Goal: Task Accomplishment & Management: Manage account settings

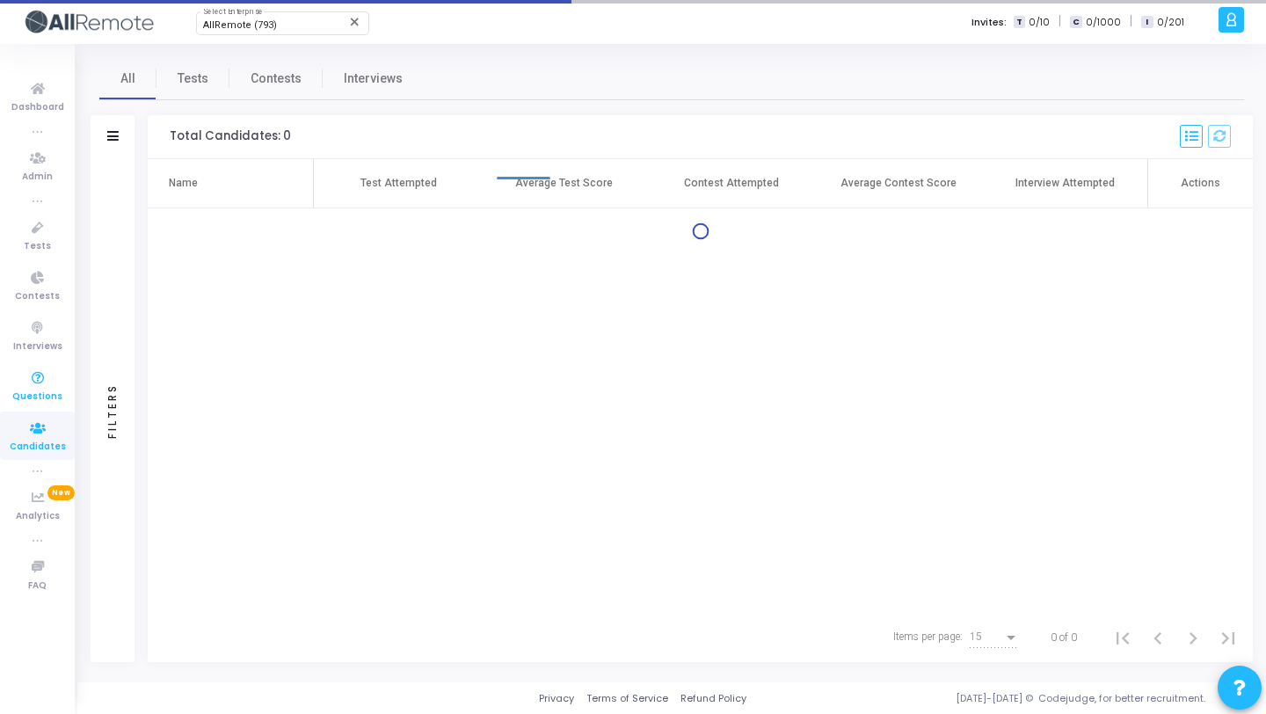
click at [38, 375] on icon at bounding box center [37, 378] width 37 height 22
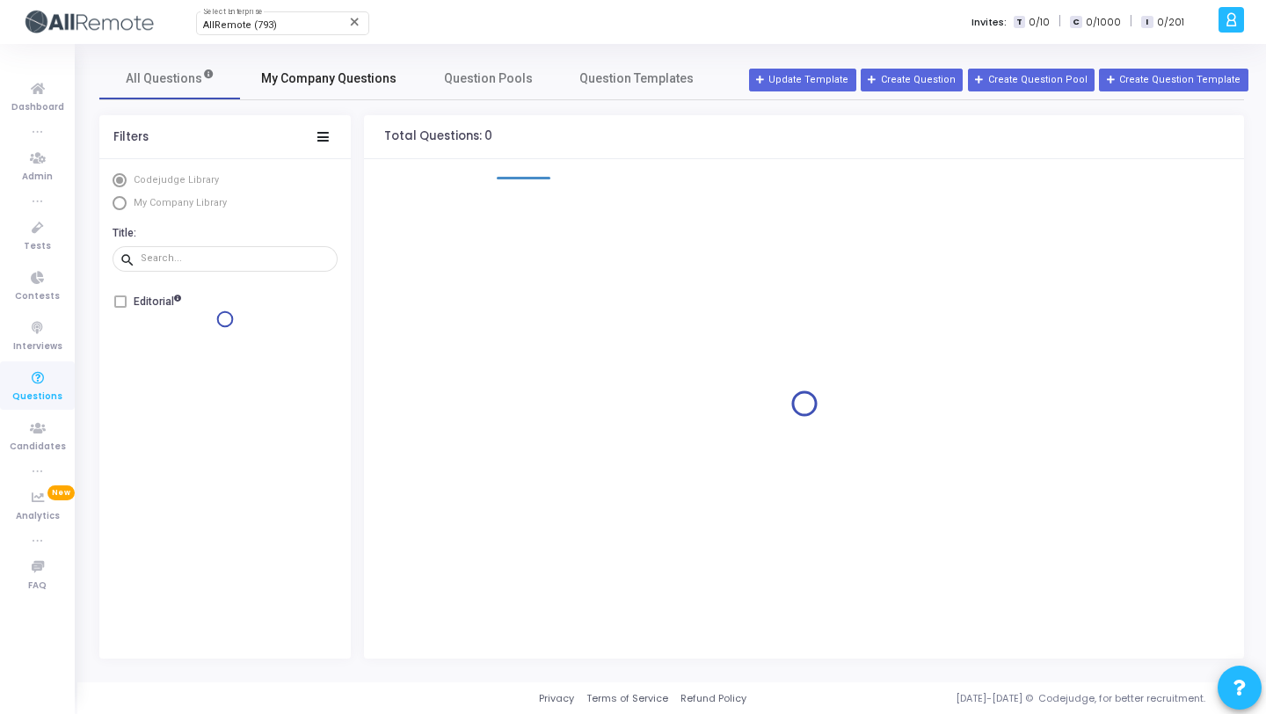
click at [278, 80] on span "My Company Questions" at bounding box center [328, 78] width 135 height 18
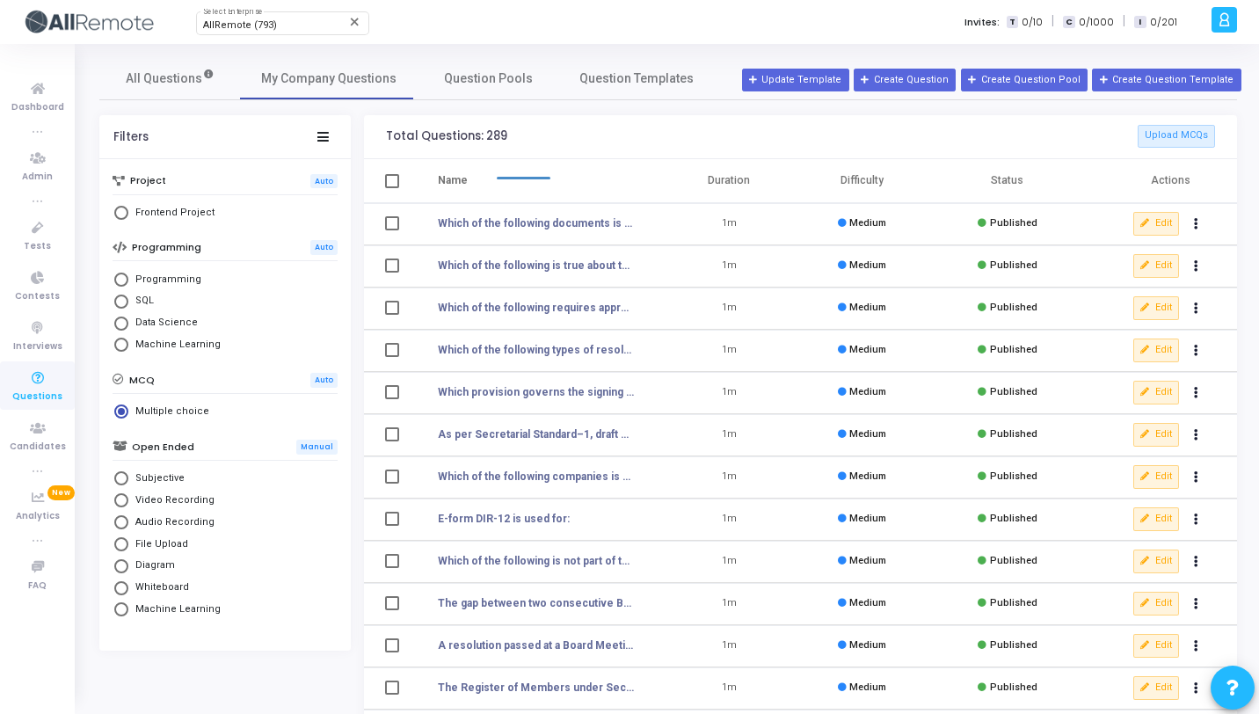
click at [541, 180] on th "Name" at bounding box center [540, 181] width 246 height 44
click at [527, 178] on div at bounding box center [524, 173] width 54 height 14
click at [526, 177] on div at bounding box center [524, 173] width 54 height 14
click at [673, 176] on th "Duration" at bounding box center [729, 181] width 133 height 44
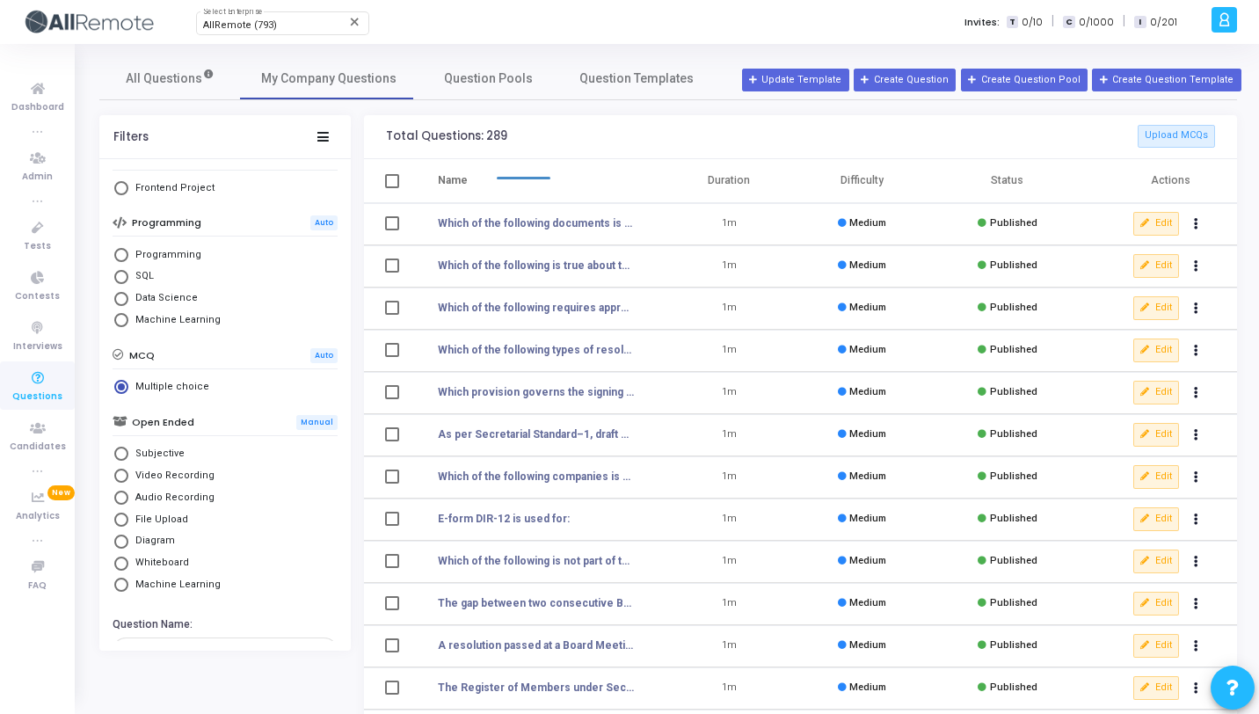
scroll to position [62, 0]
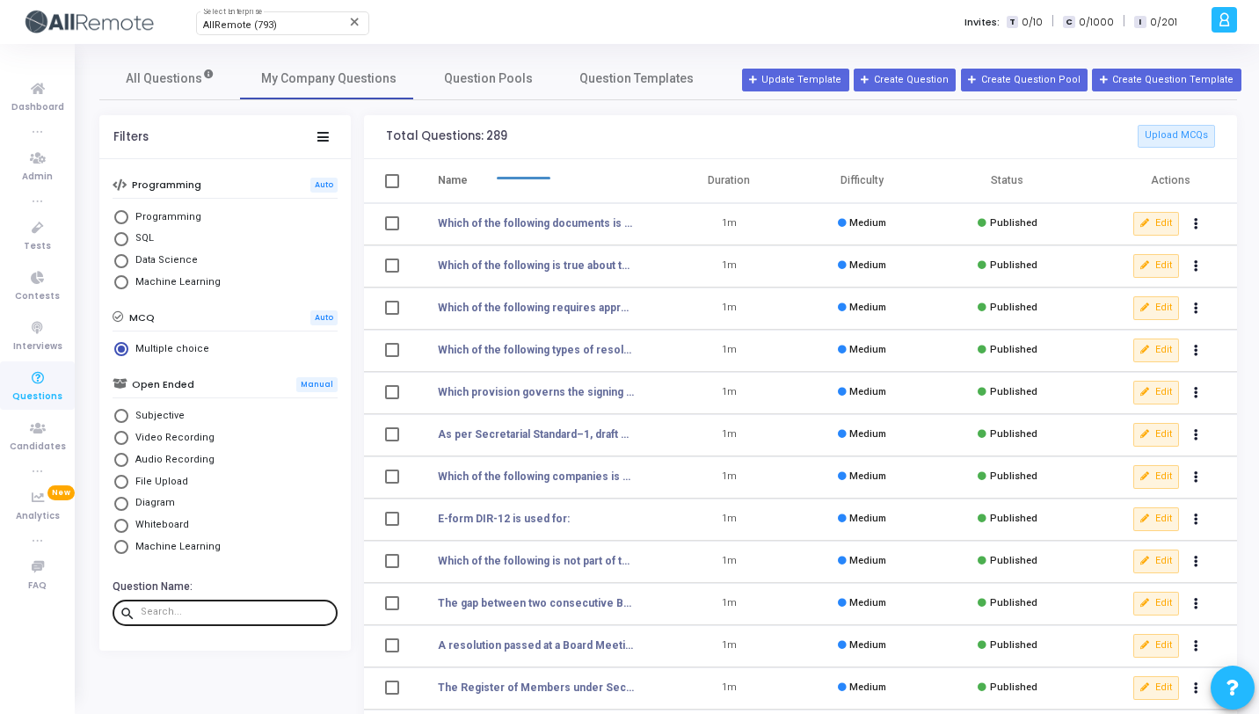
click at [231, 620] on div at bounding box center [236, 612] width 190 height 28
paste input "Describe how payroll handles expatriates or [DEMOGRAPHIC_DATA] employees in [GE…"
type input "Describe how payroll handles expatriates or [DEMOGRAPHIC_DATA] employees in [GE…"
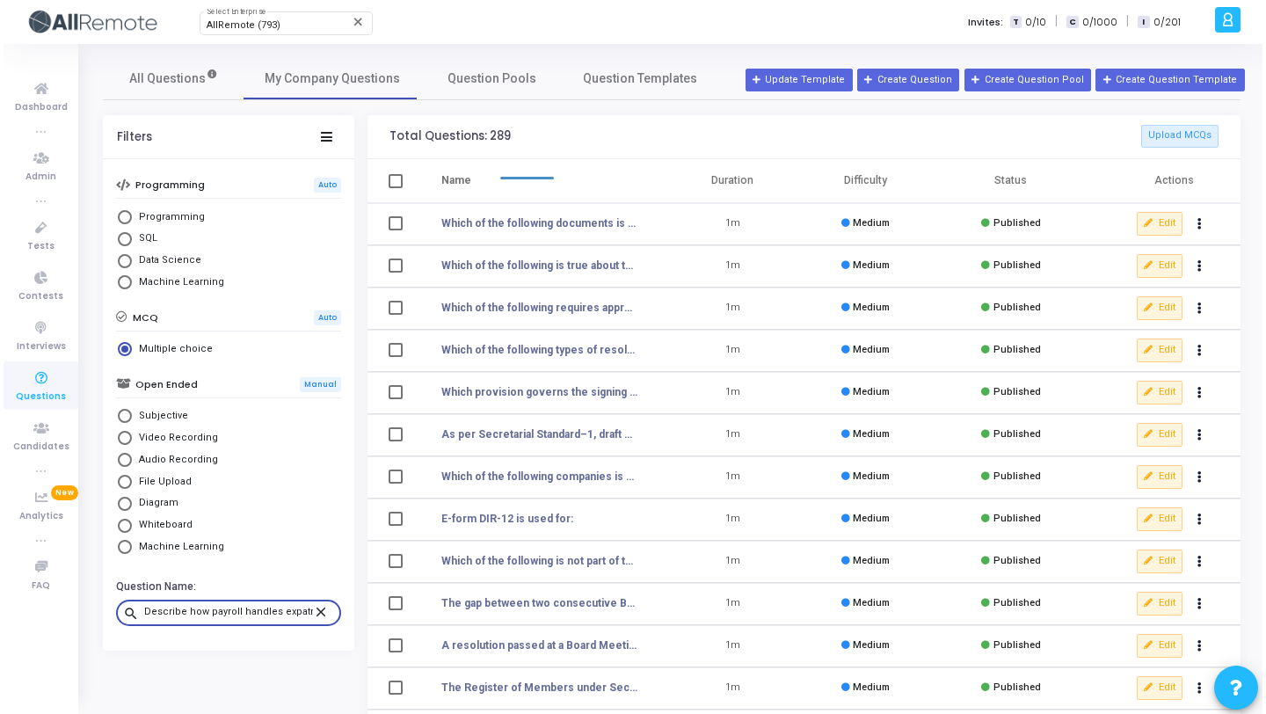
scroll to position [0, 370]
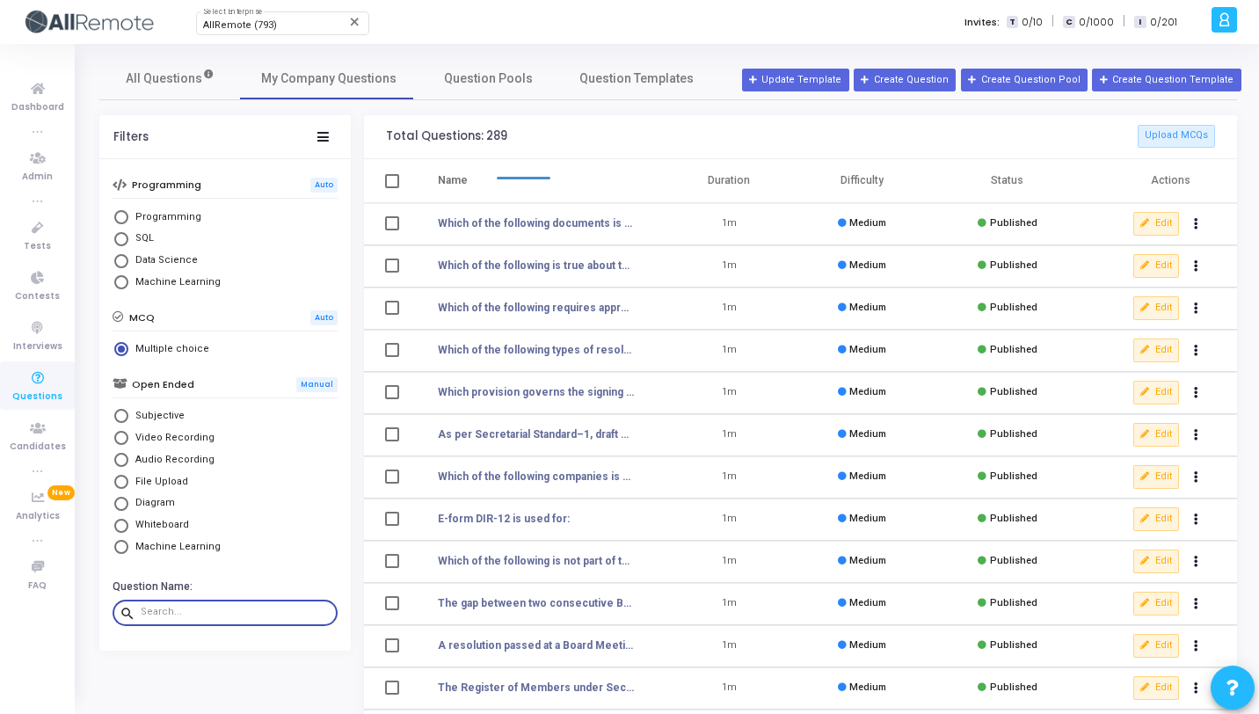
click at [178, 412] on span "Subjective" at bounding box center [156, 416] width 56 height 15
click at [128, 412] on input "Subjective" at bounding box center [121, 416] width 14 height 14
radio input "true"
radio input "false"
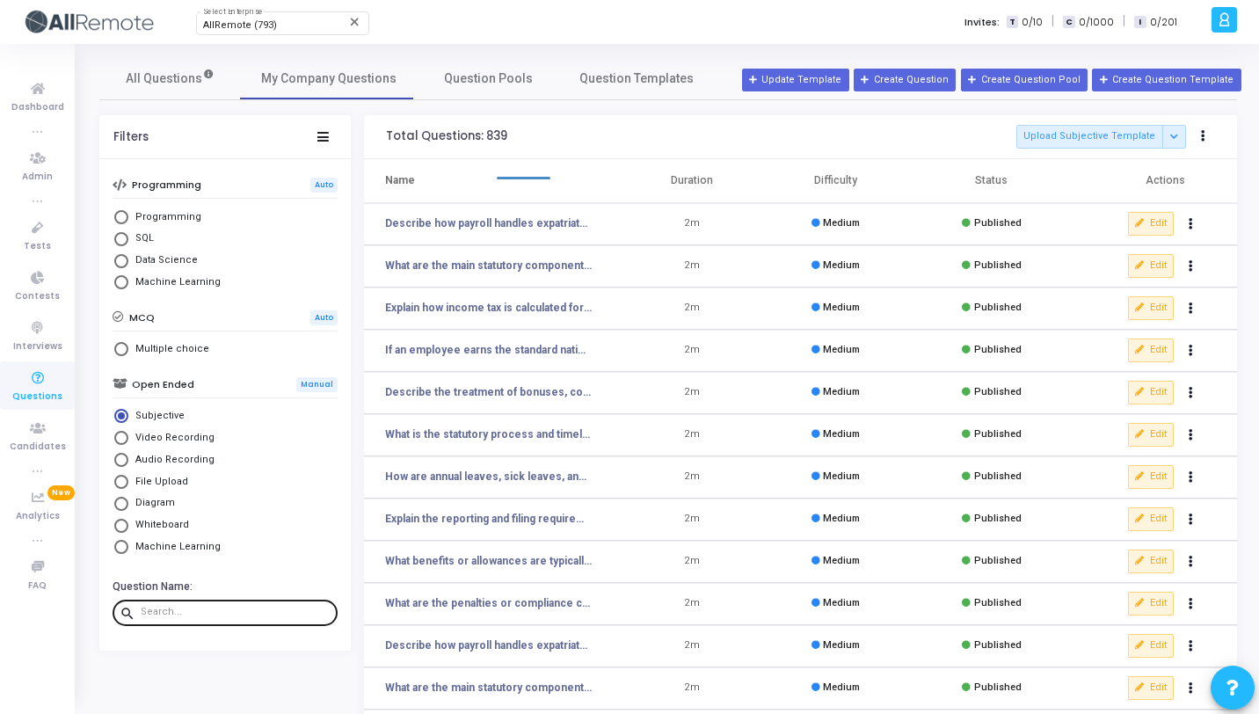
click at [200, 612] on input "text" at bounding box center [236, 612] width 190 height 11
paste input "Describe how payroll handles expatriates"
click at [244, 614] on input "Describe how payroll handles expatriates" at bounding box center [225, 612] width 169 height 11
paste input "What are the main statutory components included in an employee’s payroll in [GE…"
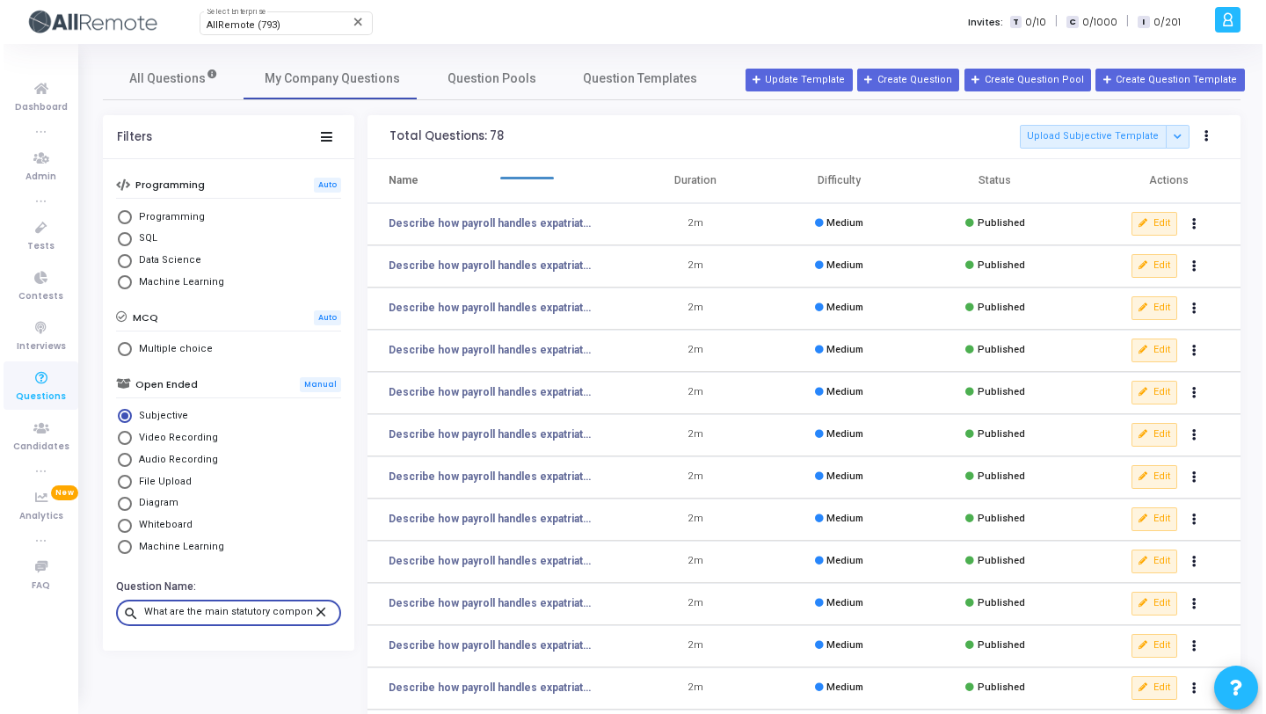
scroll to position [0, 195]
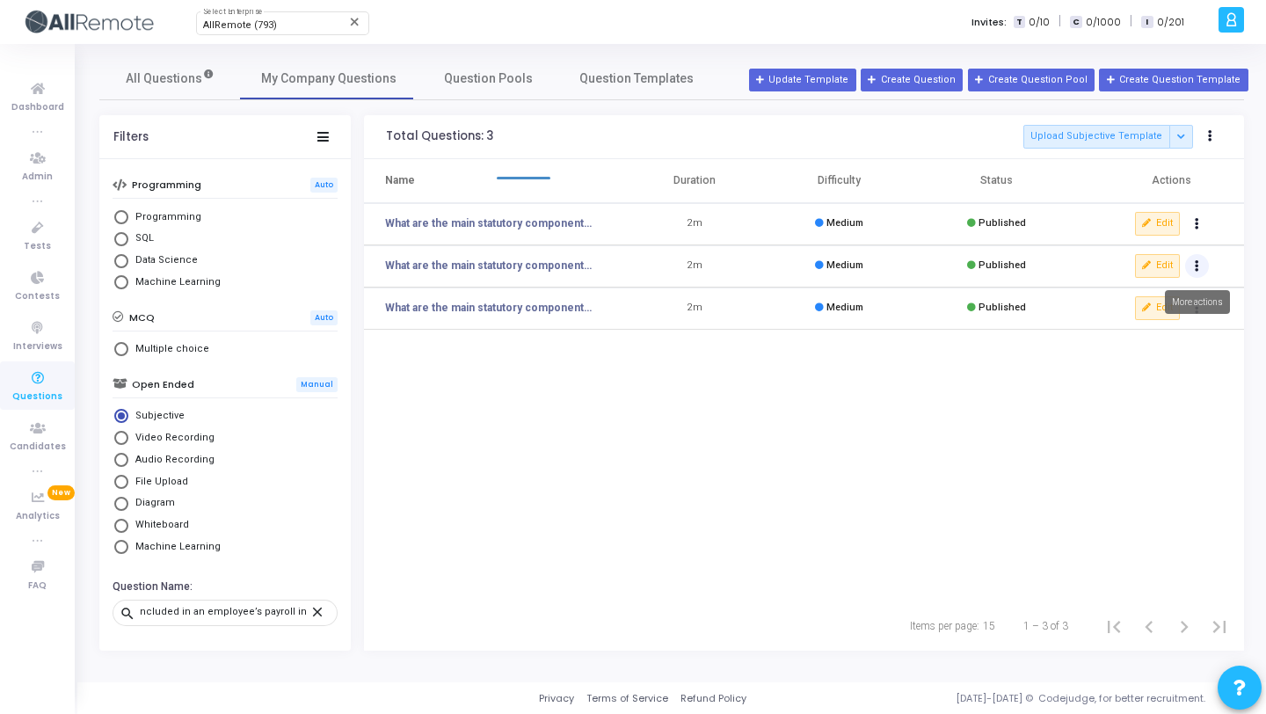
click at [1196, 262] on icon "Actions" at bounding box center [1197, 266] width 4 height 9
click at [1112, 292] on button "clear Unpublish" at bounding box center [1140, 301] width 135 height 29
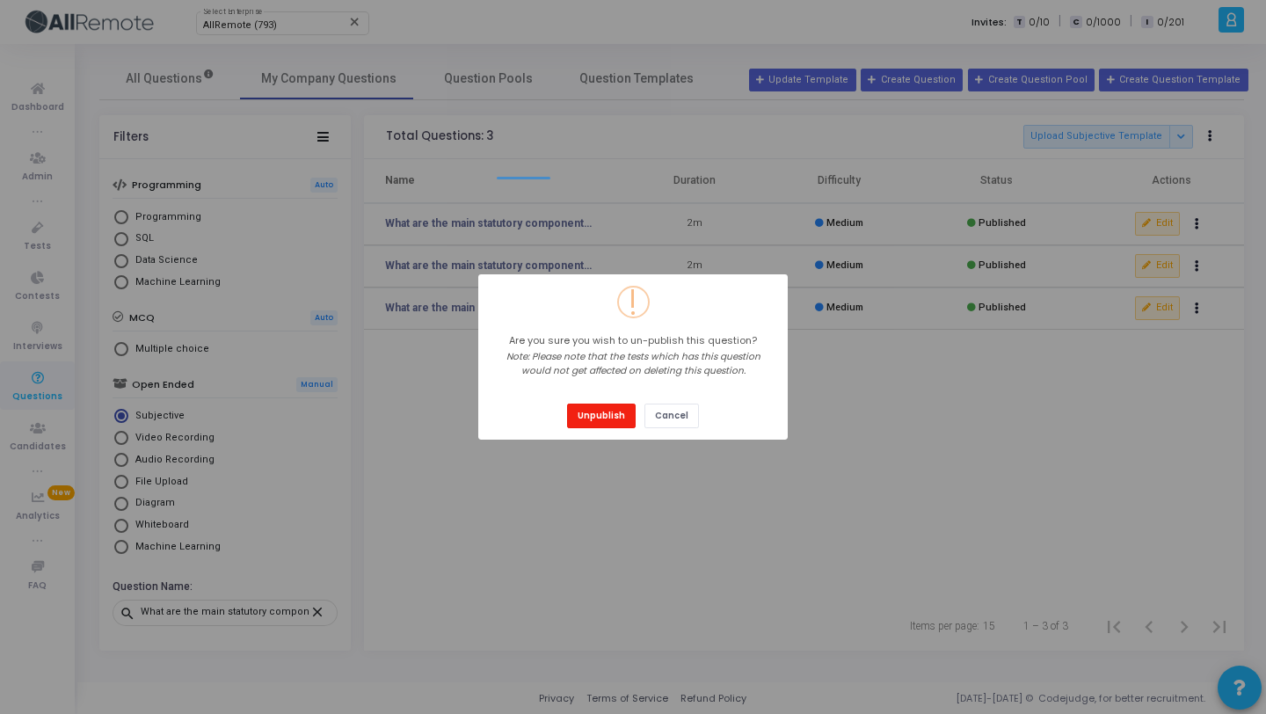
click at [599, 421] on button "Unpublish" at bounding box center [601, 415] width 69 height 24
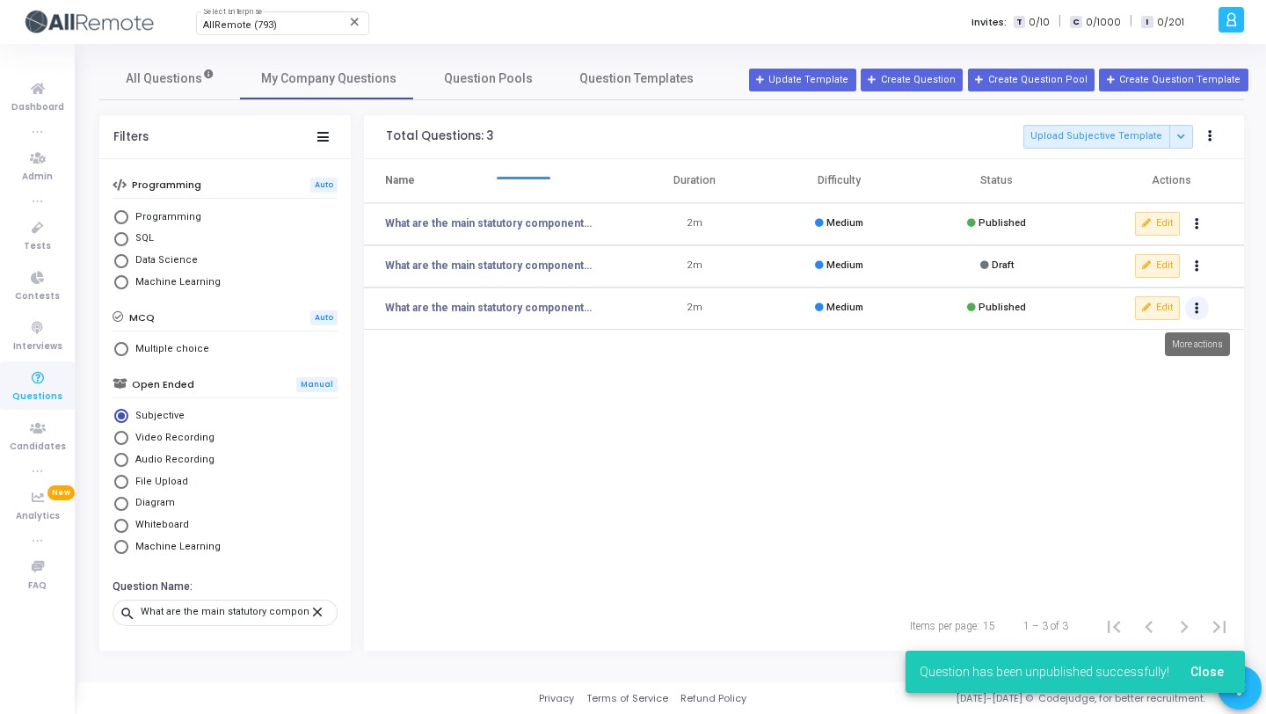
click at [1196, 301] on button "Actions" at bounding box center [1197, 308] width 25 height 25
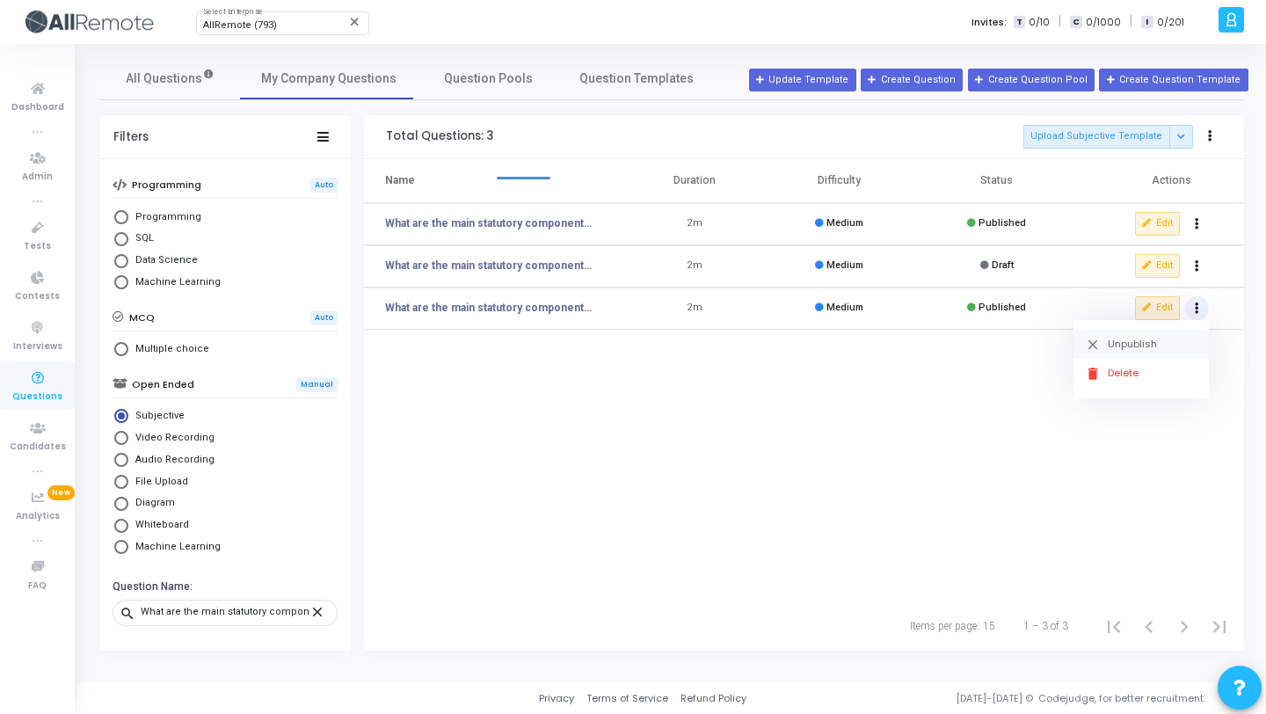
click at [1107, 340] on button "clear Unpublish" at bounding box center [1140, 344] width 135 height 29
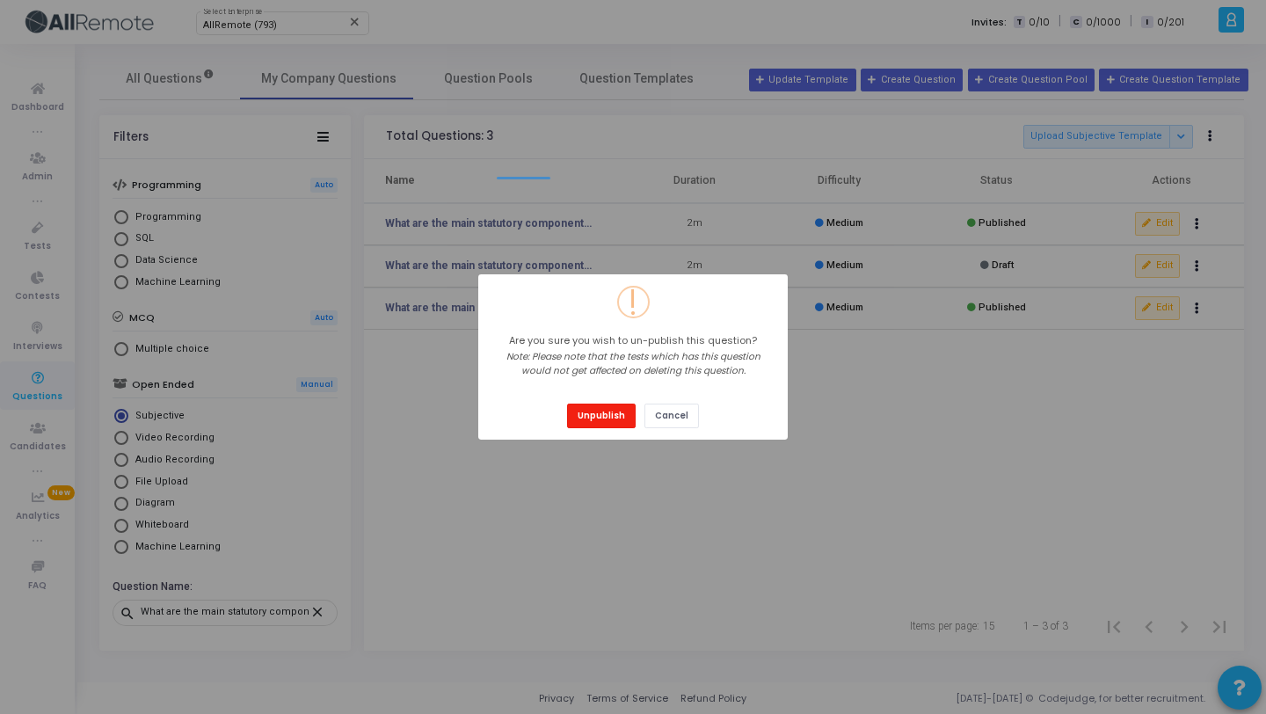
click at [599, 424] on button "Unpublish" at bounding box center [601, 415] width 69 height 24
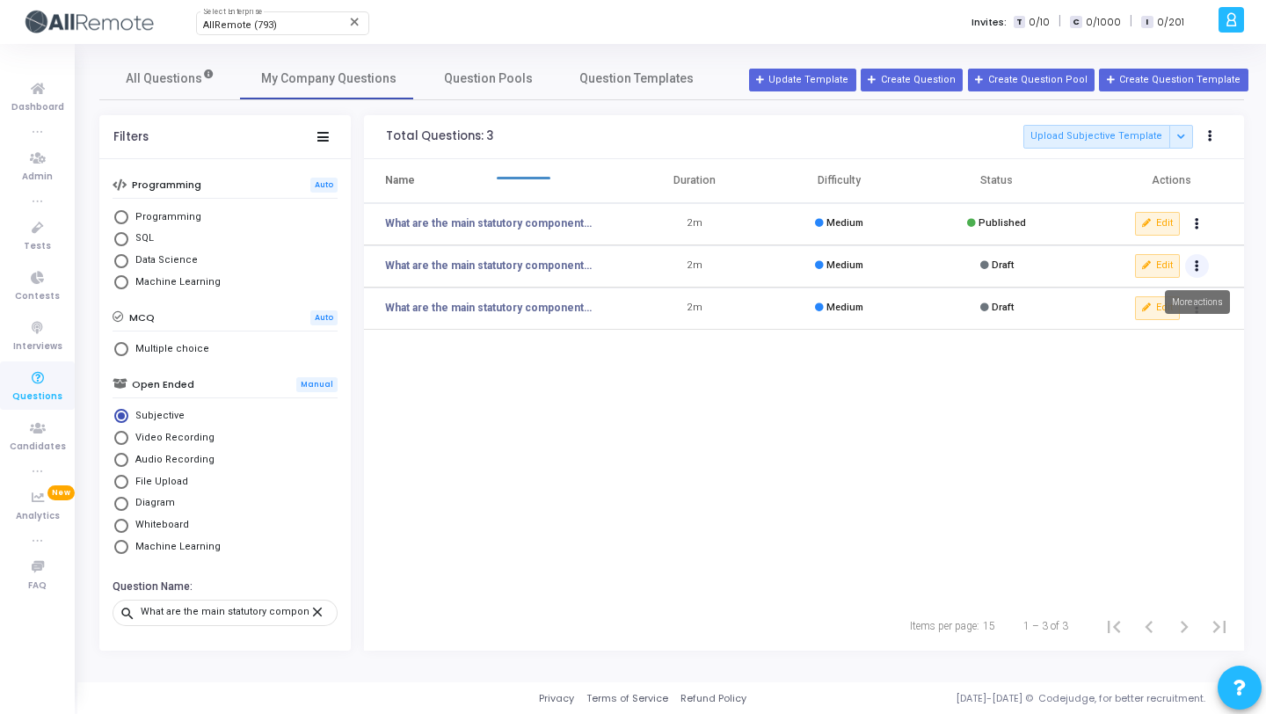
click at [1200, 258] on button "Actions" at bounding box center [1197, 266] width 25 height 25
click at [1147, 325] on button "delete Delete" at bounding box center [1140, 330] width 135 height 29
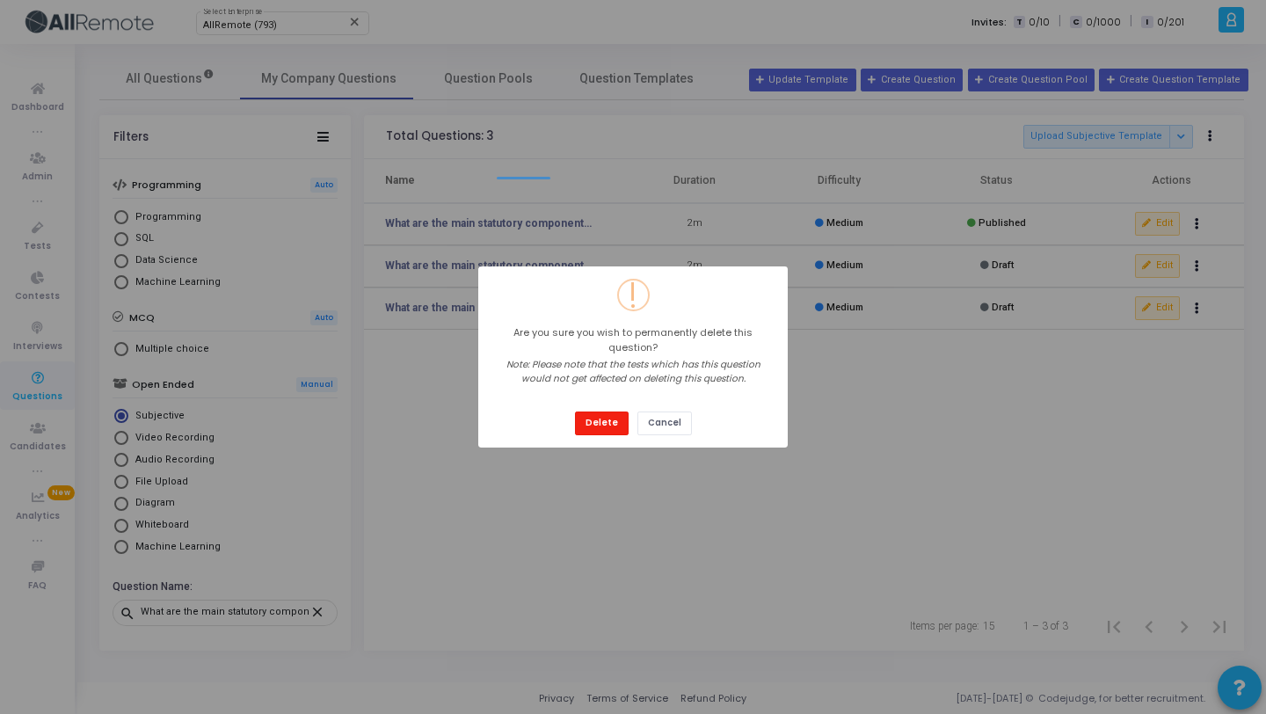
click at [597, 421] on button "Delete" at bounding box center [602, 423] width 54 height 24
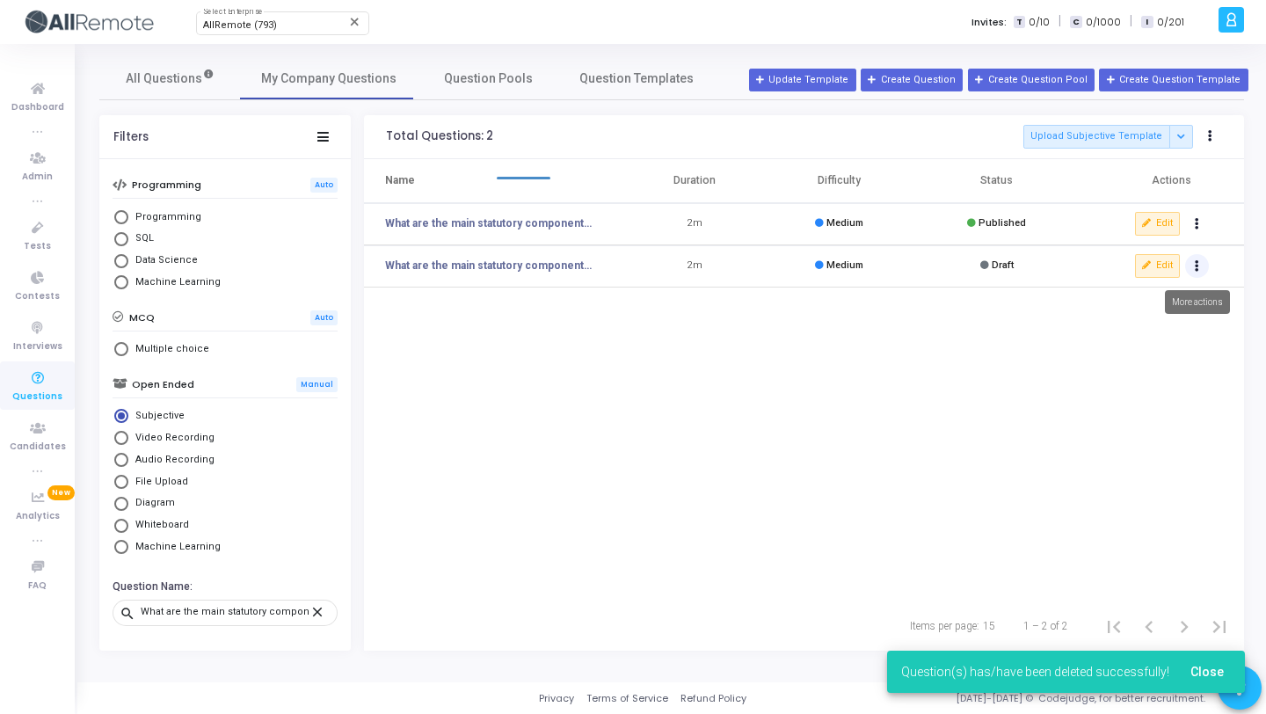
click at [1197, 267] on icon "Actions" at bounding box center [1197, 266] width 4 height 9
click at [1105, 335] on button "delete Delete" at bounding box center [1140, 330] width 135 height 29
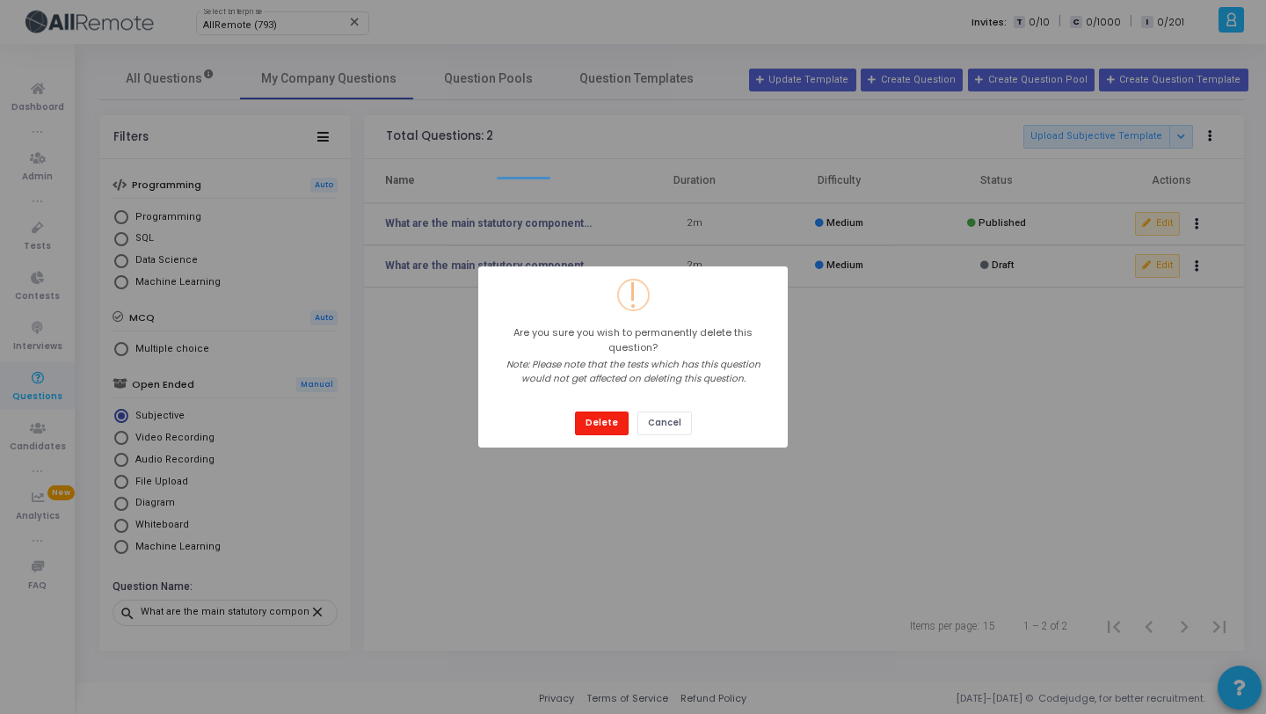
click at [604, 412] on button "Delete" at bounding box center [602, 423] width 54 height 24
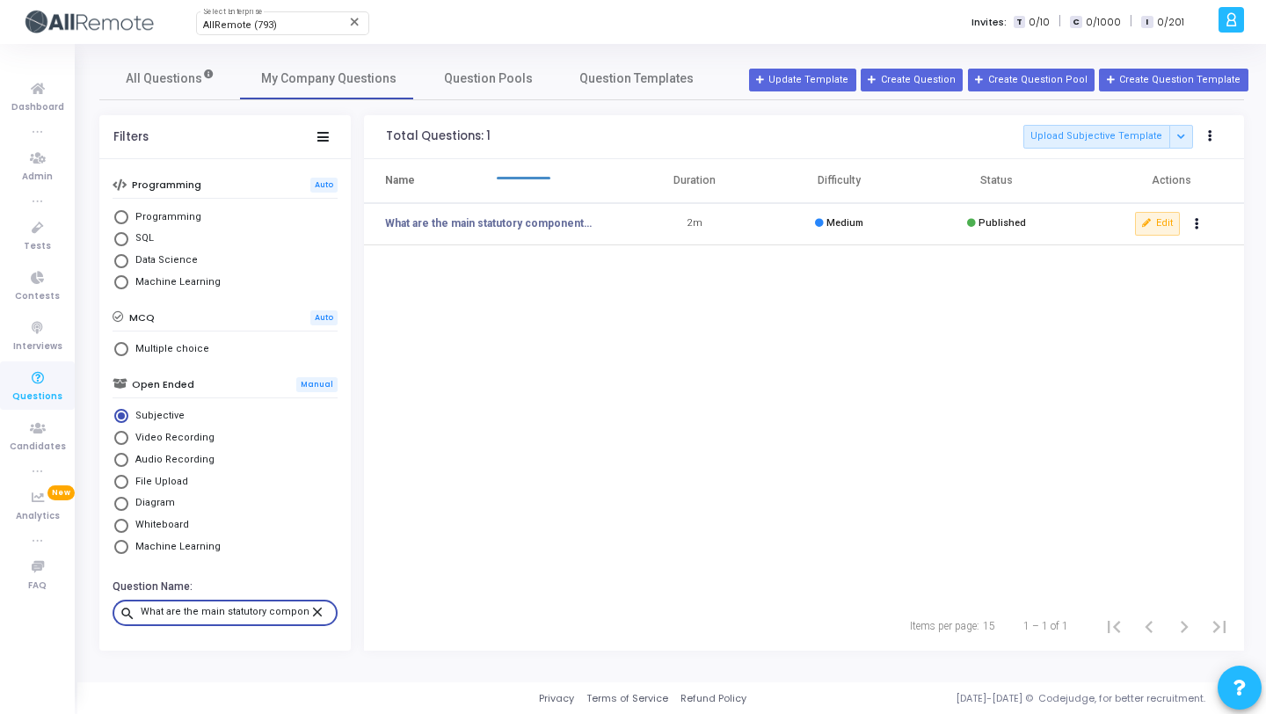
click at [264, 613] on input "What are the main statutory components included in an employee’s payroll in [GE…" at bounding box center [225, 612] width 169 height 11
paste input "Explain how income tax is calculated for employees in [GEOGRAPHIC_DATA]. What a…"
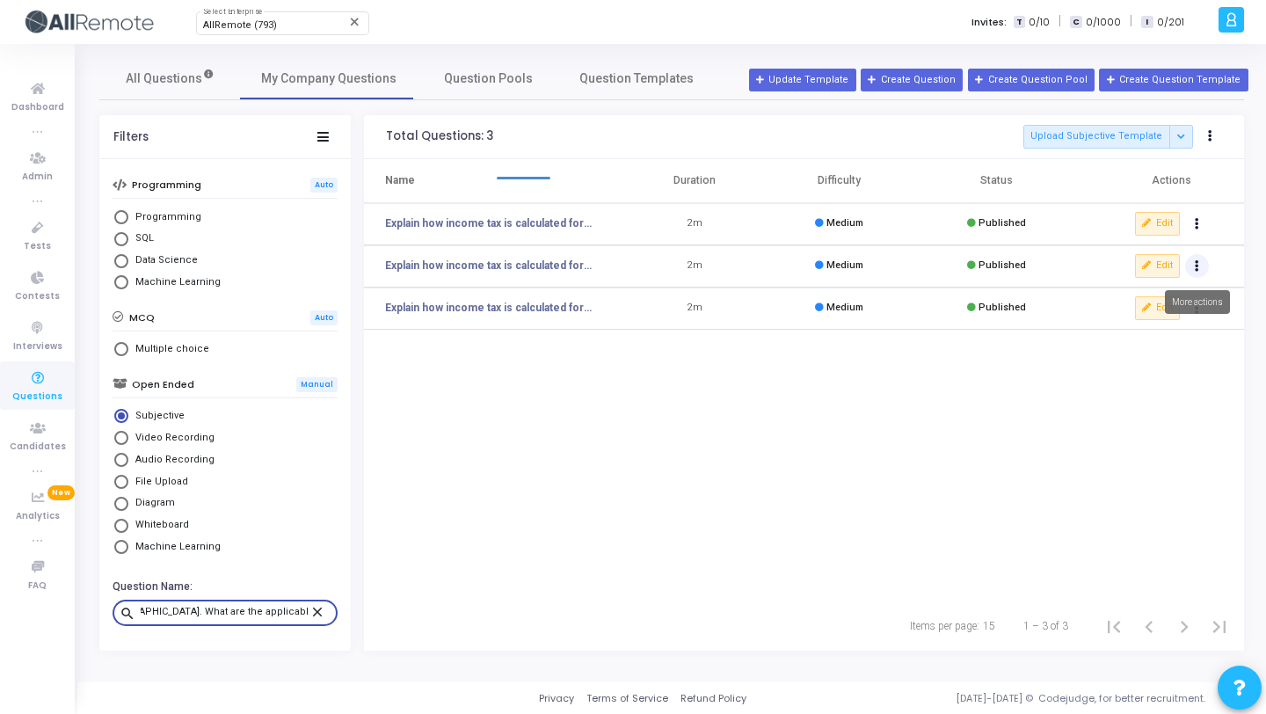
click at [1192, 262] on button "Actions" at bounding box center [1197, 266] width 25 height 25
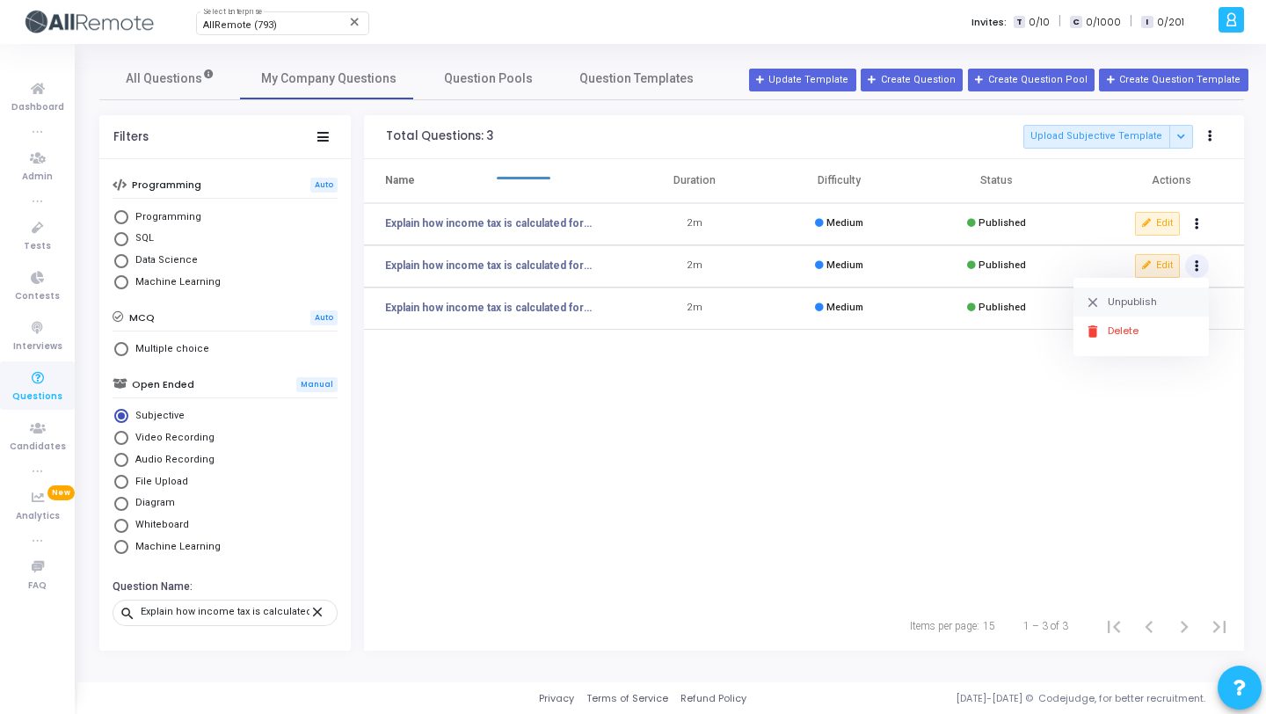
click at [1137, 299] on button "clear Unpublish" at bounding box center [1140, 301] width 135 height 29
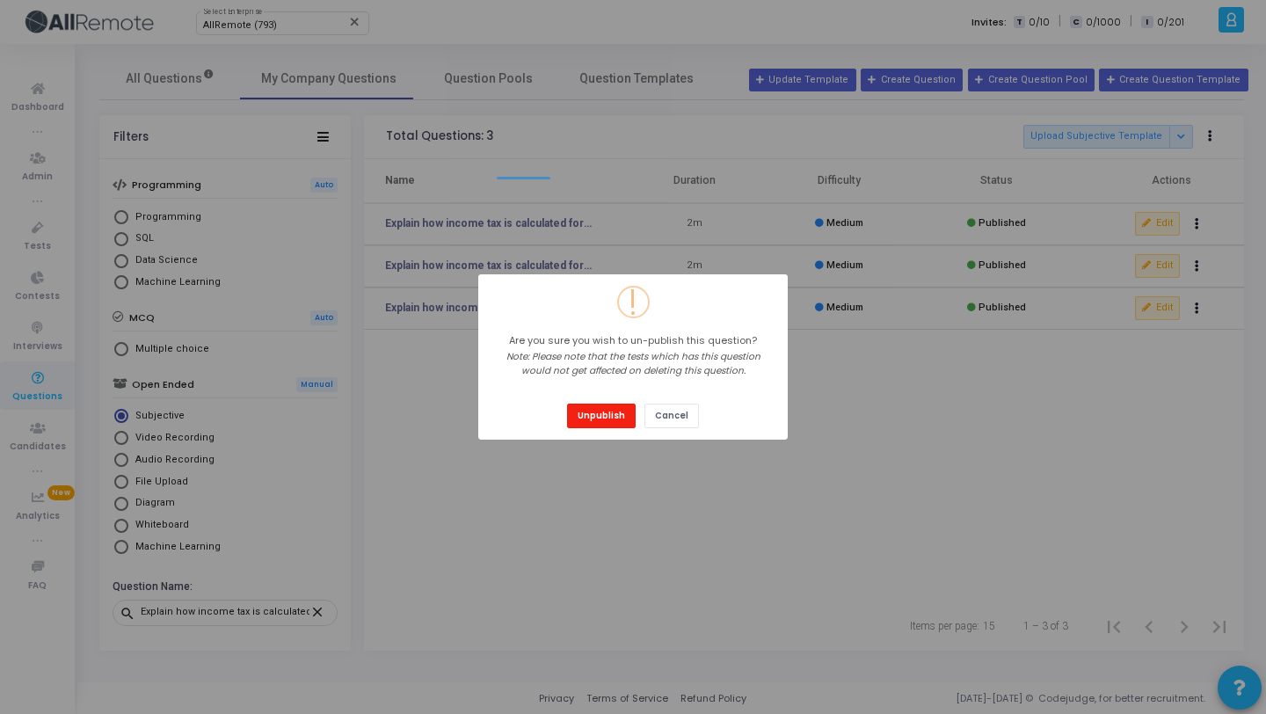
click at [606, 414] on button "Unpublish" at bounding box center [601, 415] width 69 height 24
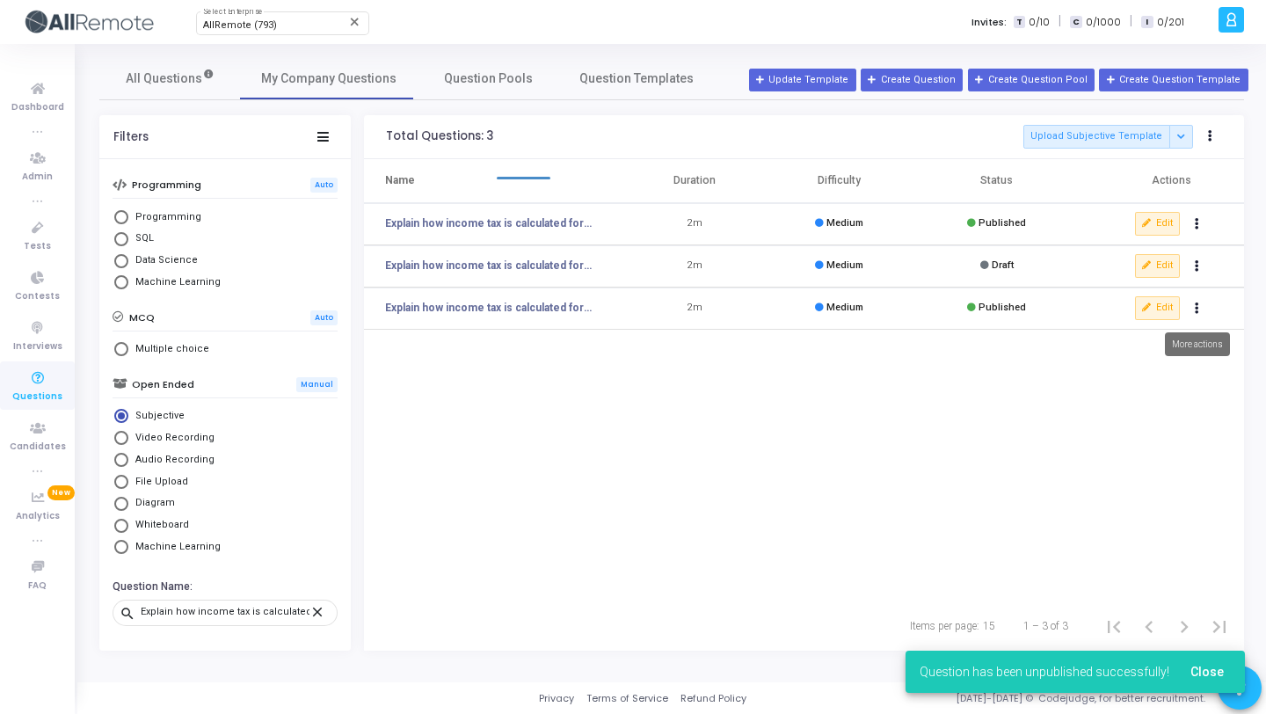
click at [1200, 310] on button "Actions" at bounding box center [1197, 308] width 25 height 25
click at [1096, 348] on icon "clear" at bounding box center [1093, 345] width 16 height 16
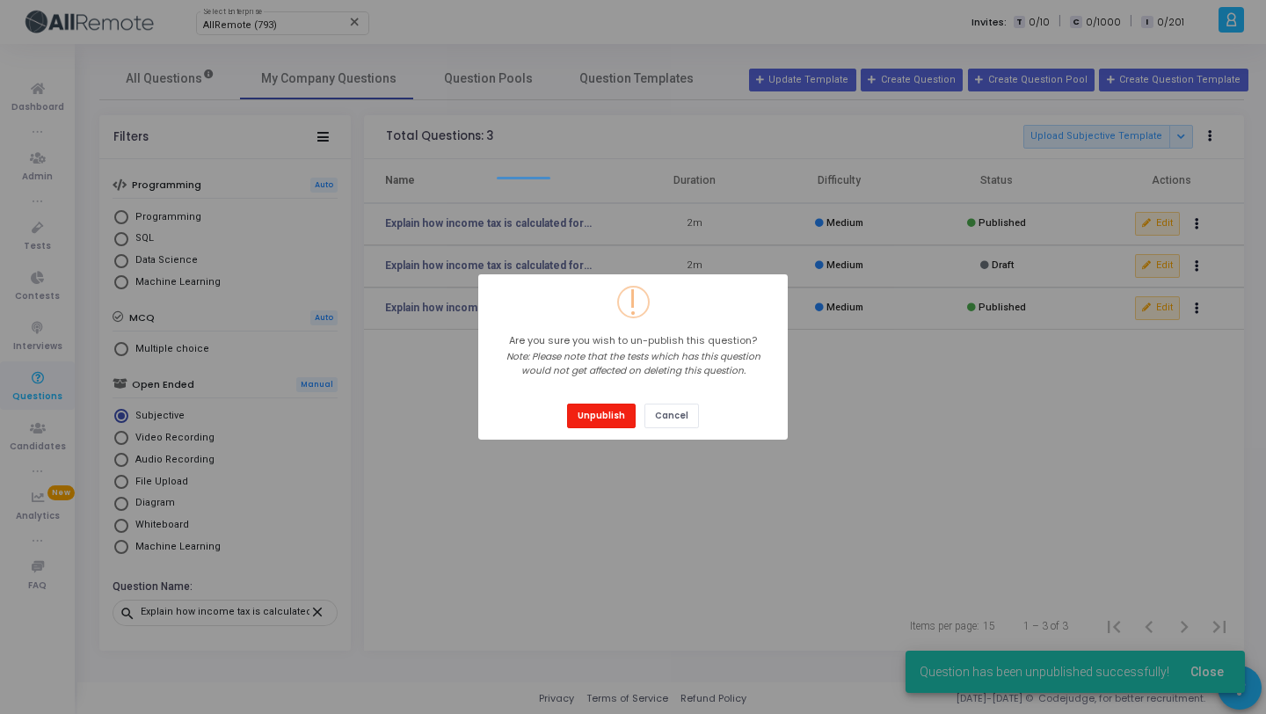
click at [574, 409] on button "Unpublish" at bounding box center [601, 415] width 69 height 24
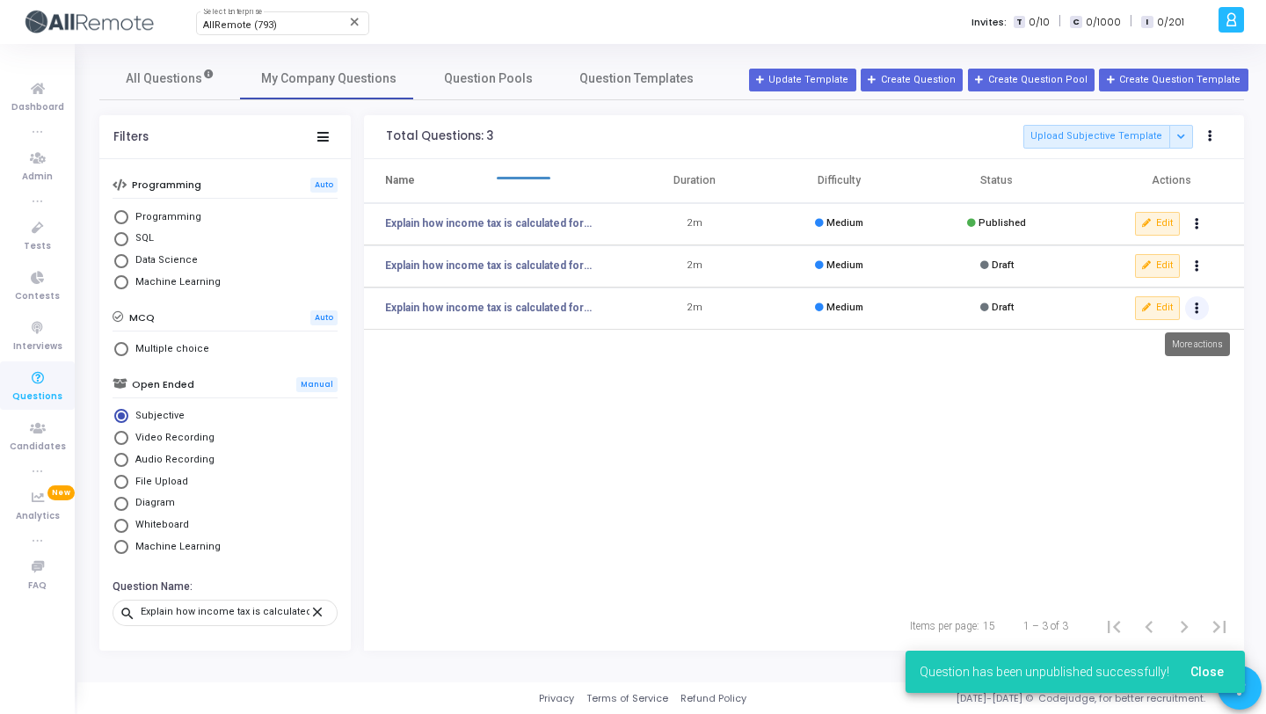
click at [1200, 307] on button "Actions" at bounding box center [1197, 308] width 25 height 25
click at [1120, 381] on button "delete Delete" at bounding box center [1140, 373] width 135 height 29
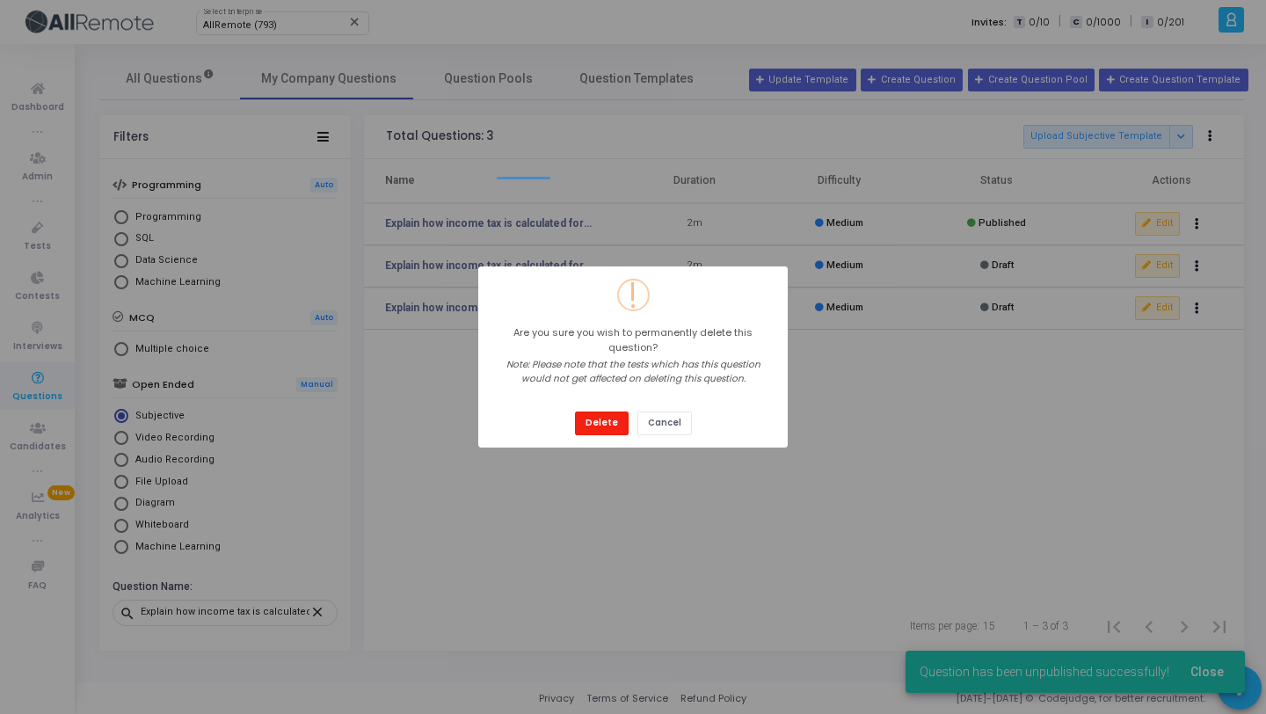
click at [607, 426] on button "Delete" at bounding box center [602, 423] width 54 height 24
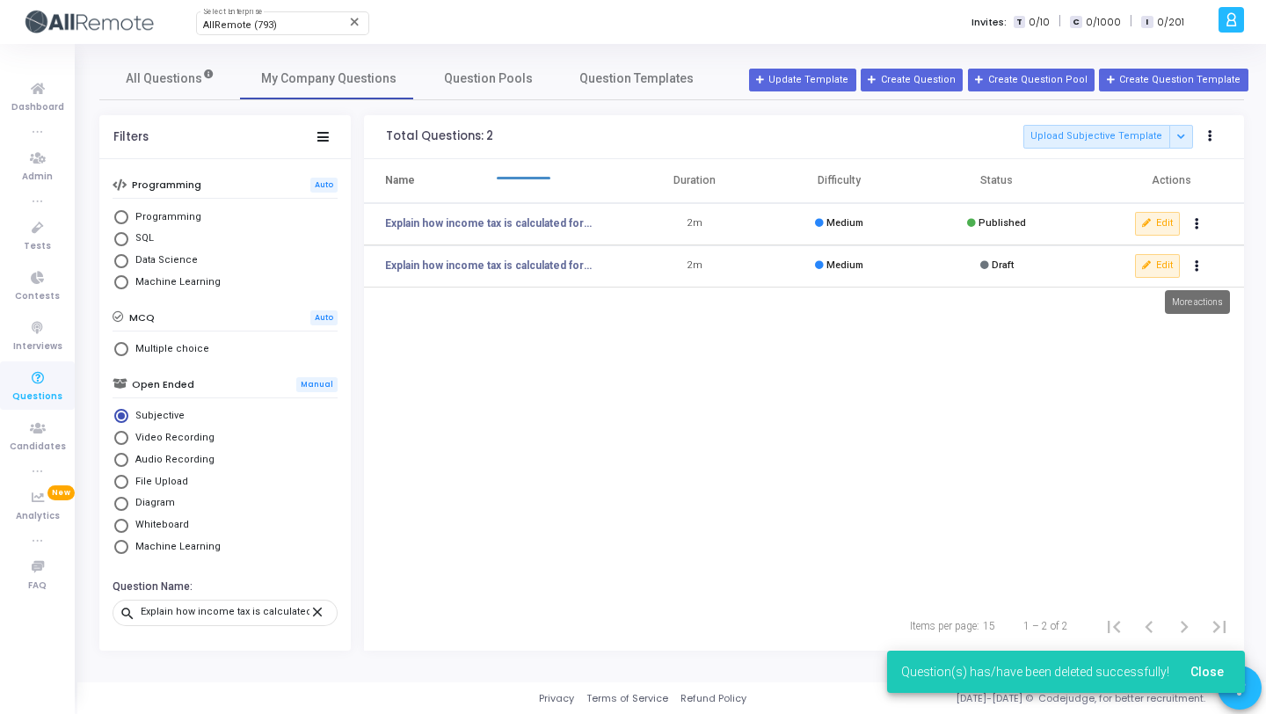
click at [1193, 265] on button "Actions" at bounding box center [1197, 266] width 25 height 25
click at [1093, 333] on icon "delete" at bounding box center [1093, 331] width 16 height 16
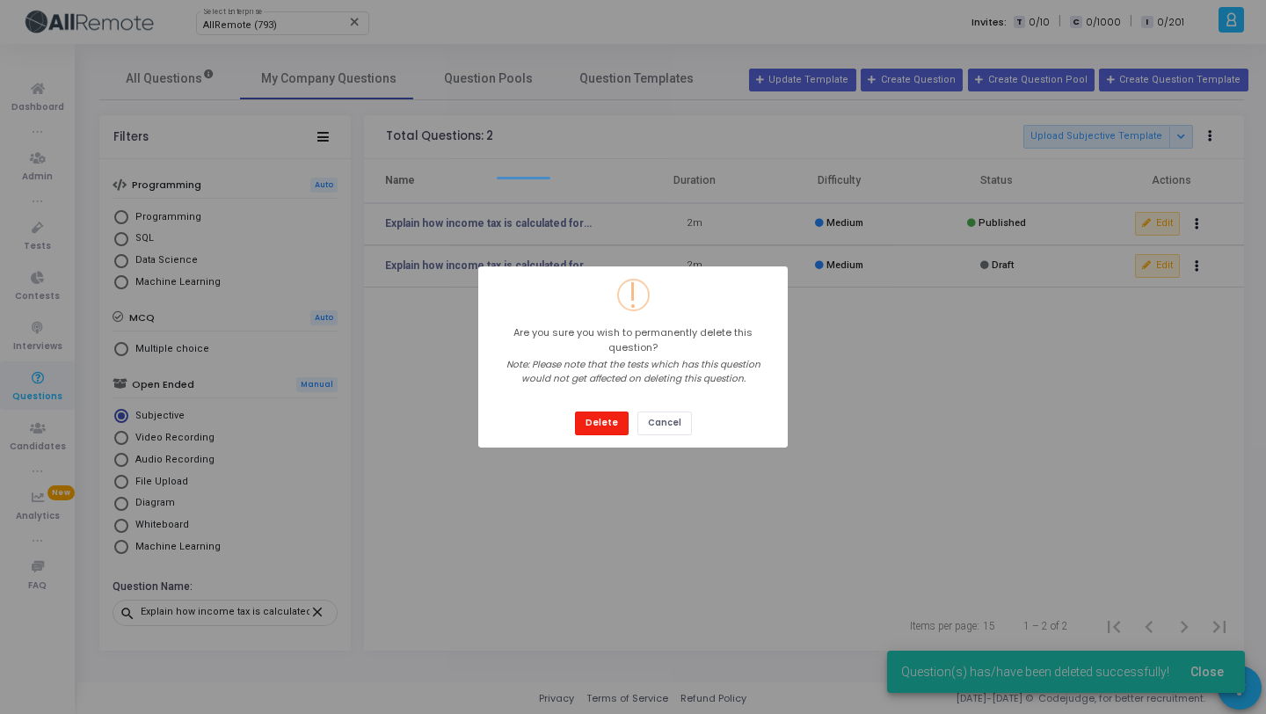
click at [580, 418] on button "Delete" at bounding box center [602, 423] width 54 height 24
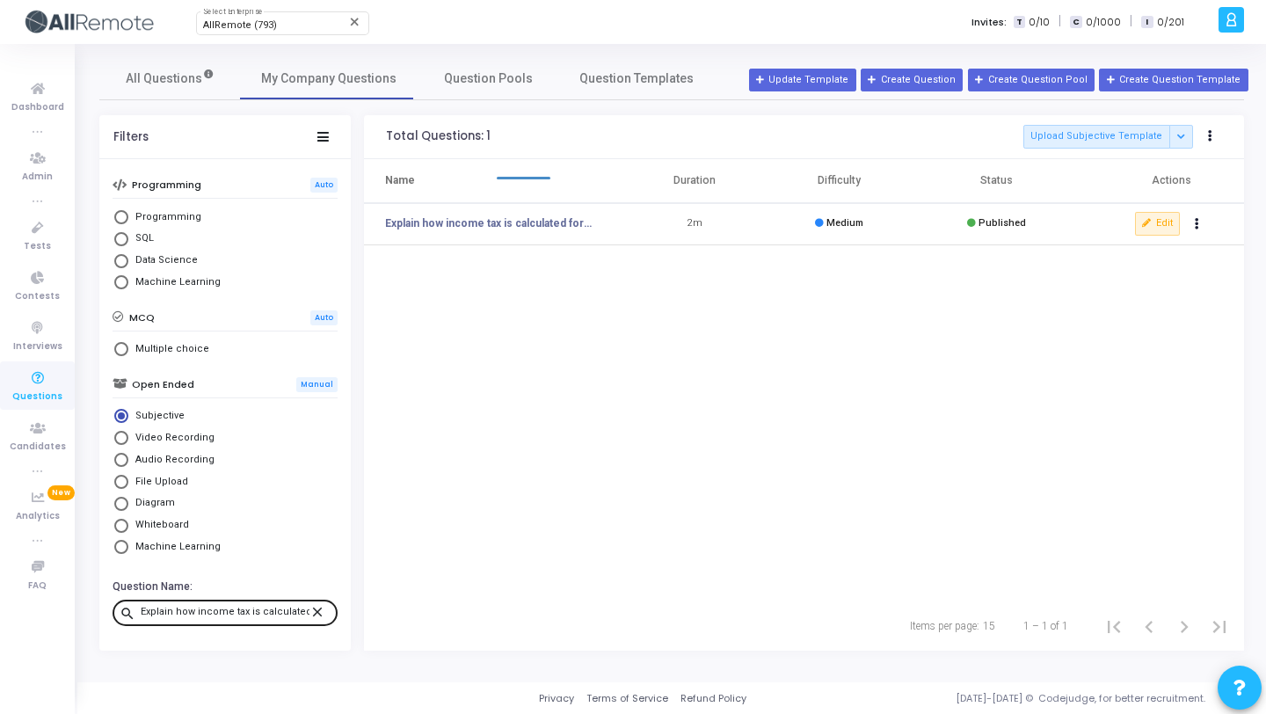
click at [207, 607] on input "Explain how income tax is calculated for employees in [GEOGRAPHIC_DATA]. What a…" at bounding box center [225, 612] width 169 height 11
click at [208, 607] on input "Explain how income tax is calculated for employees in [GEOGRAPHIC_DATA]. What a…" at bounding box center [225, 612] width 169 height 11
paste input "If an employee earns the standard national average monthly salary, calculate bo…"
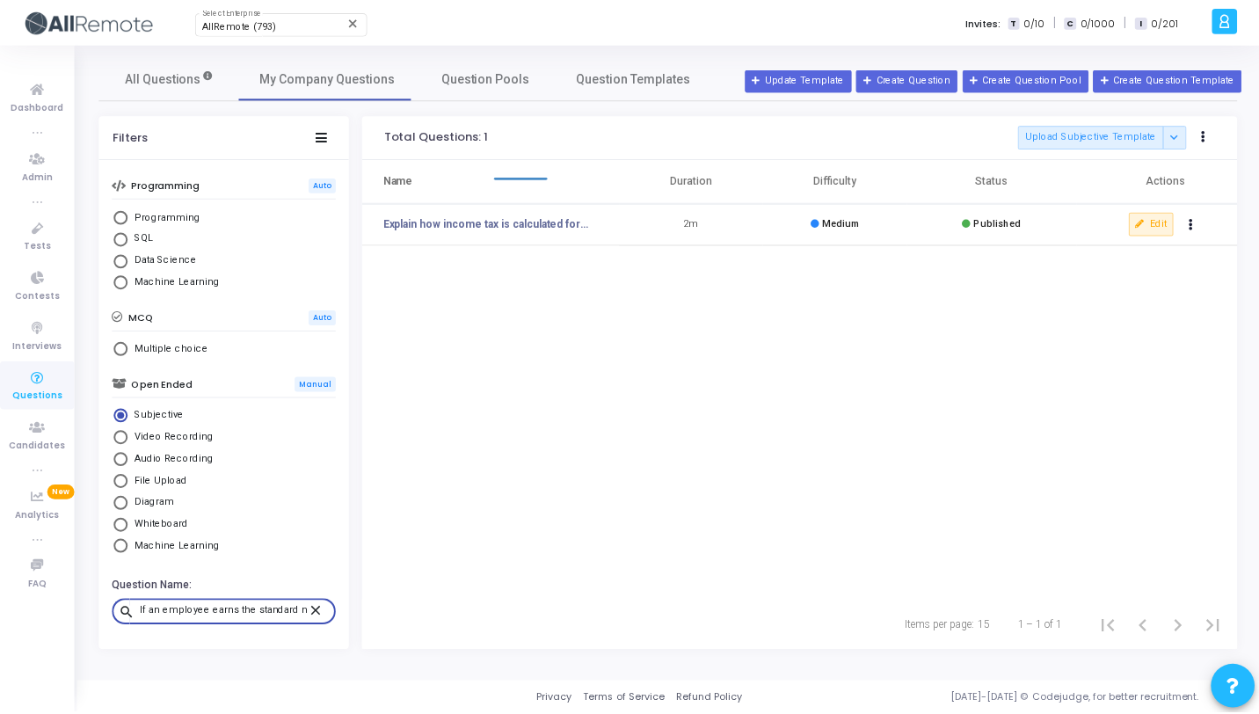
scroll to position [0, 546]
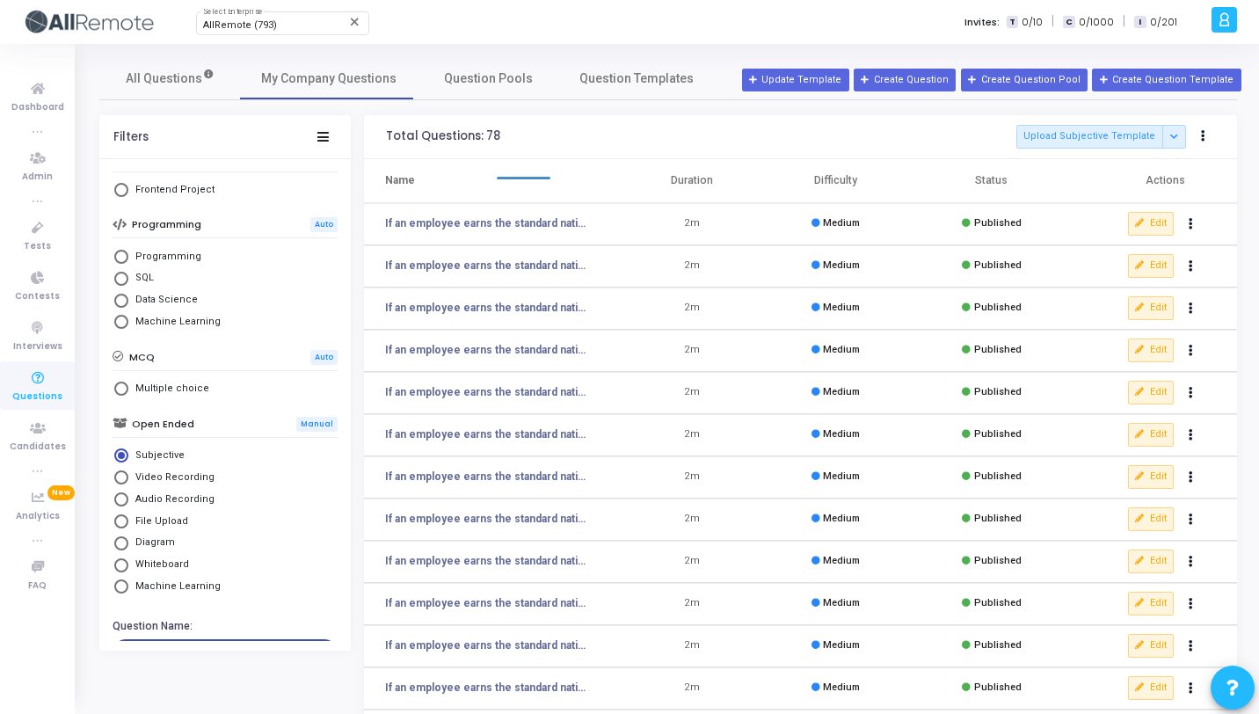
scroll to position [62, 0]
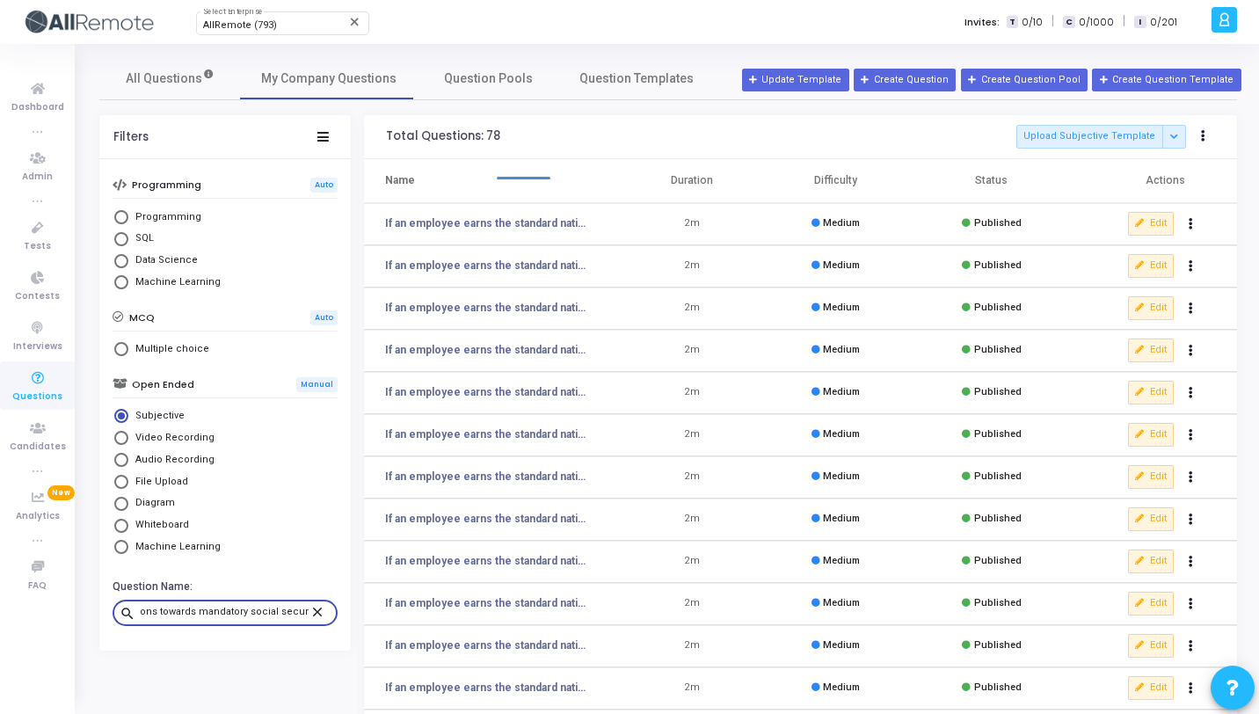
type input "If an employee earns the standard national average monthly salary, calculate bo…"
click at [314, 612] on mat-icon "close" at bounding box center [319, 611] width 21 height 16
click at [1193, 220] on button "Actions" at bounding box center [1191, 224] width 25 height 25
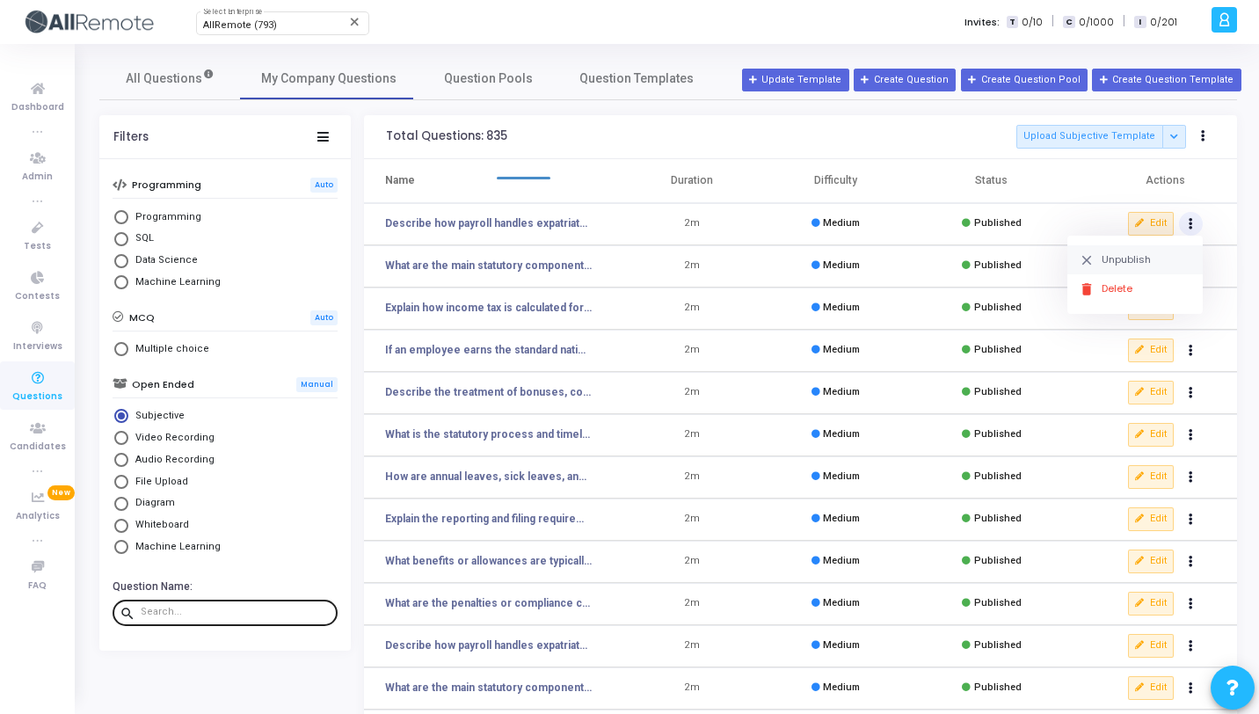
click at [1140, 248] on button "clear Unpublish" at bounding box center [1134, 259] width 135 height 29
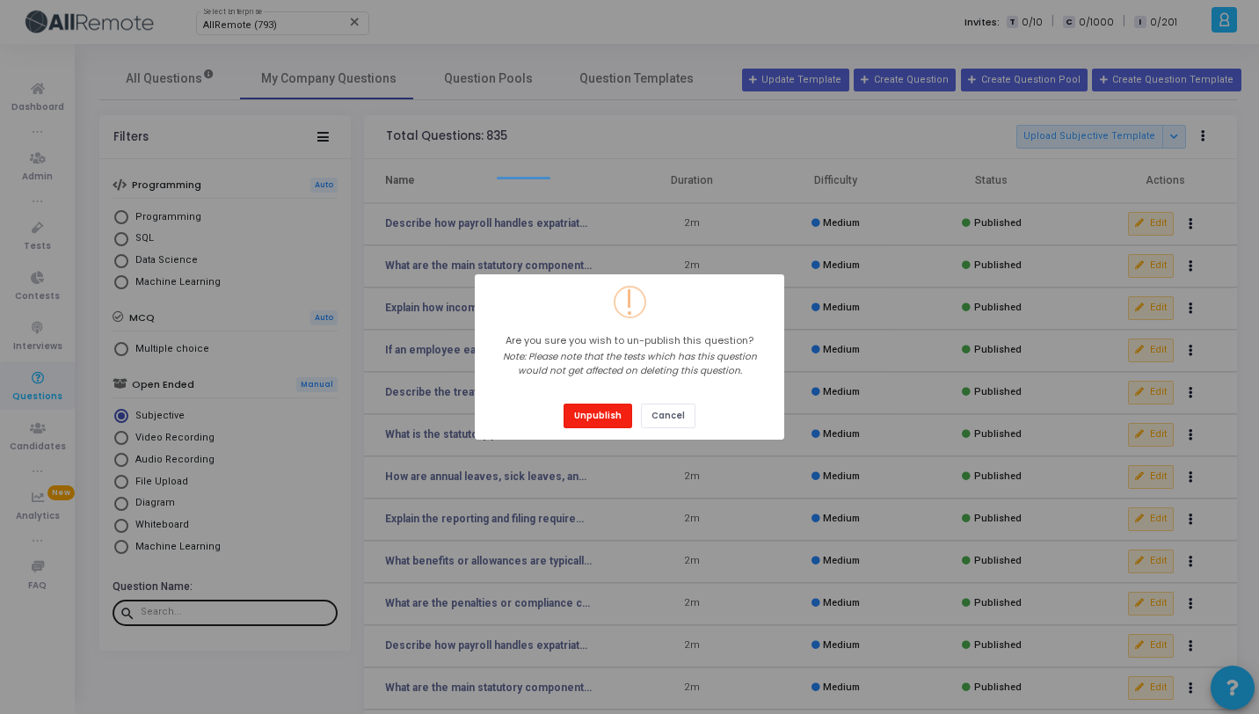
click at [601, 412] on button "Unpublish" at bounding box center [597, 415] width 69 height 24
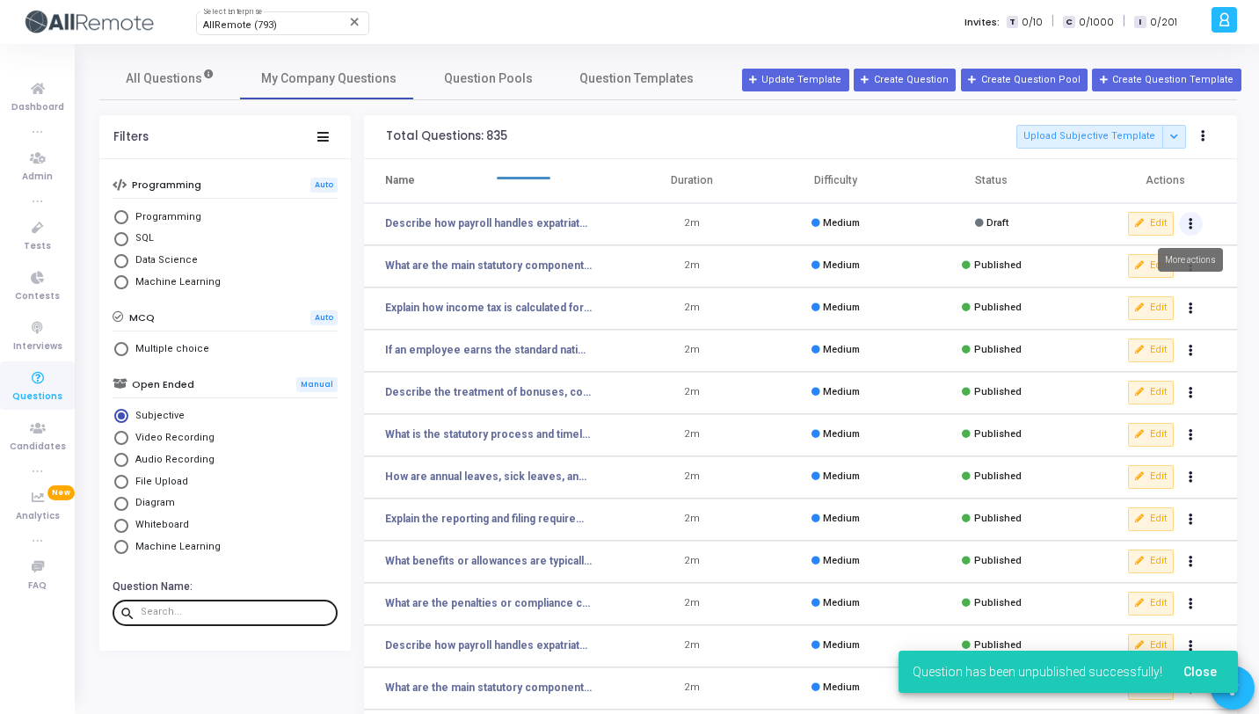
click at [1192, 222] on icon "Actions" at bounding box center [1190, 224] width 4 height 9
click at [1159, 279] on button "delete Delete" at bounding box center [1134, 288] width 135 height 29
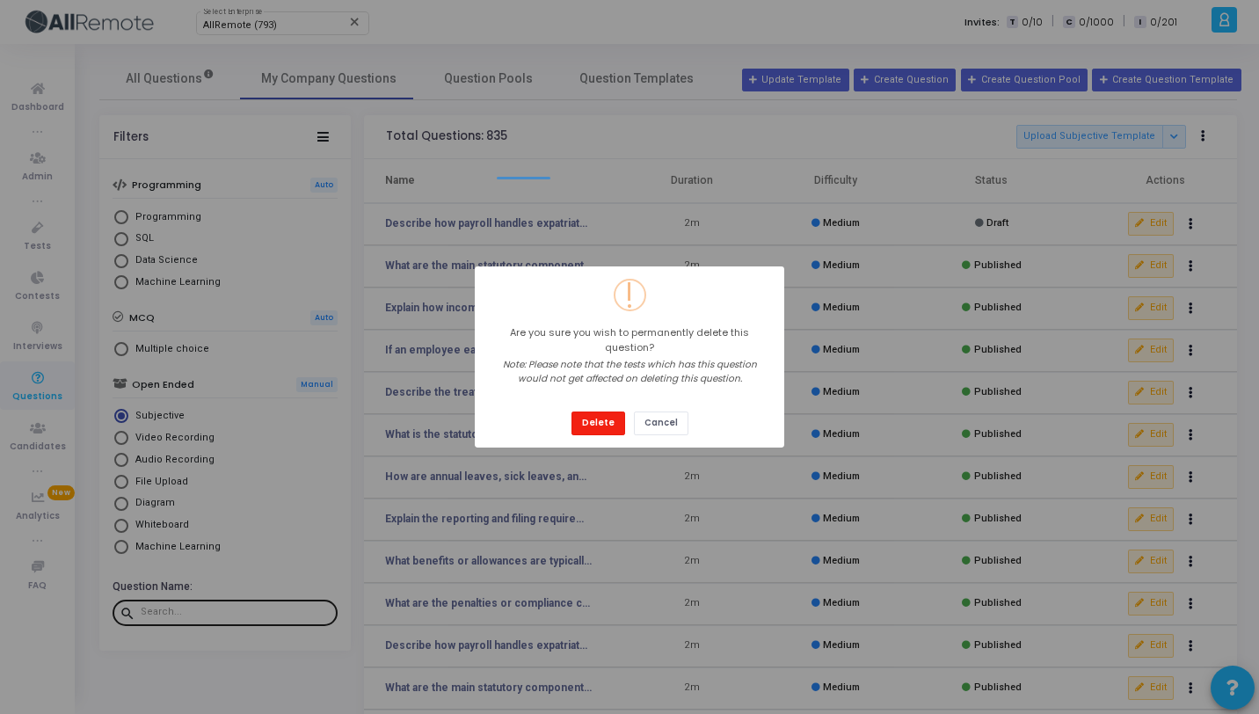
click at [593, 413] on button "Delete" at bounding box center [598, 423] width 54 height 24
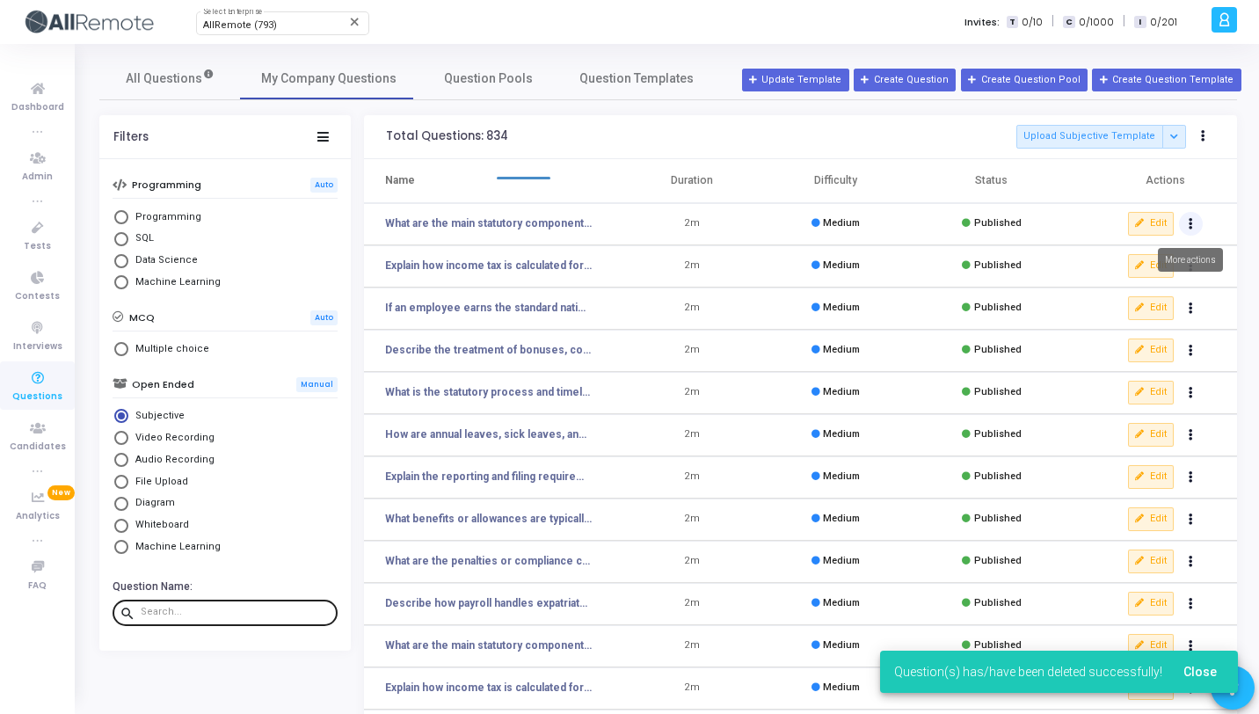
click at [1190, 230] on button "Actions" at bounding box center [1191, 224] width 25 height 25
click at [1149, 292] on button "delete Delete" at bounding box center [1134, 288] width 135 height 29
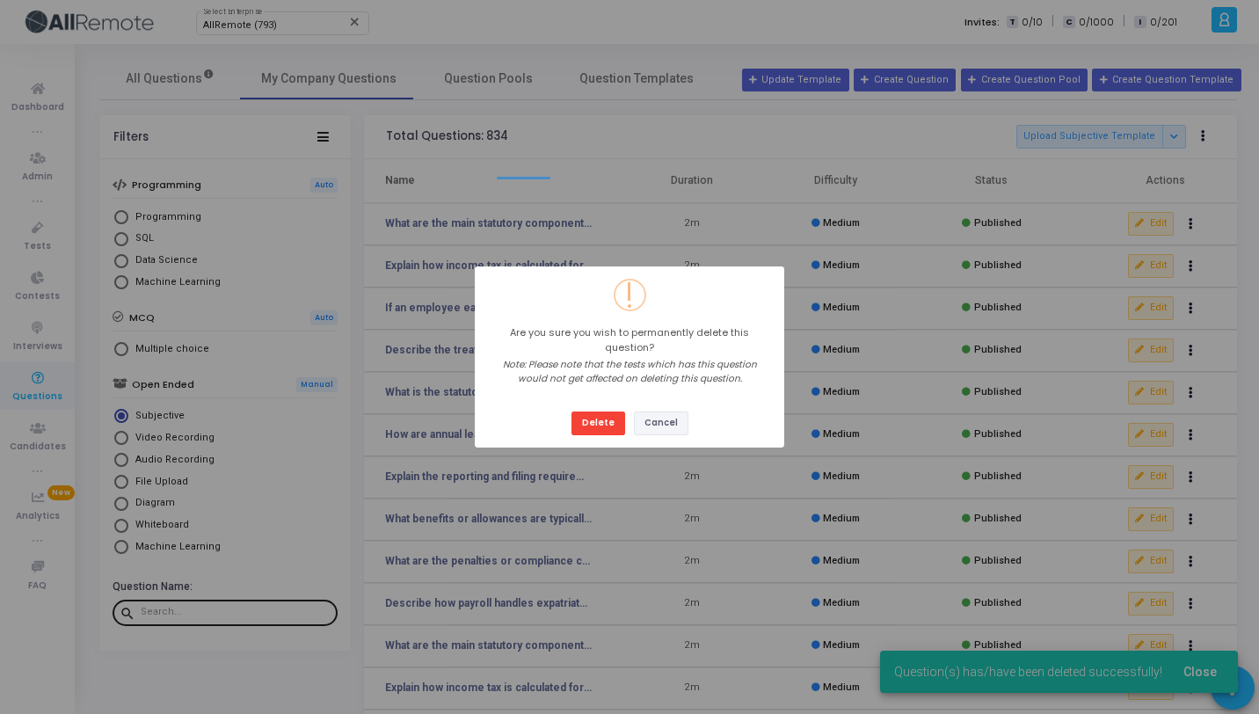
click at [665, 411] on button "Cancel" at bounding box center [661, 423] width 54 height 24
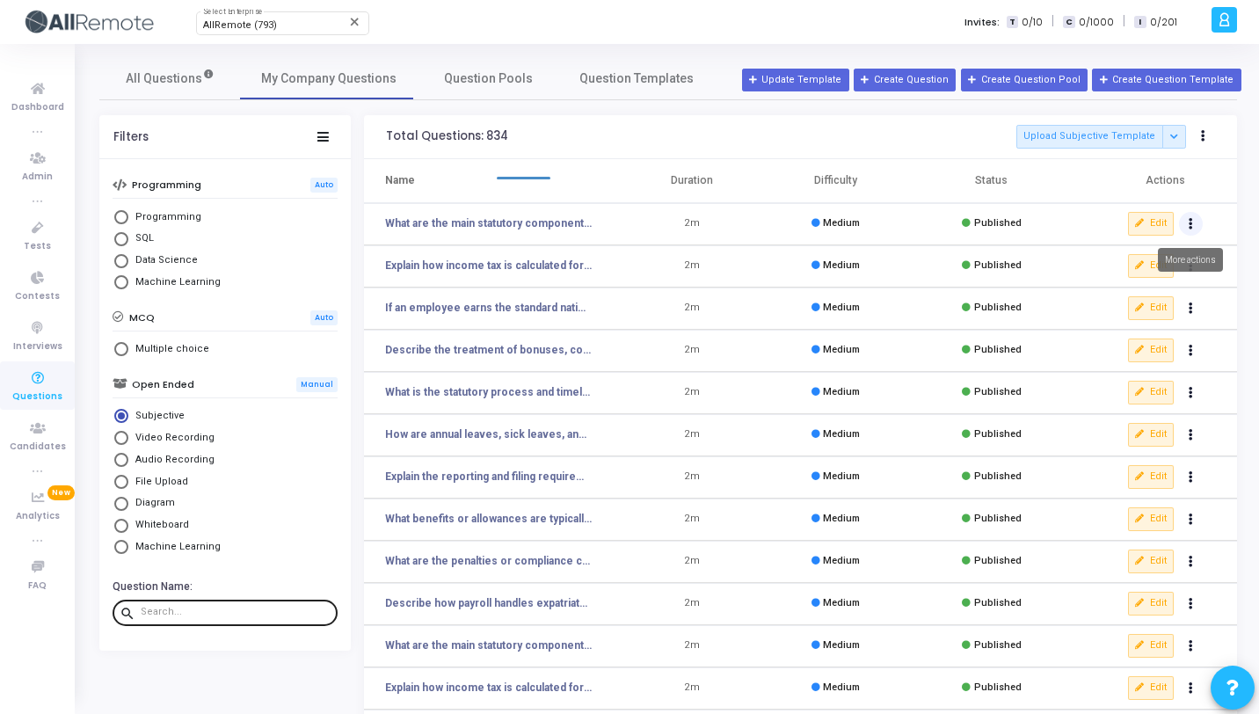
click at [1188, 220] on icon "Actions" at bounding box center [1190, 224] width 4 height 9
click at [1131, 258] on button "clear Unpublish" at bounding box center [1134, 259] width 135 height 29
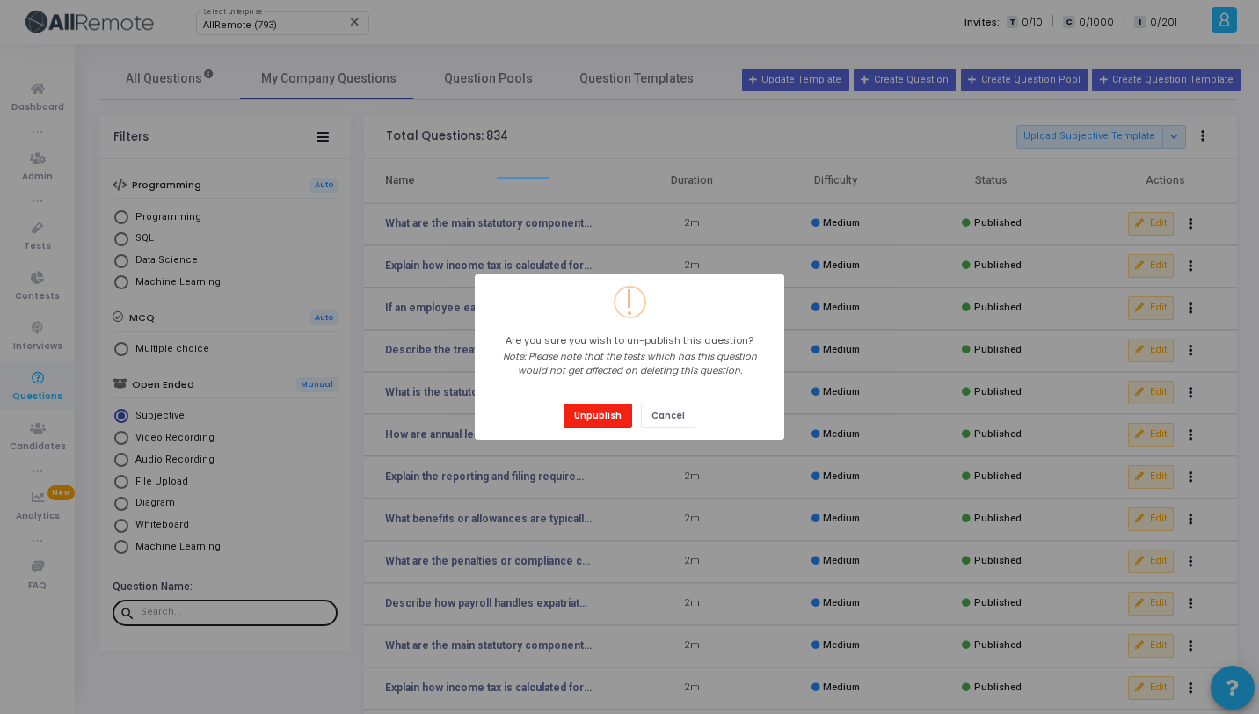
click at [609, 405] on button "Unpublish" at bounding box center [597, 415] width 69 height 24
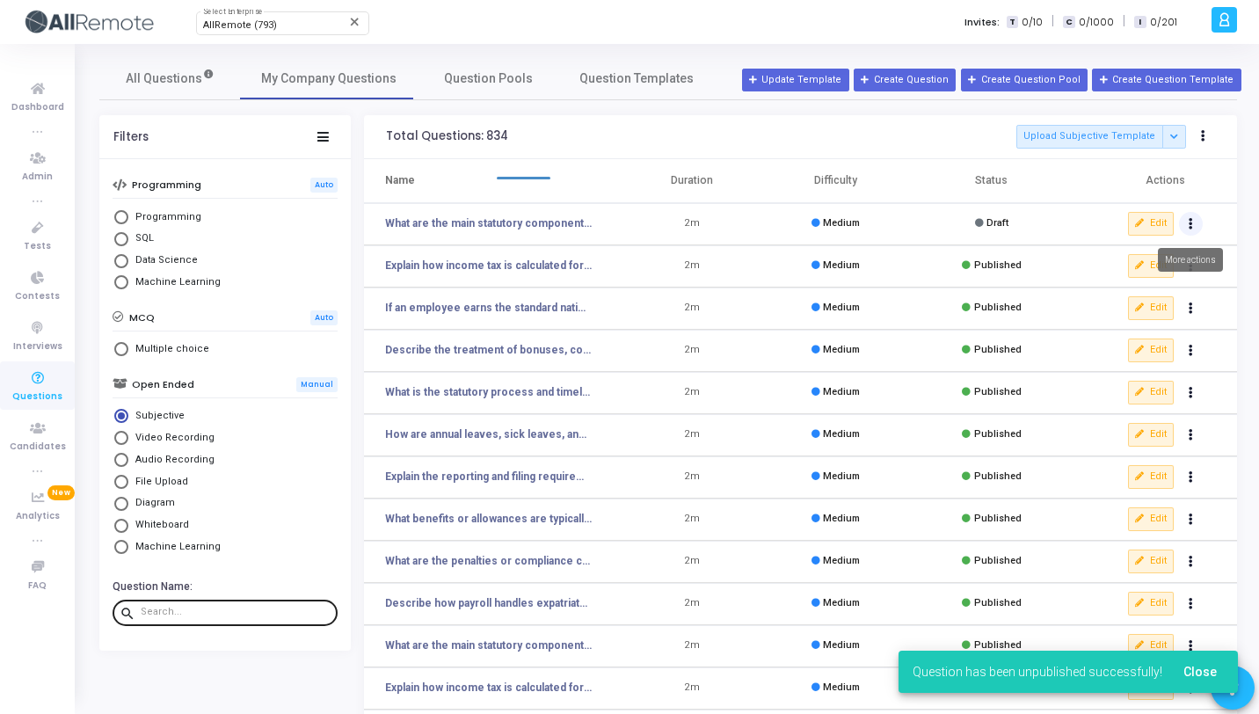
click at [1186, 230] on button "Actions" at bounding box center [1191, 224] width 25 height 25
click at [1158, 279] on button "delete Delete" at bounding box center [1134, 288] width 135 height 29
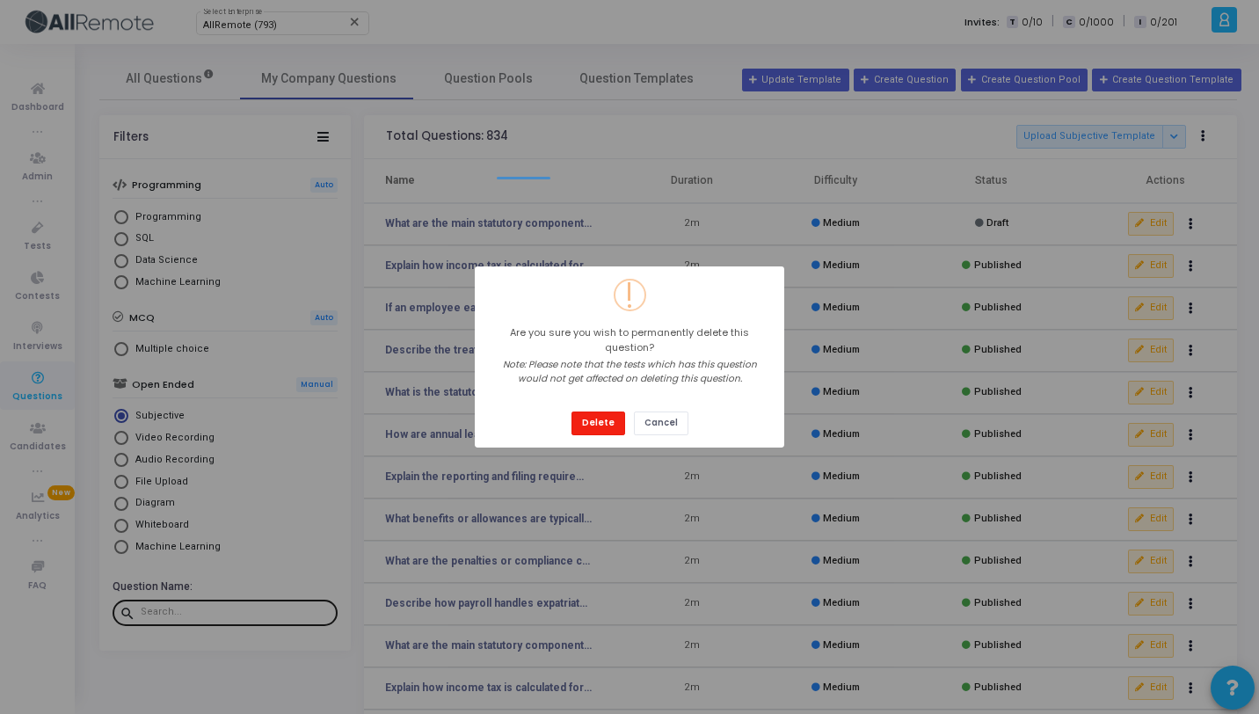
click at [605, 411] on button "Delete" at bounding box center [598, 423] width 54 height 24
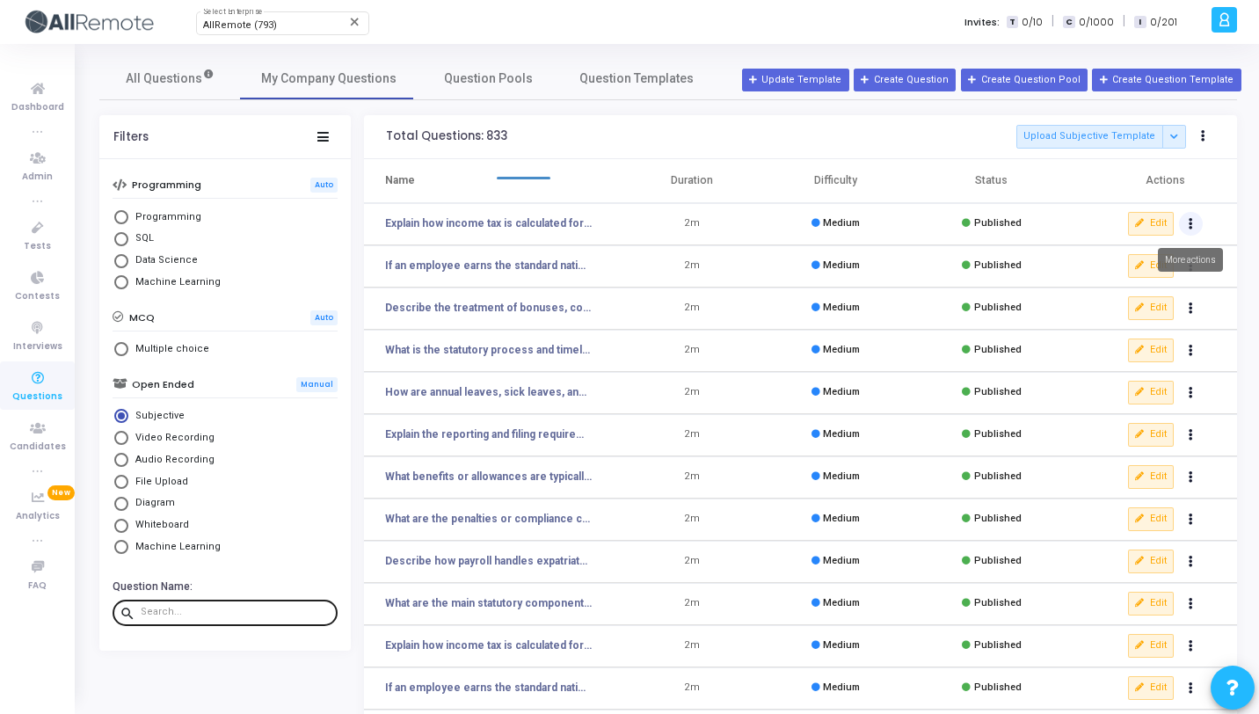
click at [1191, 222] on icon "Actions" at bounding box center [1190, 224] width 4 height 9
click at [1155, 265] on button "clear Unpublish" at bounding box center [1134, 259] width 135 height 29
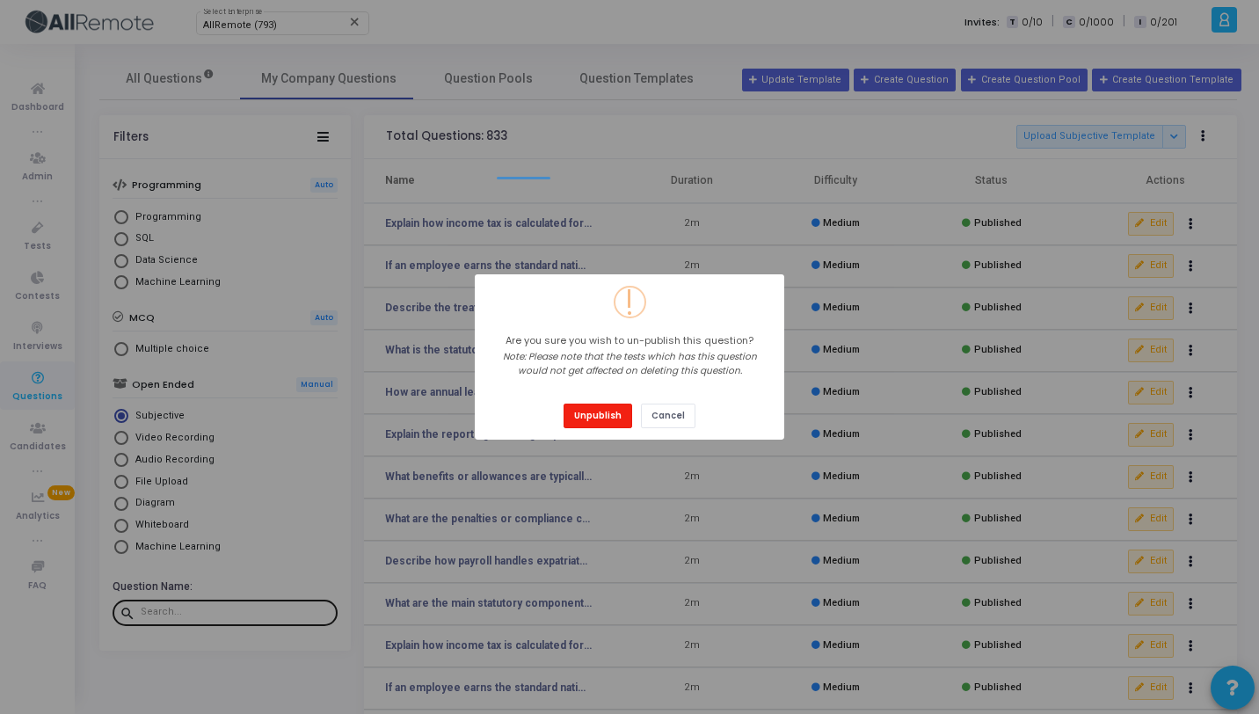
click at [617, 420] on button "Unpublish" at bounding box center [597, 415] width 69 height 24
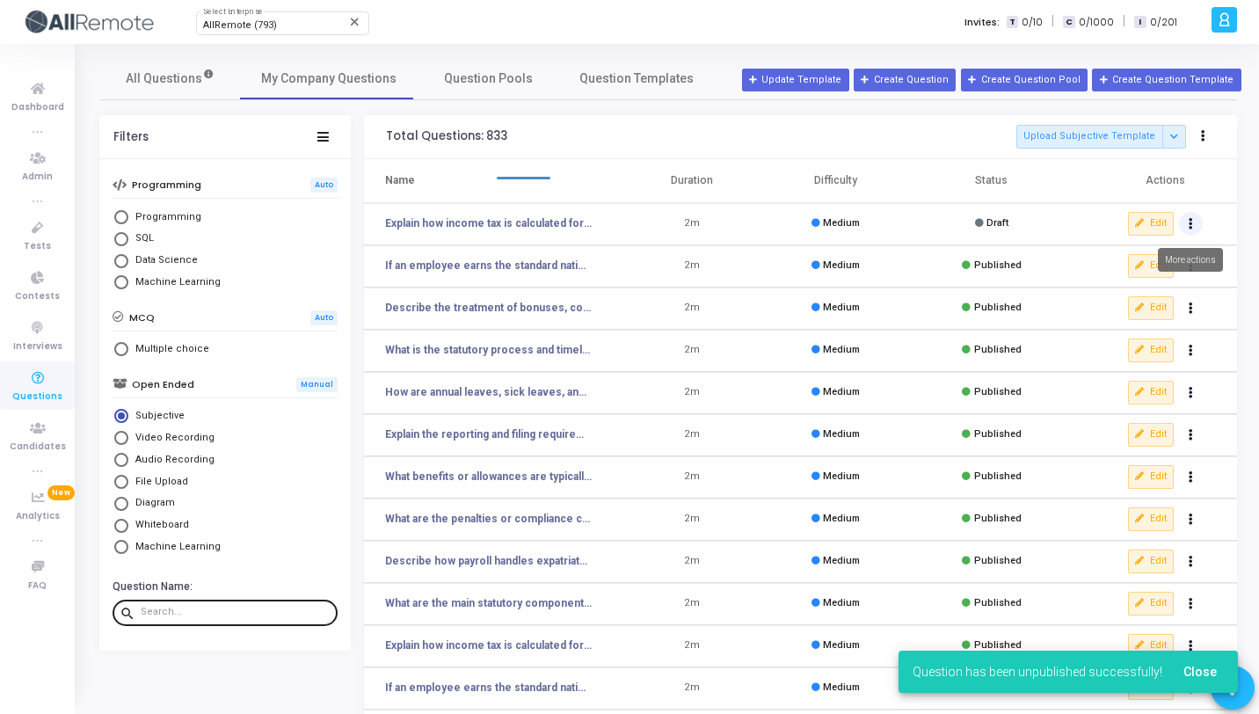
click at [1191, 220] on icon "Actions" at bounding box center [1190, 224] width 4 height 9
click at [1137, 279] on button "delete Delete" at bounding box center [1134, 288] width 135 height 29
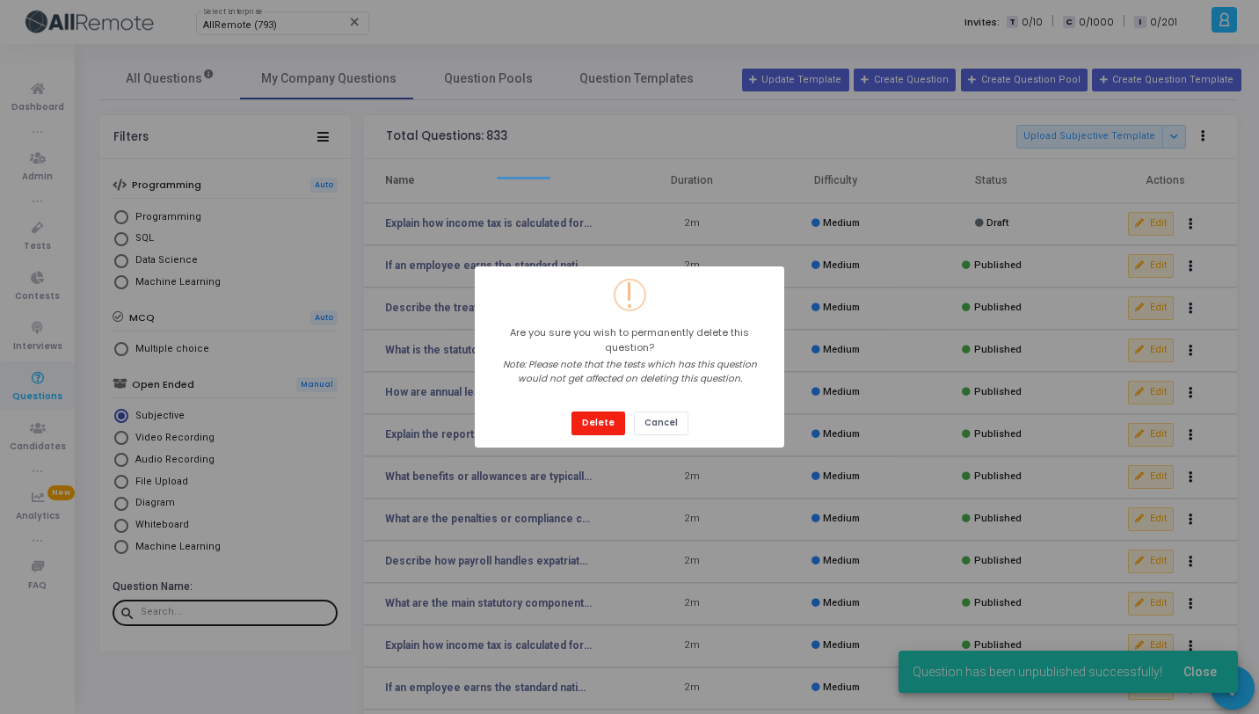
click at [606, 411] on button "Delete" at bounding box center [598, 423] width 54 height 24
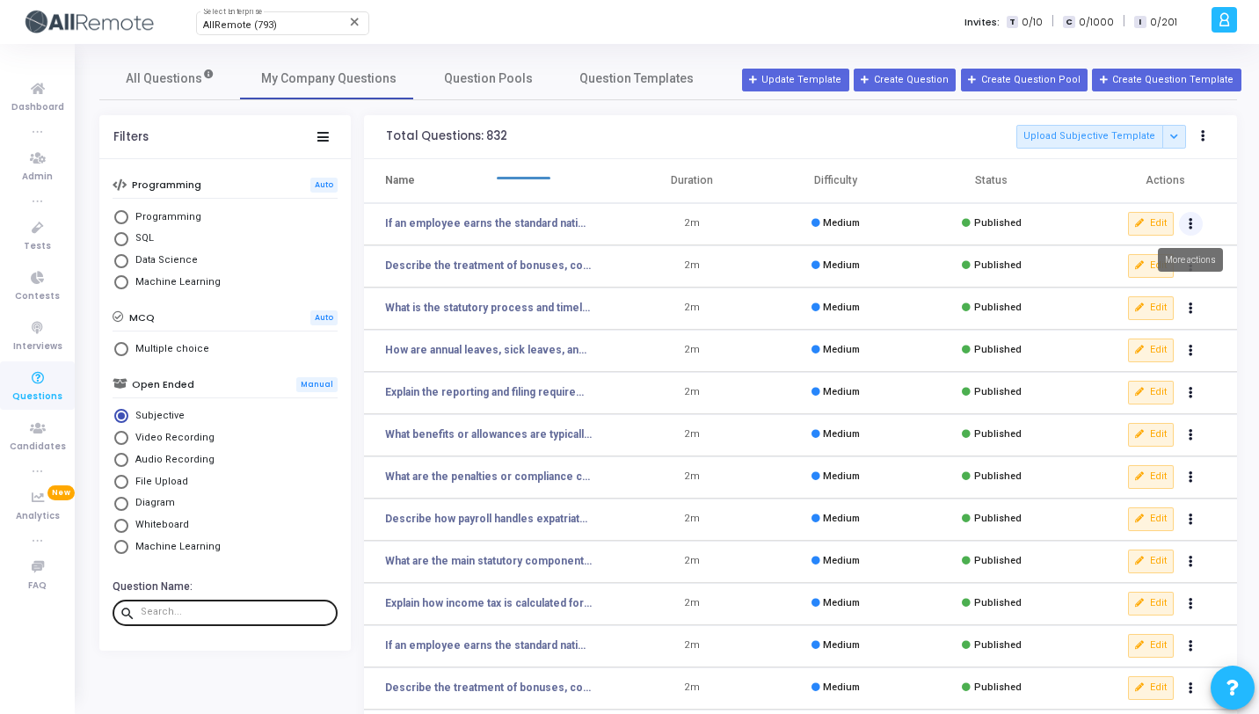
click at [1192, 225] on icon "Actions" at bounding box center [1190, 224] width 4 height 9
click at [1157, 259] on button "clear Unpublish" at bounding box center [1134, 259] width 135 height 29
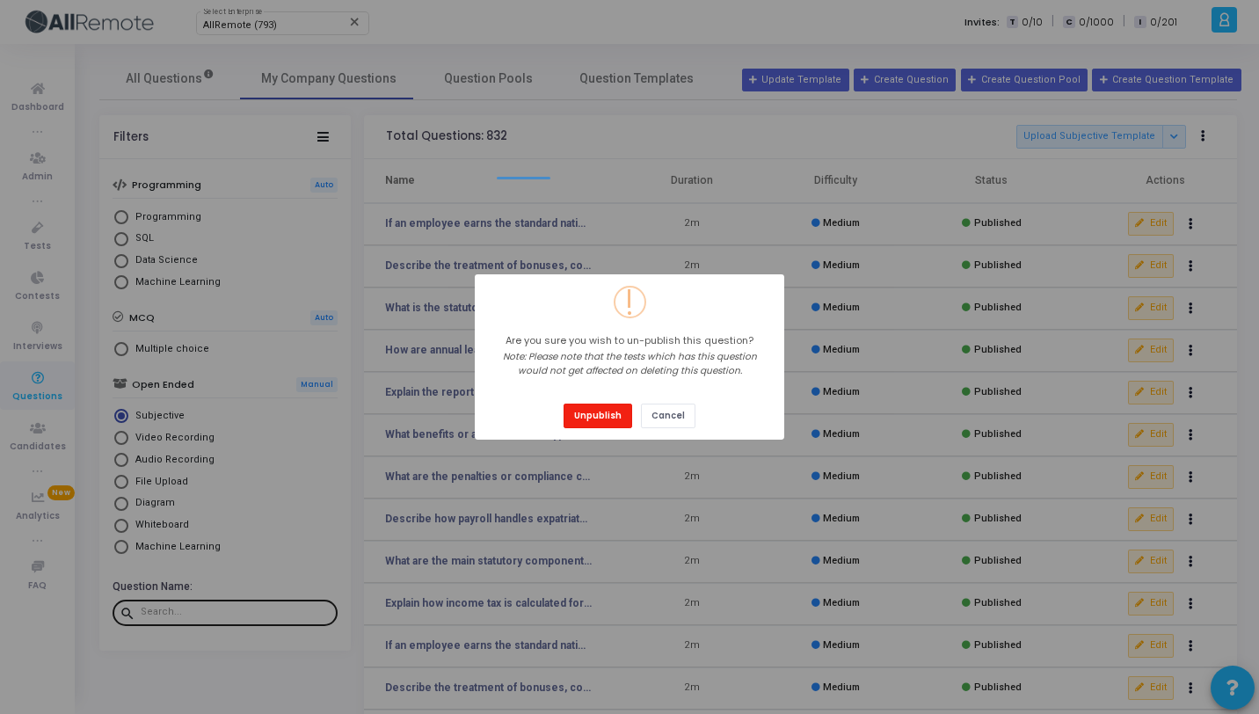
click at [598, 412] on button "Unpublish" at bounding box center [597, 415] width 69 height 24
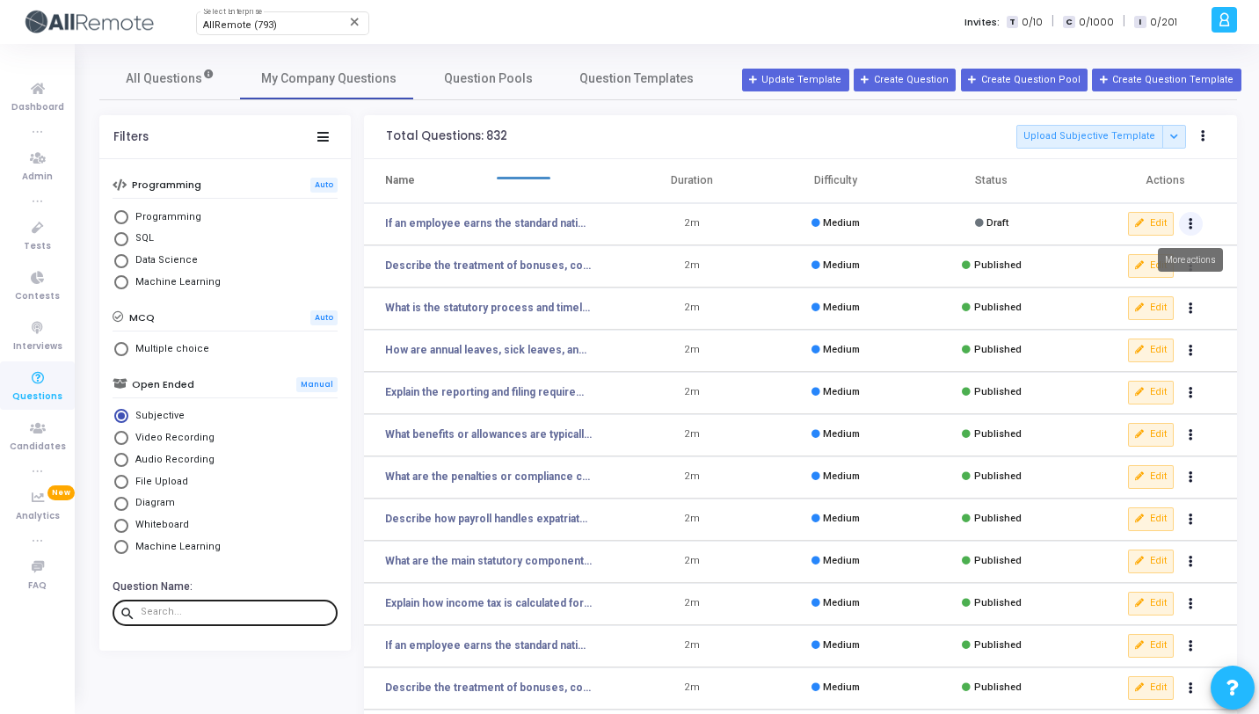
click at [1195, 229] on button "Actions" at bounding box center [1191, 224] width 25 height 25
click at [1095, 294] on button "delete Delete" at bounding box center [1134, 288] width 135 height 29
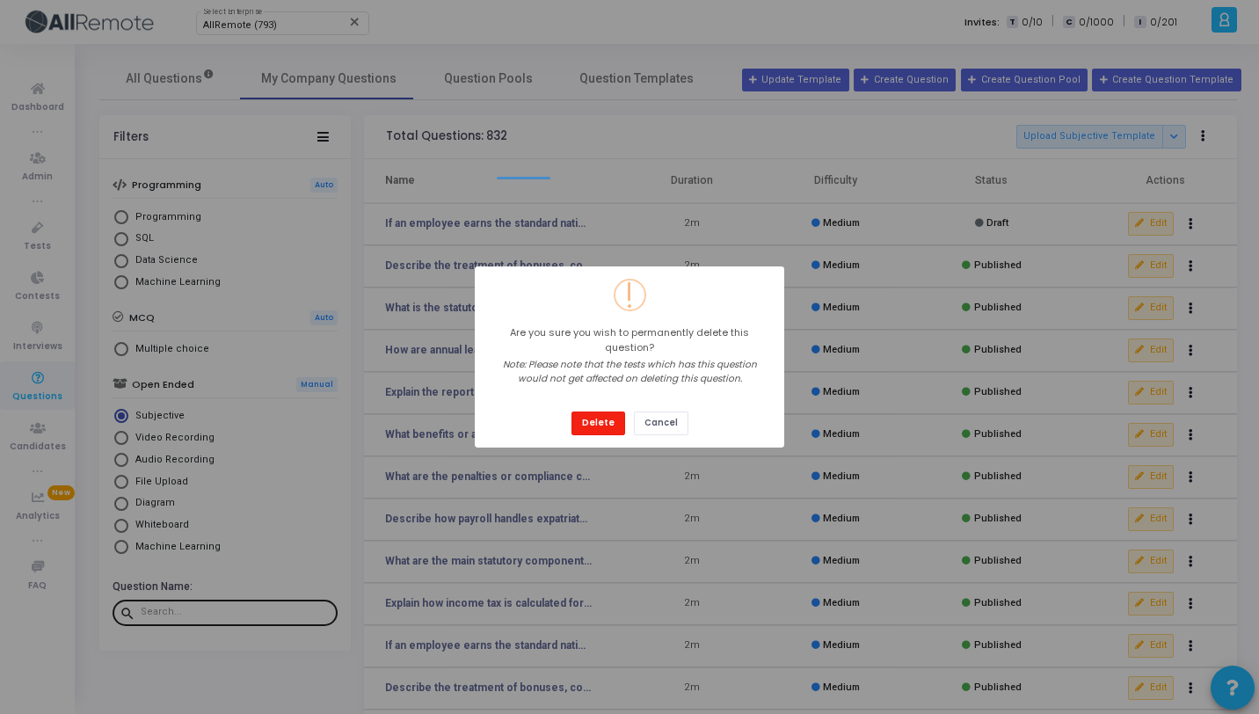
click at [593, 417] on button "Delete" at bounding box center [598, 423] width 54 height 24
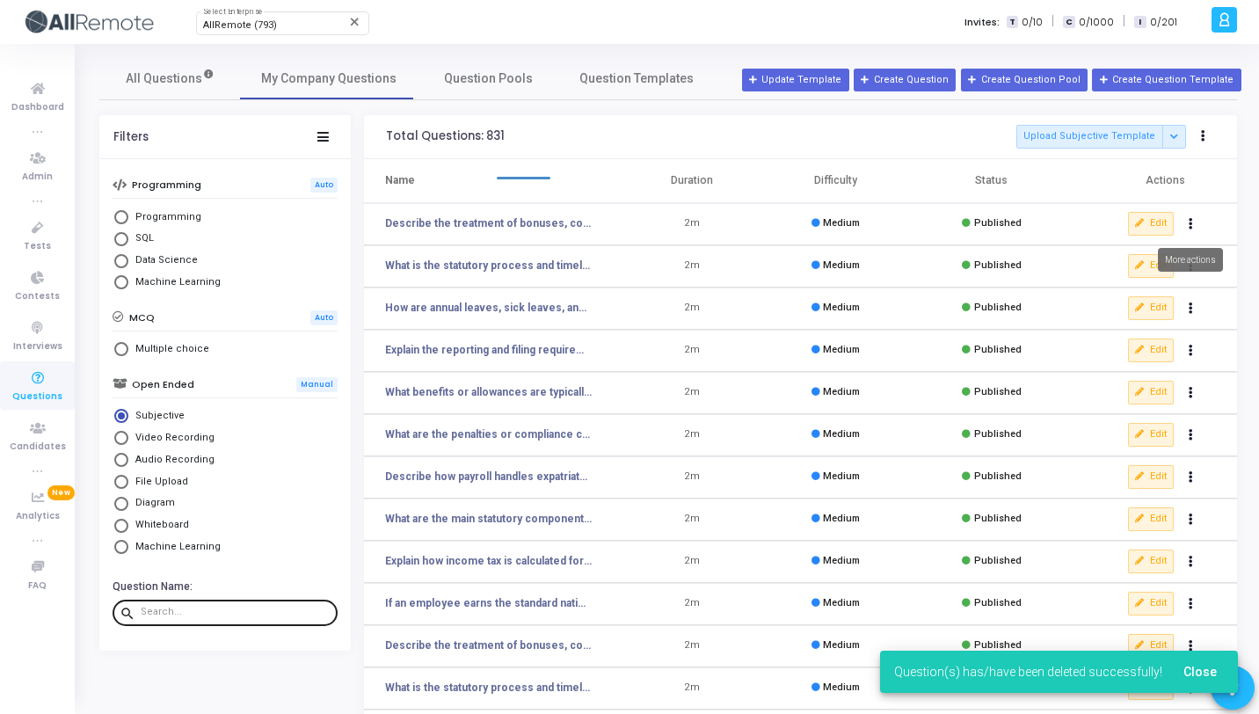
click at [1186, 225] on button "Actions" at bounding box center [1191, 224] width 25 height 25
click at [1145, 280] on button "delete Delete" at bounding box center [1134, 288] width 135 height 29
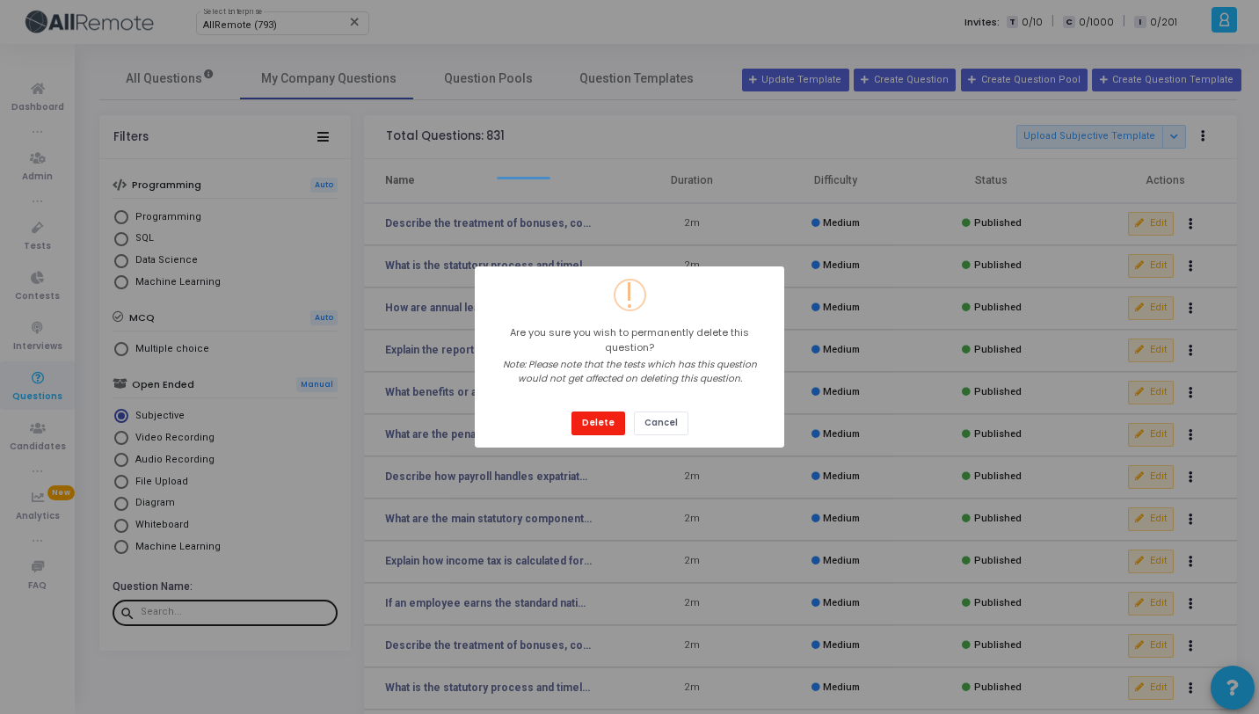
click at [610, 411] on button "Delete" at bounding box center [598, 423] width 54 height 24
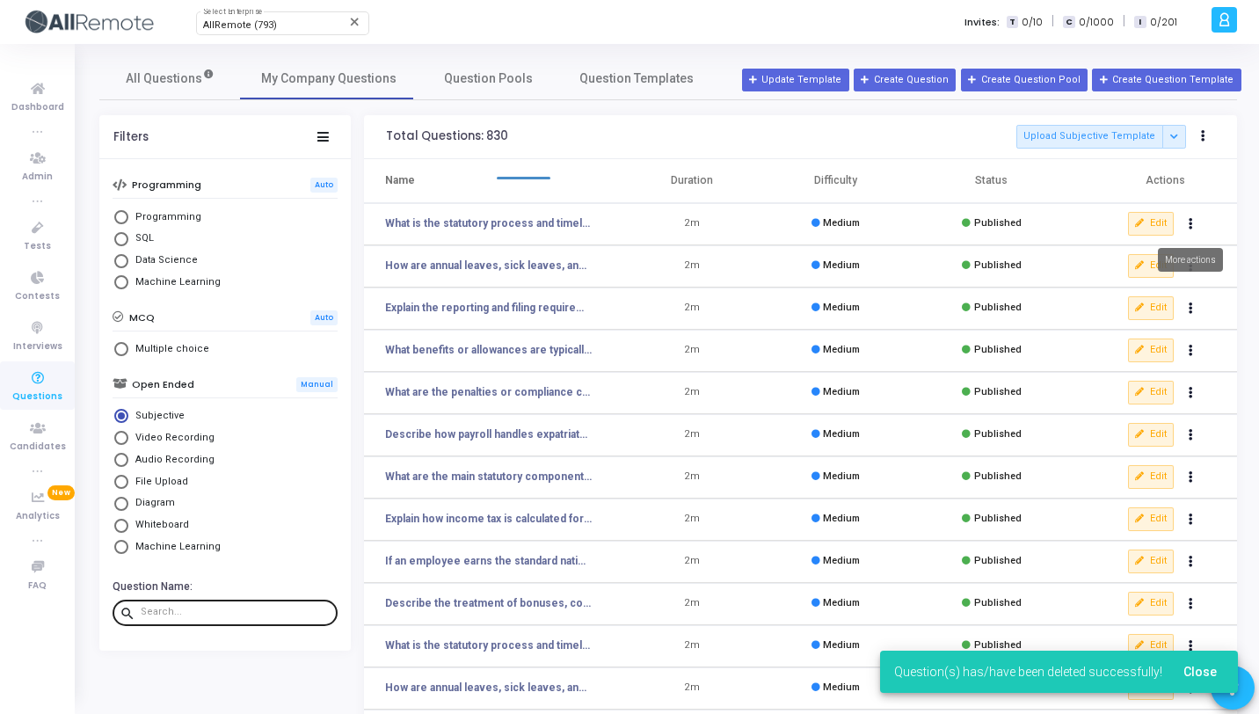
click at [1189, 229] on button "Actions" at bounding box center [1191, 224] width 25 height 25
click at [1138, 283] on button "delete Delete" at bounding box center [1134, 288] width 135 height 29
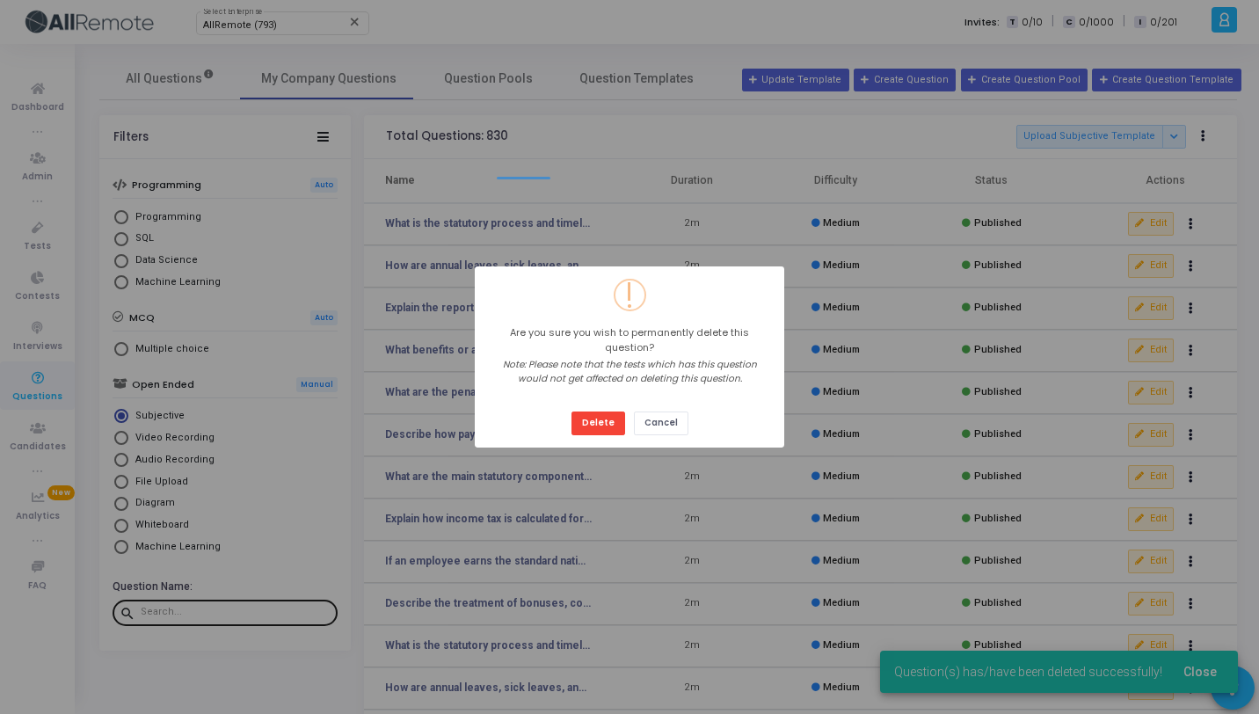
click at [609, 403] on div "Delete Cancel" at bounding box center [630, 416] width 126 height 37
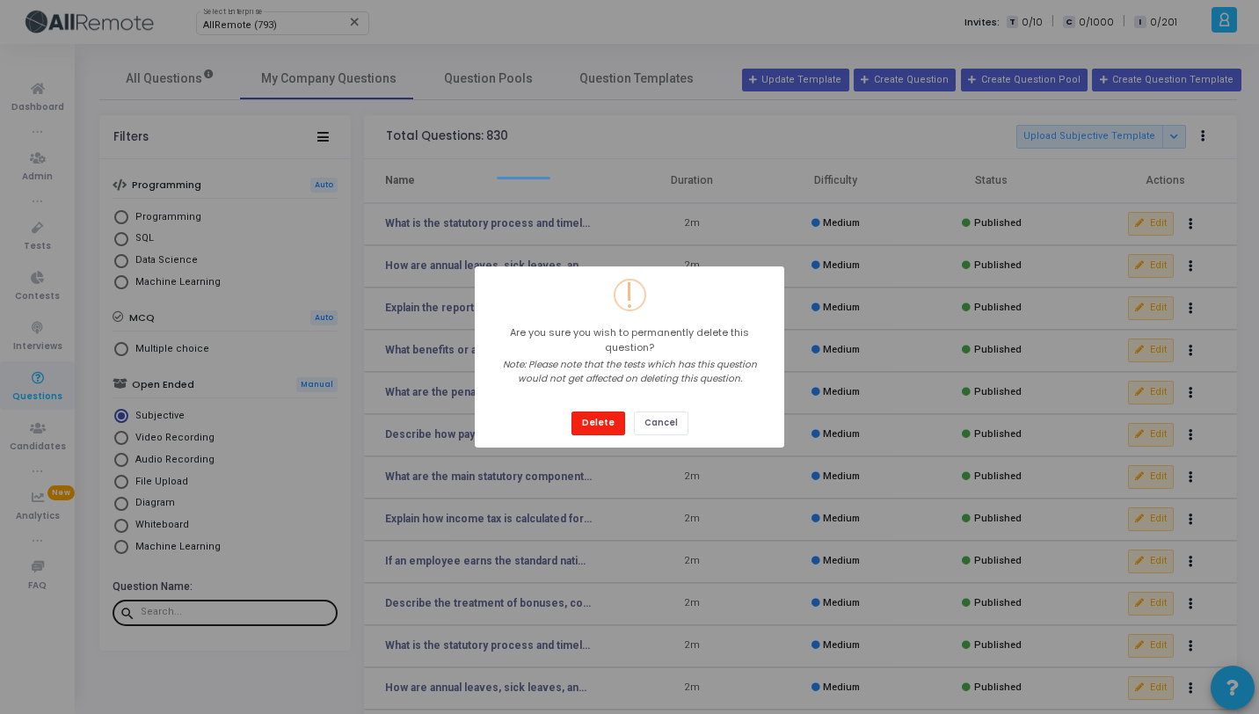
click at [606, 411] on button "Delete" at bounding box center [598, 423] width 54 height 24
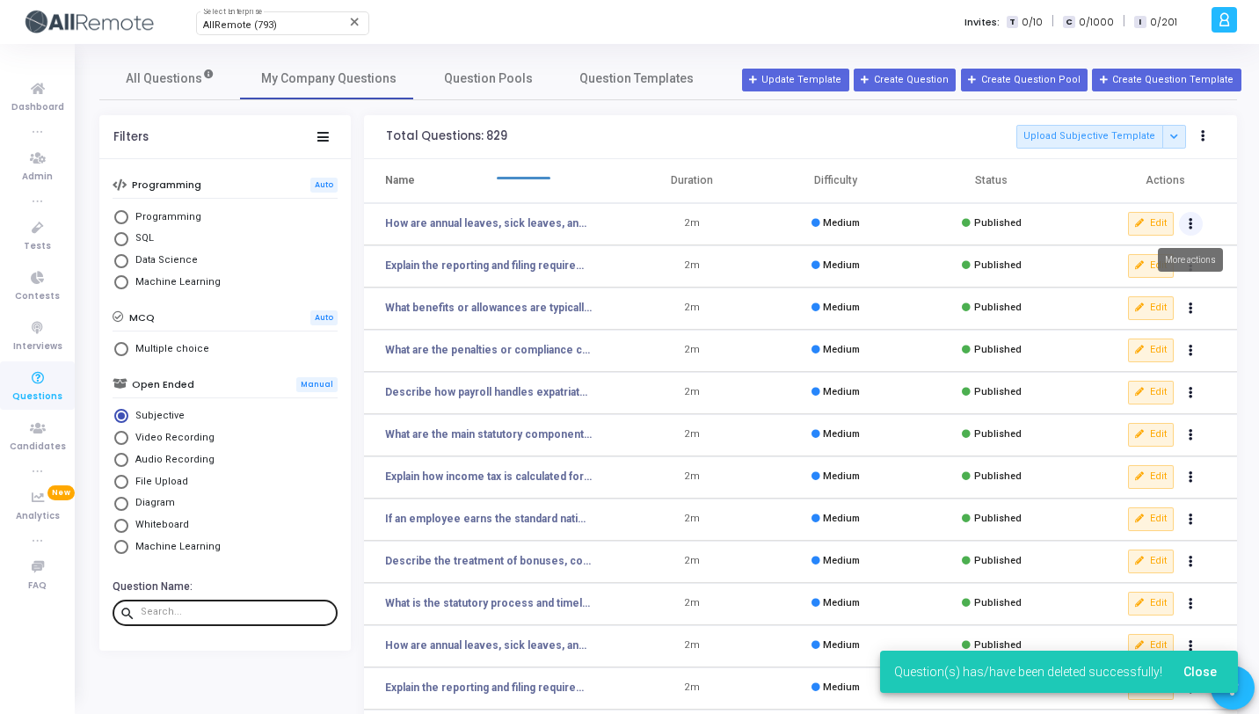
click at [1195, 220] on button "Actions" at bounding box center [1191, 224] width 25 height 25
click at [1130, 282] on button "delete Delete" at bounding box center [1134, 288] width 135 height 29
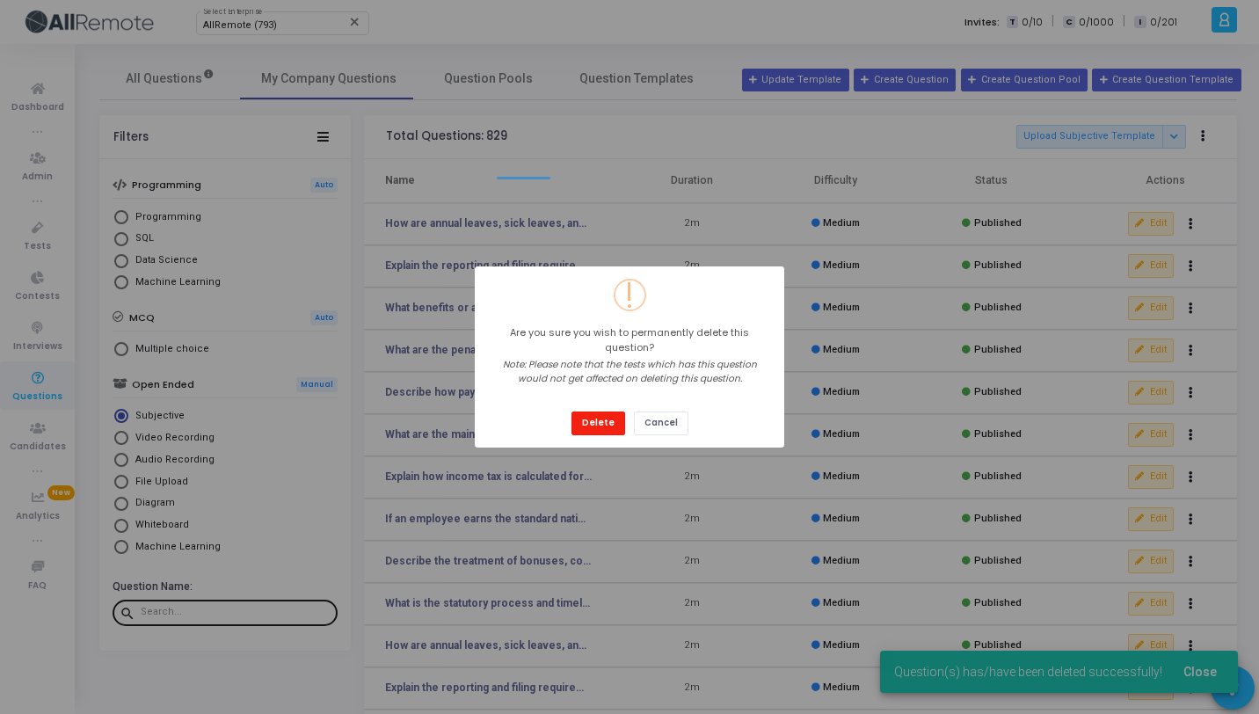
click at [616, 411] on button "Delete" at bounding box center [598, 423] width 54 height 24
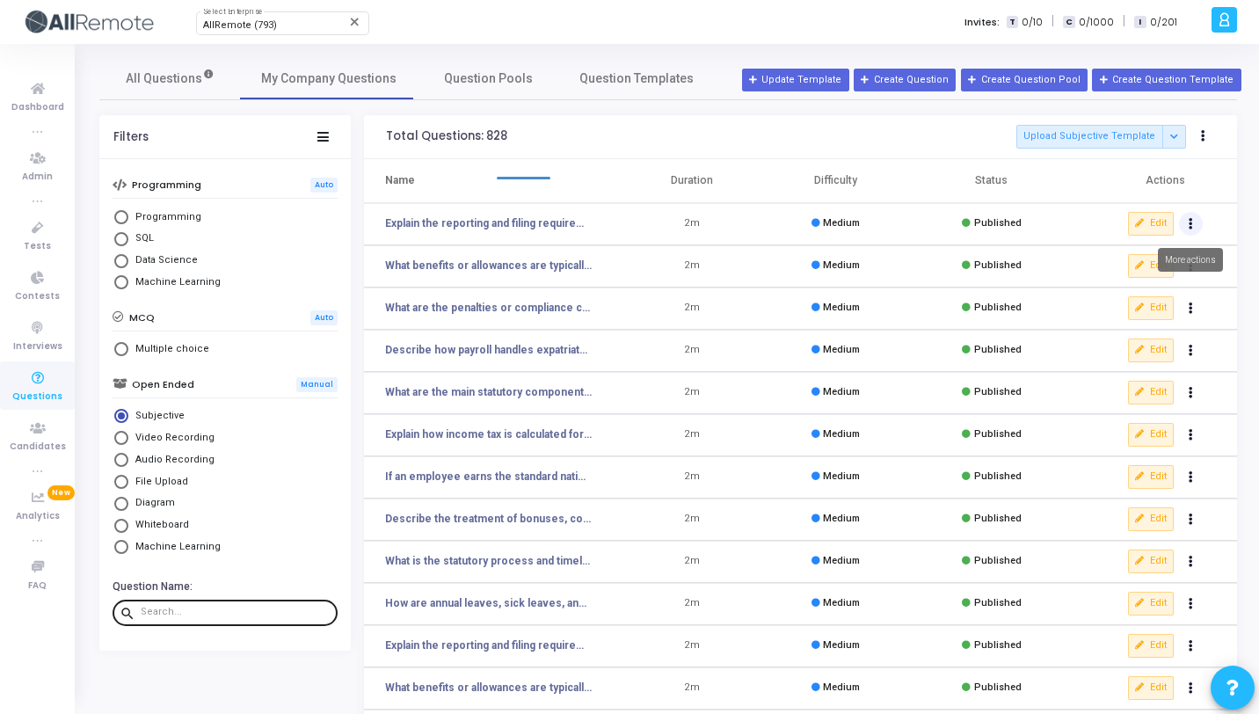
click at [1185, 228] on button "Actions" at bounding box center [1191, 224] width 25 height 25
click at [1165, 288] on button "delete Delete" at bounding box center [1134, 288] width 135 height 29
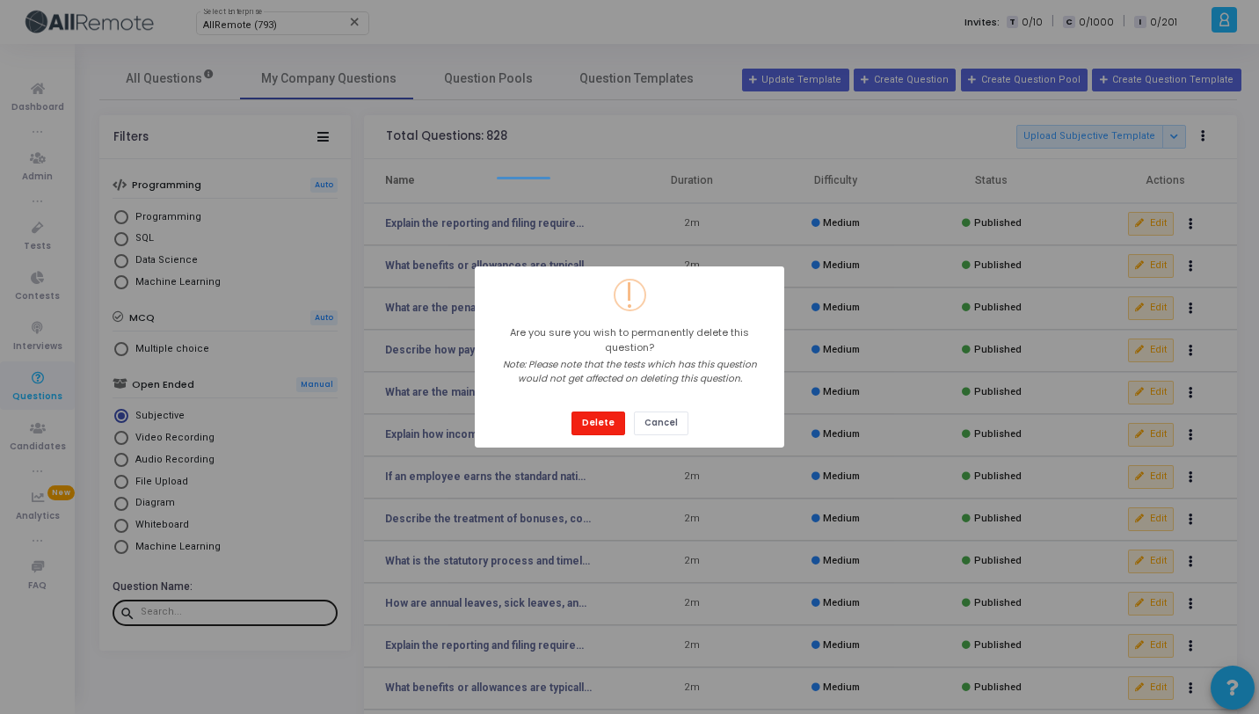
click at [616, 419] on button "Delete" at bounding box center [598, 423] width 54 height 24
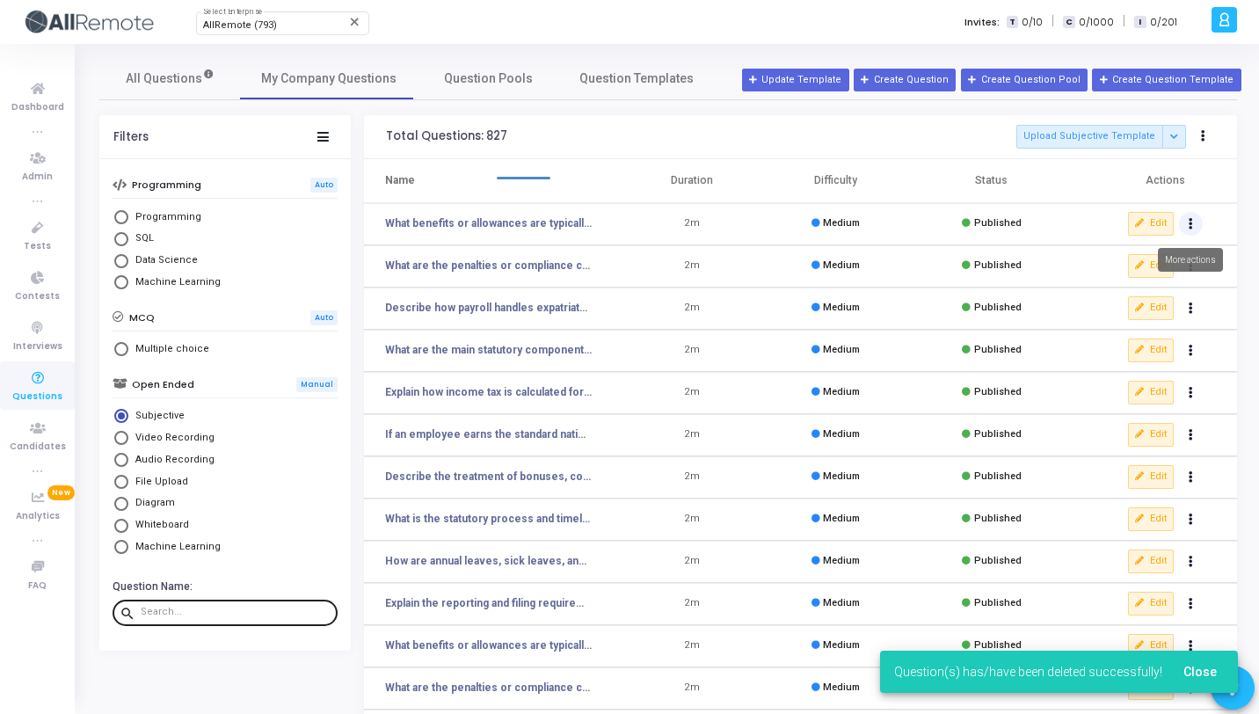
click at [1191, 224] on icon "Actions" at bounding box center [1190, 224] width 4 height 9
click at [1151, 295] on button "delete Delete" at bounding box center [1134, 288] width 135 height 29
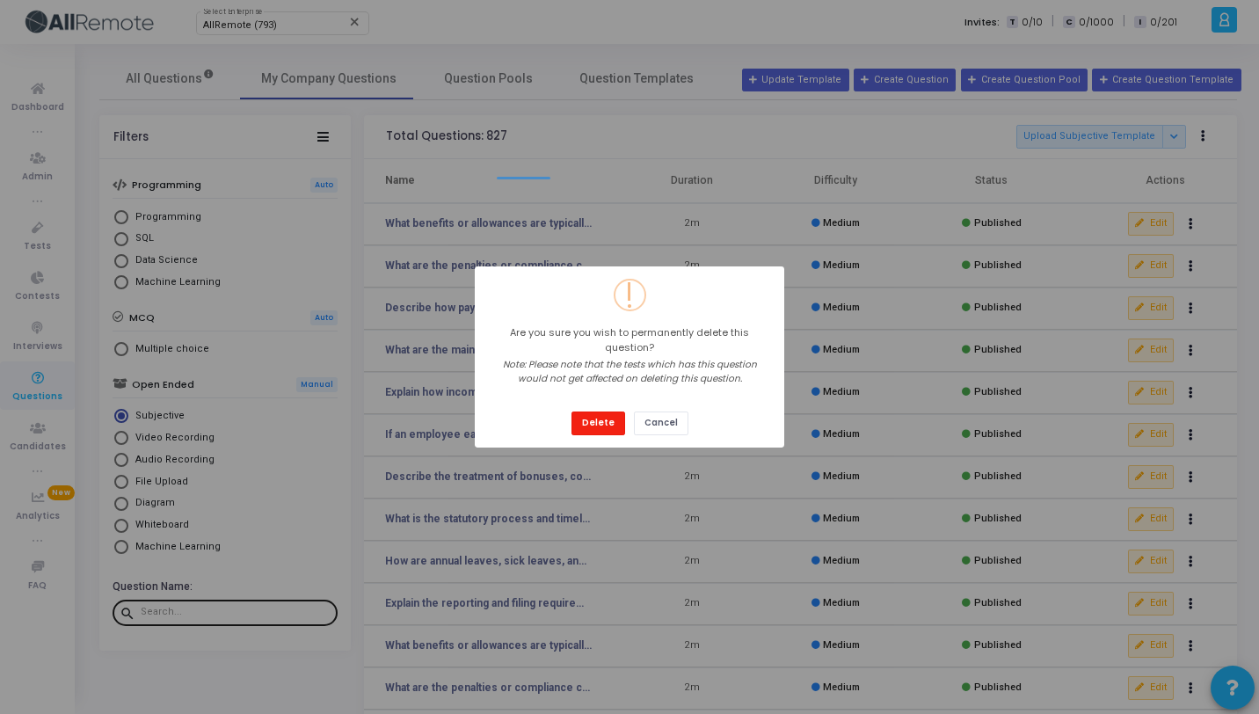
click at [605, 420] on button "Delete" at bounding box center [598, 423] width 54 height 24
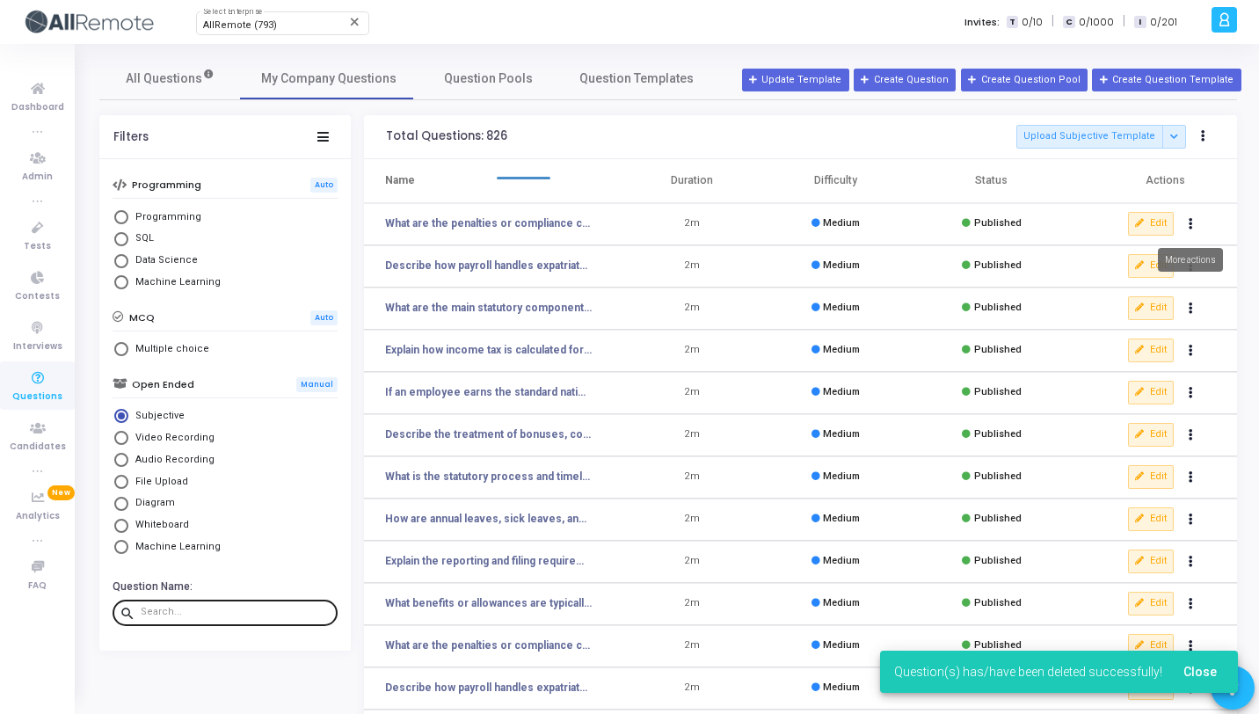
click at [1190, 220] on icon "Actions" at bounding box center [1190, 224] width 4 height 9
click at [1076, 291] on button "delete Delete" at bounding box center [1134, 288] width 135 height 29
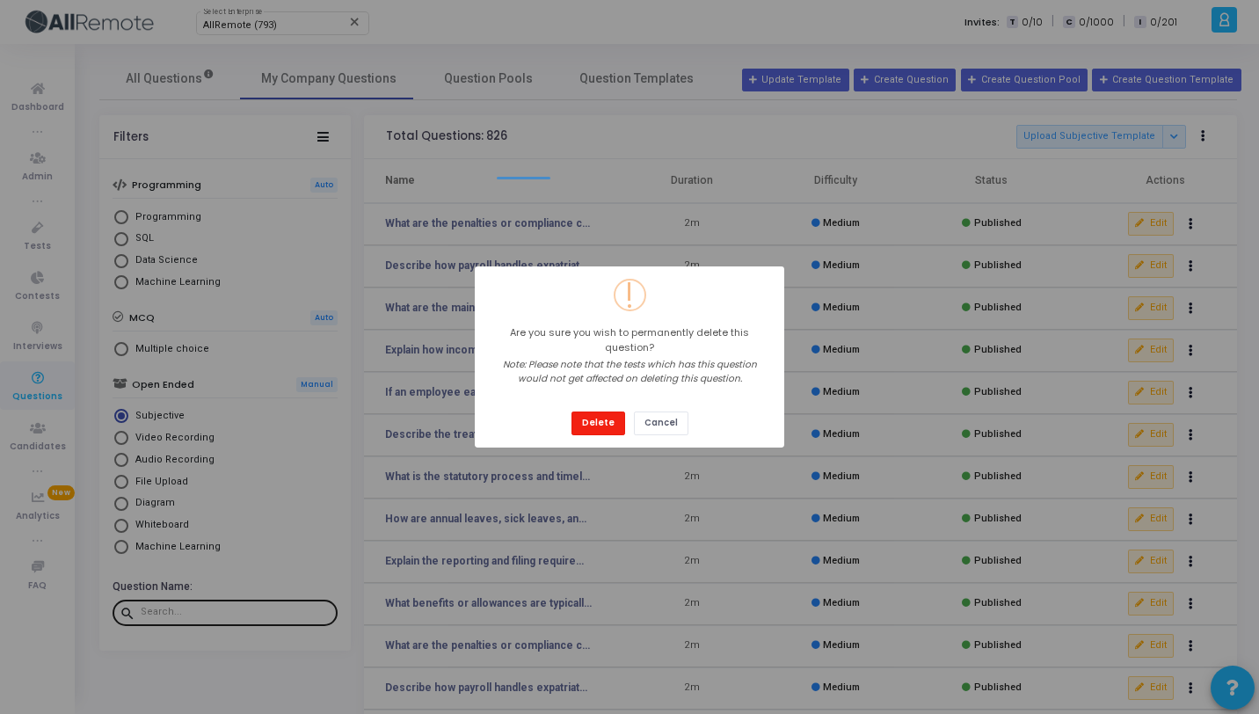
click at [603, 418] on button "Delete" at bounding box center [598, 423] width 54 height 24
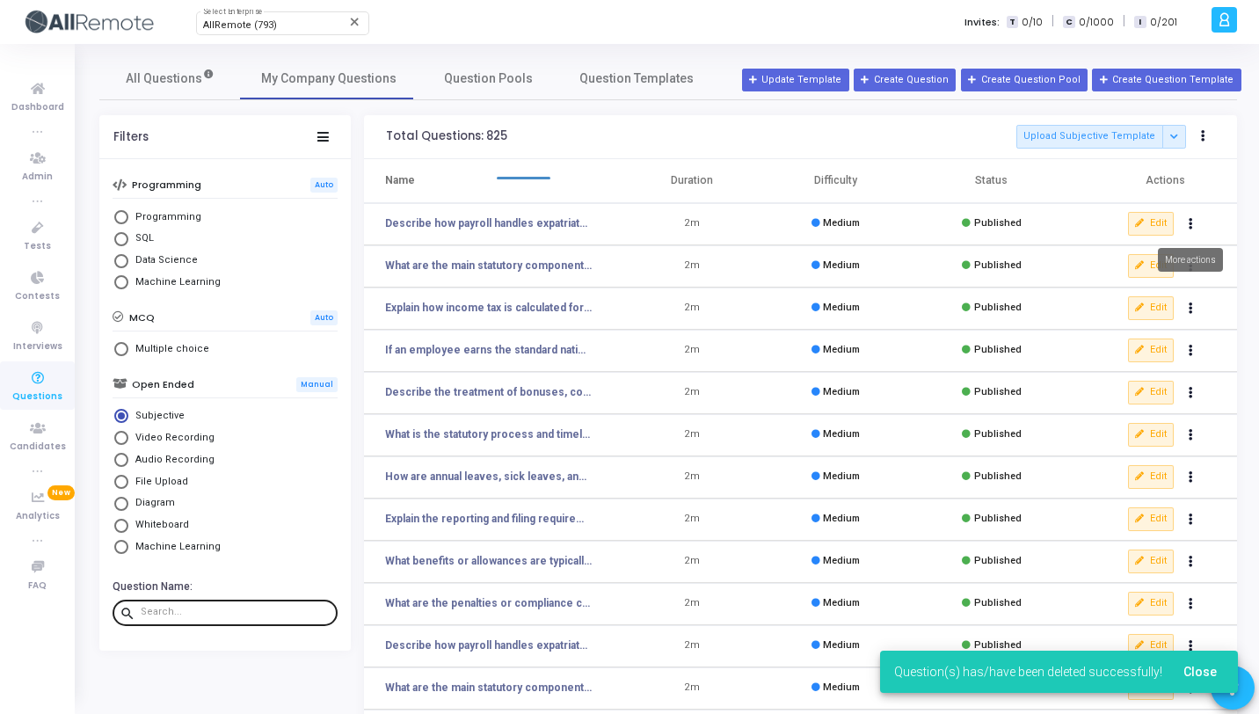
click at [1190, 226] on icon "Actions" at bounding box center [1190, 224] width 4 height 9
click at [1133, 289] on button "delete Delete" at bounding box center [1134, 288] width 135 height 29
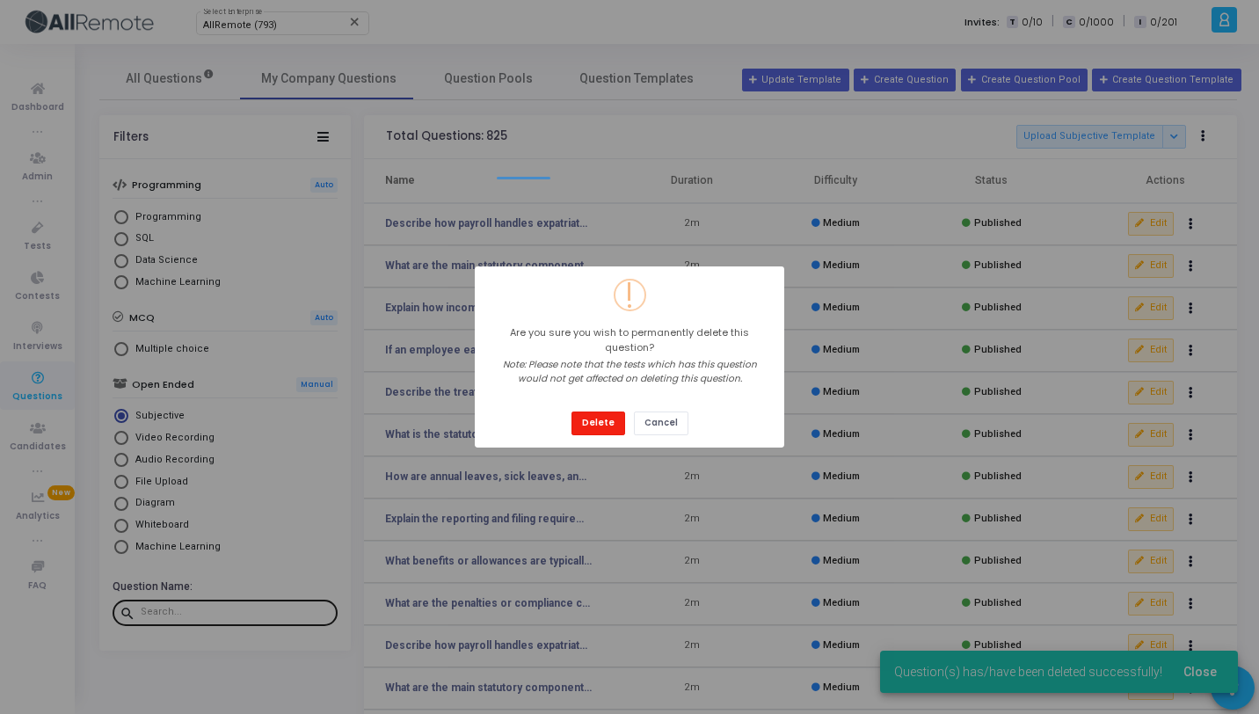
click at [622, 414] on button "Delete" at bounding box center [598, 423] width 54 height 24
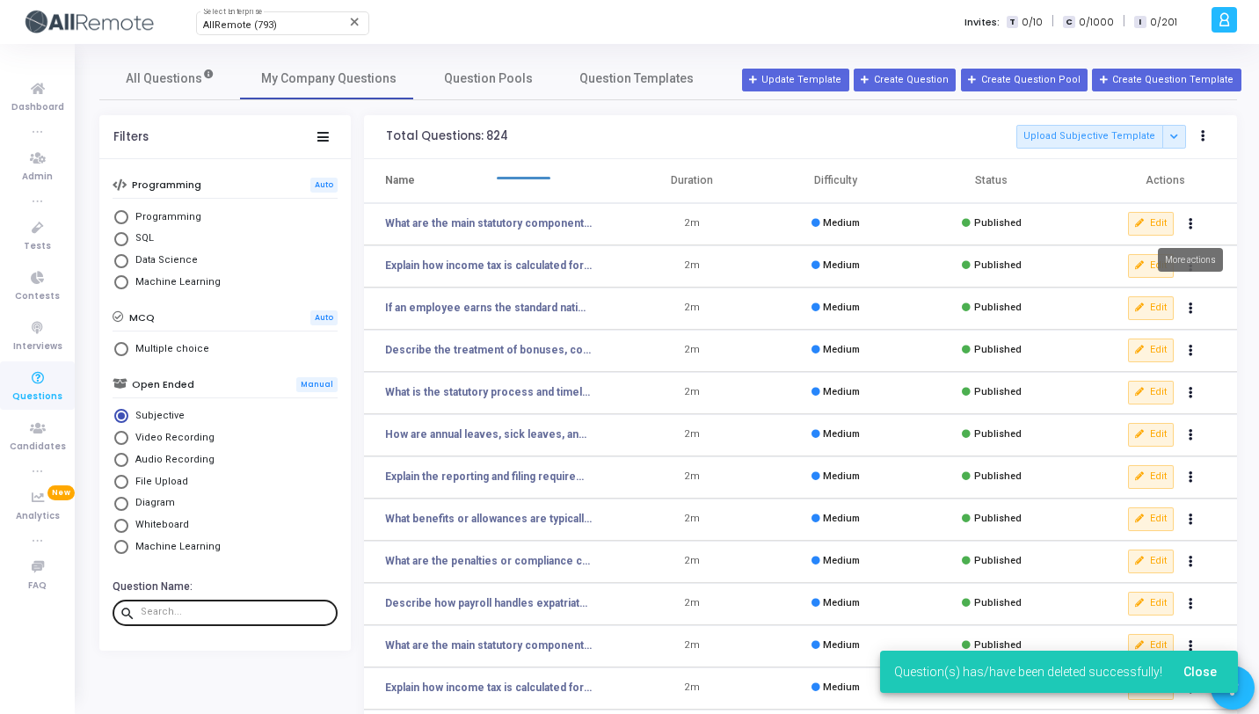
click at [1194, 224] on button "Actions" at bounding box center [1191, 224] width 25 height 25
click at [1082, 295] on icon "delete" at bounding box center [1087, 289] width 16 height 16
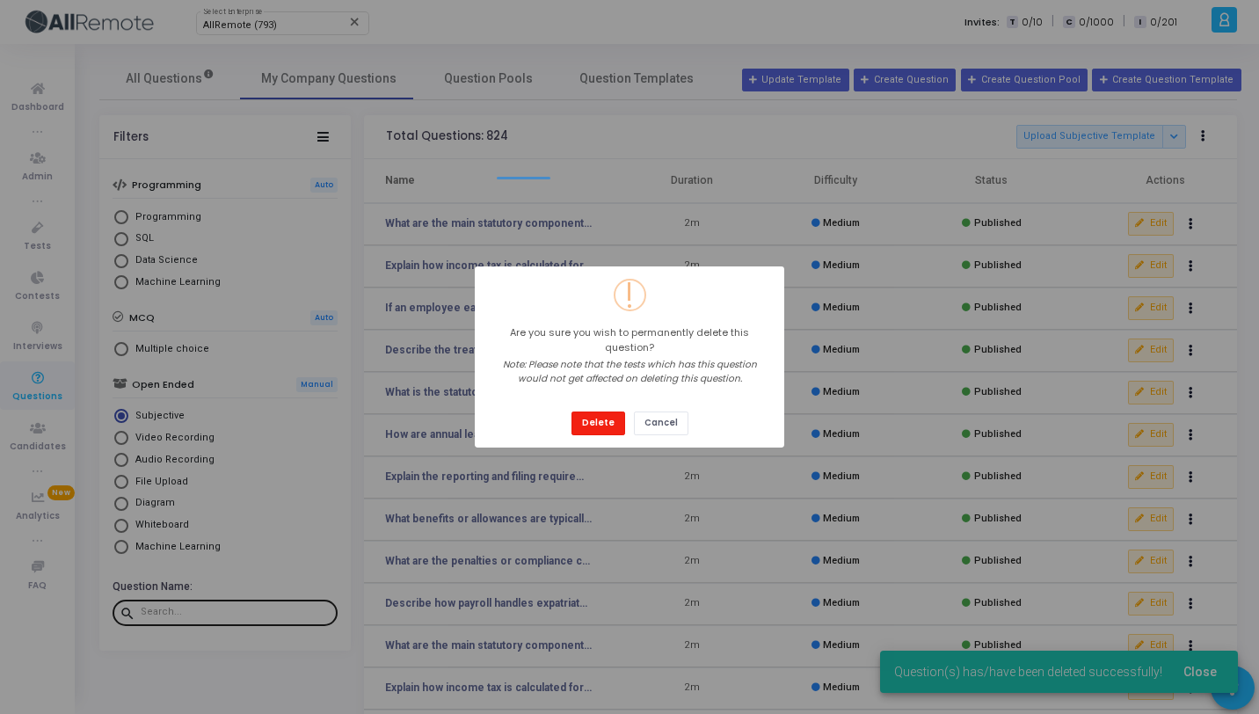
click at [602, 418] on button "Delete" at bounding box center [598, 423] width 54 height 24
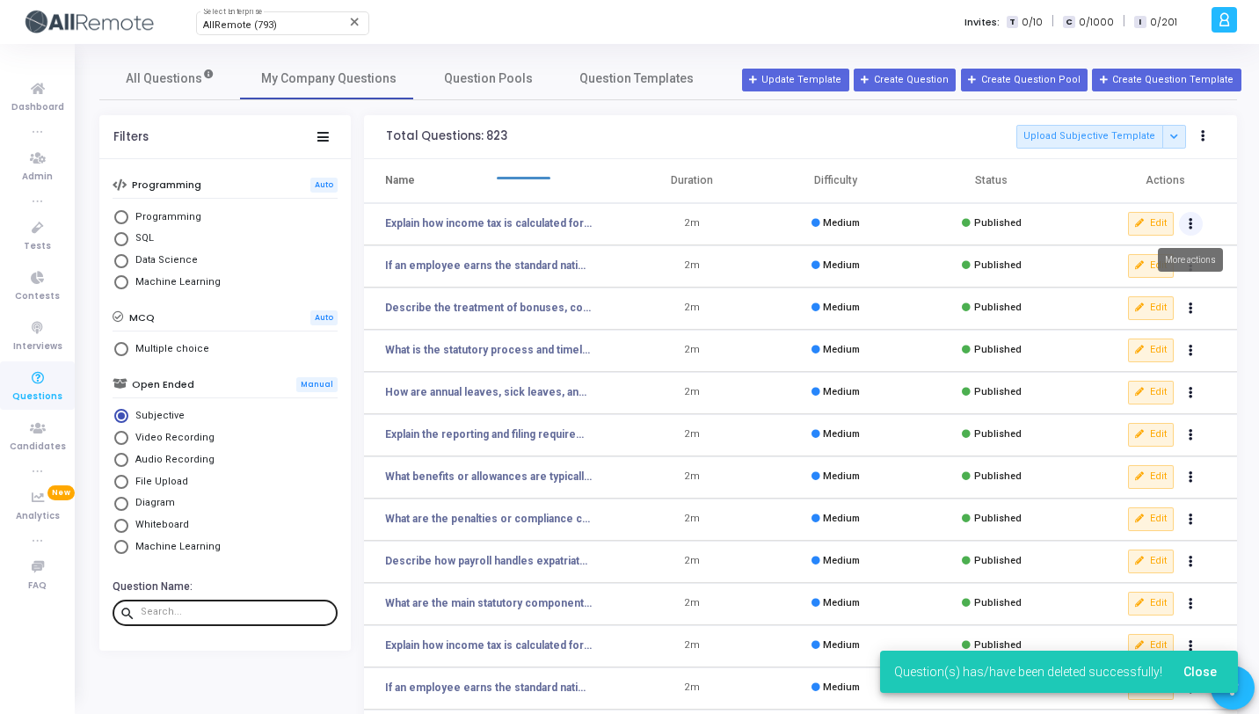
click at [1193, 223] on button "Actions" at bounding box center [1191, 224] width 25 height 25
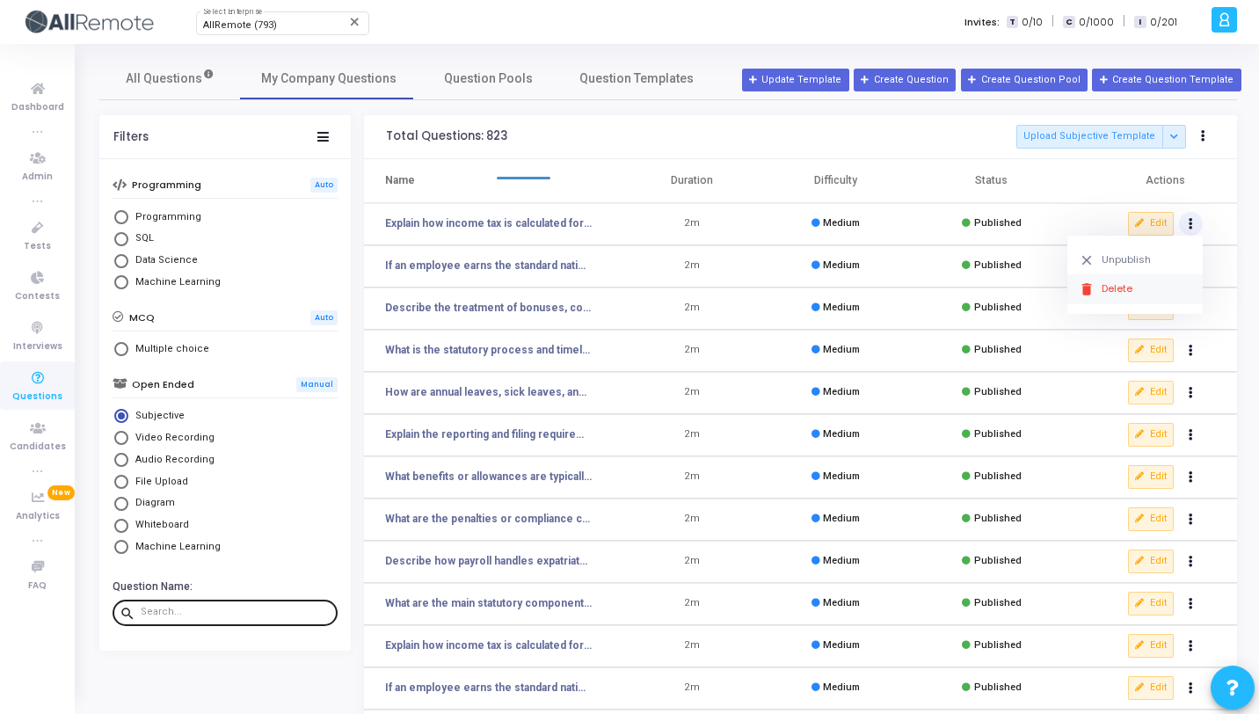
click at [1130, 293] on button "delete Delete" at bounding box center [1134, 288] width 135 height 29
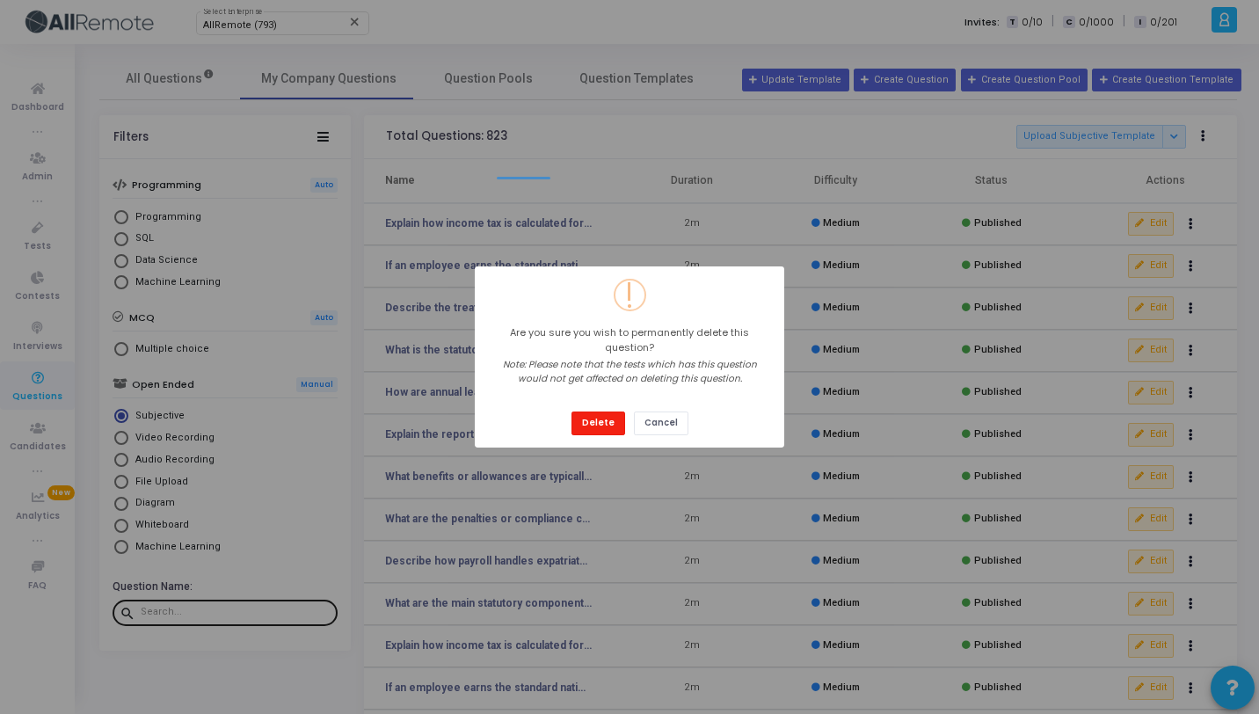
click at [606, 414] on button "Delete" at bounding box center [598, 423] width 54 height 24
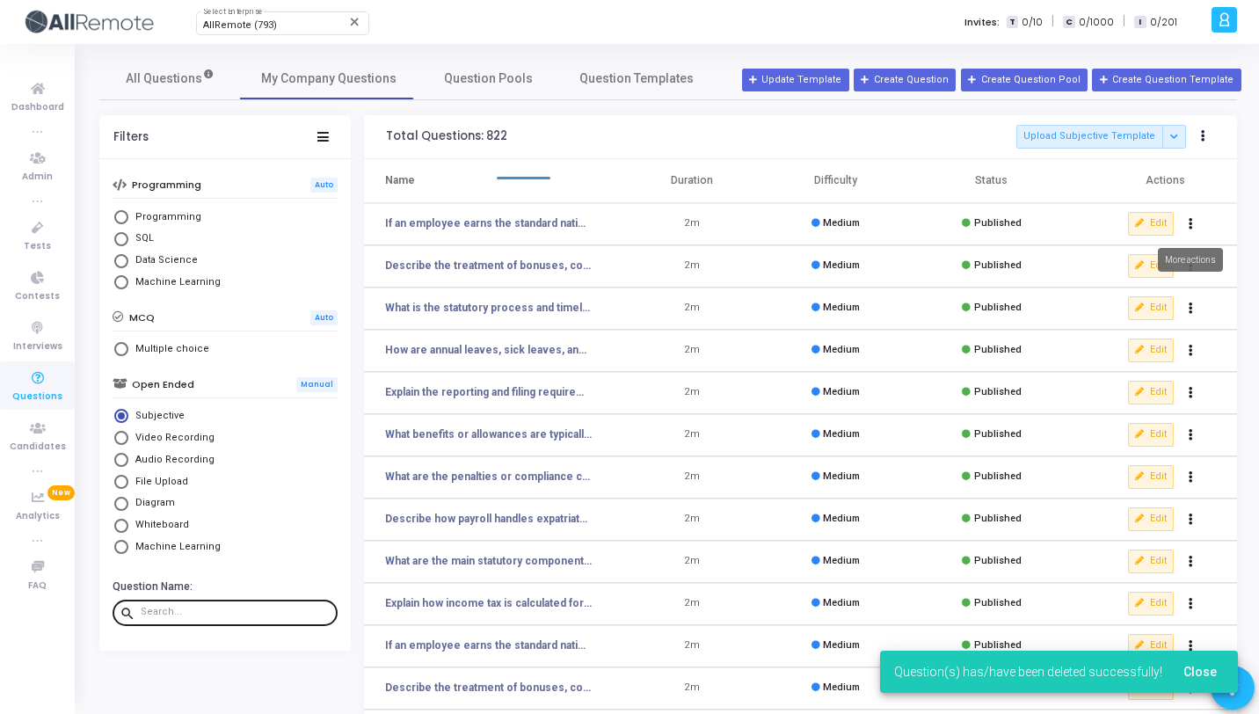
click at [1195, 226] on button "Actions" at bounding box center [1191, 224] width 25 height 25
click at [1086, 292] on icon "delete" at bounding box center [1087, 289] width 16 height 16
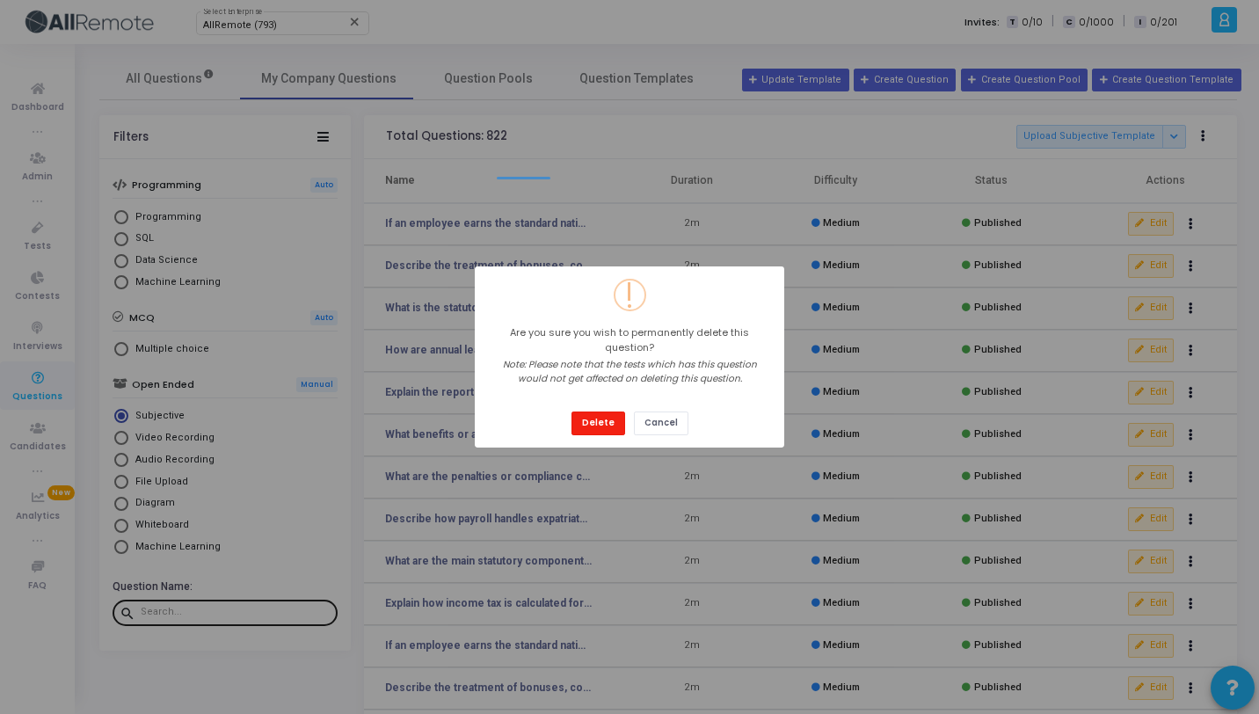
click at [605, 416] on button "Delete" at bounding box center [598, 423] width 54 height 24
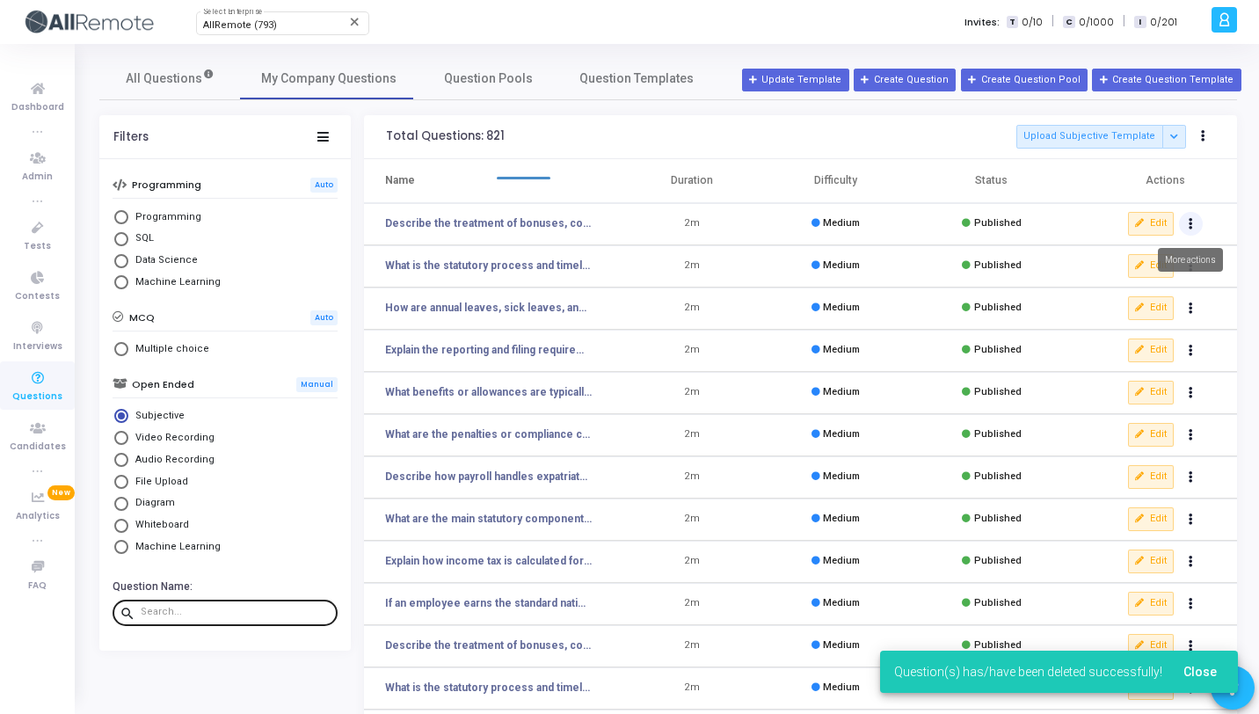
click at [1181, 223] on button "Actions" at bounding box center [1191, 224] width 25 height 25
click at [1115, 291] on button "delete Delete" at bounding box center [1134, 288] width 135 height 29
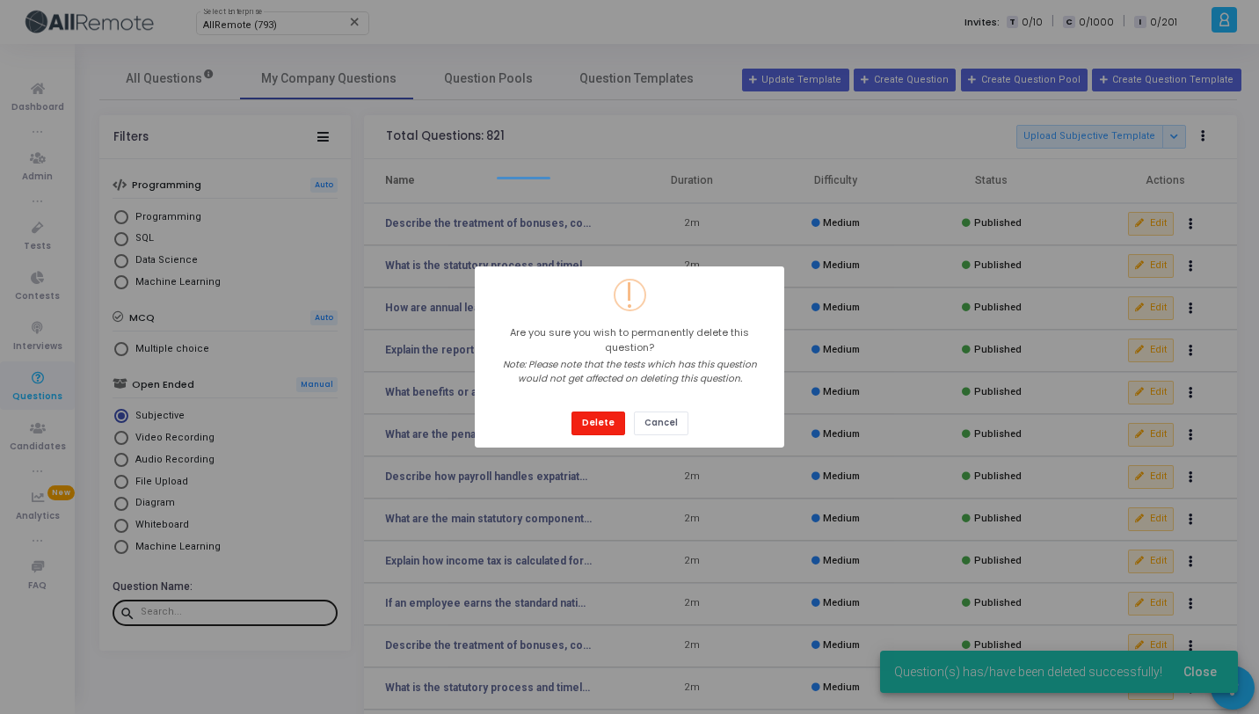
click at [618, 411] on button "Delete" at bounding box center [598, 423] width 54 height 24
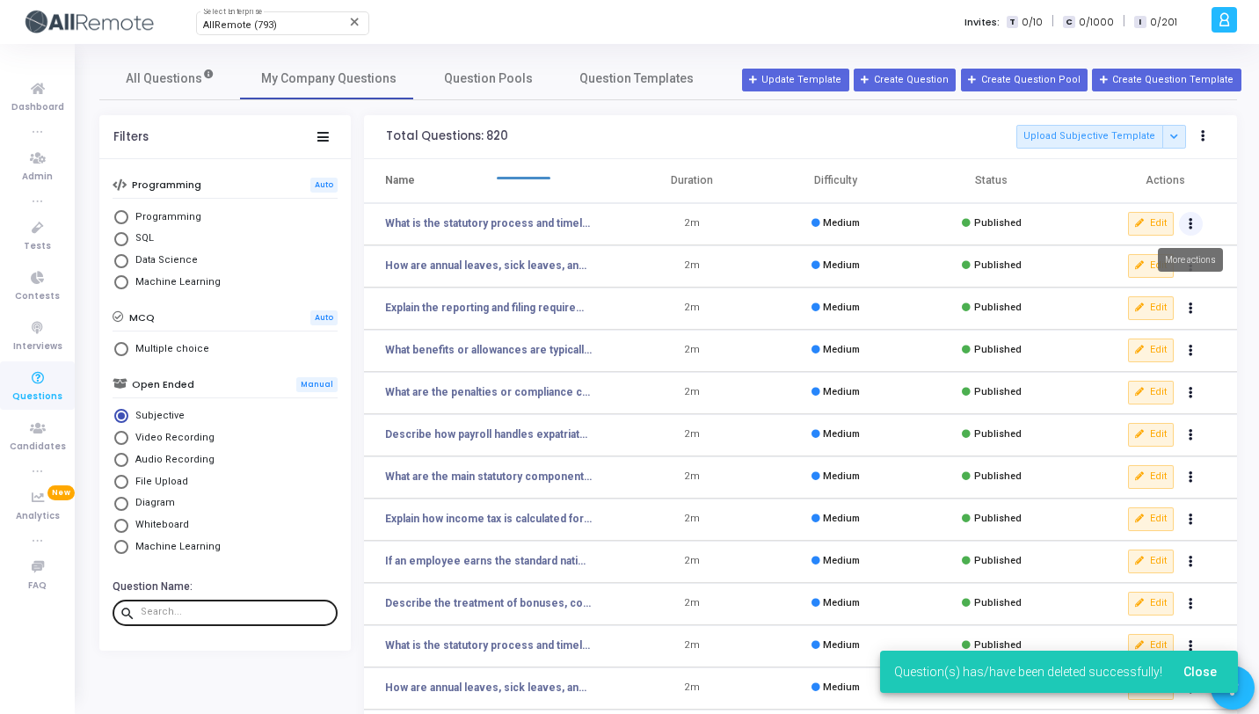
click at [1190, 229] on icon "Actions" at bounding box center [1190, 224] width 4 height 9
click at [1108, 294] on button "delete Delete" at bounding box center [1134, 288] width 135 height 29
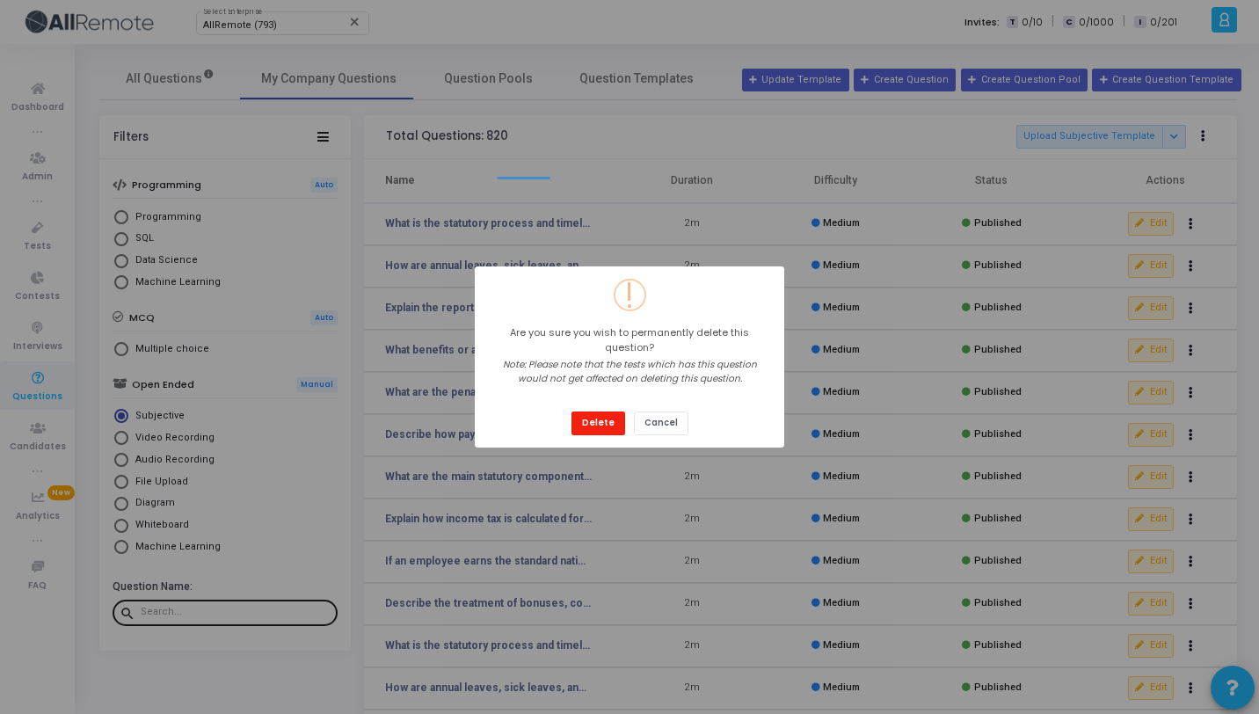
click at [592, 419] on button "Delete" at bounding box center [598, 423] width 54 height 24
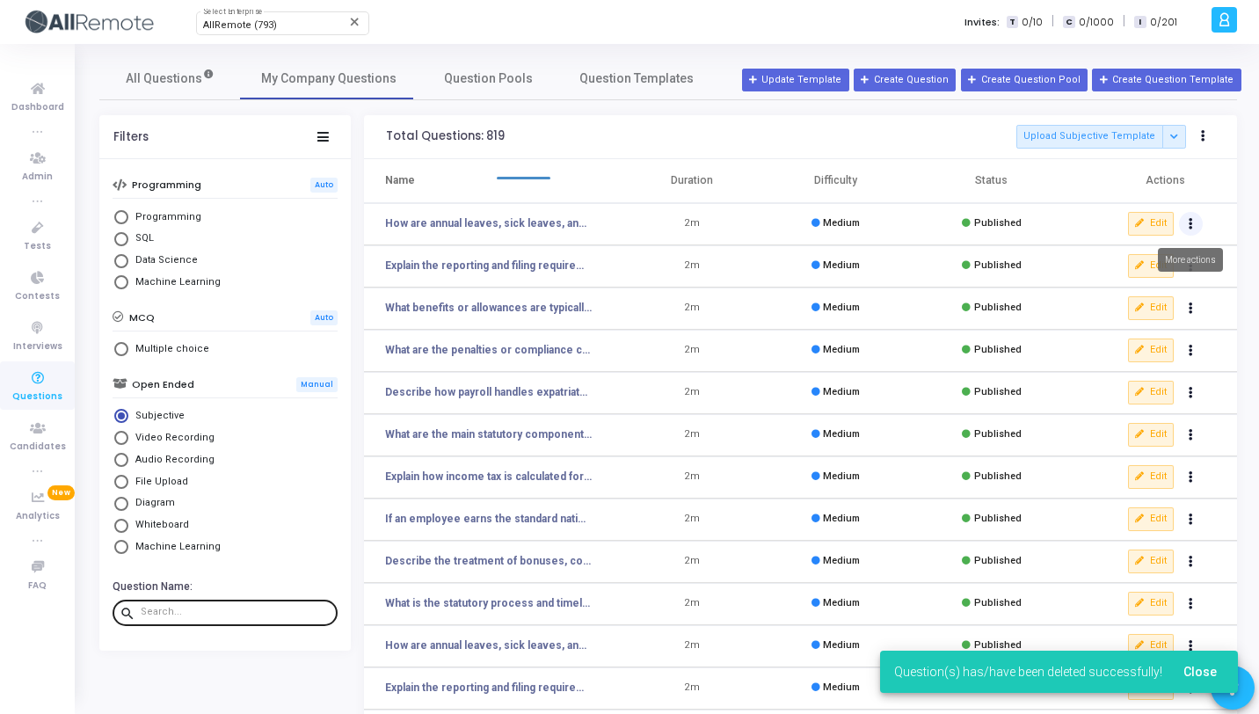
click at [1195, 226] on button "Actions" at bounding box center [1191, 224] width 25 height 25
click at [1101, 298] on button "delete Delete" at bounding box center [1134, 288] width 135 height 29
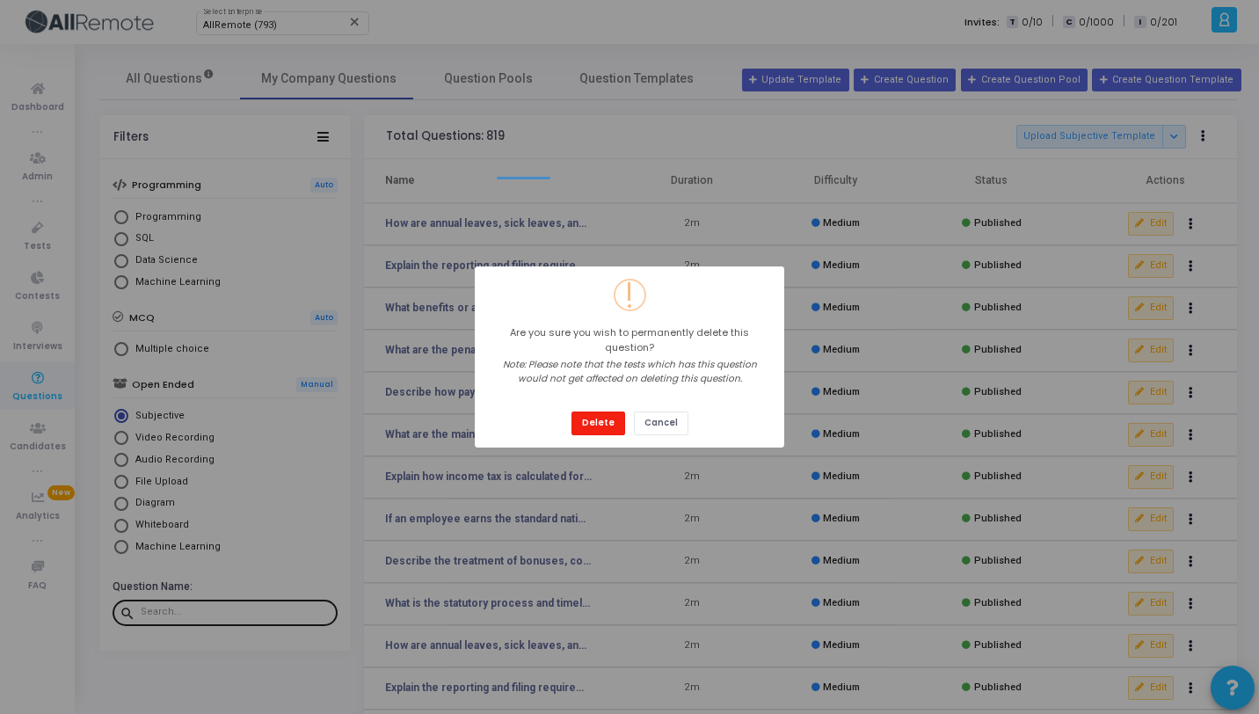
click at [582, 418] on button "Delete" at bounding box center [598, 423] width 54 height 24
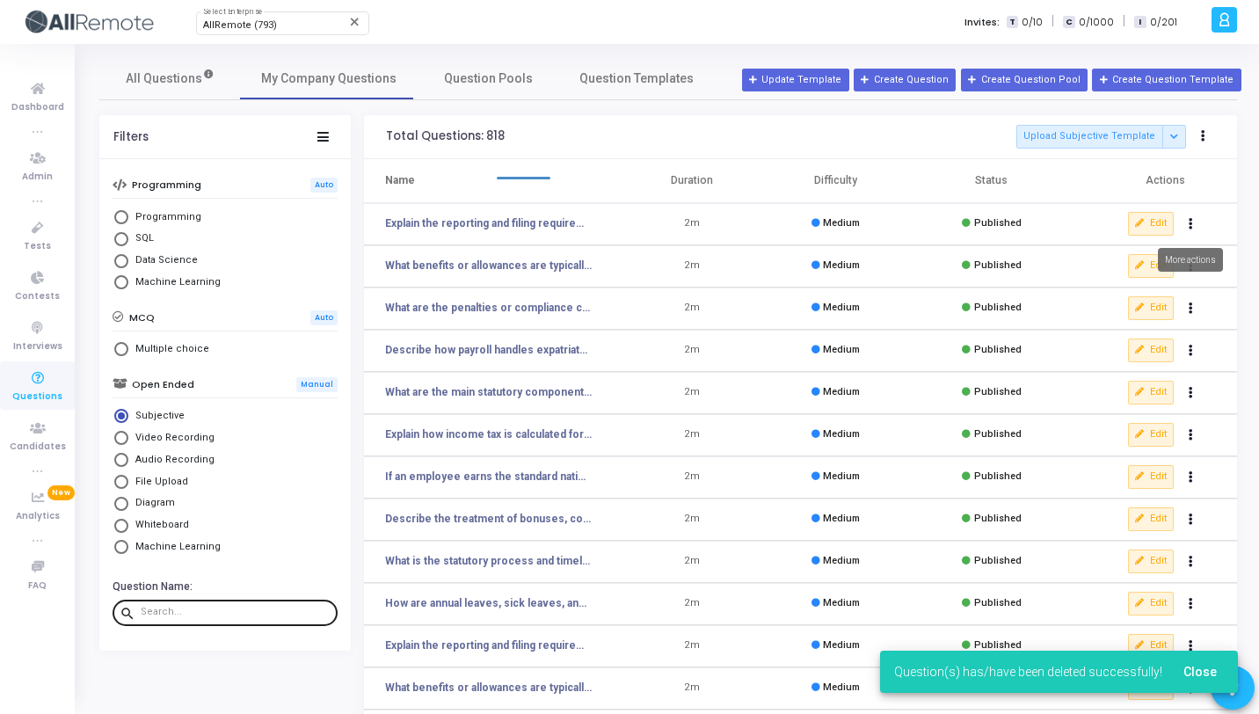
click at [1193, 220] on button "Actions" at bounding box center [1191, 224] width 25 height 25
click at [1078, 286] on button "delete Delete" at bounding box center [1134, 288] width 135 height 29
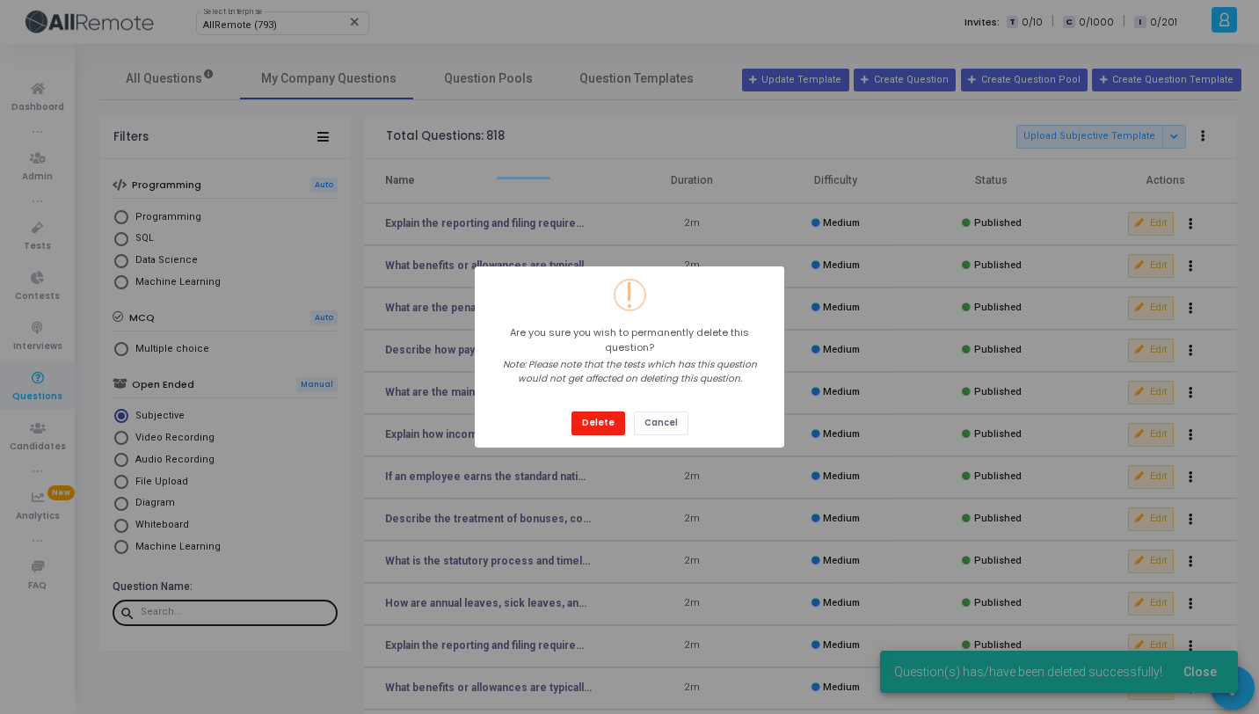
click at [603, 418] on button "Delete" at bounding box center [598, 423] width 54 height 24
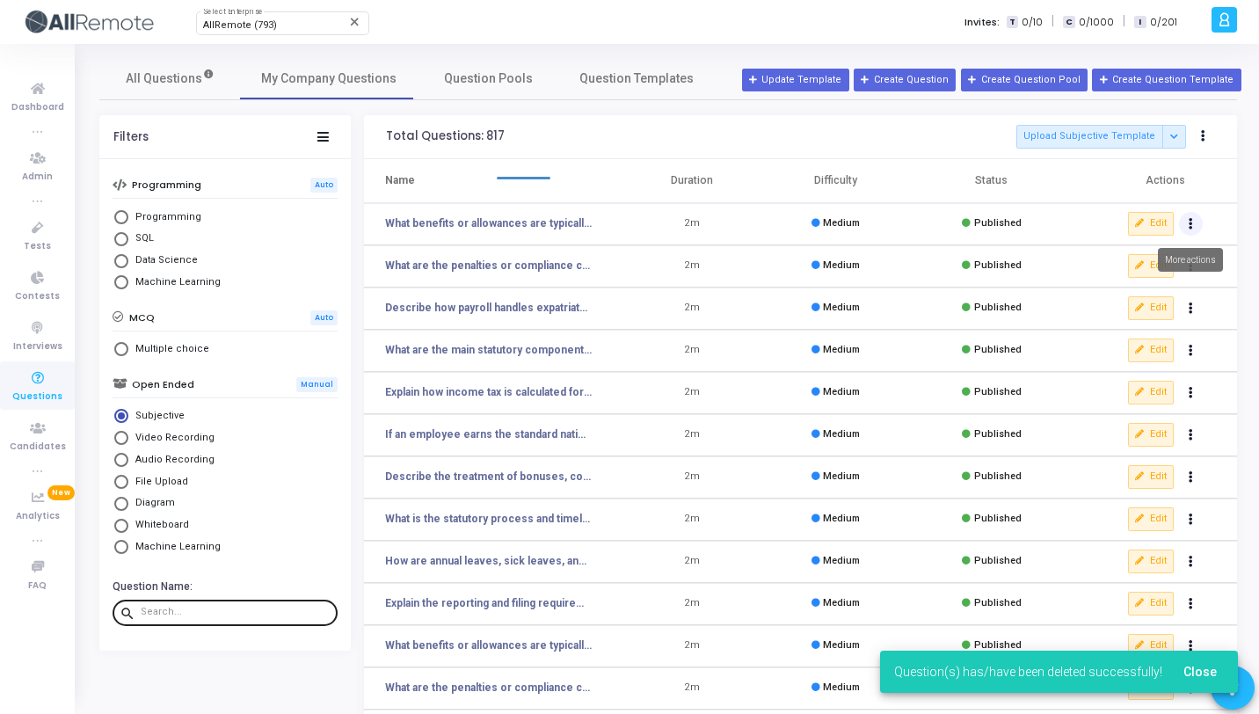
click at [1188, 225] on icon "Actions" at bounding box center [1190, 224] width 4 height 9
click at [1127, 292] on button "delete Delete" at bounding box center [1134, 288] width 135 height 29
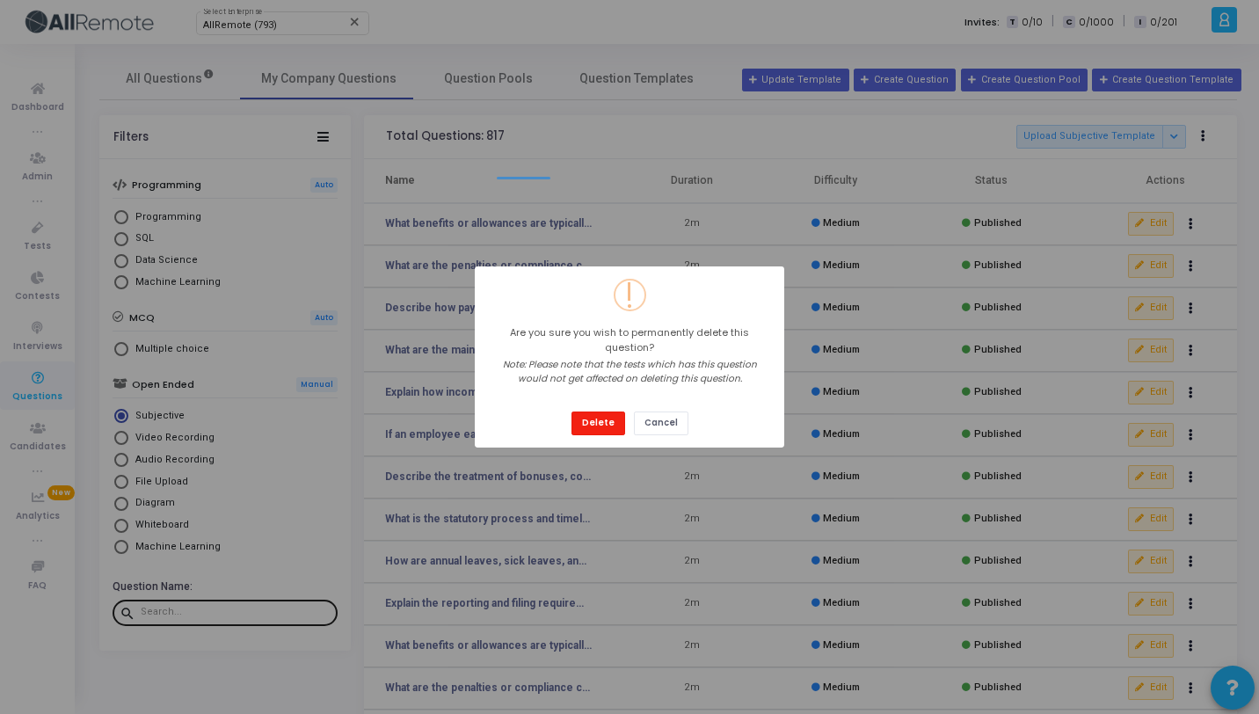
click at [608, 418] on button "Delete" at bounding box center [598, 423] width 54 height 24
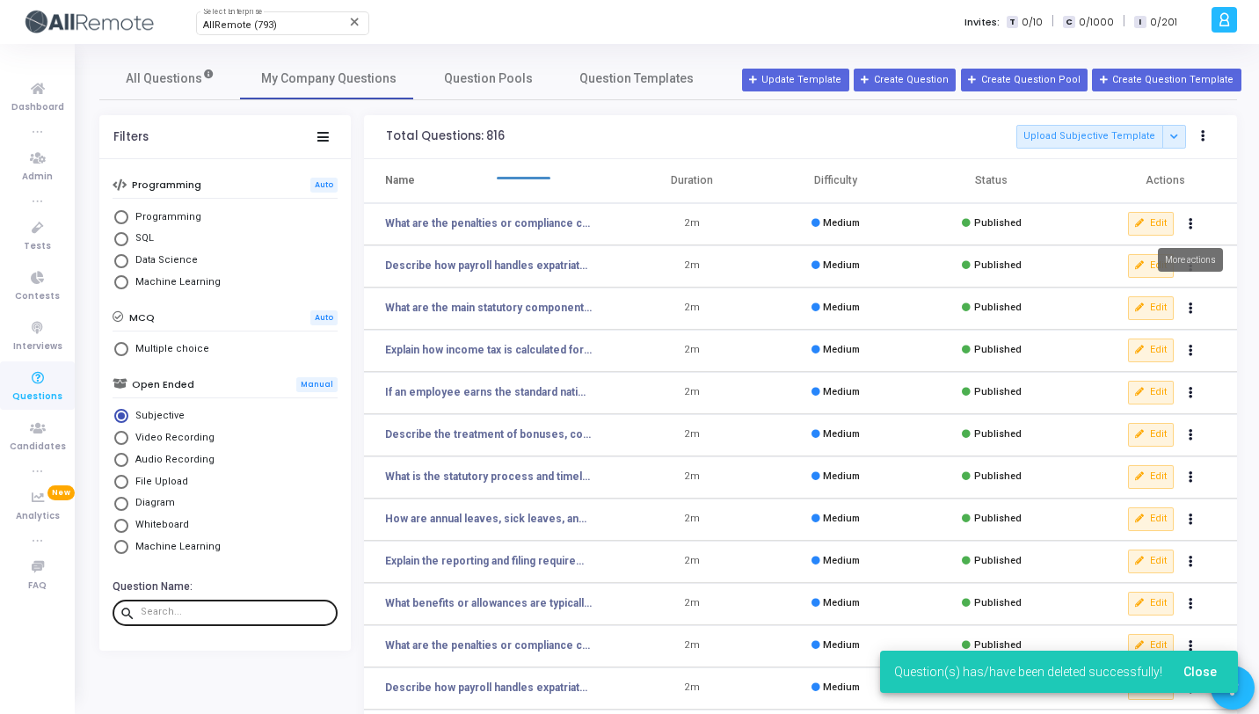
click at [1195, 216] on button "Actions" at bounding box center [1191, 224] width 25 height 25
click at [1155, 286] on button "delete Delete" at bounding box center [1134, 288] width 135 height 29
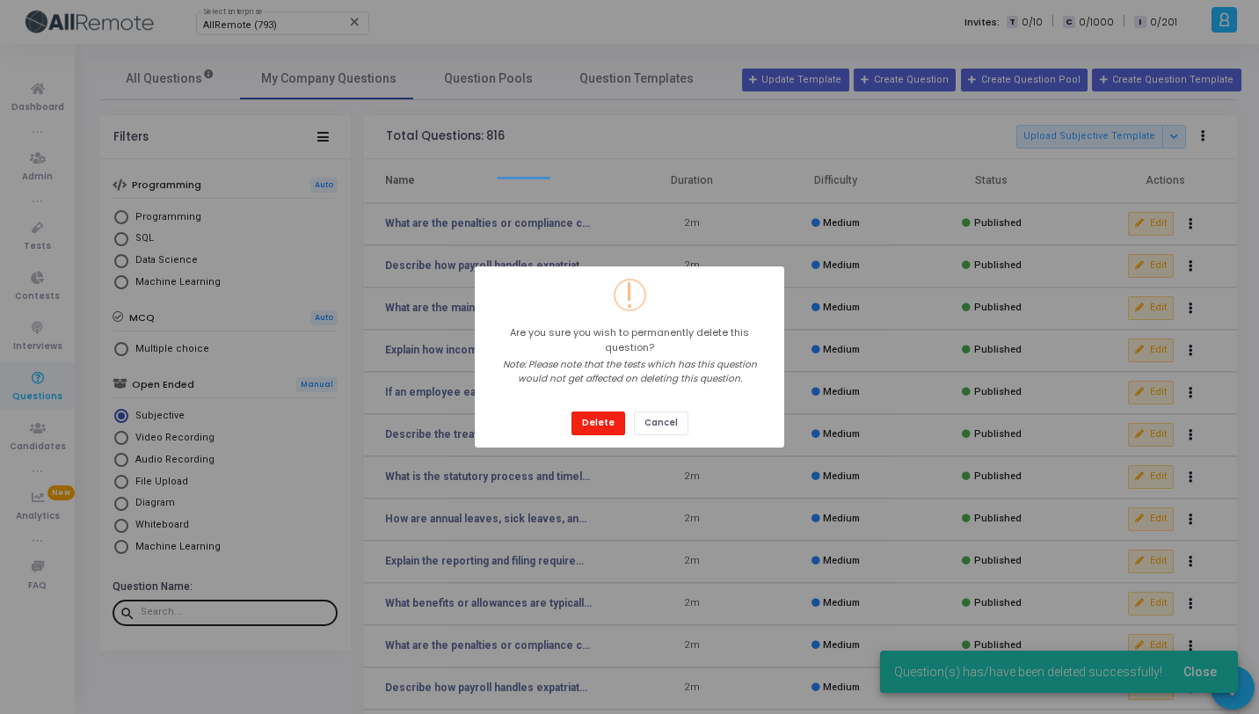
click at [617, 411] on button "Delete" at bounding box center [598, 423] width 54 height 24
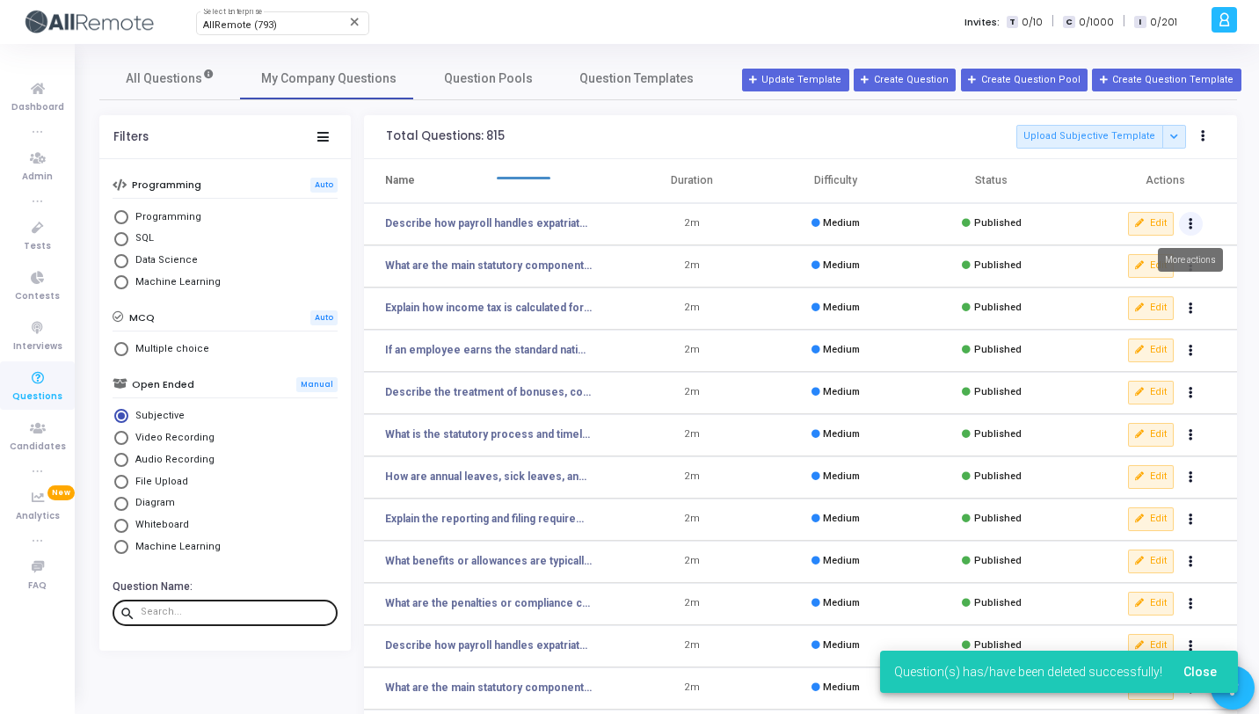
click at [1188, 222] on icon "Actions" at bounding box center [1190, 224] width 4 height 9
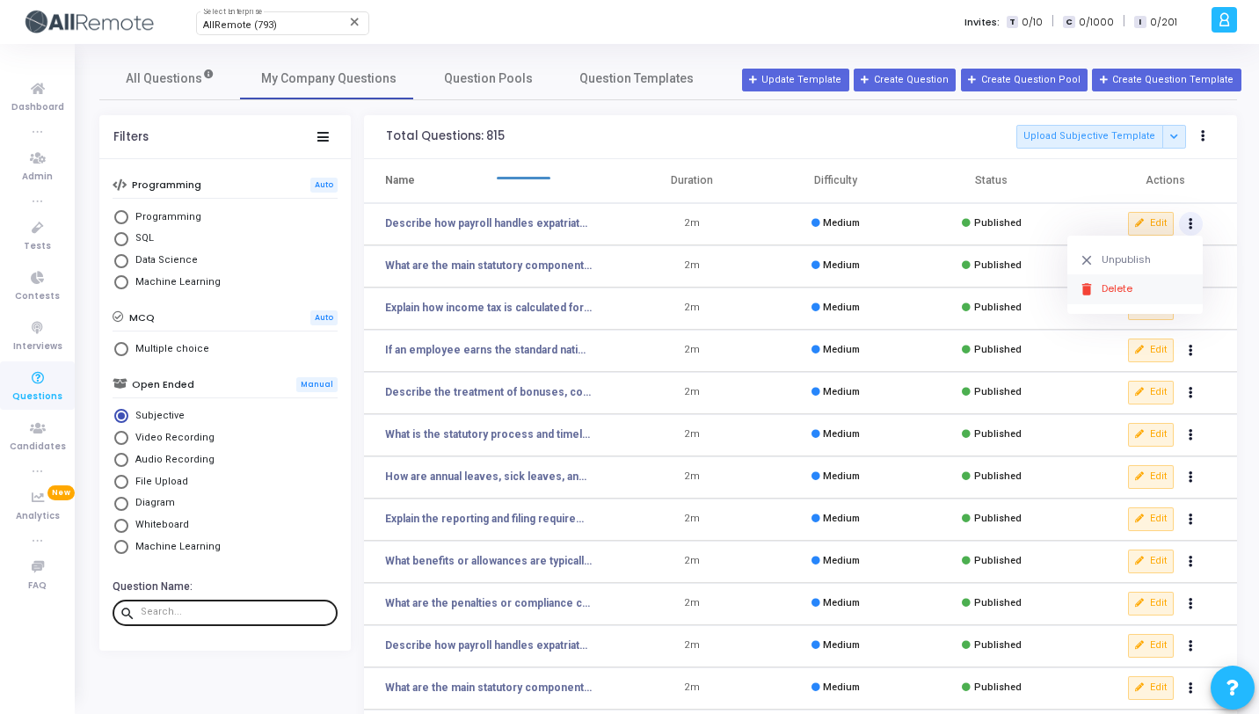
click at [1103, 297] on button "delete Delete" at bounding box center [1134, 288] width 135 height 29
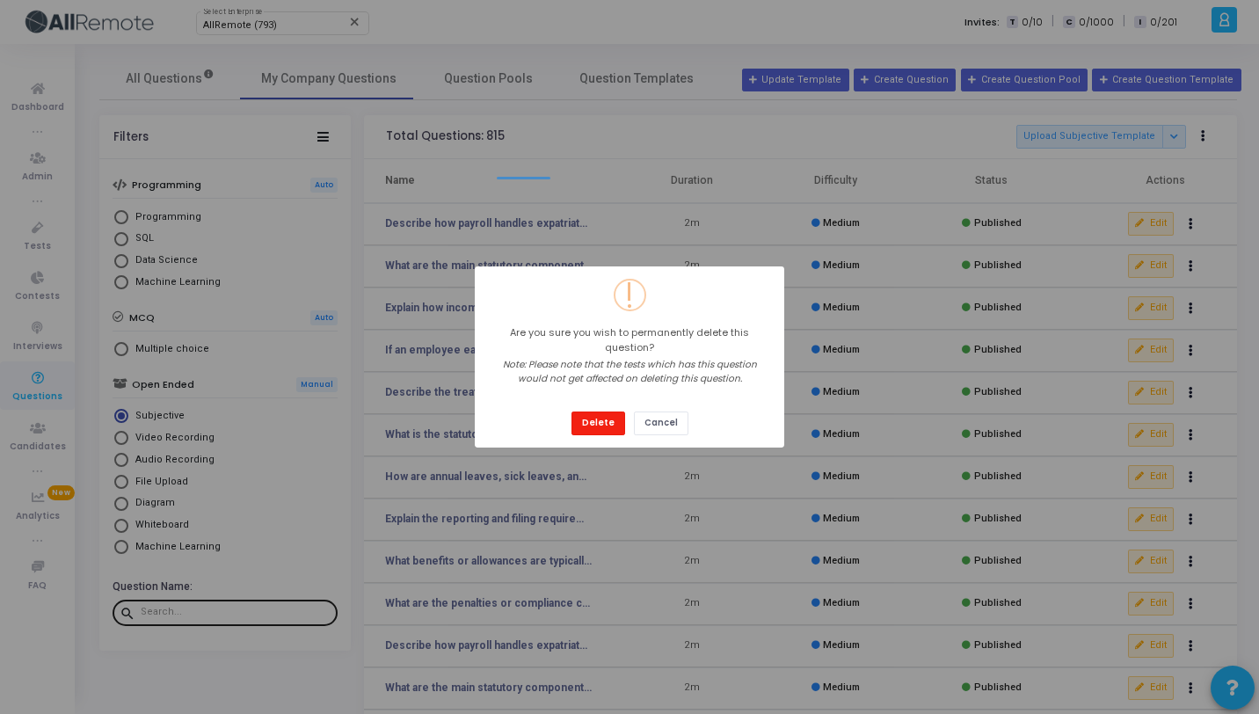
click at [592, 415] on button "Delete" at bounding box center [598, 423] width 54 height 24
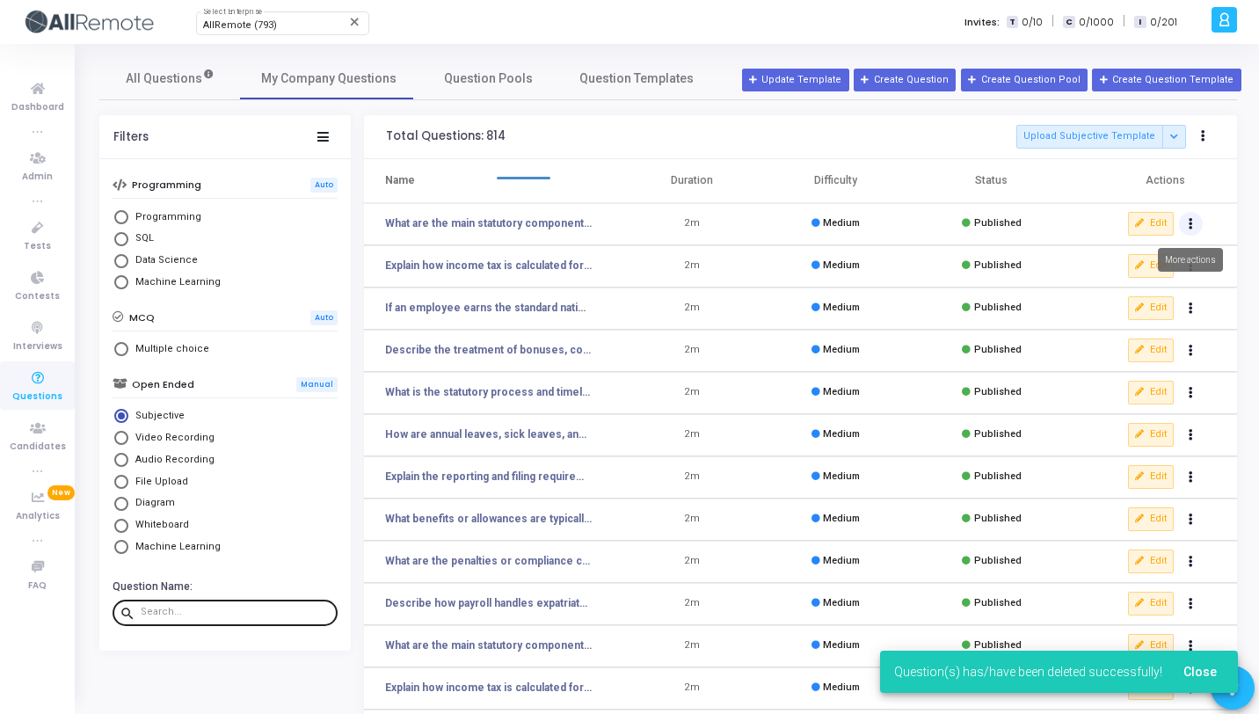
click at [1193, 228] on button "Actions" at bounding box center [1191, 224] width 25 height 25
click at [1144, 297] on button "delete Delete" at bounding box center [1134, 288] width 135 height 29
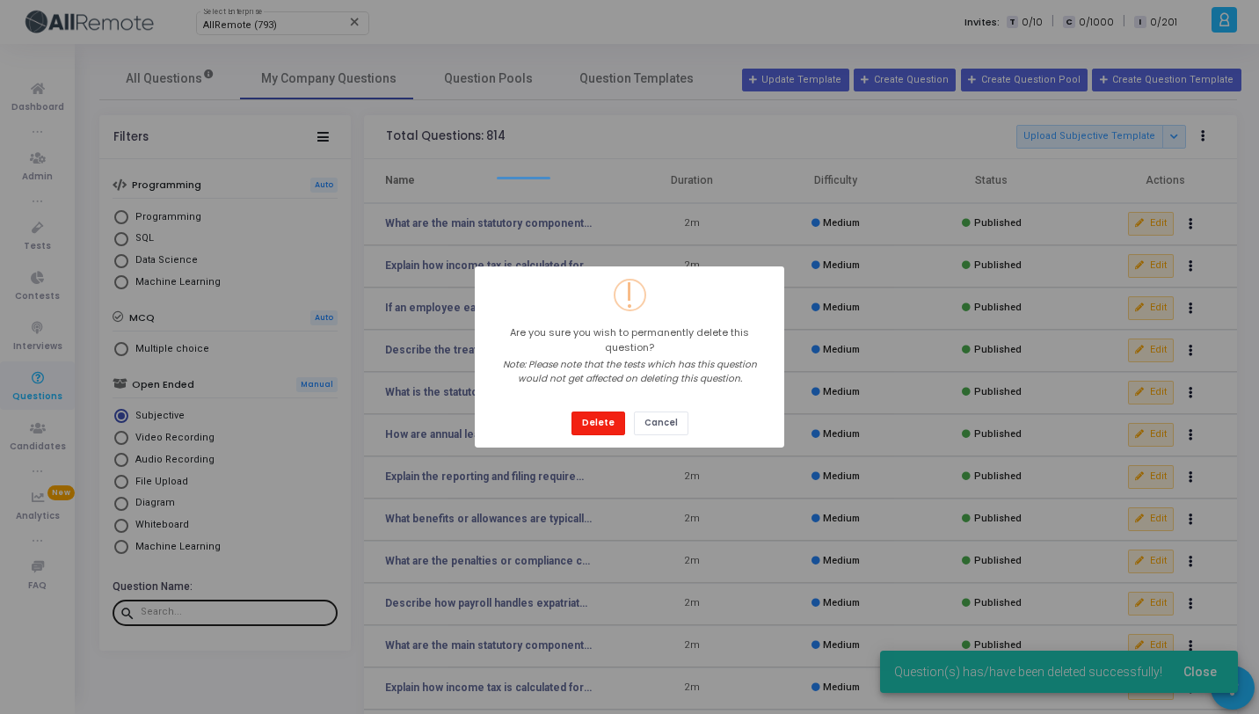
click at [605, 411] on button "Delete" at bounding box center [598, 423] width 54 height 24
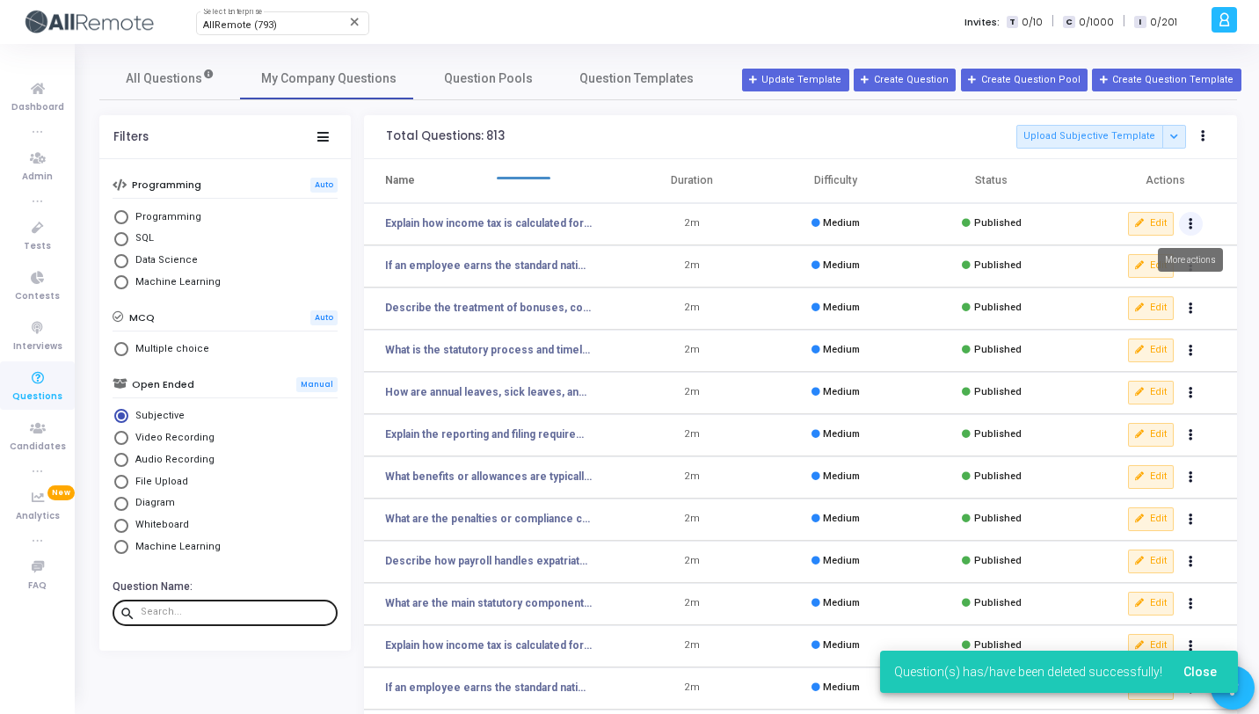
click at [1192, 229] on button "Actions" at bounding box center [1191, 224] width 25 height 25
click at [1155, 279] on button "delete Delete" at bounding box center [1134, 288] width 135 height 29
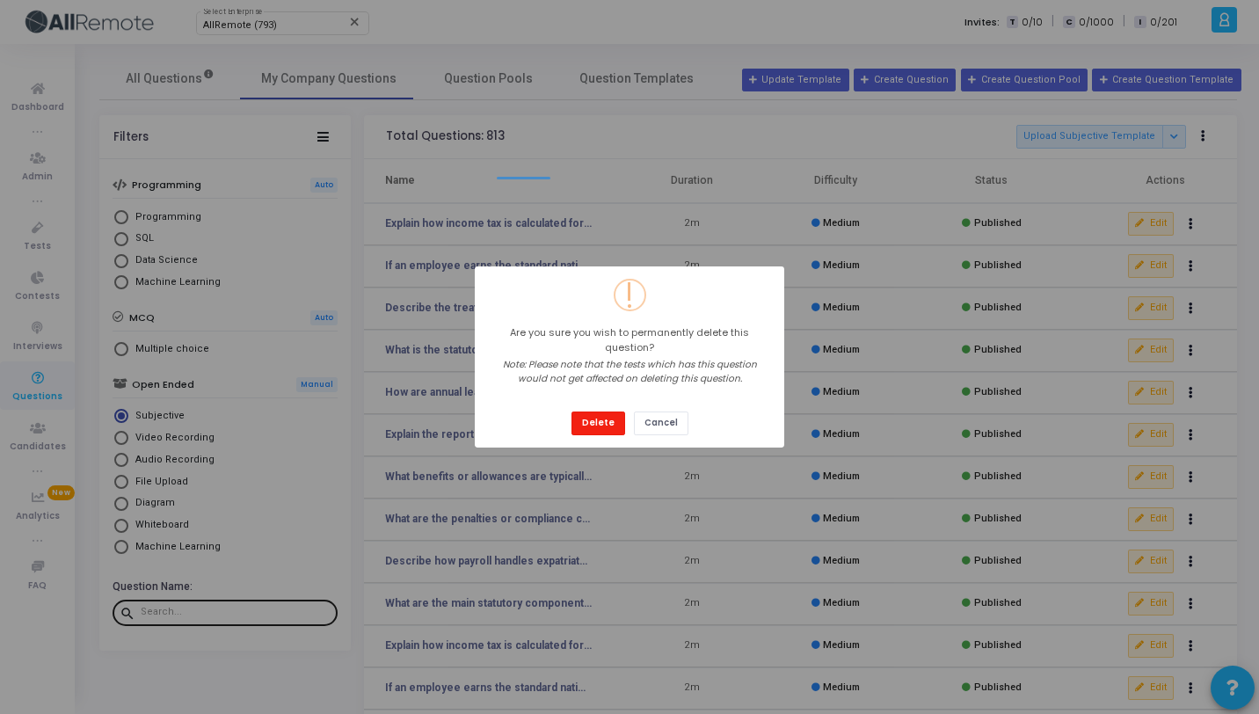
click at [604, 412] on button "Delete" at bounding box center [598, 423] width 54 height 24
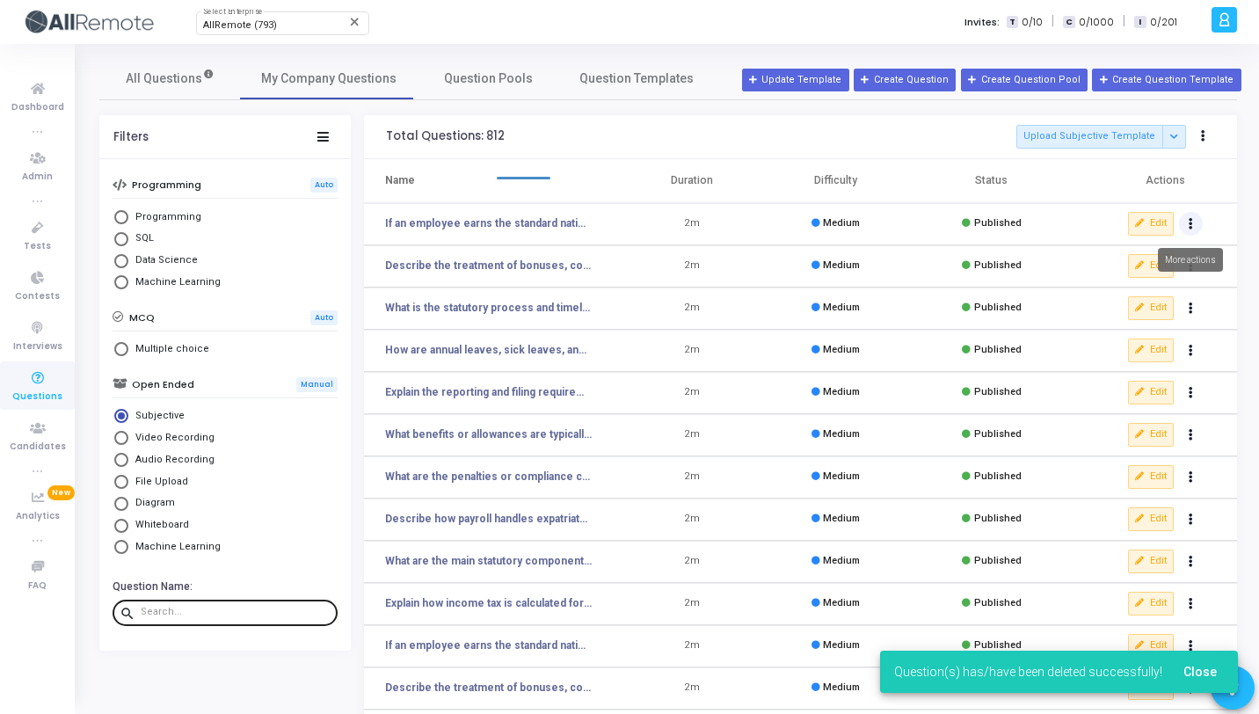
click at [1188, 220] on icon "Actions" at bounding box center [1190, 224] width 4 height 9
click at [1100, 279] on button "delete Delete" at bounding box center [1134, 288] width 135 height 29
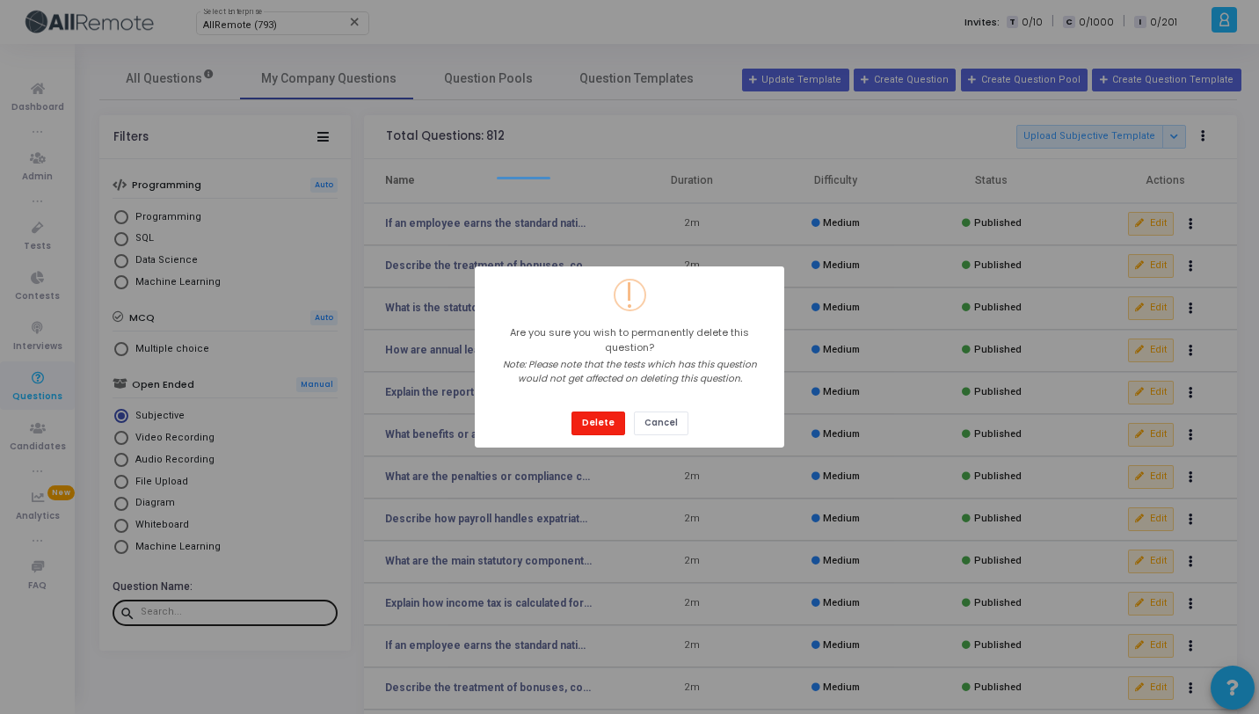
click at [612, 416] on button "Delete" at bounding box center [598, 423] width 54 height 24
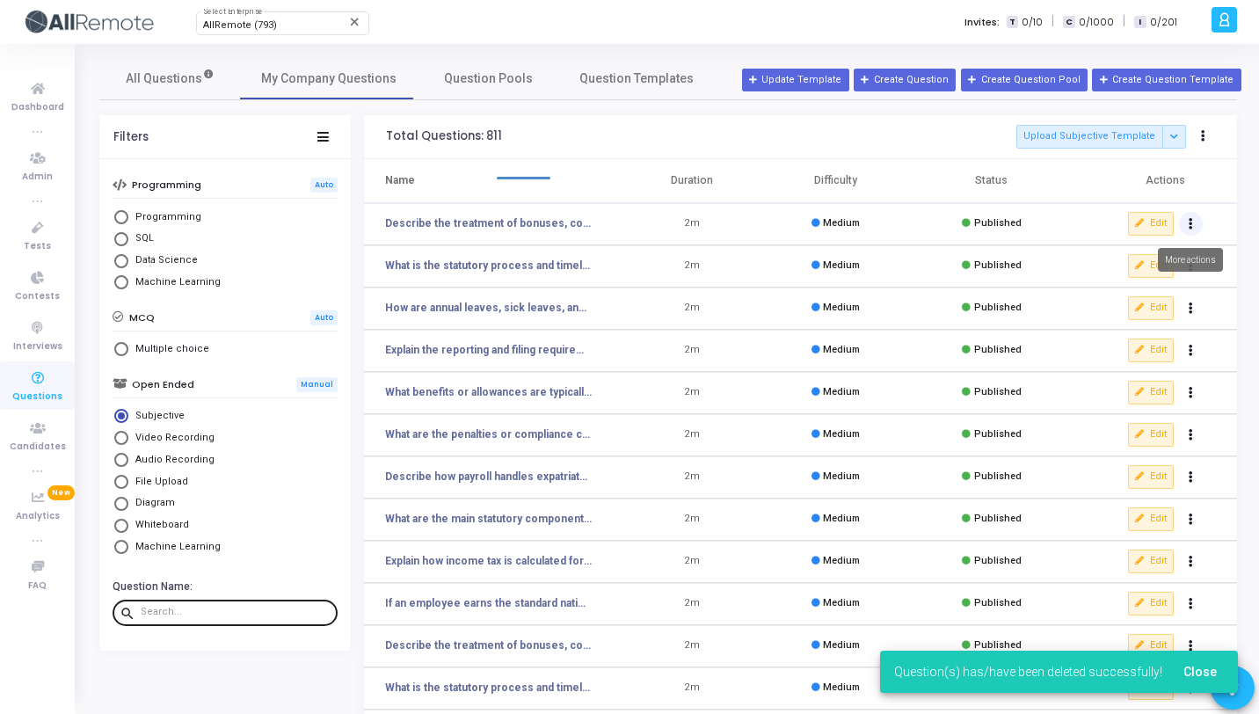
click at [1193, 227] on button "Actions" at bounding box center [1191, 224] width 25 height 25
click at [1095, 277] on button "delete Delete" at bounding box center [1134, 288] width 135 height 29
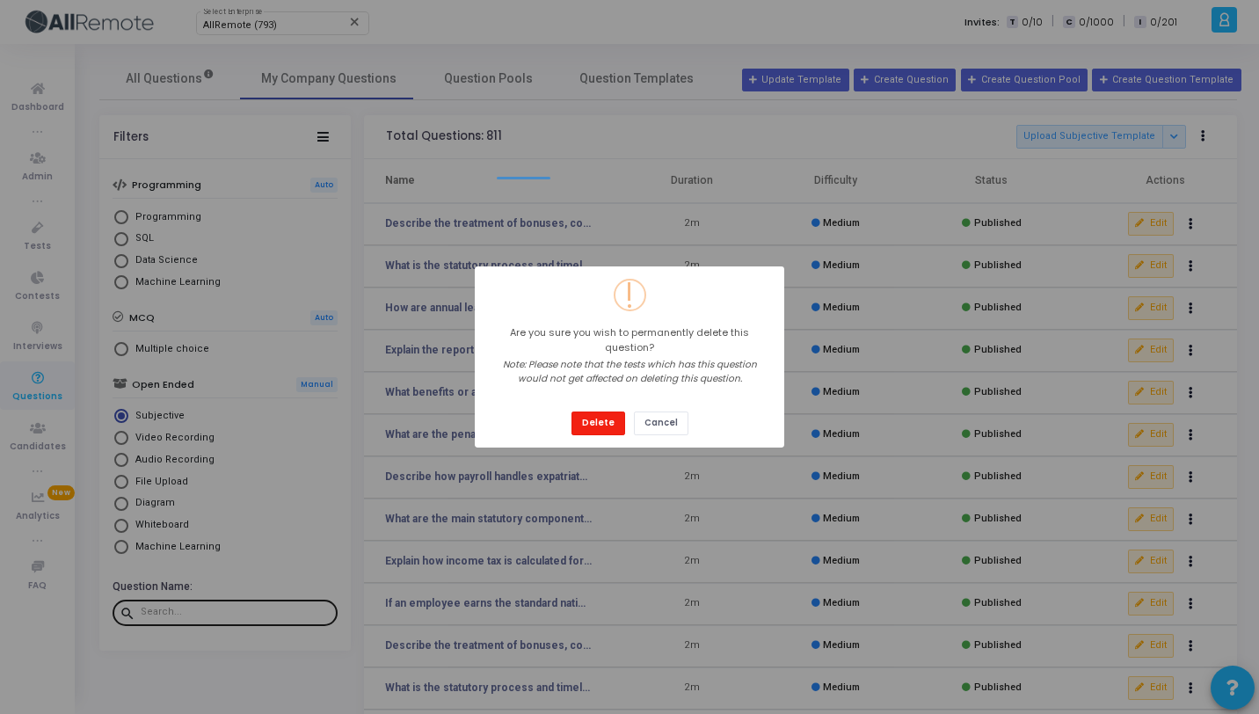
click at [595, 422] on button "Delete" at bounding box center [598, 423] width 54 height 24
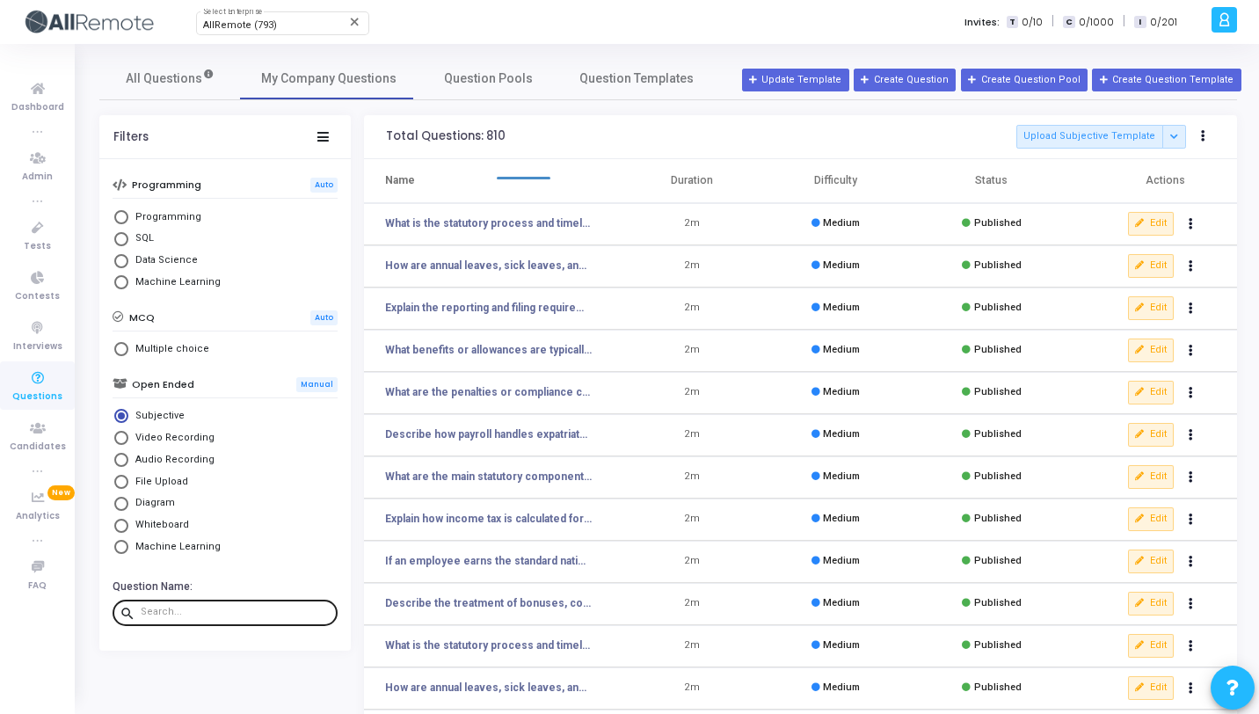
scroll to position [216, 0]
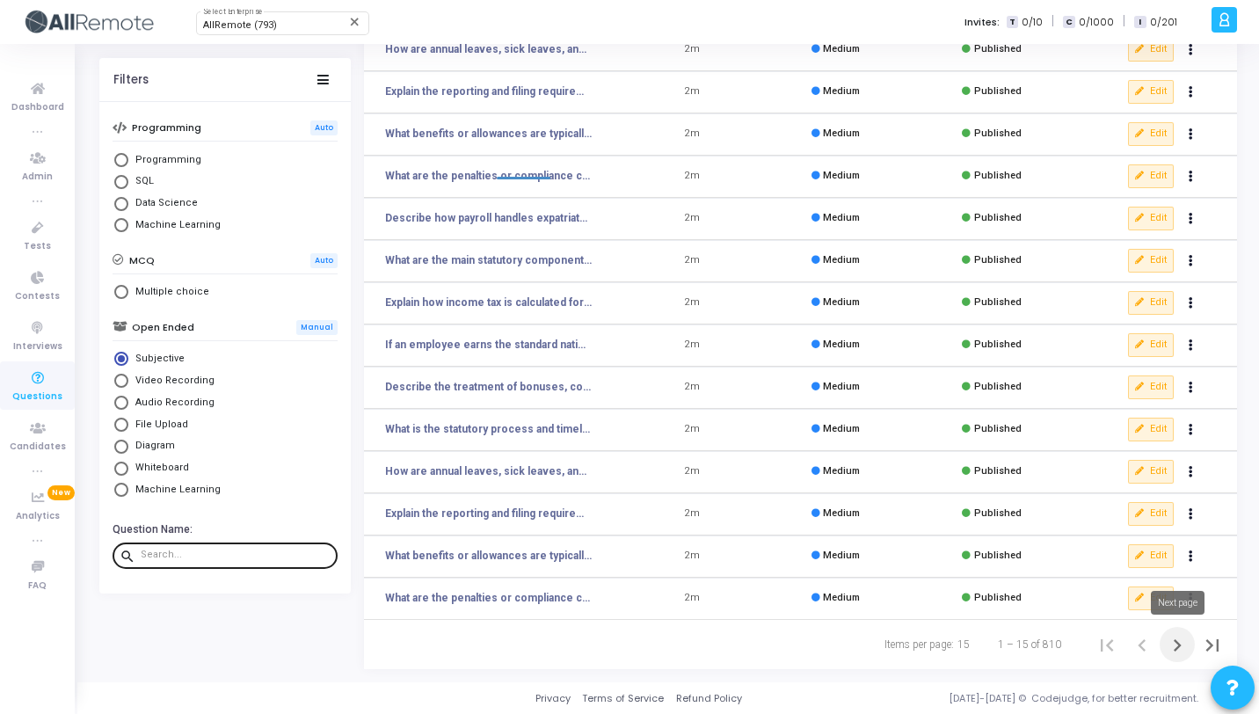
click at [1177, 640] on icon "Next page" at bounding box center [1177, 645] width 25 height 25
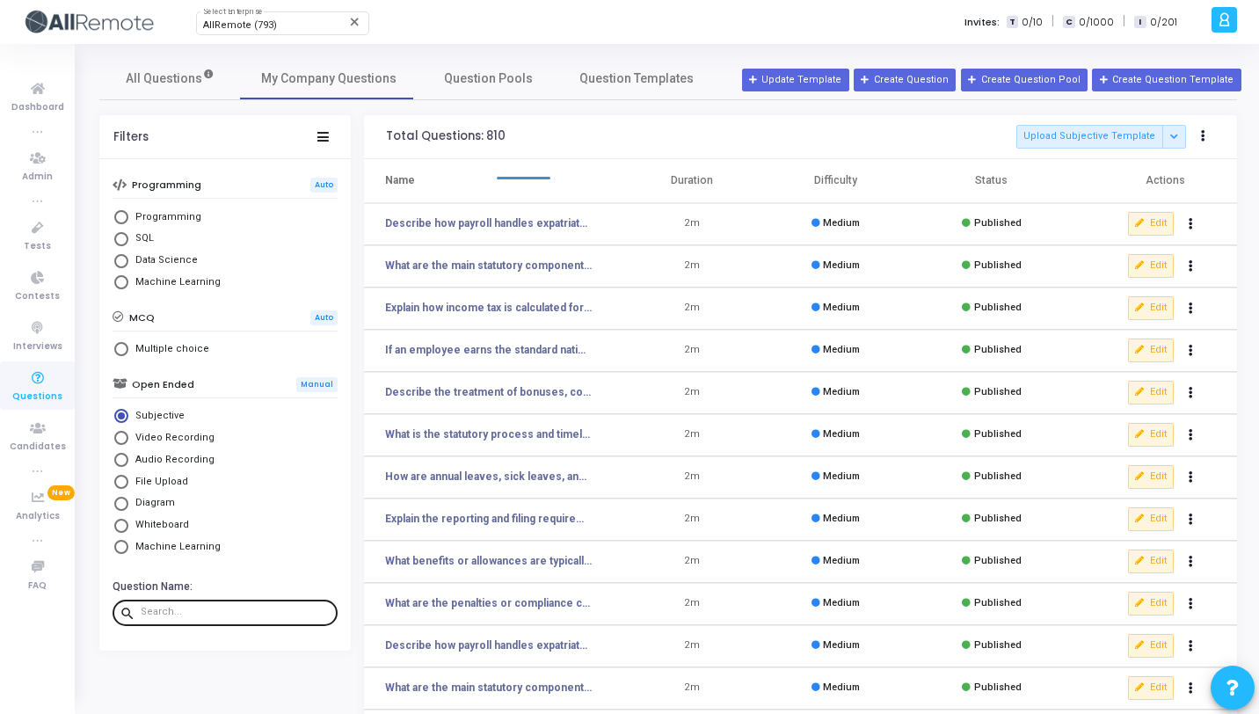
scroll to position [216, 0]
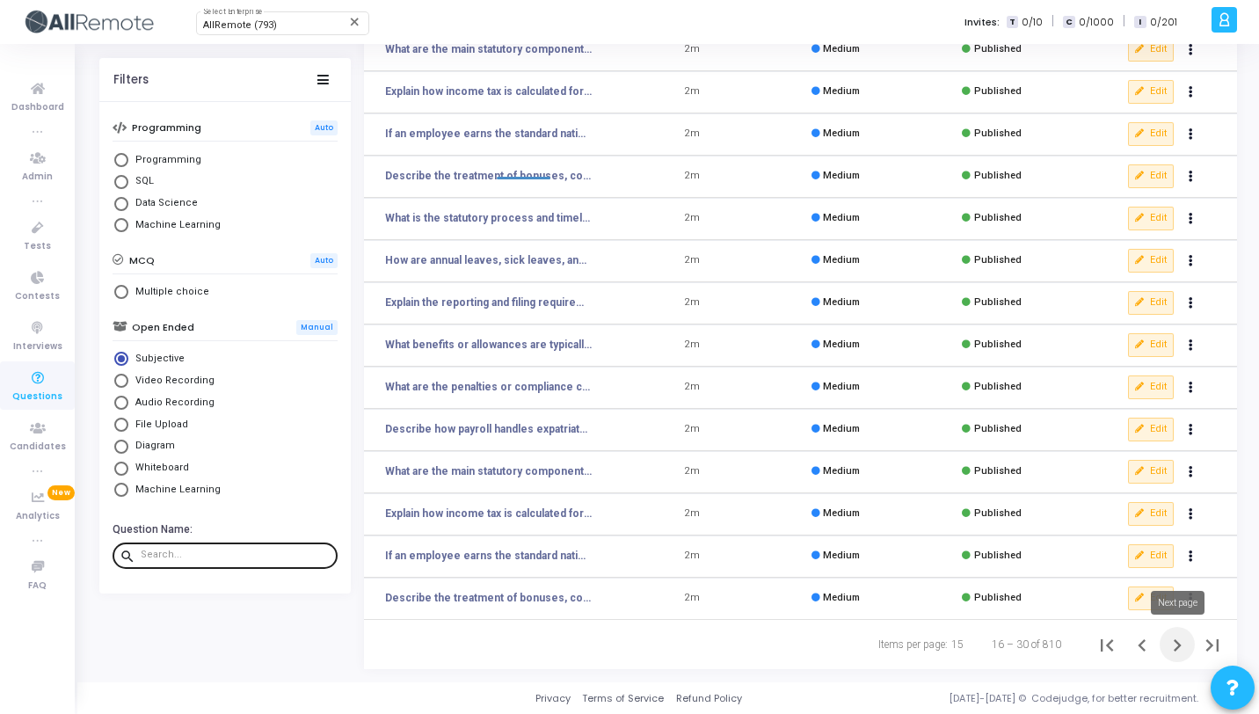
click at [1171, 656] on icon "Next page" at bounding box center [1177, 645] width 25 height 25
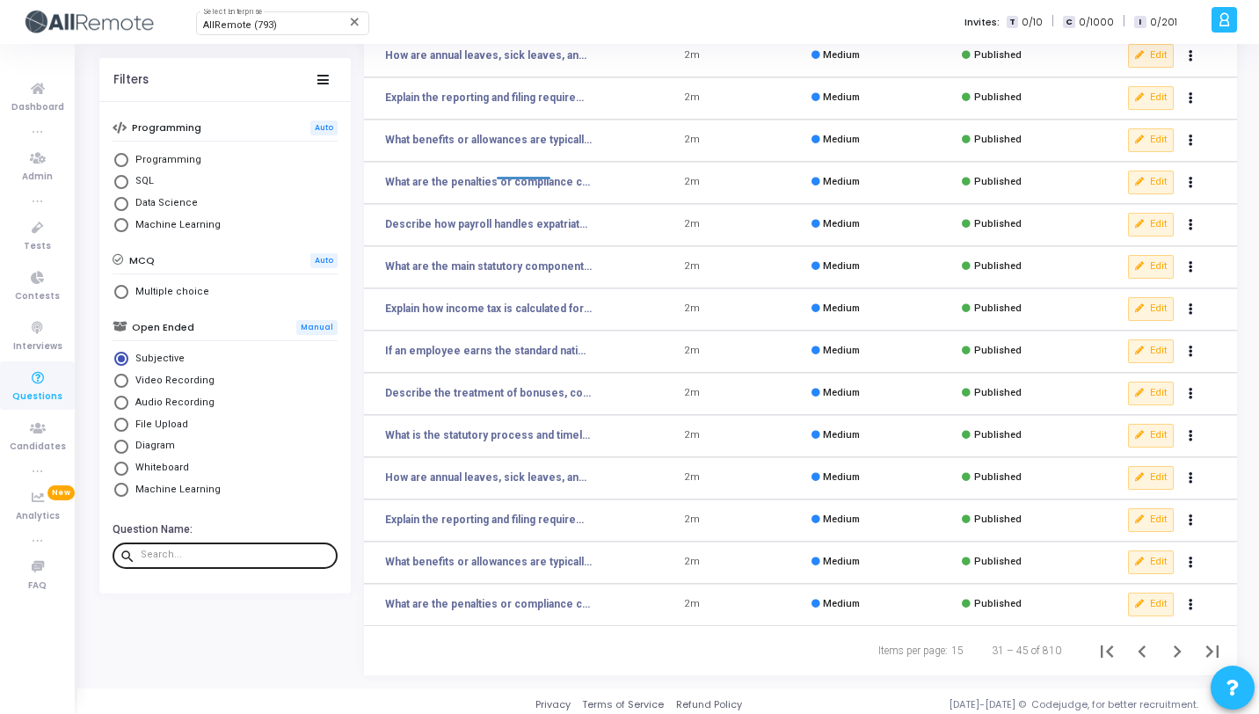
scroll to position [216, 0]
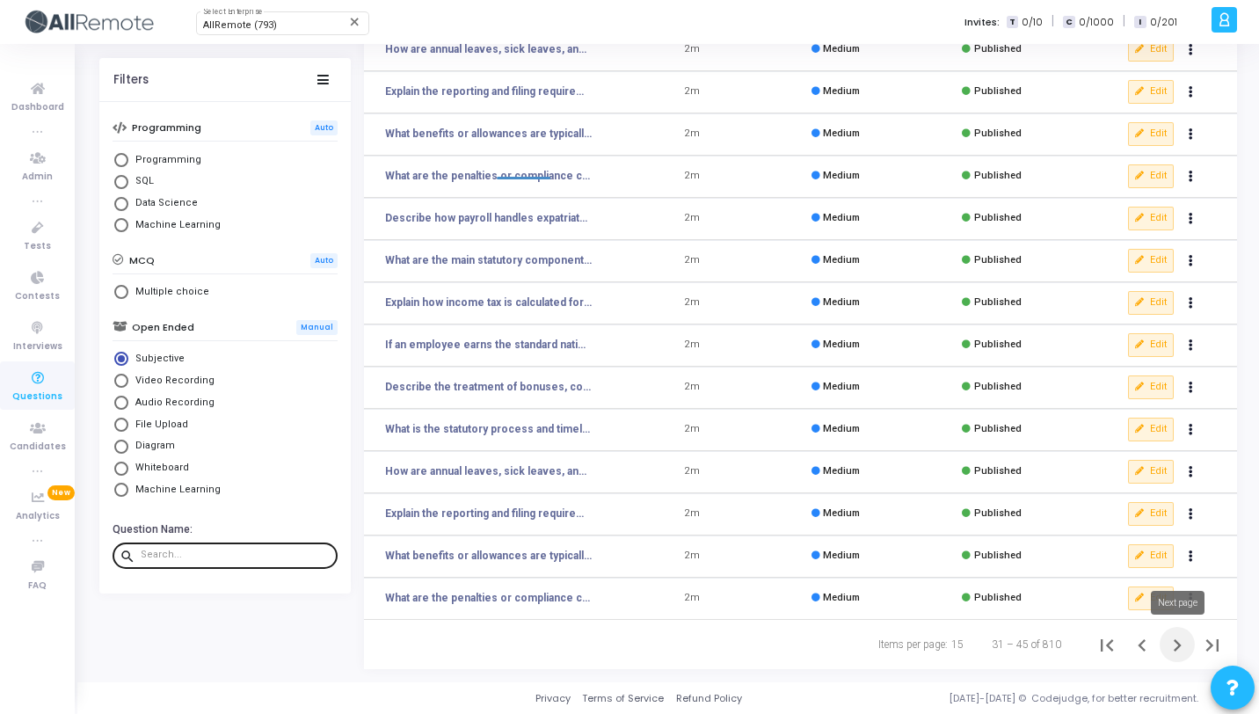
click at [1183, 638] on icon "Next page" at bounding box center [1177, 645] width 25 height 25
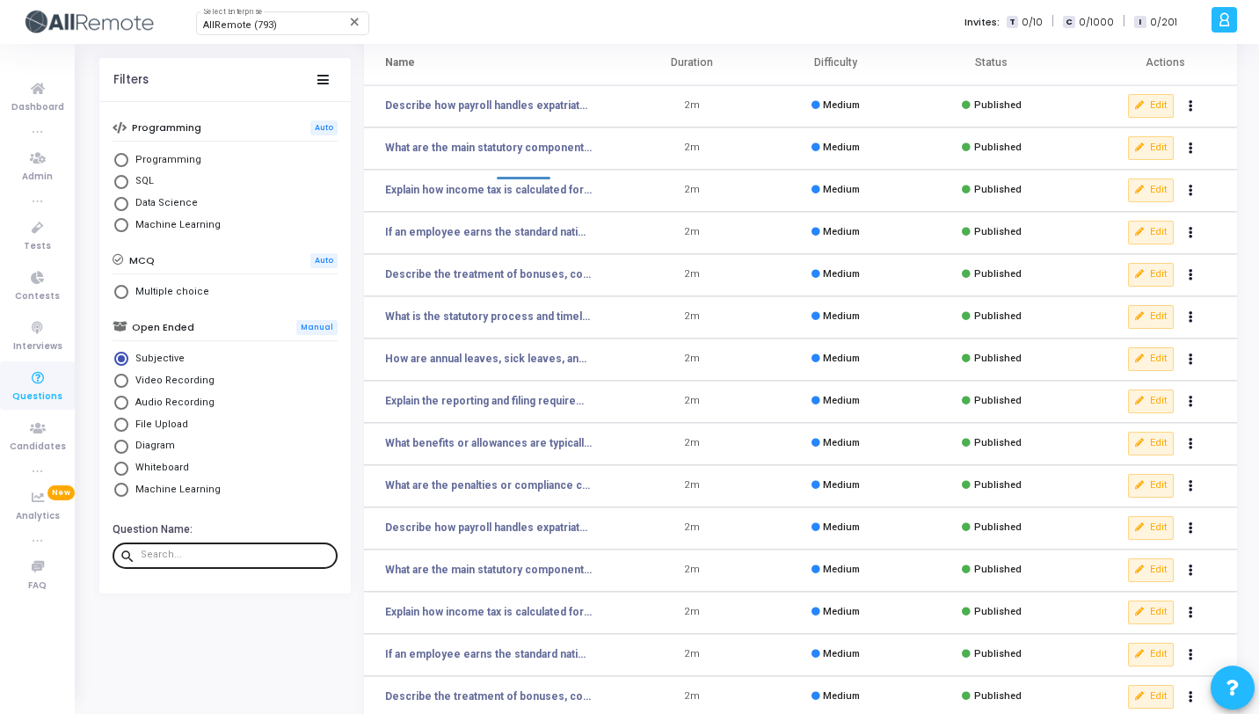
scroll to position [216, 0]
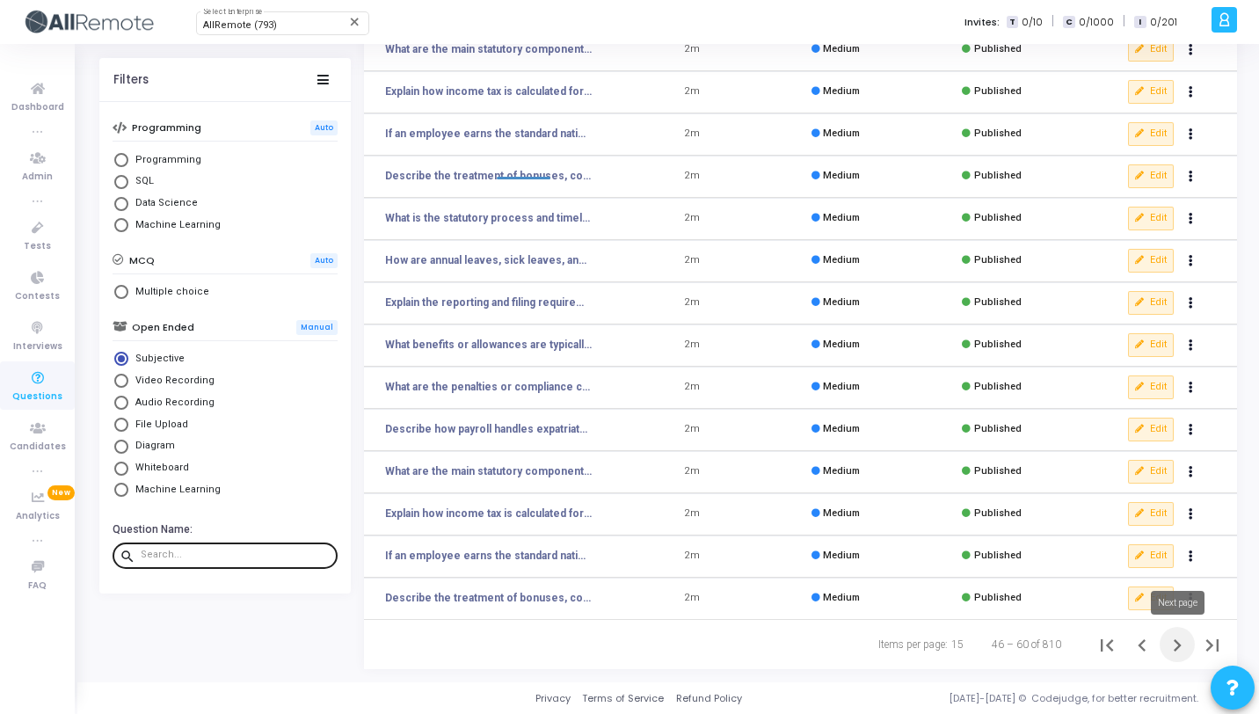
click at [1171, 643] on icon "Next page" at bounding box center [1177, 645] width 25 height 25
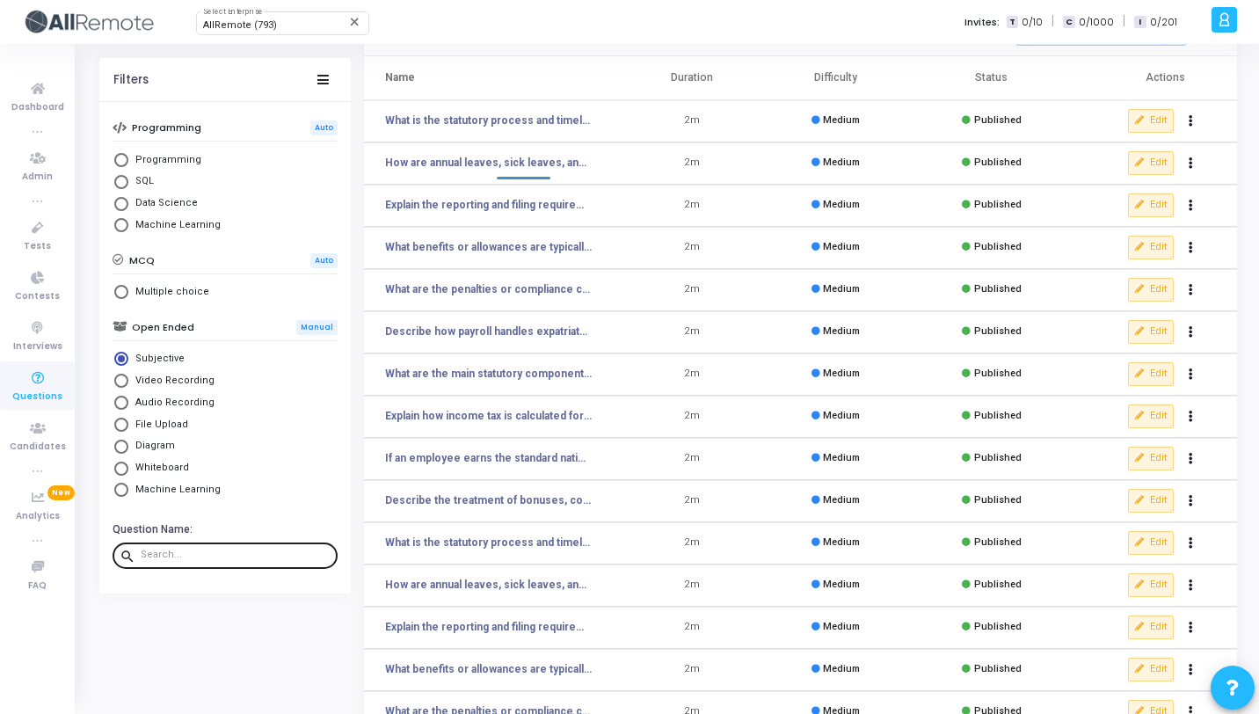
scroll to position [216, 0]
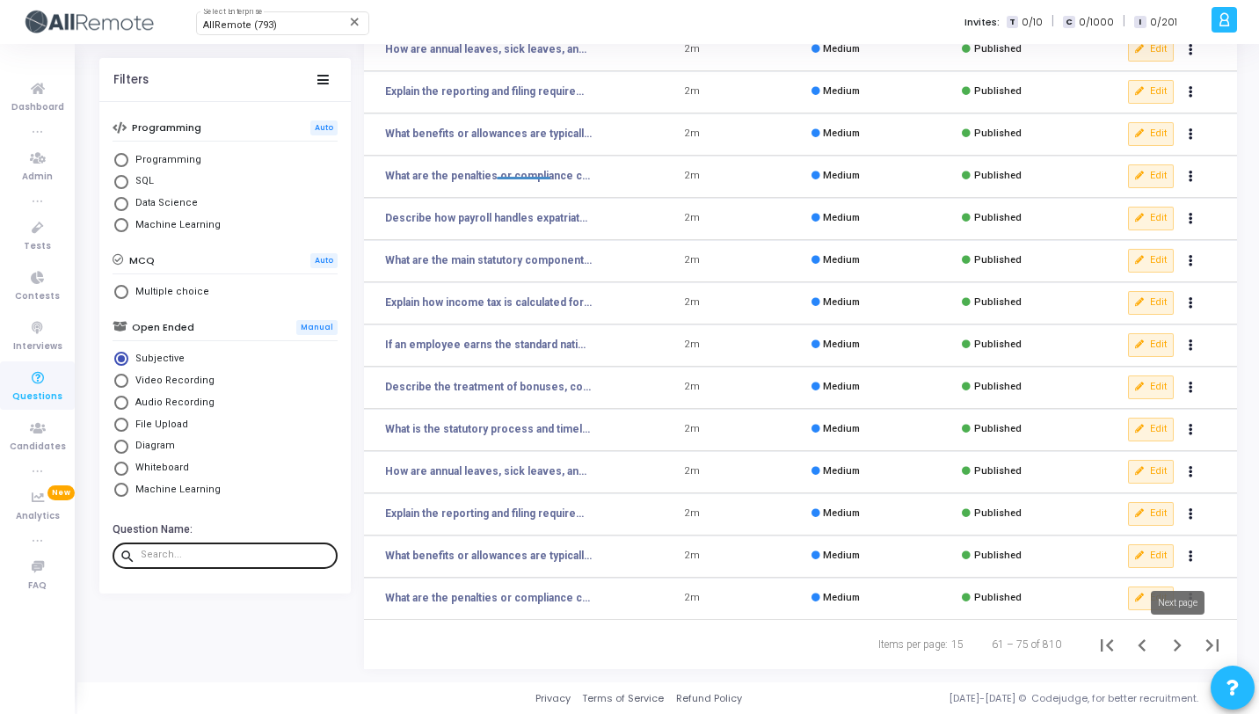
click at [1180, 649] on icon "Next page" at bounding box center [1177, 645] width 25 height 25
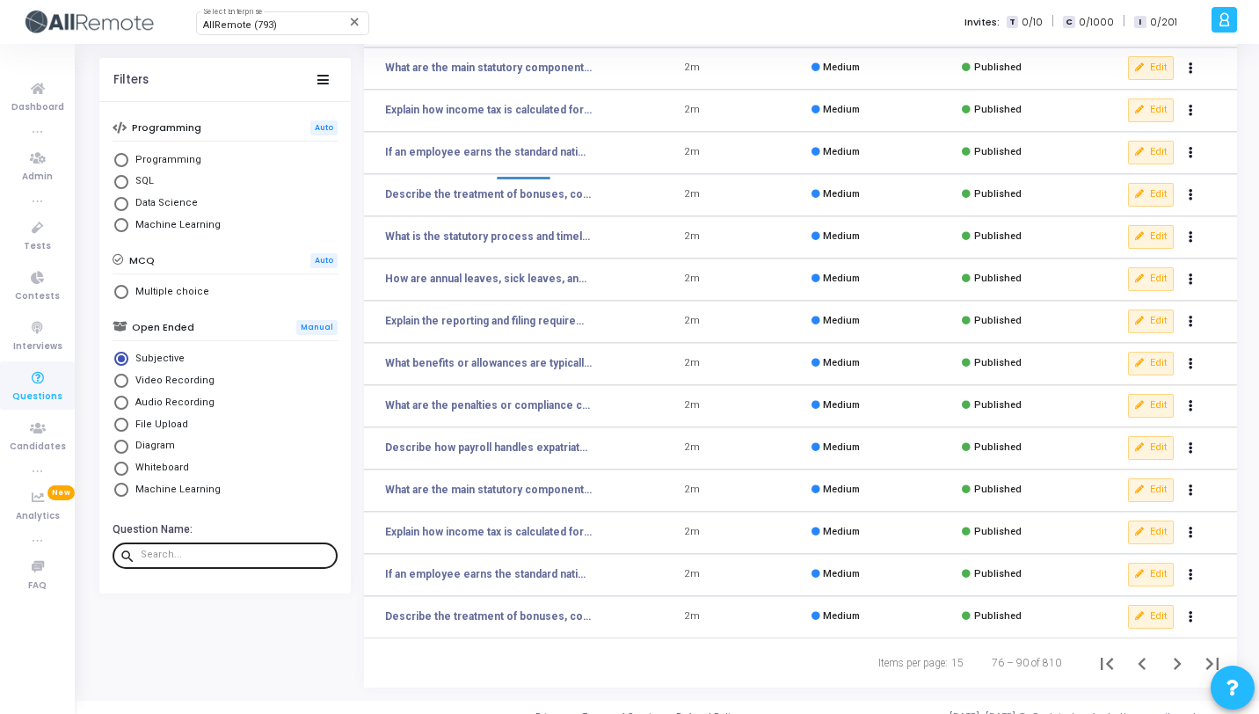
scroll to position [216, 0]
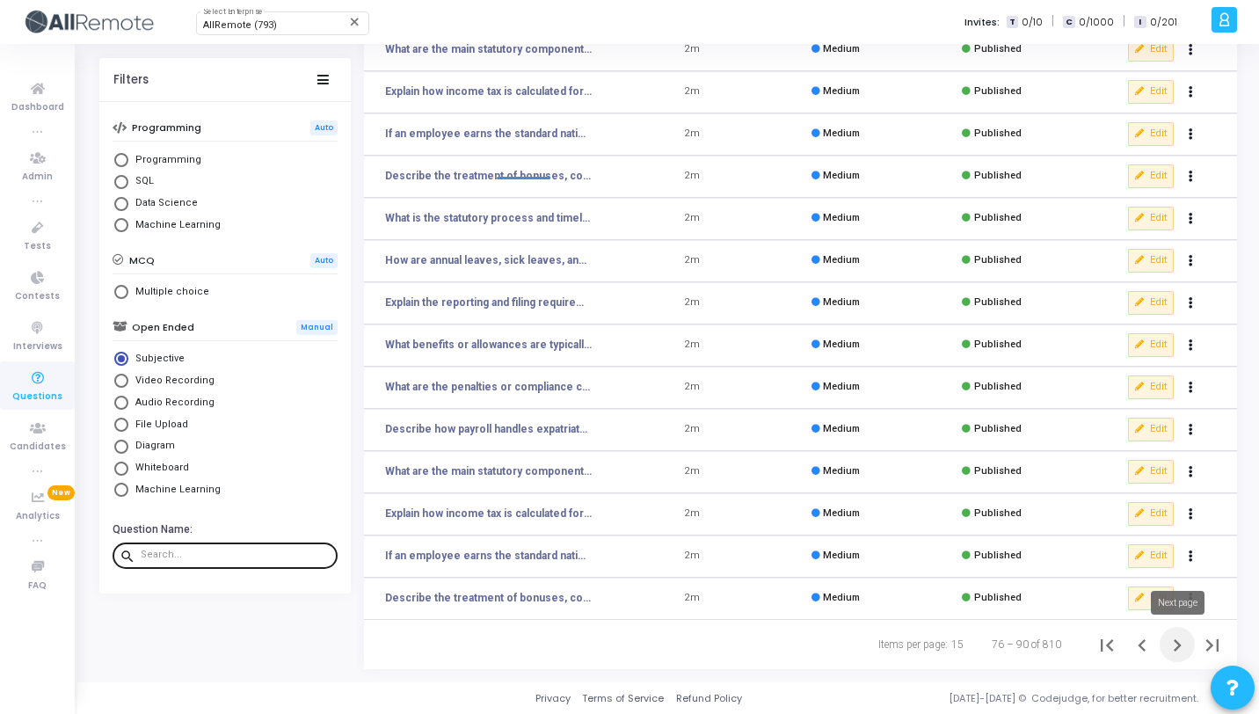
click at [1169, 643] on icon "Next page" at bounding box center [1177, 645] width 25 height 25
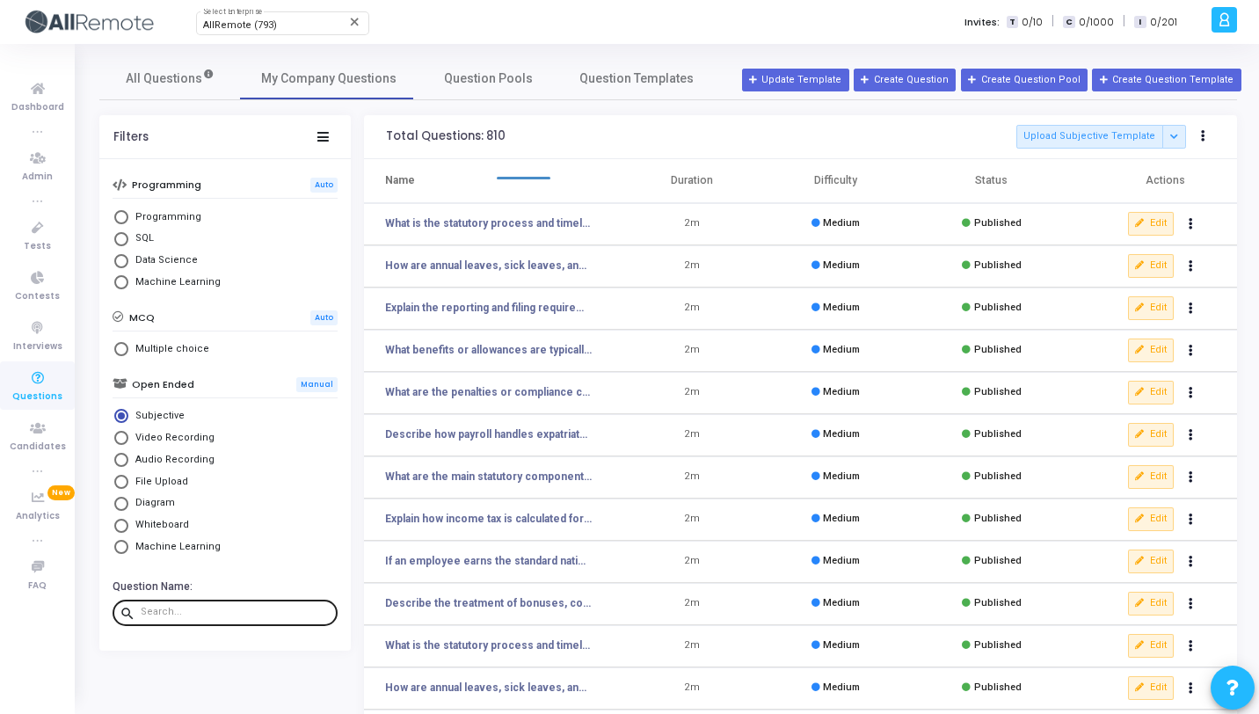
scroll to position [216, 0]
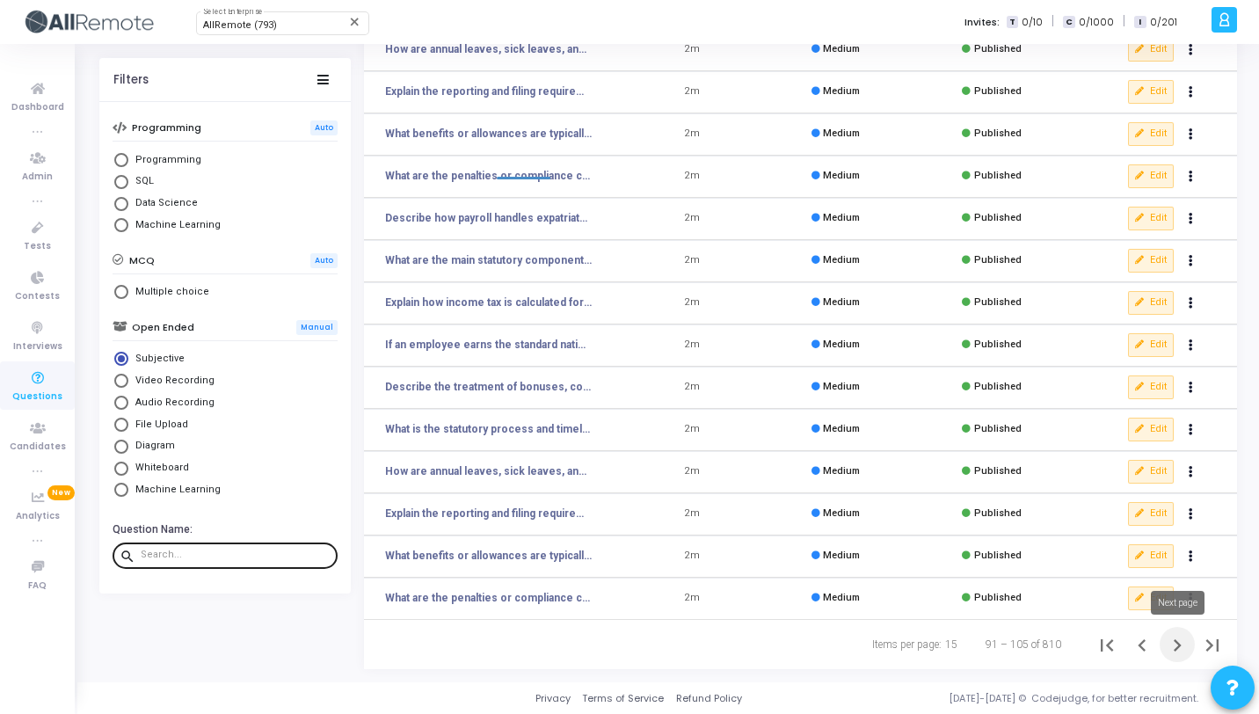
click at [1178, 643] on icon "Next page" at bounding box center [1177, 645] width 8 height 12
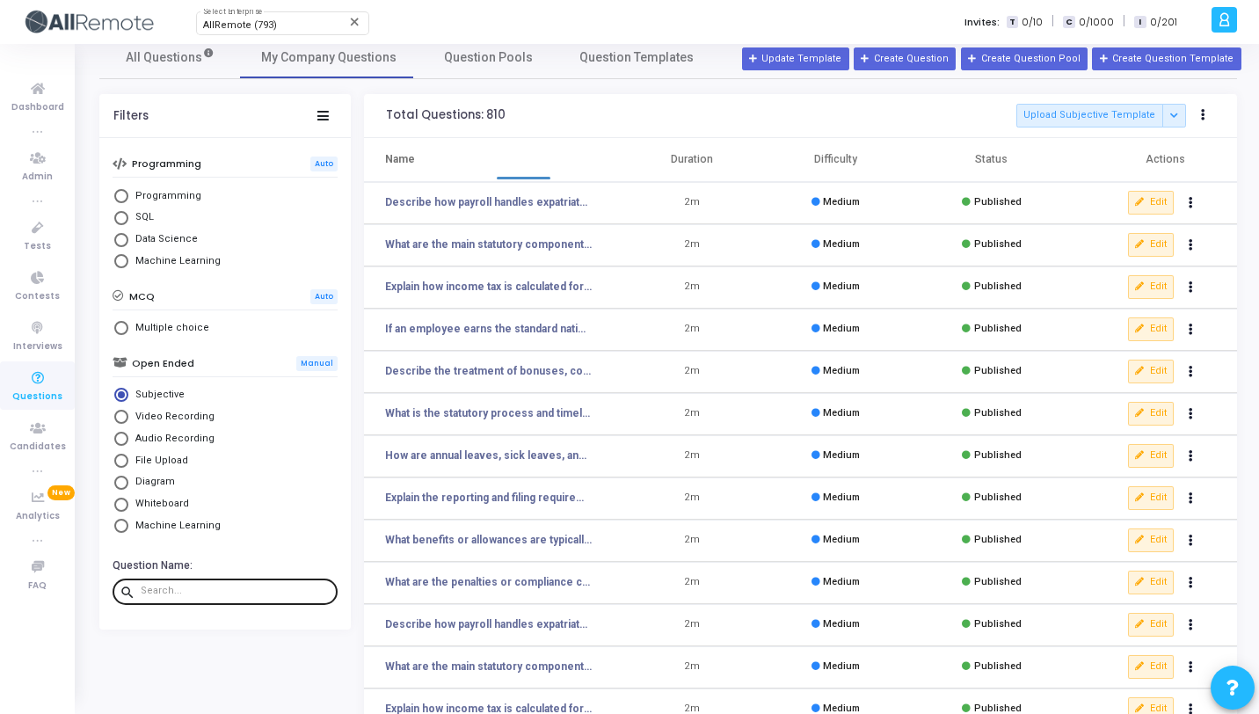
scroll to position [216, 0]
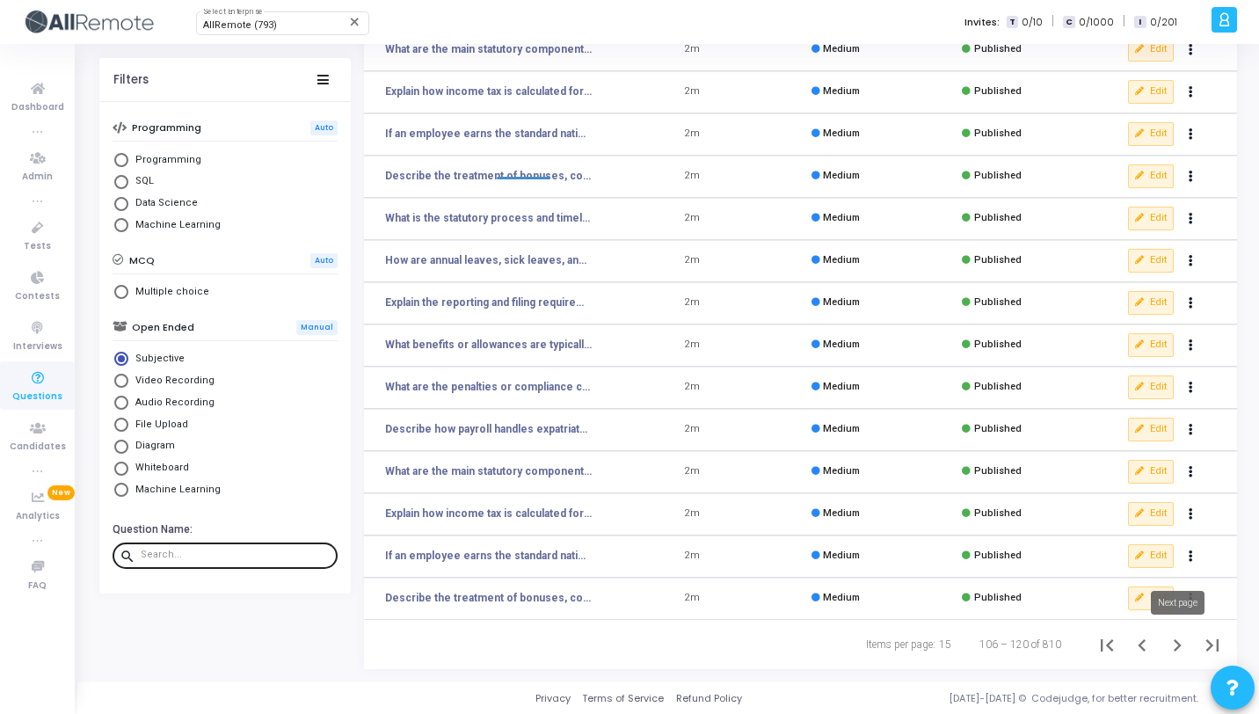
click at [1185, 649] on icon "Next page" at bounding box center [1177, 645] width 25 height 25
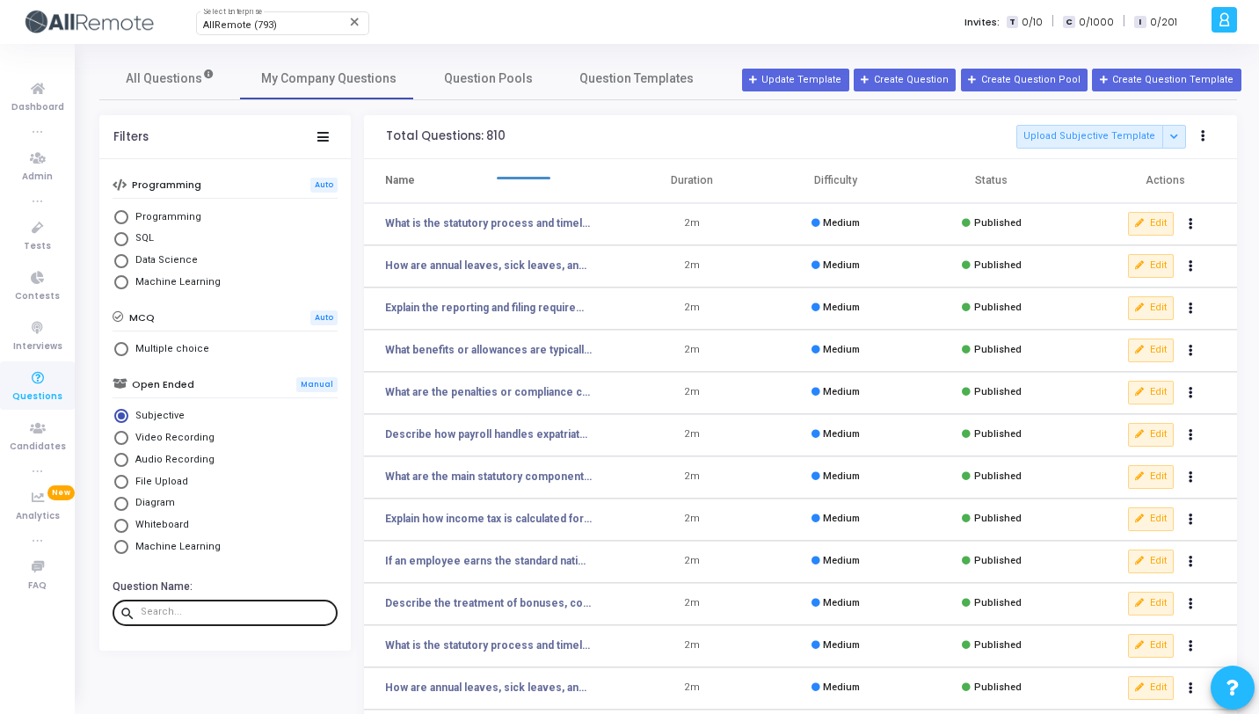
scroll to position [216, 0]
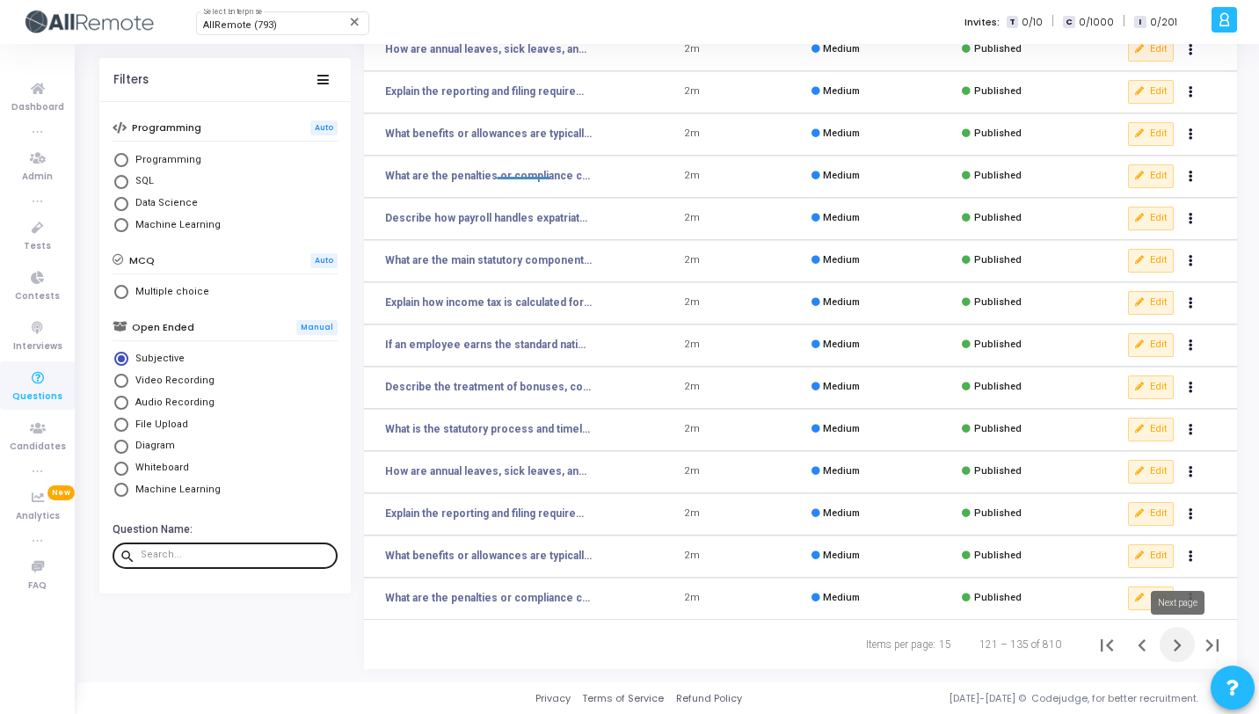
click at [1169, 643] on icon "Next page" at bounding box center [1177, 645] width 25 height 25
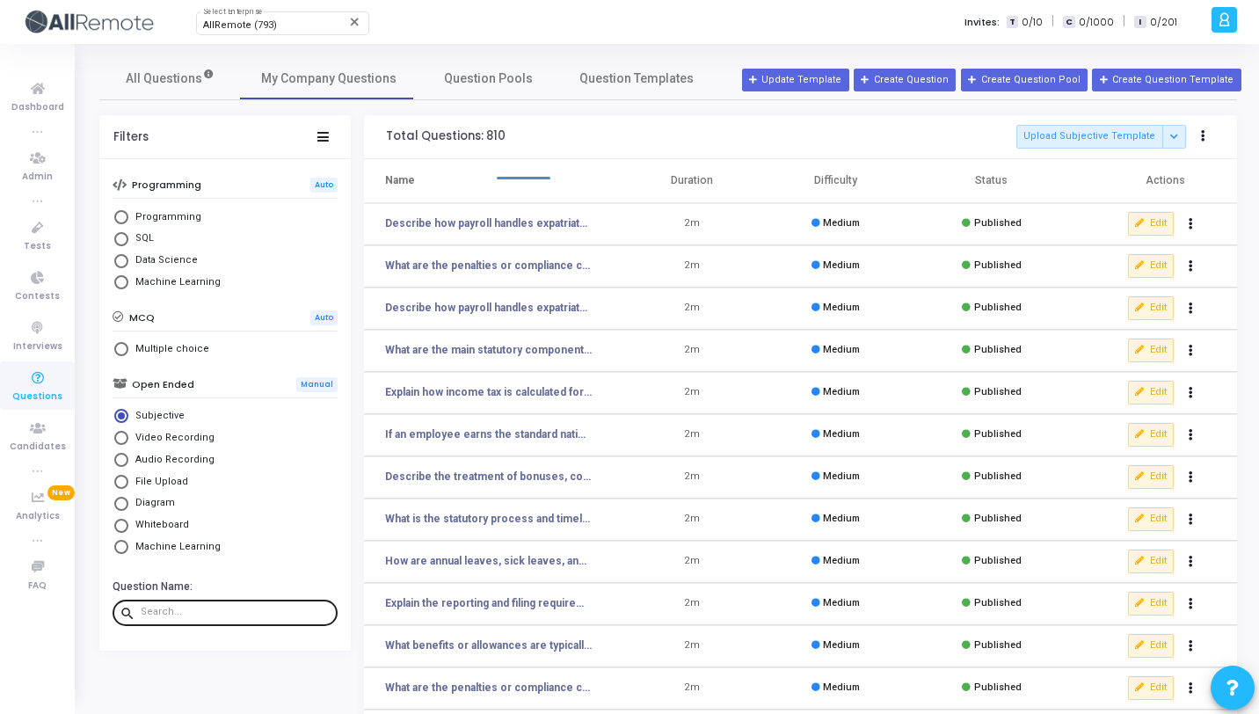
scroll to position [216, 0]
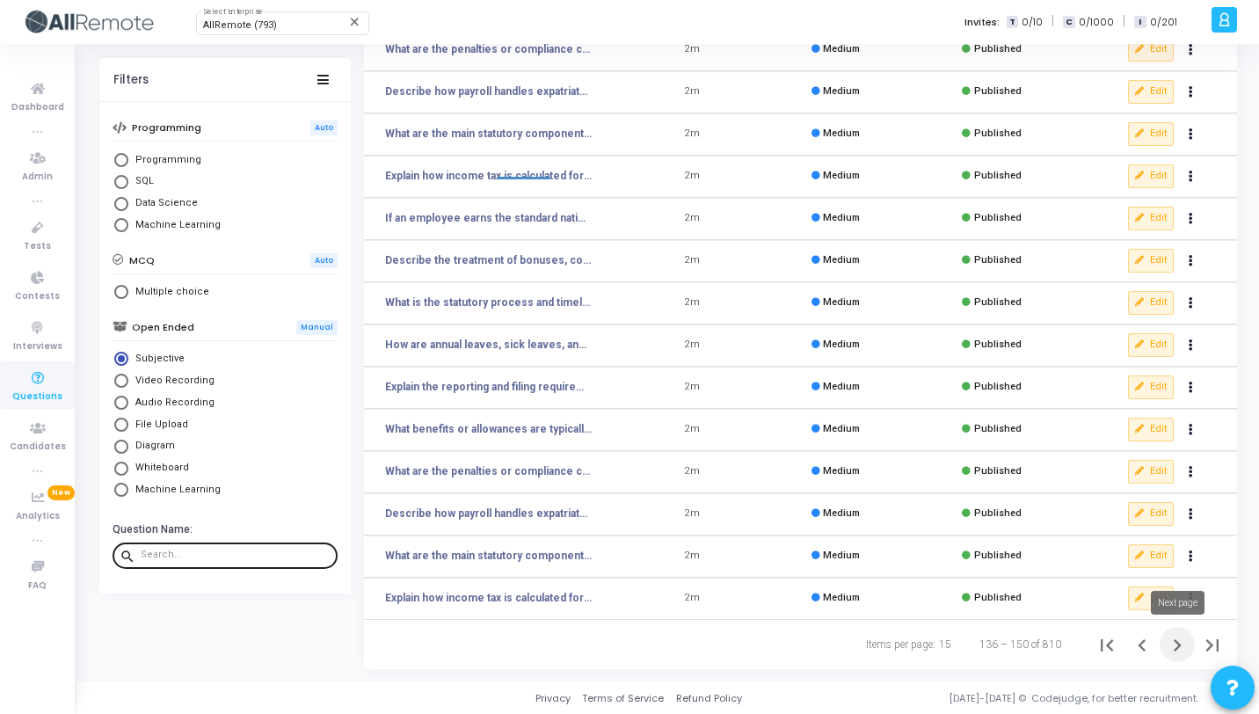
click at [1177, 649] on icon "Next page" at bounding box center [1177, 645] width 25 height 25
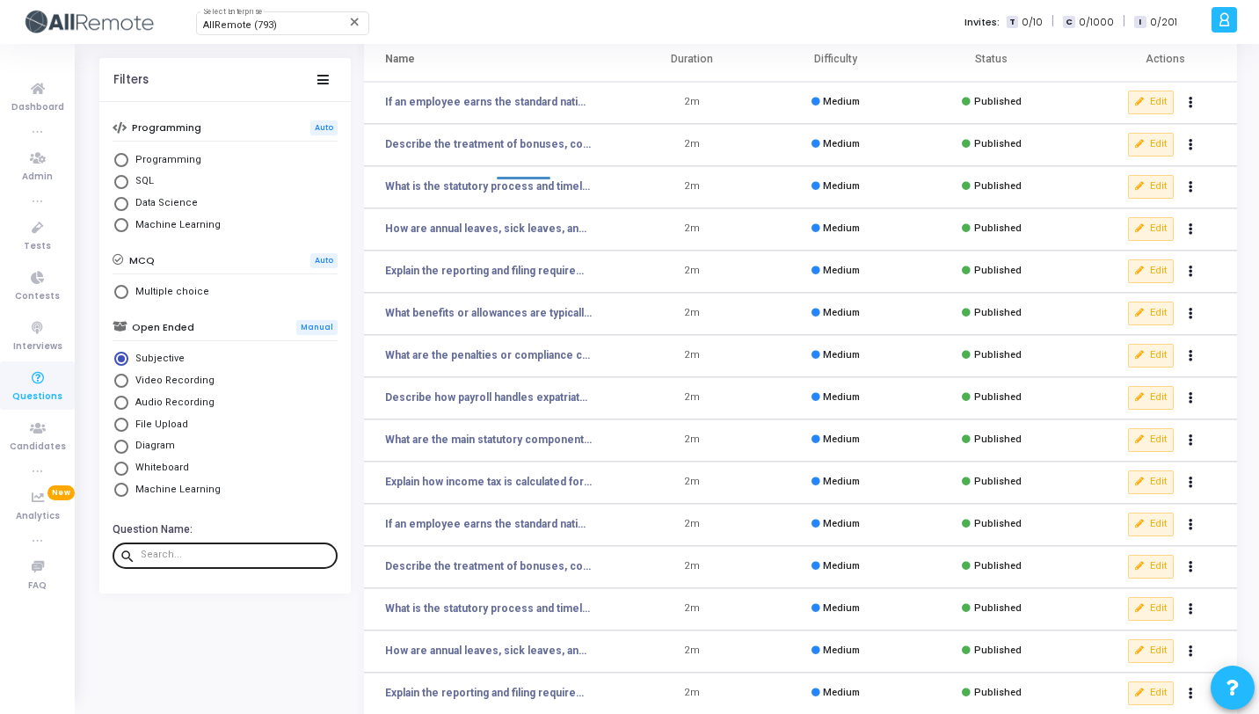
scroll to position [216, 0]
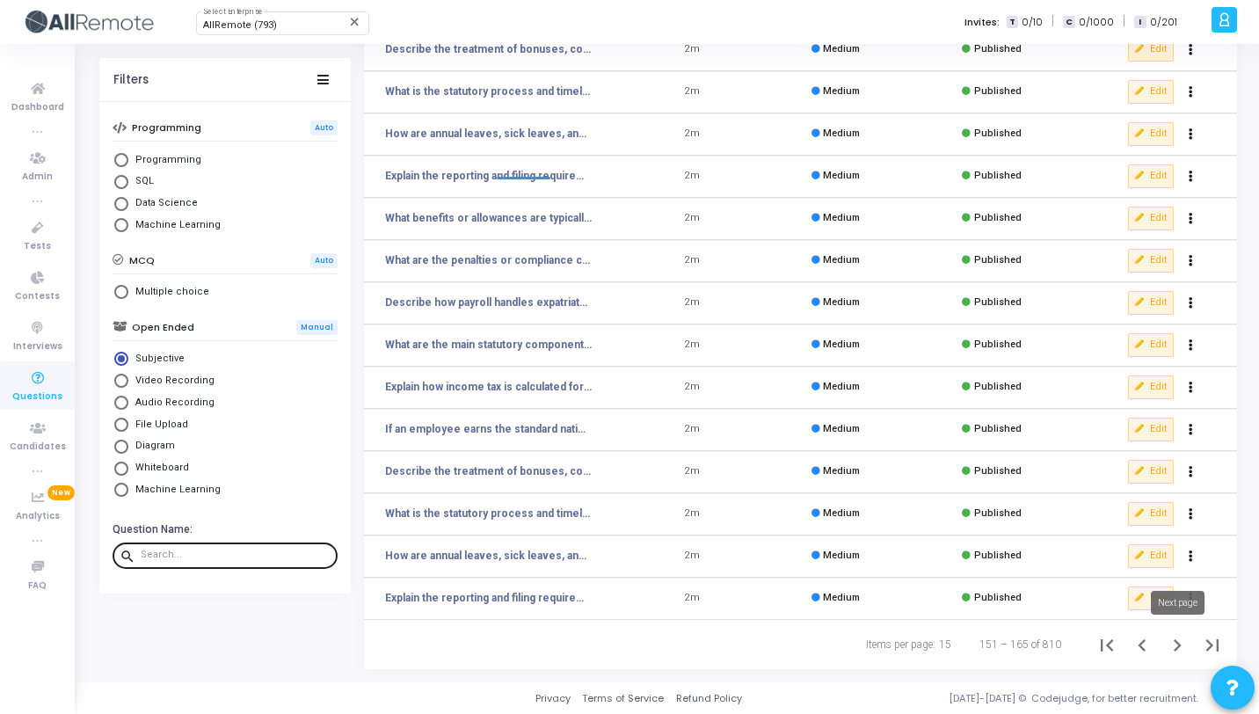
click at [1165, 643] on icon "Next page" at bounding box center [1177, 645] width 25 height 25
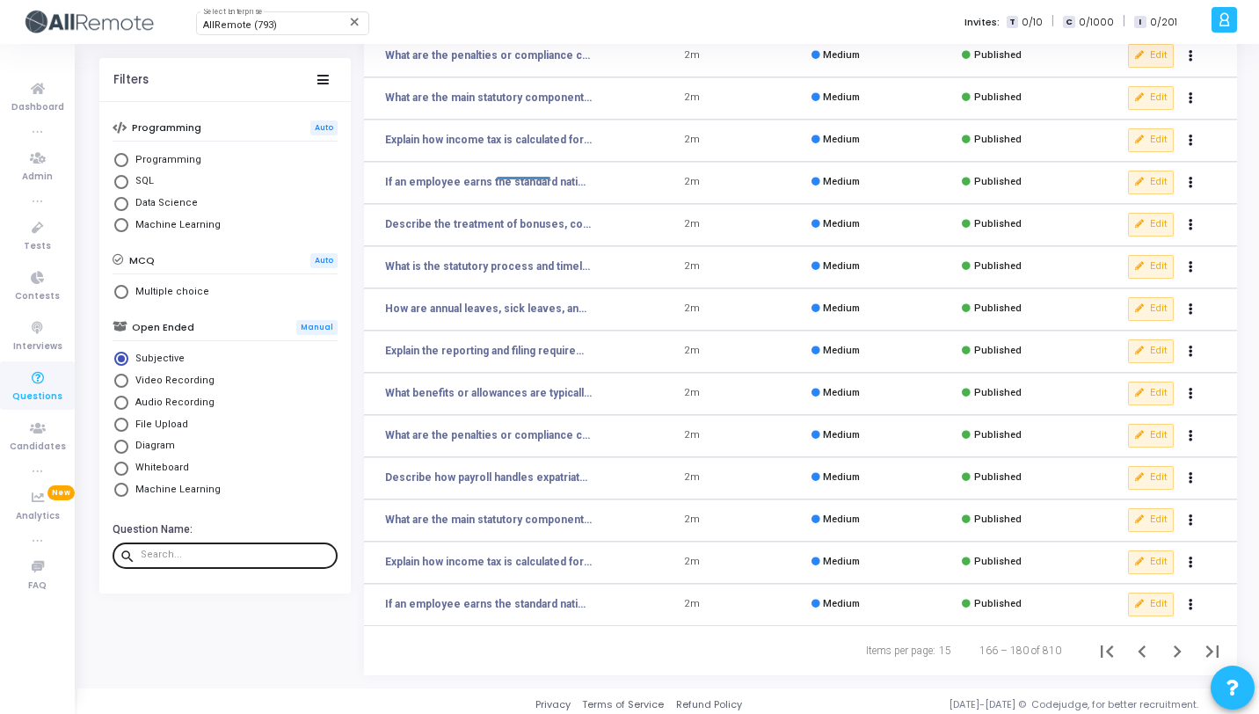
scroll to position [216, 0]
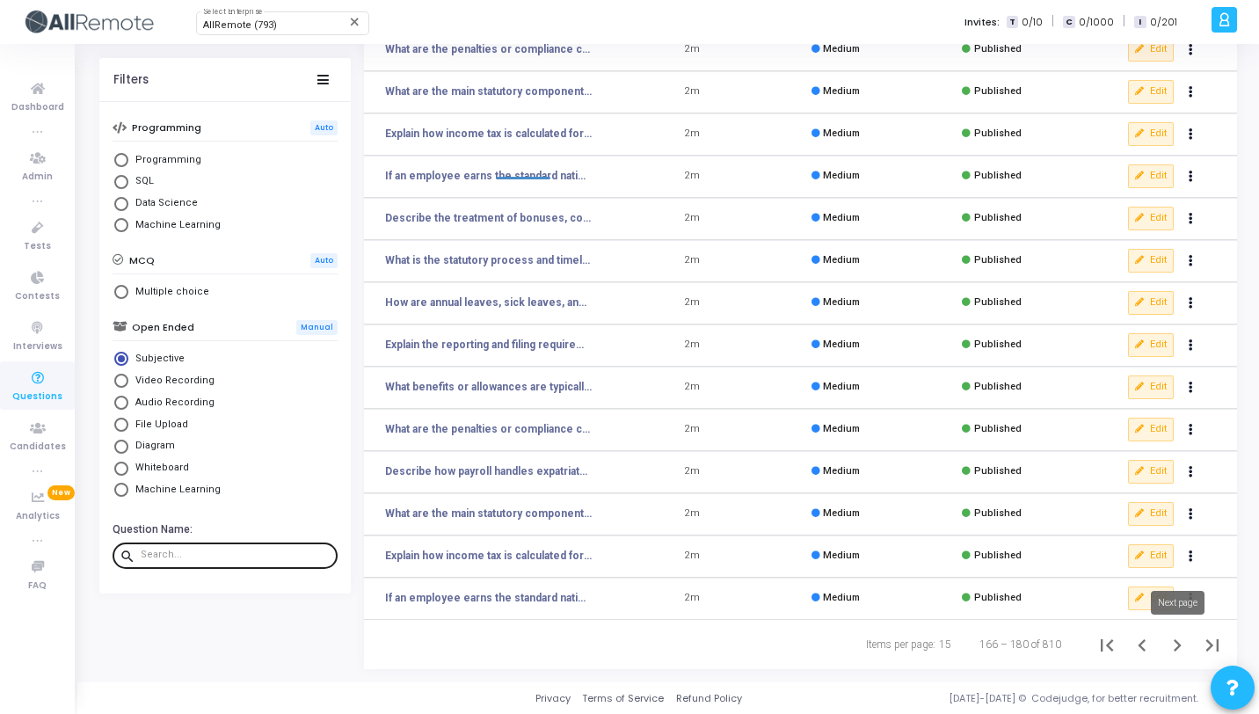
click at [1183, 643] on icon "Next page" at bounding box center [1177, 645] width 25 height 25
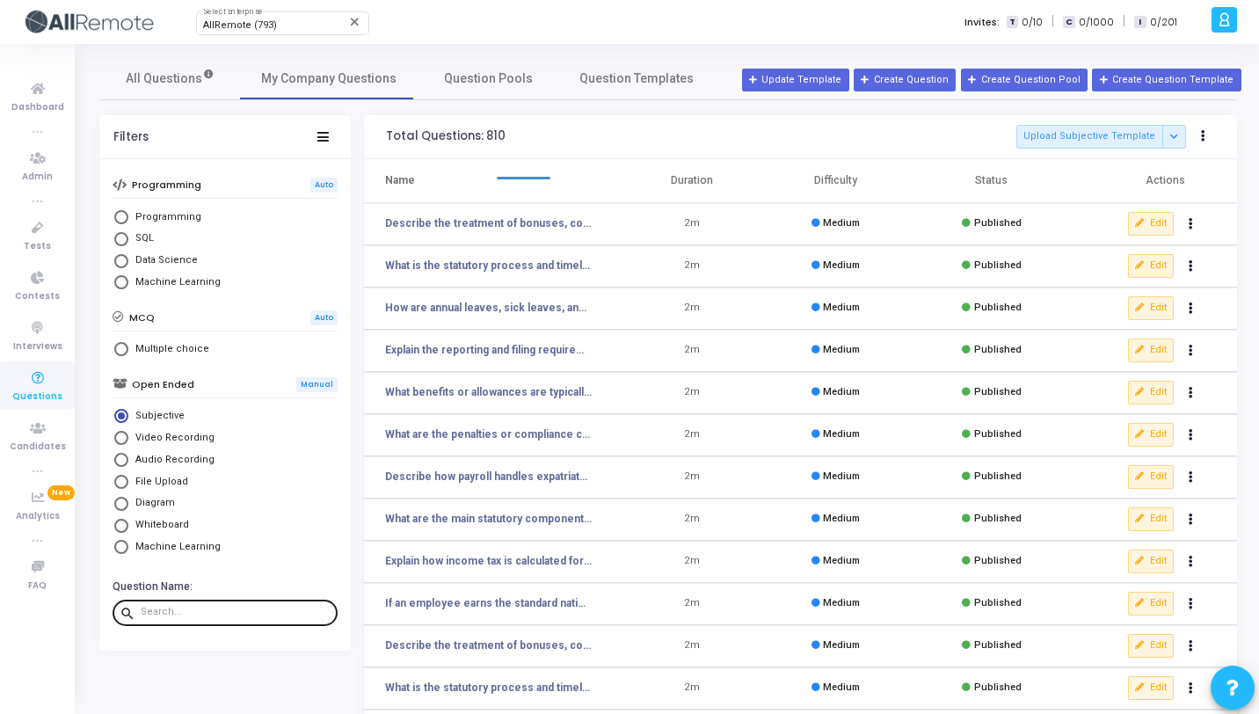
scroll to position [216, 0]
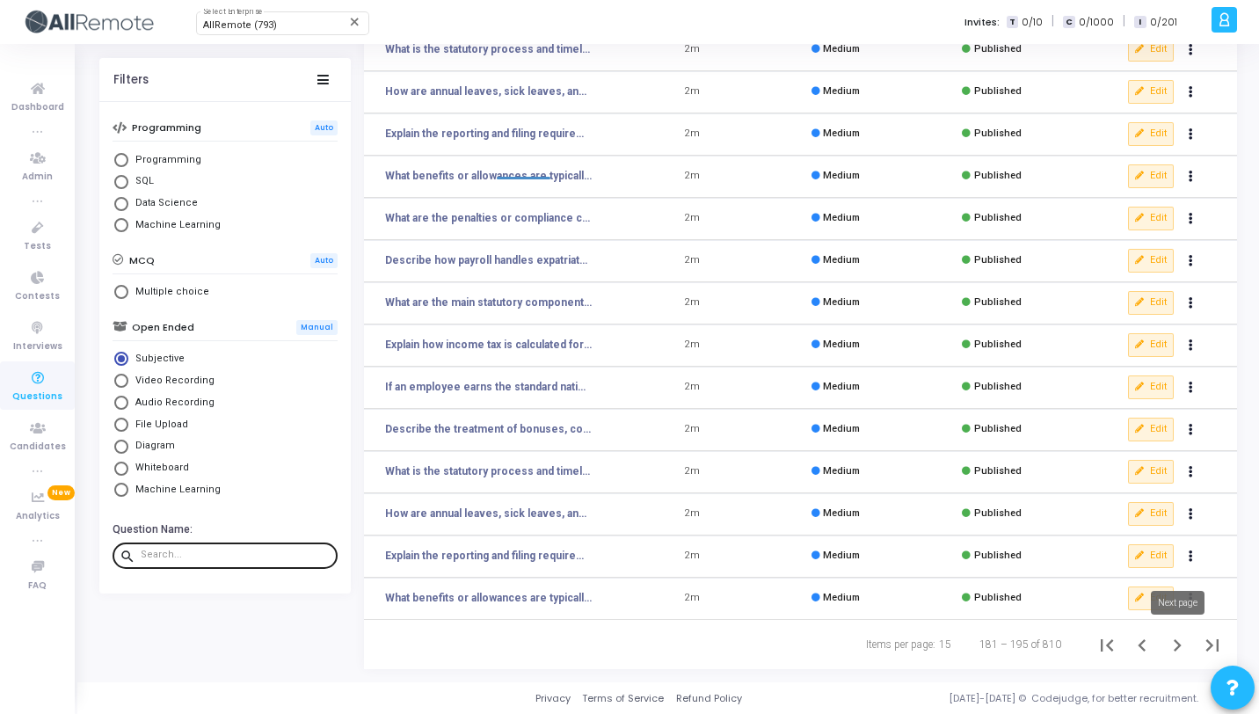
click at [1185, 640] on icon "Next page" at bounding box center [1177, 645] width 25 height 25
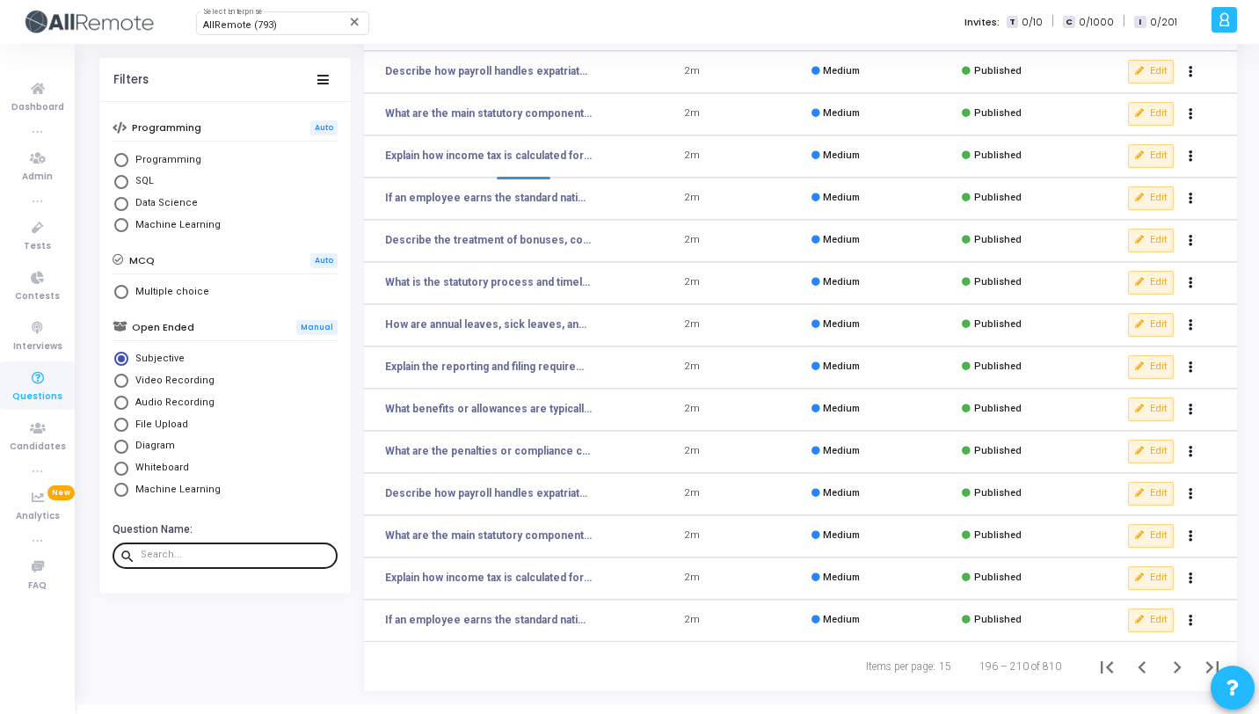
scroll to position [216, 0]
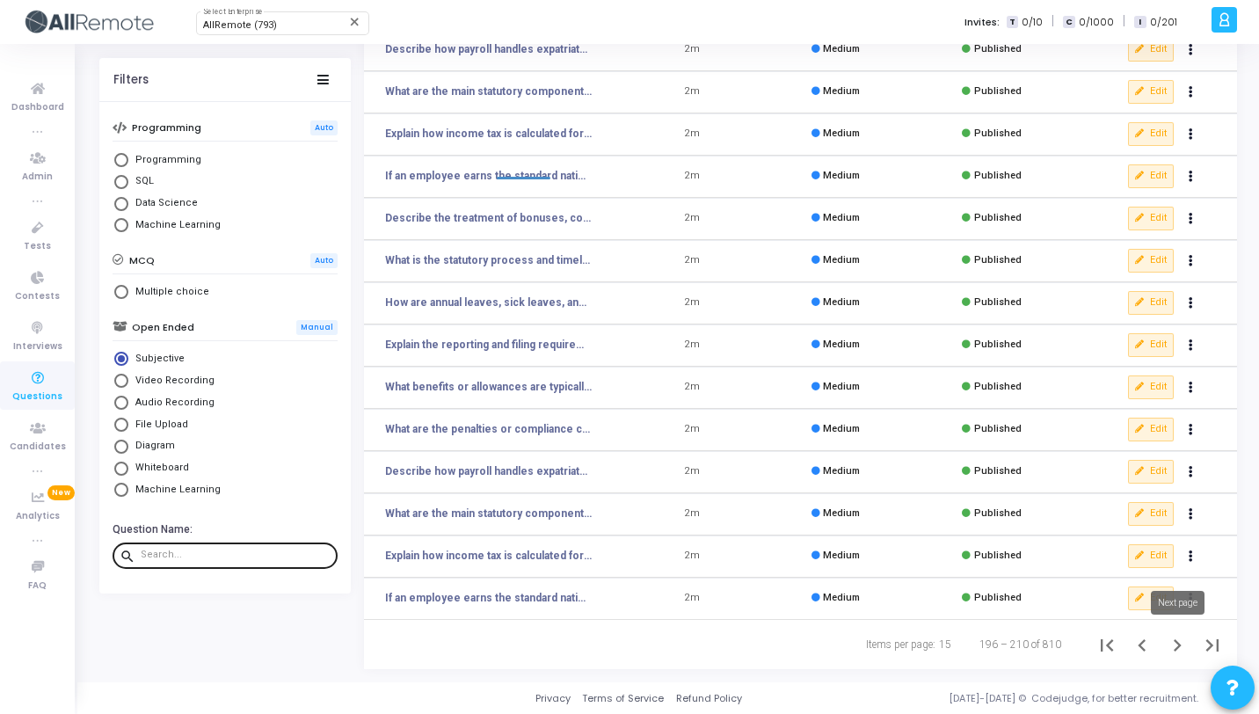
click at [1182, 638] on icon "Next page" at bounding box center [1177, 645] width 25 height 25
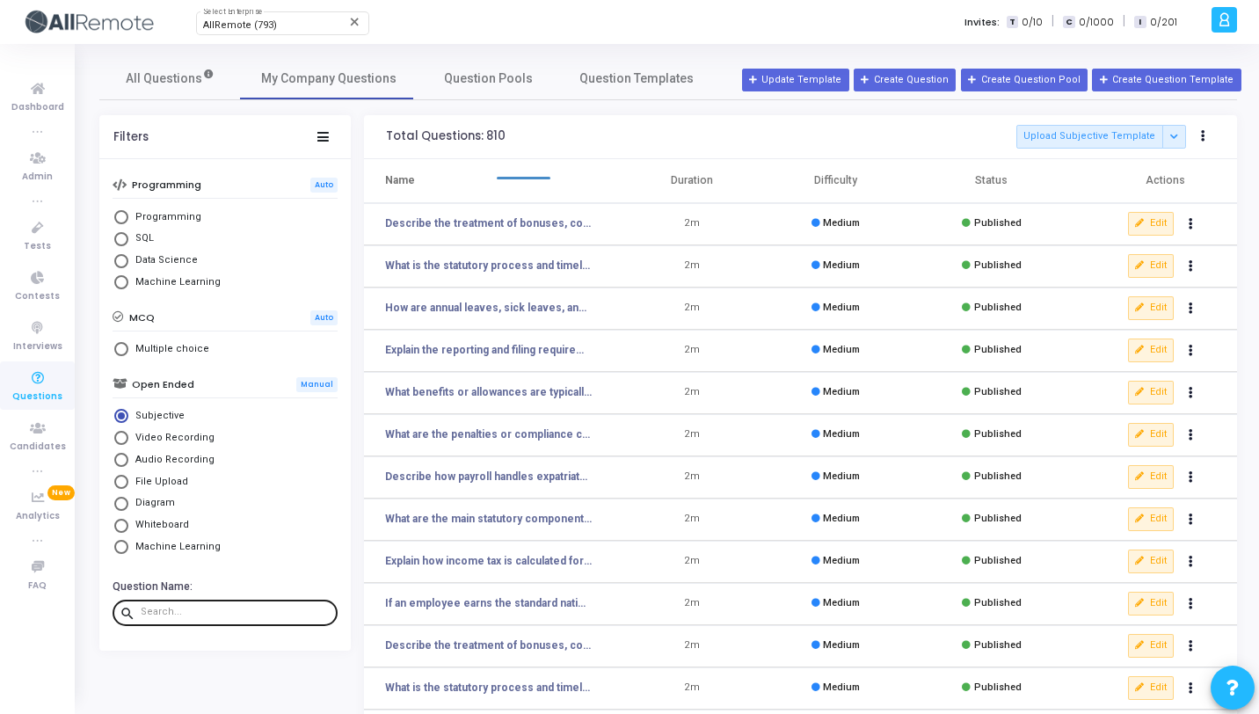
scroll to position [216, 0]
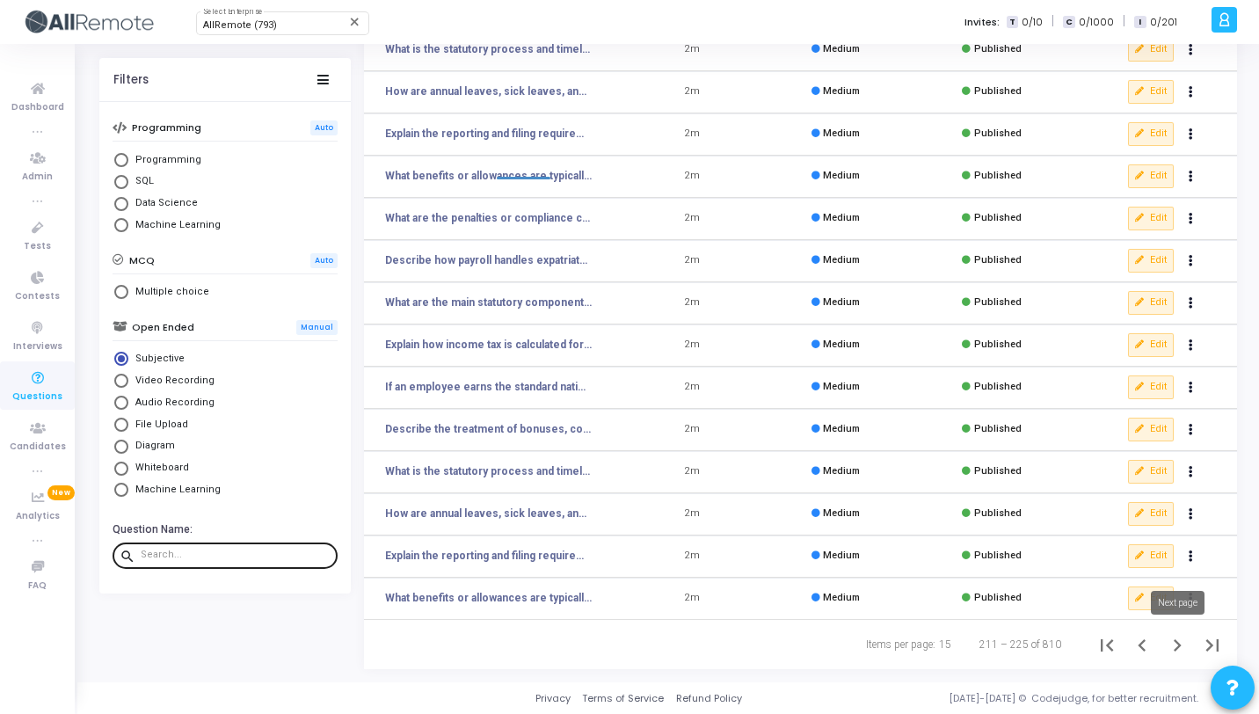
click at [1173, 639] on icon "Next page" at bounding box center [1177, 645] width 25 height 25
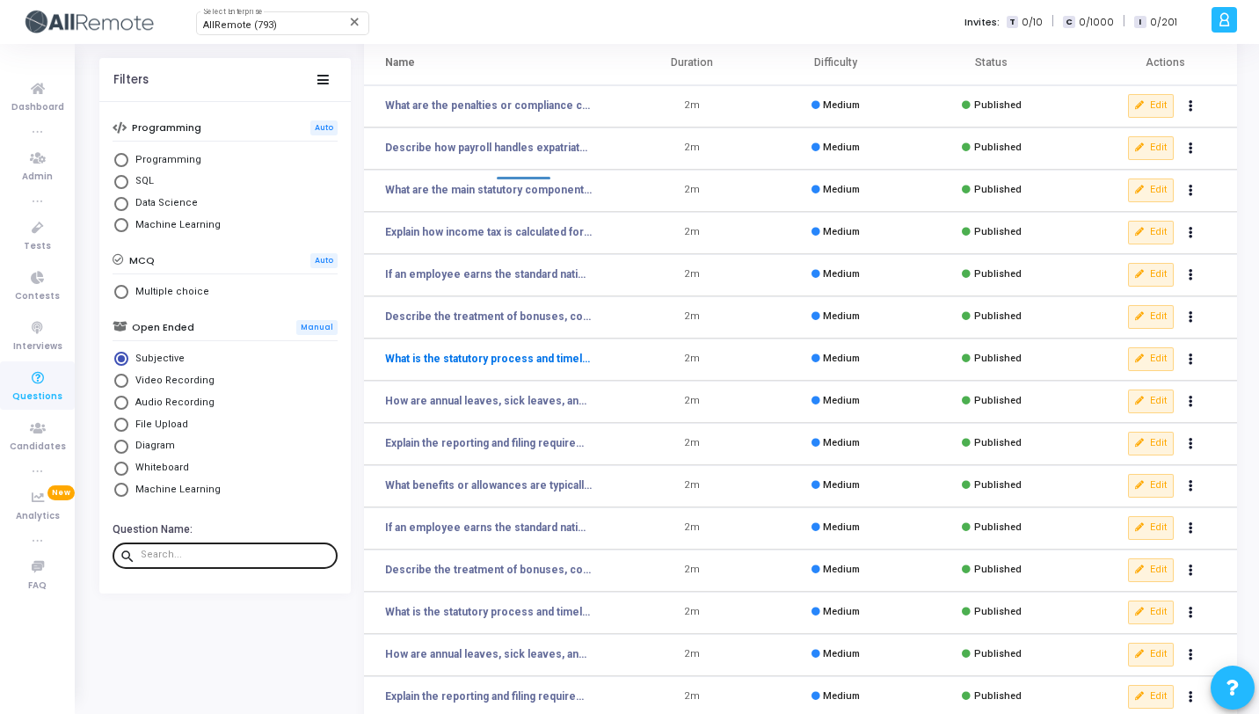
scroll to position [216, 0]
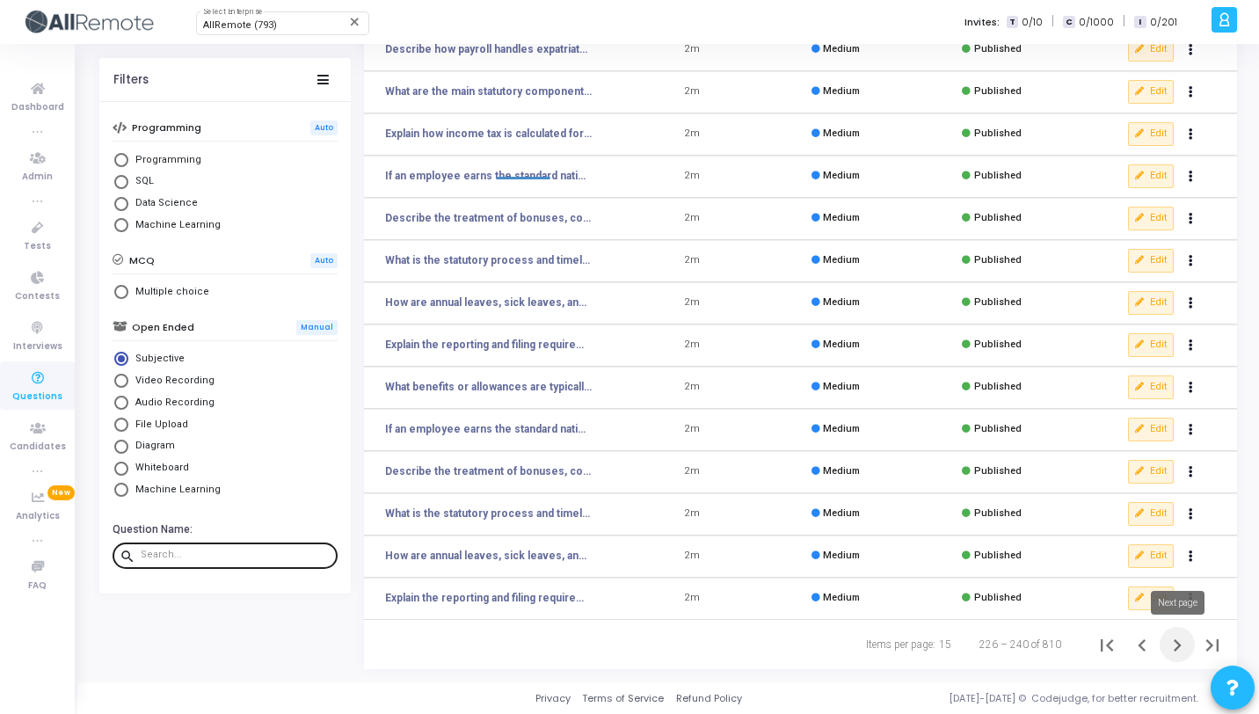
click at [1167, 643] on icon "Next page" at bounding box center [1177, 645] width 25 height 25
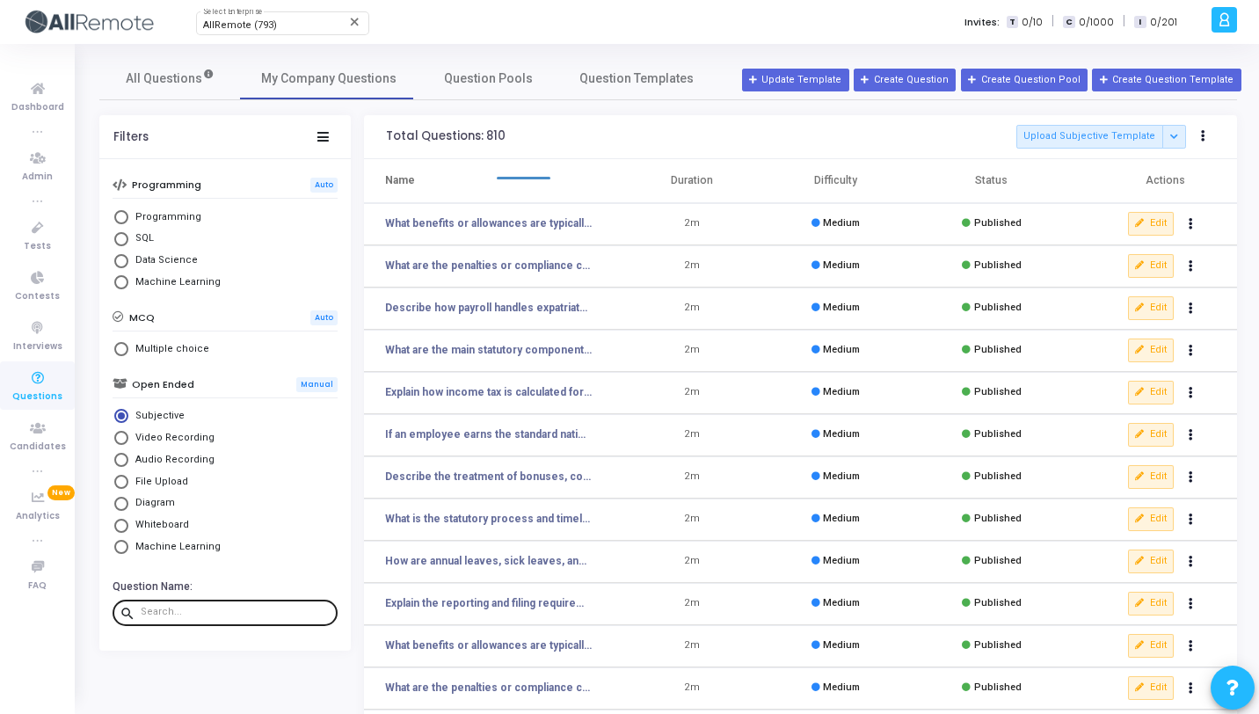
scroll to position [216, 0]
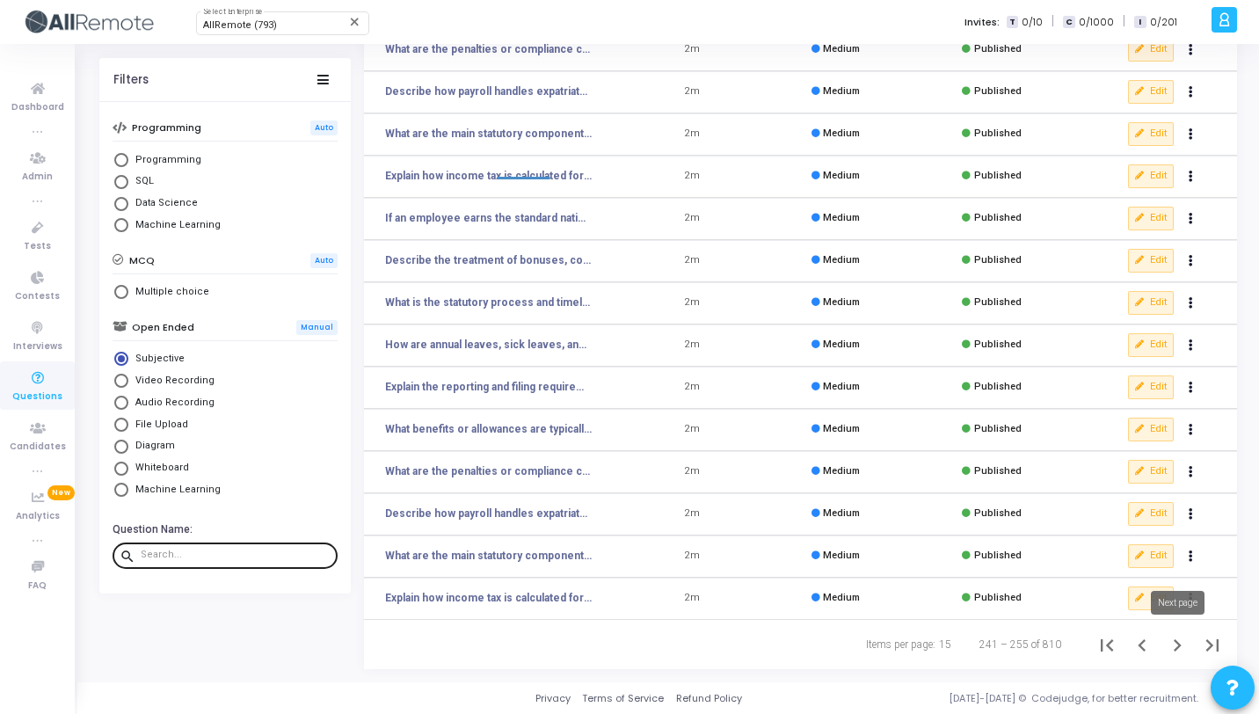
click at [1185, 638] on icon "Next page" at bounding box center [1177, 645] width 25 height 25
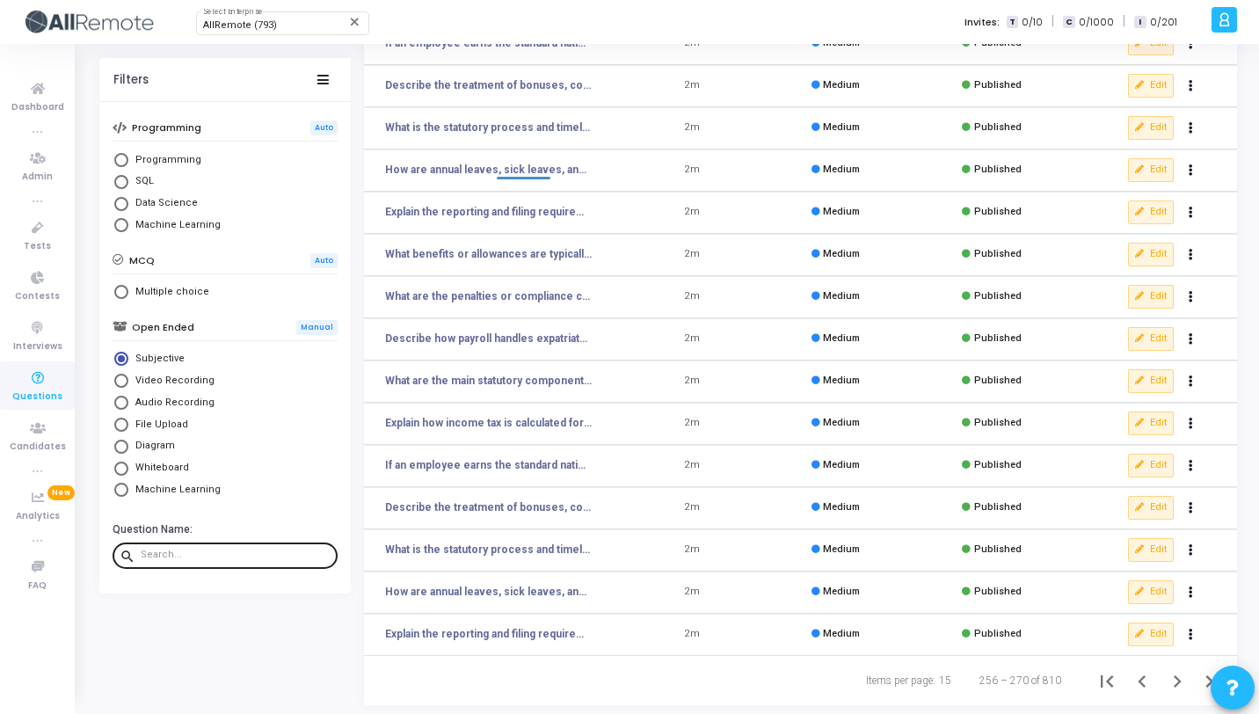
scroll to position [216, 0]
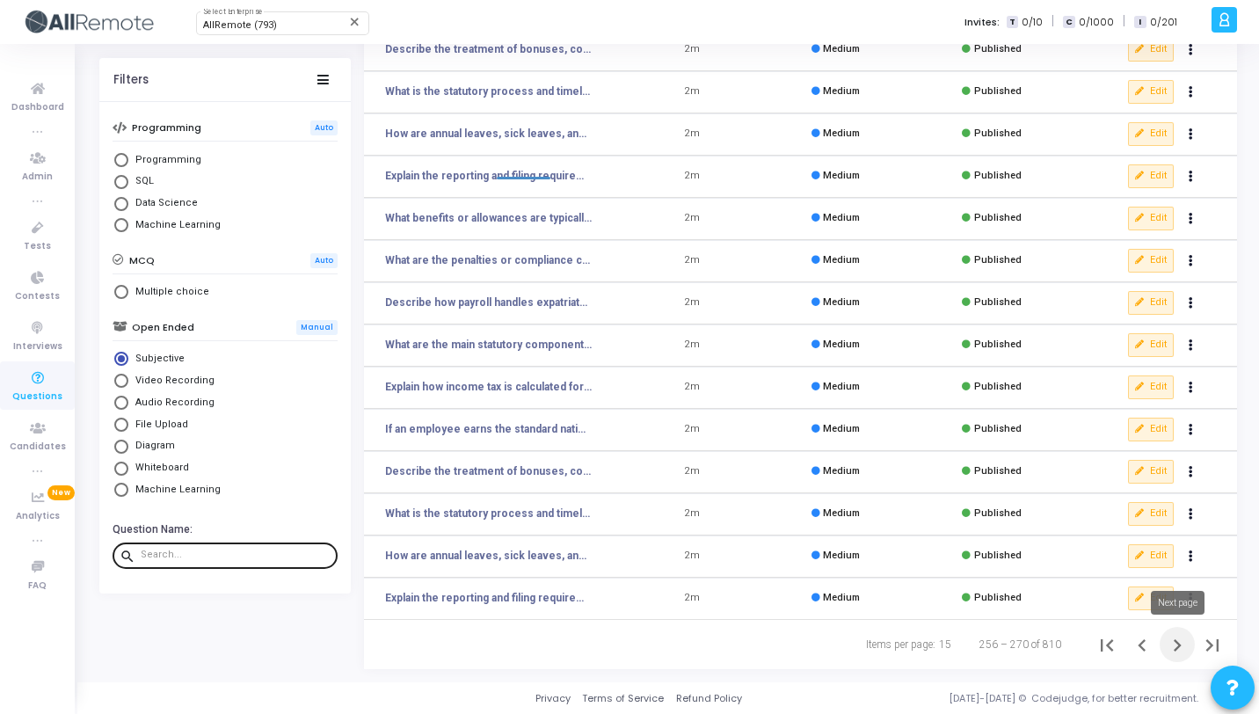
click at [1174, 642] on icon "Next page" at bounding box center [1177, 645] width 25 height 25
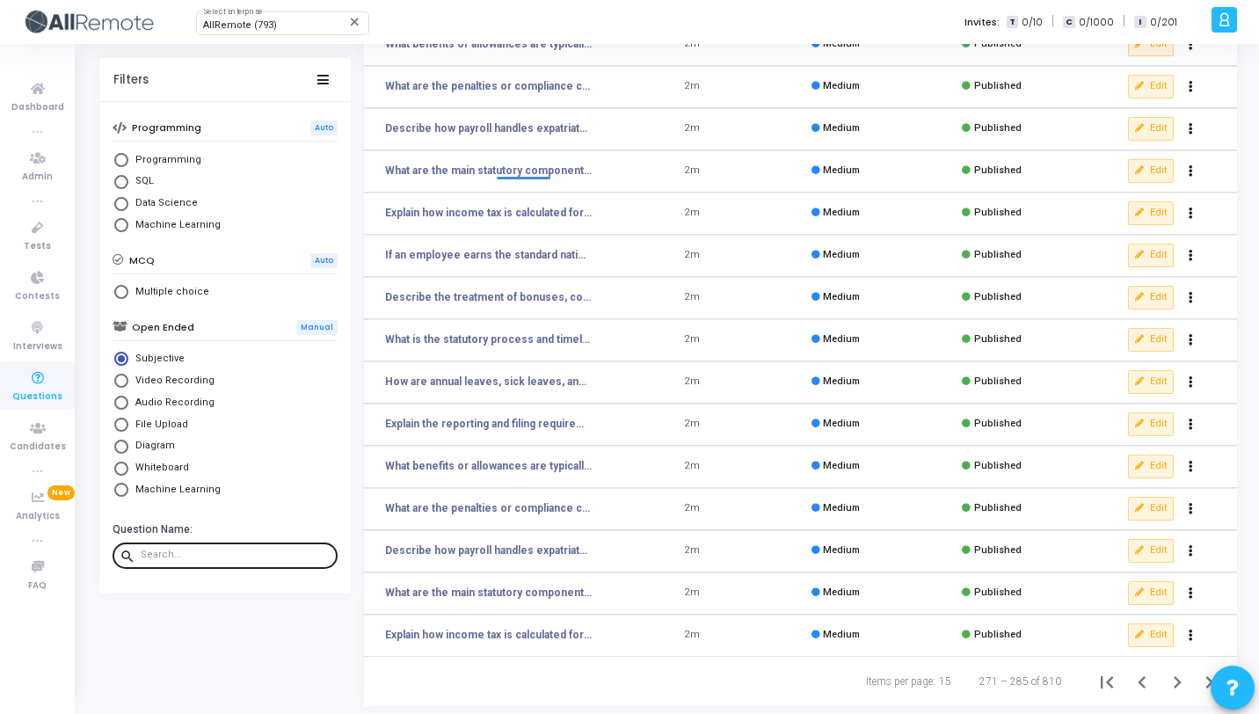
scroll to position [216, 0]
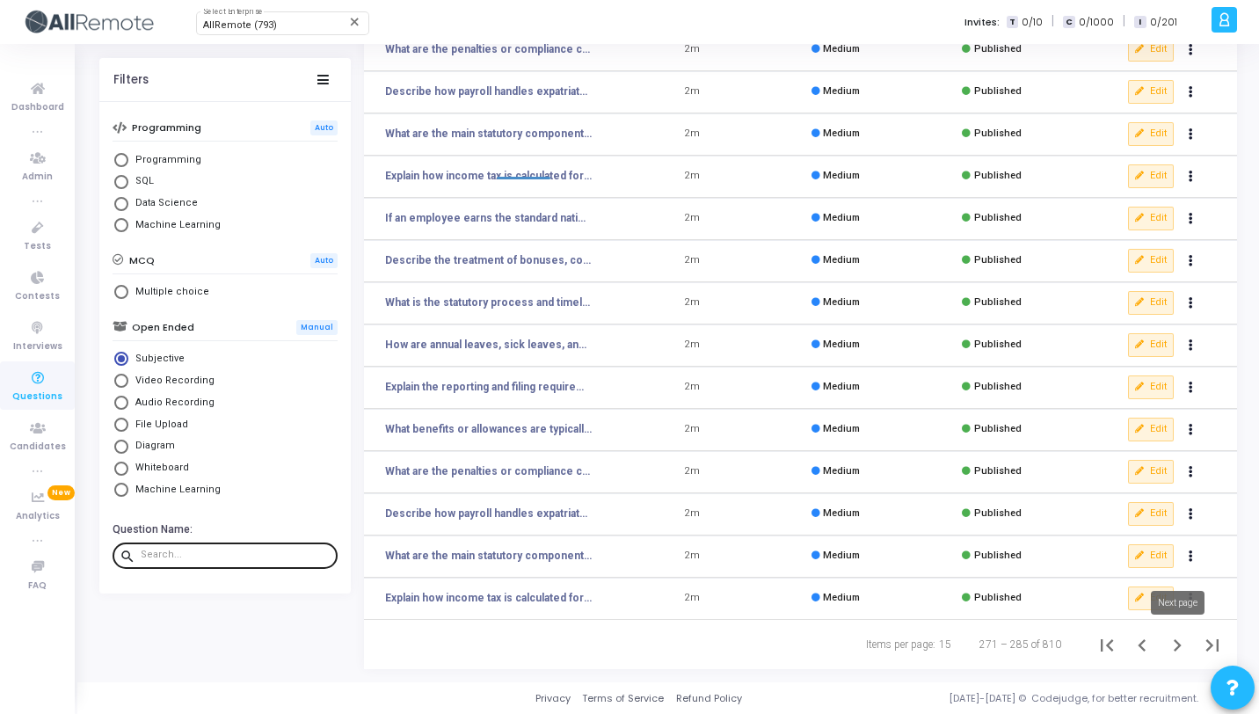
click at [1171, 645] on icon "Next page" at bounding box center [1177, 645] width 25 height 25
click at [1168, 643] on icon "Next page" at bounding box center [1177, 645] width 25 height 25
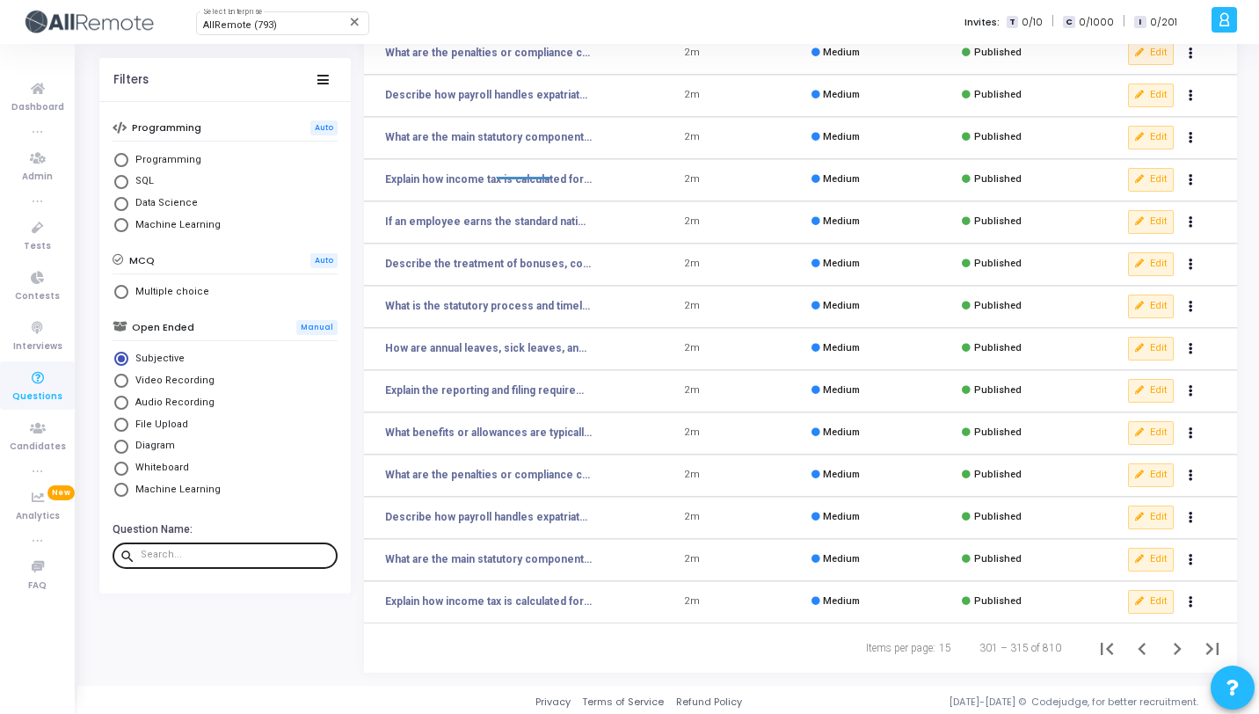
scroll to position [216, 0]
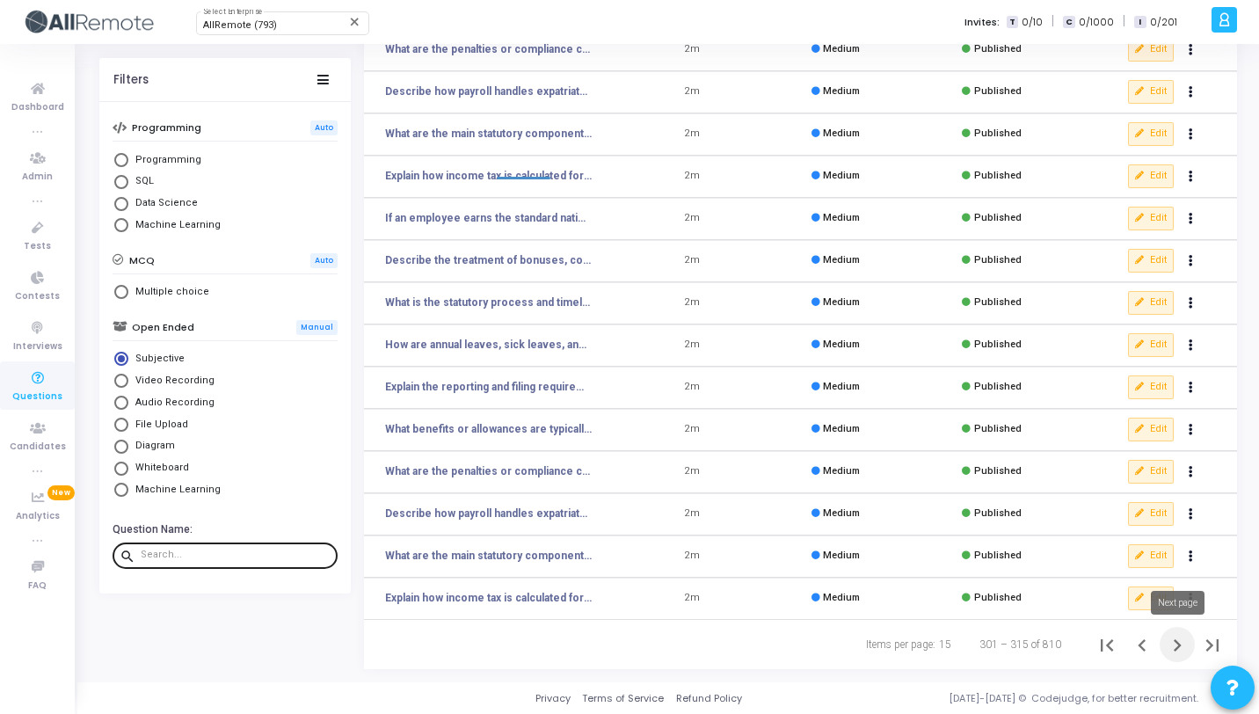
click at [1177, 645] on icon "Next page" at bounding box center [1177, 645] width 25 height 25
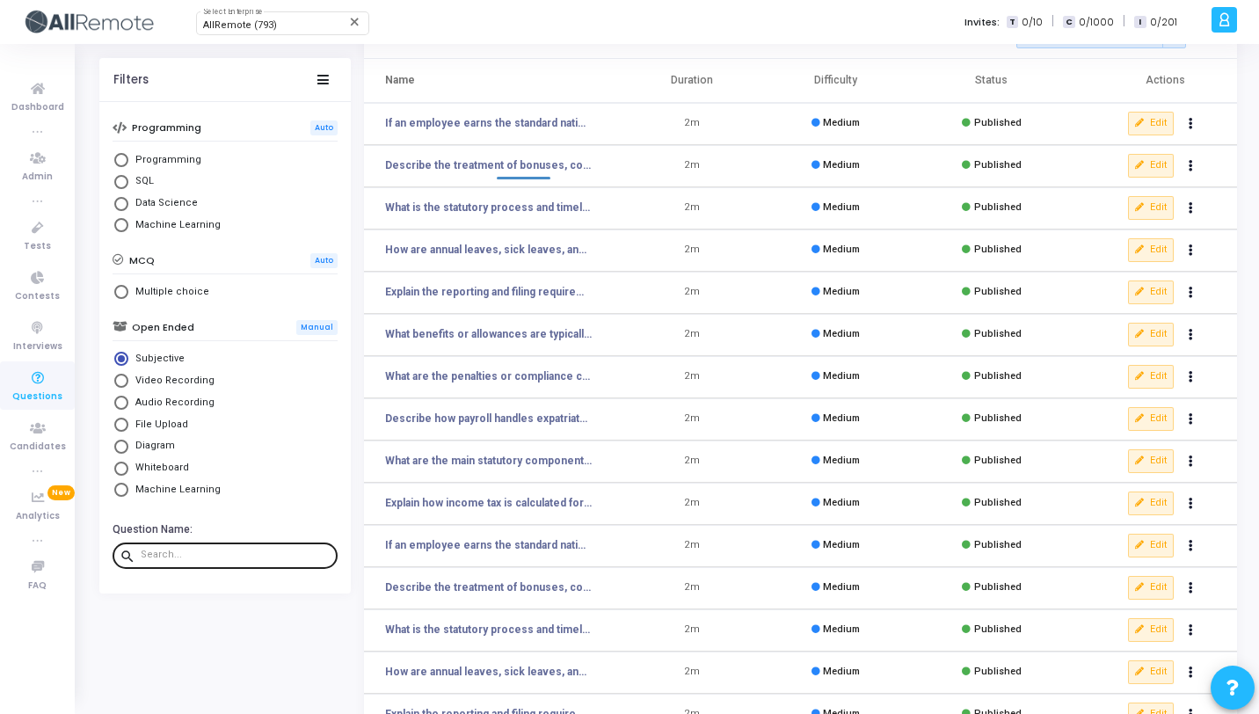
scroll to position [216, 0]
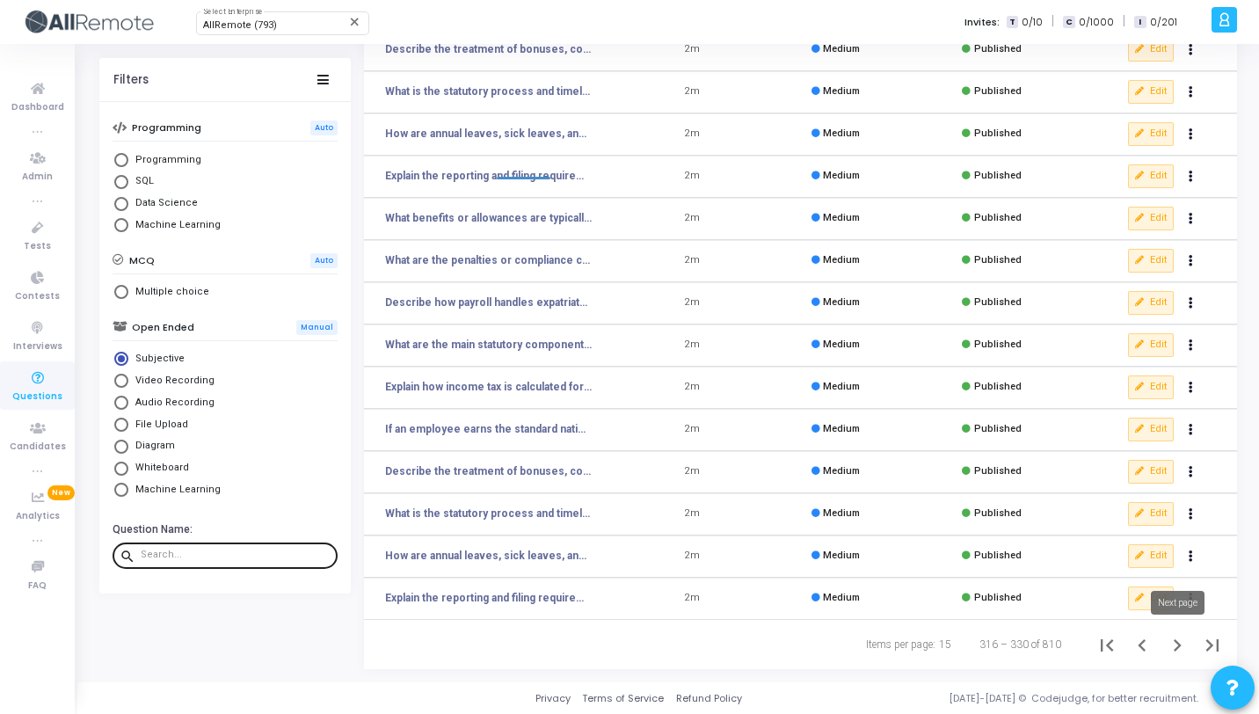
click at [1183, 639] on icon "Next page" at bounding box center [1177, 645] width 25 height 25
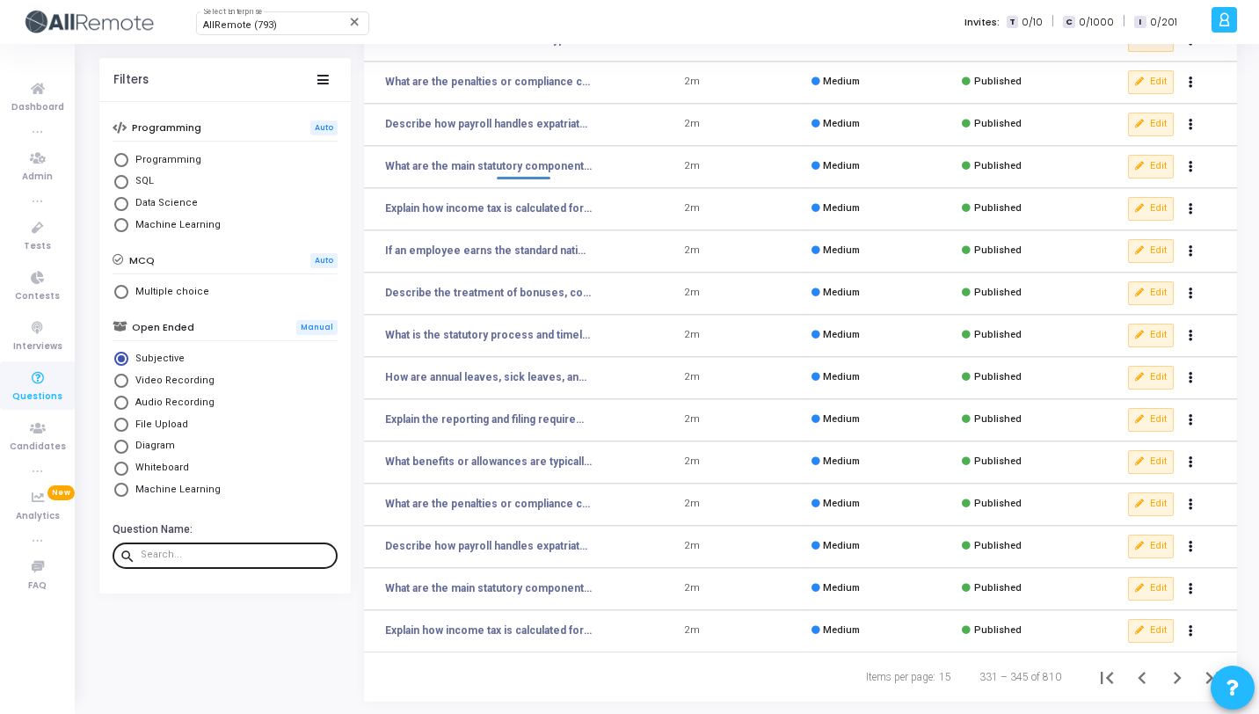
scroll to position [216, 0]
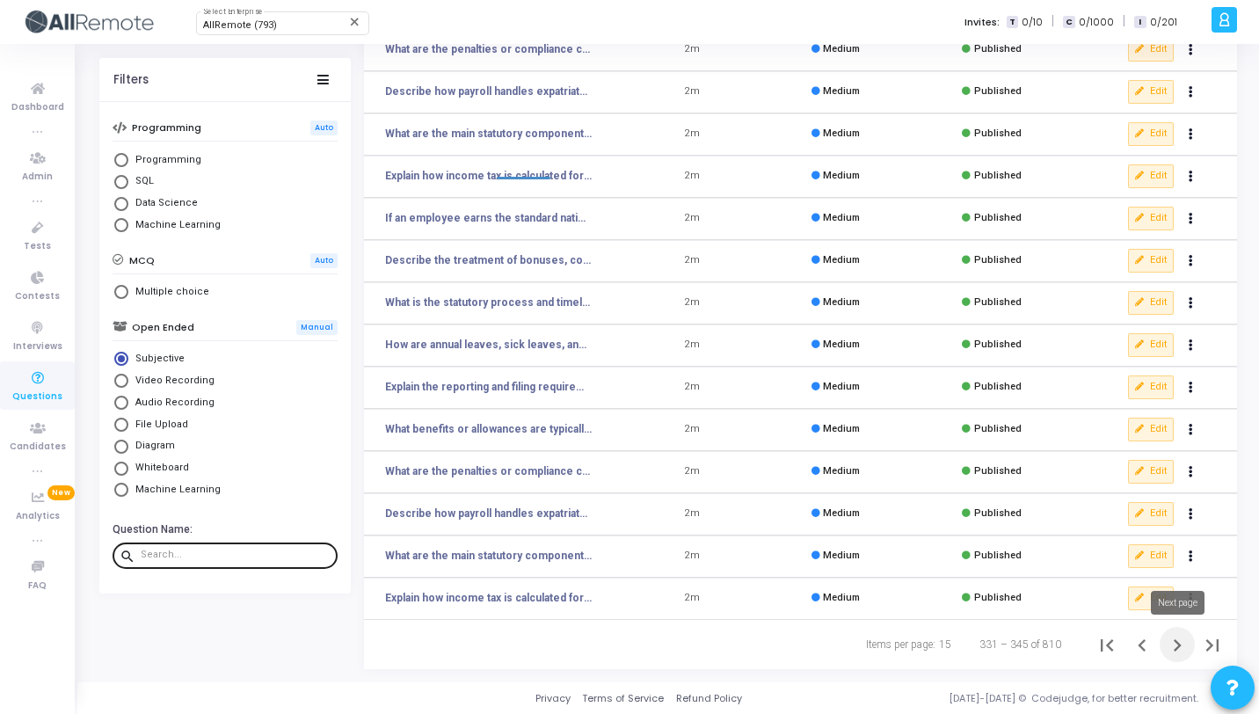
click at [1173, 647] on icon "Next page" at bounding box center [1177, 645] width 25 height 25
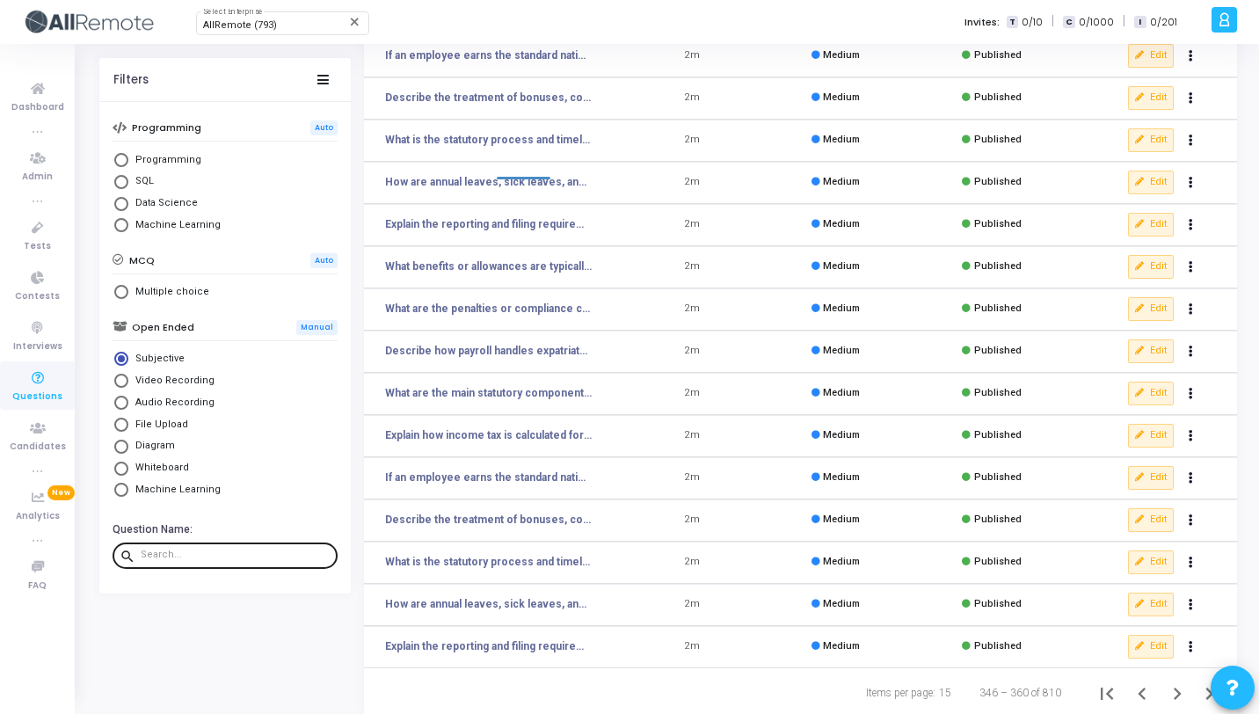
scroll to position [216, 0]
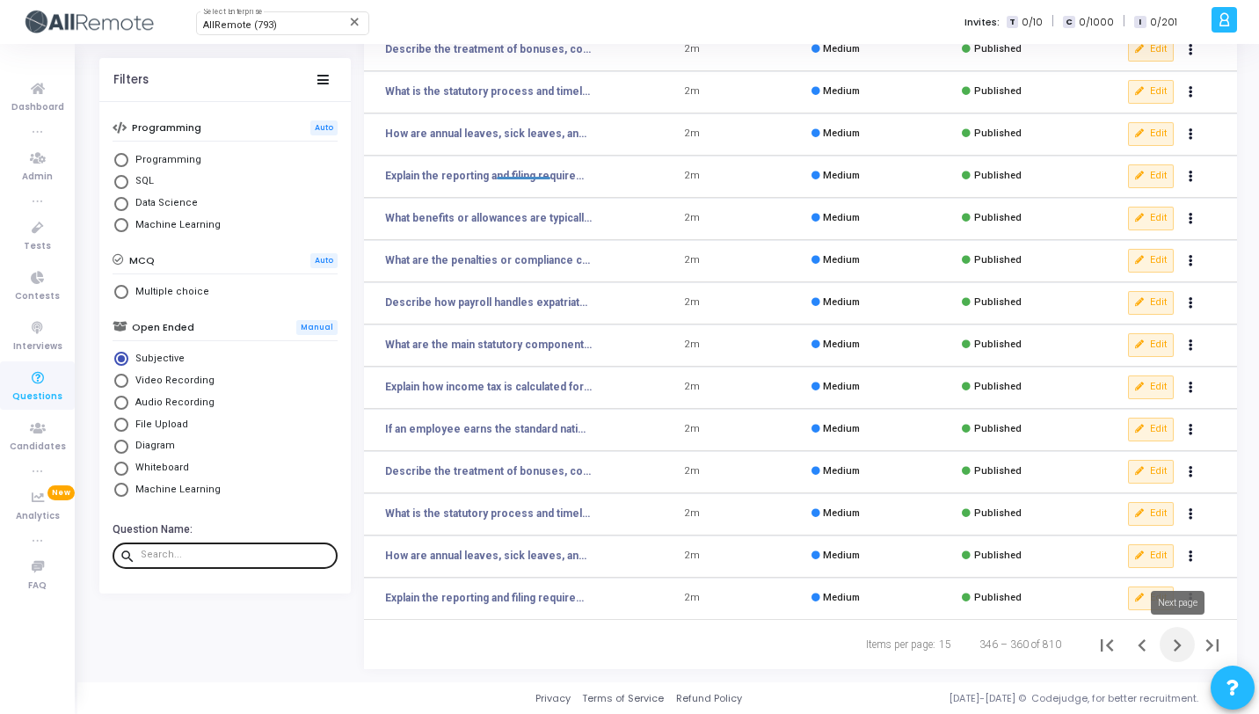
click at [1166, 650] on icon "Next page" at bounding box center [1177, 645] width 25 height 25
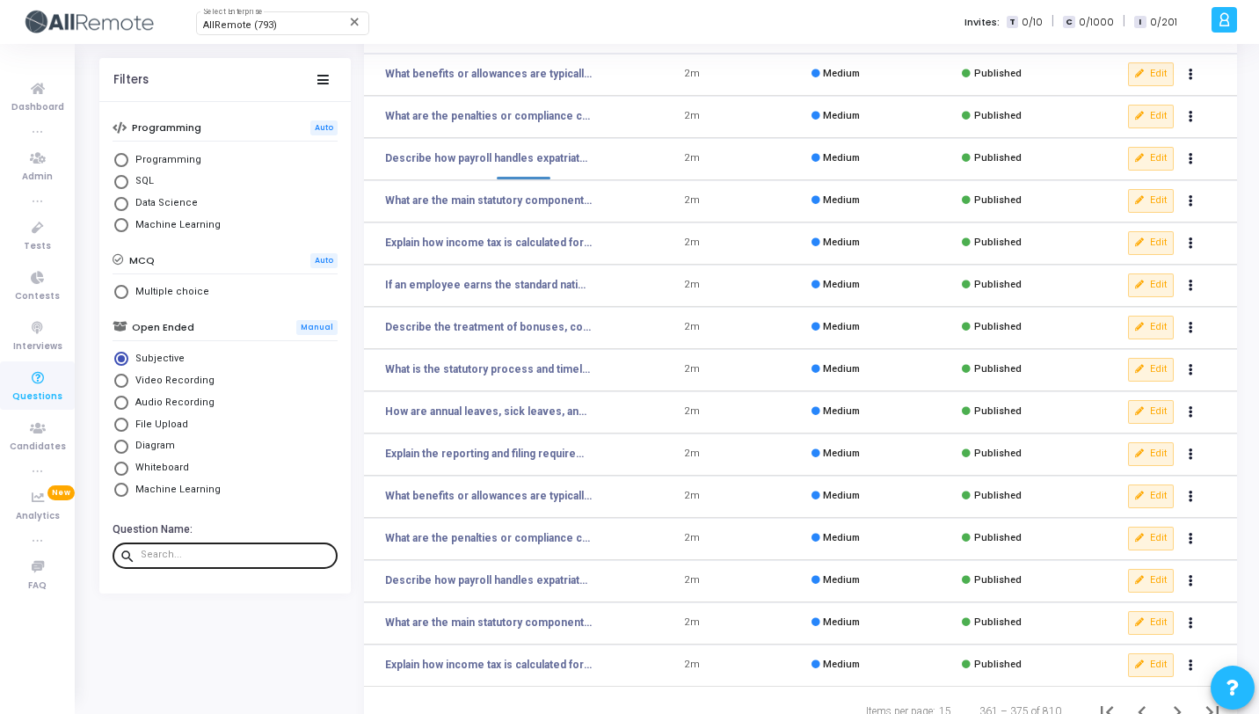
scroll to position [216, 0]
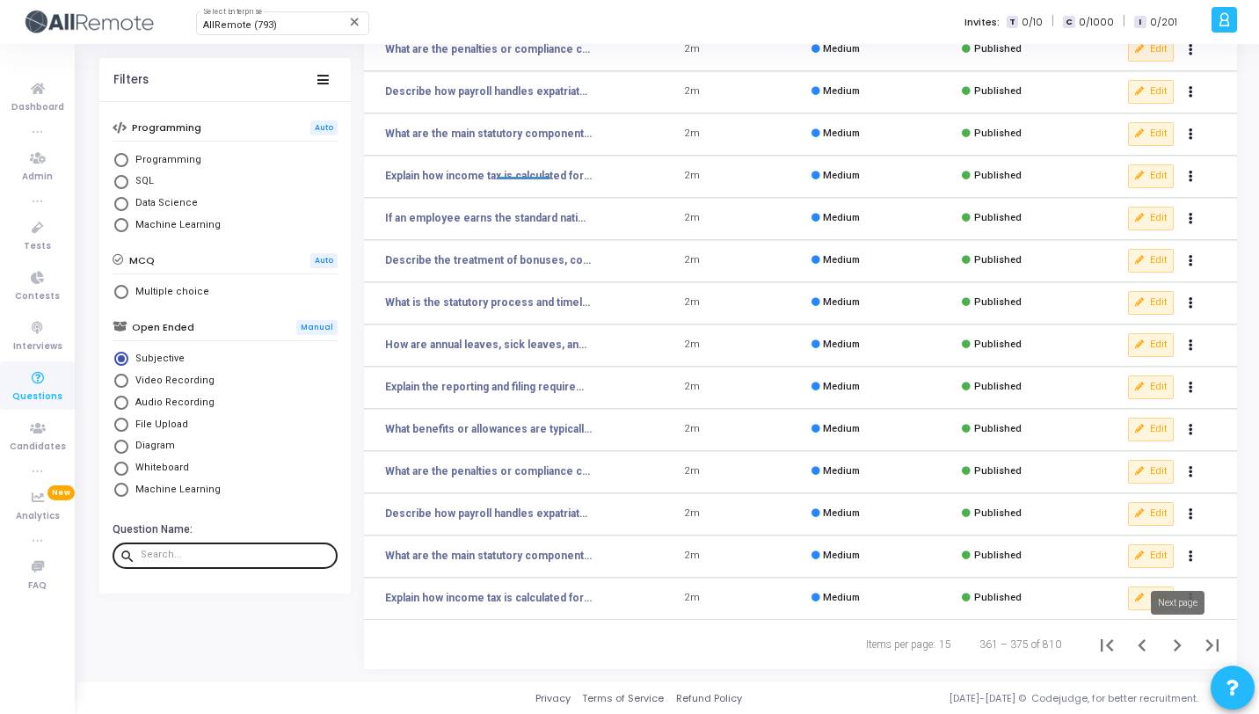
click at [1173, 649] on icon "Next page" at bounding box center [1177, 645] width 25 height 25
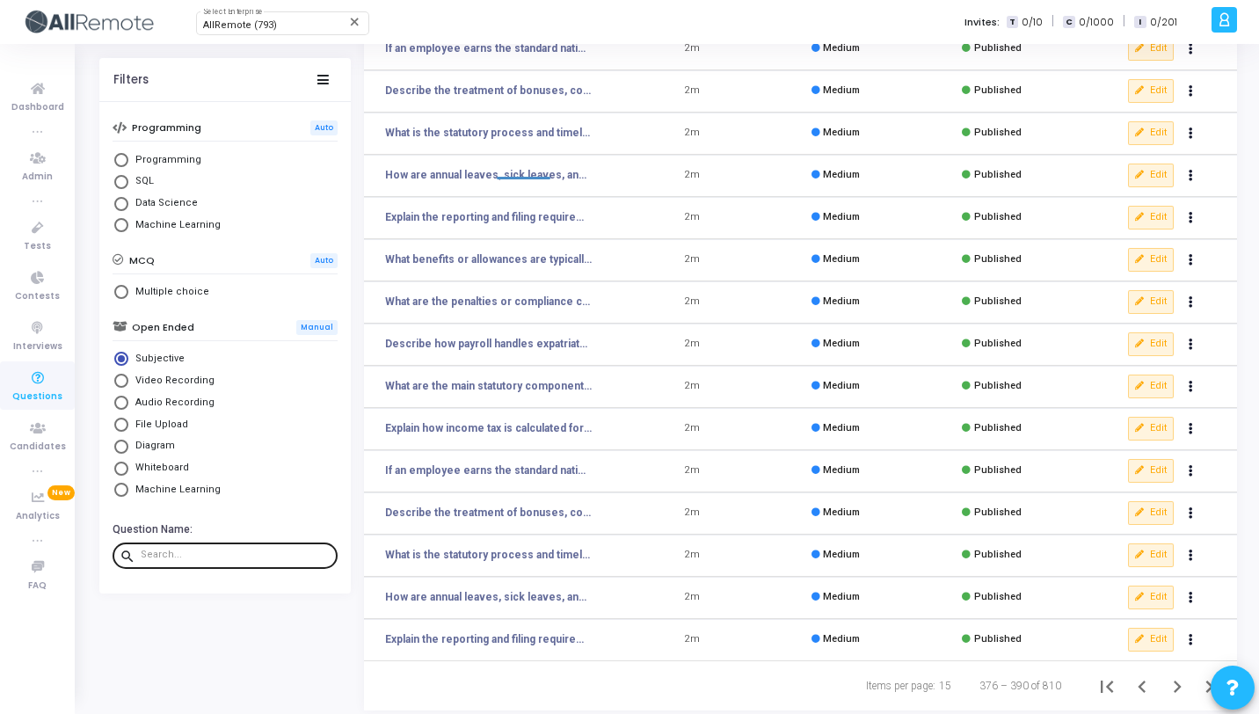
scroll to position [216, 0]
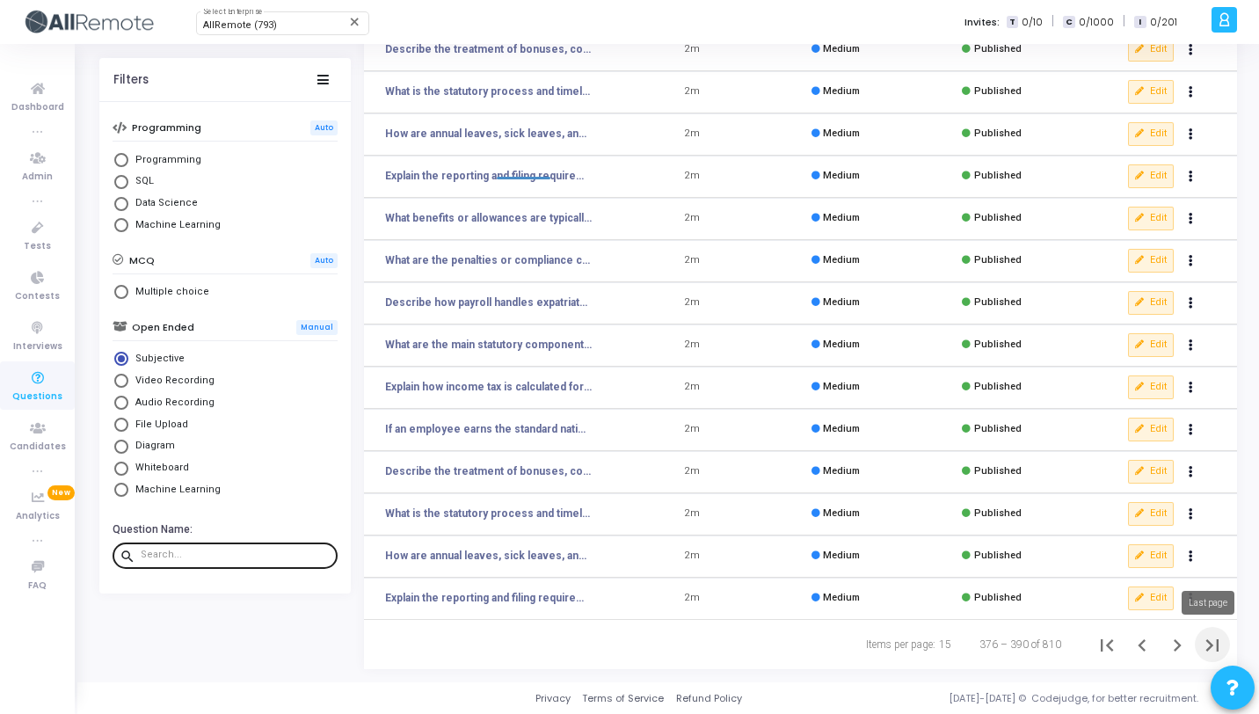
click at [1199, 647] on button "Last page" at bounding box center [1212, 644] width 35 height 35
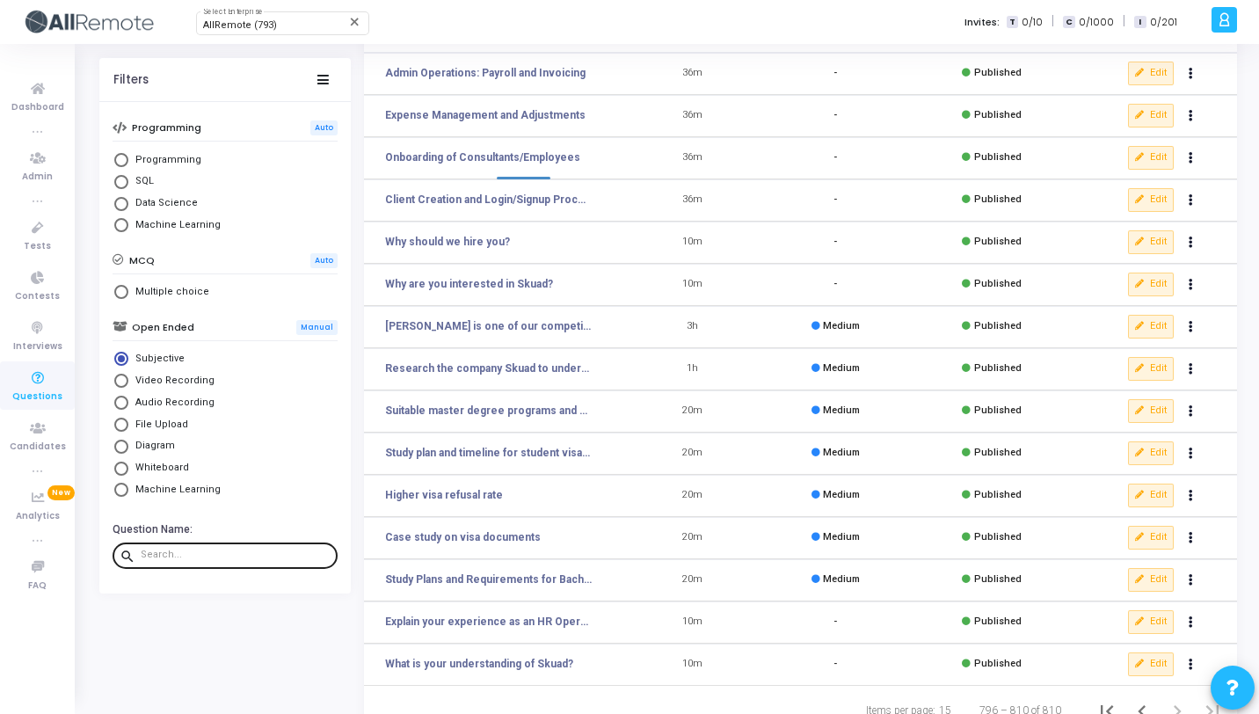
scroll to position [216, 0]
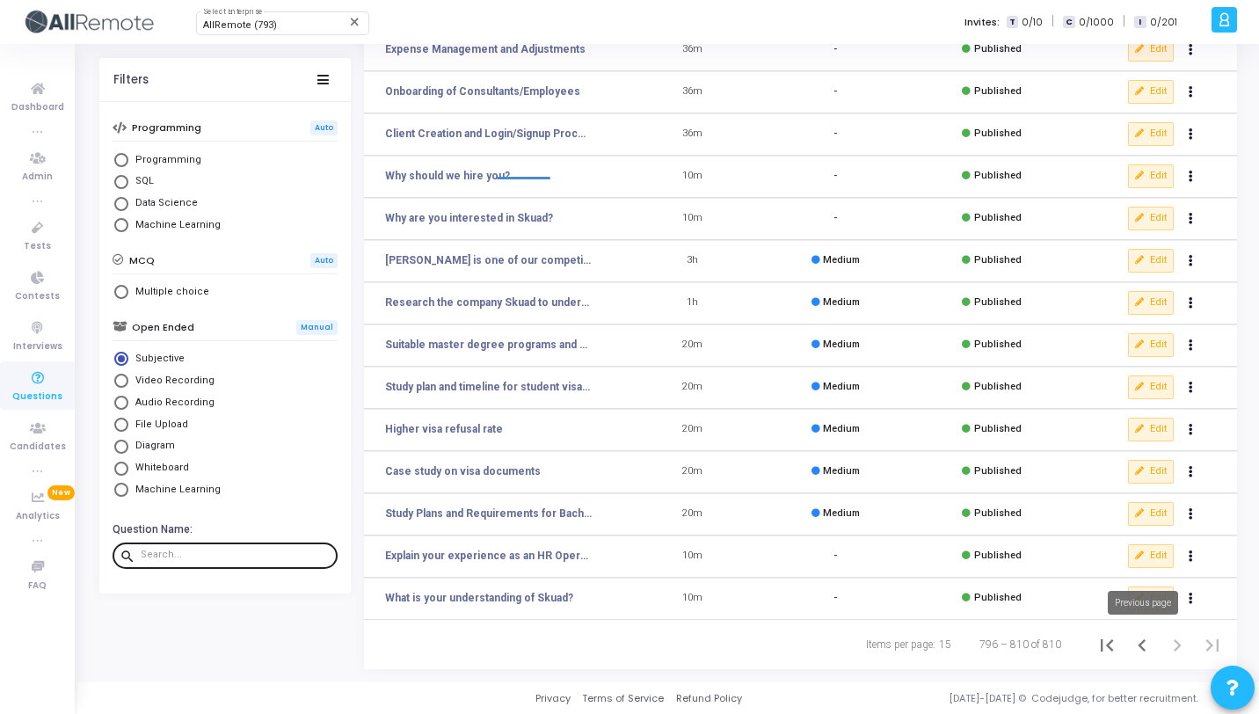
click at [1141, 644] on icon "Previous page" at bounding box center [1142, 645] width 25 height 25
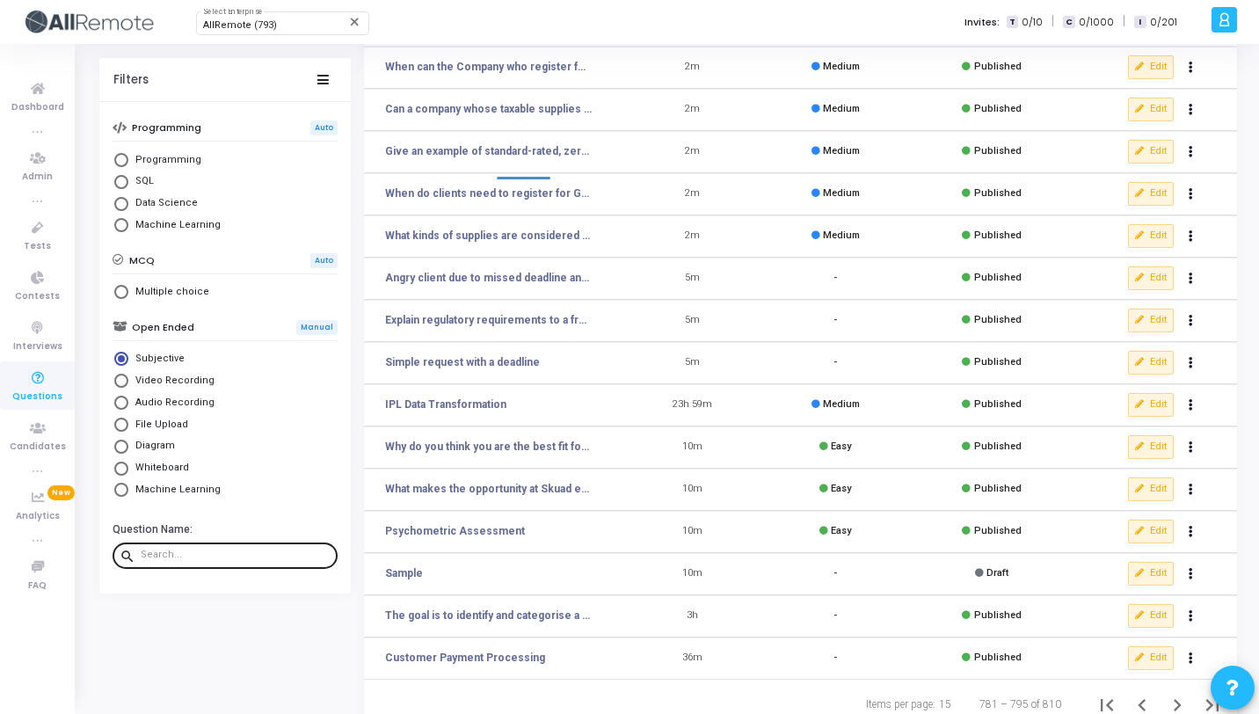
scroll to position [216, 0]
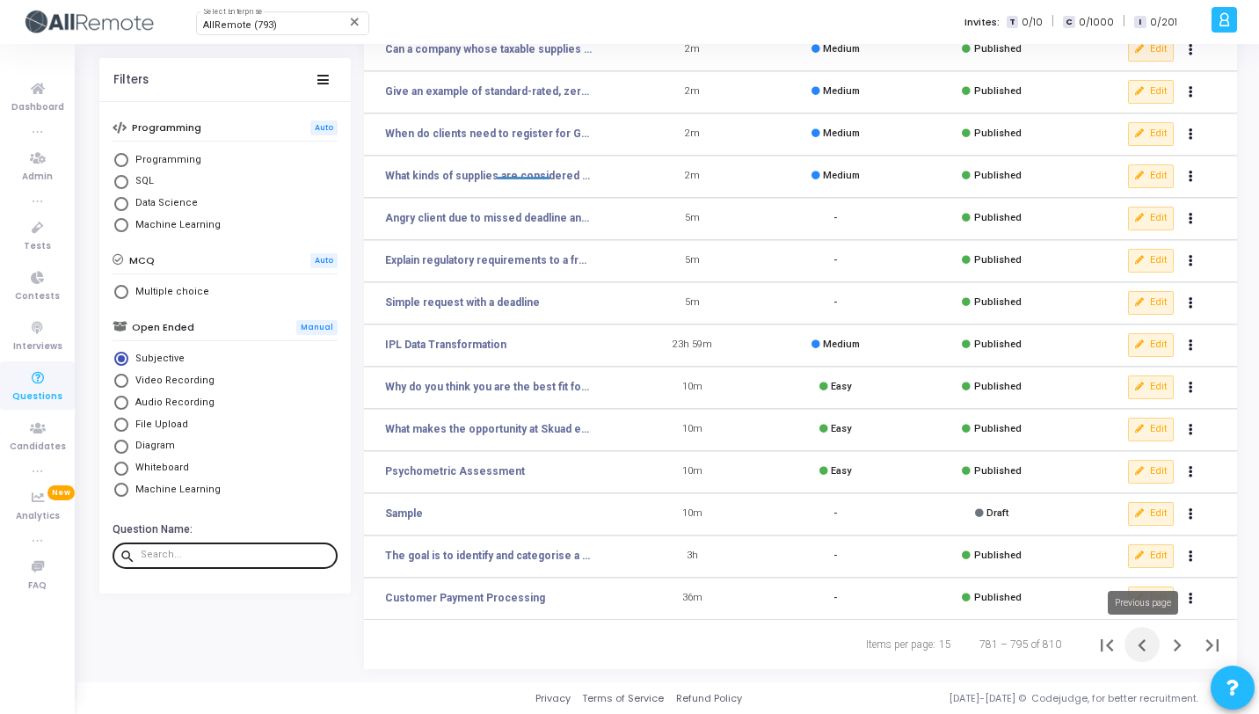
click at [1132, 640] on icon "Previous page" at bounding box center [1142, 645] width 25 height 25
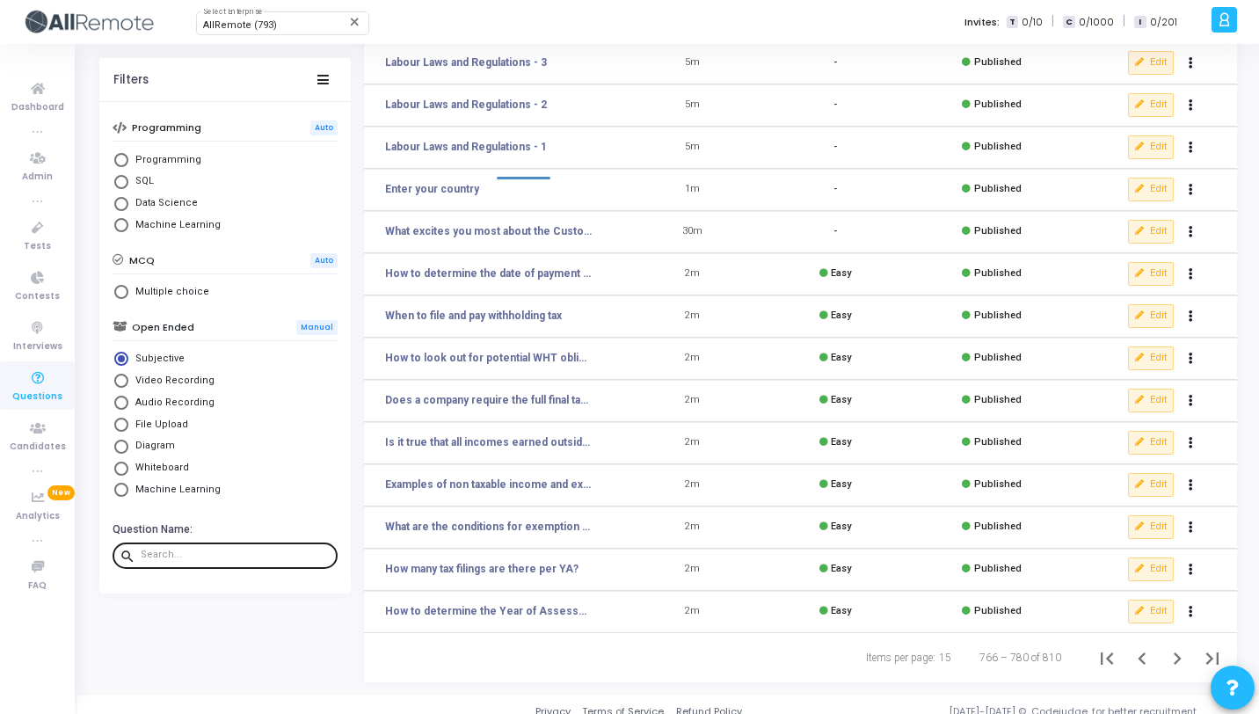
scroll to position [216, 0]
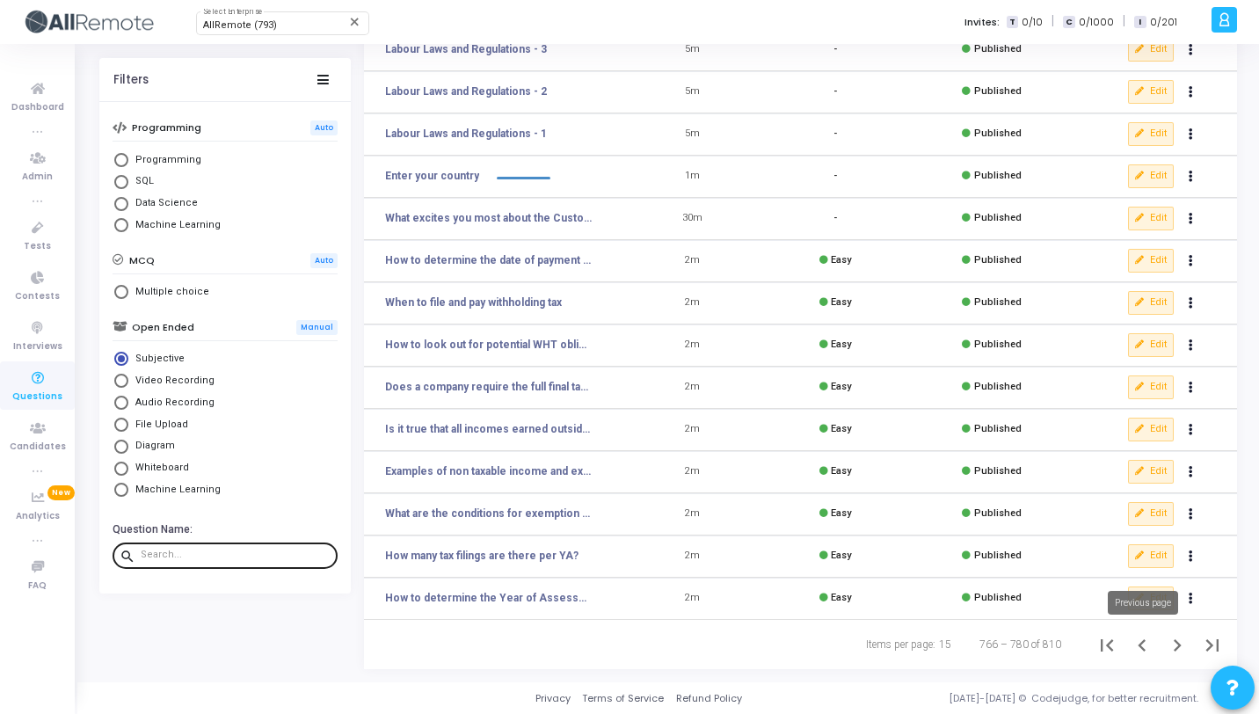
click at [1143, 650] on icon "Previous page" at bounding box center [1142, 645] width 25 height 25
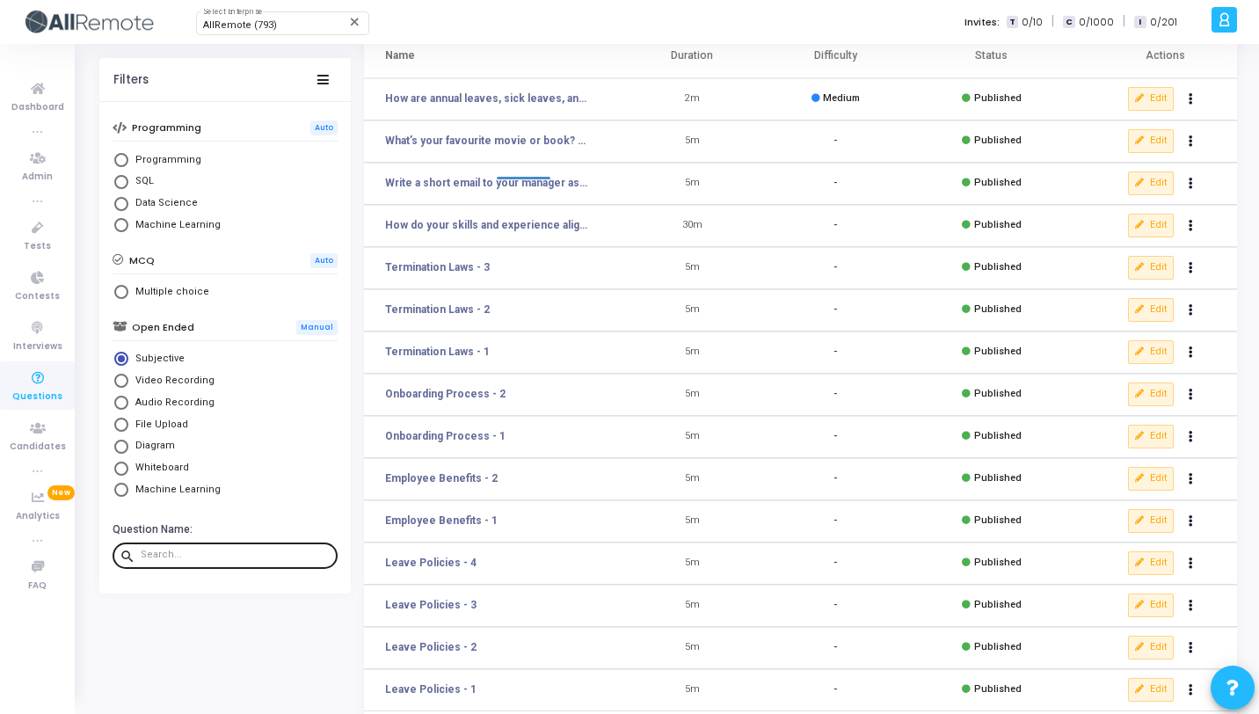
scroll to position [216, 0]
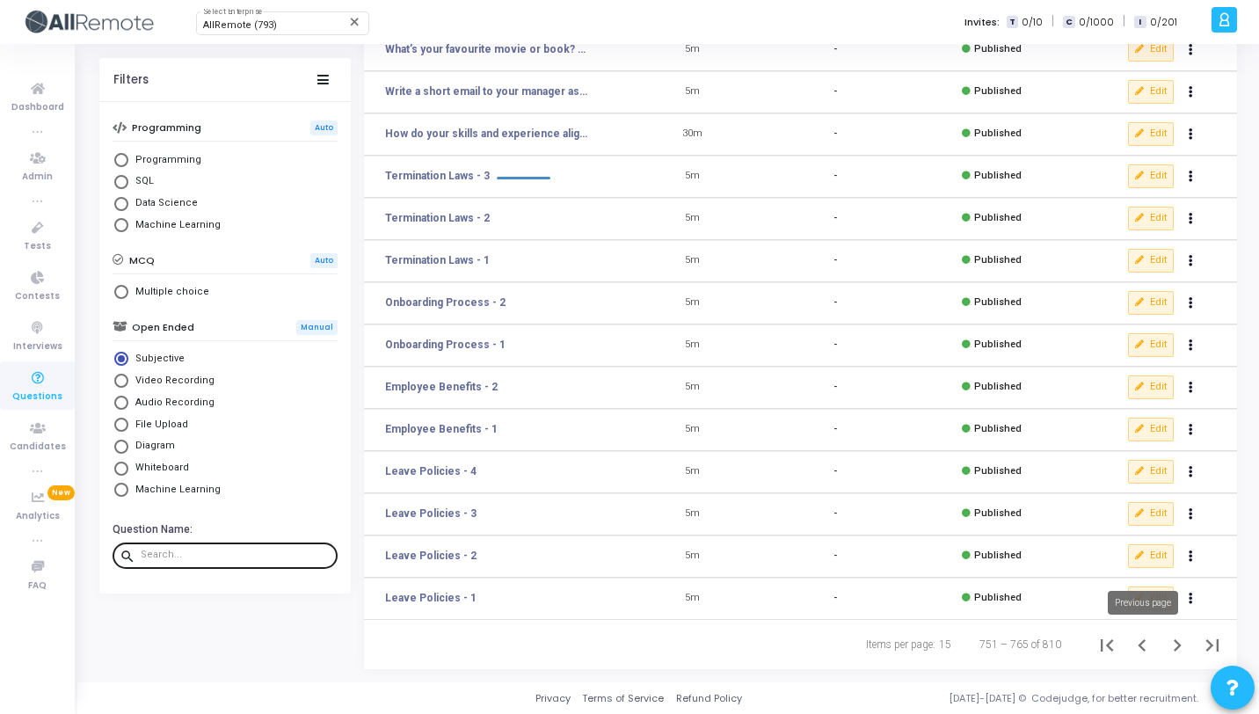
click at [1137, 653] on icon "Previous page" at bounding box center [1142, 645] width 25 height 25
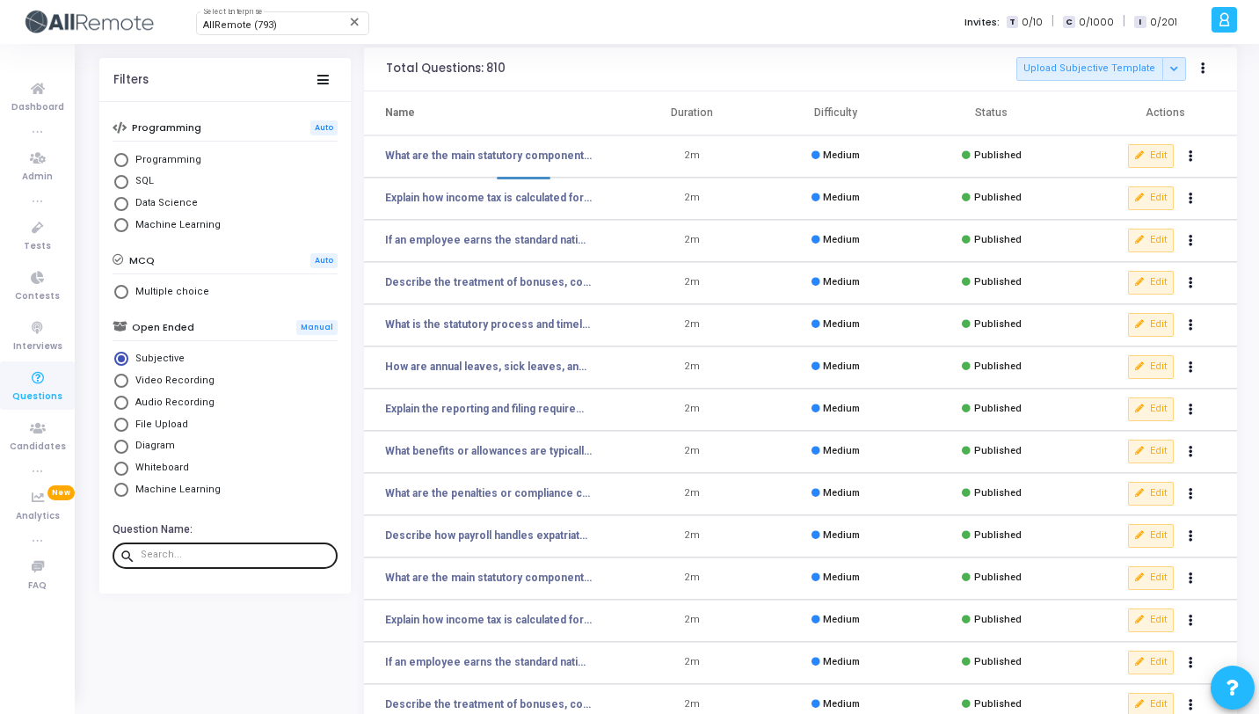
scroll to position [216, 0]
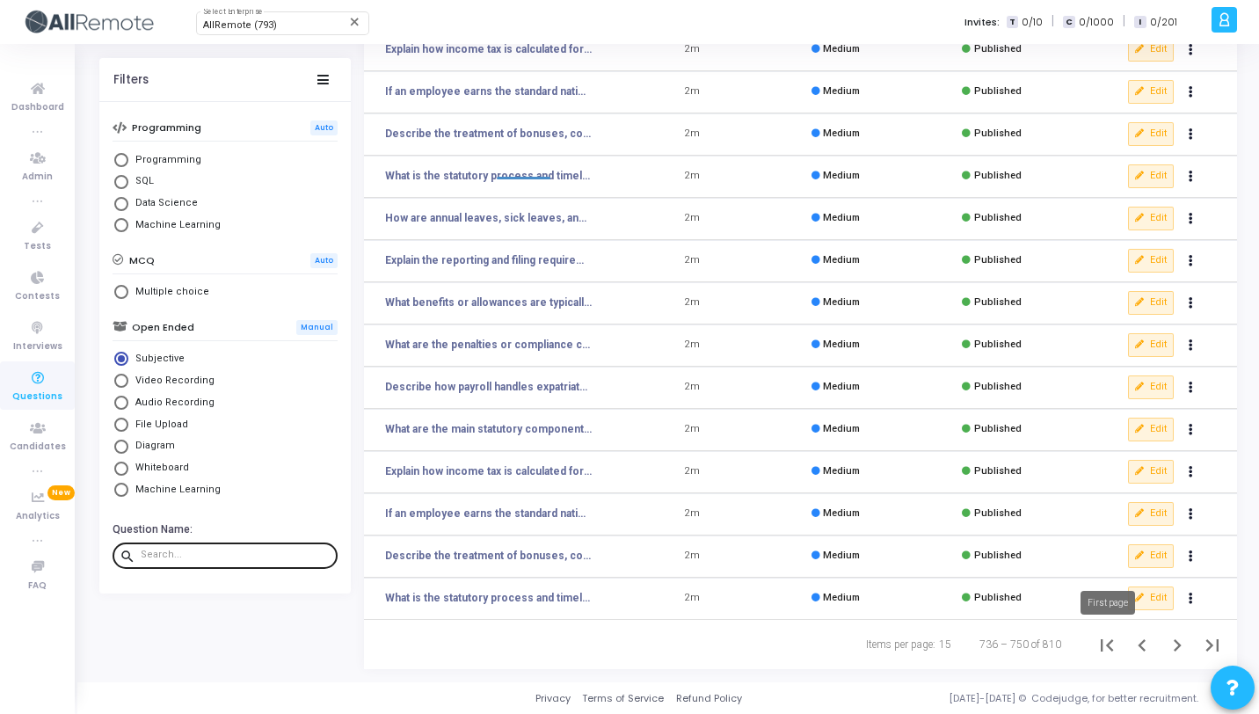
click at [1101, 640] on icon "First page" at bounding box center [1107, 645] width 12 height 12
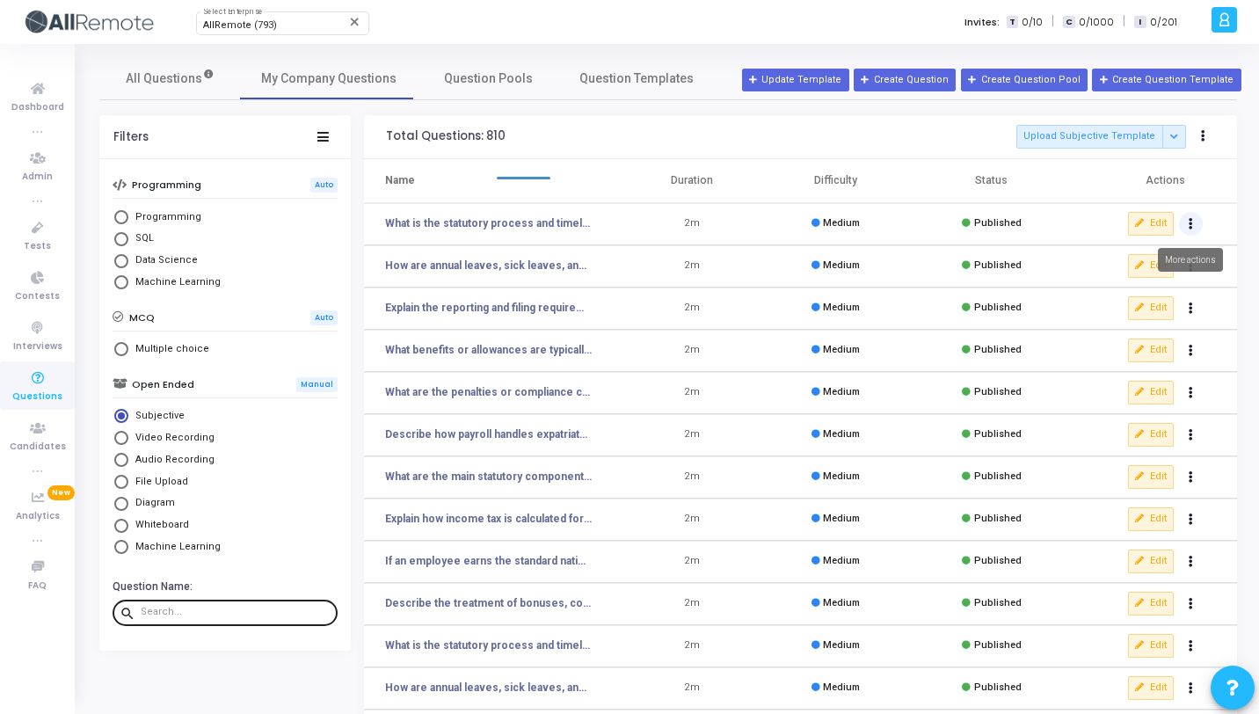
click at [1188, 220] on icon "Actions" at bounding box center [1190, 224] width 4 height 9
click at [1130, 282] on button "delete Delete" at bounding box center [1134, 288] width 135 height 29
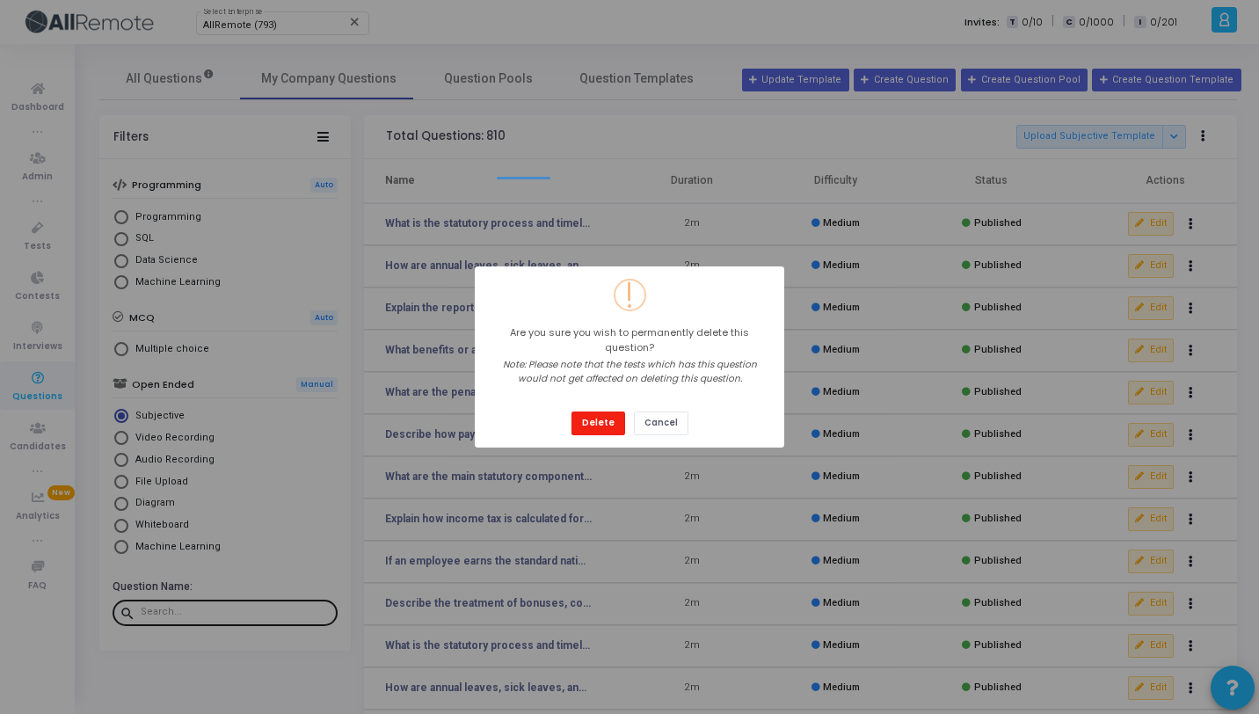
click at [592, 426] on button "Delete" at bounding box center [598, 423] width 54 height 24
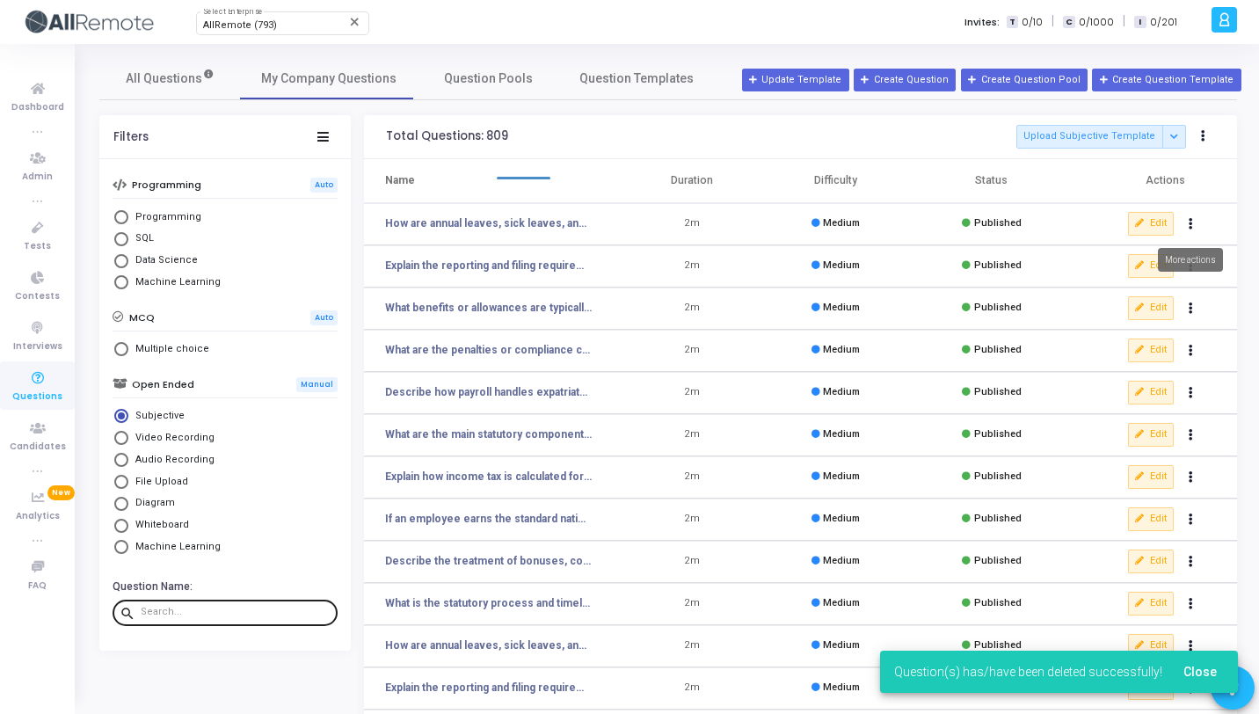
click at [1191, 229] on button "Actions" at bounding box center [1191, 224] width 25 height 25
click at [1120, 280] on button "delete Delete" at bounding box center [1134, 288] width 135 height 29
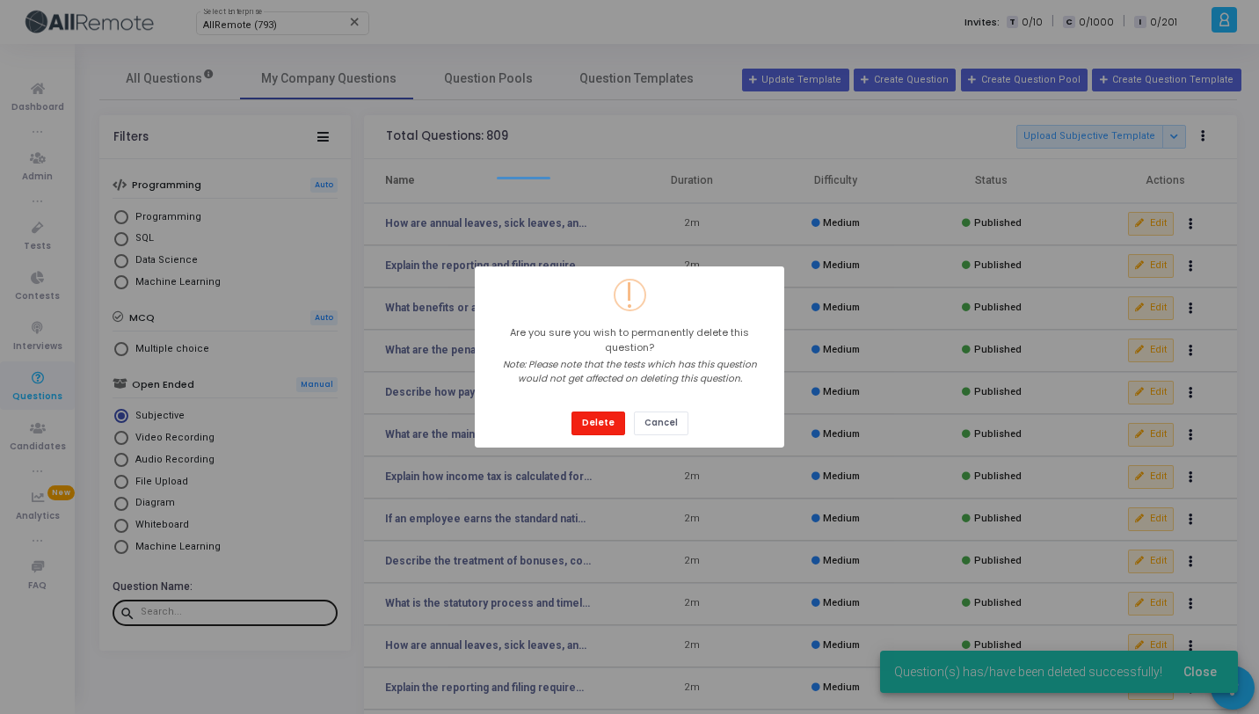
click at [603, 415] on button "Delete" at bounding box center [598, 423] width 54 height 24
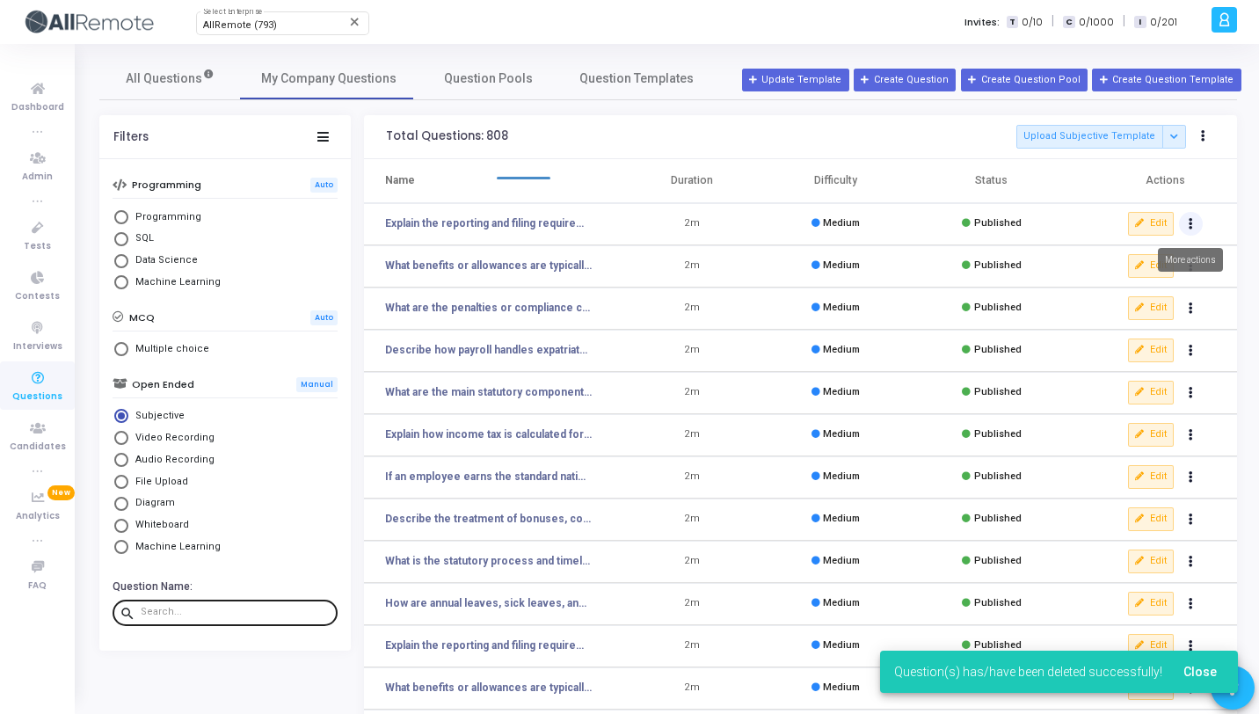
click at [1196, 229] on button "Actions" at bounding box center [1191, 224] width 25 height 25
click at [1095, 288] on button "delete Delete" at bounding box center [1134, 288] width 135 height 29
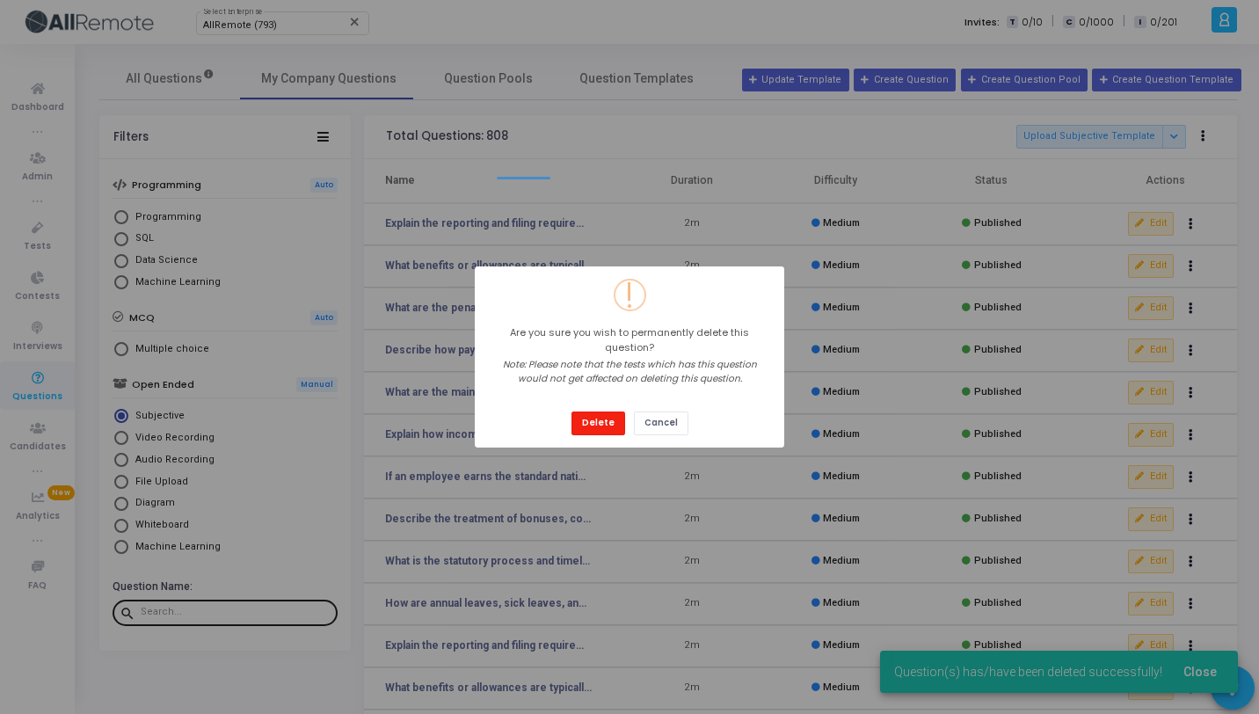
click at [621, 411] on button "Delete" at bounding box center [598, 423] width 54 height 24
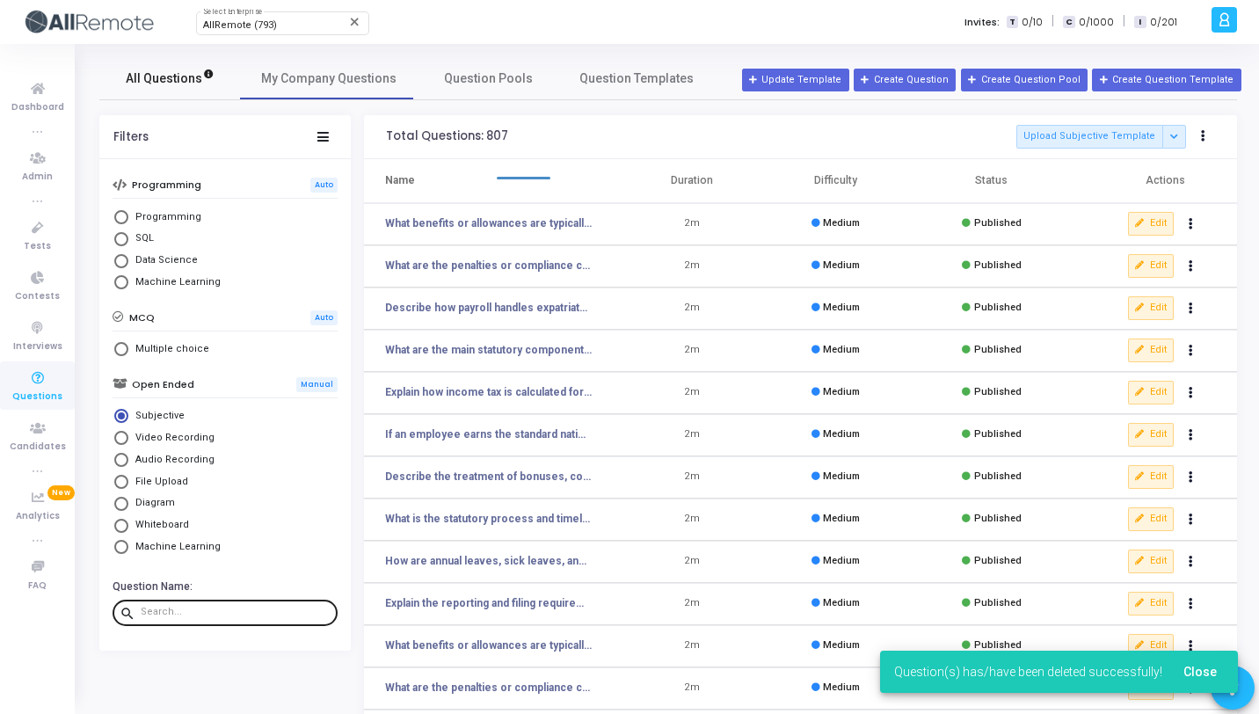
click at [201, 83] on span "All Questions" at bounding box center [170, 78] width 89 height 18
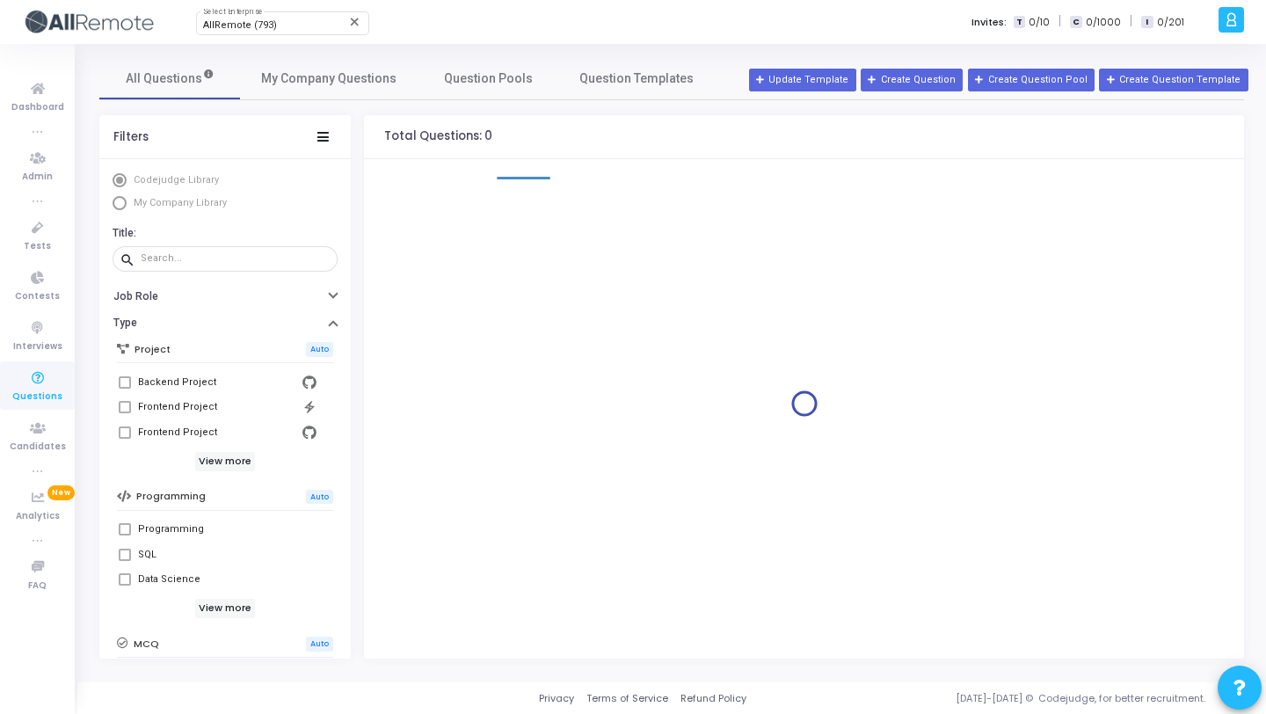
click at [182, 202] on span "My Company Library" at bounding box center [180, 202] width 93 height 11
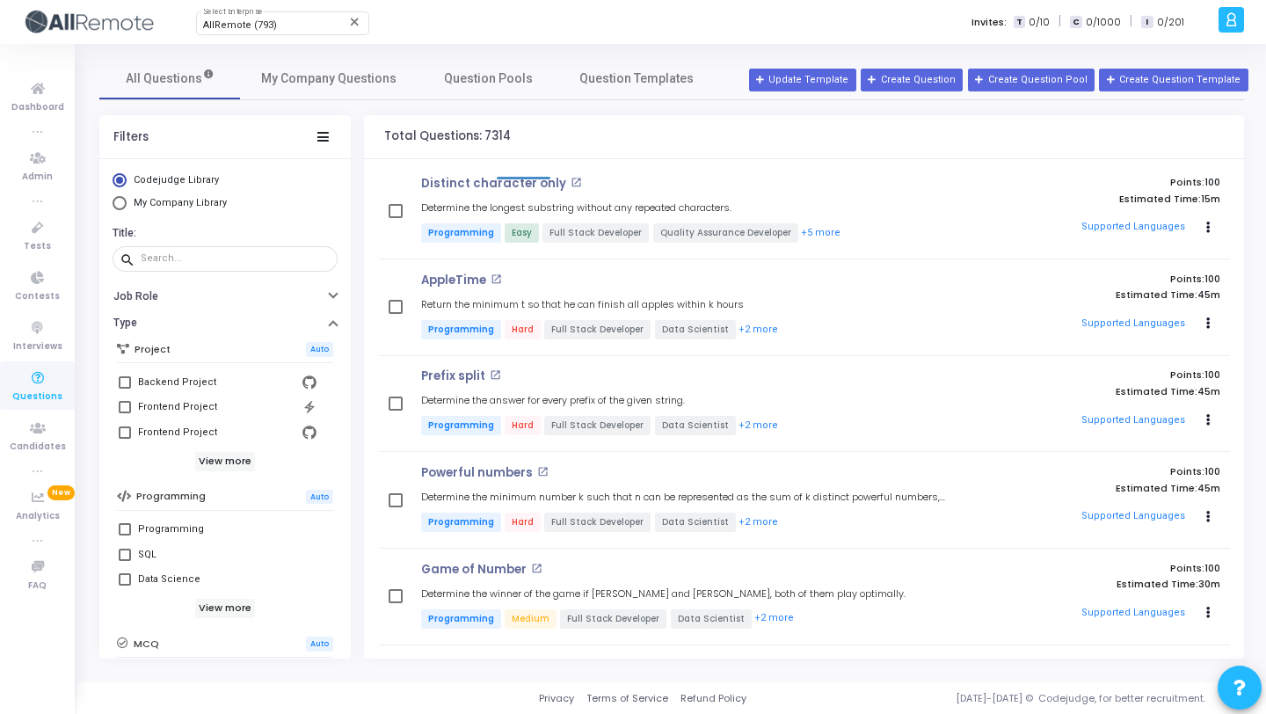
click at [182, 202] on span "My Company Library" at bounding box center [180, 202] width 93 height 11
click at [127, 202] on input "My Company Library" at bounding box center [120, 203] width 14 height 14
radio input "true"
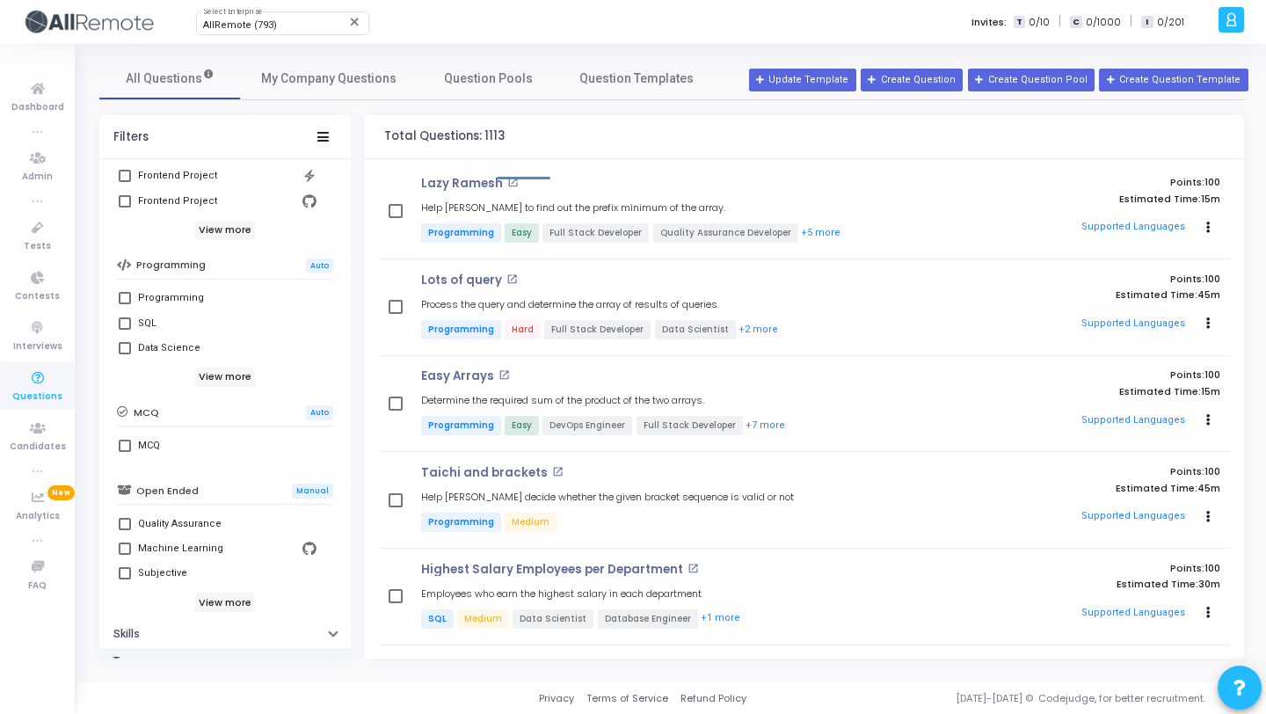
scroll to position [313, 0]
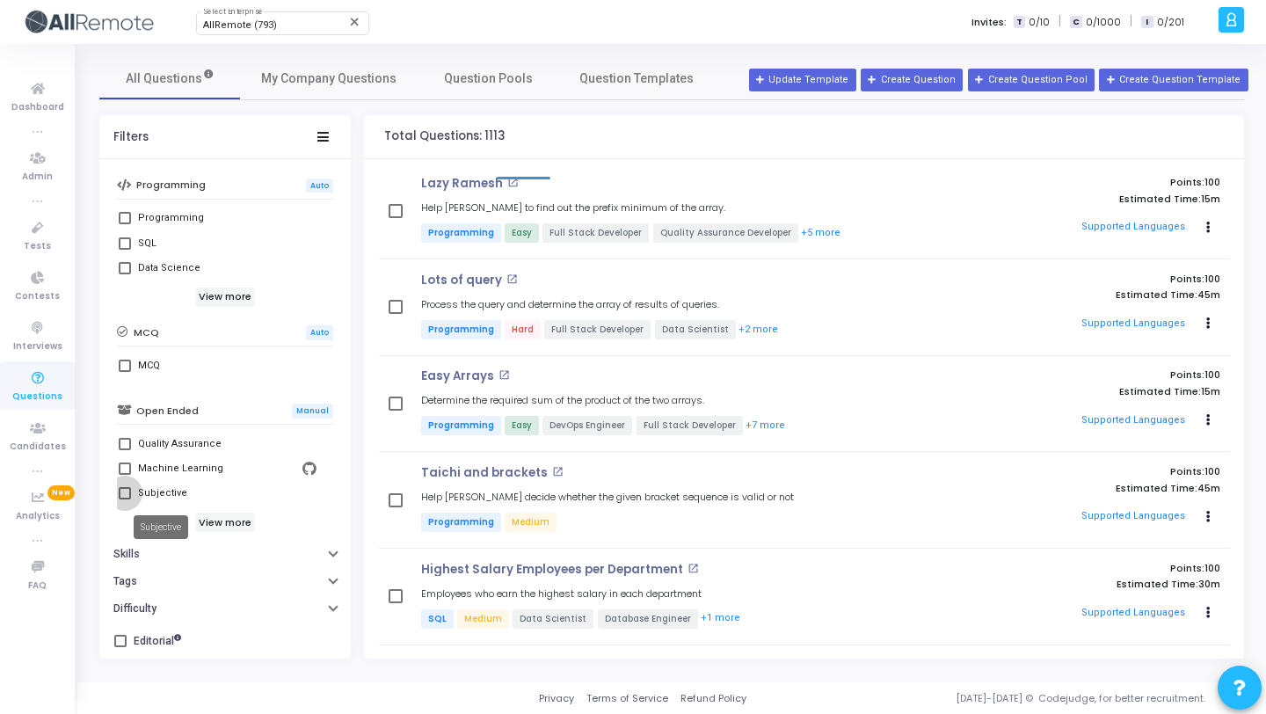
click at [160, 491] on div "Subjective" at bounding box center [162, 493] width 49 height 21
click at [125, 499] on input "Subjective" at bounding box center [124, 499] width 1 height 1
checkbox input "true"
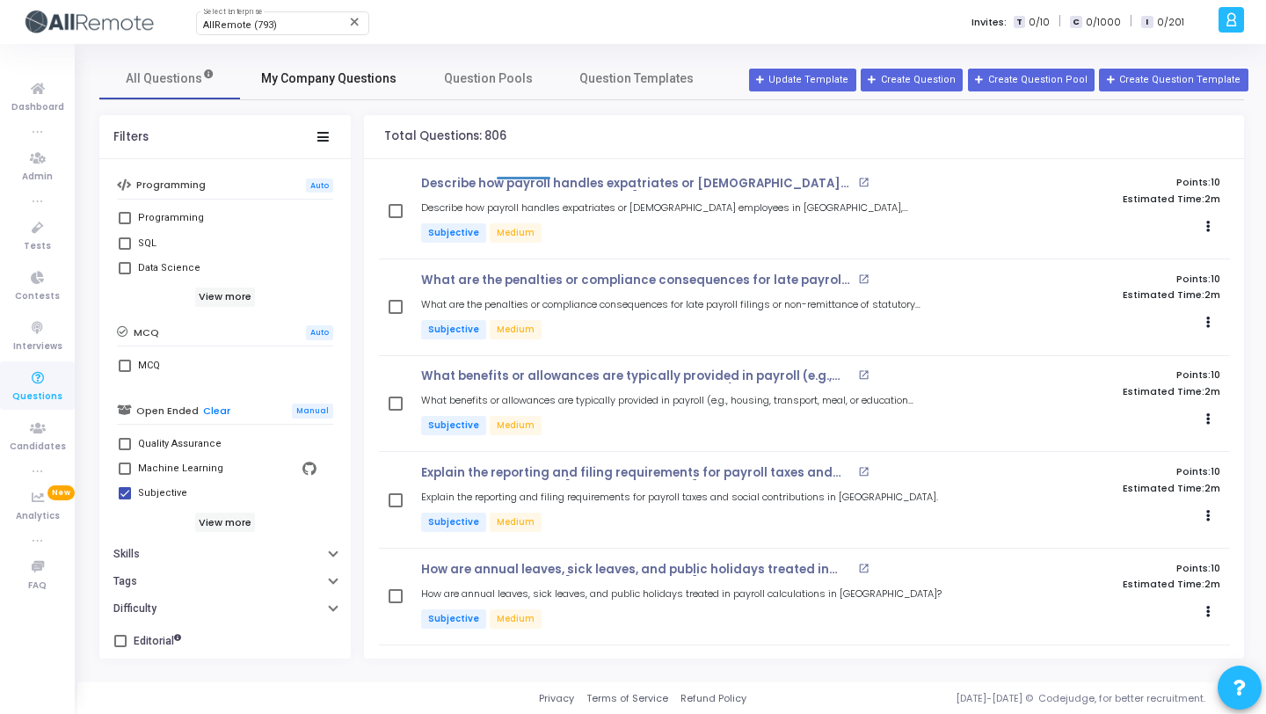
click at [312, 86] on span "My Company Questions" at bounding box center [328, 78] width 135 height 18
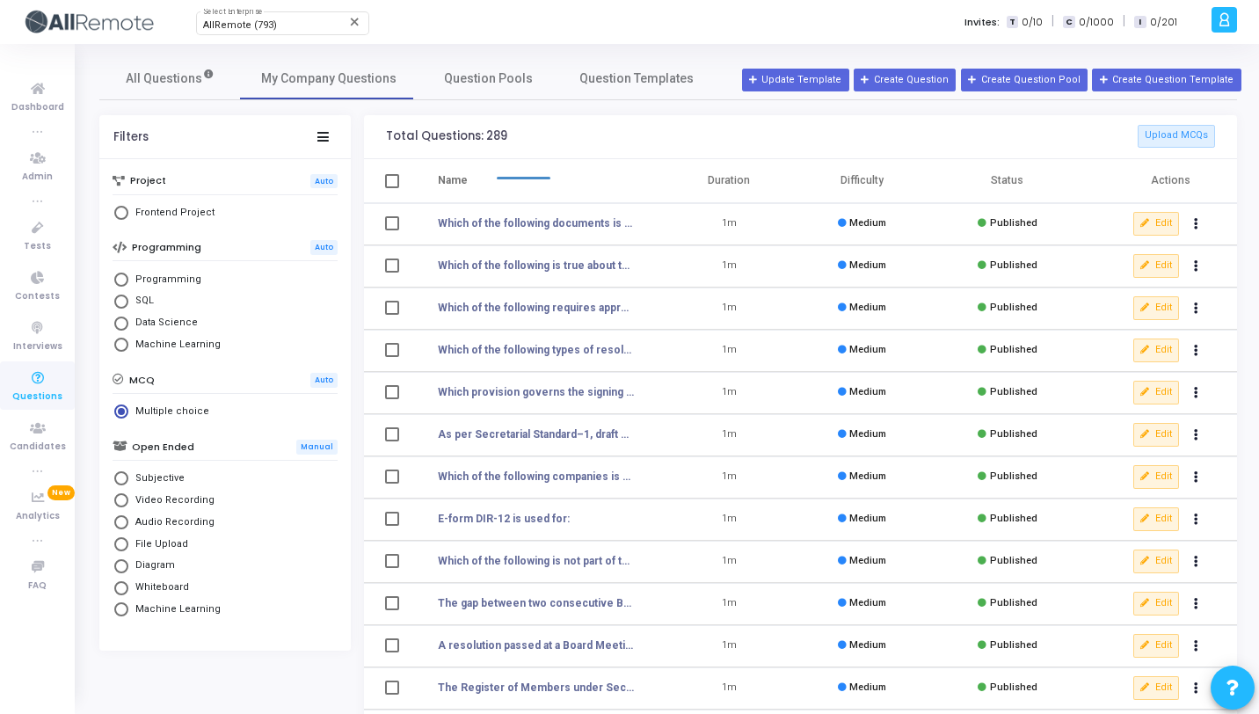
click at [178, 471] on span "Subjective" at bounding box center [156, 478] width 56 height 15
click at [128, 471] on input "Subjective" at bounding box center [121, 478] width 14 height 14
radio input "true"
radio input "false"
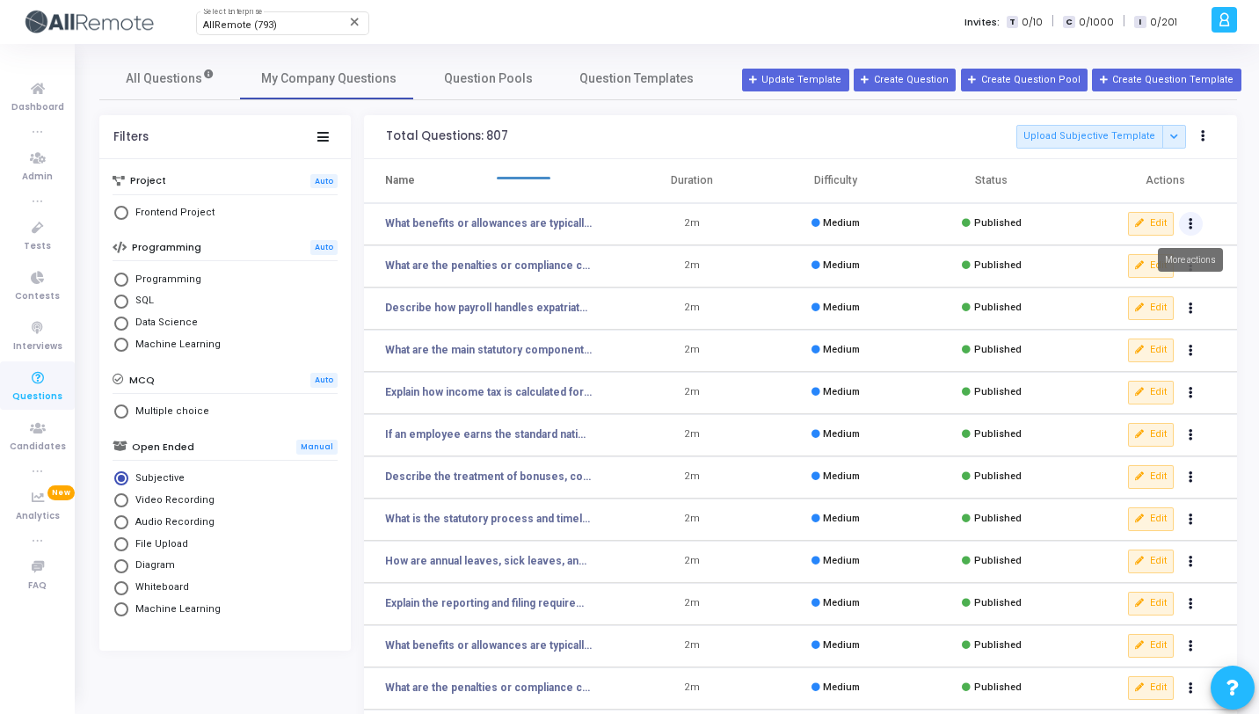
click at [1193, 222] on button "Actions" at bounding box center [1191, 224] width 25 height 25
click at [1149, 256] on button "clear Unpublish" at bounding box center [1134, 259] width 135 height 29
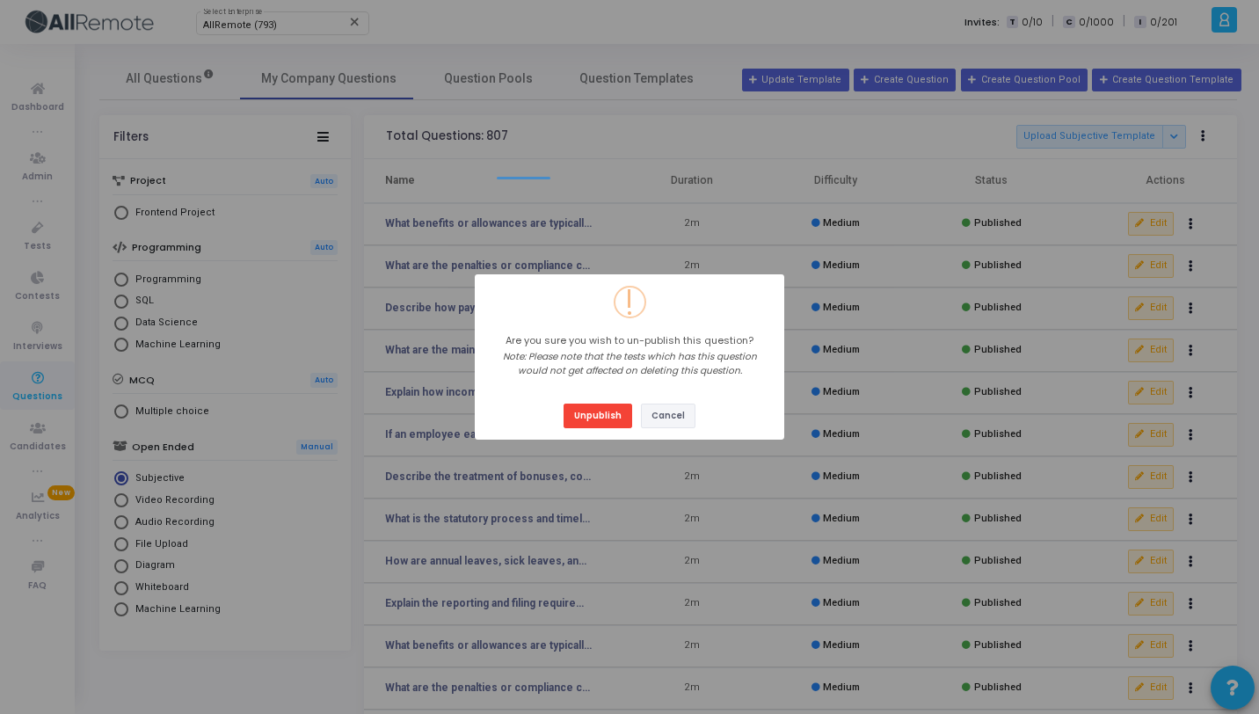
click at [654, 414] on button "Cancel" at bounding box center [668, 415] width 54 height 24
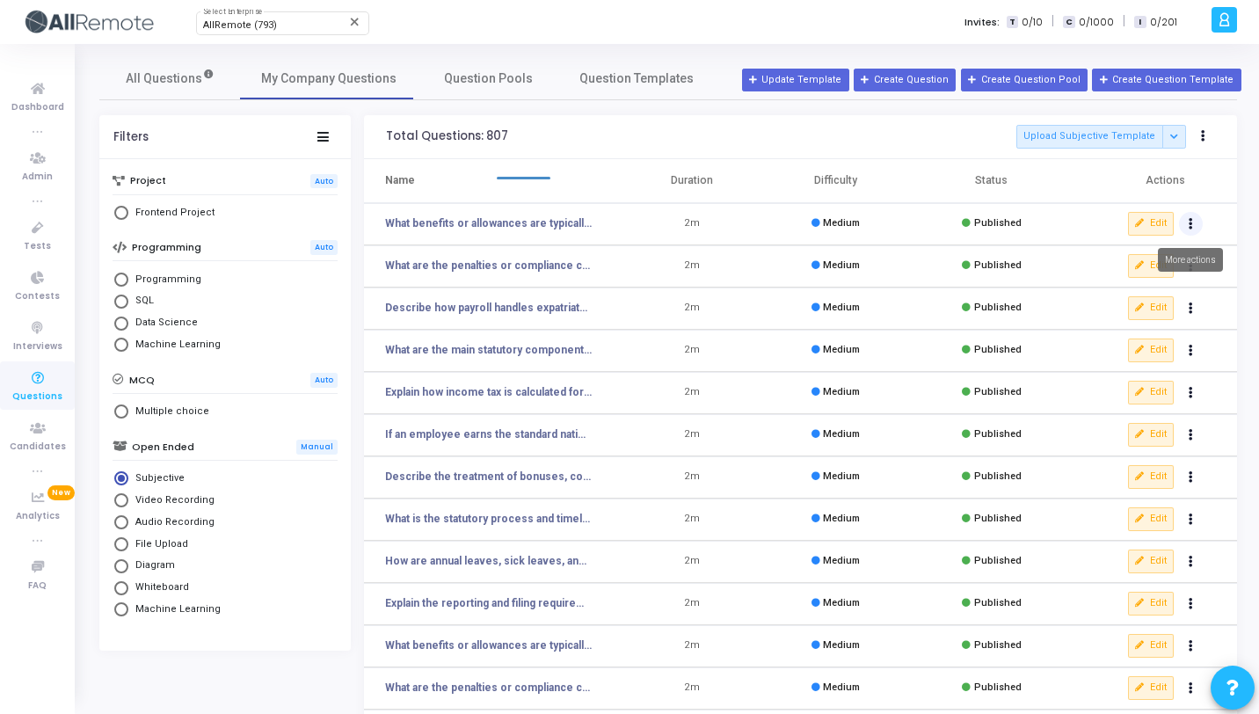
click at [1183, 220] on button "Actions" at bounding box center [1191, 224] width 25 height 25
click at [1140, 278] on button "delete Delete" at bounding box center [1134, 288] width 135 height 29
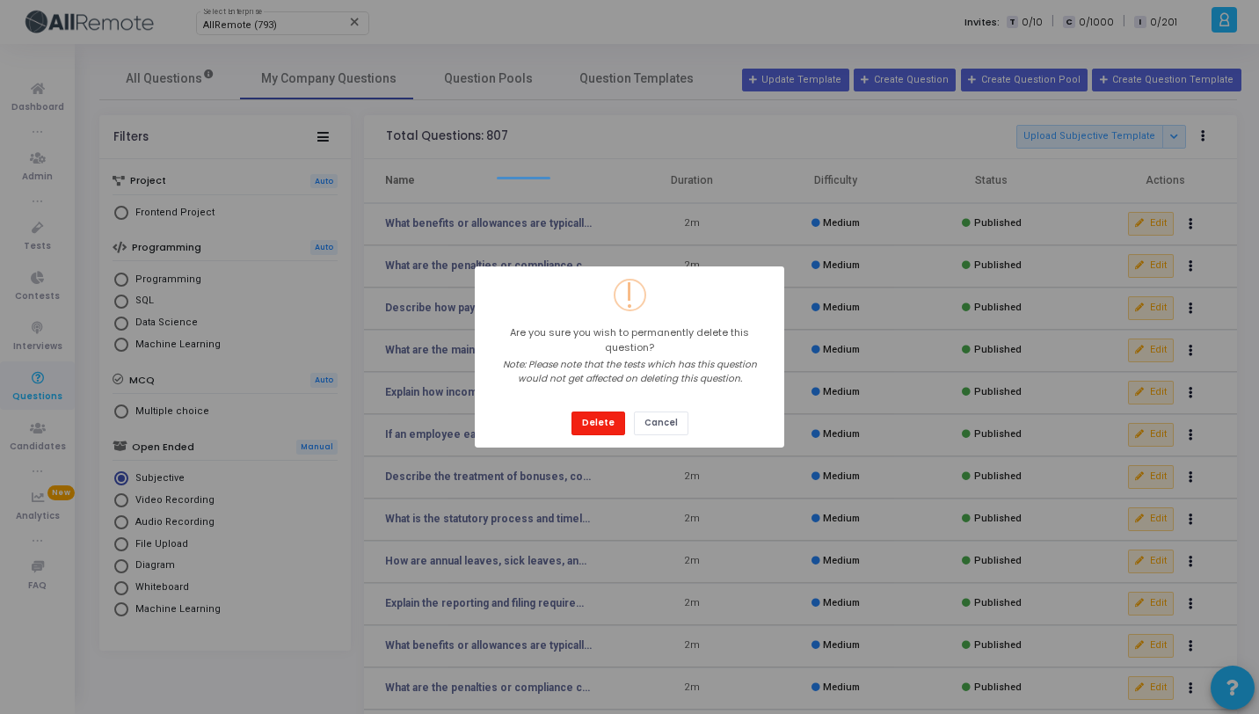
click at [596, 419] on button "Delete" at bounding box center [598, 423] width 54 height 24
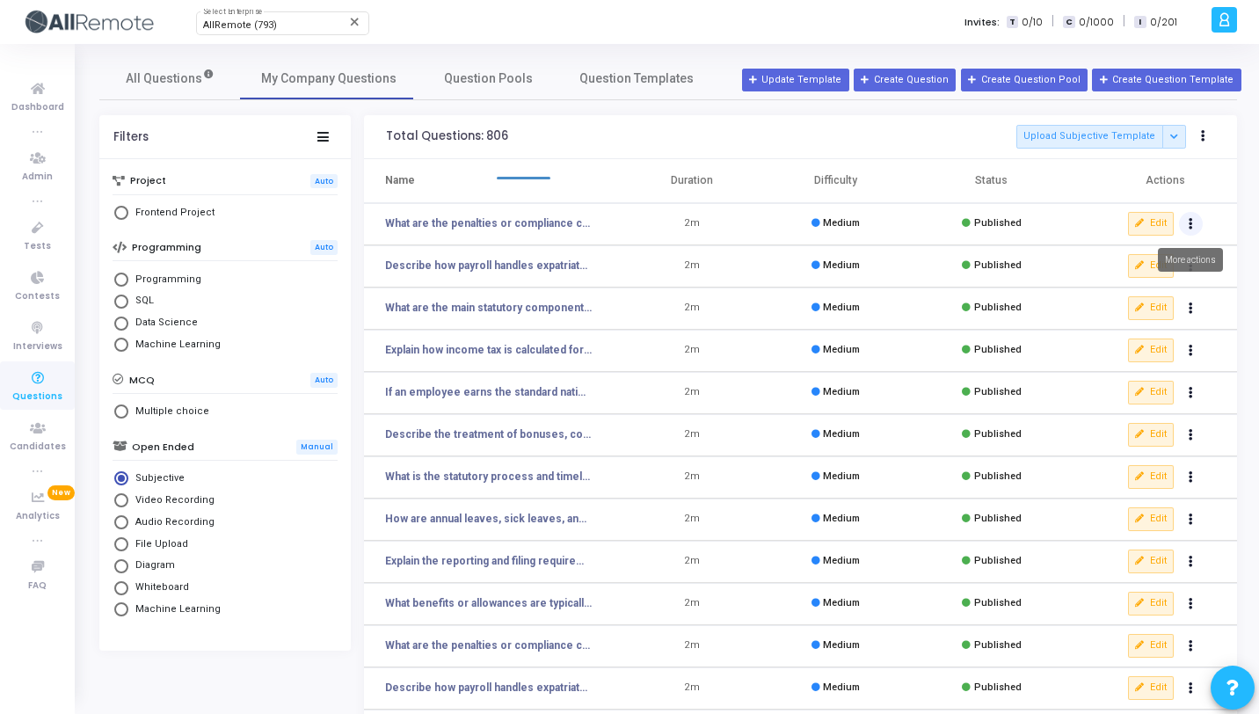
click at [1186, 223] on button "Actions" at bounding box center [1191, 224] width 25 height 25
click at [1122, 290] on button "delete Delete" at bounding box center [1134, 288] width 135 height 29
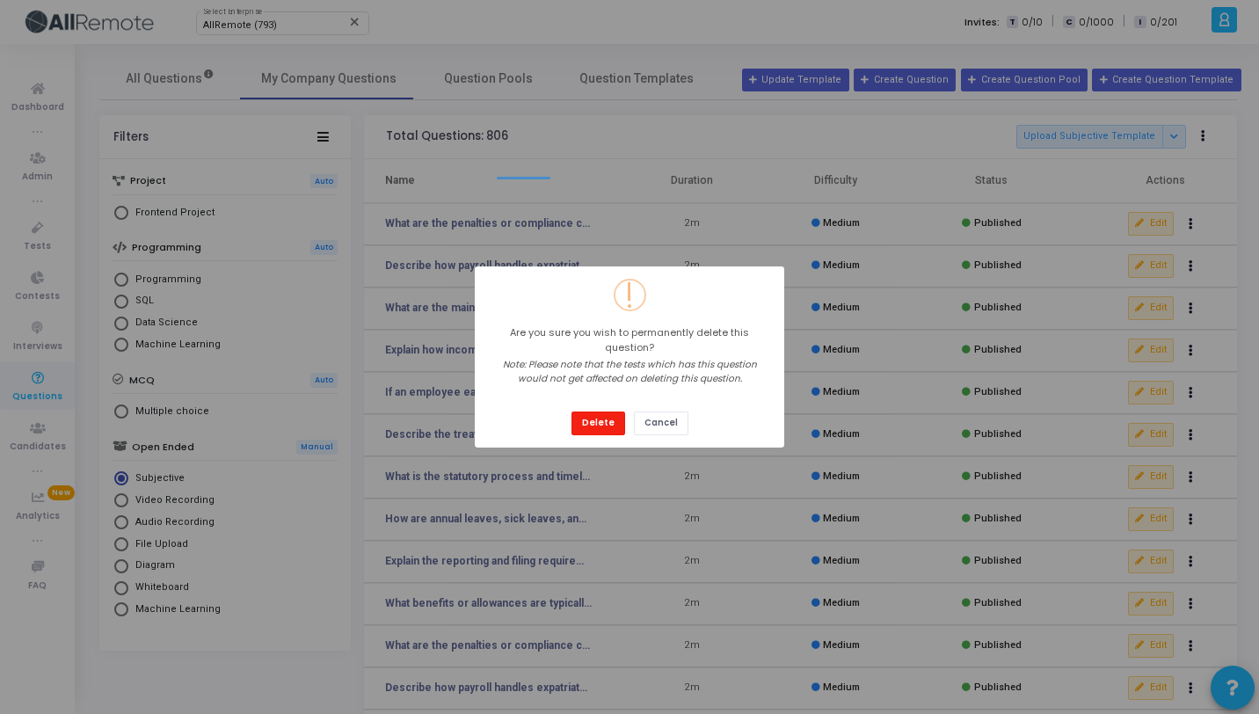
click at [593, 418] on button "Delete" at bounding box center [598, 423] width 54 height 24
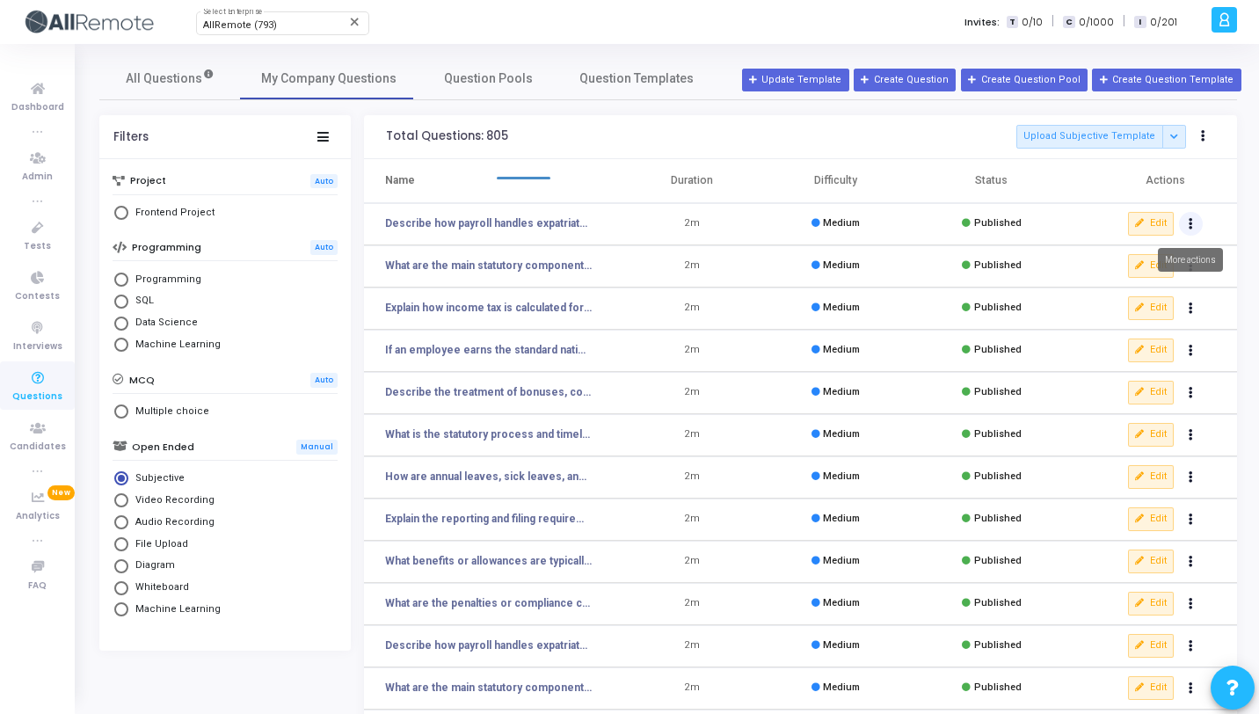
click at [1187, 225] on button "Actions" at bounding box center [1191, 224] width 25 height 25
click at [1112, 294] on button "delete Delete" at bounding box center [1134, 288] width 135 height 29
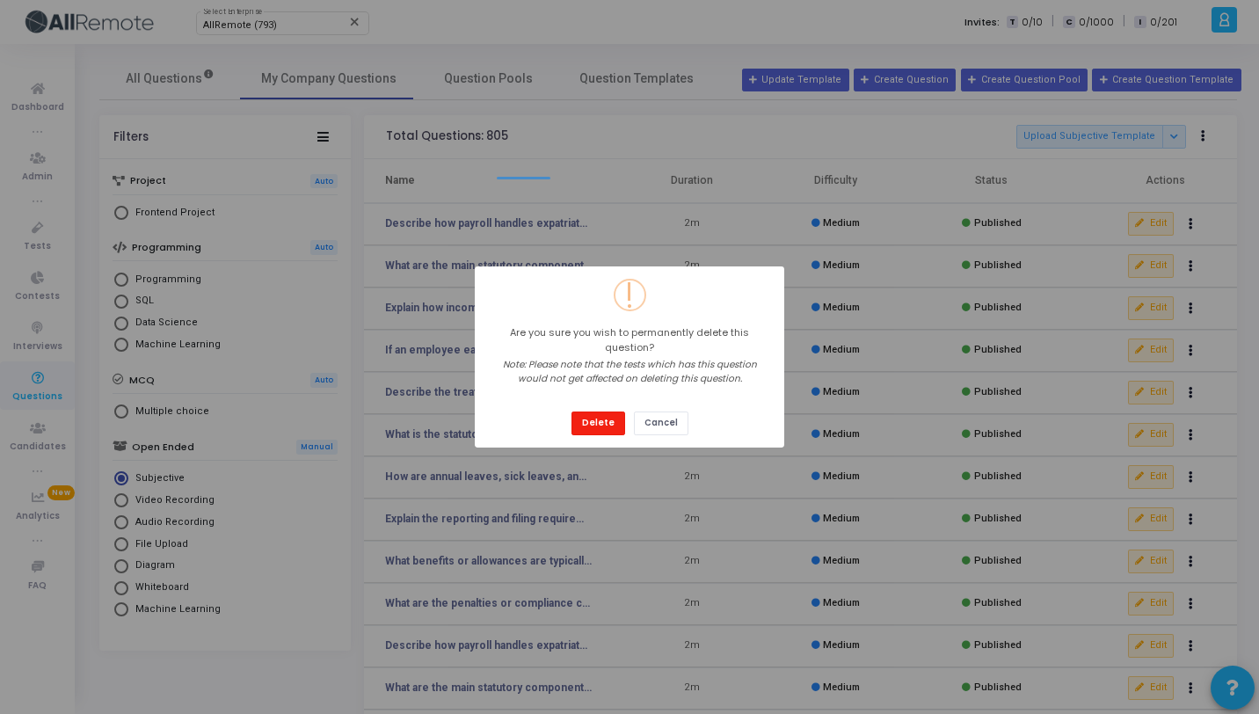
click at [600, 414] on button "Delete" at bounding box center [598, 423] width 54 height 24
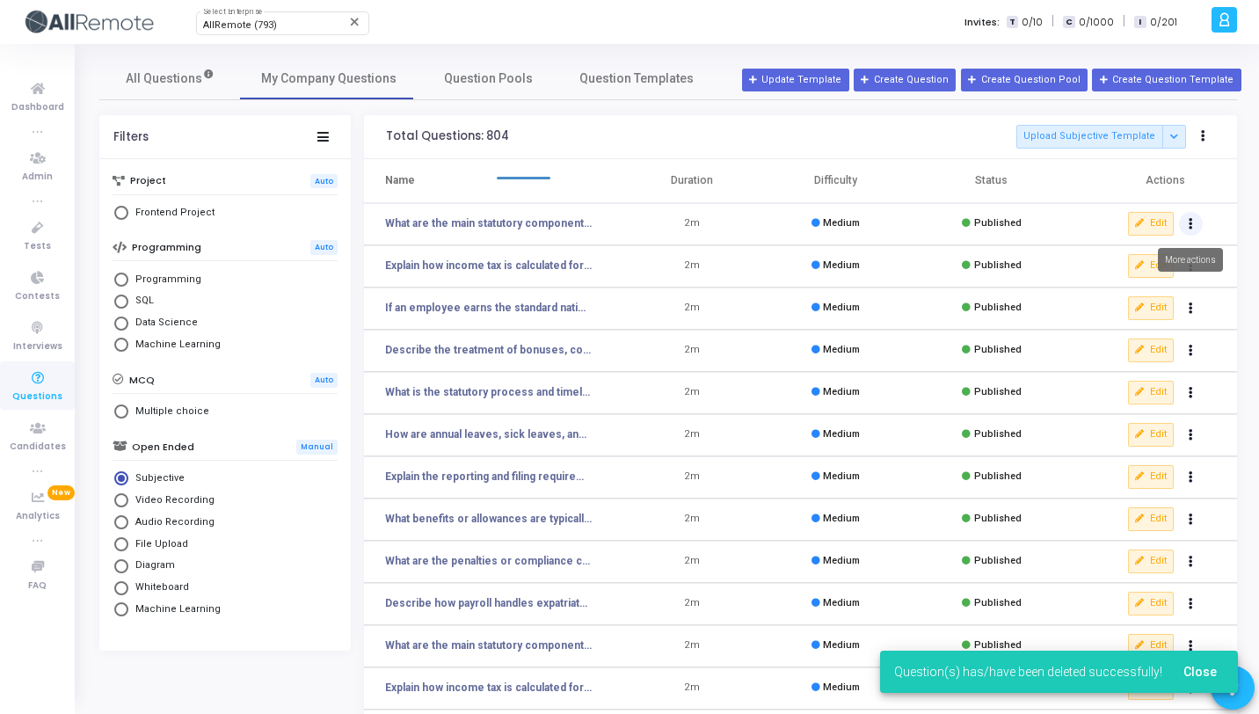
click at [1187, 229] on button "Actions" at bounding box center [1191, 224] width 25 height 25
click at [1108, 297] on button "delete Delete" at bounding box center [1134, 288] width 135 height 29
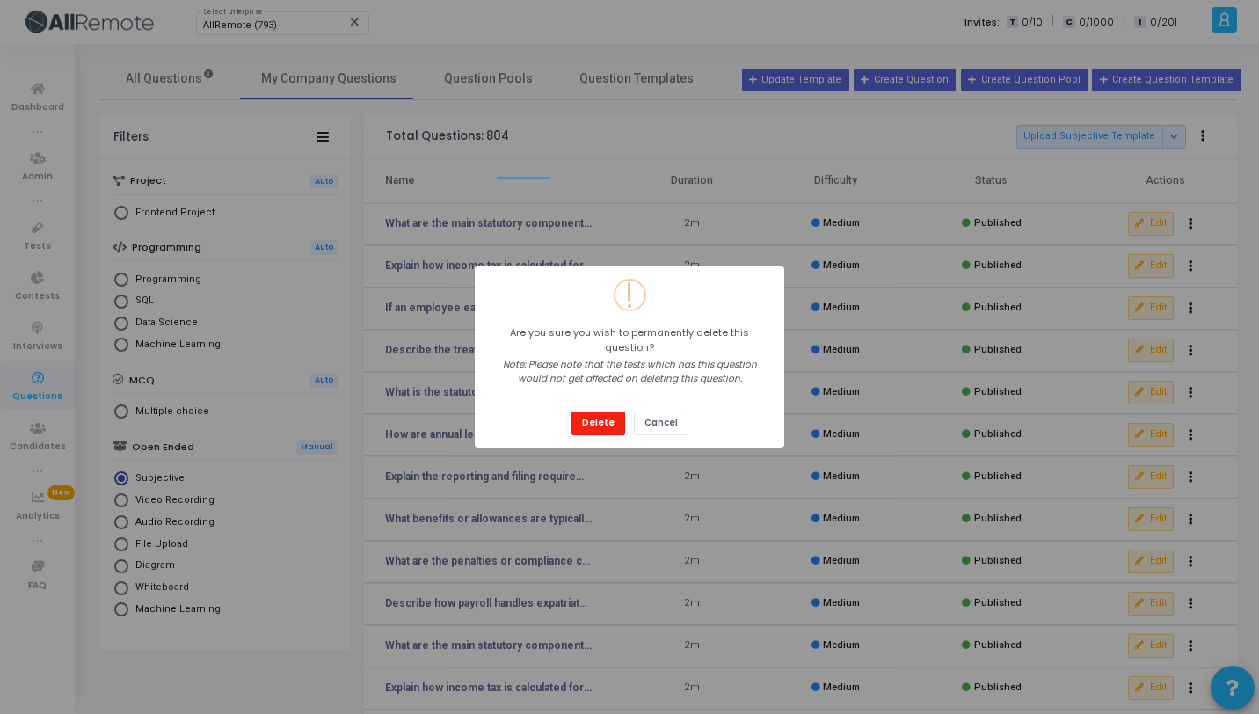
click at [605, 412] on button "Delete" at bounding box center [598, 423] width 54 height 24
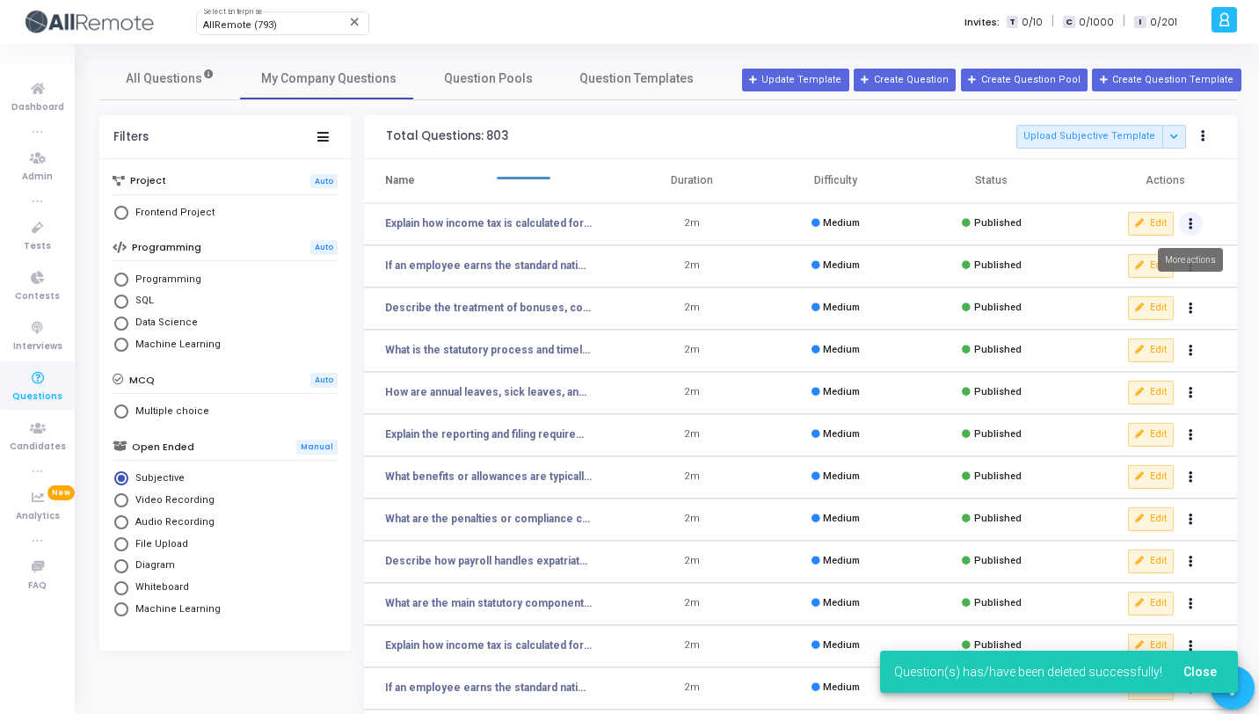
click at [1188, 224] on icon "Actions" at bounding box center [1190, 224] width 4 height 9
click at [1112, 283] on button "delete Delete" at bounding box center [1134, 288] width 135 height 29
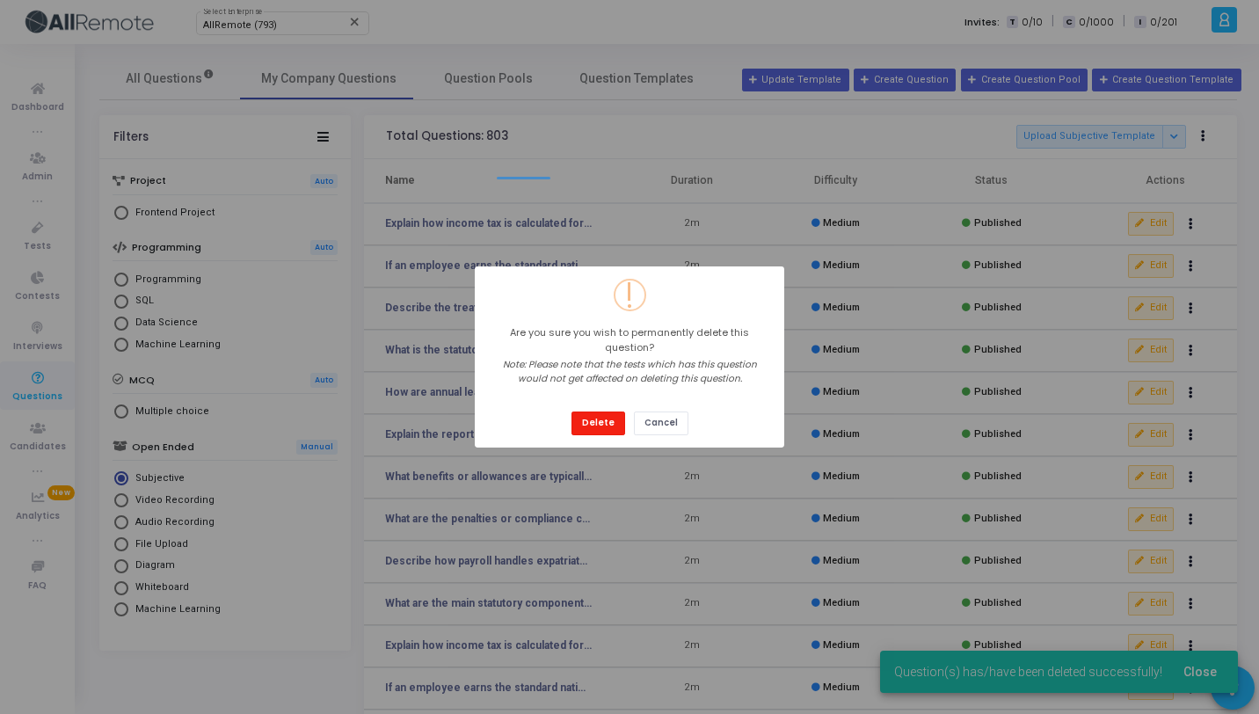
click at [605, 417] on button "Delete" at bounding box center [598, 423] width 54 height 24
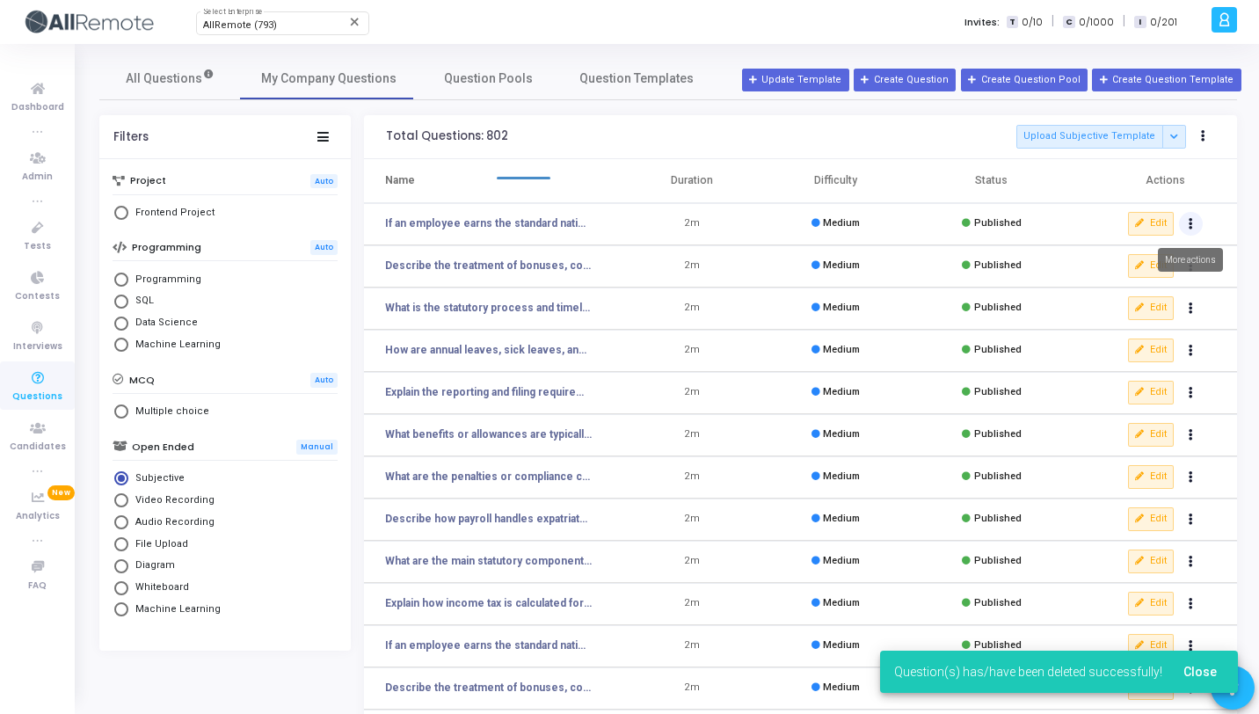
click at [1186, 228] on button "Actions" at bounding box center [1191, 224] width 25 height 25
click at [1086, 288] on icon "delete" at bounding box center [1087, 289] width 16 height 16
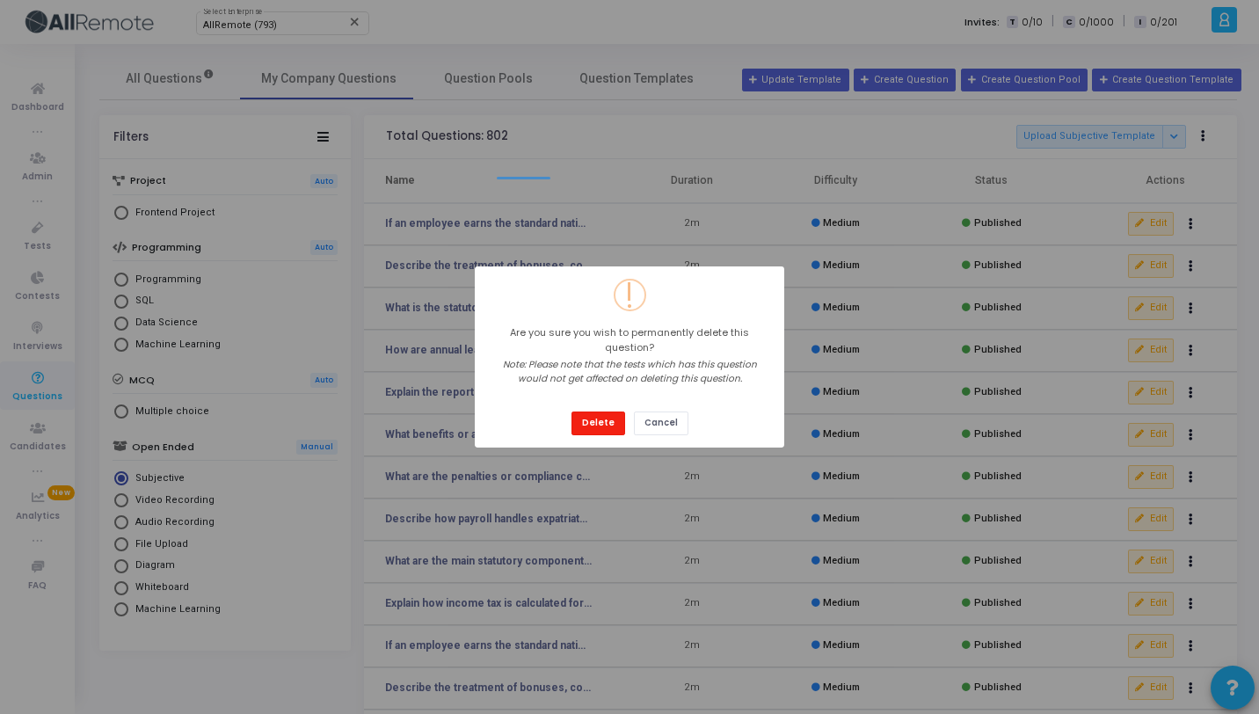
click at [591, 419] on button "Delete" at bounding box center [598, 423] width 54 height 24
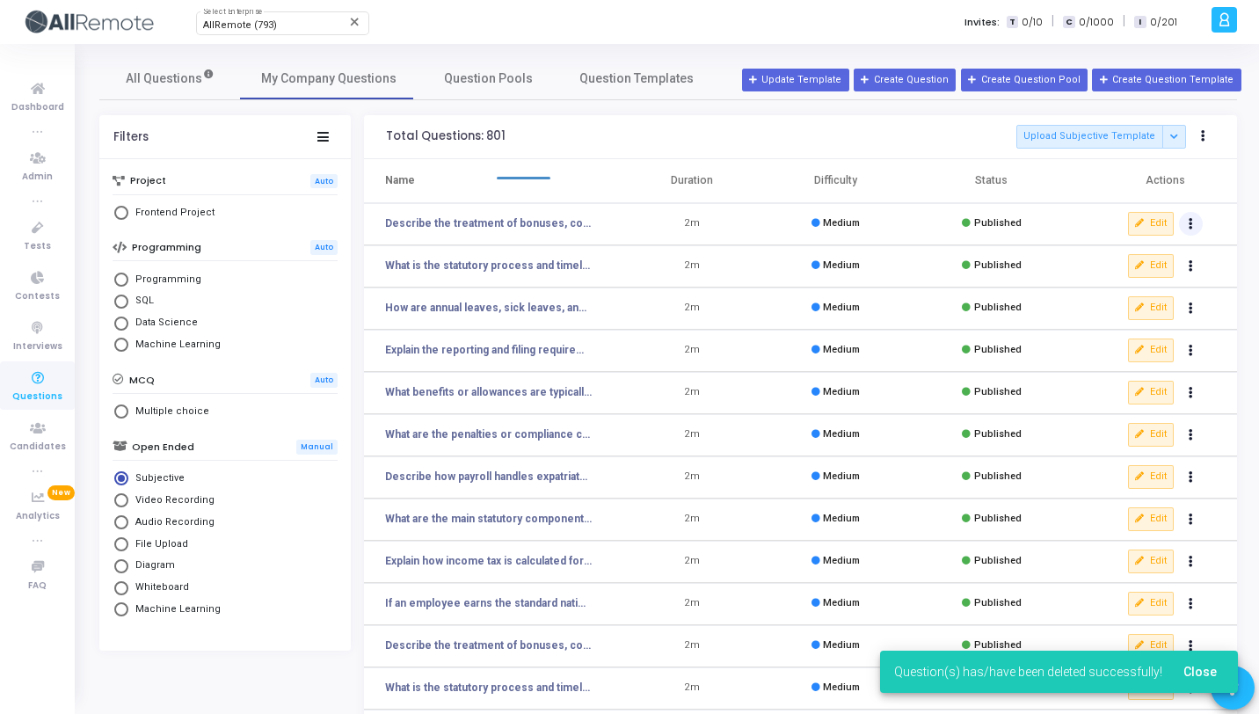
click at [1193, 233] on button "Actions" at bounding box center [1191, 224] width 25 height 25
click at [1103, 277] on button "delete Delete" at bounding box center [1134, 288] width 135 height 29
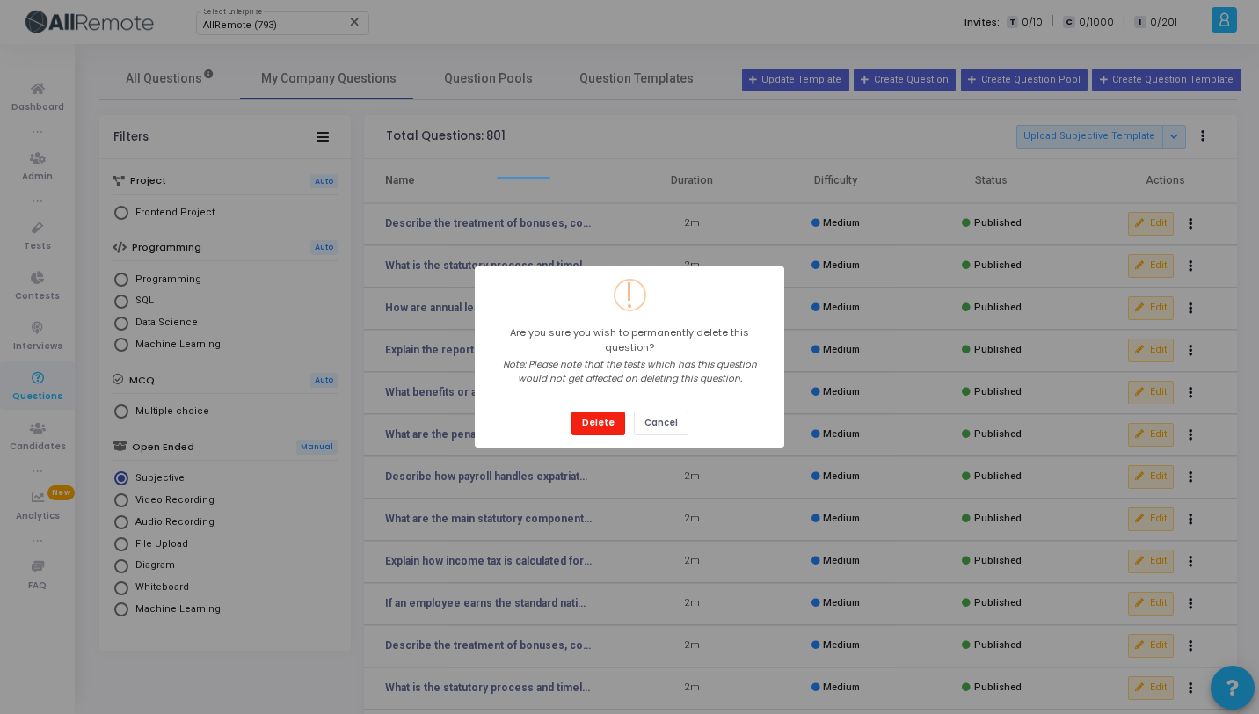
click at [609, 411] on button "Delete" at bounding box center [598, 423] width 54 height 24
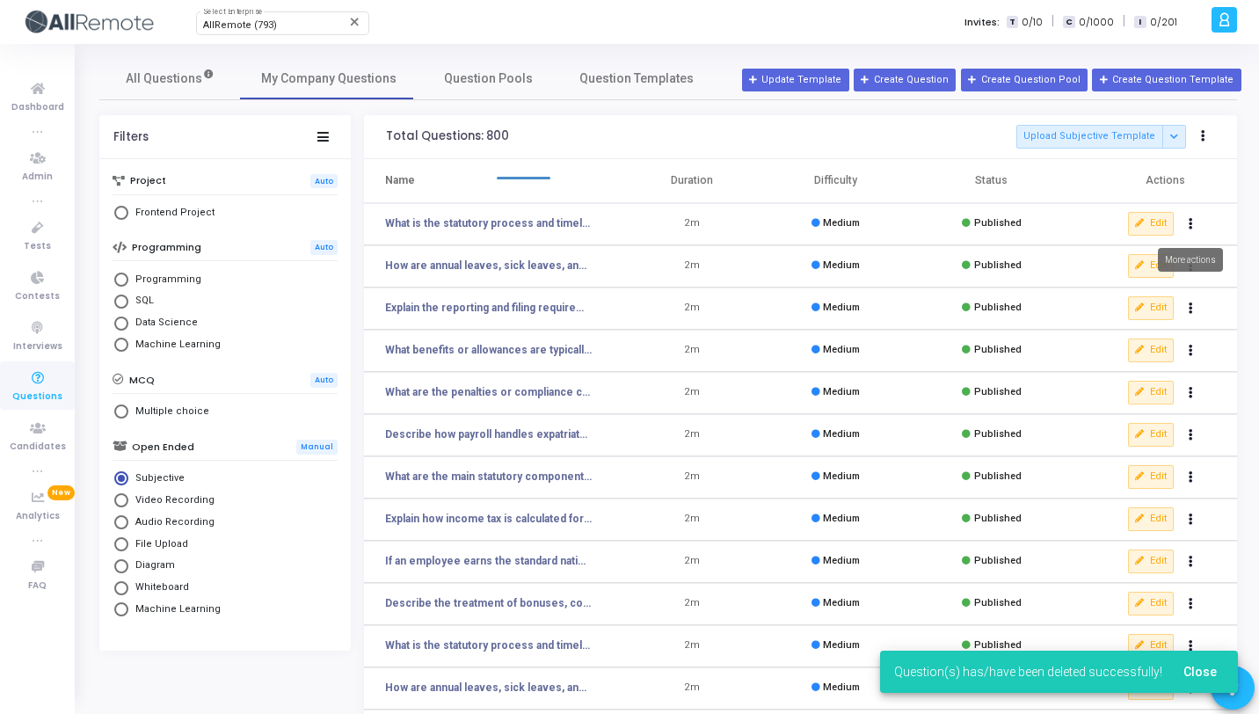
click at [1194, 227] on button "Actions" at bounding box center [1191, 224] width 25 height 25
click at [1132, 294] on button "delete Delete" at bounding box center [1134, 288] width 135 height 29
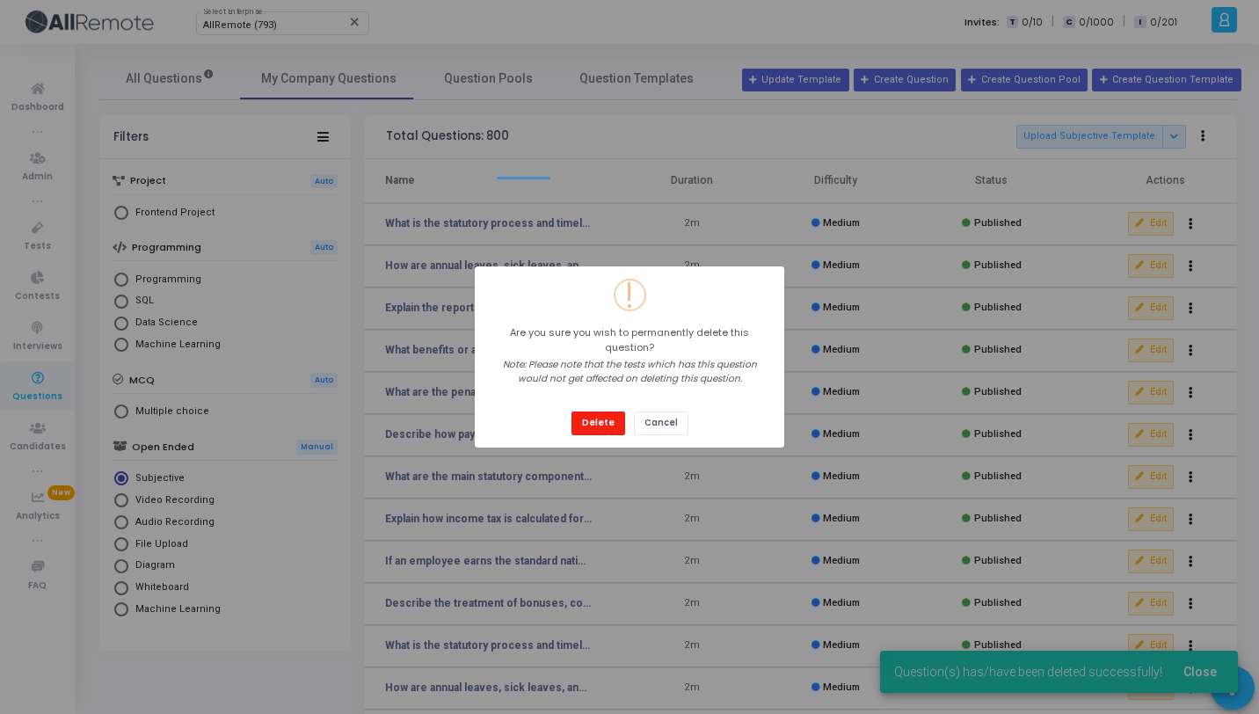
click at [598, 414] on button "Delete" at bounding box center [598, 423] width 54 height 24
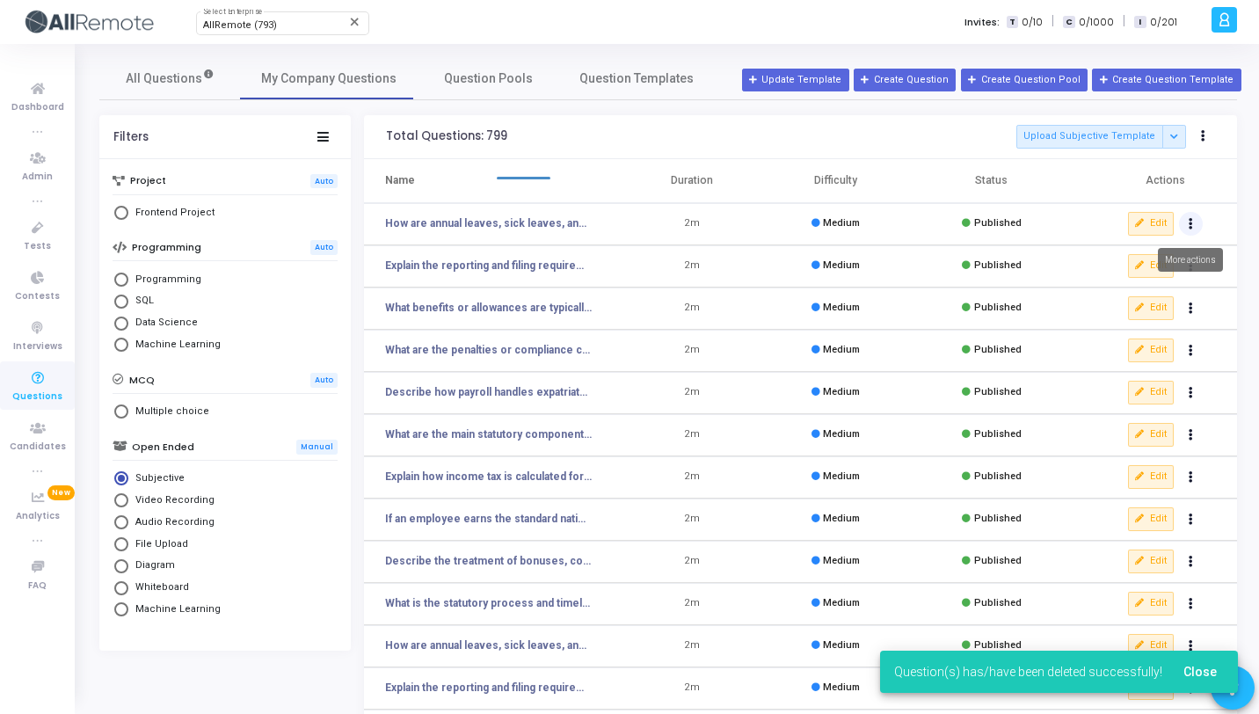
click at [1188, 221] on icon "Actions" at bounding box center [1190, 224] width 4 height 9
click at [1093, 295] on icon "delete" at bounding box center [1087, 289] width 16 height 16
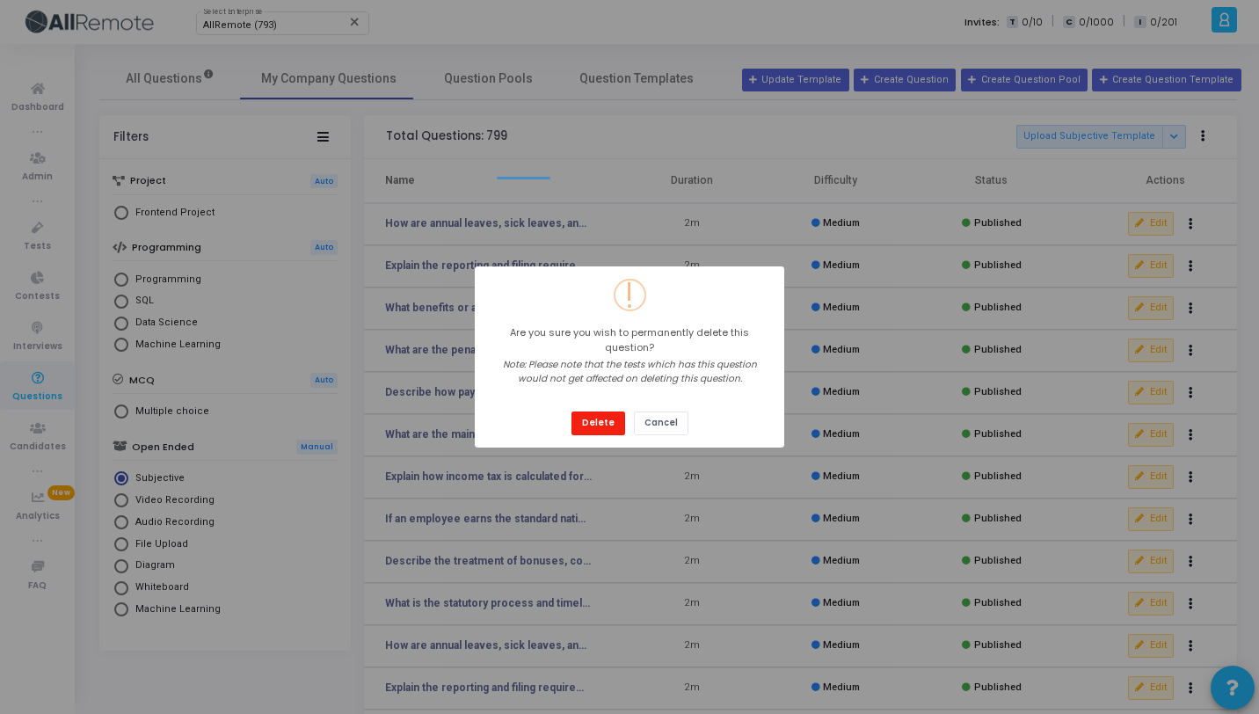
click at [598, 417] on button "Delete" at bounding box center [598, 423] width 54 height 24
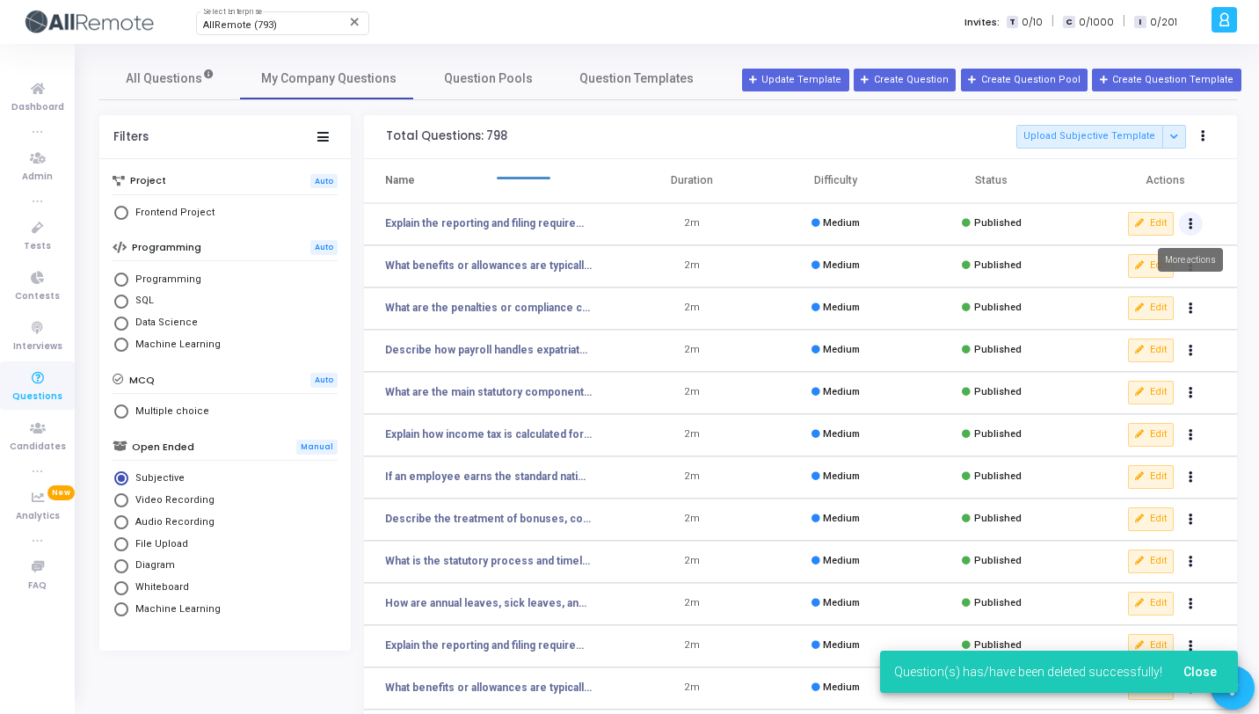
click at [1193, 214] on button "Actions" at bounding box center [1191, 224] width 25 height 25
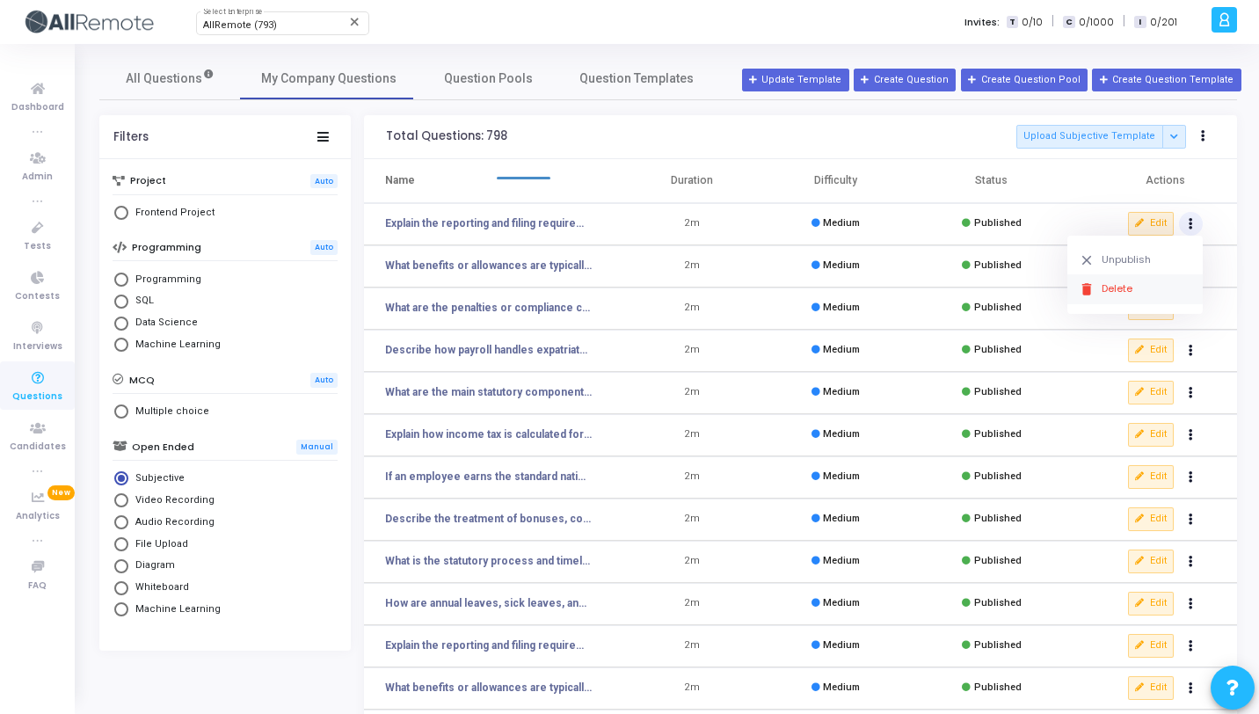
click at [1108, 287] on button "delete Delete" at bounding box center [1134, 288] width 135 height 29
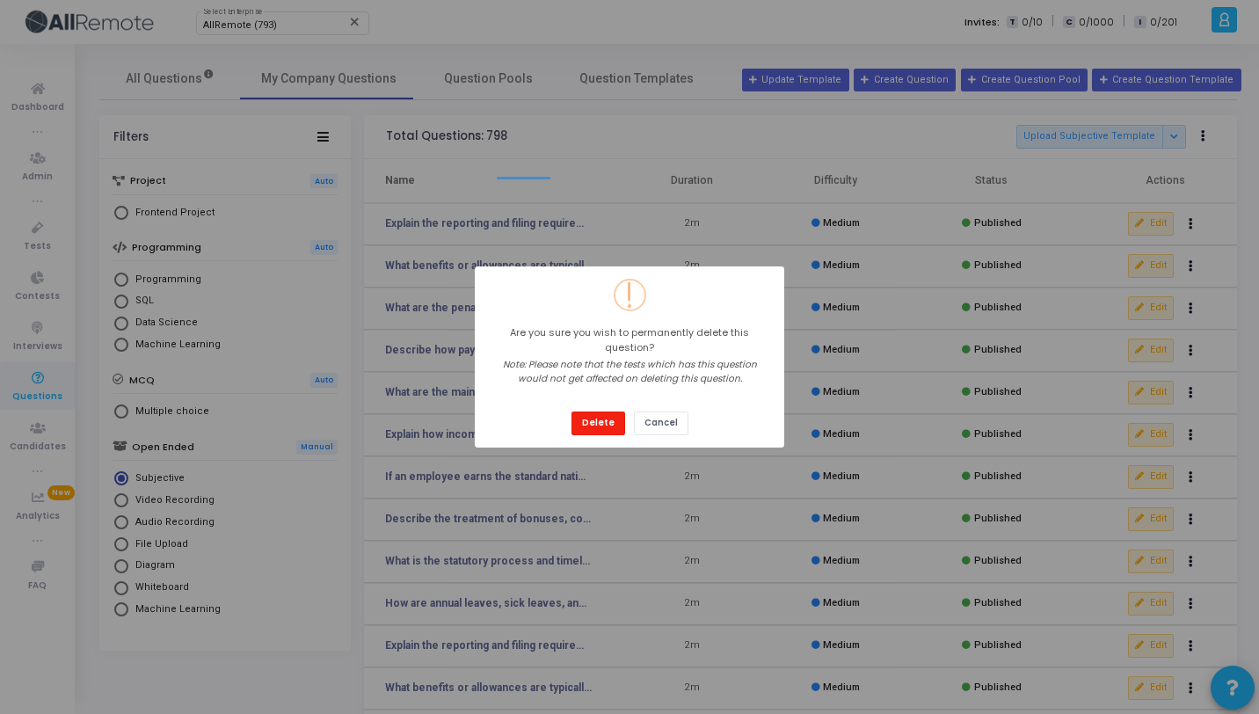
click at [604, 420] on button "Delete" at bounding box center [598, 423] width 54 height 24
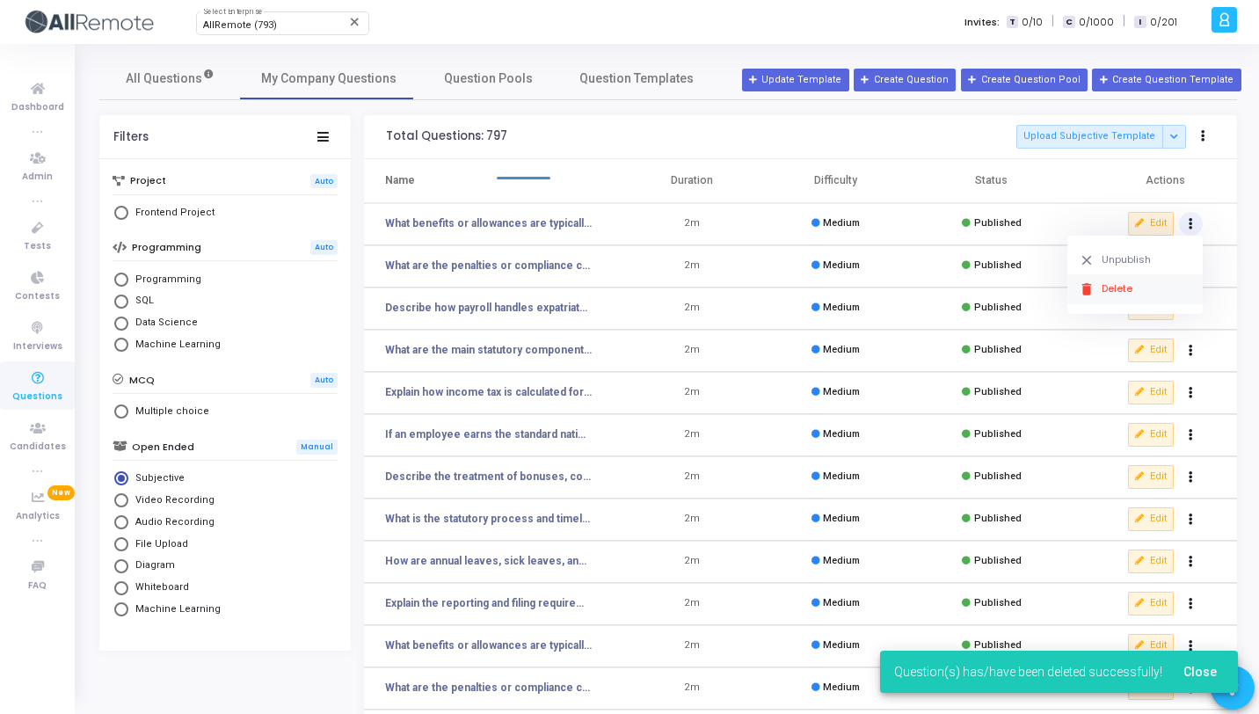
click at [1086, 295] on icon "delete" at bounding box center [1087, 289] width 16 height 16
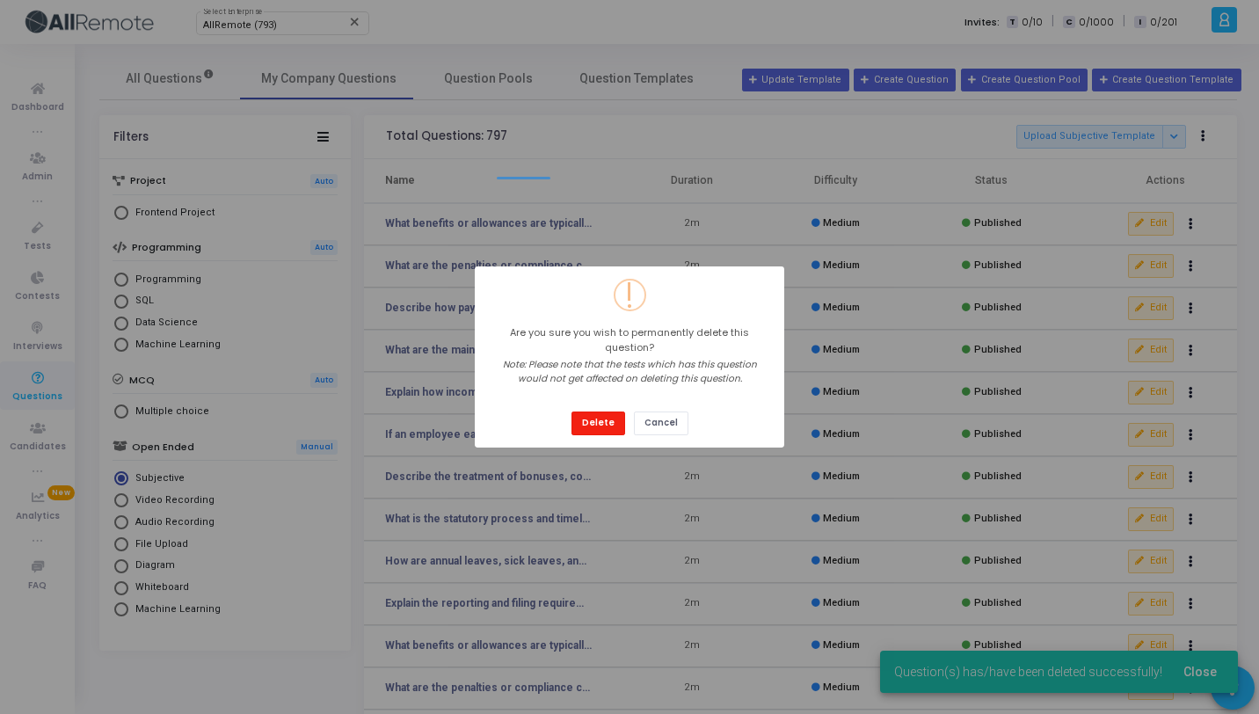
click at [601, 417] on button "Delete" at bounding box center [598, 423] width 54 height 24
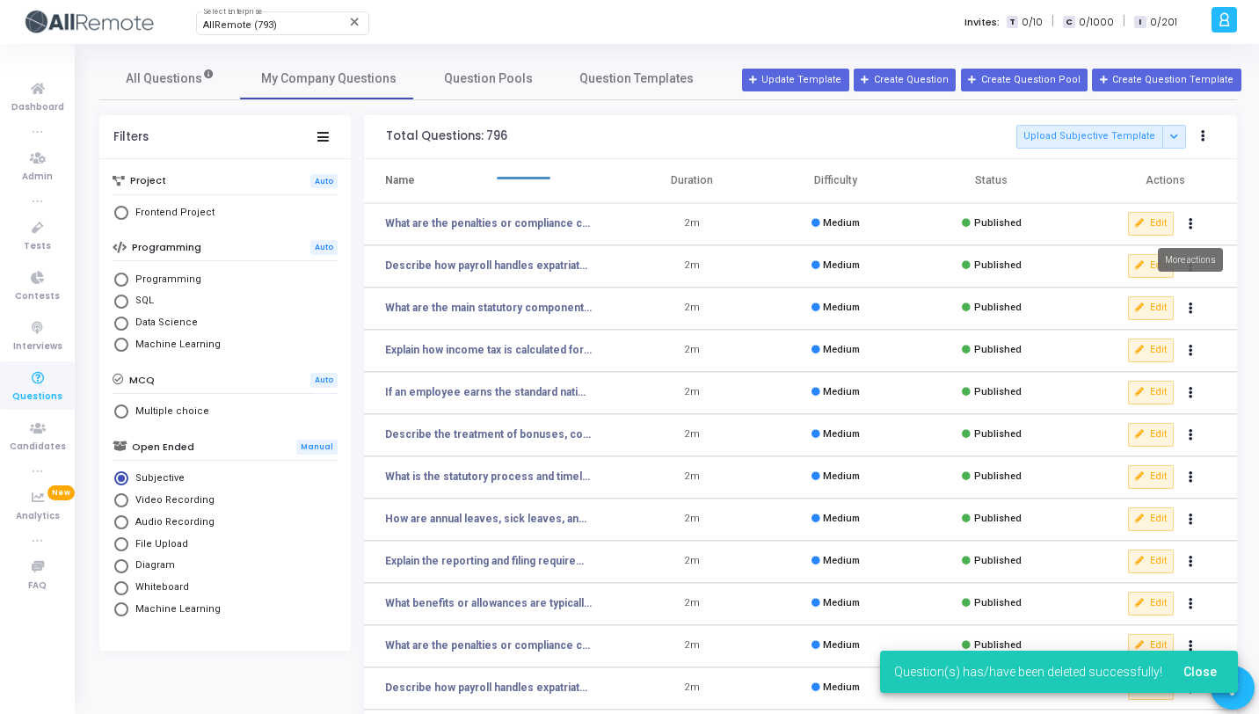
click at [1195, 231] on button "Actions" at bounding box center [1191, 224] width 25 height 25
click at [1125, 277] on button "delete Delete" at bounding box center [1134, 288] width 135 height 29
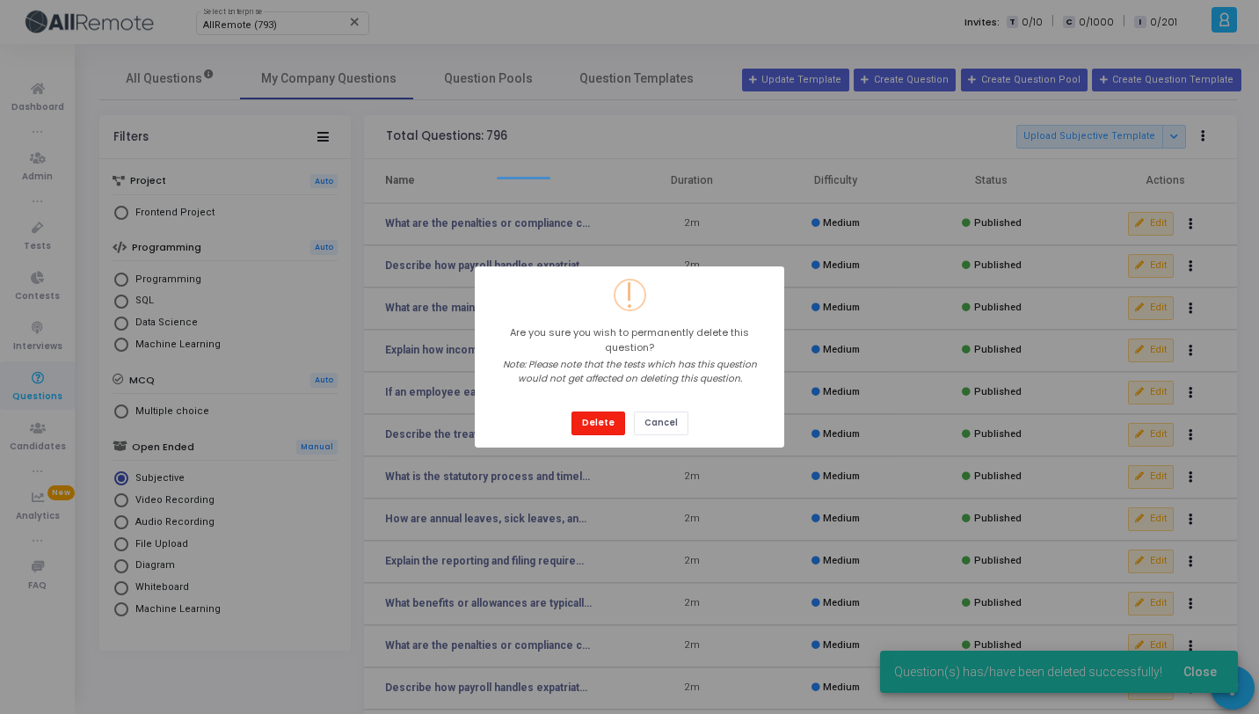
click at [614, 414] on button "Delete" at bounding box center [598, 423] width 54 height 24
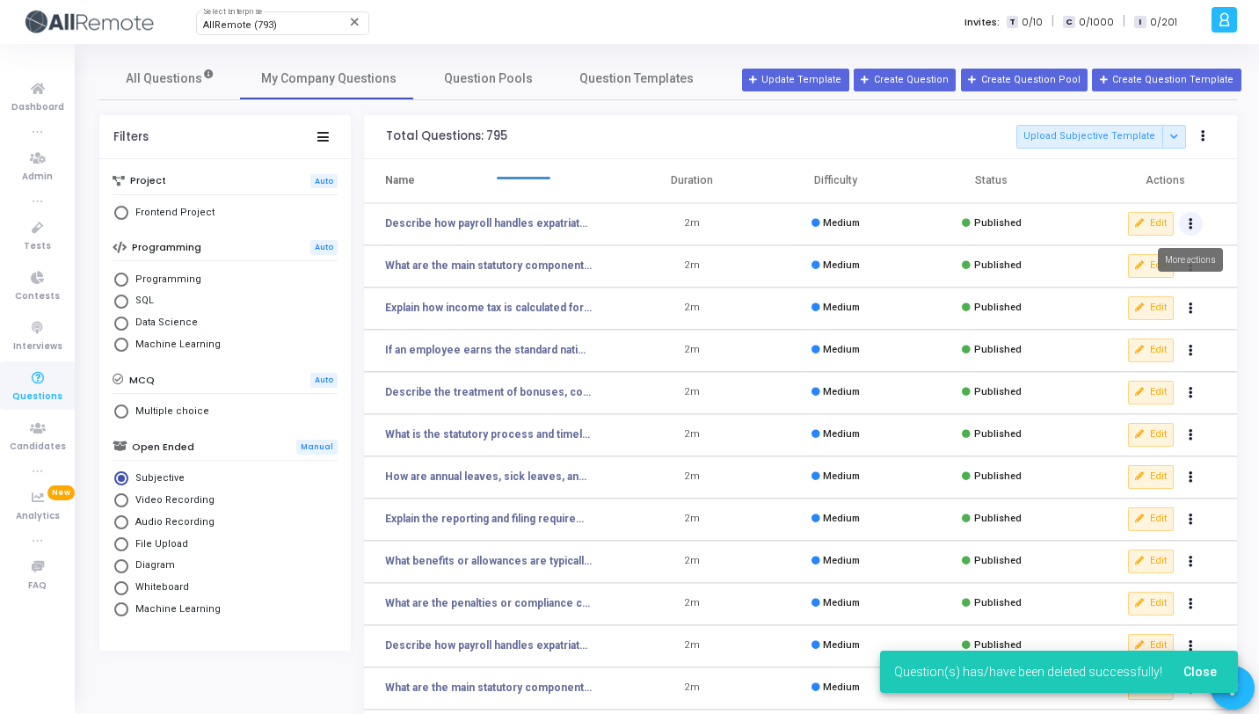
click at [1189, 223] on icon "Actions" at bounding box center [1190, 224] width 4 height 9
click at [1109, 280] on button "delete Delete" at bounding box center [1134, 288] width 135 height 29
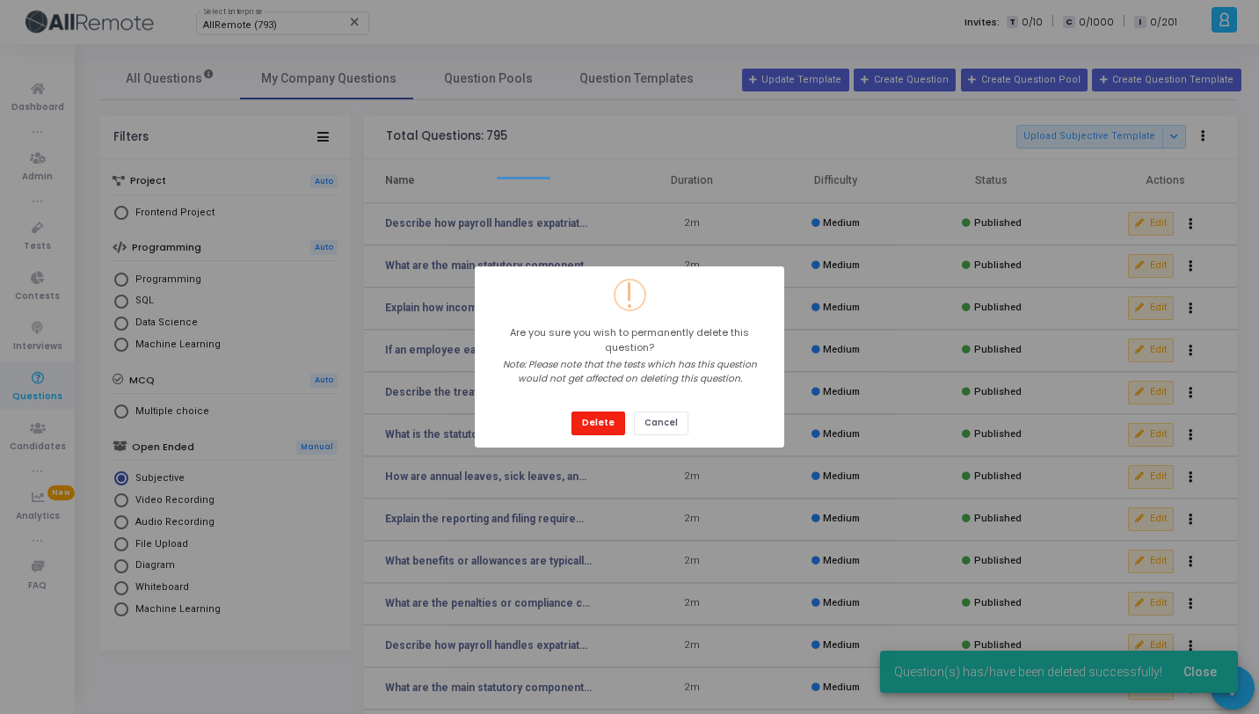
click at [613, 415] on button "Delete" at bounding box center [598, 423] width 54 height 24
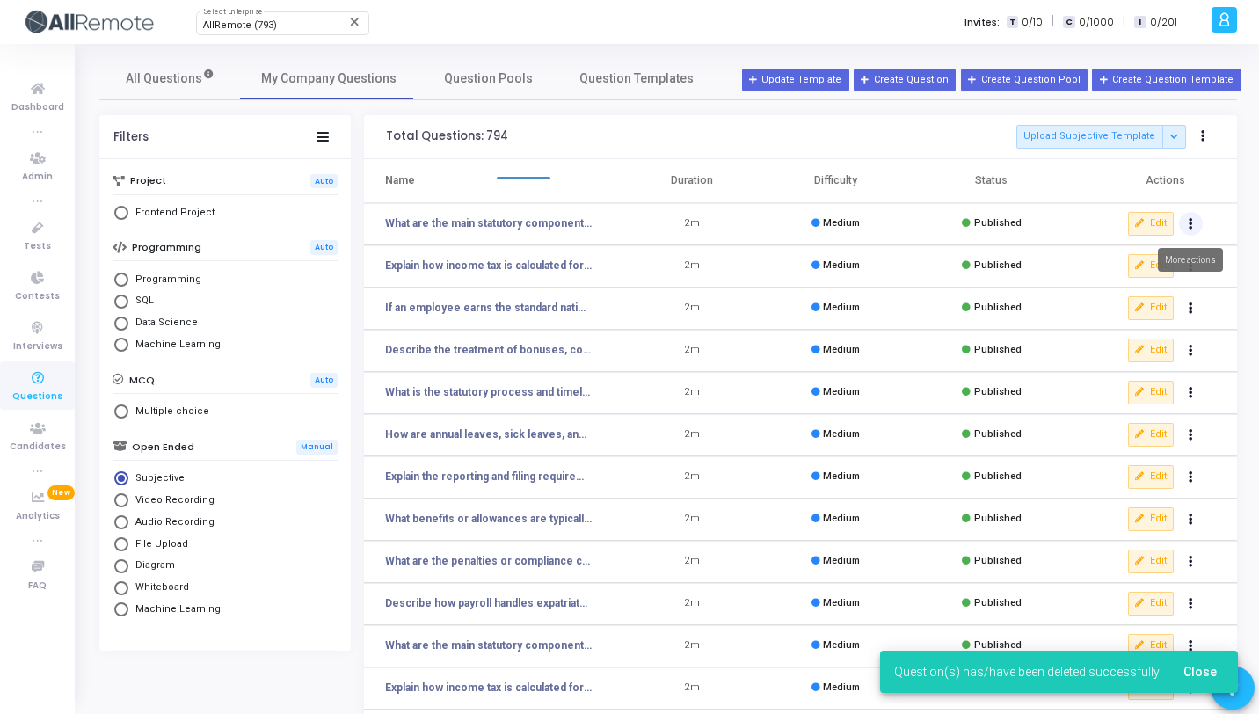
click at [1197, 225] on button "Actions" at bounding box center [1191, 224] width 25 height 25
click at [1128, 298] on button "delete Delete" at bounding box center [1134, 288] width 135 height 29
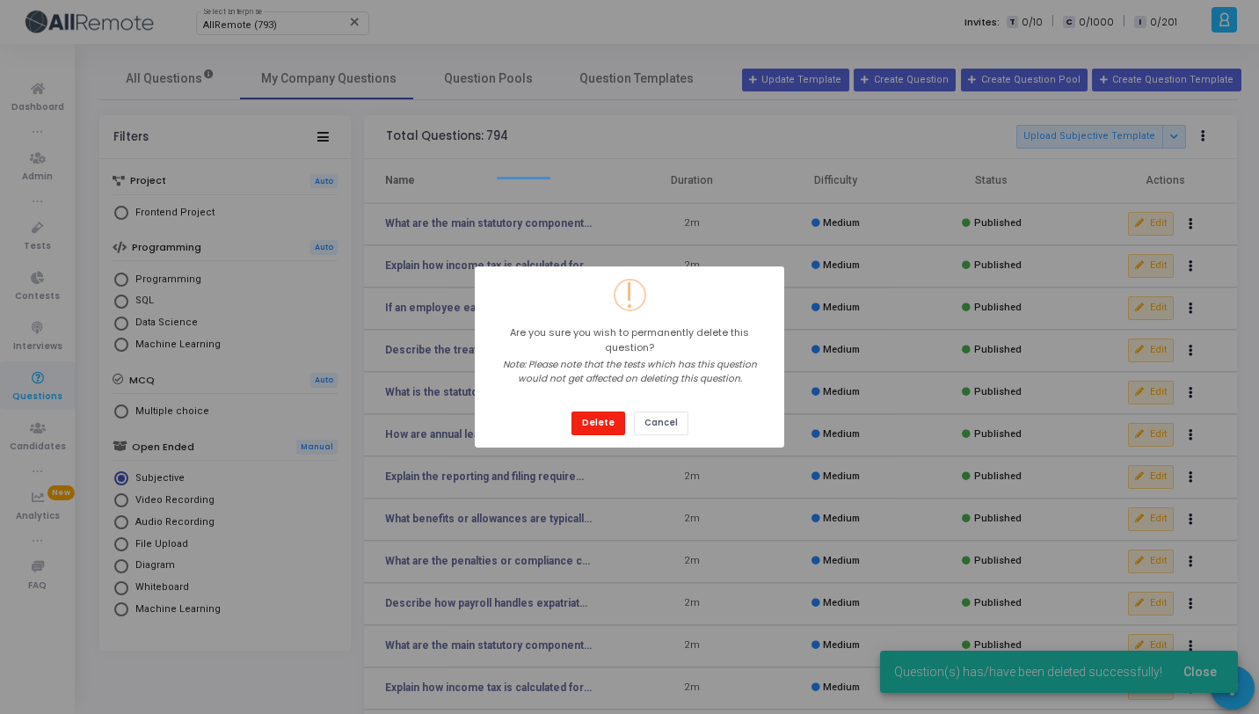
click at [606, 411] on button "Delete" at bounding box center [598, 423] width 54 height 24
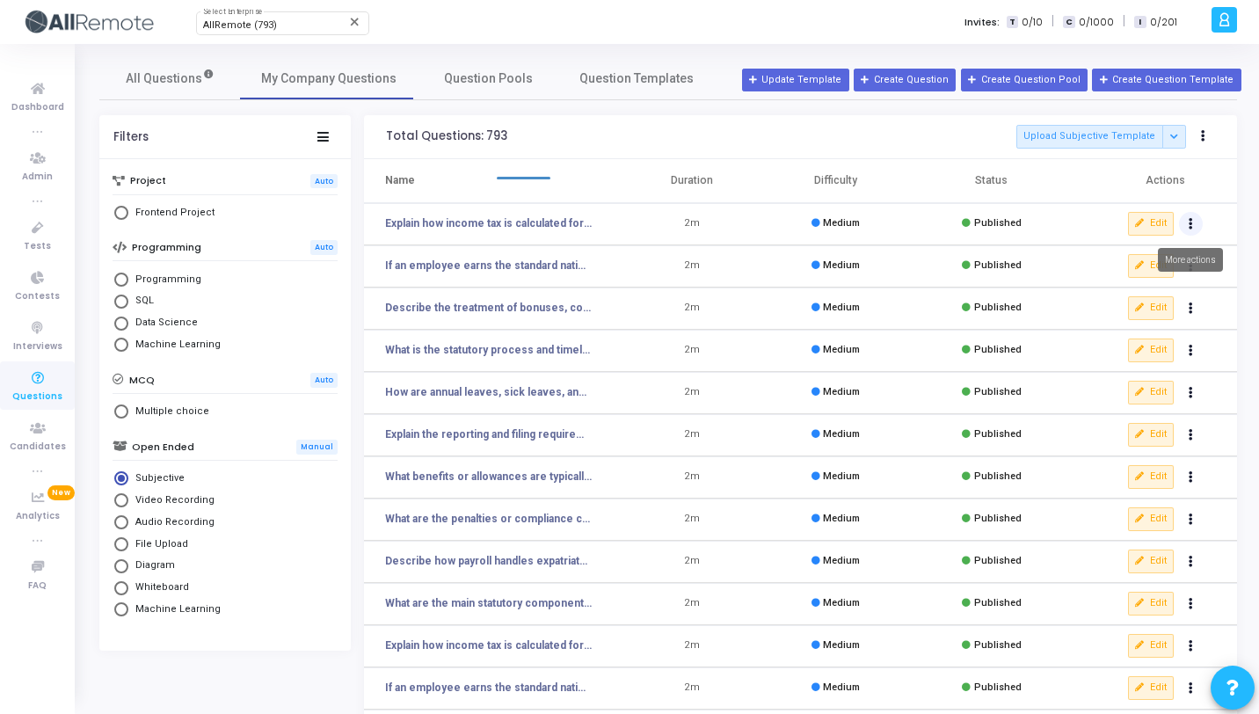
click at [1184, 229] on button "Actions" at bounding box center [1191, 224] width 25 height 25
click at [1106, 294] on button "delete Delete" at bounding box center [1134, 288] width 135 height 29
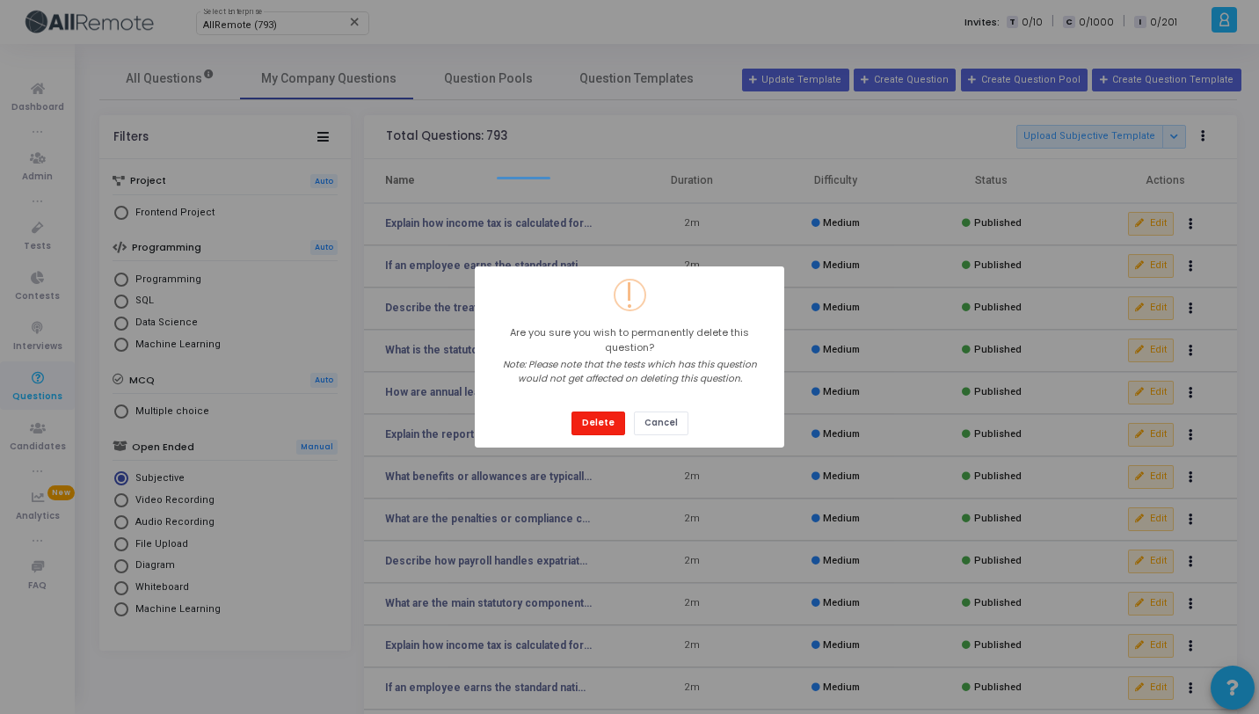
click at [585, 417] on button "Delete" at bounding box center [598, 423] width 54 height 24
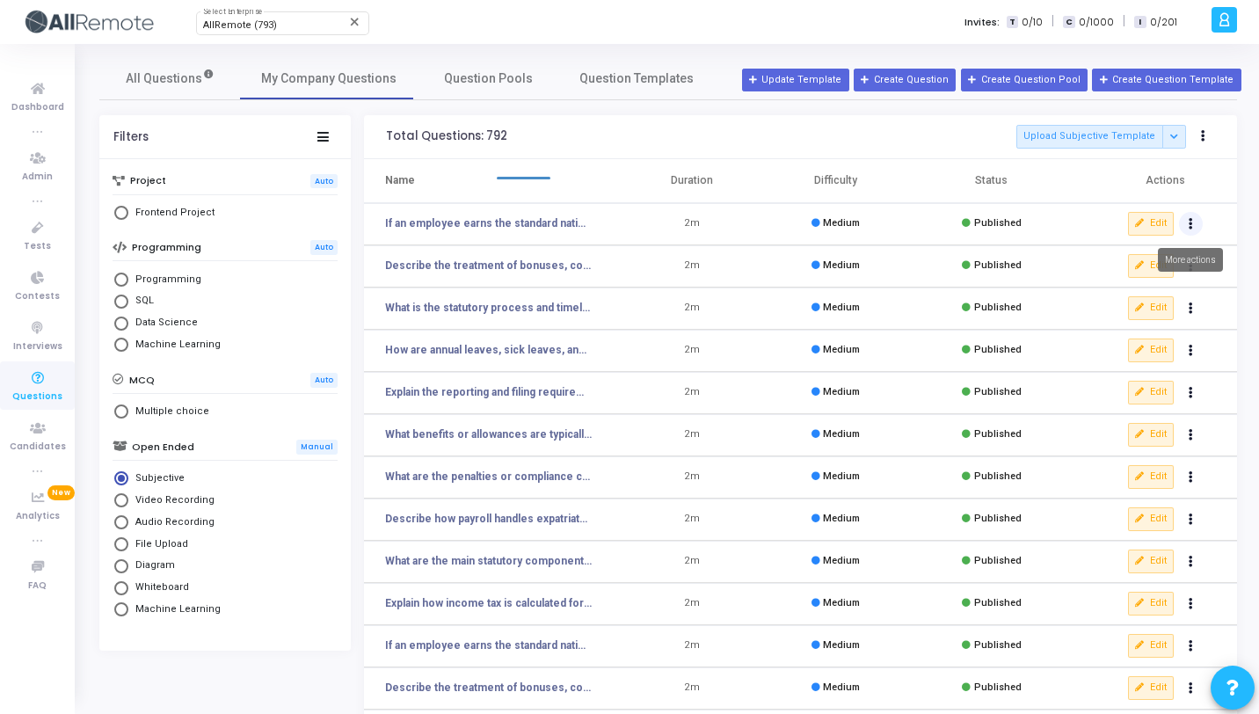
click at [1187, 223] on button "Actions" at bounding box center [1191, 224] width 25 height 25
click at [1115, 285] on button "delete Delete" at bounding box center [1134, 288] width 135 height 29
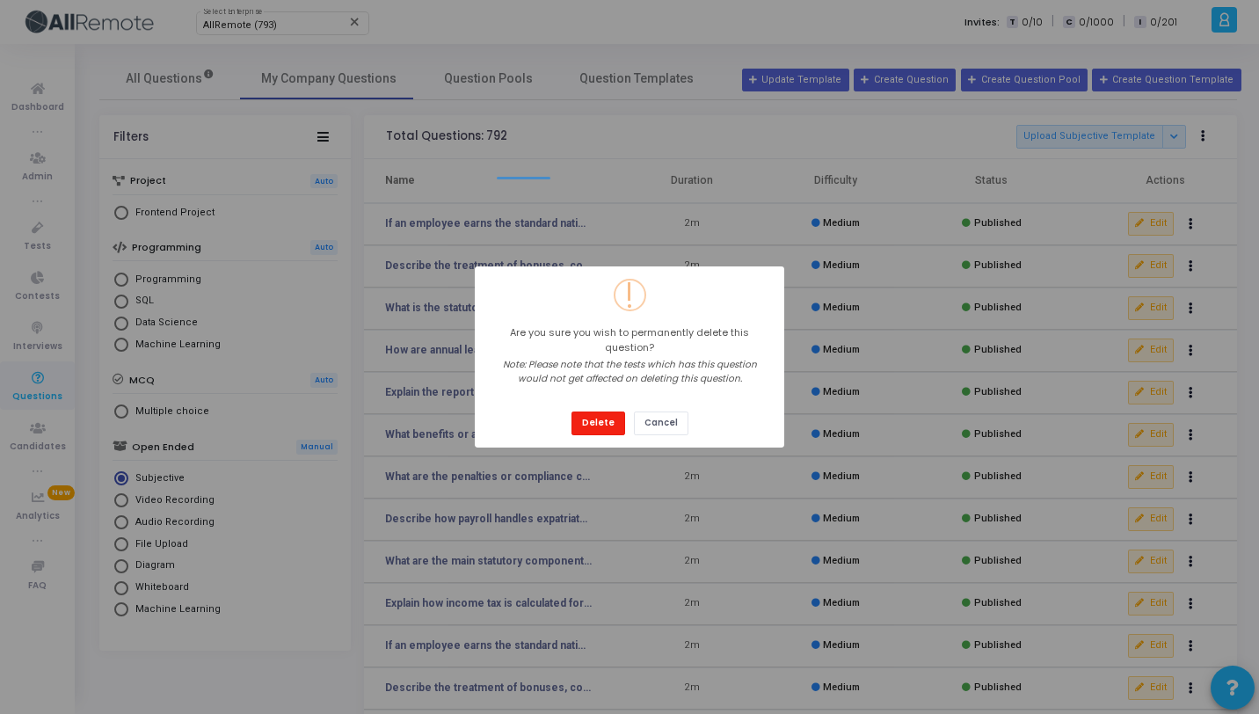
click at [587, 420] on button "Delete" at bounding box center [598, 423] width 54 height 24
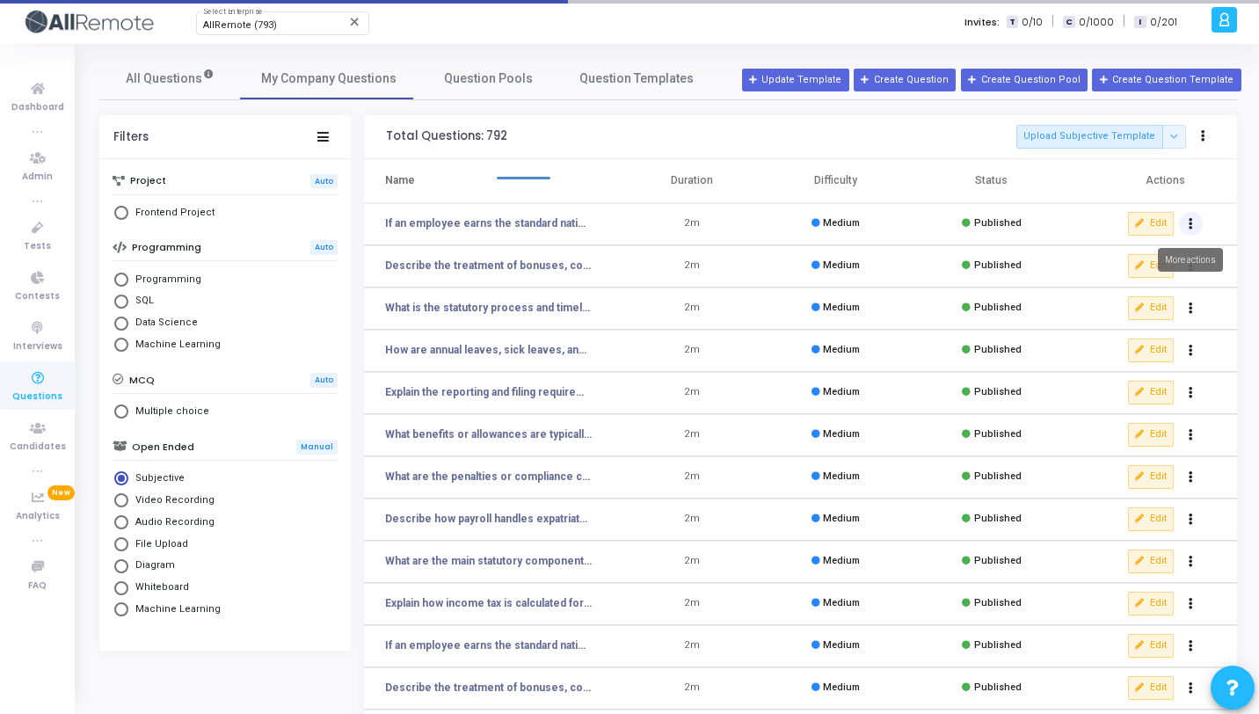
click at [1192, 214] on button "Actions" at bounding box center [1191, 224] width 25 height 25
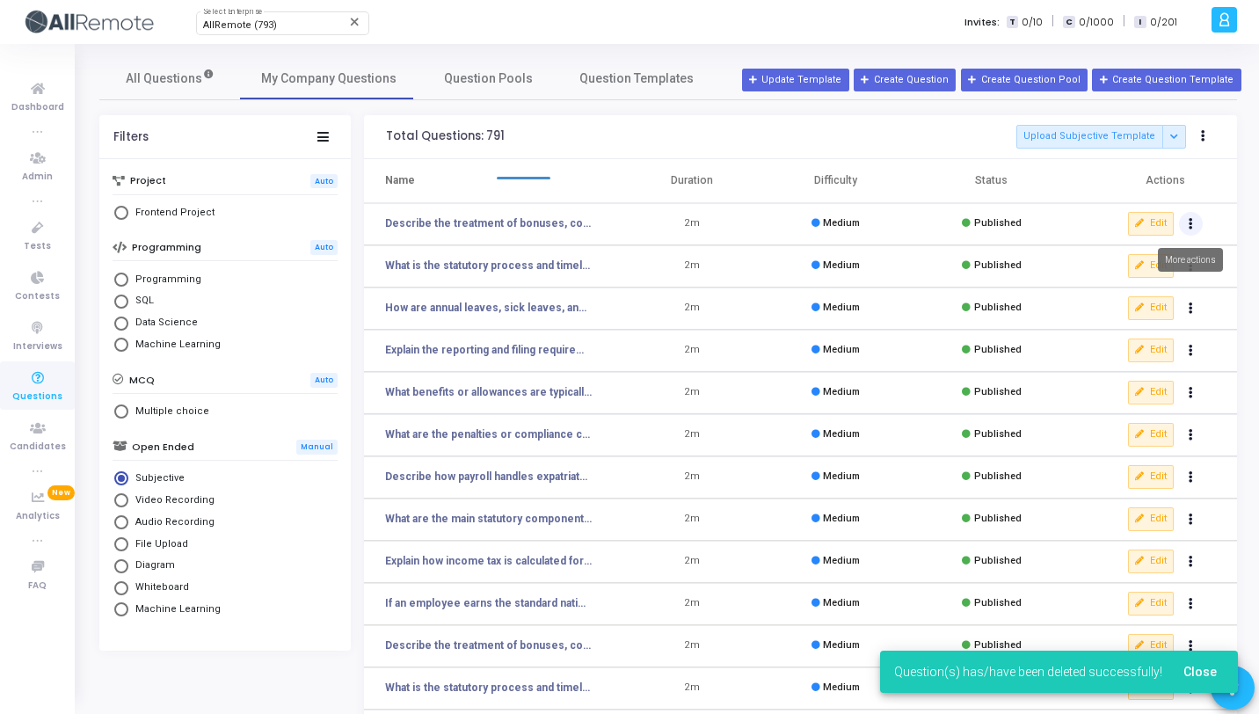
click at [1191, 229] on button "Actions" at bounding box center [1191, 224] width 25 height 25
click at [1079, 285] on icon "delete" at bounding box center [1087, 289] width 16 height 16
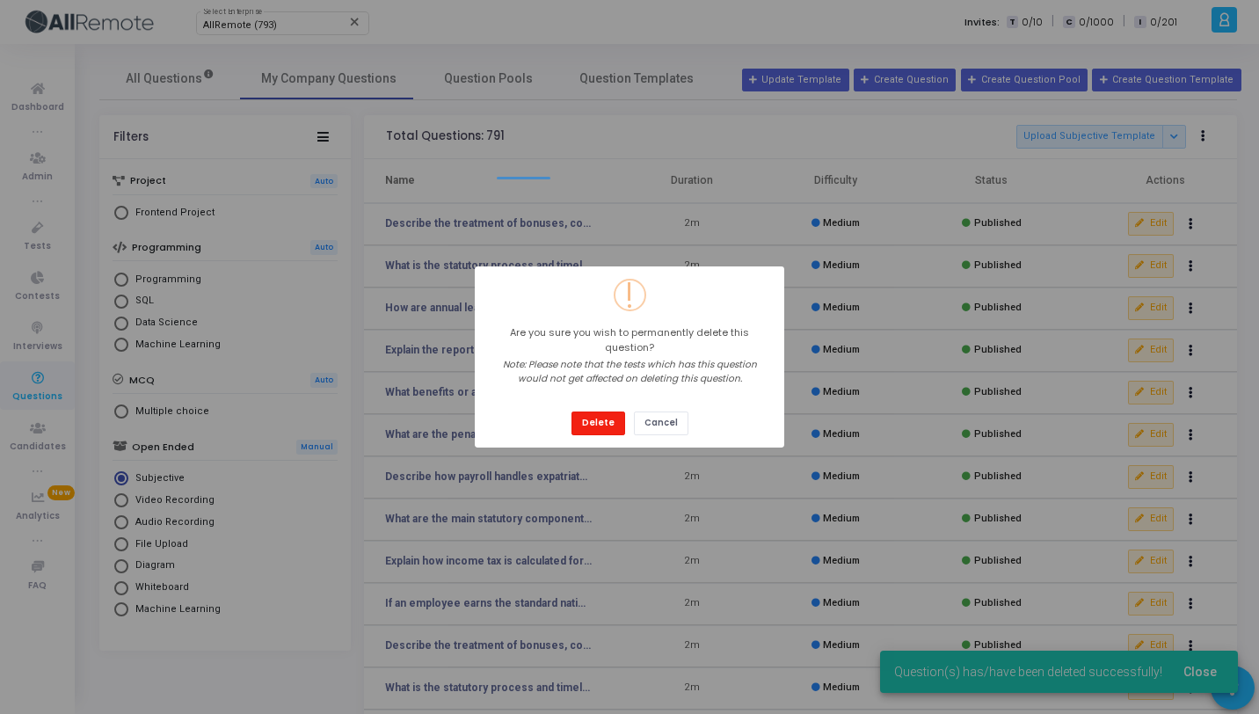
click at [578, 412] on button "Delete" at bounding box center [598, 423] width 54 height 24
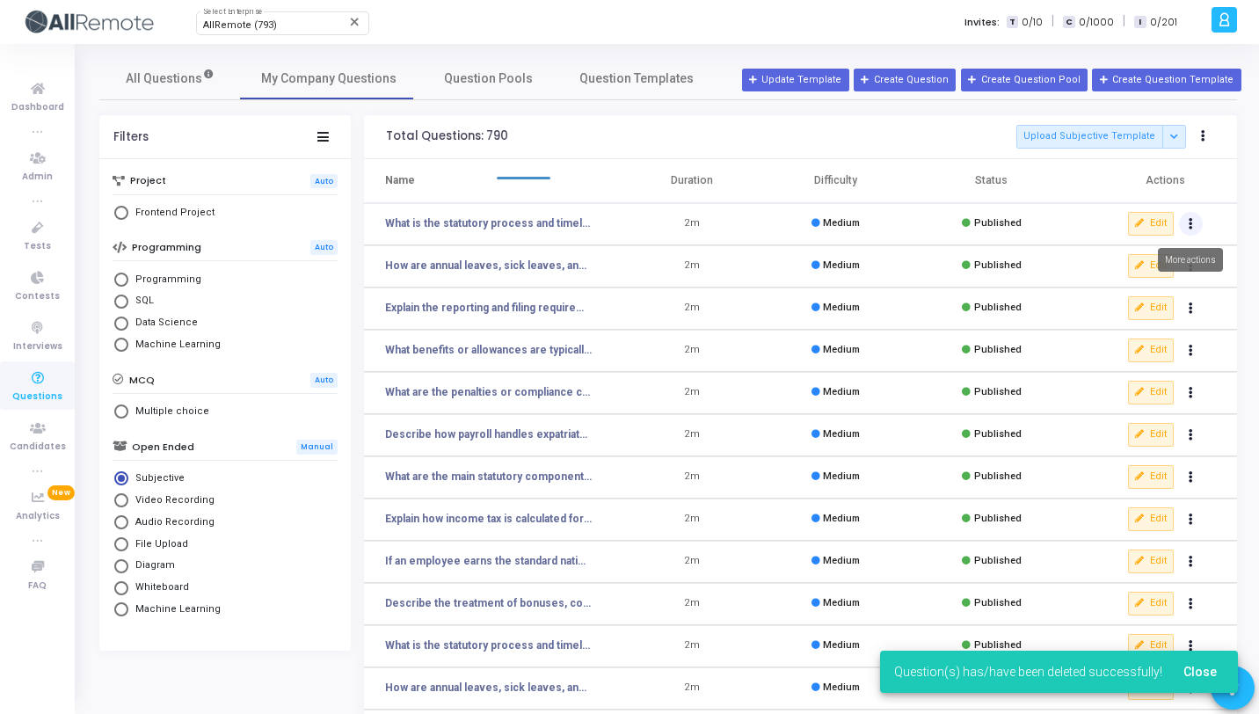
click at [1200, 223] on button "Actions" at bounding box center [1191, 224] width 25 height 25
click at [1127, 287] on button "delete Delete" at bounding box center [1134, 288] width 135 height 29
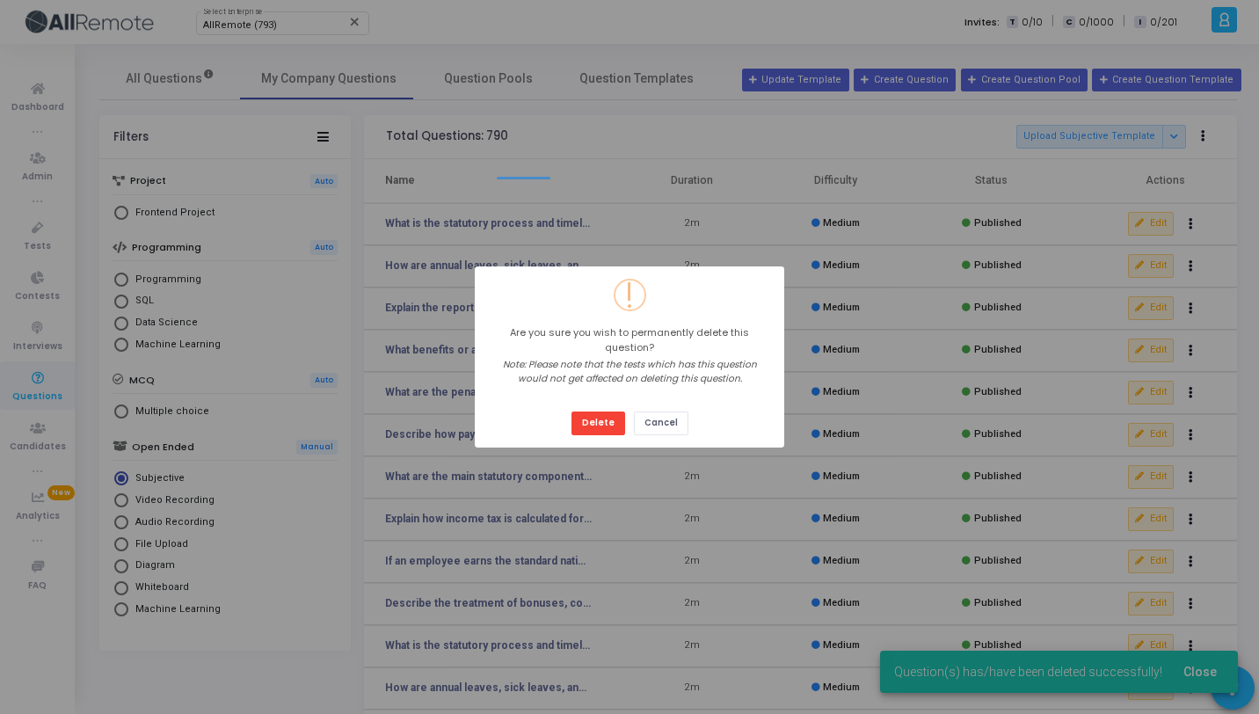
click at [627, 417] on div "Delete Cancel" at bounding box center [630, 416] width 126 height 37
click at [606, 416] on button "Delete" at bounding box center [598, 423] width 54 height 24
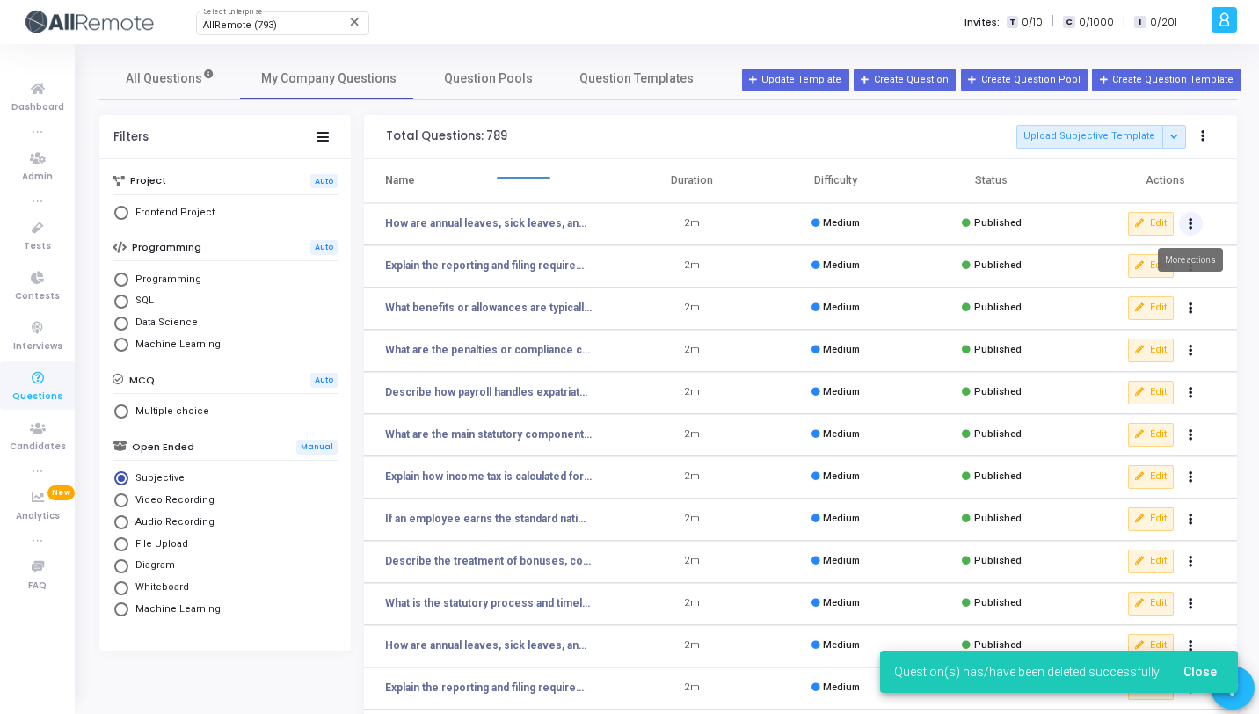
click at [1192, 231] on button "Actions" at bounding box center [1191, 224] width 25 height 25
click at [1100, 289] on button "delete Delete" at bounding box center [1134, 288] width 135 height 29
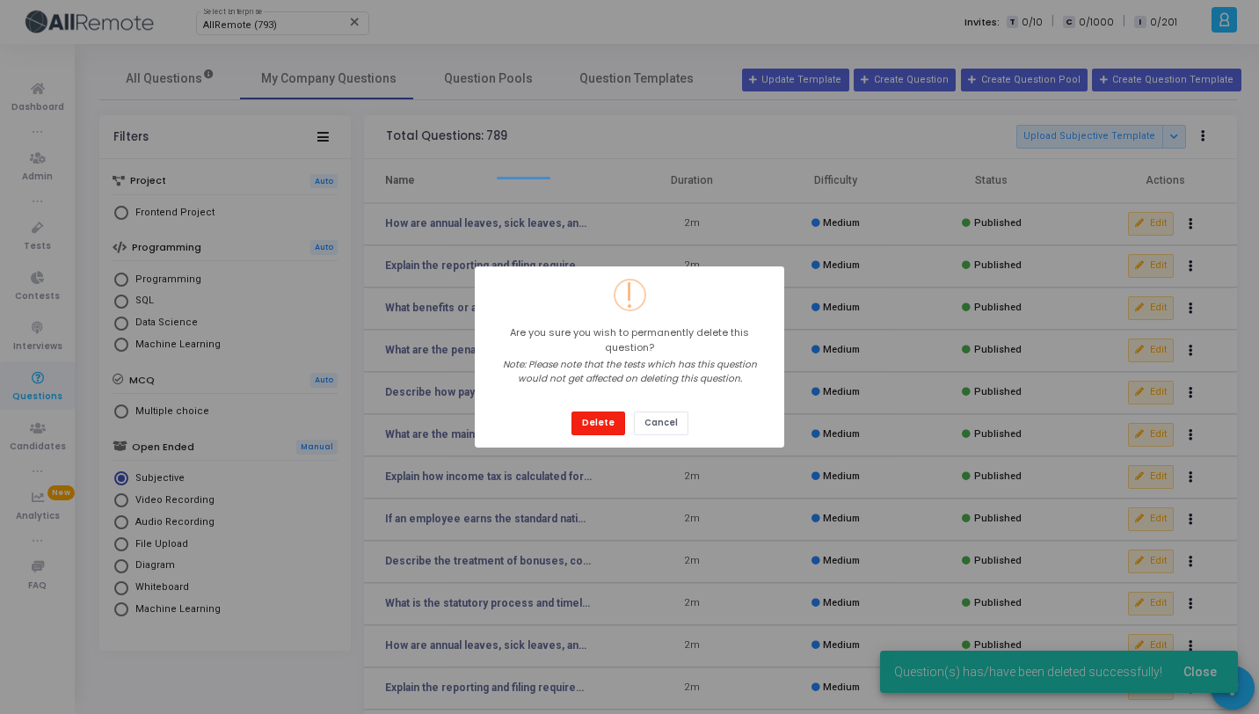
click at [609, 414] on button "Delete" at bounding box center [598, 423] width 54 height 24
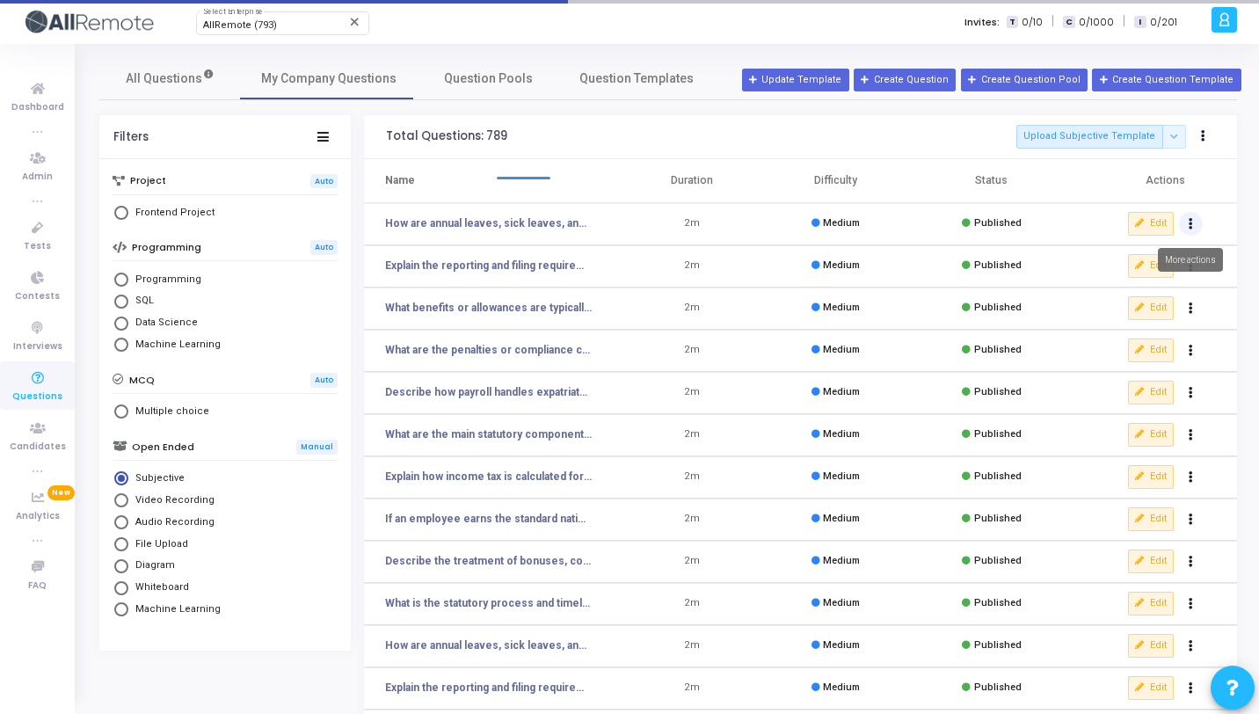
click at [1192, 223] on button "Actions" at bounding box center [1191, 224] width 25 height 25
click at [1132, 289] on button "delete Delete" at bounding box center [1134, 288] width 135 height 29
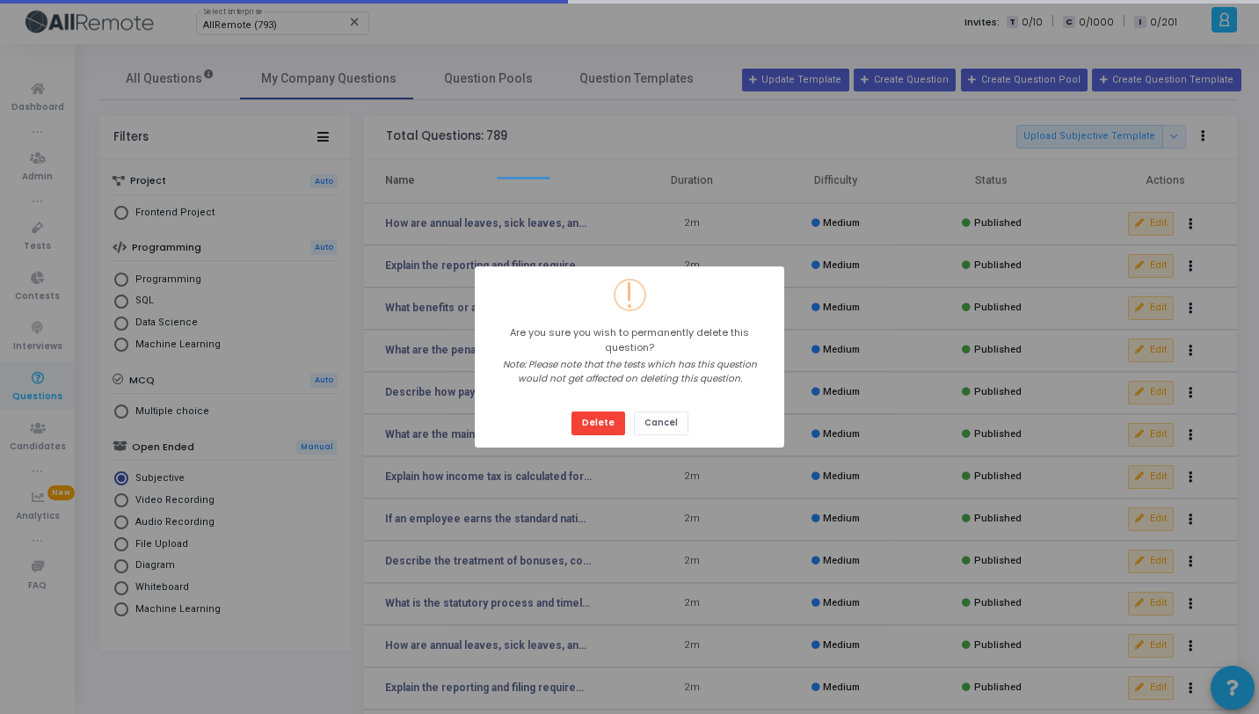
click at [621, 412] on button "Delete" at bounding box center [598, 423] width 54 height 24
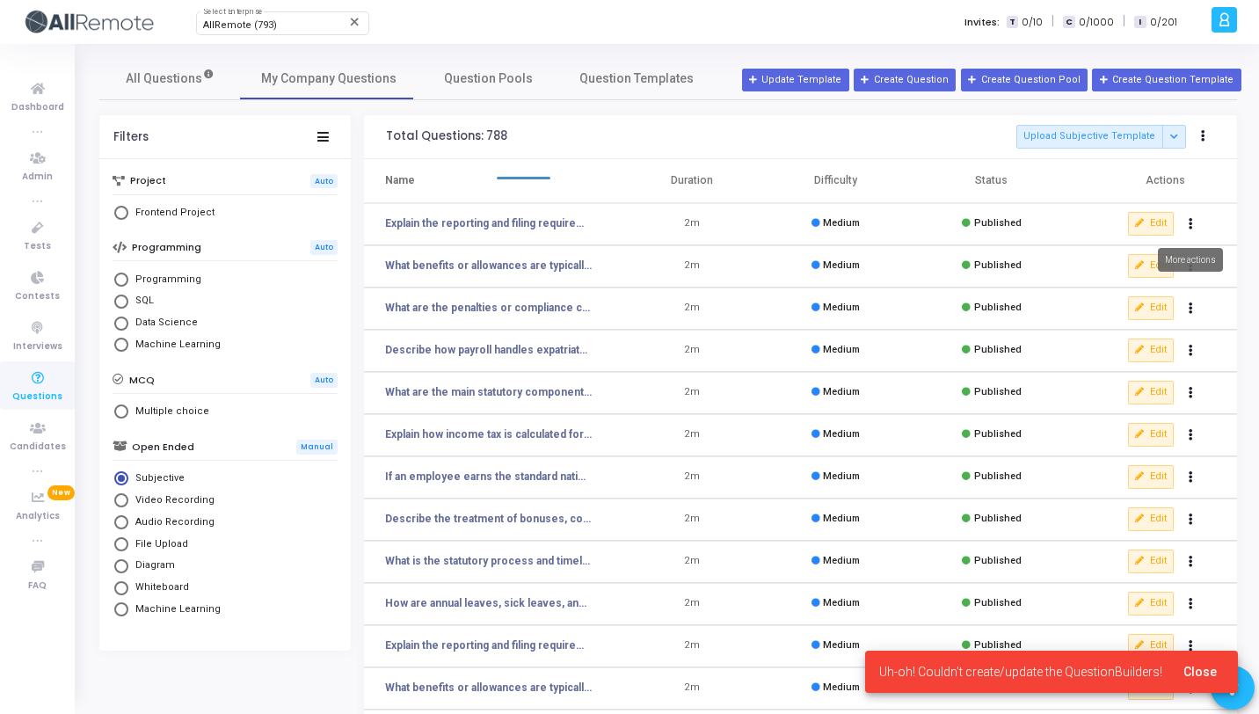
click at [1192, 222] on button "Actions" at bounding box center [1191, 224] width 25 height 25
click at [1132, 282] on button "delete Delete" at bounding box center [1134, 288] width 135 height 29
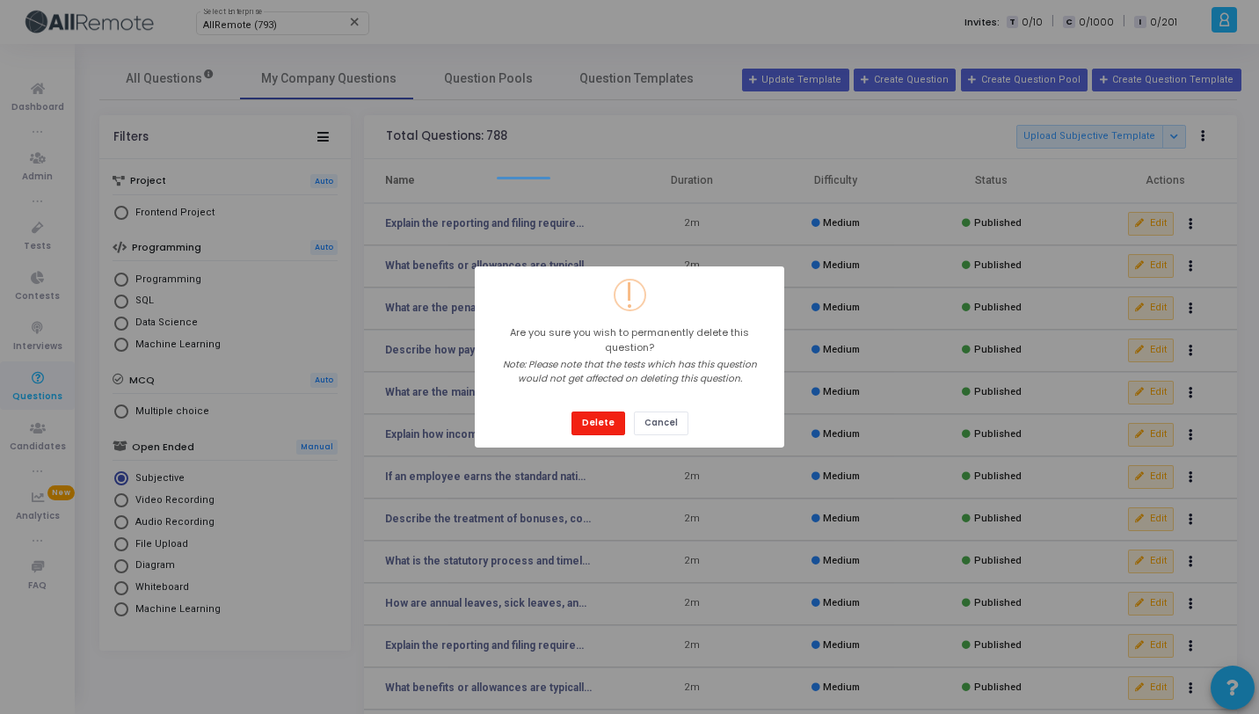
click at [581, 421] on button "Delete" at bounding box center [598, 423] width 54 height 24
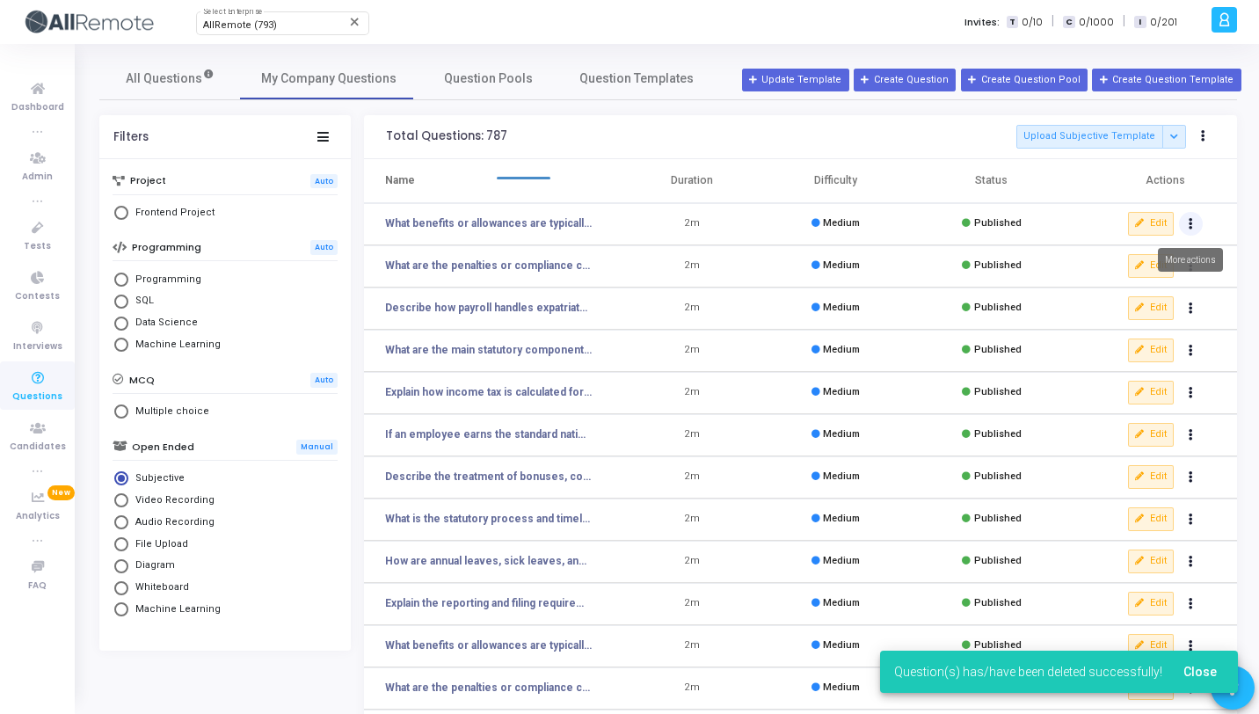
click at [1188, 222] on icon "Actions" at bounding box center [1190, 224] width 4 height 9
click at [1096, 298] on button "delete Delete" at bounding box center [1134, 288] width 135 height 29
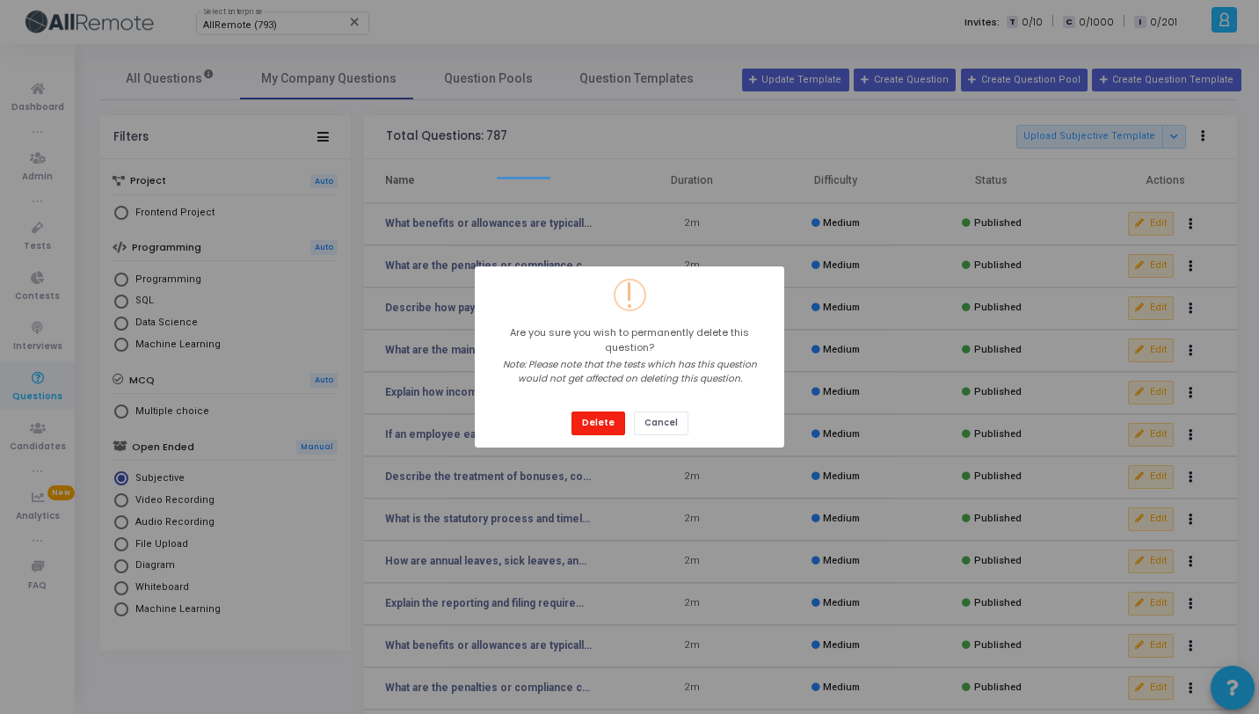
click at [598, 420] on button "Delete" at bounding box center [598, 423] width 54 height 24
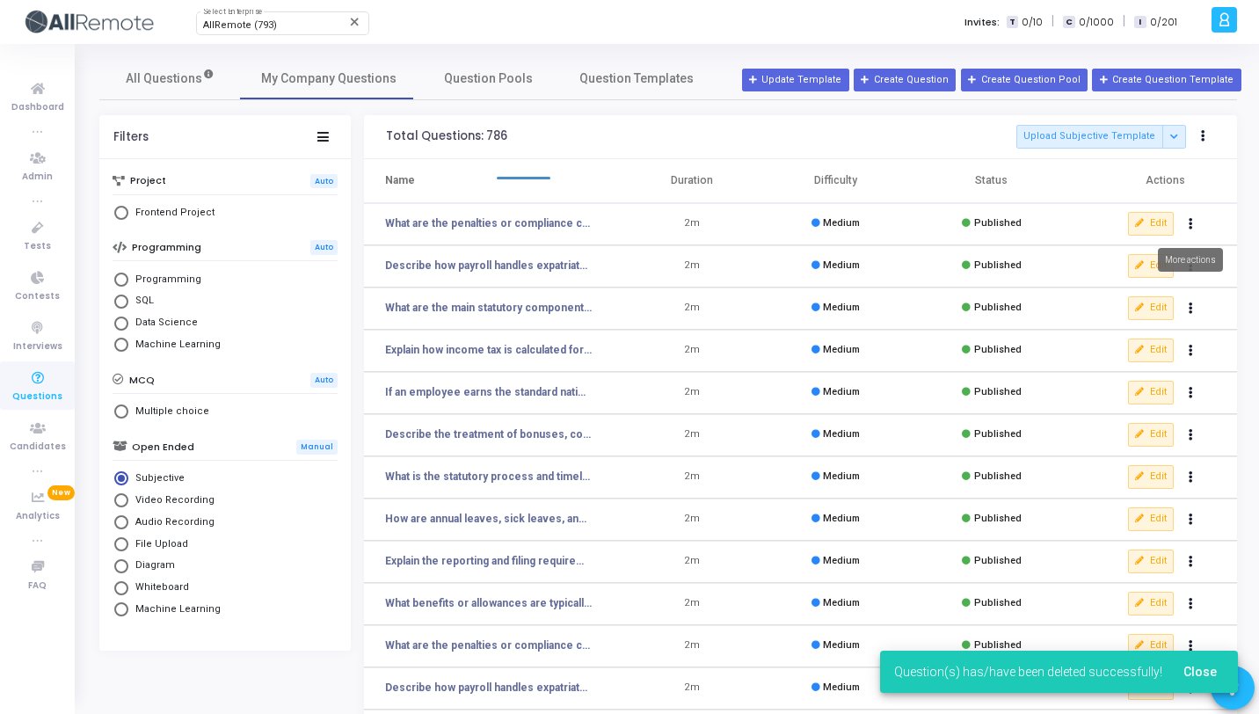
click at [1192, 226] on icon "Actions" at bounding box center [1190, 224] width 4 height 9
click at [1086, 288] on icon "delete" at bounding box center [1087, 289] width 16 height 16
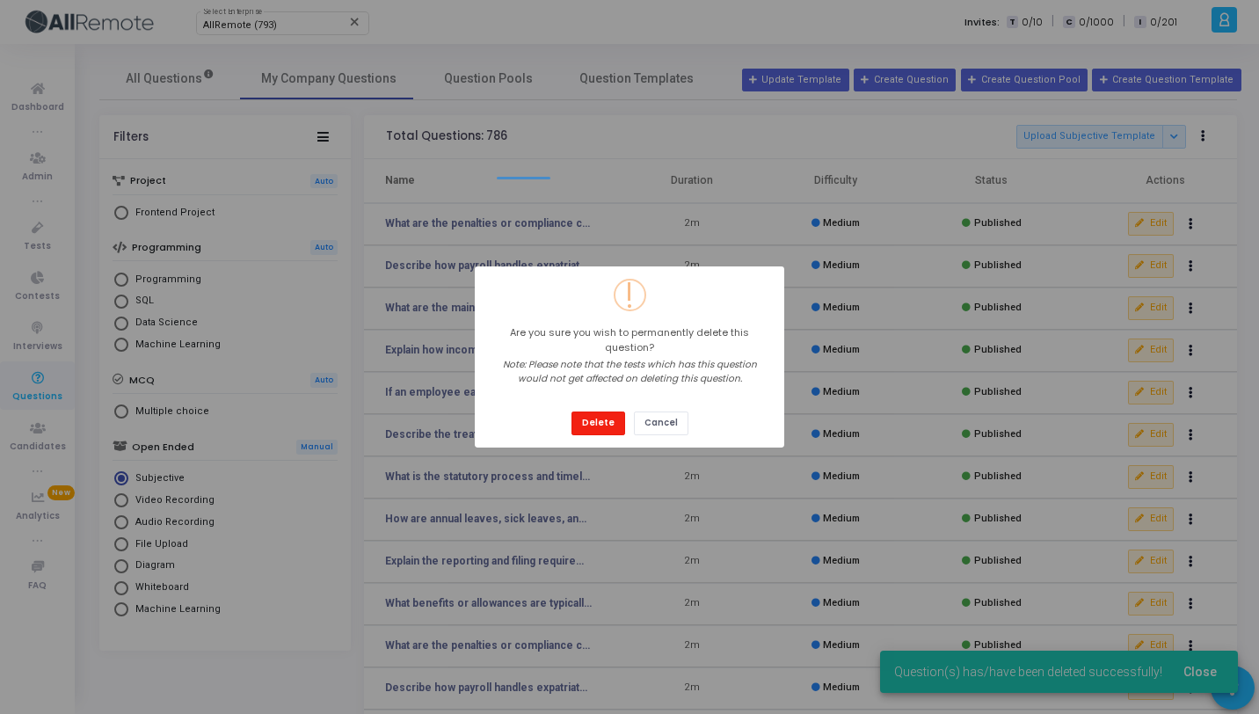
click at [578, 411] on button "Delete" at bounding box center [598, 423] width 54 height 24
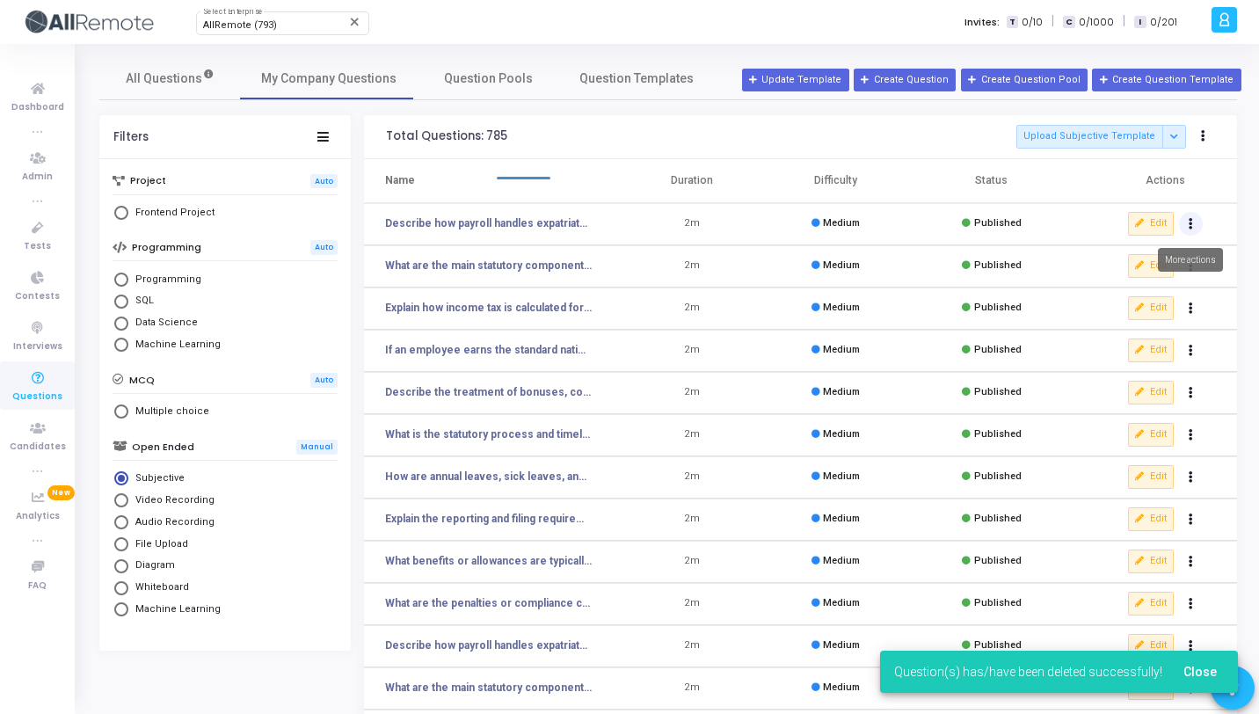
click at [1195, 229] on button "Actions" at bounding box center [1191, 224] width 25 height 25
click at [1078, 287] on button "delete Delete" at bounding box center [1134, 288] width 135 height 29
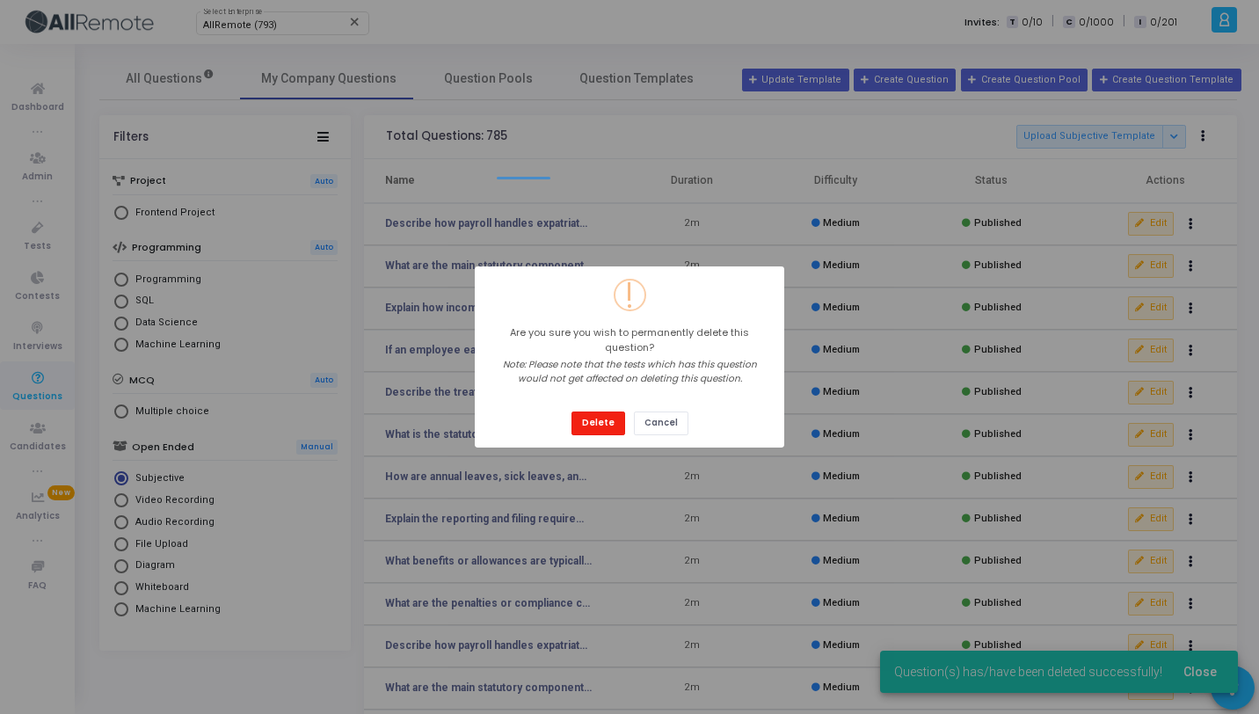
click at [617, 417] on button "Delete" at bounding box center [598, 423] width 54 height 24
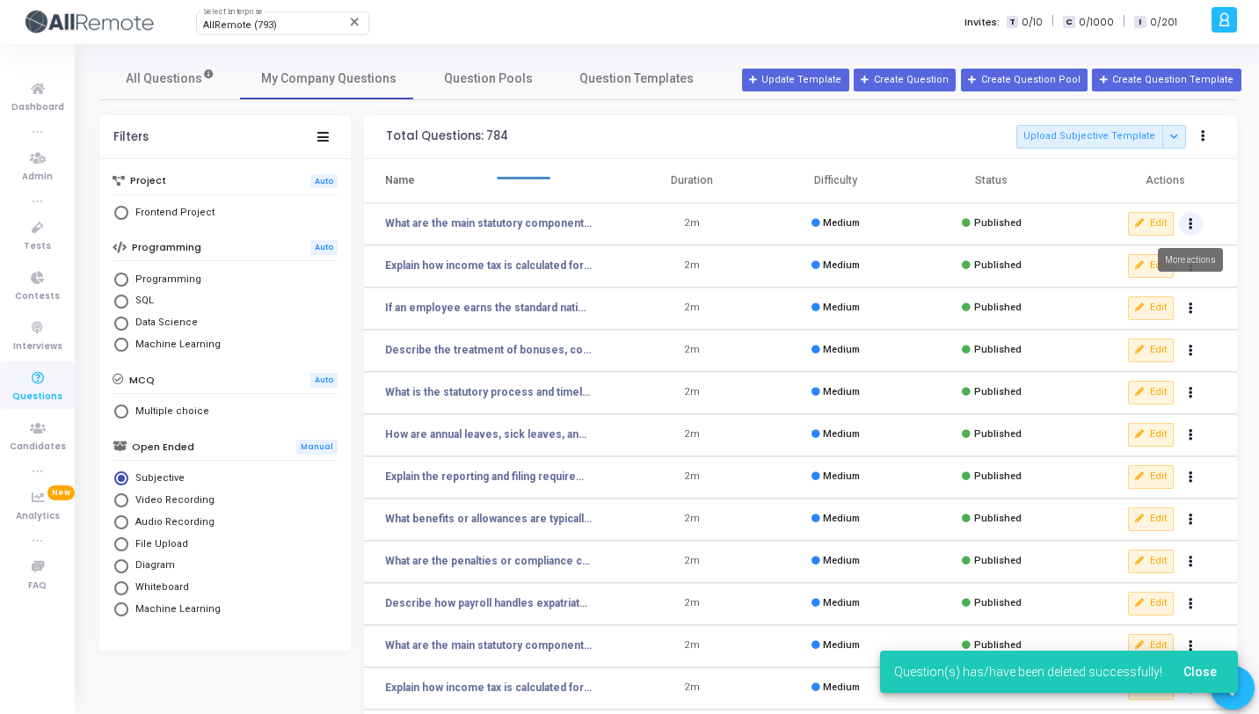
click at [1194, 223] on button "Actions" at bounding box center [1191, 224] width 25 height 25
click at [1106, 285] on button "delete Delete" at bounding box center [1134, 288] width 135 height 29
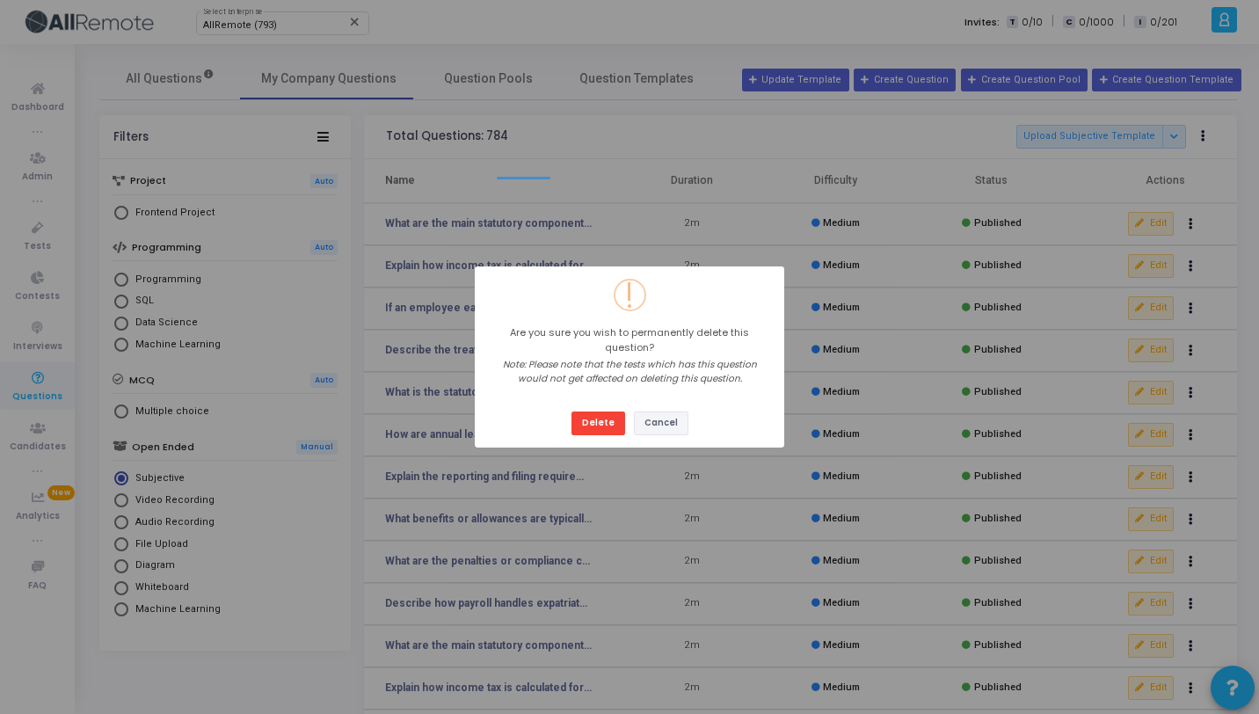
click at [634, 411] on button "Cancel" at bounding box center [661, 423] width 54 height 24
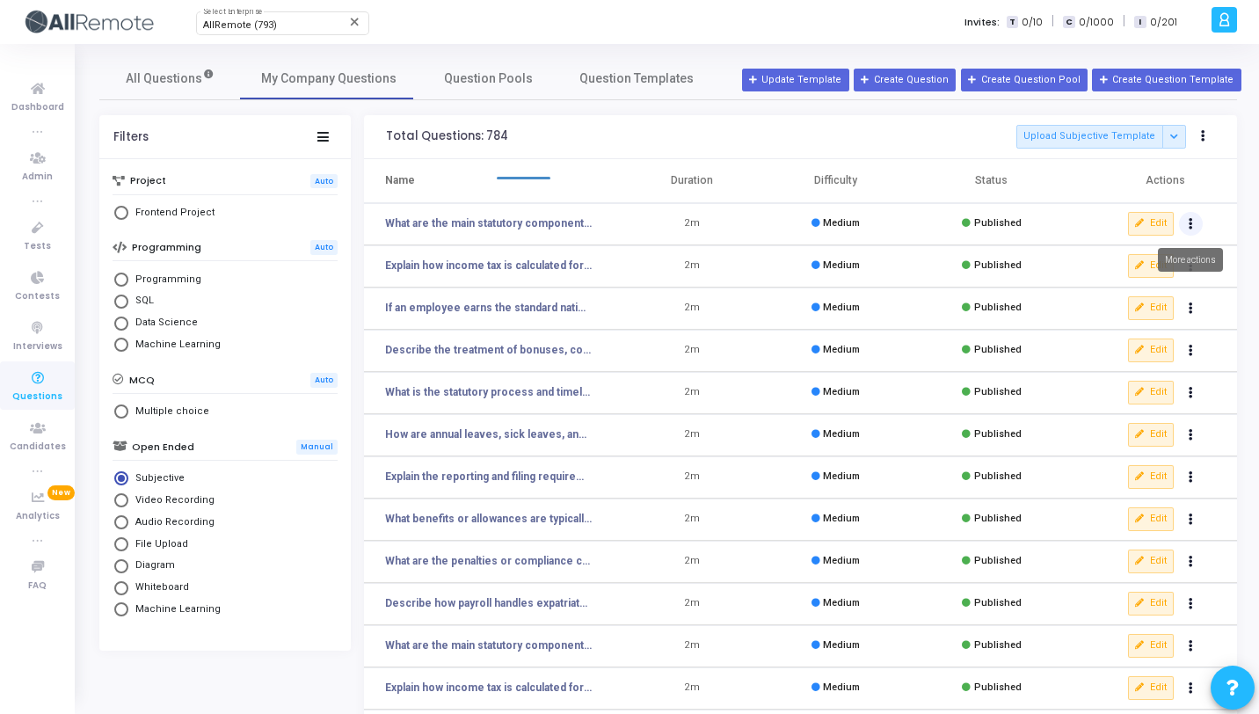
click at [1188, 220] on icon "Actions" at bounding box center [1190, 224] width 4 height 9
click at [1103, 277] on button "delete Delete" at bounding box center [1134, 288] width 135 height 29
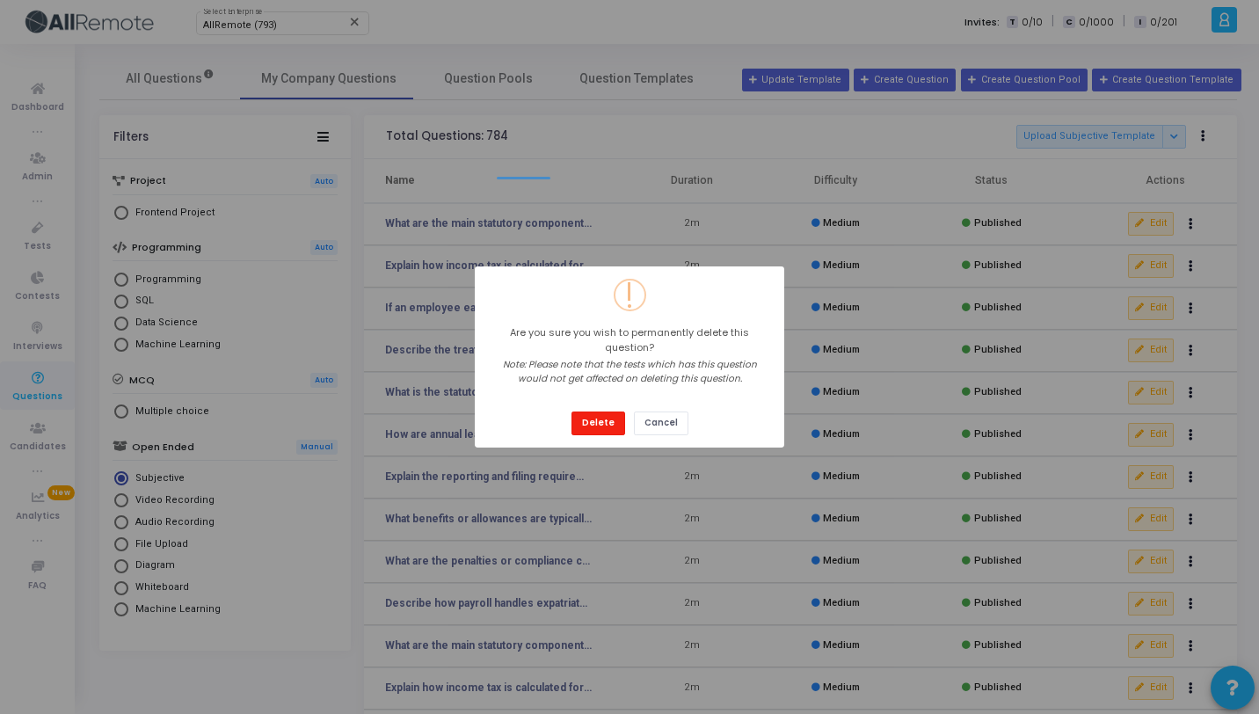
click at [571, 411] on button "Delete" at bounding box center [598, 423] width 54 height 24
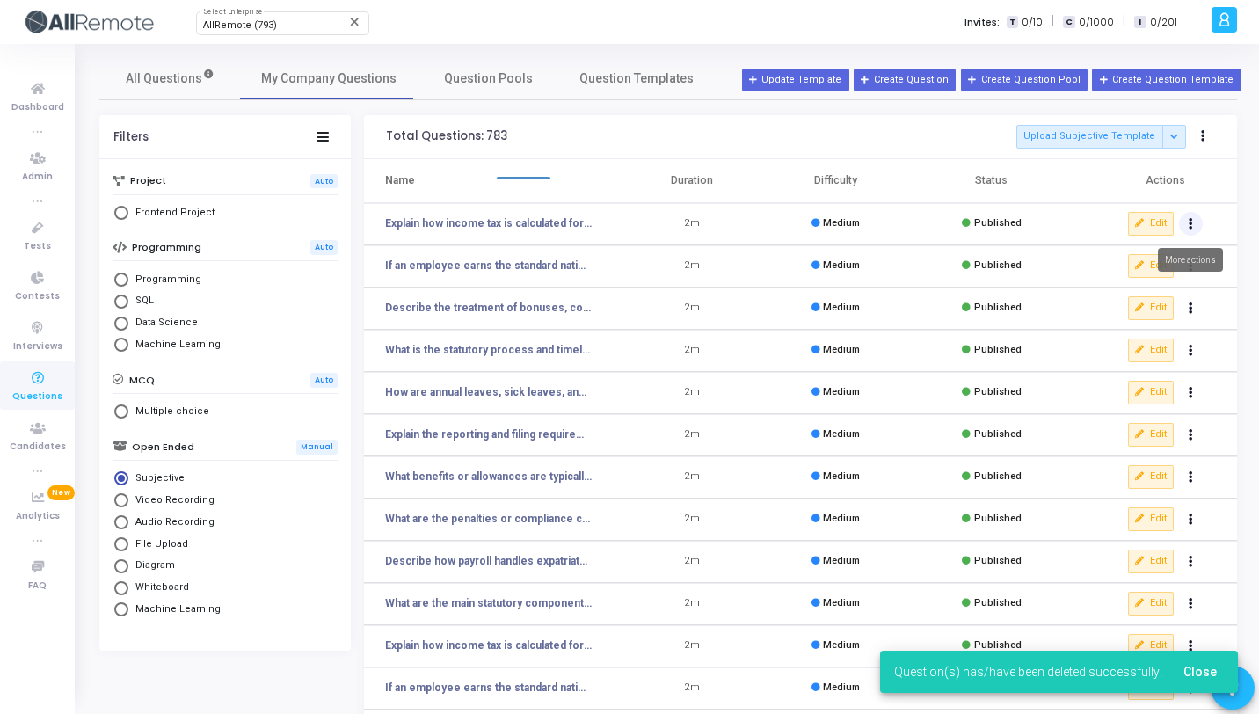
click at [1194, 223] on button "Actions" at bounding box center [1191, 224] width 25 height 25
click at [1114, 285] on button "delete Delete" at bounding box center [1134, 288] width 135 height 29
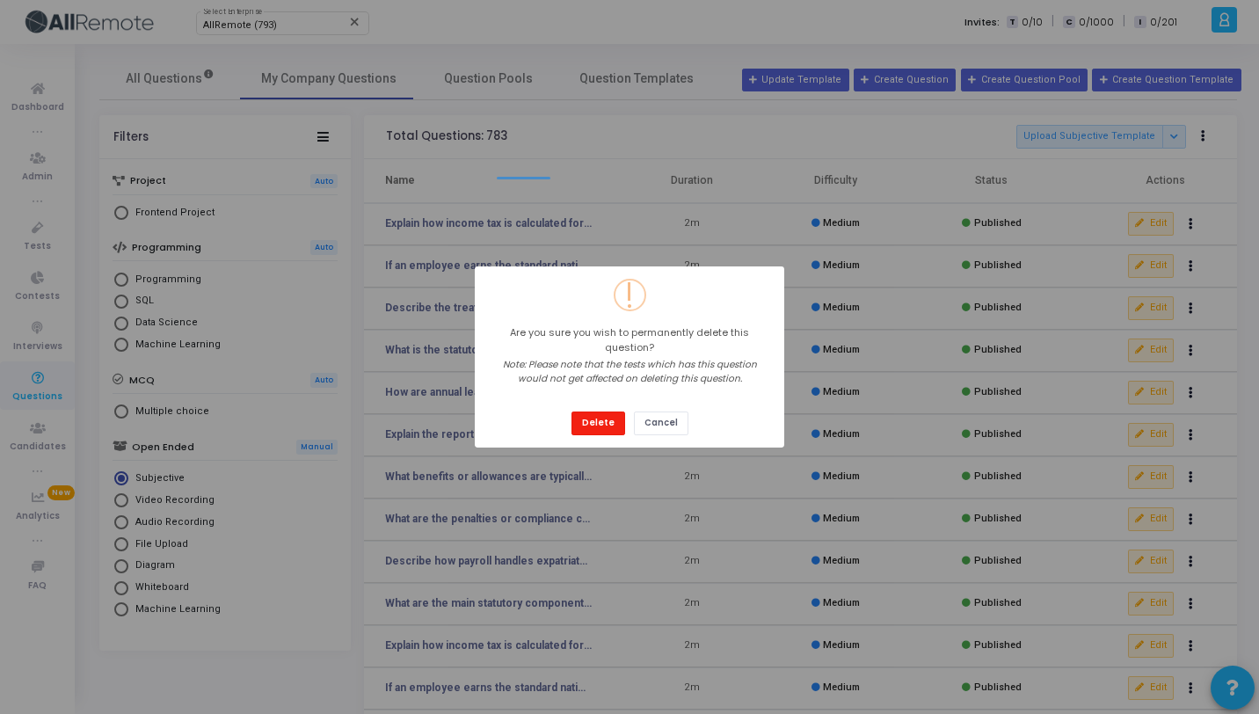
click at [571, 411] on button "Delete" at bounding box center [598, 423] width 54 height 24
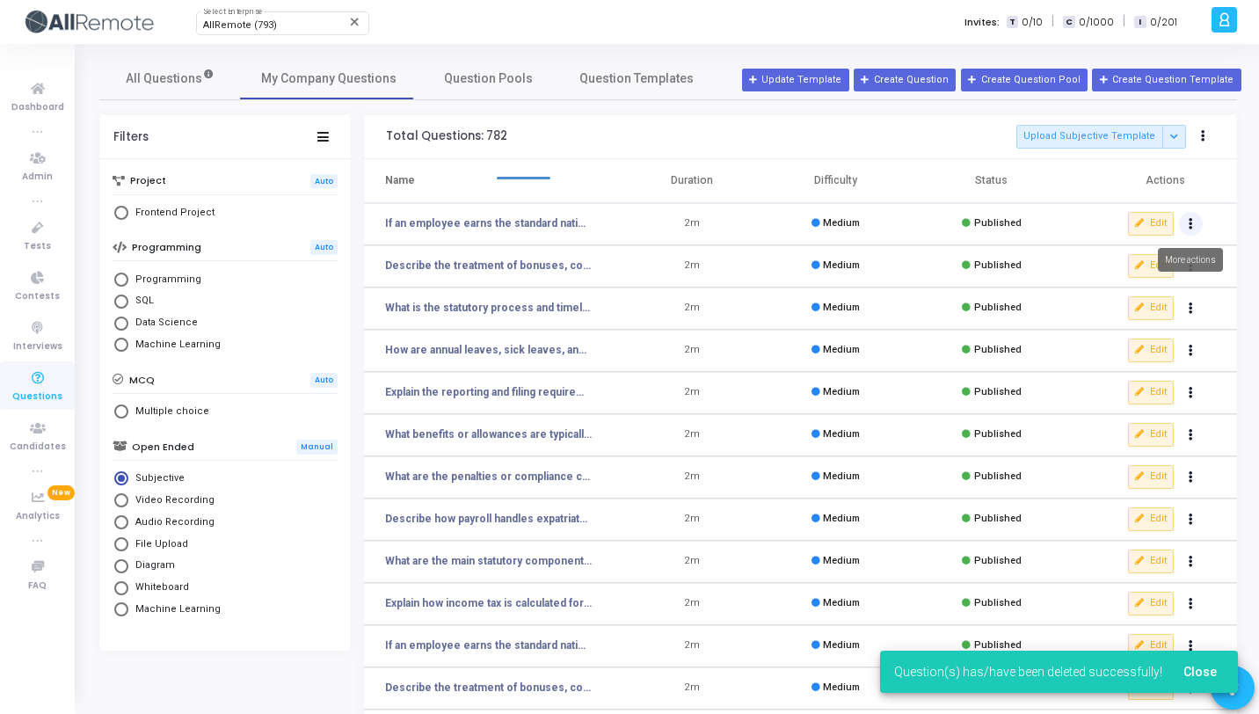
click at [1192, 223] on icon "Actions" at bounding box center [1190, 224] width 4 height 9
click at [1122, 287] on button "delete Delete" at bounding box center [1134, 288] width 135 height 29
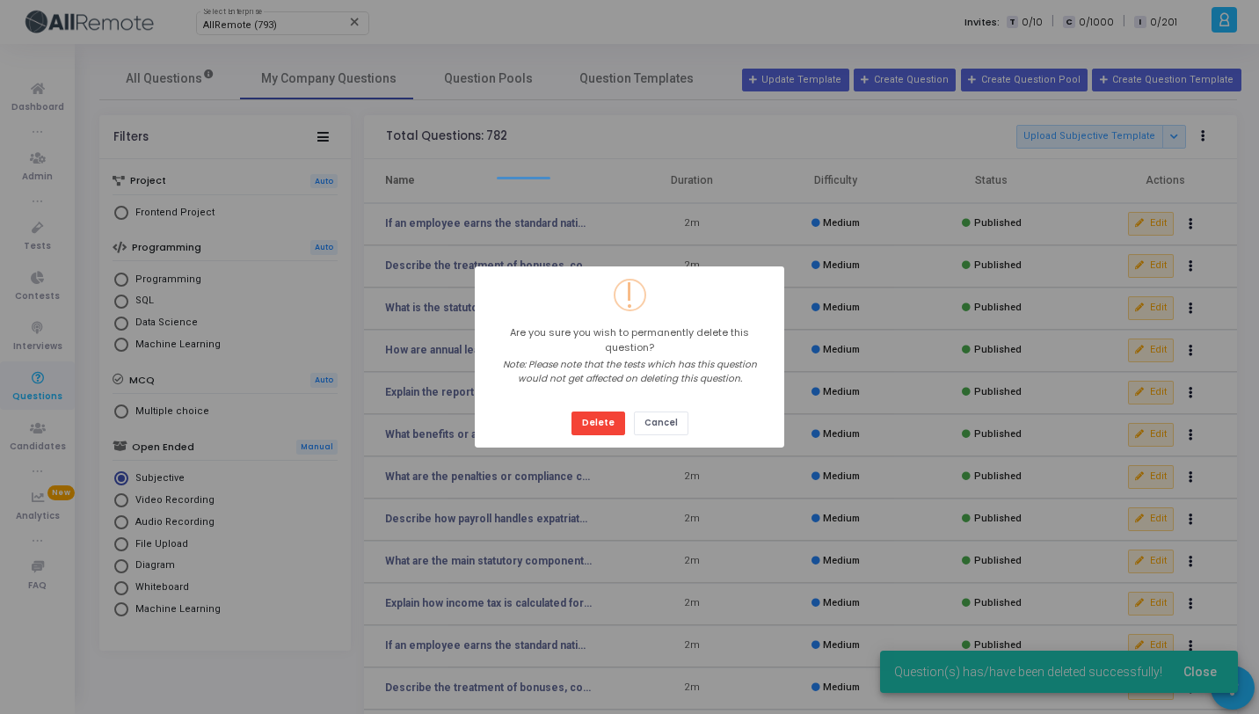
click at [571, 411] on button "Delete" at bounding box center [598, 423] width 54 height 24
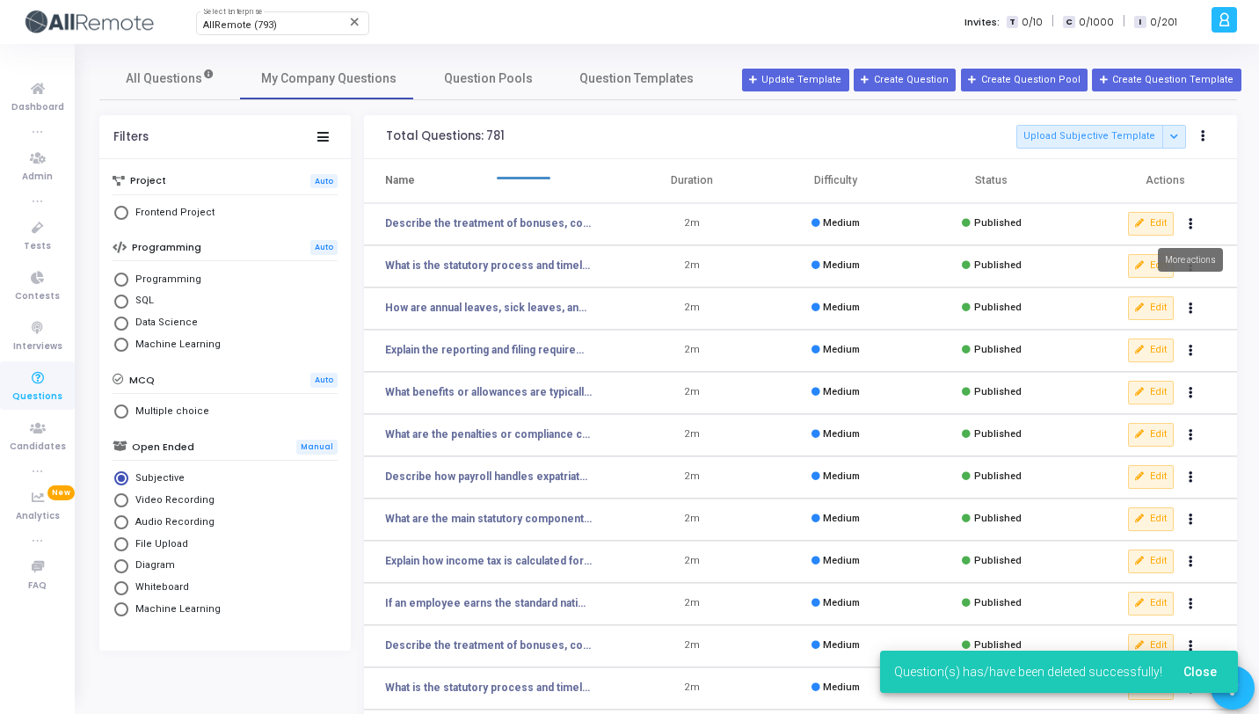
click at [1192, 222] on icon "Actions" at bounding box center [1190, 224] width 4 height 9
click at [1135, 288] on button "delete Delete" at bounding box center [1134, 288] width 135 height 29
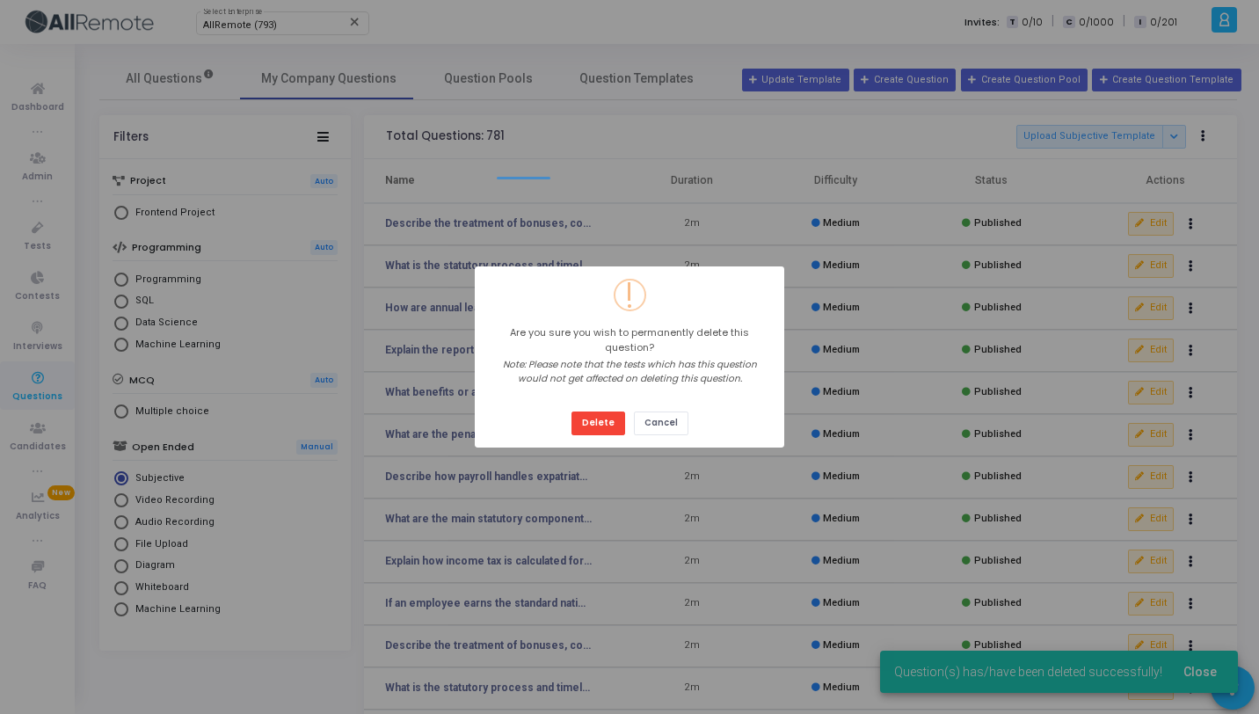
click at [571, 411] on button "Delete" at bounding box center [598, 423] width 54 height 24
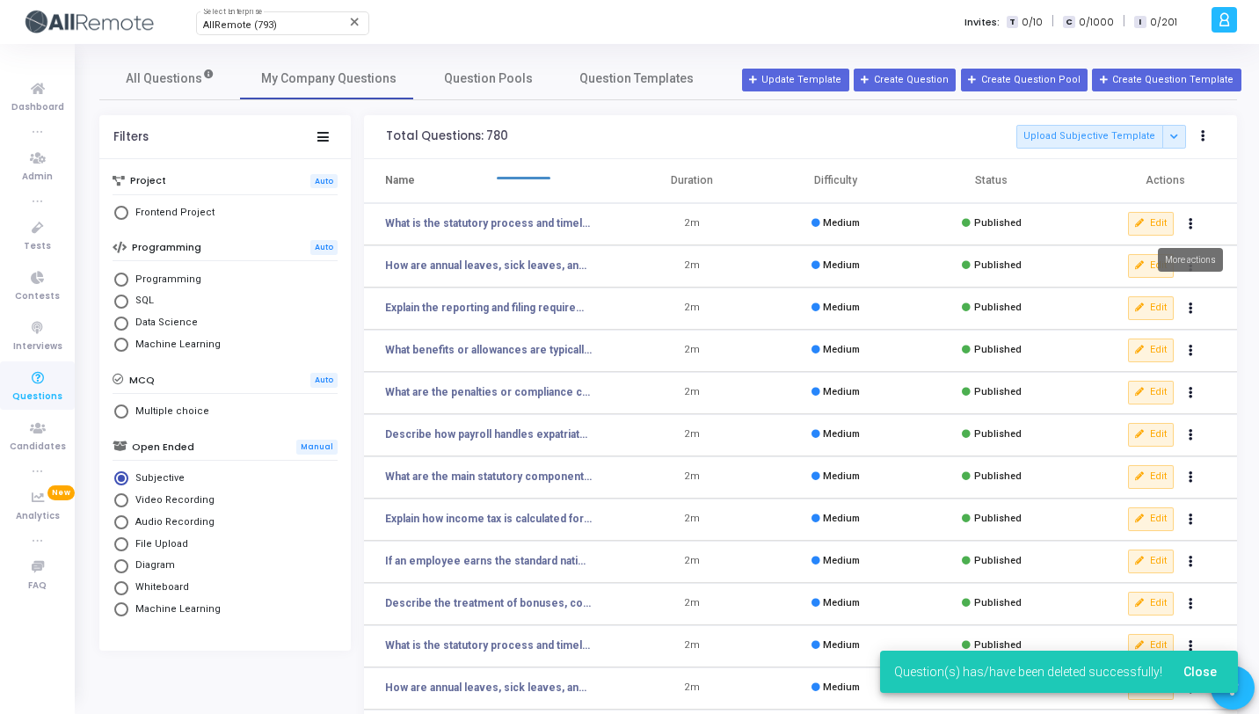
click at [1192, 226] on button "Actions" at bounding box center [1191, 224] width 25 height 25
click at [1140, 286] on button "delete Delete" at bounding box center [1134, 288] width 135 height 29
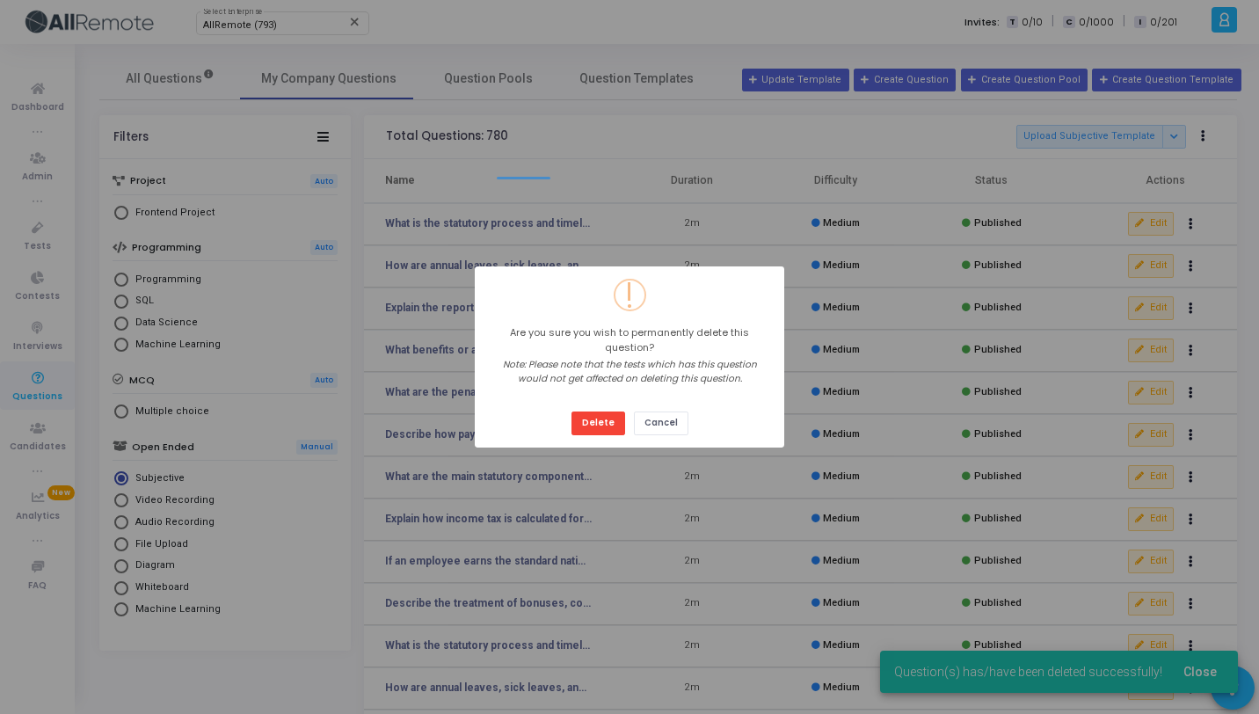
click at [571, 411] on button "Delete" at bounding box center [598, 423] width 54 height 24
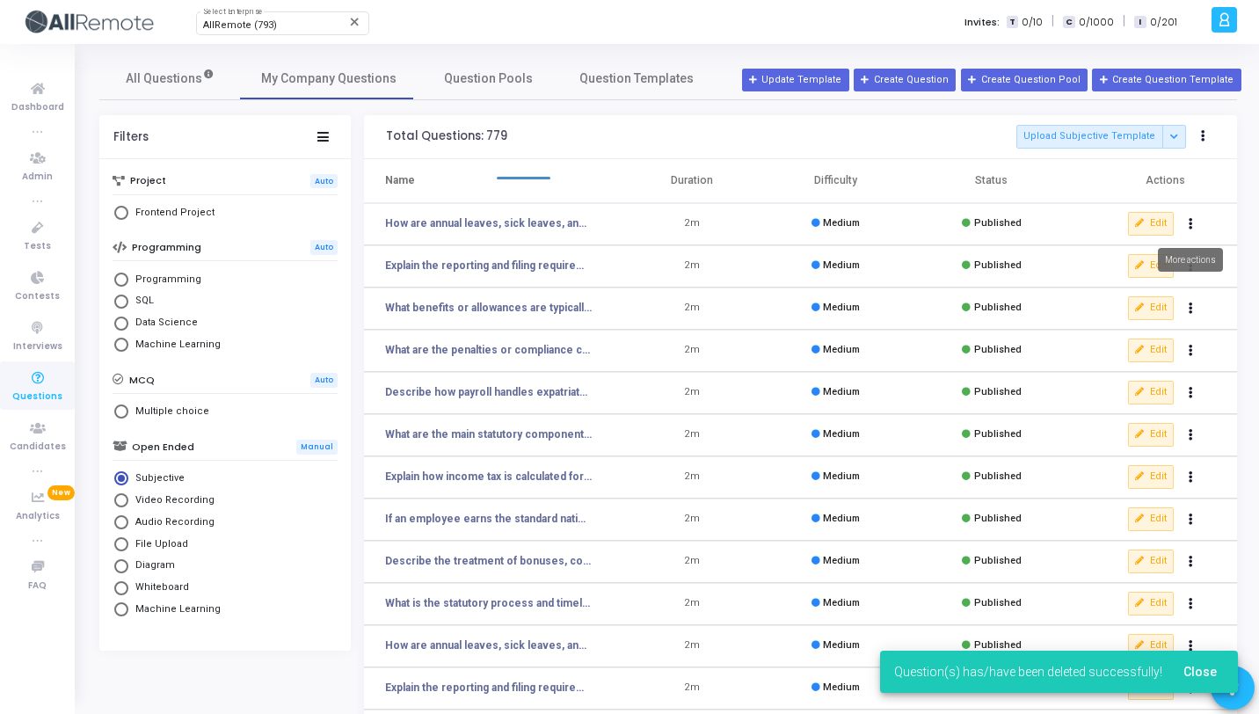
click at [1193, 222] on button "Actions" at bounding box center [1191, 224] width 25 height 25
click at [1127, 285] on button "delete Delete" at bounding box center [1134, 288] width 135 height 29
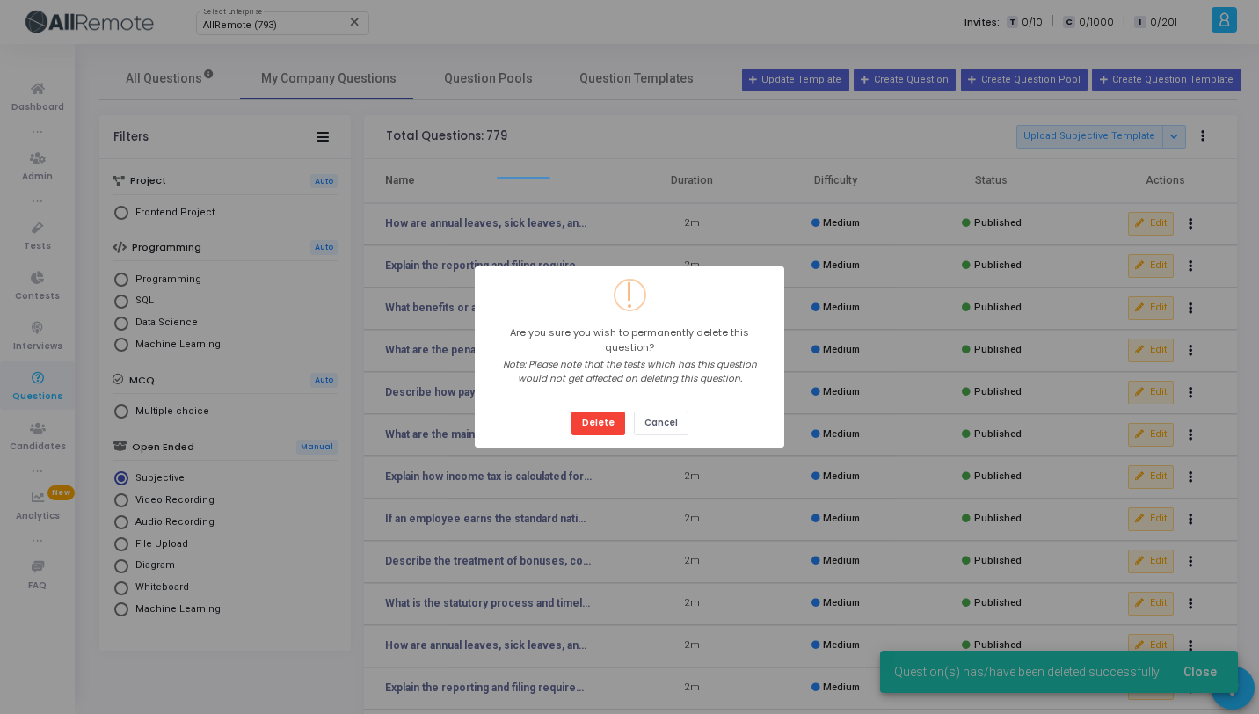
click at [571, 411] on button "Delete" at bounding box center [598, 423] width 54 height 24
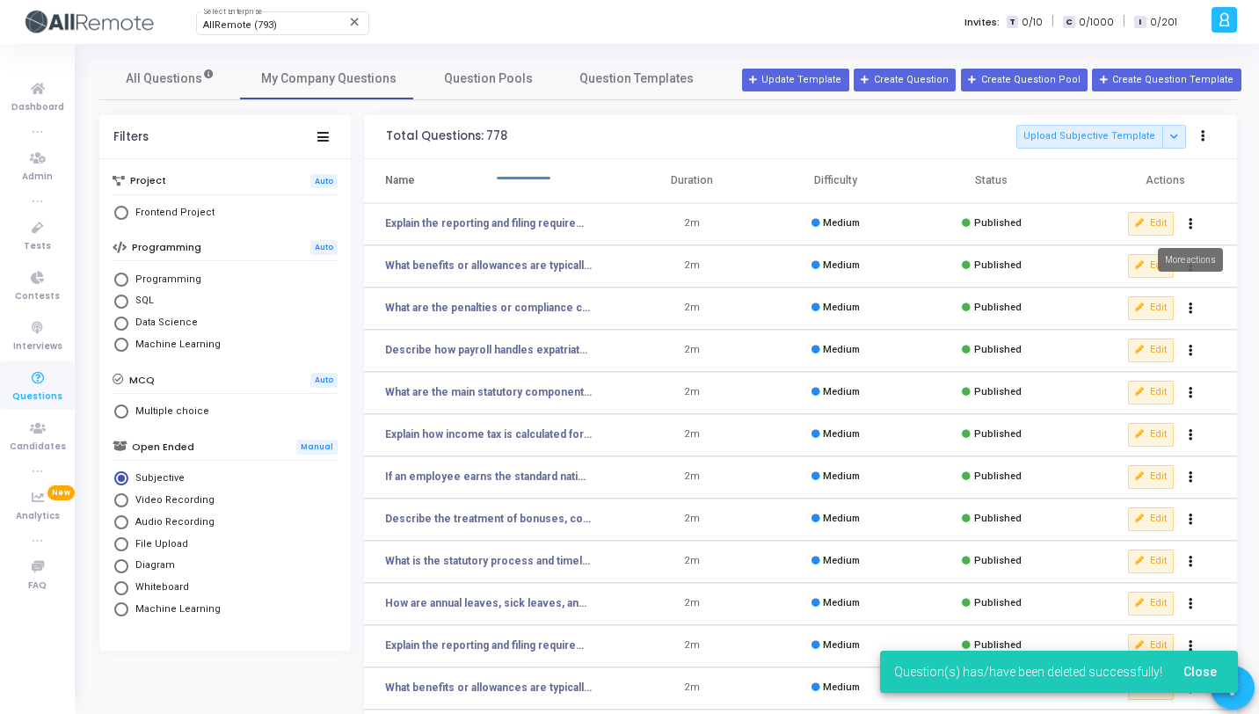
click at [1189, 220] on icon "Actions" at bounding box center [1190, 224] width 4 height 9
click at [1133, 276] on button "delete Delete" at bounding box center [1134, 288] width 135 height 29
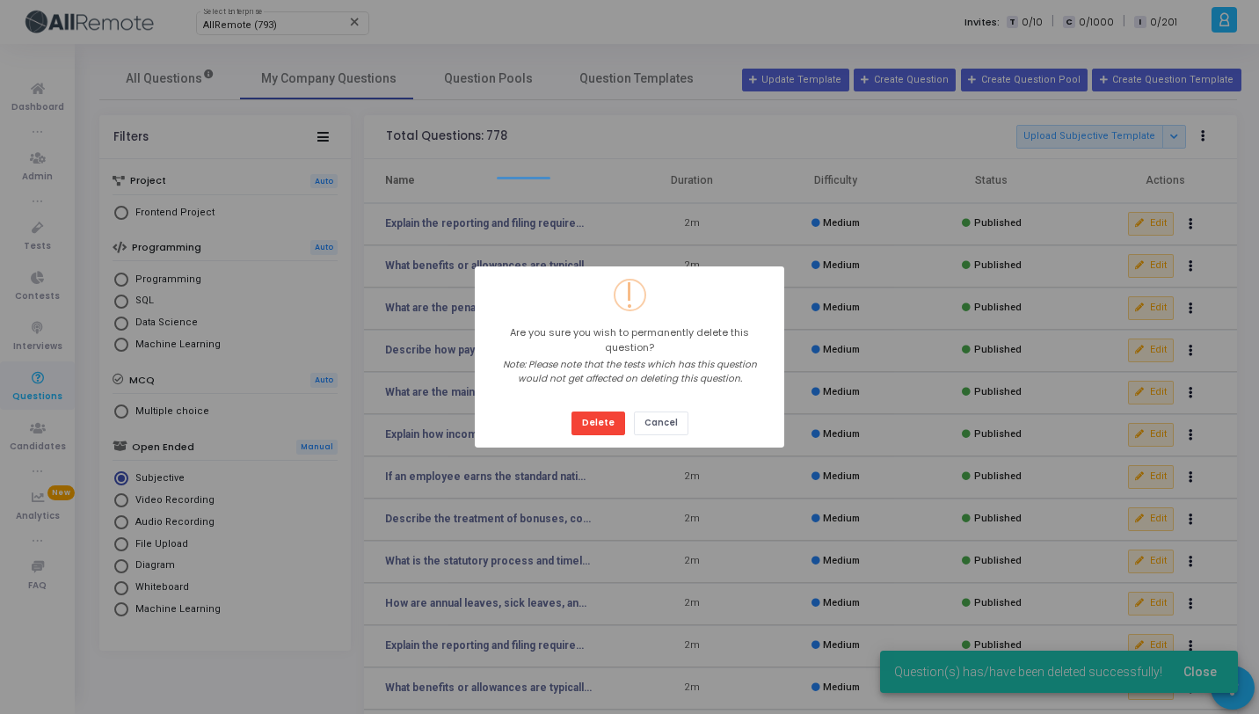
click at [571, 411] on button "Delete" at bounding box center [598, 423] width 54 height 24
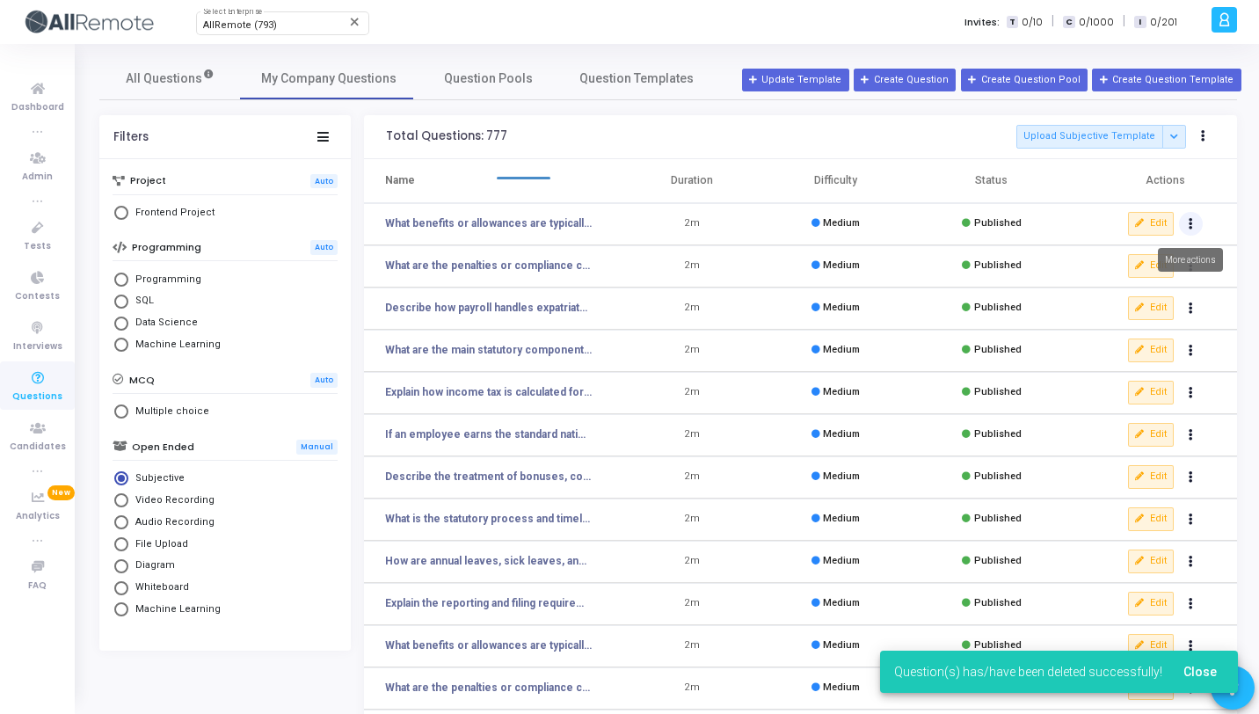
click at [1197, 222] on button "Actions" at bounding box center [1191, 224] width 25 height 25
click at [1152, 276] on button "delete Delete" at bounding box center [1134, 288] width 135 height 29
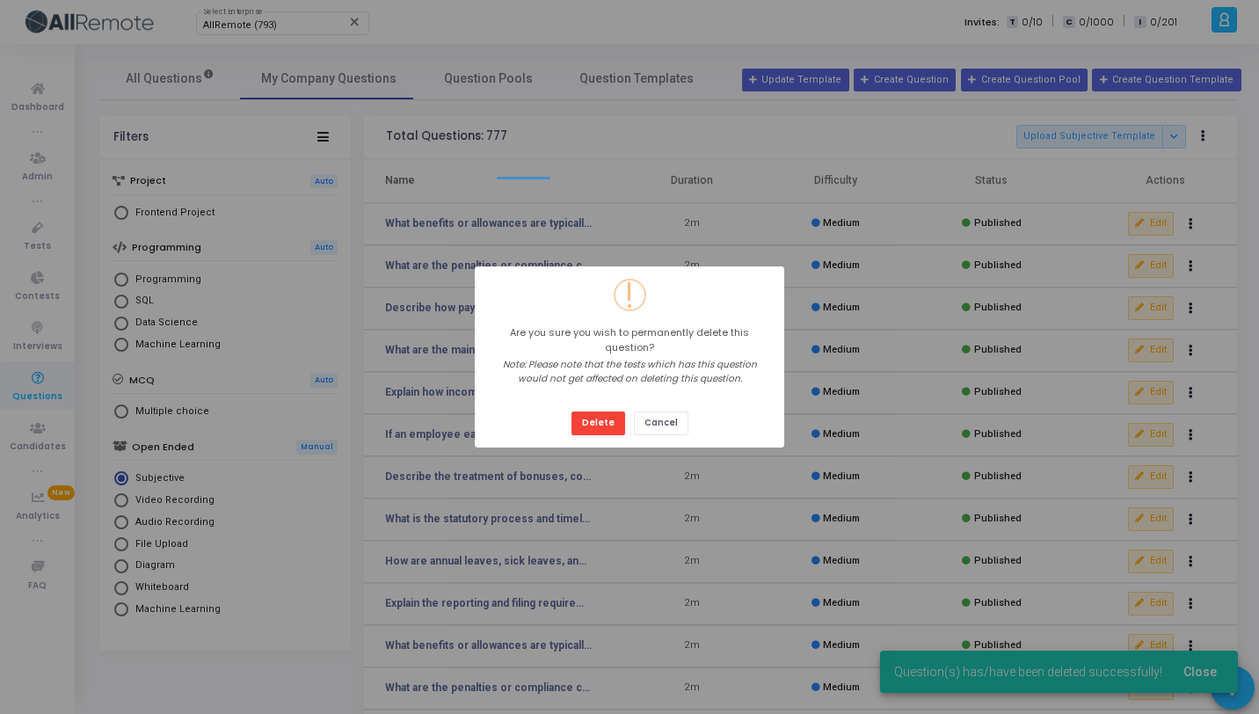
click at [571, 411] on button "Delete" at bounding box center [598, 423] width 54 height 24
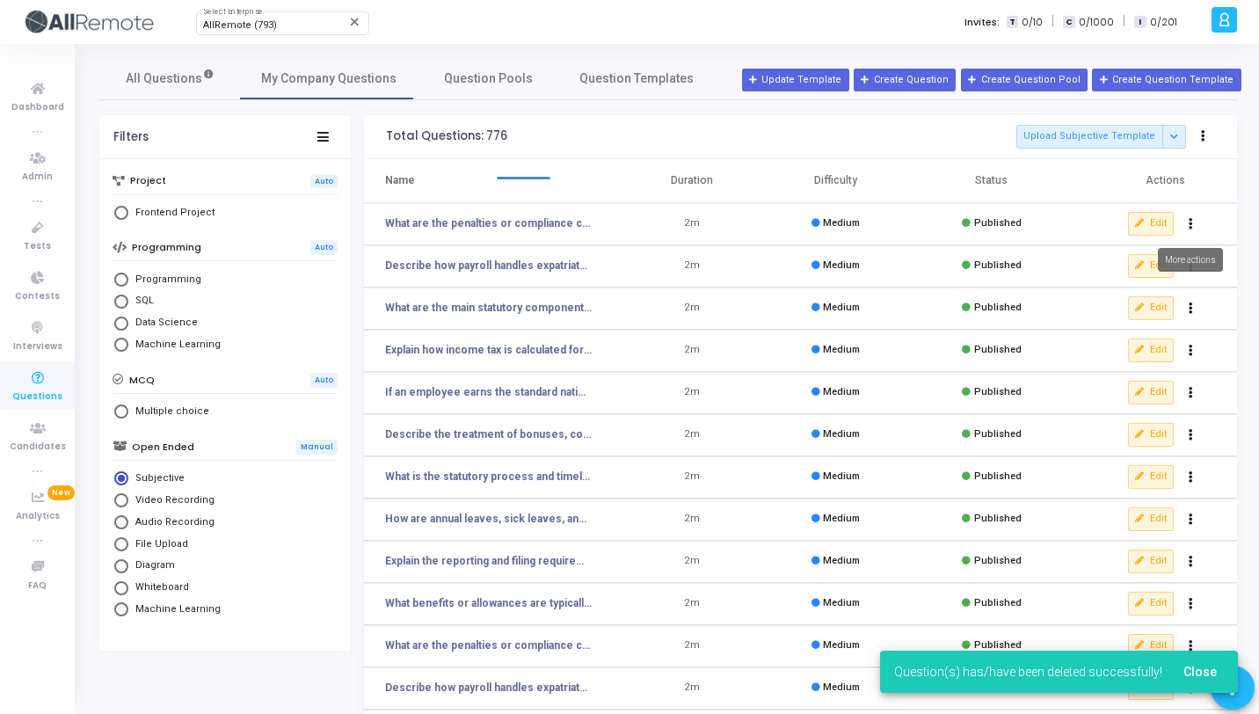
click at [1188, 223] on button "Actions" at bounding box center [1191, 224] width 25 height 25
click at [1132, 275] on button "delete Delete" at bounding box center [1134, 288] width 135 height 29
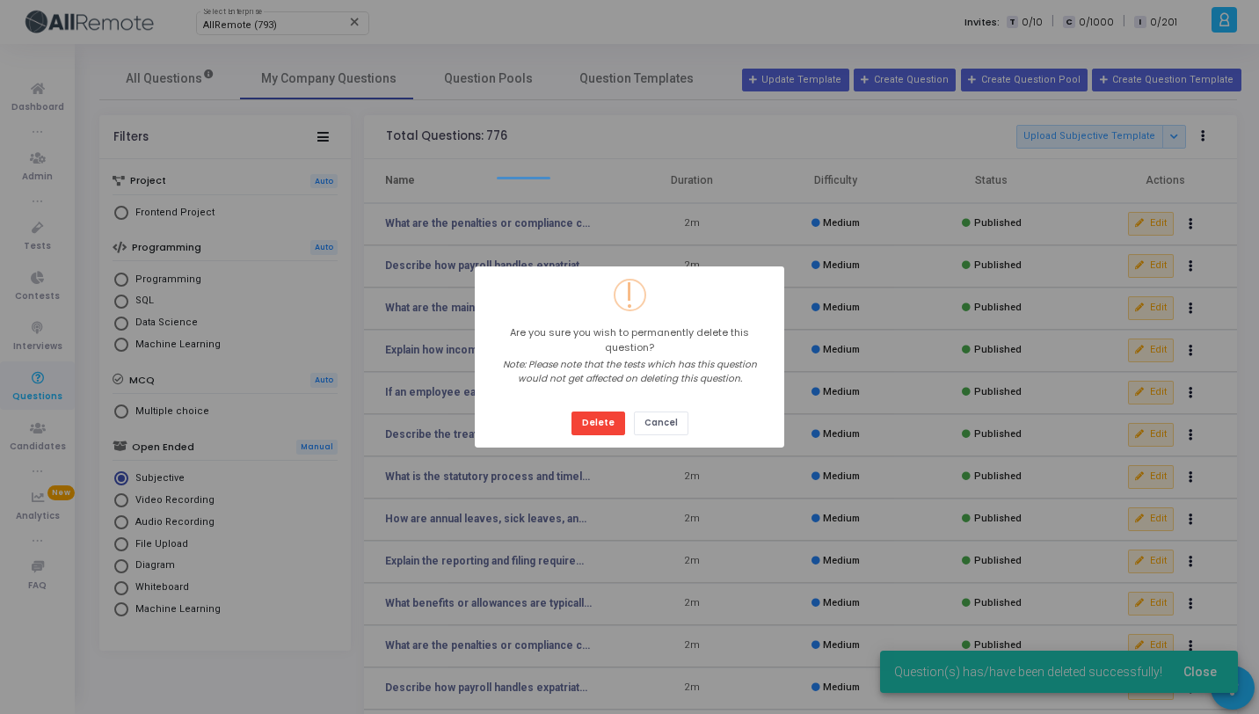
click at [571, 411] on button "Delete" at bounding box center [598, 423] width 54 height 24
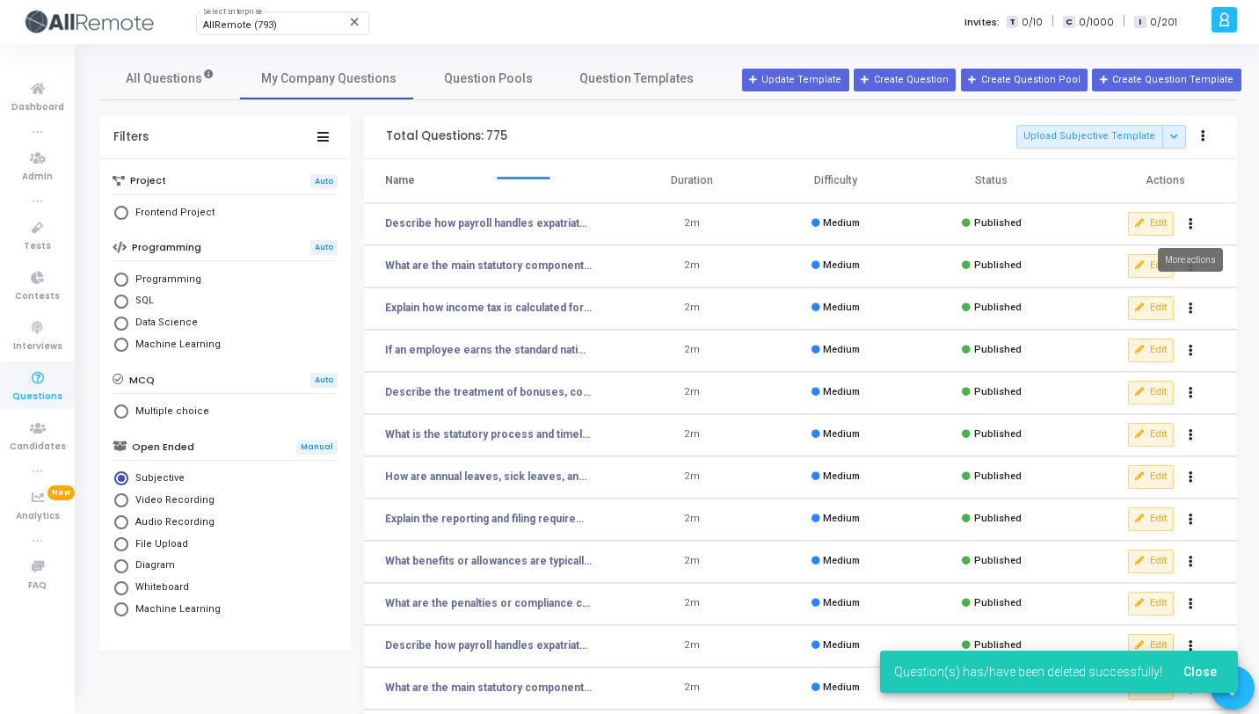
click at [1187, 224] on button "Actions" at bounding box center [1191, 224] width 25 height 25
click at [1138, 280] on button "delete Delete" at bounding box center [1134, 288] width 135 height 29
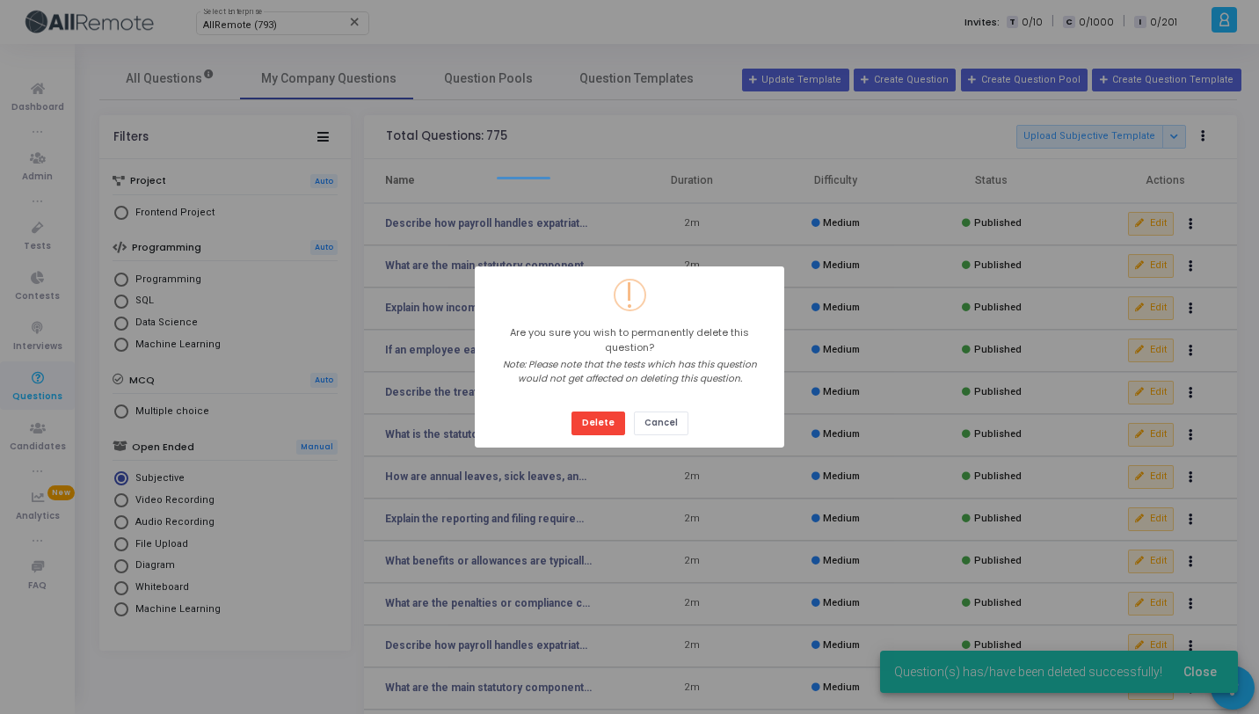
click at [571, 411] on button "Delete" at bounding box center [598, 423] width 54 height 24
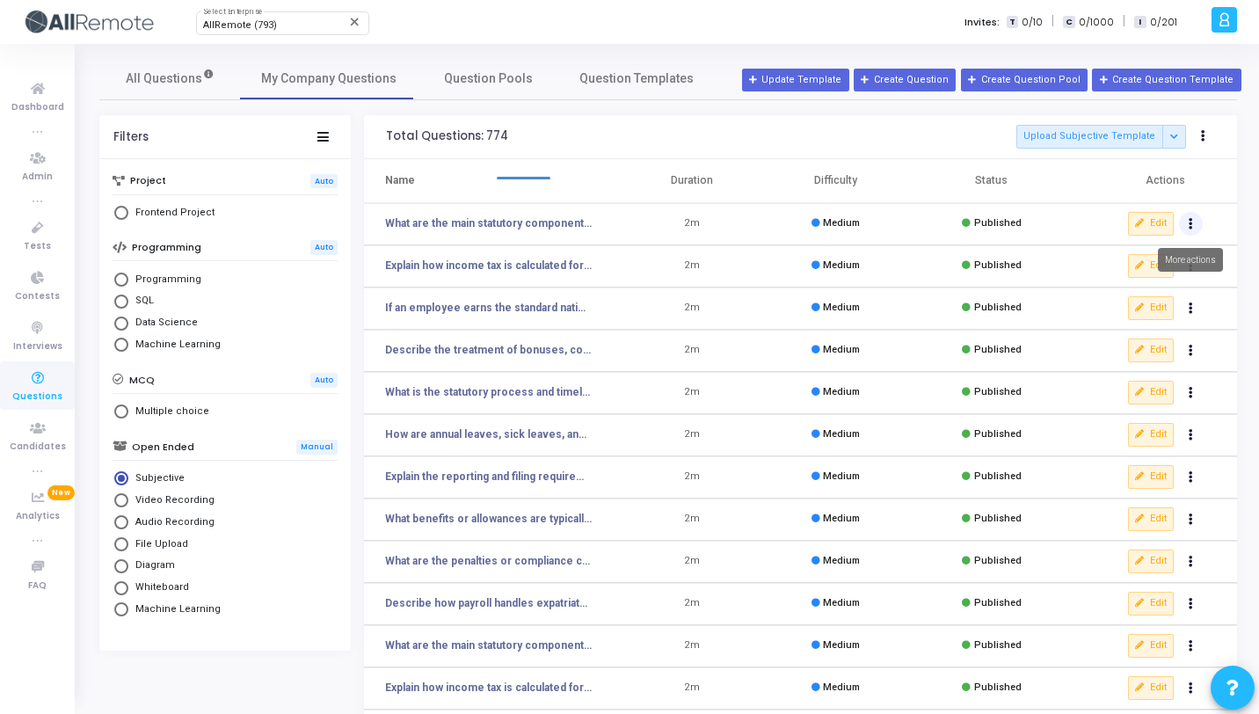
click at [1195, 231] on button "Actions" at bounding box center [1191, 224] width 25 height 25
click at [1138, 287] on button "delete Delete" at bounding box center [1134, 288] width 135 height 29
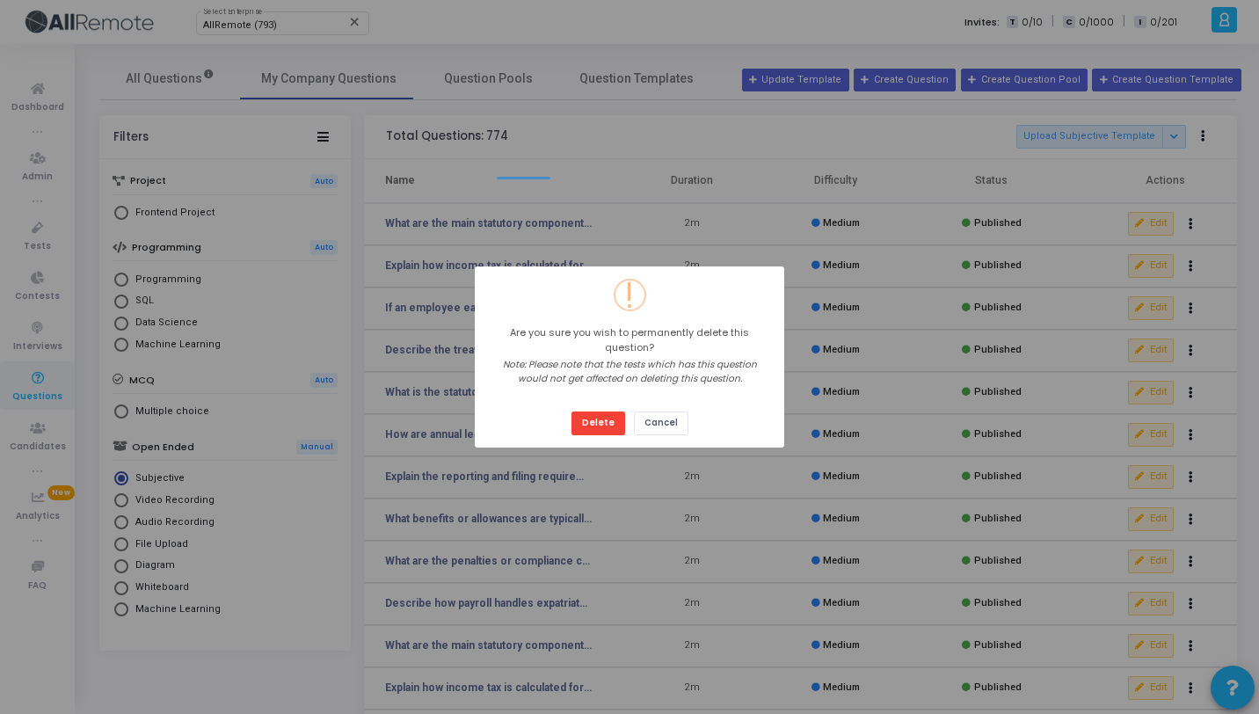
click at [571, 411] on button "Delete" at bounding box center [598, 423] width 54 height 24
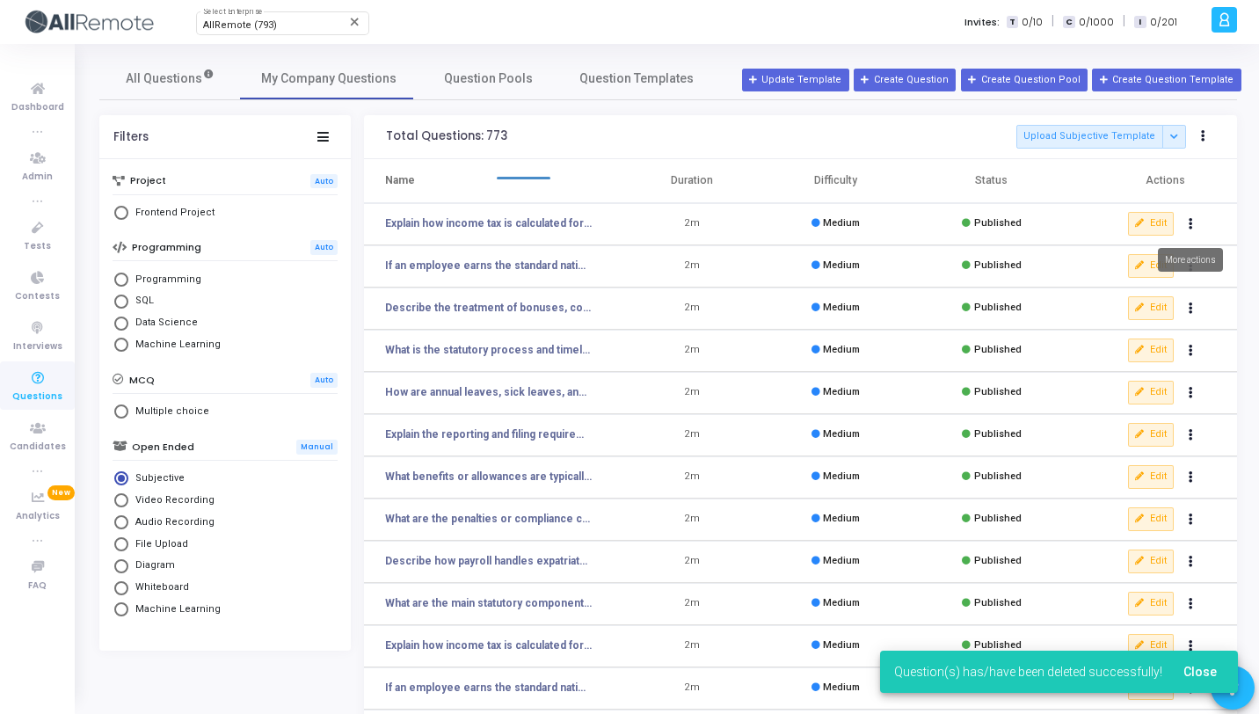
click at [1188, 226] on icon "Actions" at bounding box center [1190, 224] width 4 height 9
click at [1157, 287] on button "delete Delete" at bounding box center [1134, 288] width 135 height 29
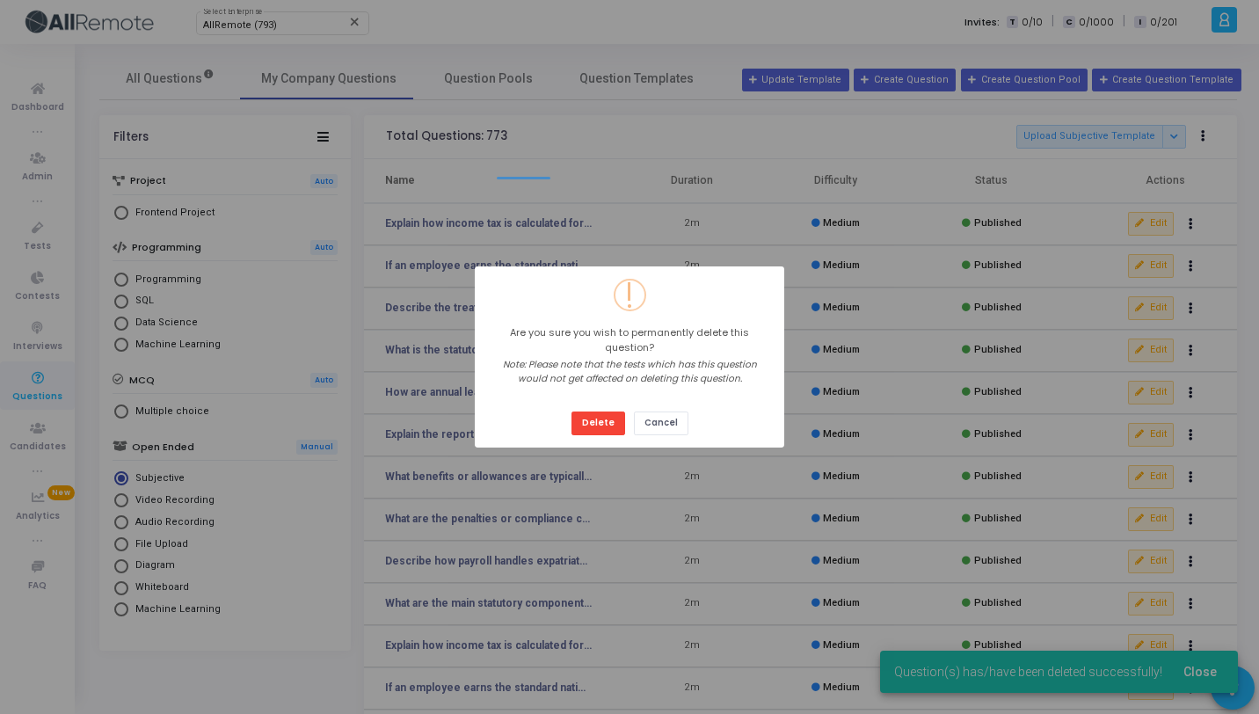
click at [571, 411] on button "Delete" at bounding box center [598, 423] width 54 height 24
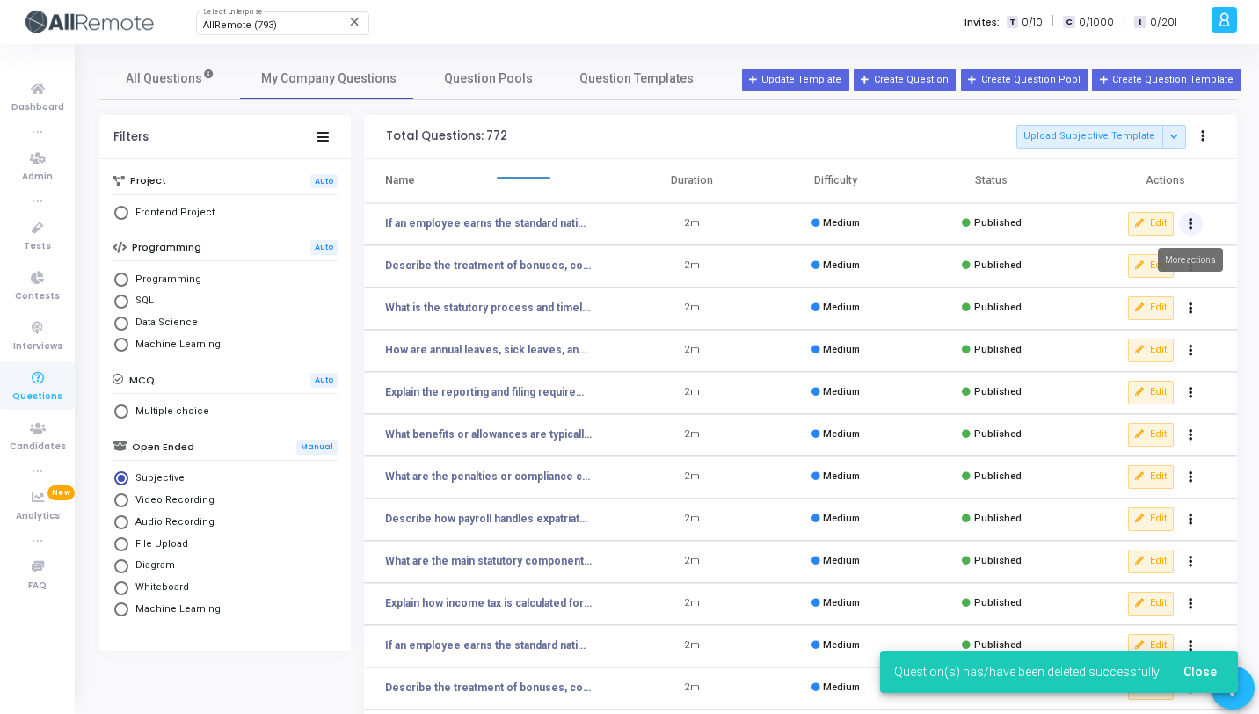
click at [1194, 222] on button "Actions" at bounding box center [1191, 224] width 25 height 25
click at [1152, 282] on button "delete Delete" at bounding box center [1134, 288] width 135 height 29
click at [1191, 228] on icon "Actions" at bounding box center [1190, 224] width 4 height 9
click at [1156, 287] on button "delete Delete" at bounding box center [1134, 288] width 135 height 29
click at [1186, 225] on button "Actions" at bounding box center [1191, 224] width 25 height 25
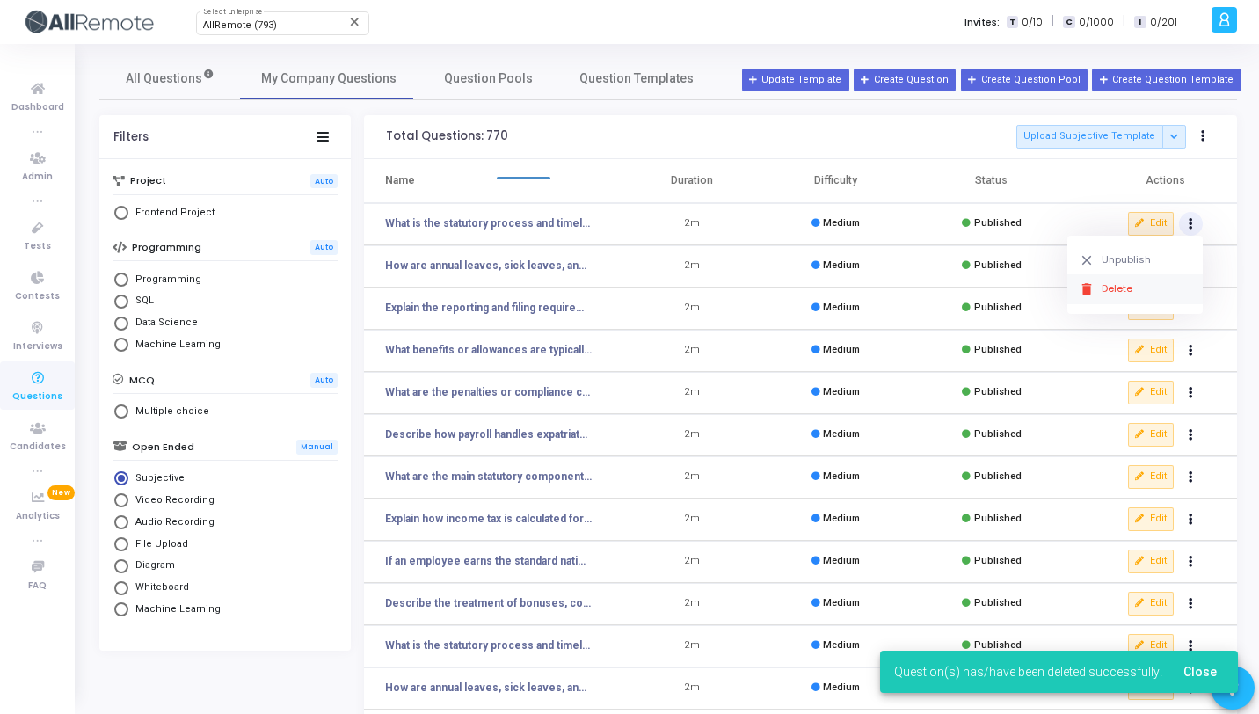
click at [1156, 282] on button "delete Delete" at bounding box center [1134, 288] width 135 height 29
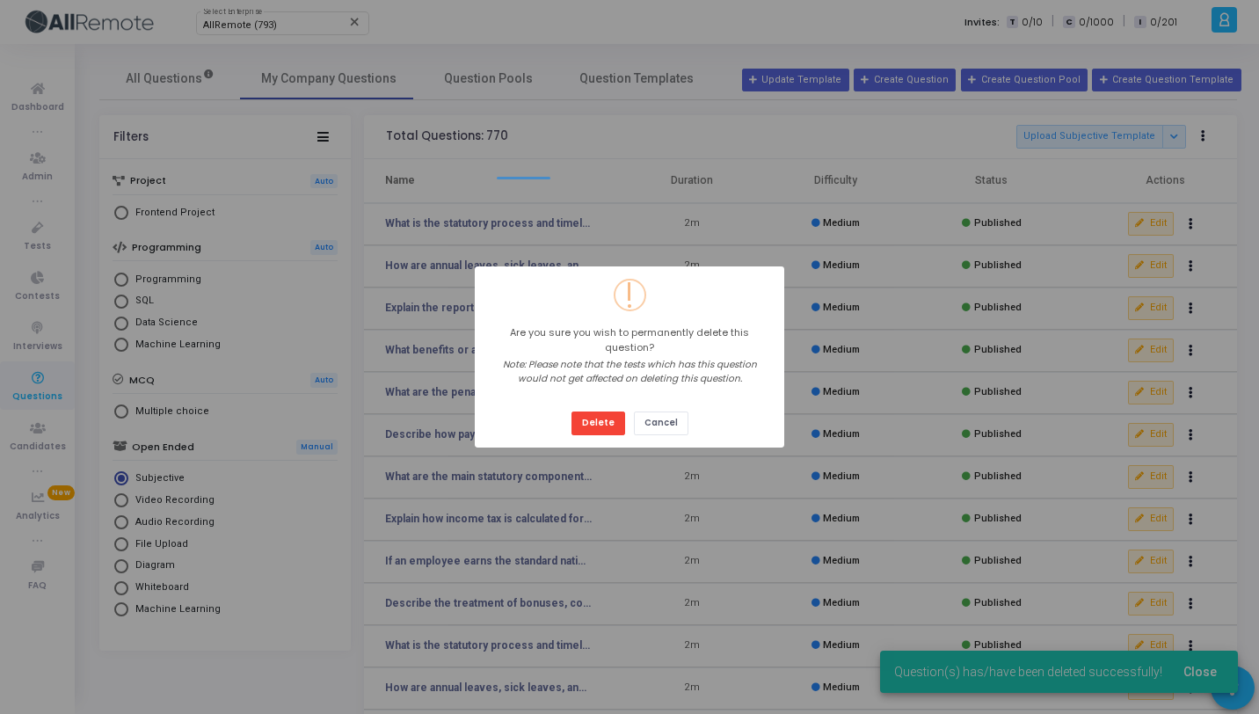
click at [571, 411] on button "Delete" at bounding box center [598, 423] width 54 height 24
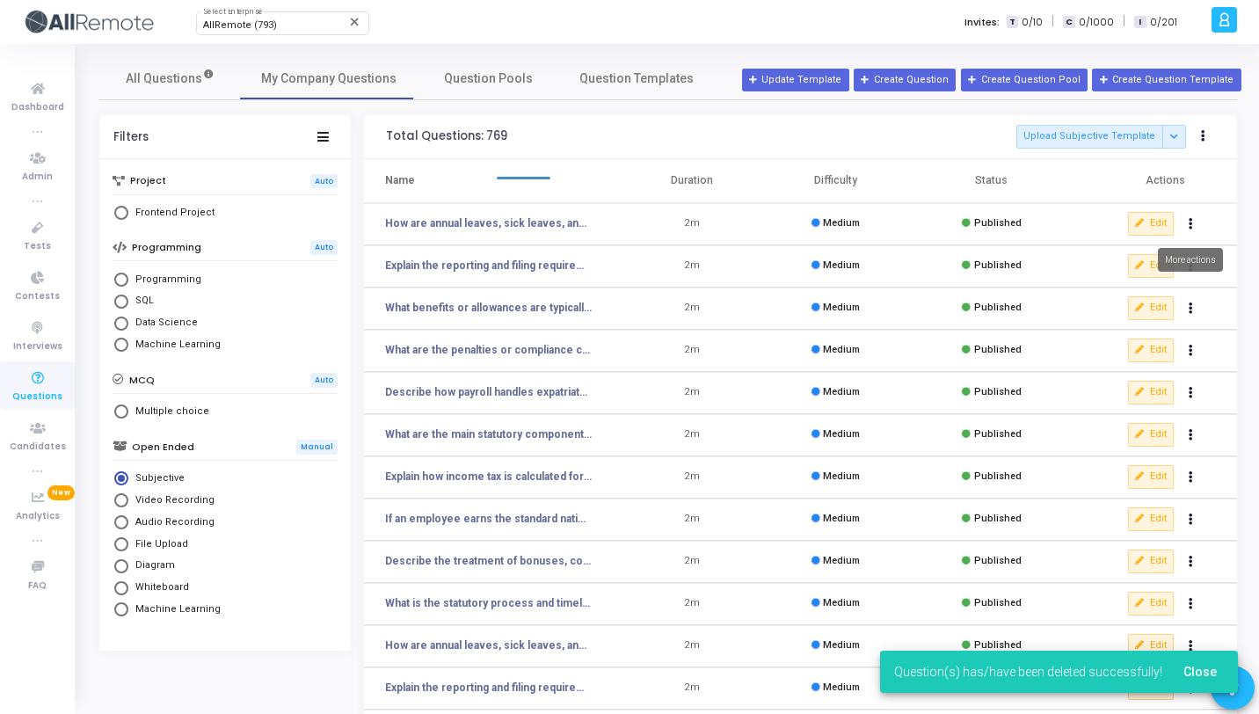
click at [1194, 229] on button "Actions" at bounding box center [1191, 224] width 25 height 25
click at [1160, 284] on button "delete Delete" at bounding box center [1134, 288] width 135 height 29
click at [1189, 229] on icon "Actions" at bounding box center [1190, 224] width 4 height 9
click at [1167, 282] on button "delete Delete" at bounding box center [1134, 288] width 135 height 29
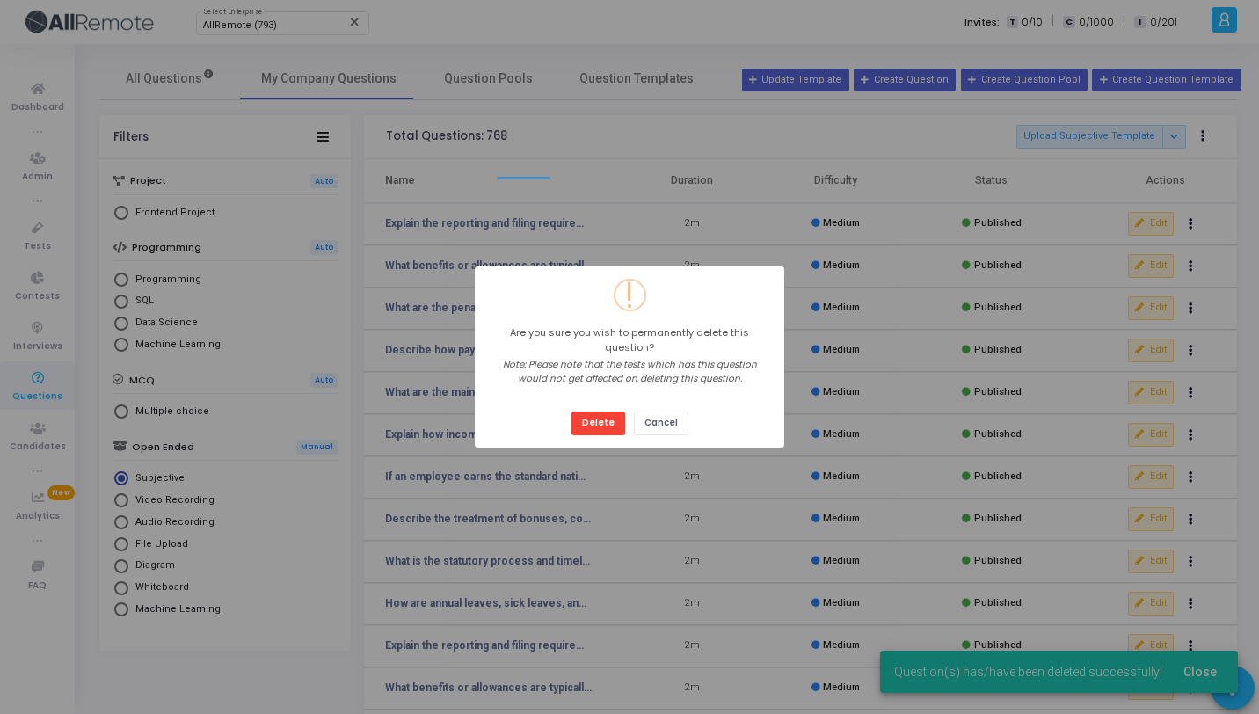
click at [571, 411] on button "Delete" at bounding box center [598, 423] width 54 height 24
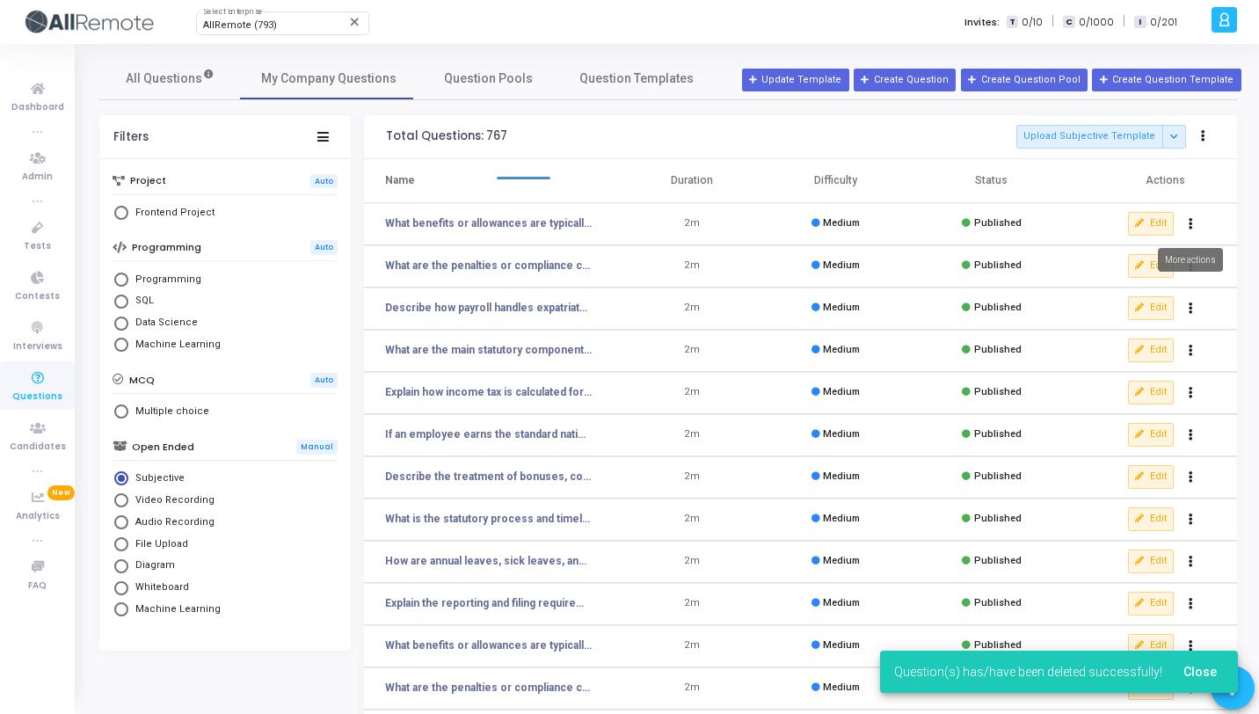
click at [1189, 231] on button "Actions" at bounding box center [1191, 224] width 25 height 25
click at [1166, 283] on button "delete Delete" at bounding box center [1134, 288] width 135 height 29
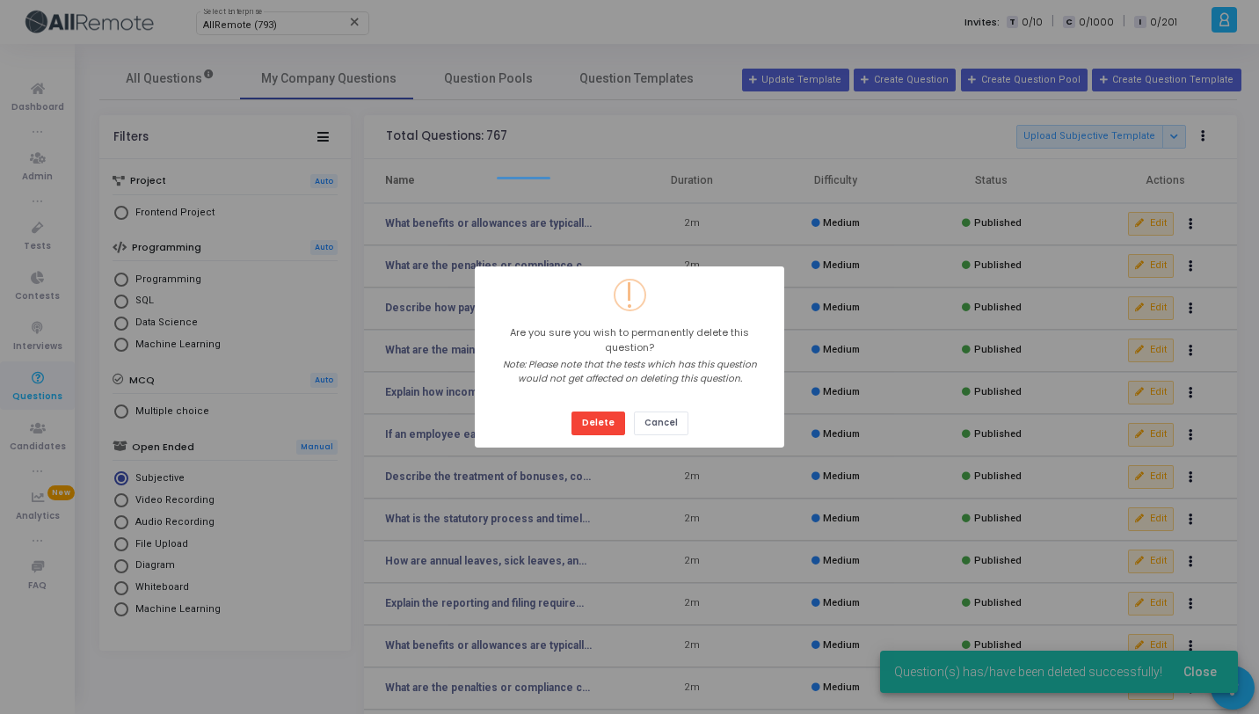
click at [571, 411] on button "Delete" at bounding box center [598, 423] width 54 height 24
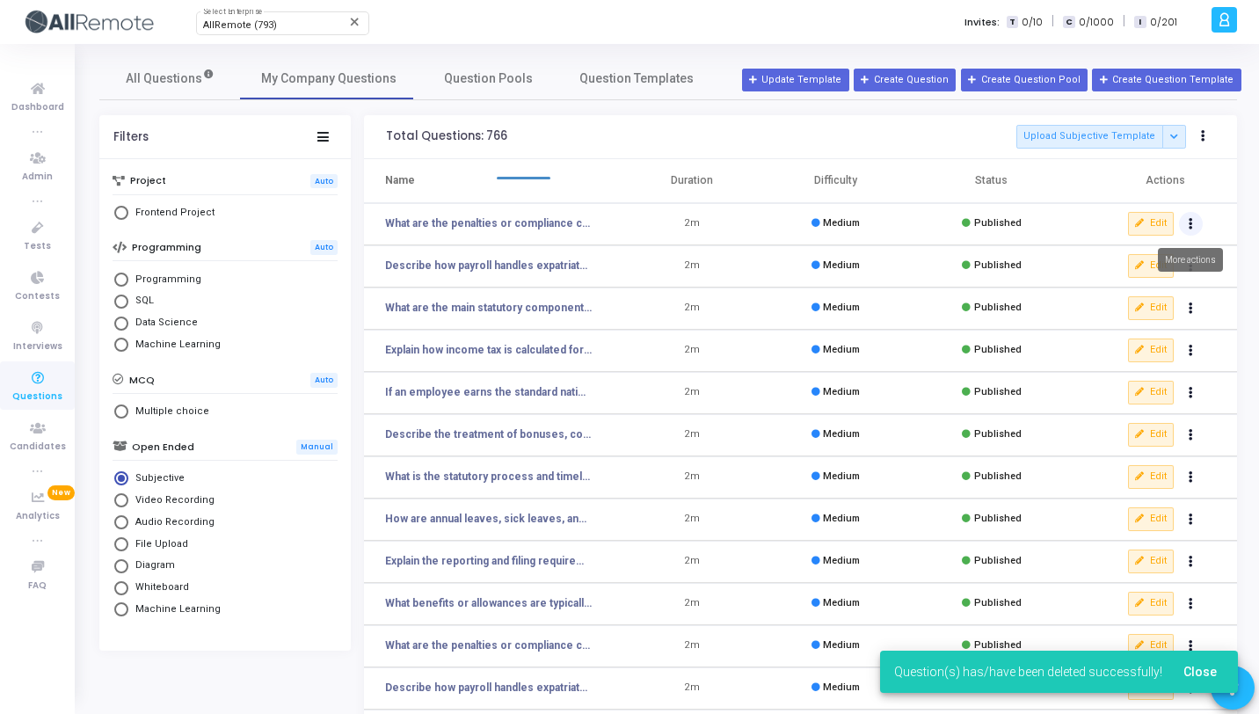
click at [1190, 224] on icon "Actions" at bounding box center [1190, 224] width 4 height 9
click at [1145, 288] on button "delete Delete" at bounding box center [1134, 288] width 135 height 29
click at [1184, 226] on button "Actions" at bounding box center [1191, 224] width 25 height 25
click at [1088, 289] on icon "delete" at bounding box center [1087, 289] width 16 height 16
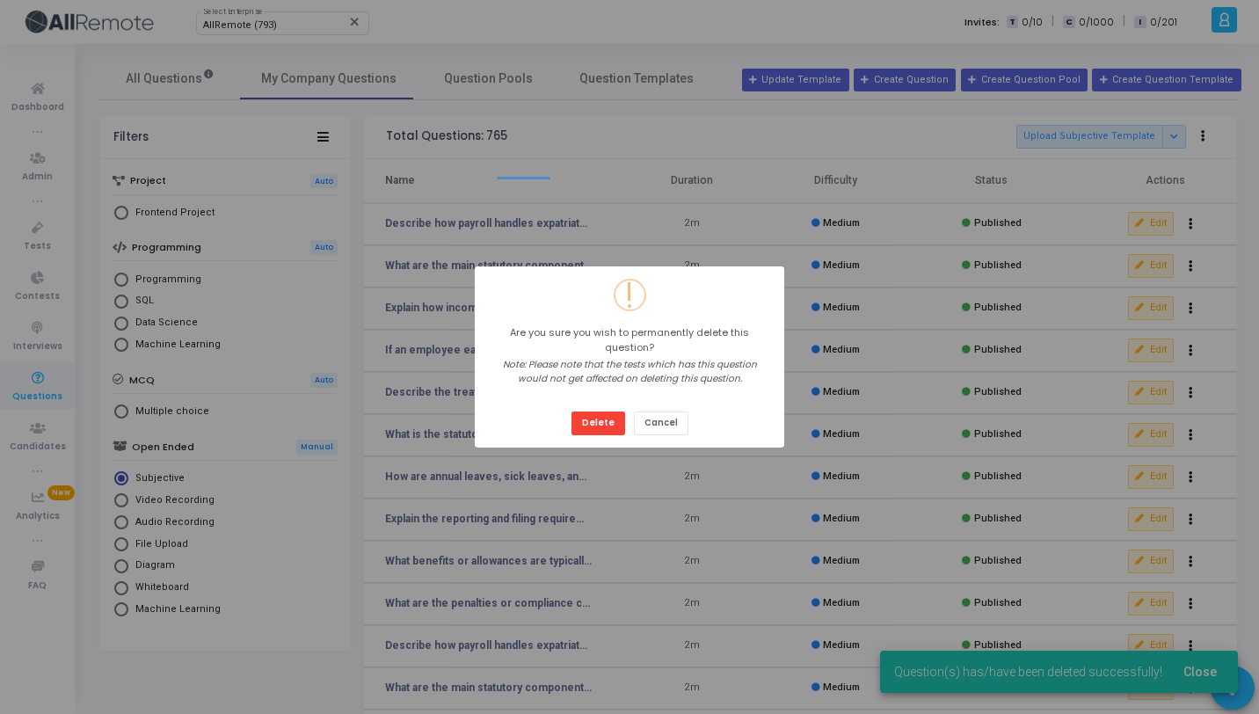
click at [571, 411] on button "Delete" at bounding box center [598, 423] width 54 height 24
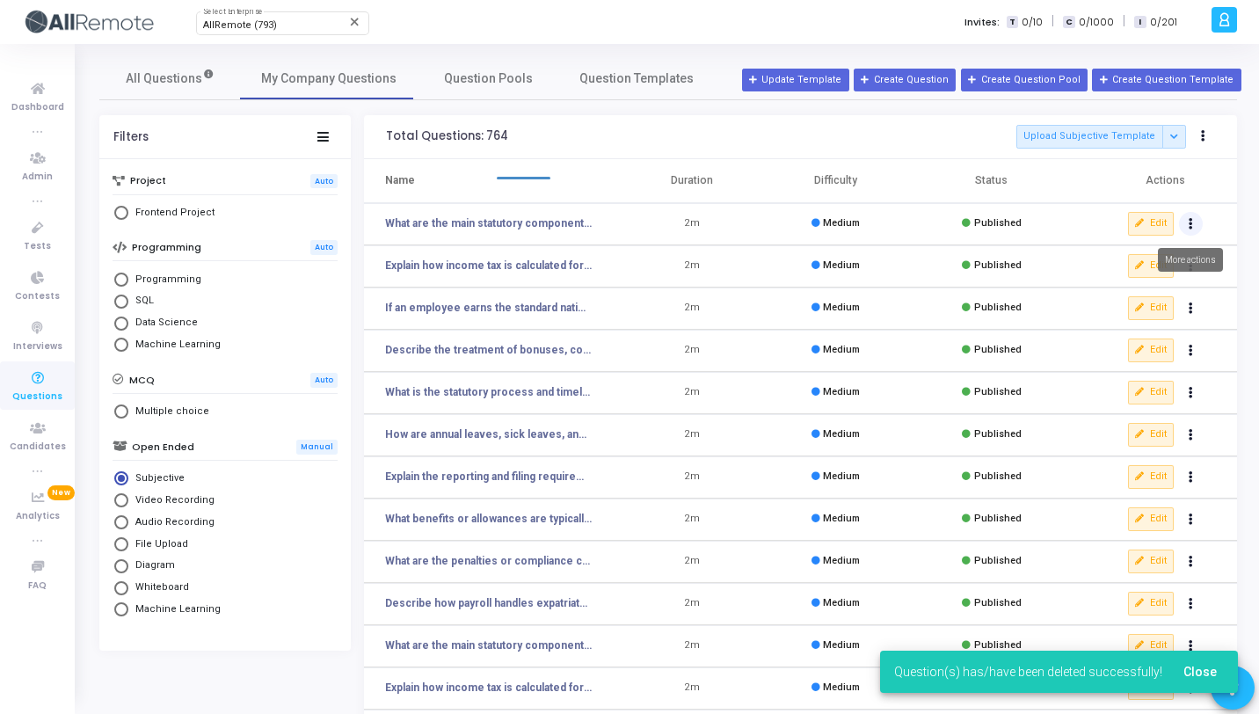
click at [1186, 223] on button "Actions" at bounding box center [1191, 224] width 25 height 25
click at [1143, 294] on button "delete Delete" at bounding box center [1134, 288] width 135 height 29
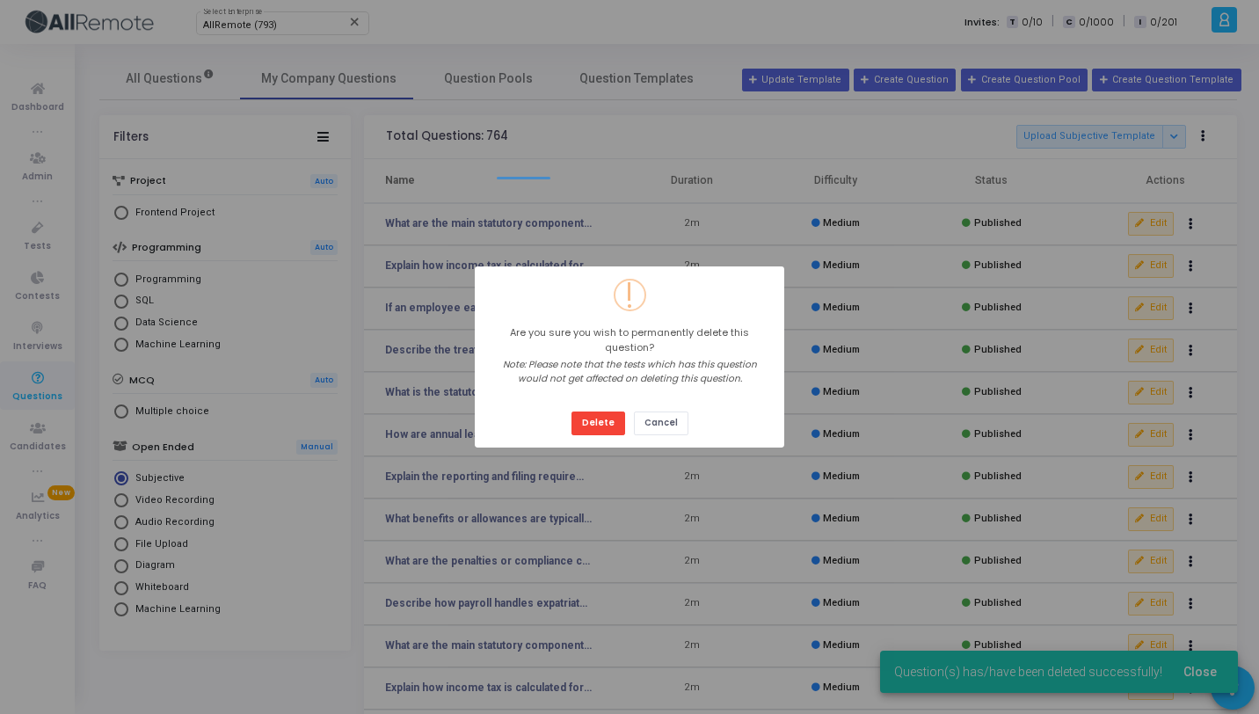
click at [571, 411] on button "Delete" at bounding box center [598, 423] width 54 height 24
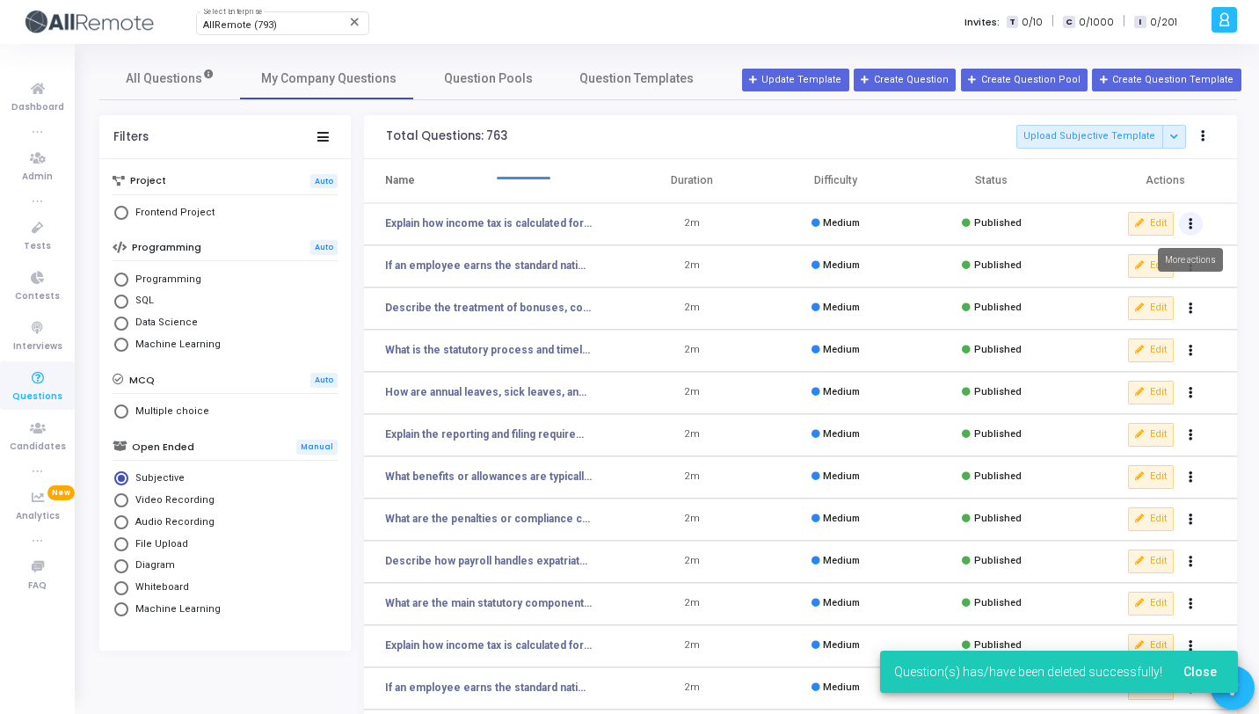
click at [1189, 223] on icon "Actions" at bounding box center [1190, 224] width 4 height 9
click at [1132, 279] on button "delete Delete" at bounding box center [1134, 288] width 135 height 29
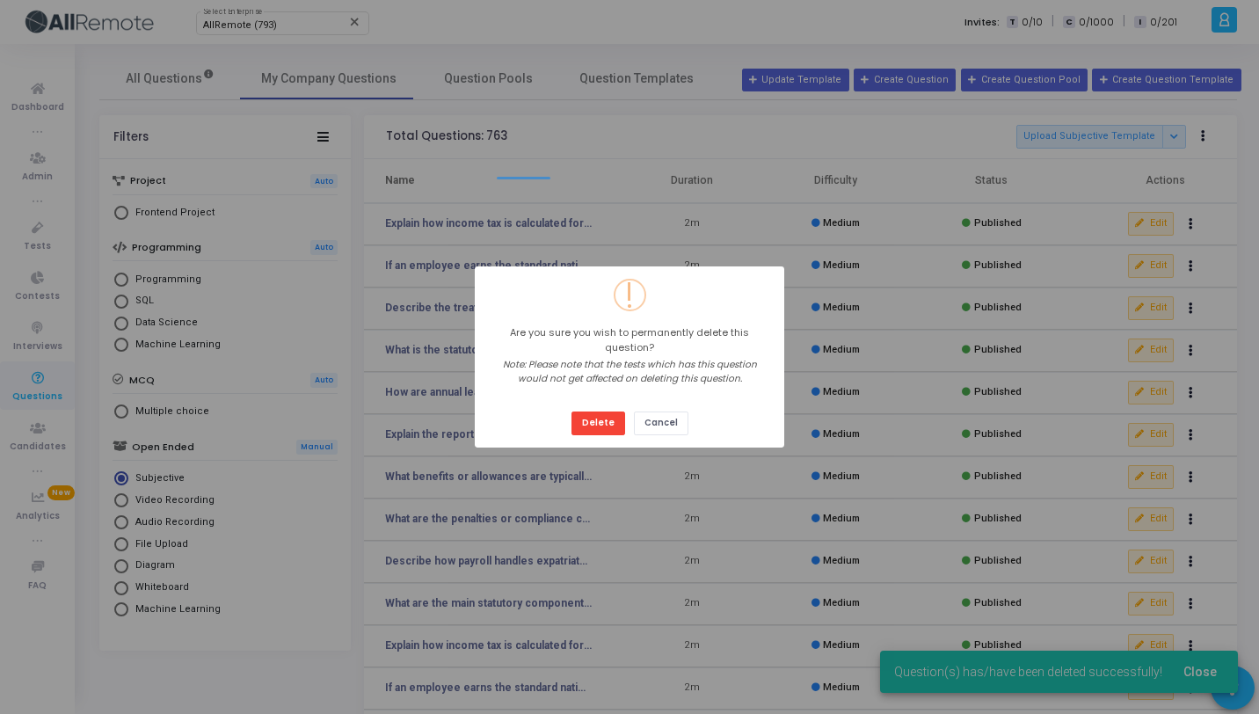
click at [571, 411] on button "Delete" at bounding box center [598, 423] width 54 height 24
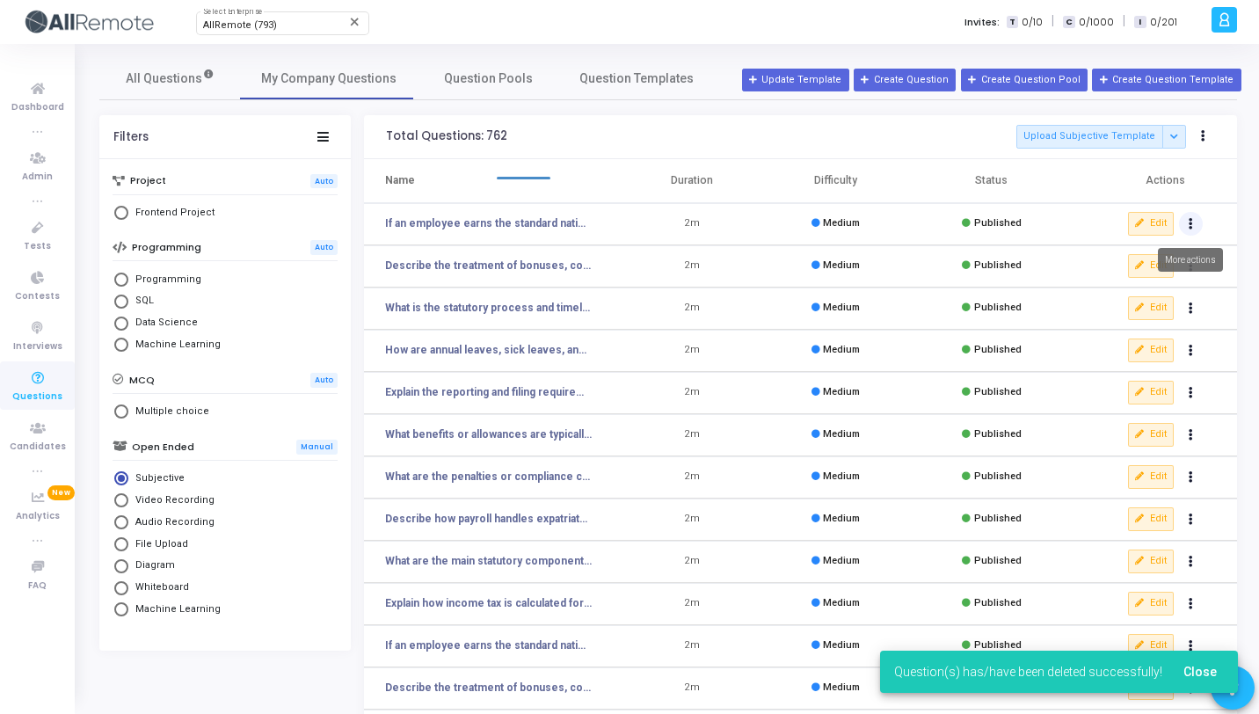
click at [1195, 224] on button "Actions" at bounding box center [1191, 224] width 25 height 25
click at [1144, 280] on button "delete Delete" at bounding box center [1134, 288] width 135 height 29
click at [1188, 231] on button "Actions" at bounding box center [1191, 224] width 25 height 25
click at [1136, 282] on button "delete Delete" at bounding box center [1134, 288] width 135 height 29
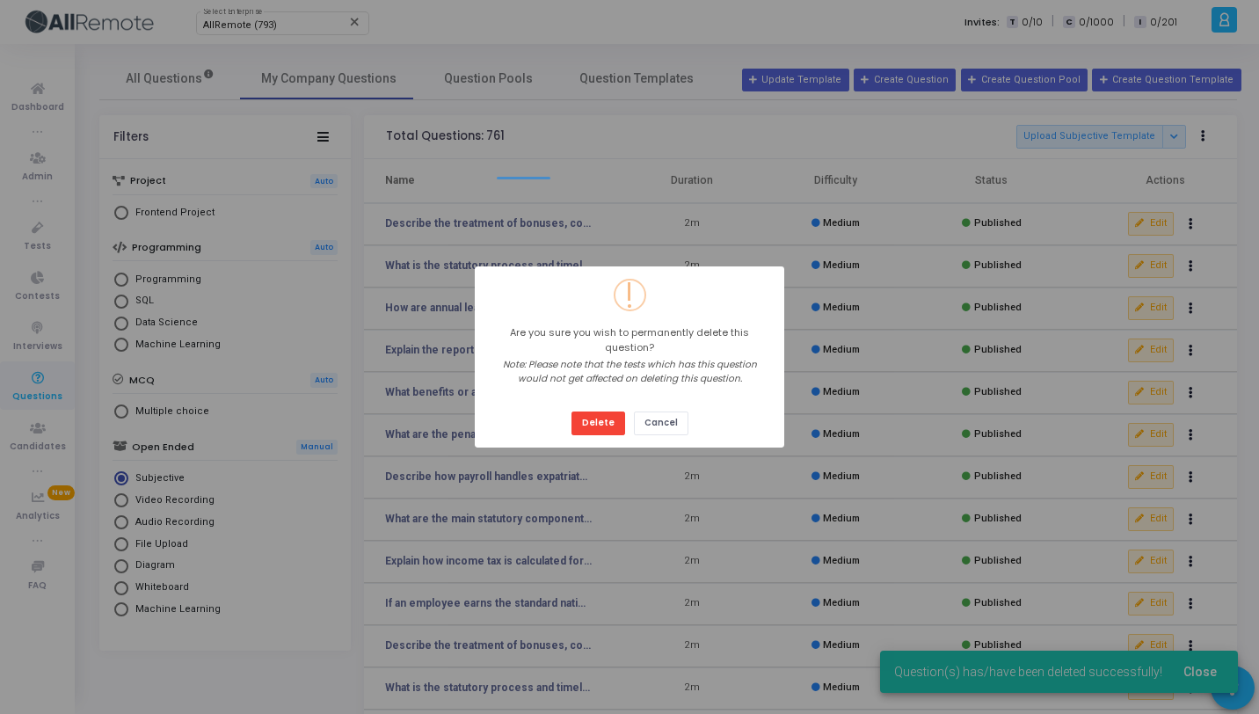
click at [571, 411] on button "Delete" at bounding box center [598, 423] width 54 height 24
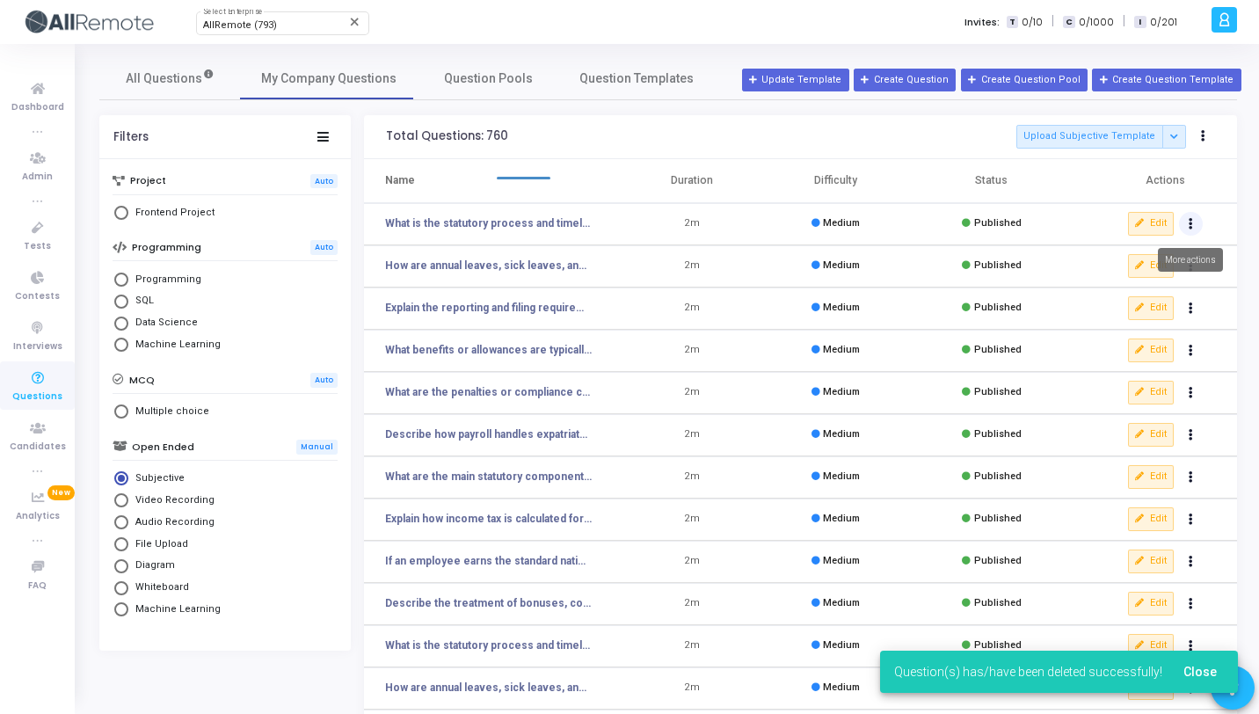
click at [1195, 221] on button "Actions" at bounding box center [1191, 224] width 25 height 25
click at [1135, 281] on button "delete Delete" at bounding box center [1134, 288] width 135 height 29
click at [1192, 224] on icon "Actions" at bounding box center [1190, 224] width 4 height 9
click at [1137, 285] on button "delete Delete" at bounding box center [1134, 288] width 135 height 29
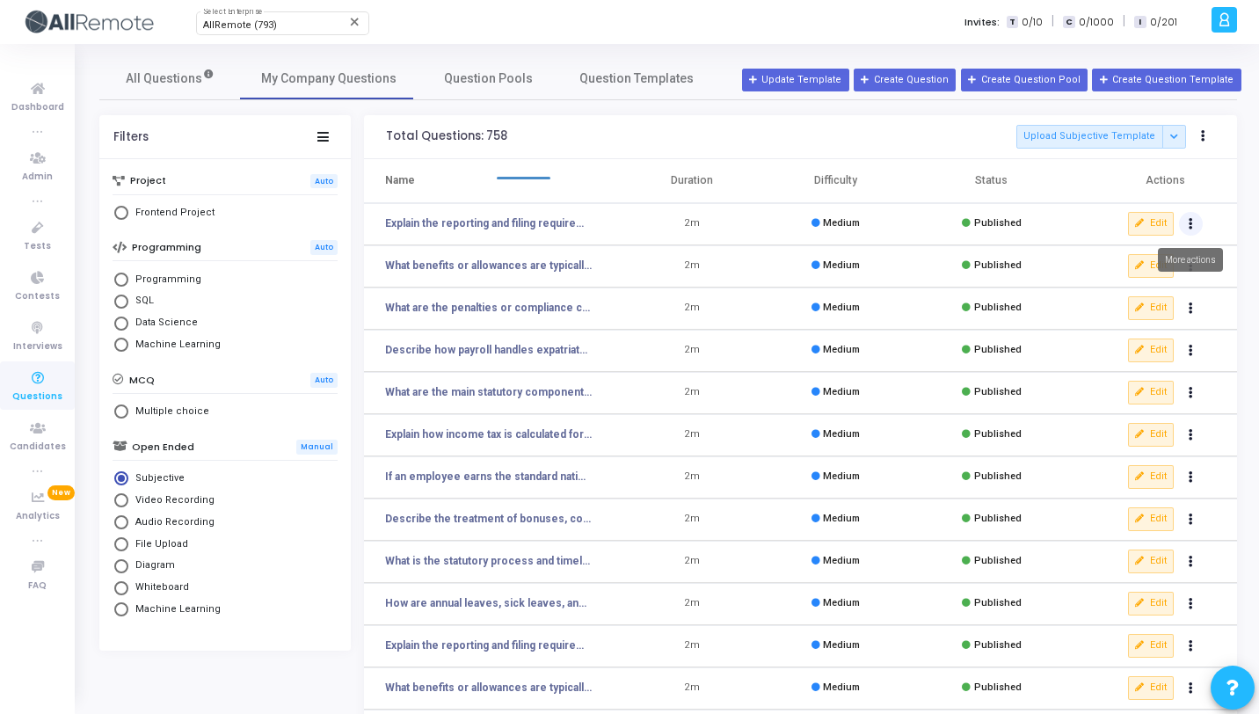
click at [1190, 229] on icon "Actions" at bounding box center [1190, 224] width 4 height 9
click at [1152, 289] on button "delete Delete" at bounding box center [1134, 288] width 135 height 29
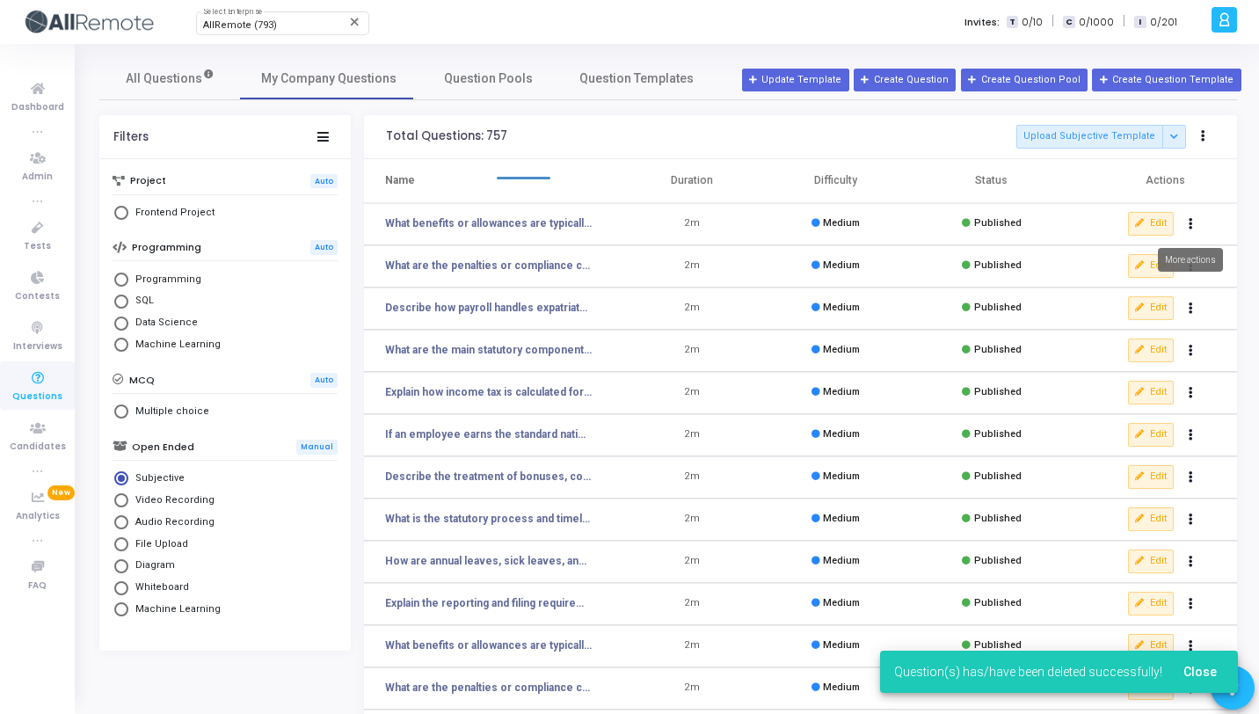
click at [1184, 226] on button "Actions" at bounding box center [1191, 224] width 25 height 25
click at [1179, 212] on button "Actions" at bounding box center [1191, 224] width 25 height 25
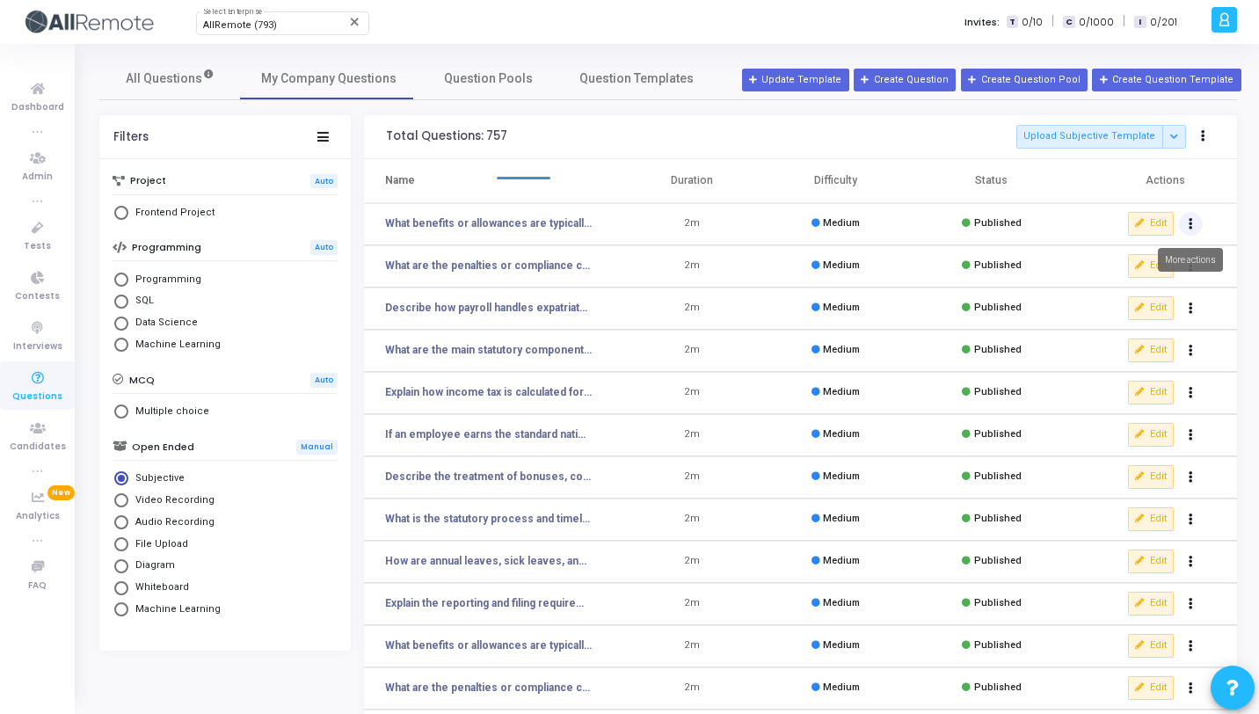
click at [1189, 230] on button "Actions" at bounding box center [1191, 224] width 25 height 25
click at [1179, 212] on button "Actions" at bounding box center [1191, 224] width 25 height 25
click at [1190, 231] on button "Actions" at bounding box center [1191, 224] width 25 height 25
click at [1137, 291] on button "delete Delete" at bounding box center [1134, 288] width 135 height 29
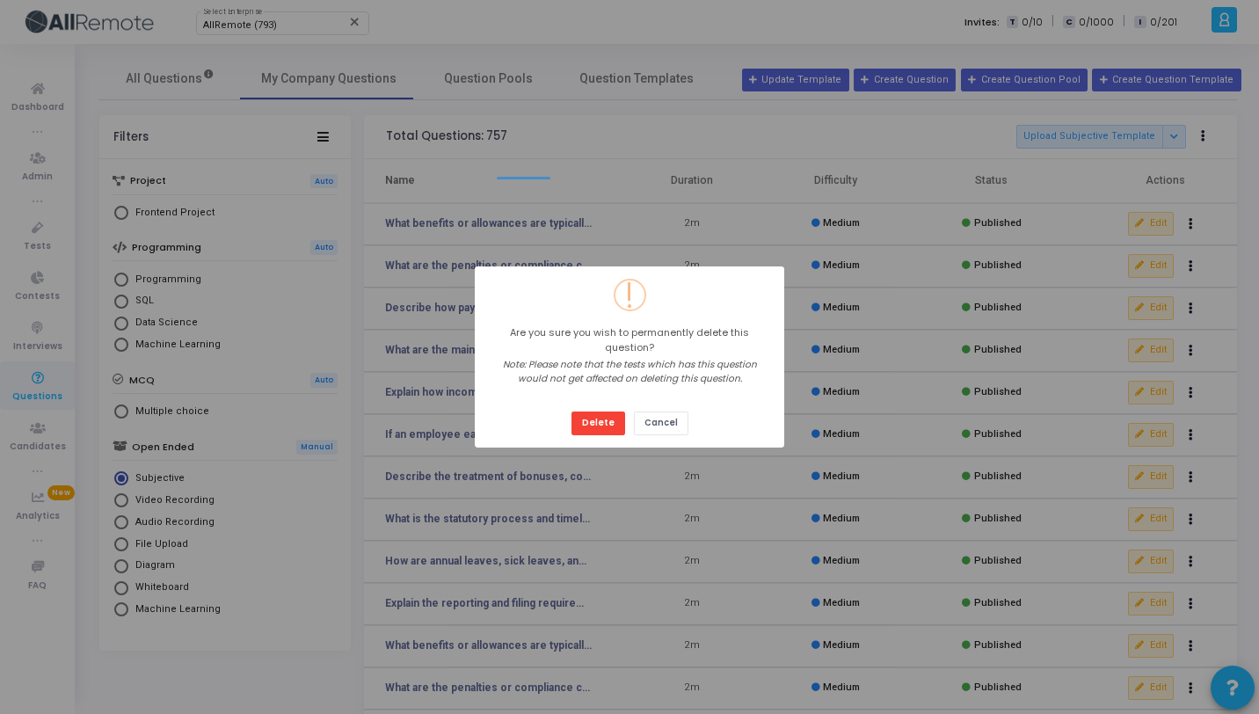
click at [571, 411] on button "Delete" at bounding box center [598, 423] width 54 height 24
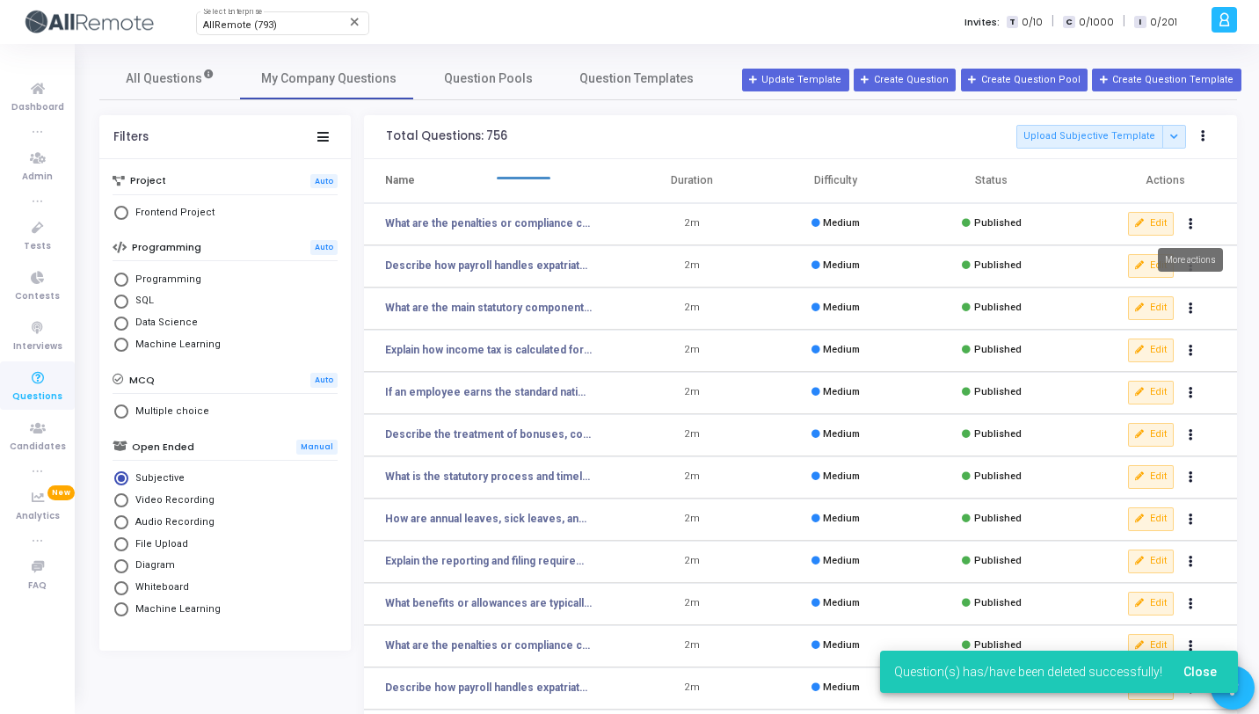
click at [1191, 224] on icon "Actions" at bounding box center [1190, 224] width 4 height 9
click at [1151, 278] on button "delete Delete" at bounding box center [1134, 288] width 135 height 29
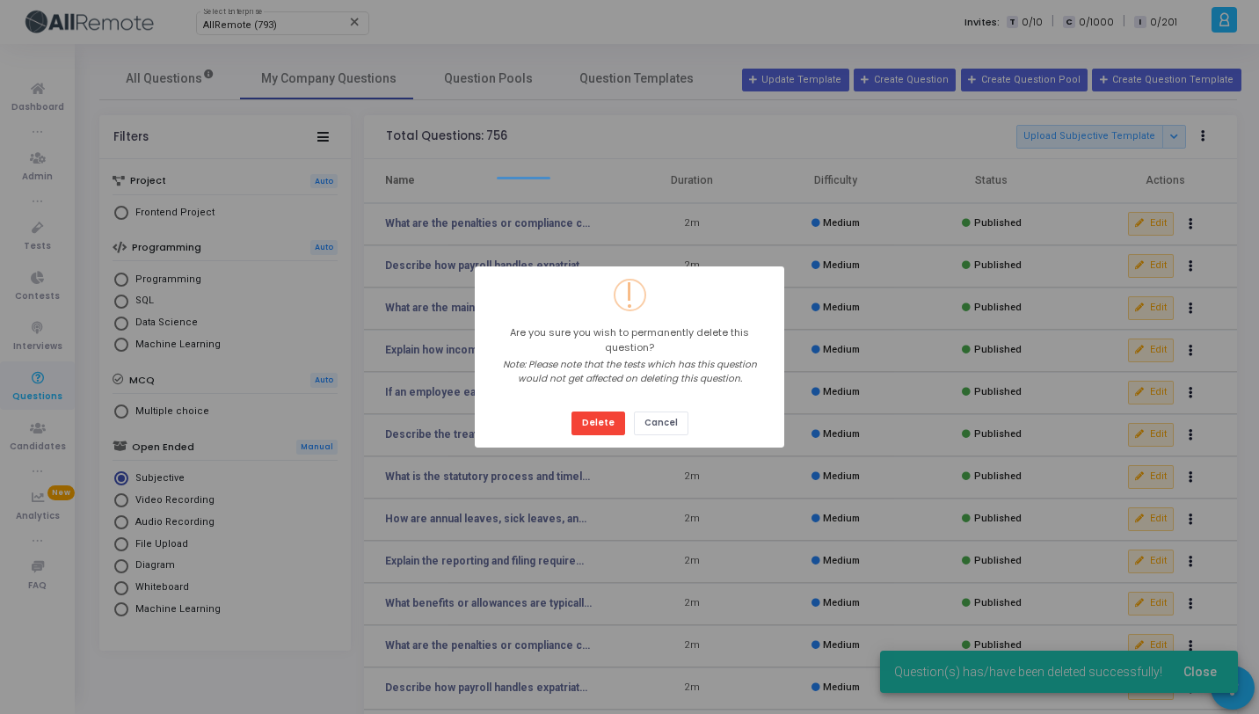
click at [571, 411] on button "Delete" at bounding box center [598, 423] width 54 height 24
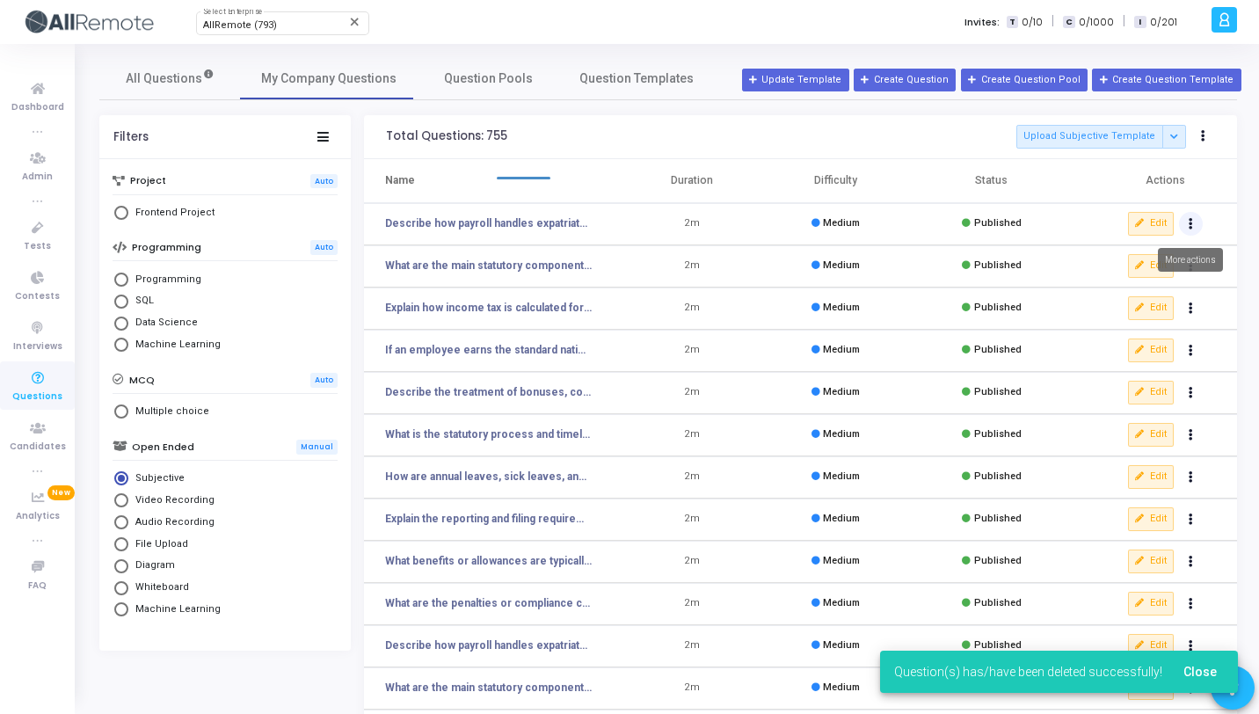
click at [1184, 222] on button "Actions" at bounding box center [1191, 224] width 25 height 25
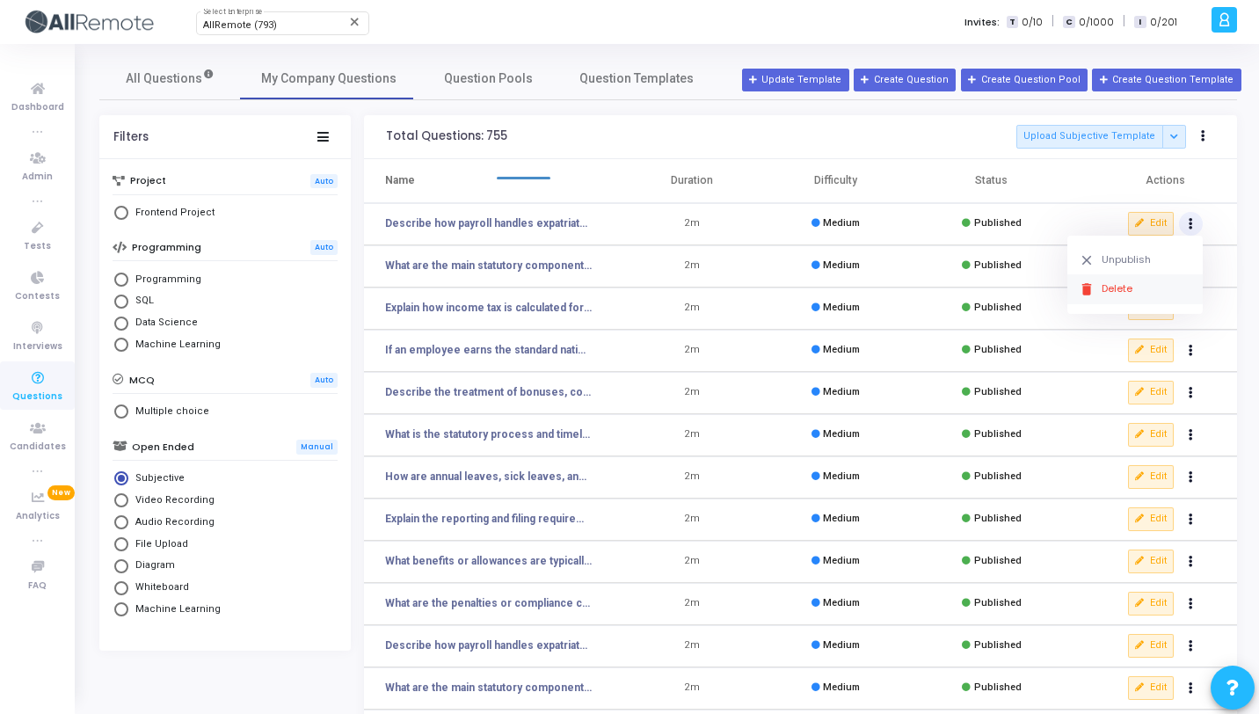
click at [1126, 281] on button "delete Delete" at bounding box center [1134, 288] width 135 height 29
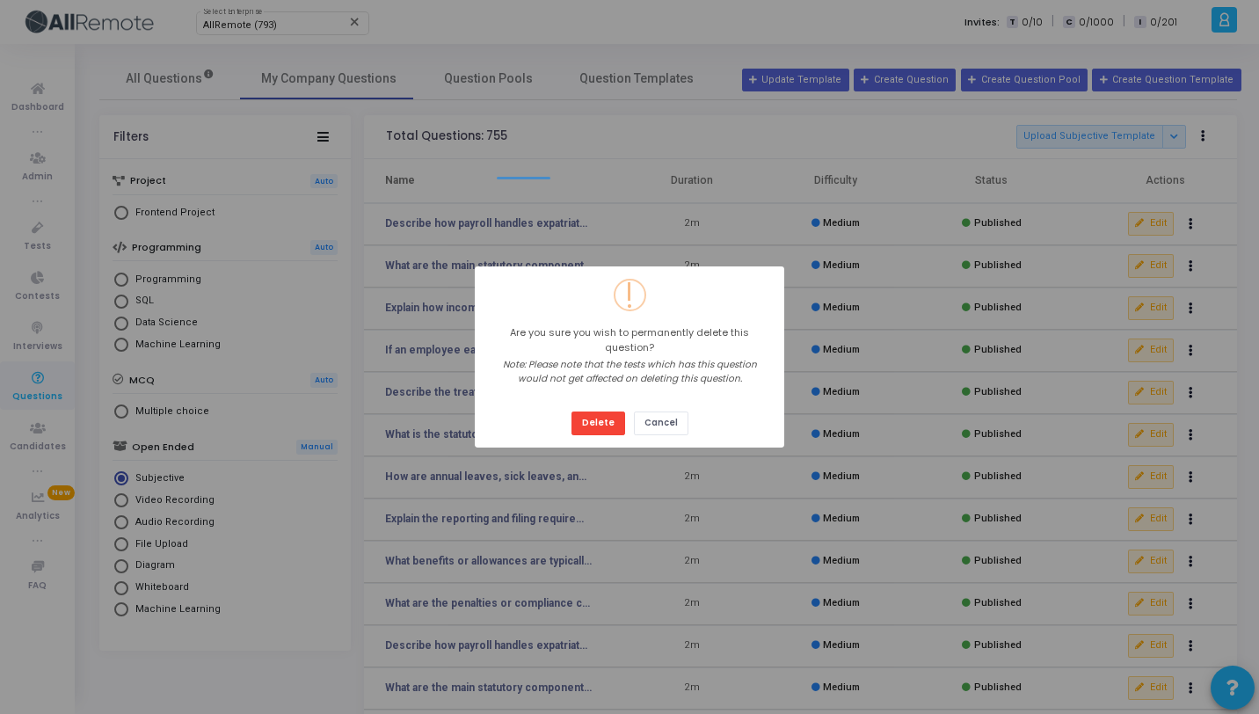
click at [571, 411] on button "Delete" at bounding box center [598, 423] width 54 height 24
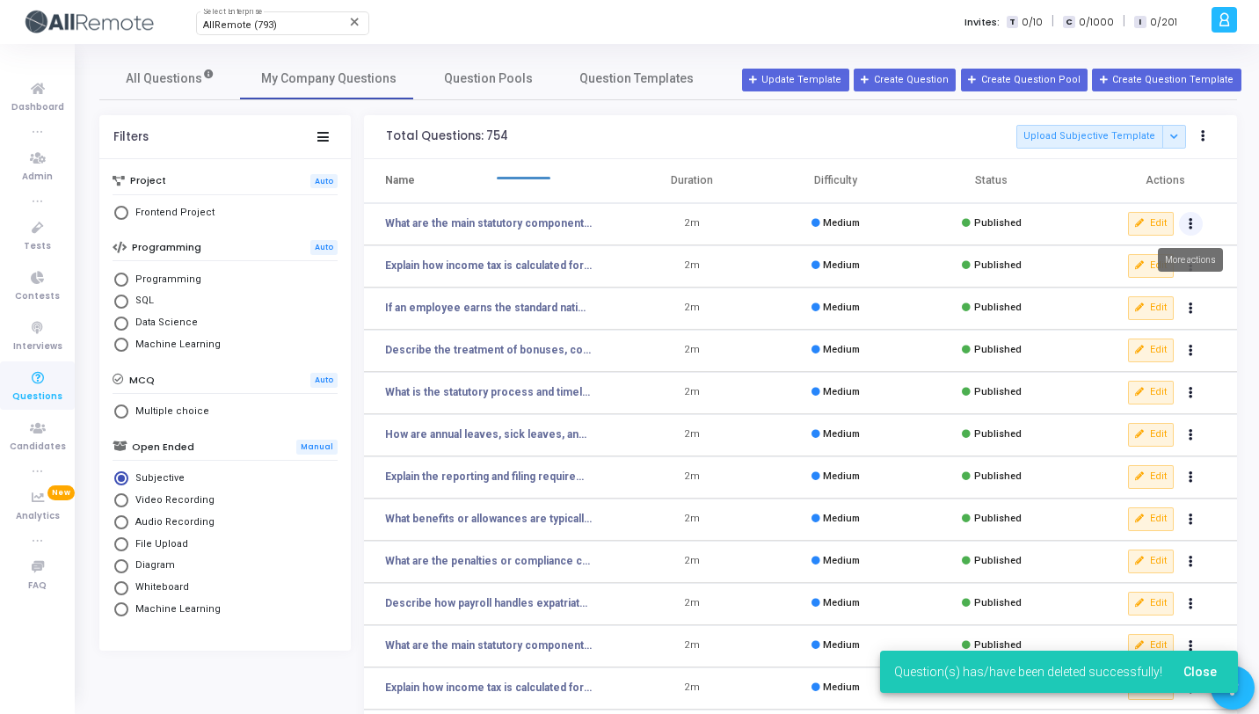
click at [1193, 219] on button "Actions" at bounding box center [1191, 224] width 25 height 25
click at [1138, 293] on button "delete Delete" at bounding box center [1134, 288] width 135 height 29
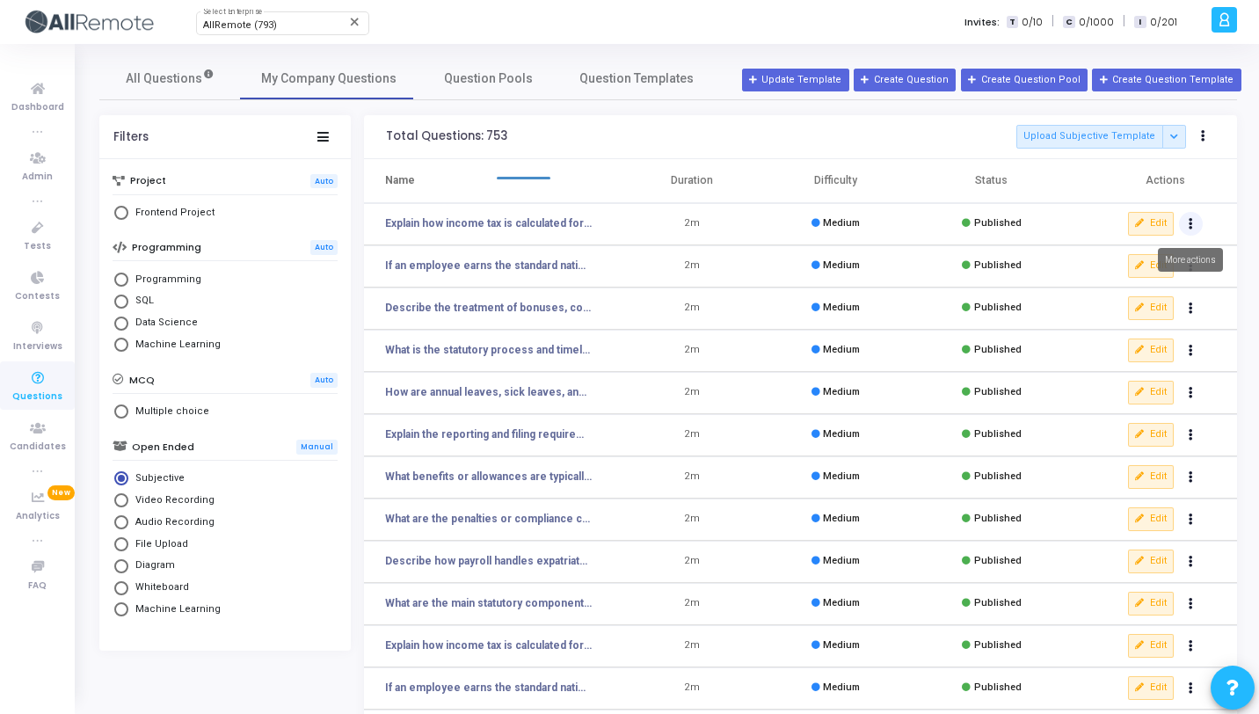
click at [1185, 225] on button "Actions" at bounding box center [1191, 224] width 25 height 25
click at [1156, 276] on button "delete Delete" at bounding box center [1134, 288] width 135 height 29
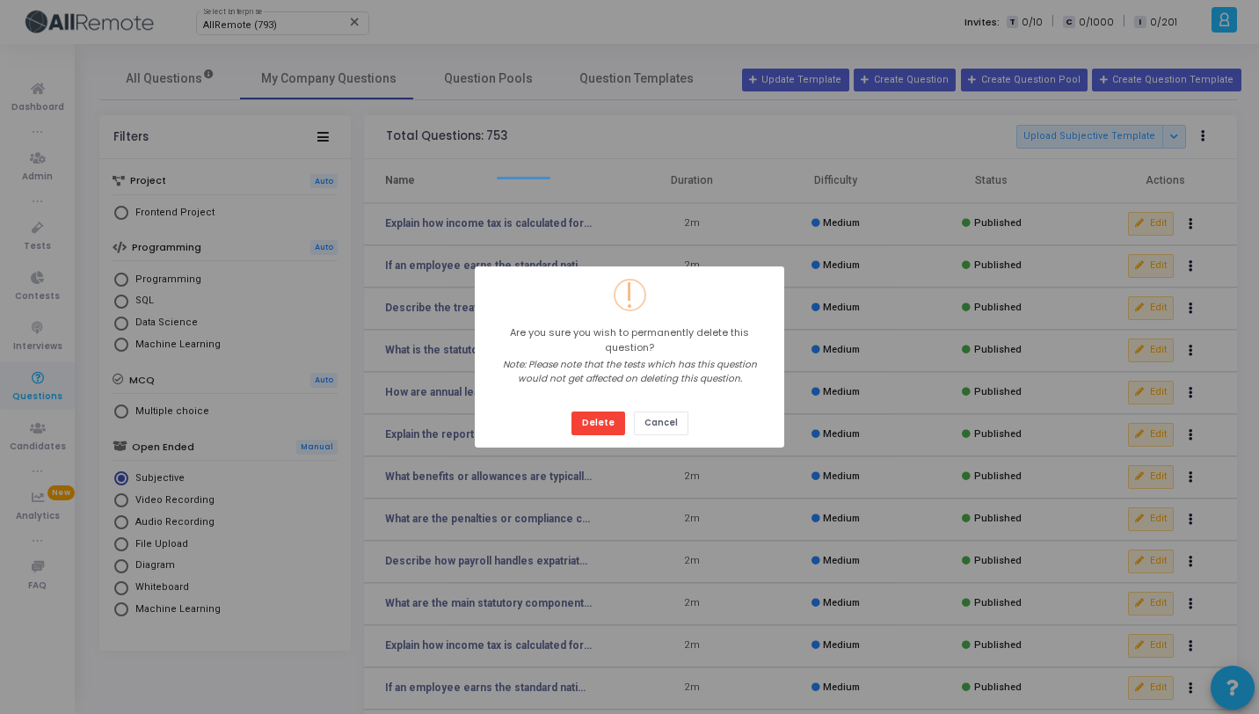
click at [571, 411] on button "Delete" at bounding box center [598, 423] width 54 height 24
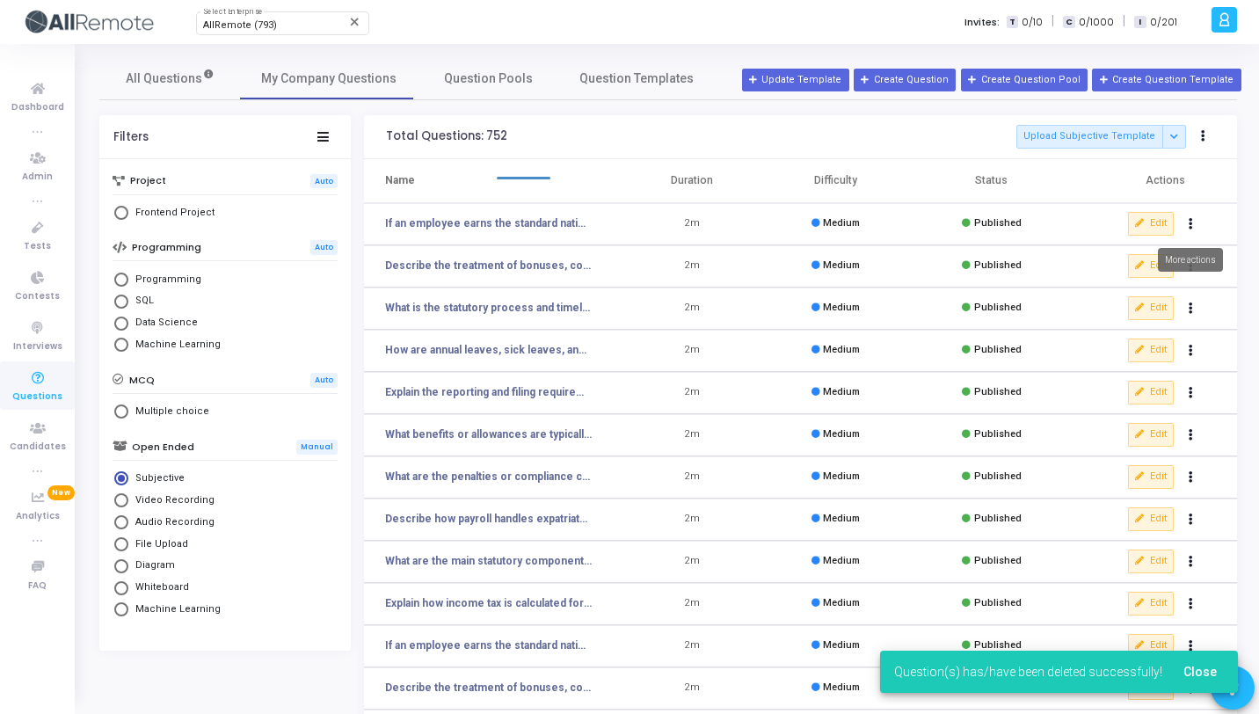
click at [1186, 224] on button "Actions" at bounding box center [1191, 224] width 25 height 25
click at [1132, 287] on button "delete Delete" at bounding box center [1134, 288] width 135 height 29
click at [1183, 221] on button "Actions" at bounding box center [1191, 224] width 25 height 25
click at [1134, 294] on button "delete Delete" at bounding box center [1134, 288] width 135 height 29
click at [1194, 226] on button "Actions" at bounding box center [1191, 224] width 25 height 25
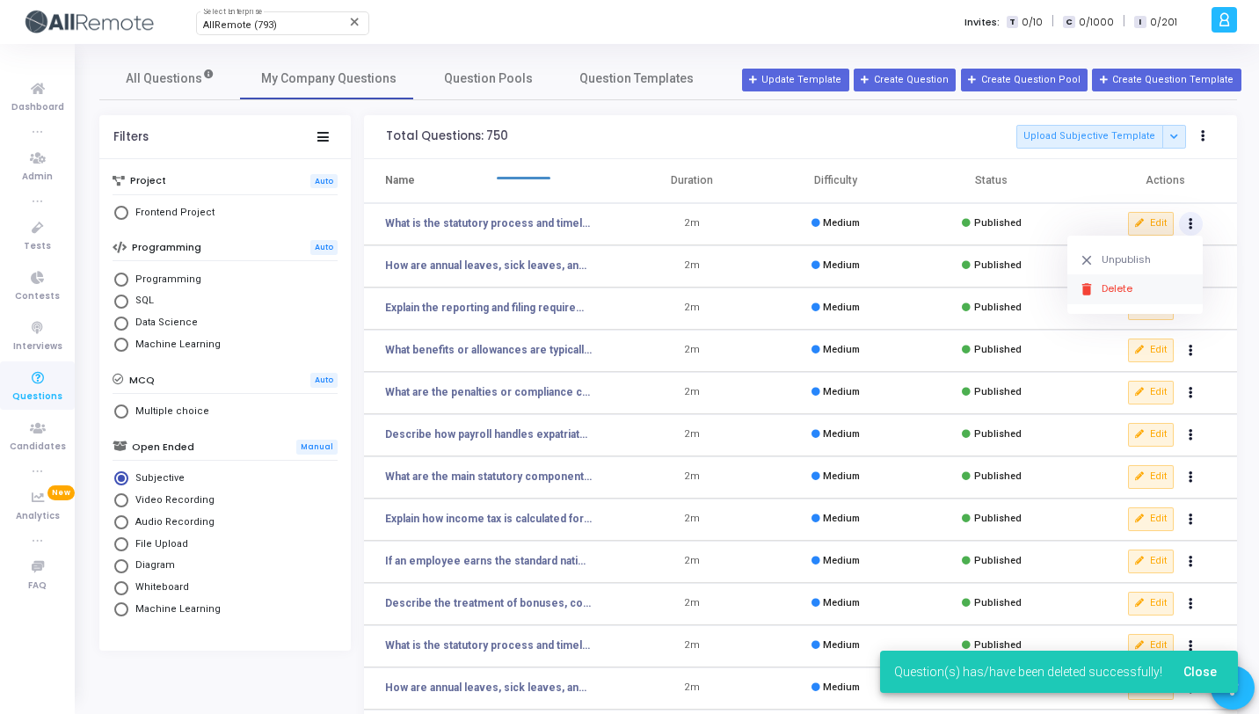
click at [1147, 282] on button "delete Delete" at bounding box center [1134, 288] width 135 height 29
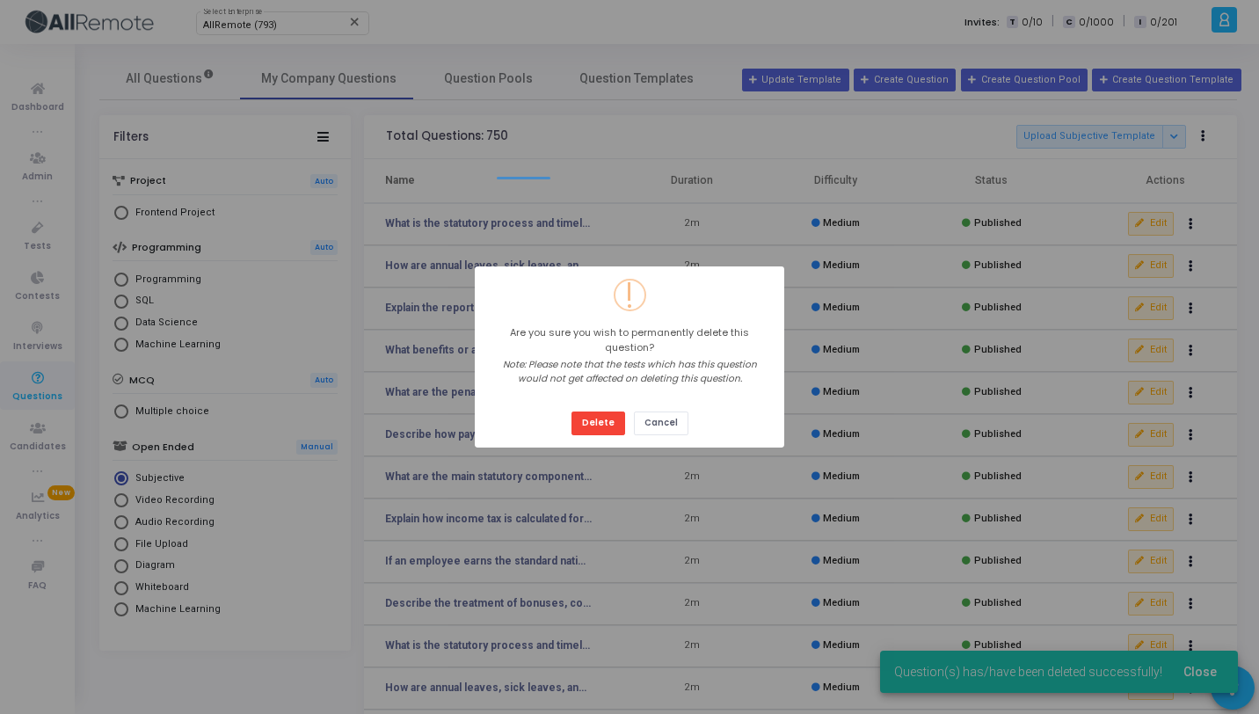
click at [571, 411] on button "Delete" at bounding box center [598, 423] width 54 height 24
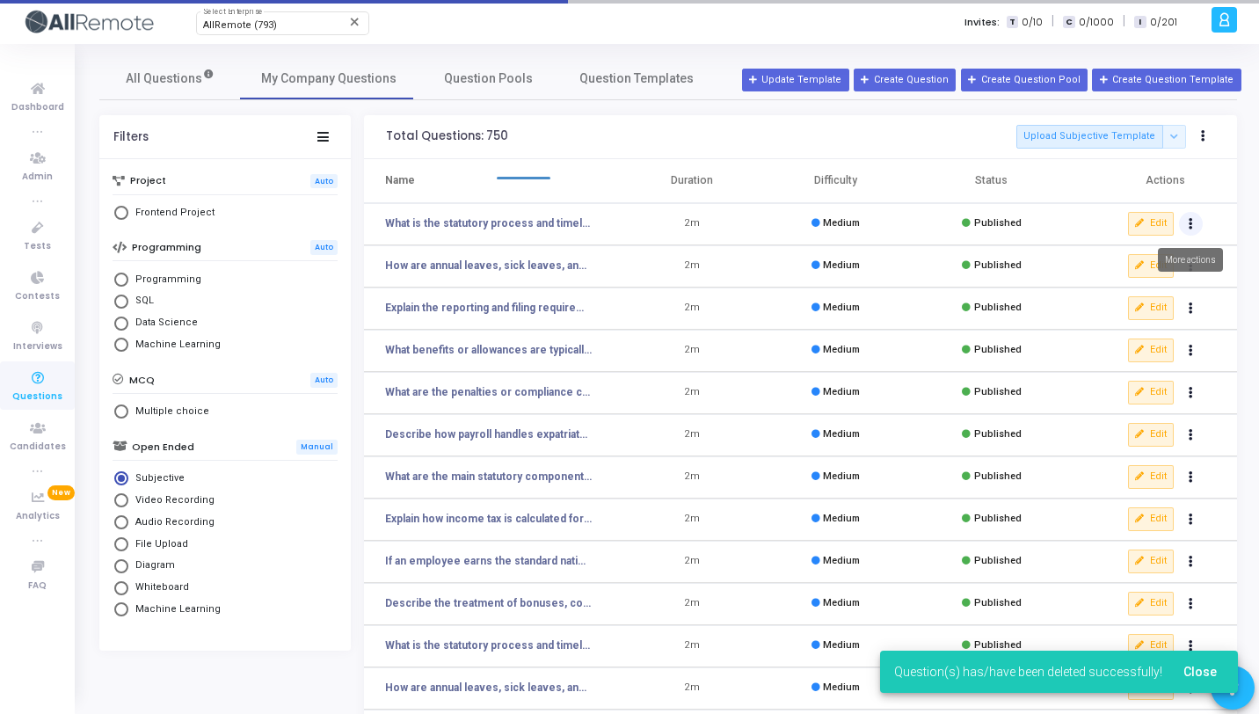
click at [1189, 225] on icon "Actions" at bounding box center [1190, 224] width 4 height 9
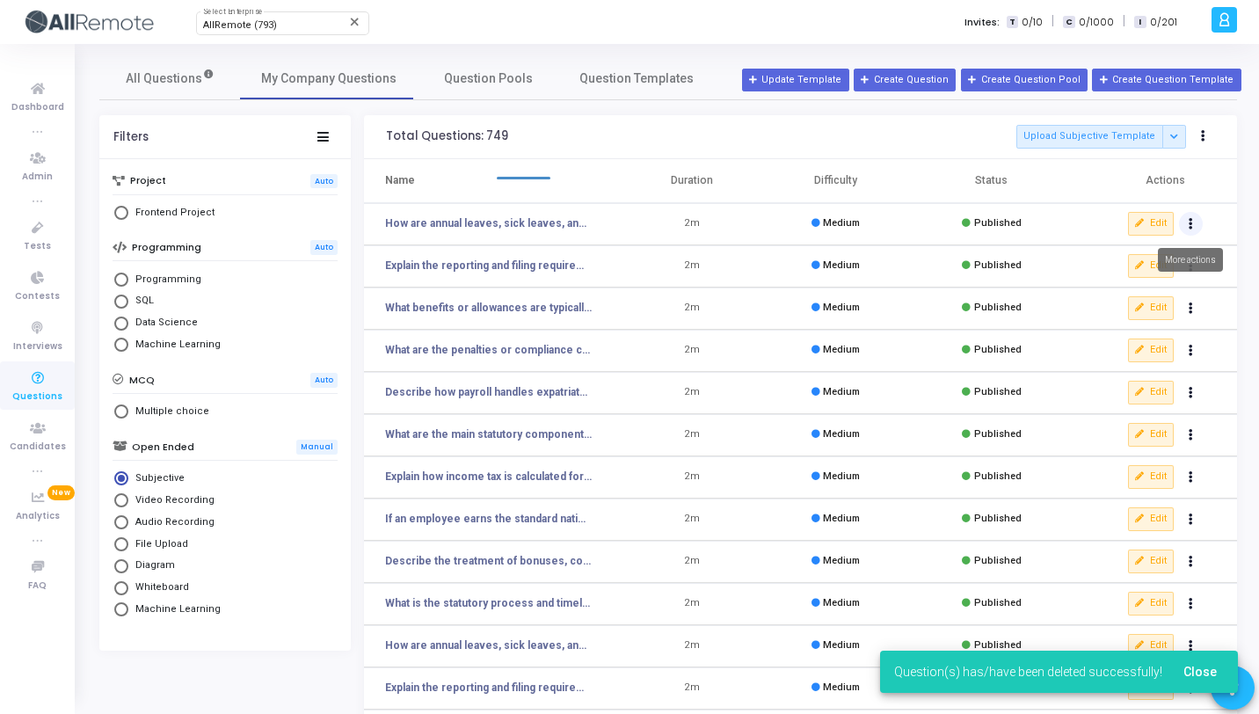
click at [1199, 226] on button "Actions" at bounding box center [1191, 224] width 25 height 25
click at [1150, 284] on button "delete Delete" at bounding box center [1134, 288] width 135 height 29
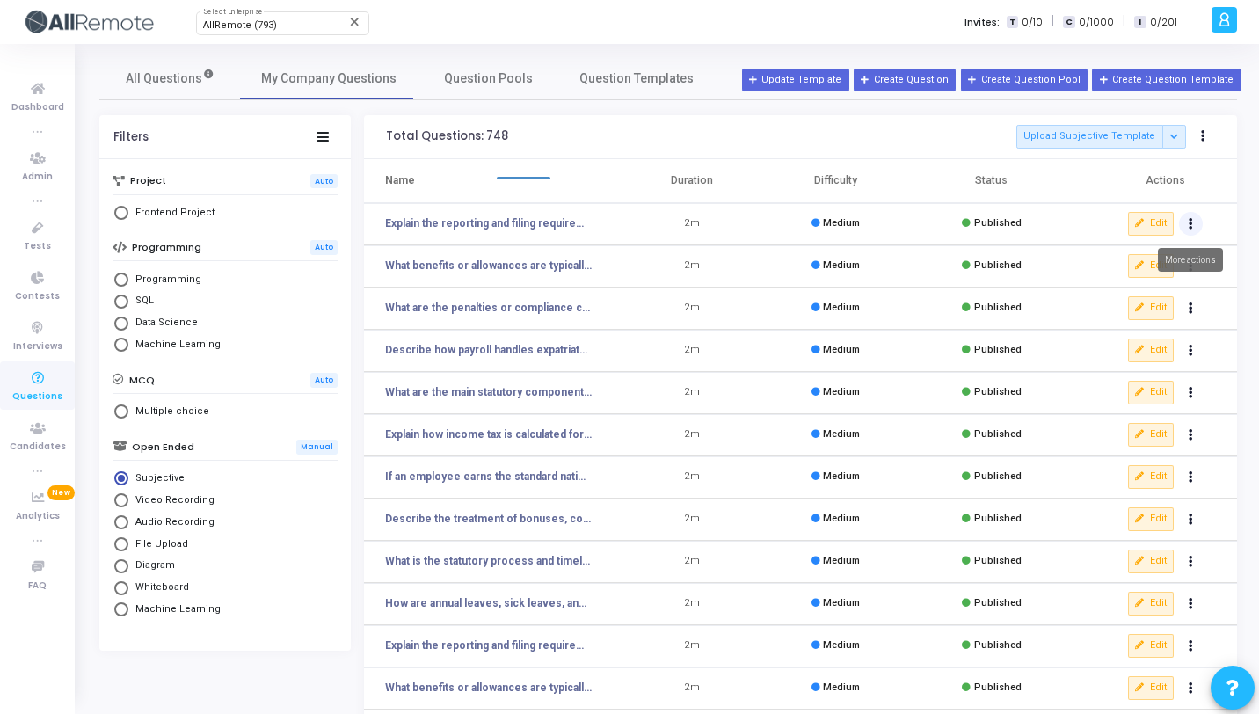
click at [1183, 223] on button "Actions" at bounding box center [1191, 224] width 25 height 25
click at [1120, 284] on button "delete Delete" at bounding box center [1134, 288] width 135 height 29
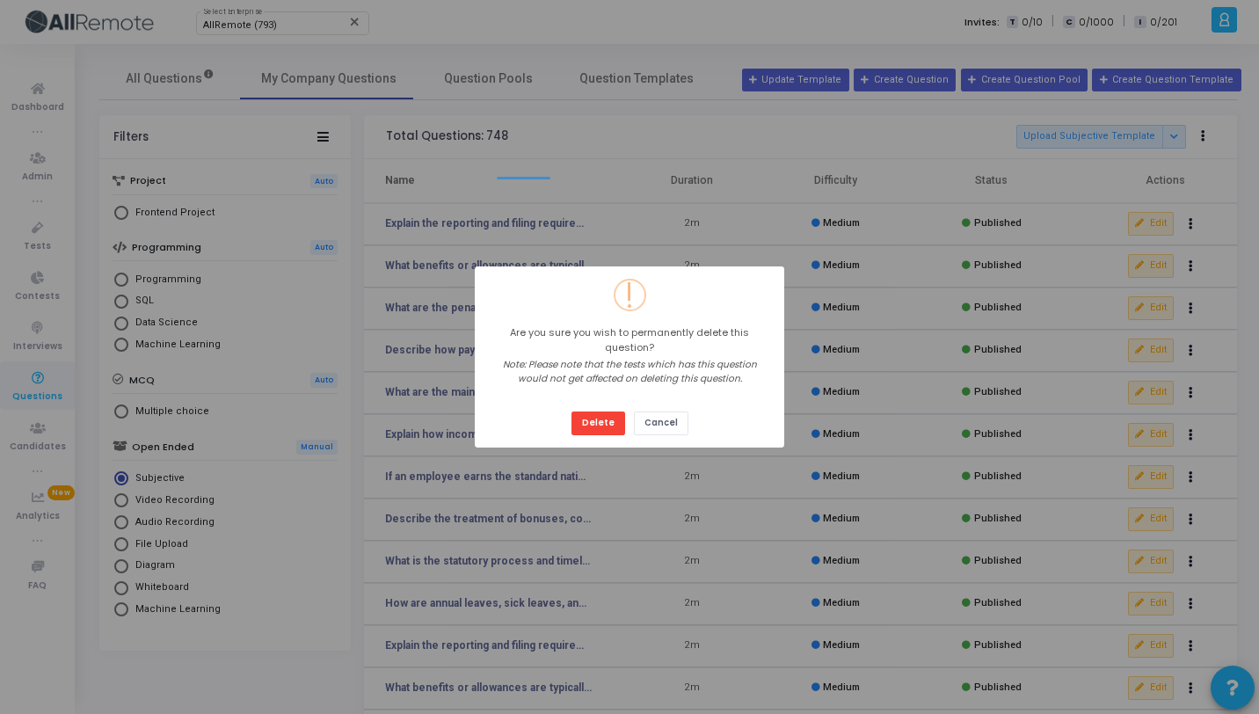
click at [571, 411] on button "Delete" at bounding box center [598, 423] width 54 height 24
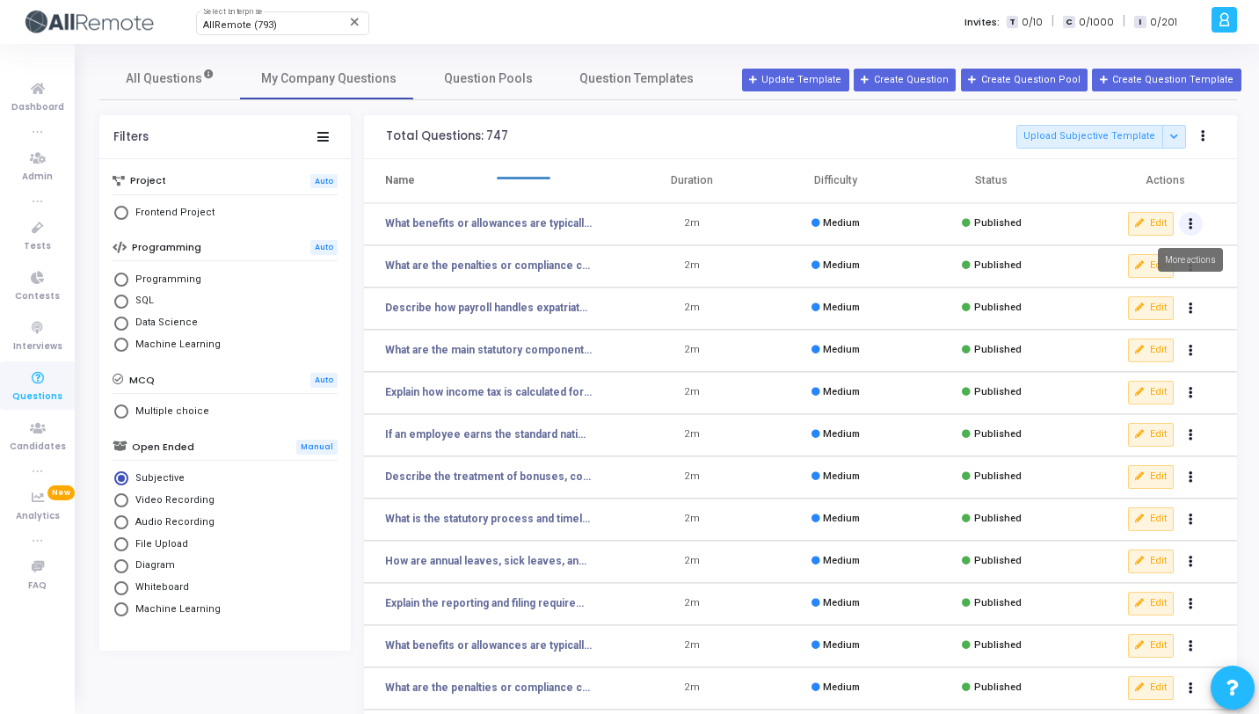
click at [1191, 227] on icon "Actions" at bounding box center [1190, 224] width 4 height 9
click at [1130, 288] on button "delete Delete" at bounding box center [1134, 288] width 135 height 29
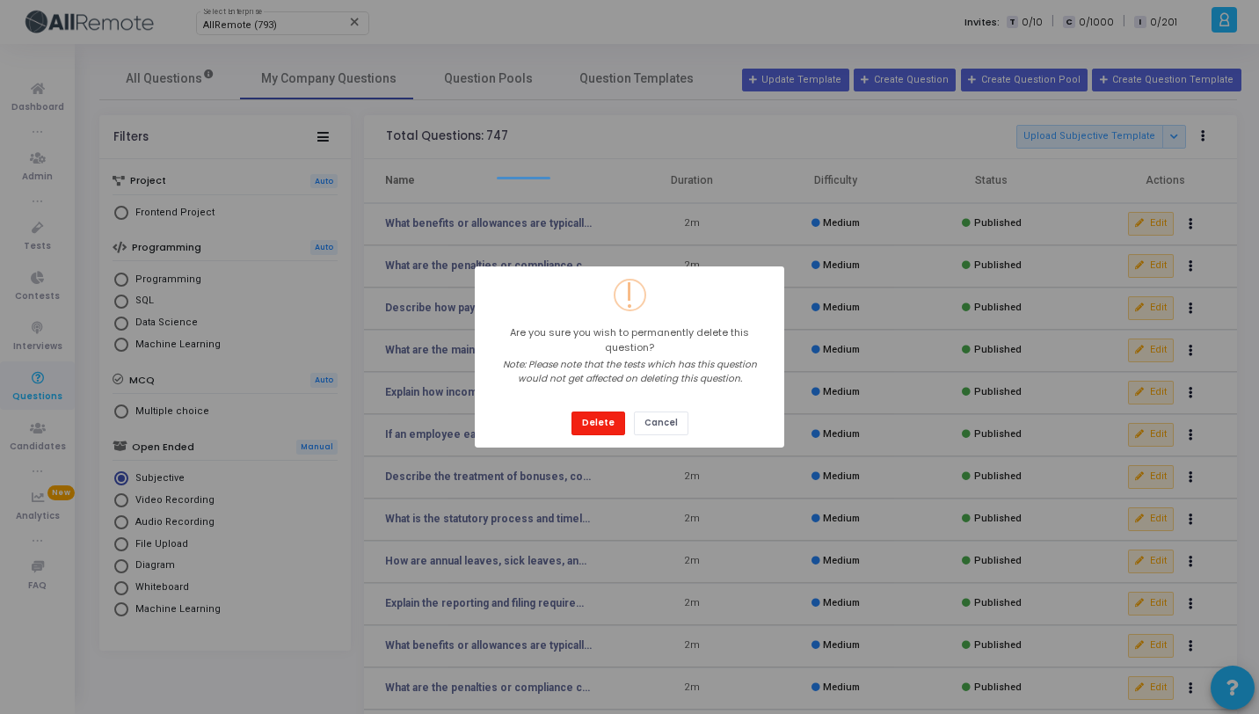
click at [571, 411] on button "Delete" at bounding box center [598, 423] width 54 height 24
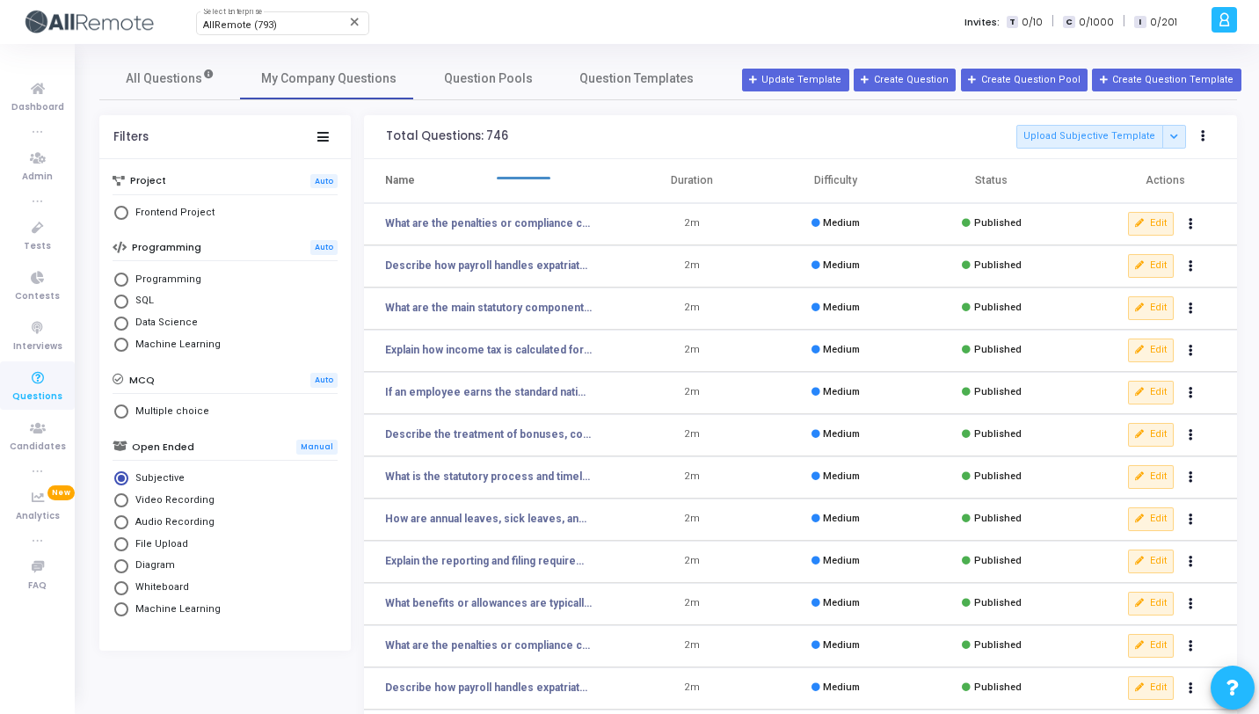
click at [1206, 222] on td "Edit clear Unpublish delete Delete" at bounding box center [1156, 224] width 161 height 42
click at [1191, 225] on icon "Actions" at bounding box center [1190, 224] width 4 height 9
click at [1132, 281] on button "delete Delete" at bounding box center [1134, 288] width 135 height 29
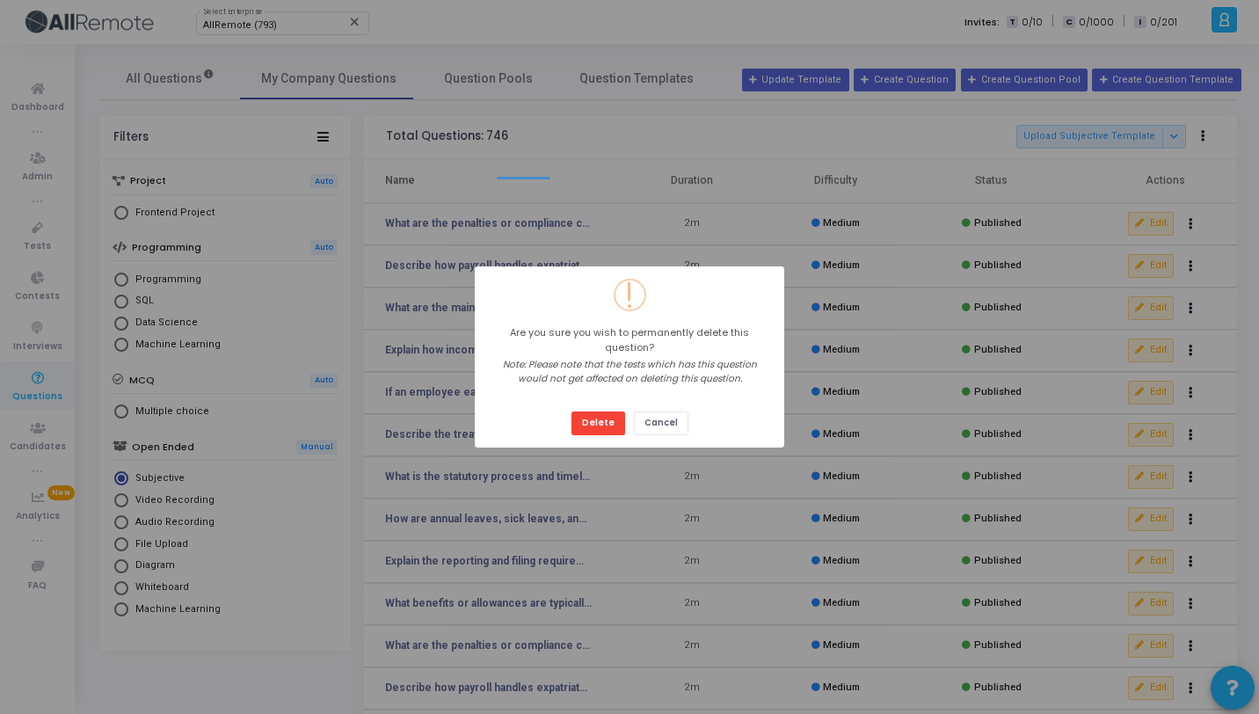
click at [571, 411] on button "Delete" at bounding box center [598, 423] width 54 height 24
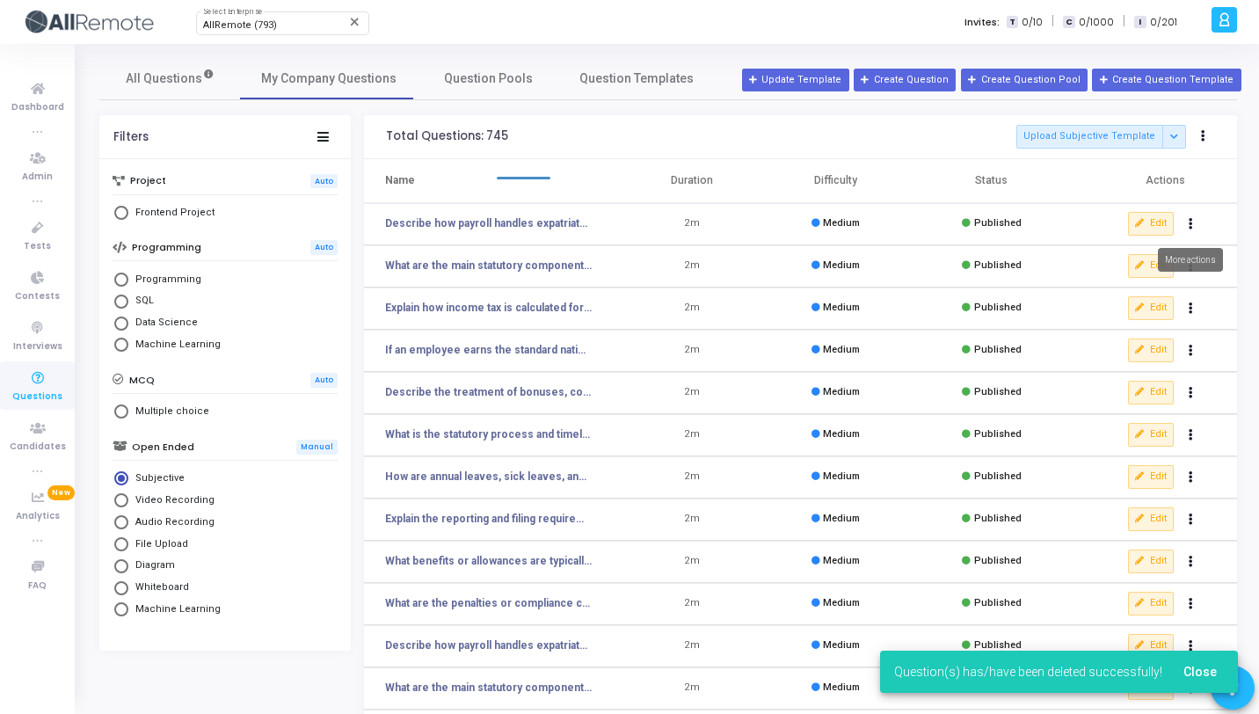
click at [1188, 223] on icon "Actions" at bounding box center [1190, 224] width 4 height 9
click at [1094, 284] on button "delete Delete" at bounding box center [1134, 288] width 135 height 29
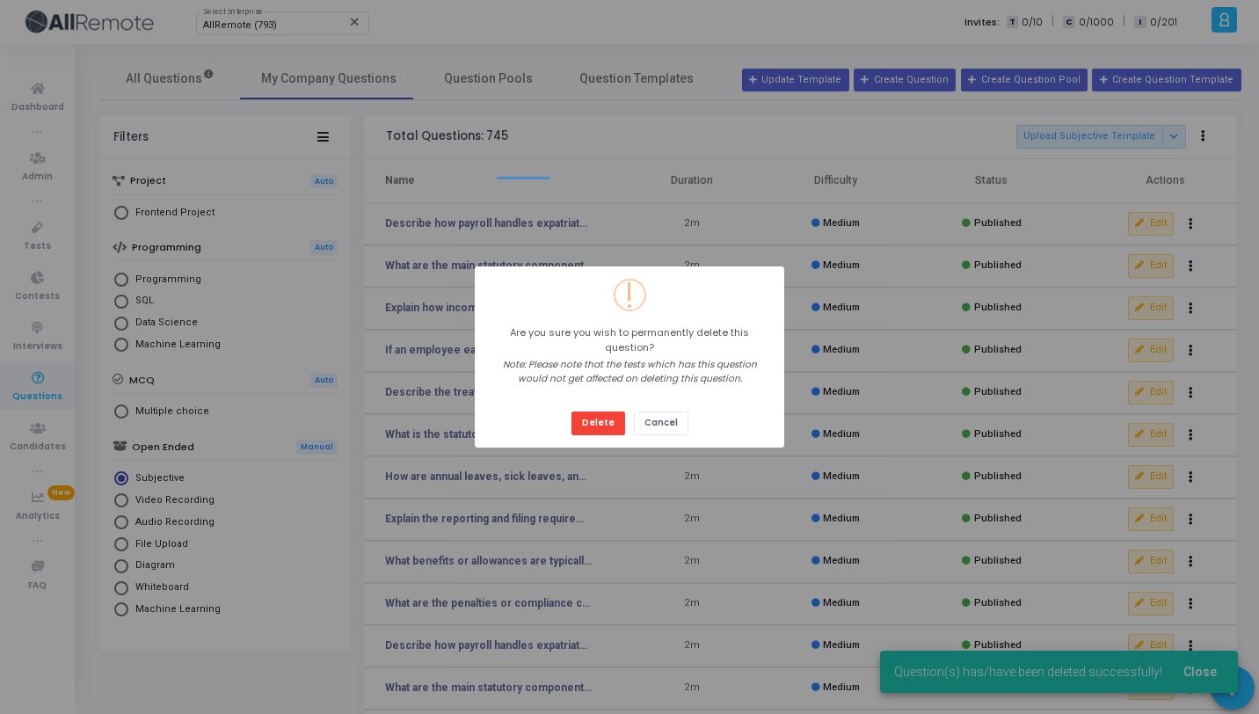
click at [571, 411] on button "Delete" at bounding box center [598, 423] width 54 height 24
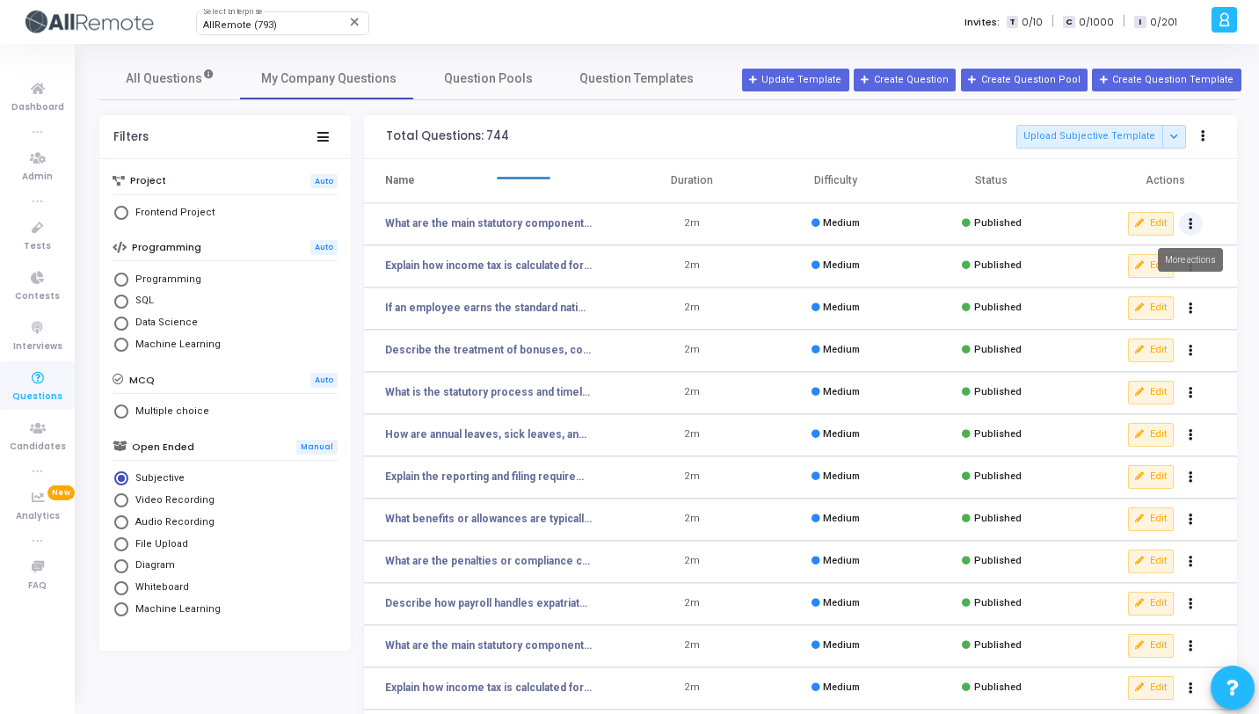
click at [1192, 222] on button "Actions" at bounding box center [1191, 224] width 25 height 25
click at [1145, 280] on button "delete Delete" at bounding box center [1134, 288] width 135 height 29
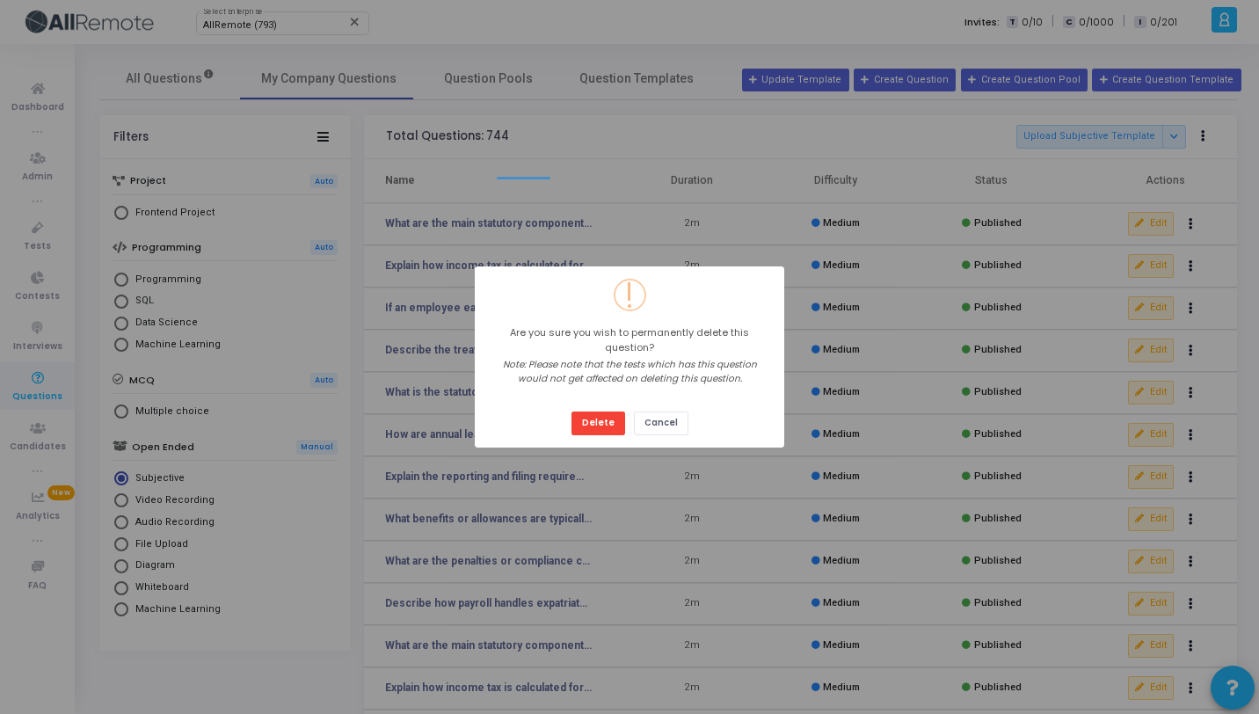
click at [571, 411] on button "Delete" at bounding box center [598, 423] width 54 height 24
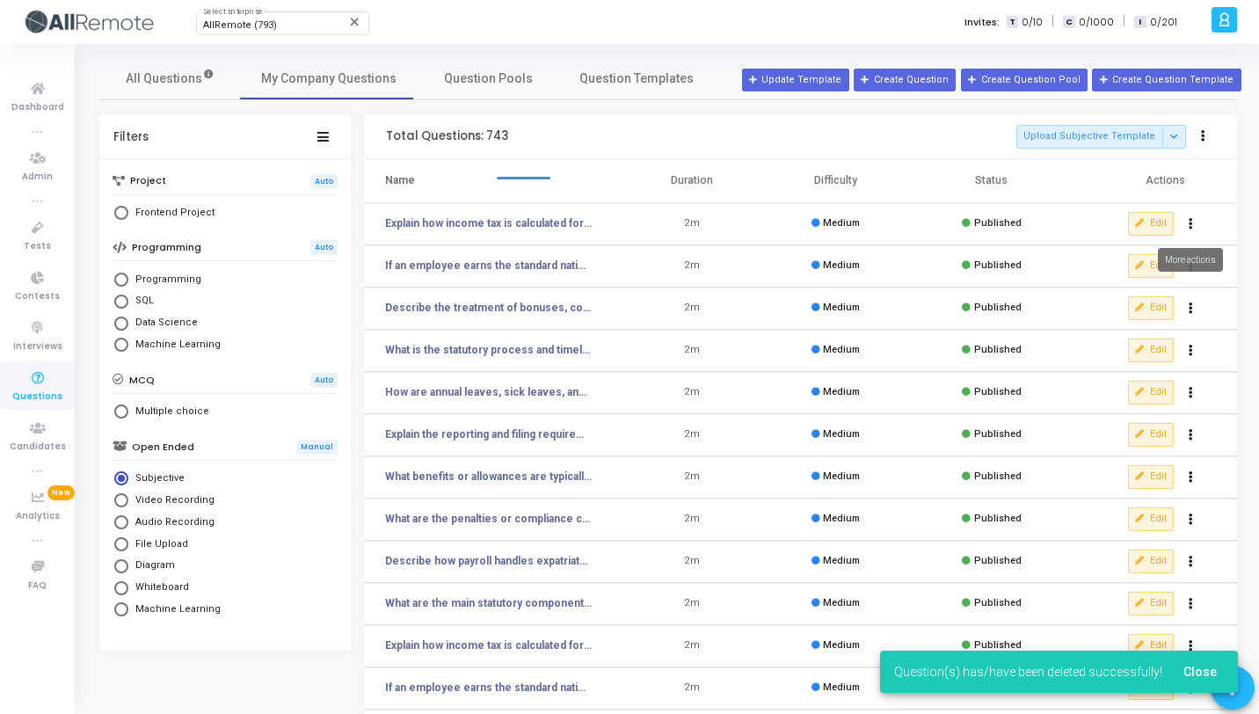
click at [1183, 226] on button "Actions" at bounding box center [1191, 224] width 25 height 25
click at [1142, 280] on button "delete Delete" at bounding box center [1134, 288] width 135 height 29
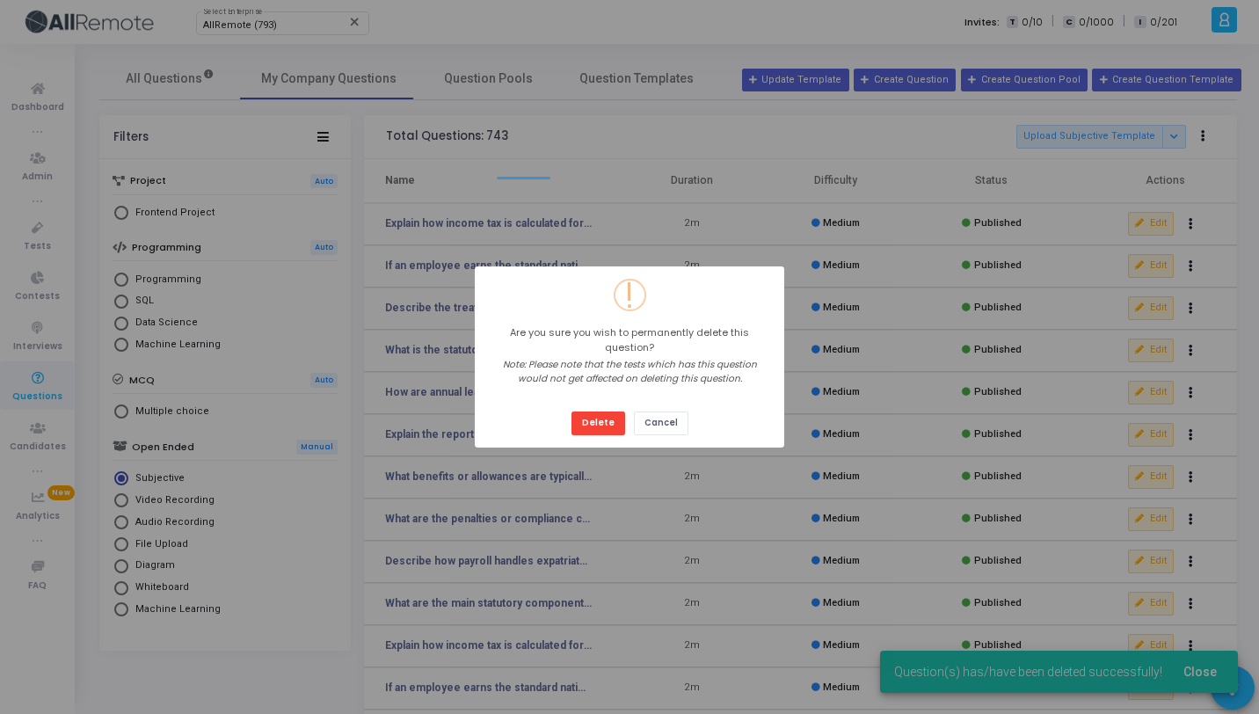
click at [571, 411] on button "Delete" at bounding box center [598, 423] width 54 height 24
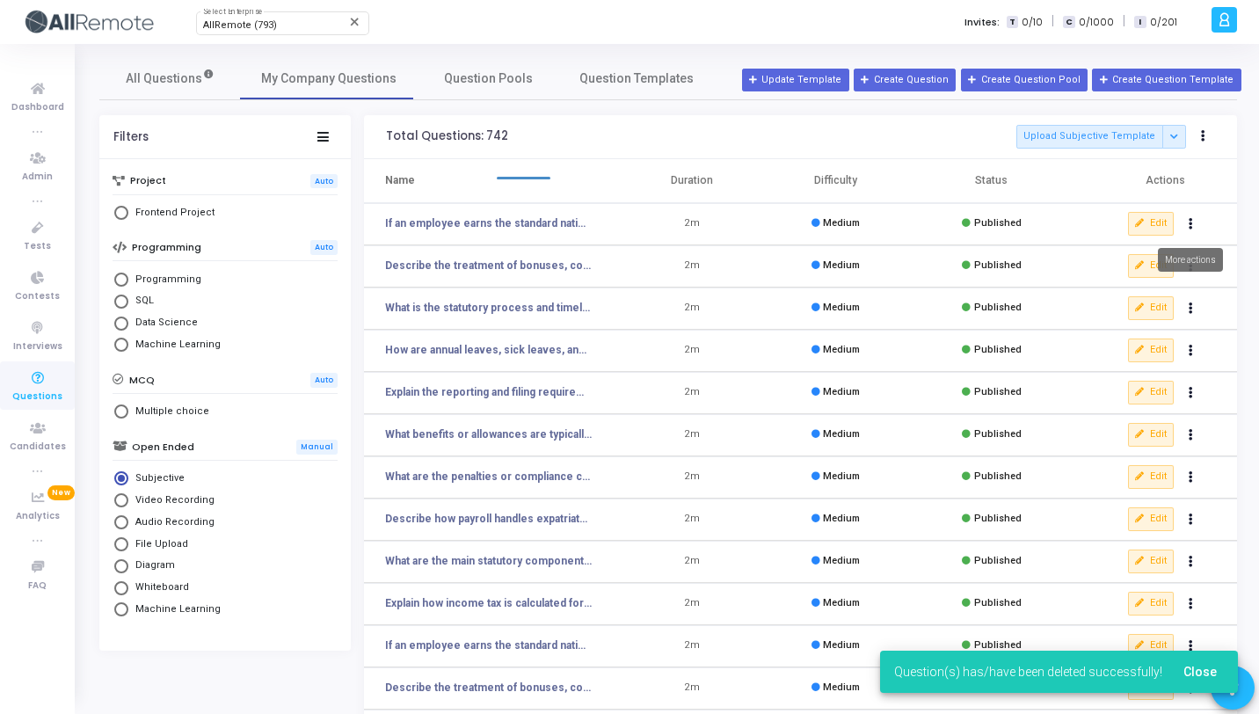
click at [1189, 225] on icon "Actions" at bounding box center [1190, 224] width 4 height 9
click at [1133, 294] on button "delete Delete" at bounding box center [1134, 288] width 135 height 29
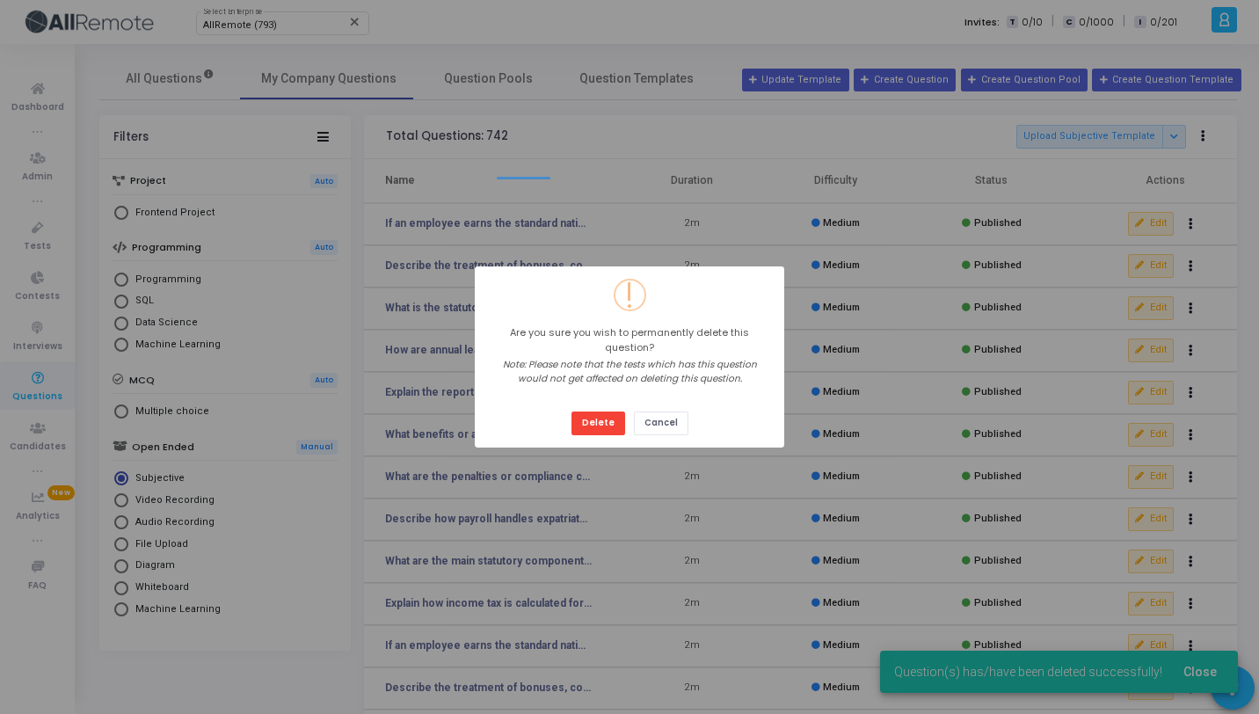
click at [571, 411] on button "Delete" at bounding box center [598, 423] width 54 height 24
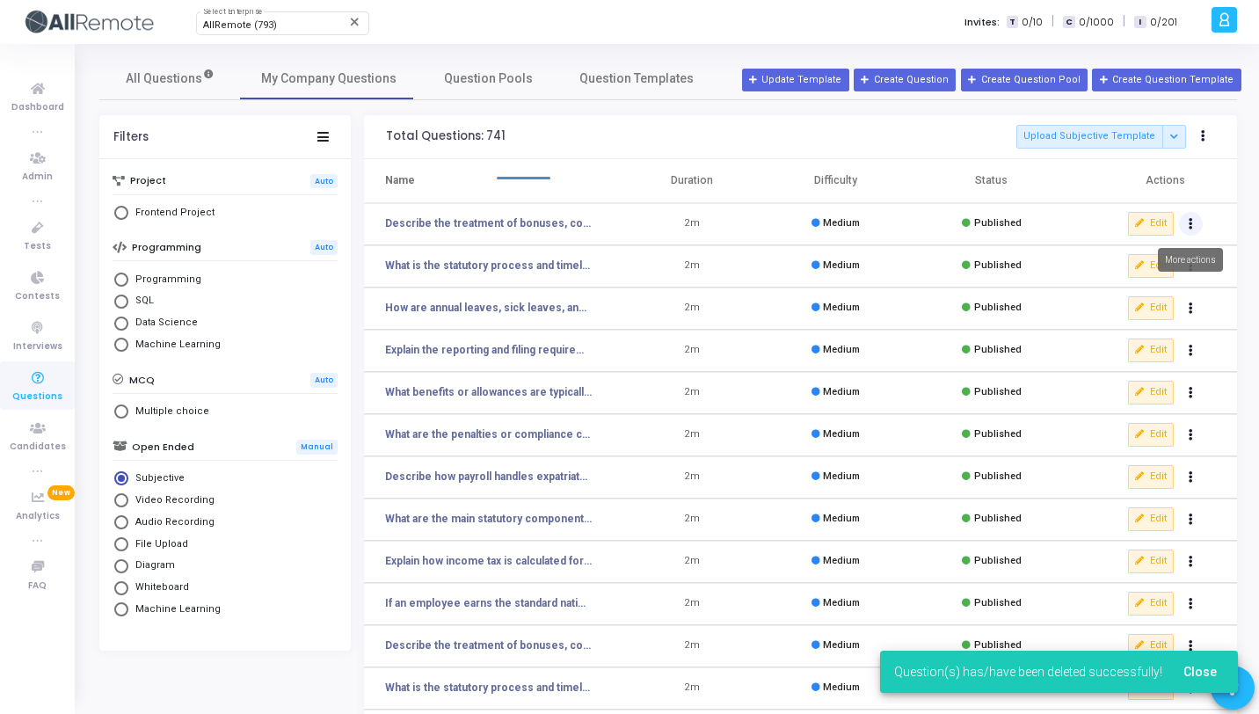
click at [1193, 229] on button "Actions" at bounding box center [1191, 224] width 25 height 25
click at [1130, 280] on button "delete Delete" at bounding box center [1134, 288] width 135 height 29
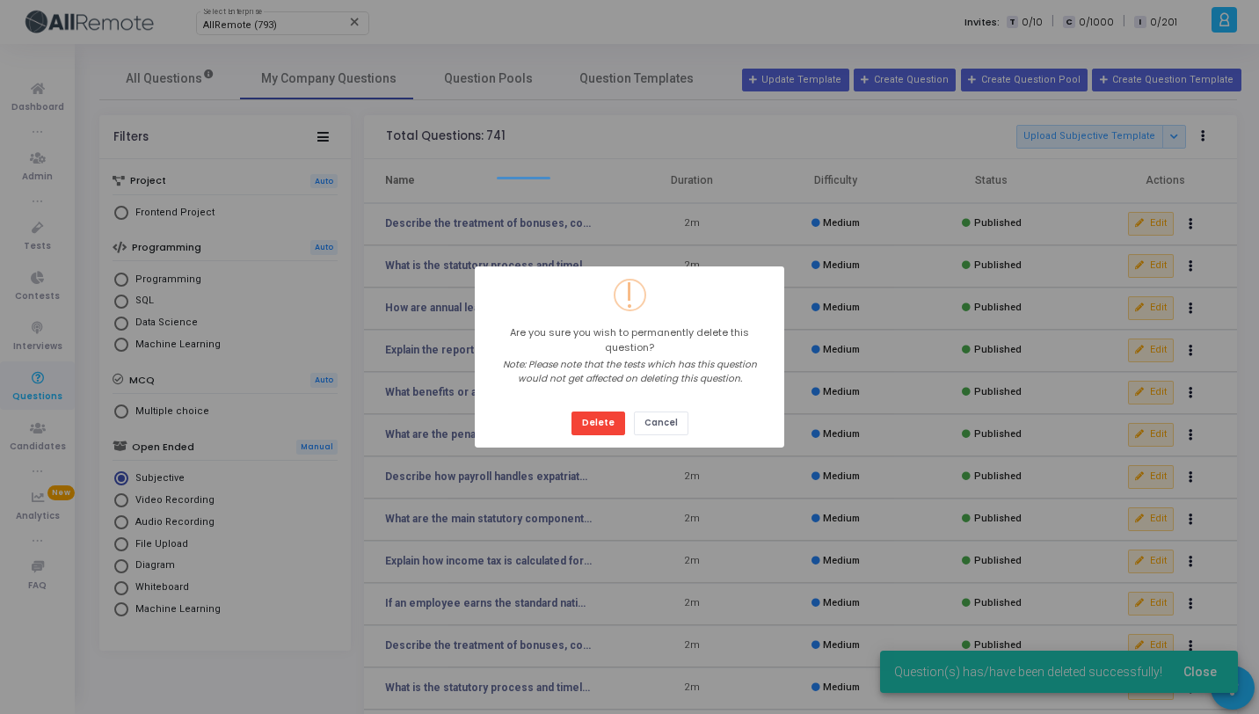
click at [571, 411] on button "Delete" at bounding box center [598, 423] width 54 height 24
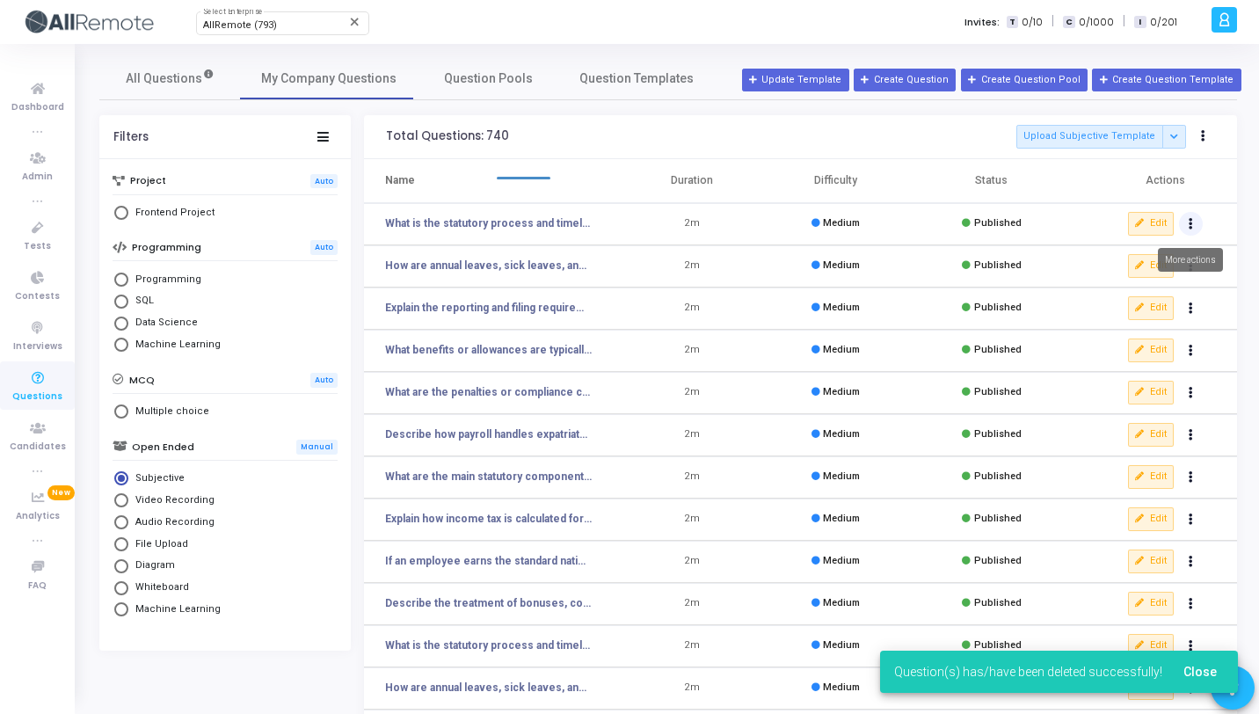
click at [1184, 221] on button "Actions" at bounding box center [1191, 224] width 25 height 25
click at [1132, 282] on button "delete Delete" at bounding box center [1134, 288] width 135 height 29
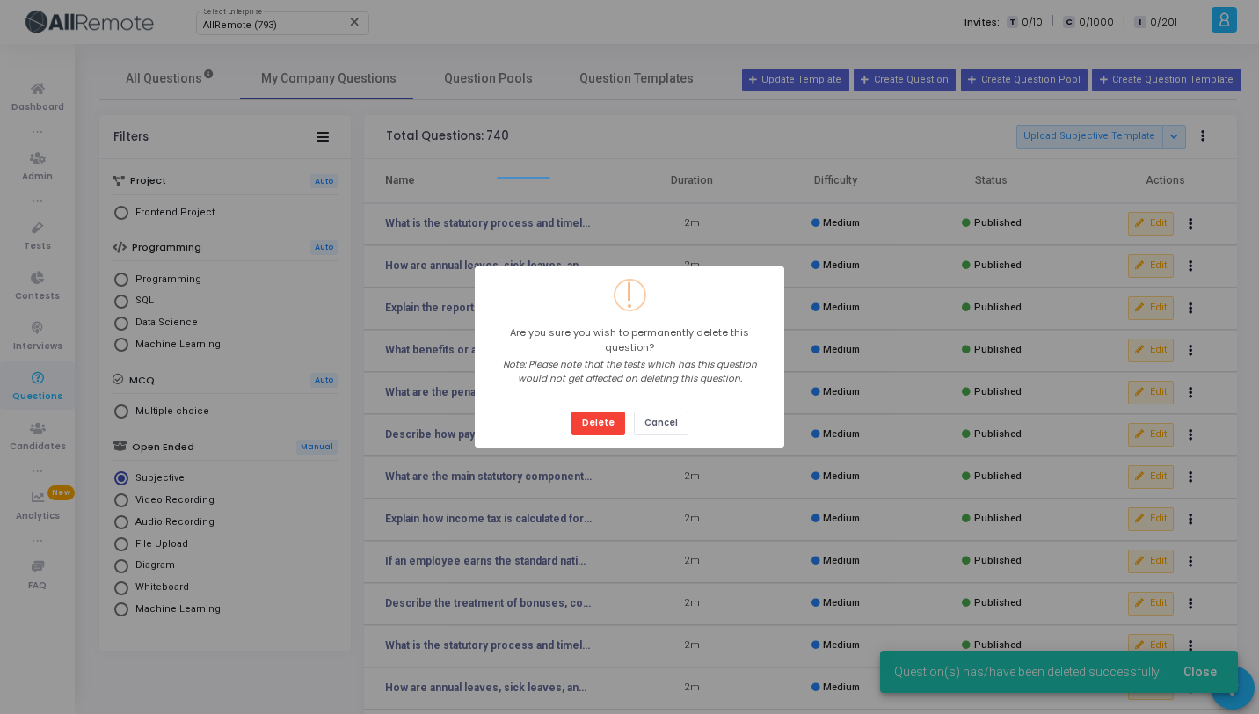
click at [571, 411] on button "Delete" at bounding box center [598, 423] width 54 height 24
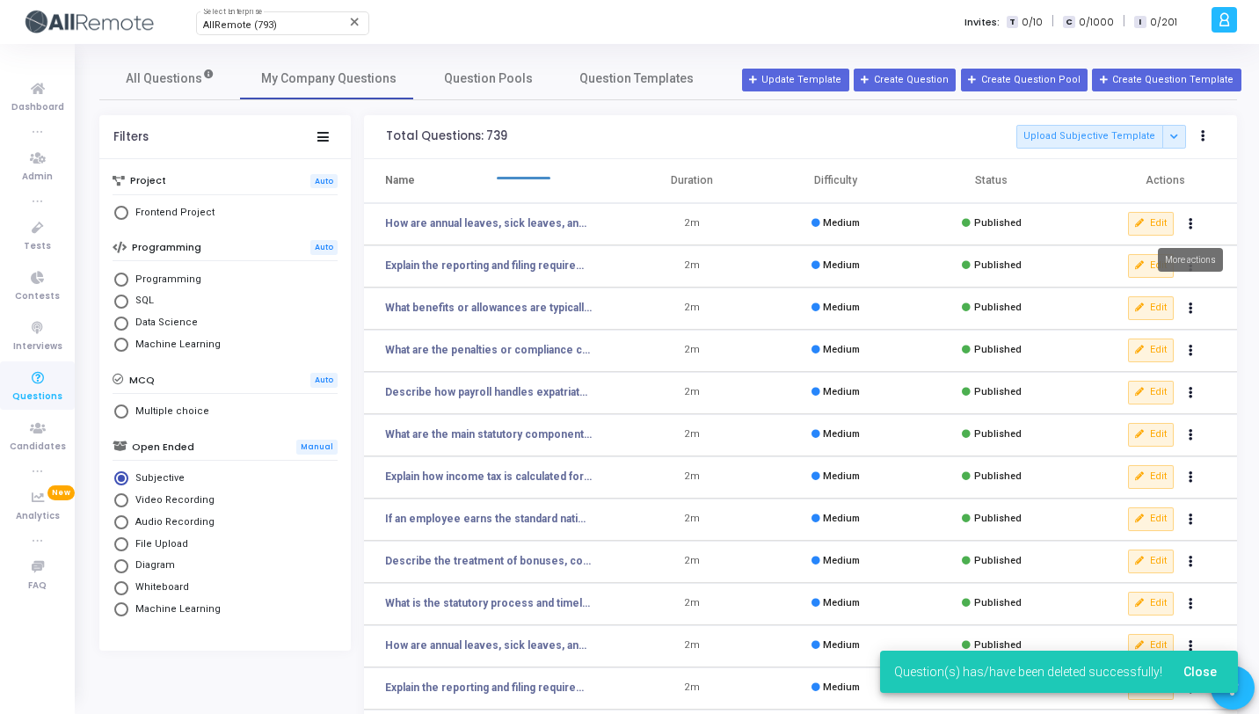
click at [1189, 225] on icon "Actions" at bounding box center [1190, 224] width 4 height 9
click at [1146, 270] on button "clear Unpublish" at bounding box center [1134, 259] width 135 height 29
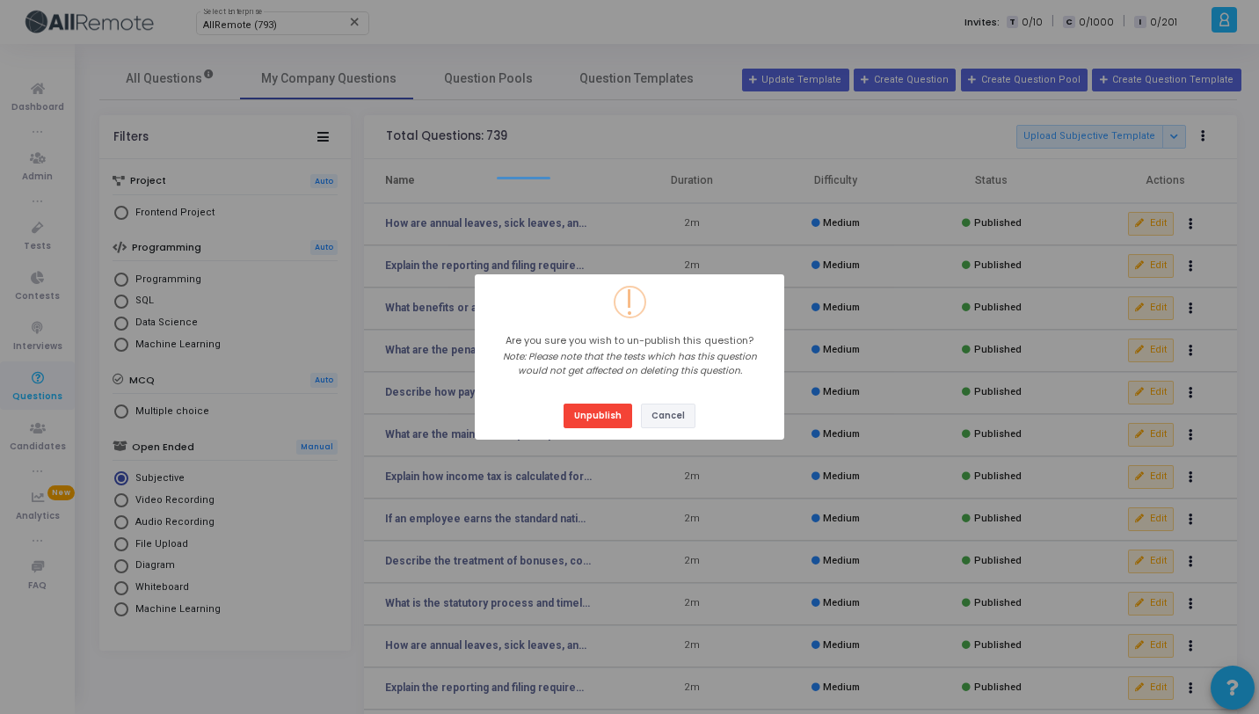
click at [661, 406] on button "Cancel" at bounding box center [668, 415] width 54 height 24
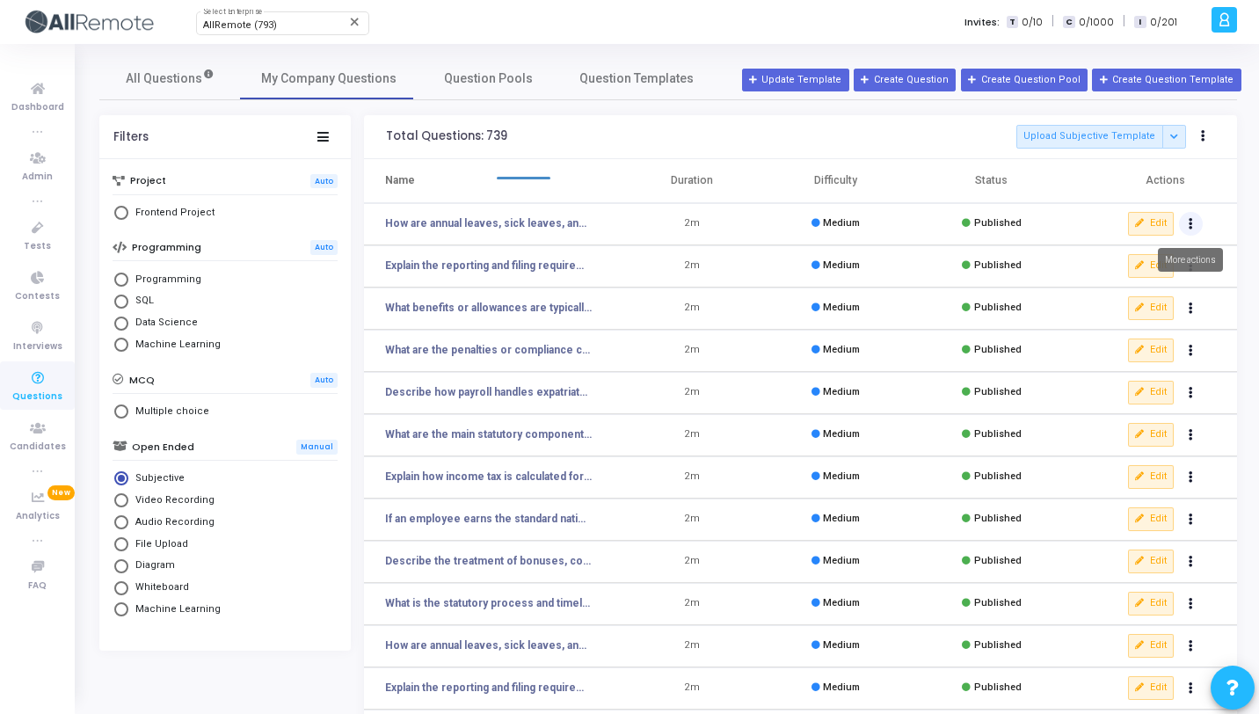
click at [1189, 222] on icon "Actions" at bounding box center [1190, 224] width 4 height 9
click at [1128, 282] on button "delete Delete" at bounding box center [1134, 288] width 135 height 29
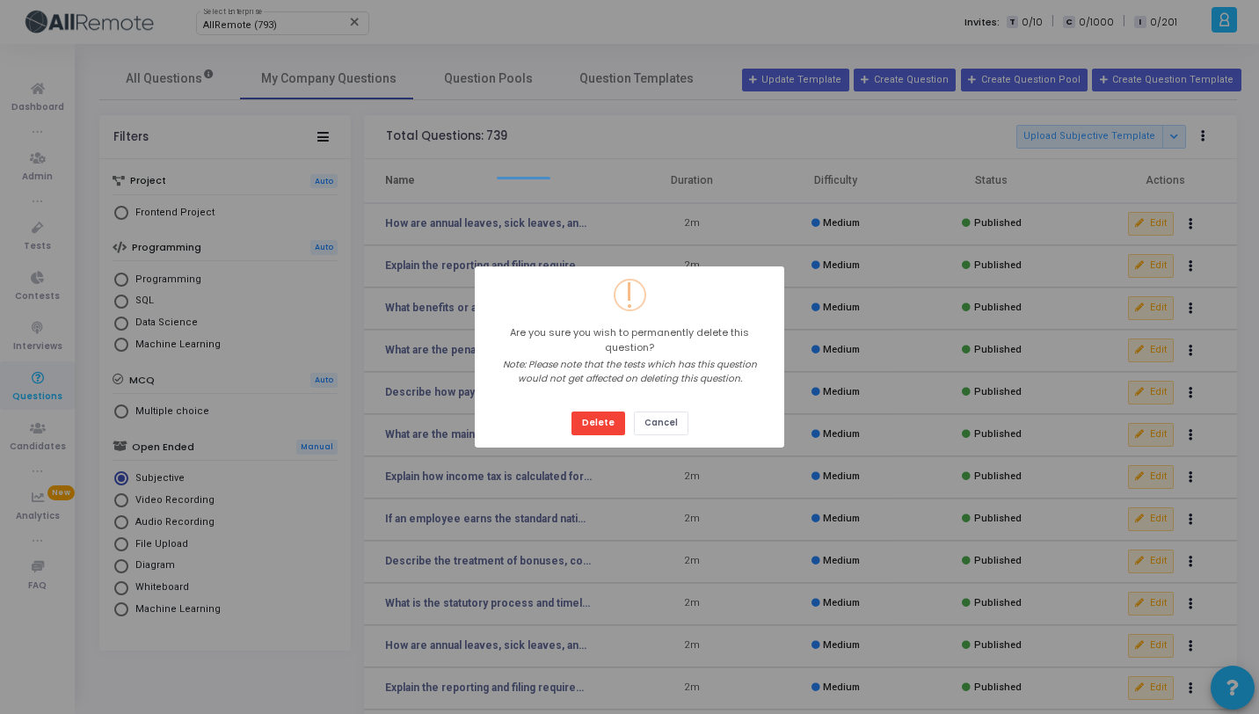
click at [571, 411] on button "Delete" at bounding box center [598, 423] width 54 height 24
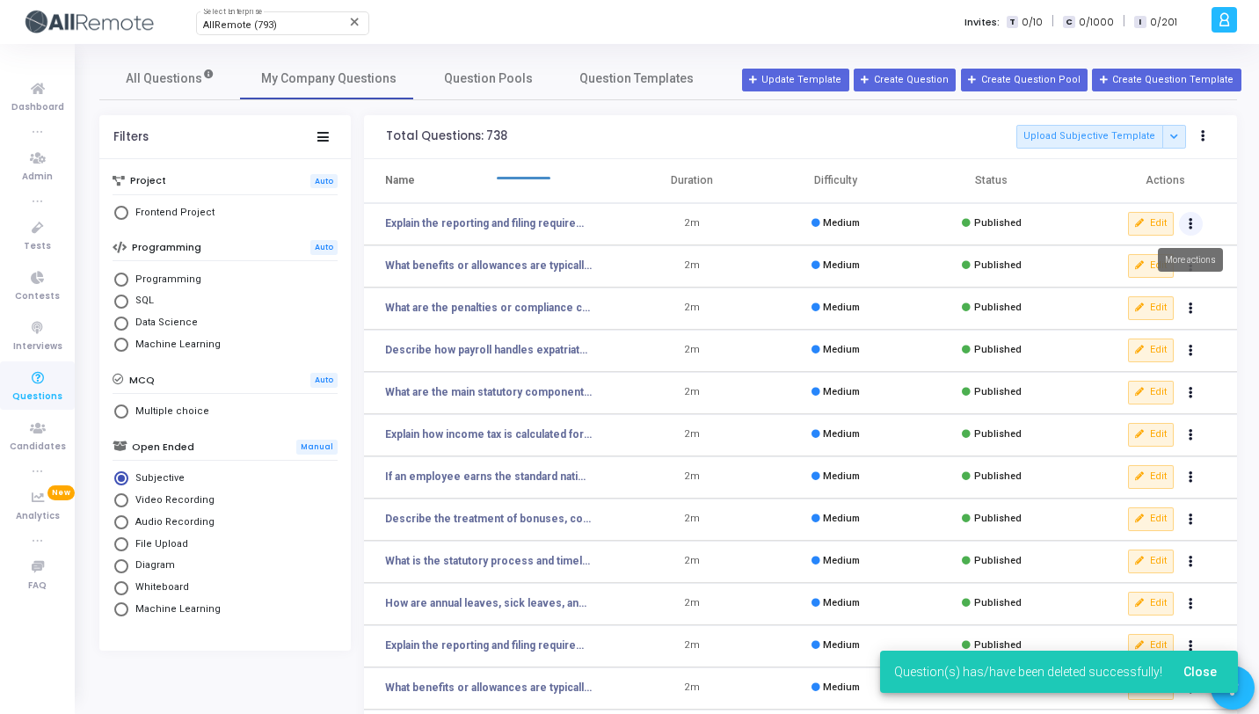
click at [1188, 222] on icon "Actions" at bounding box center [1190, 224] width 4 height 9
click at [1130, 292] on button "delete Delete" at bounding box center [1134, 288] width 135 height 29
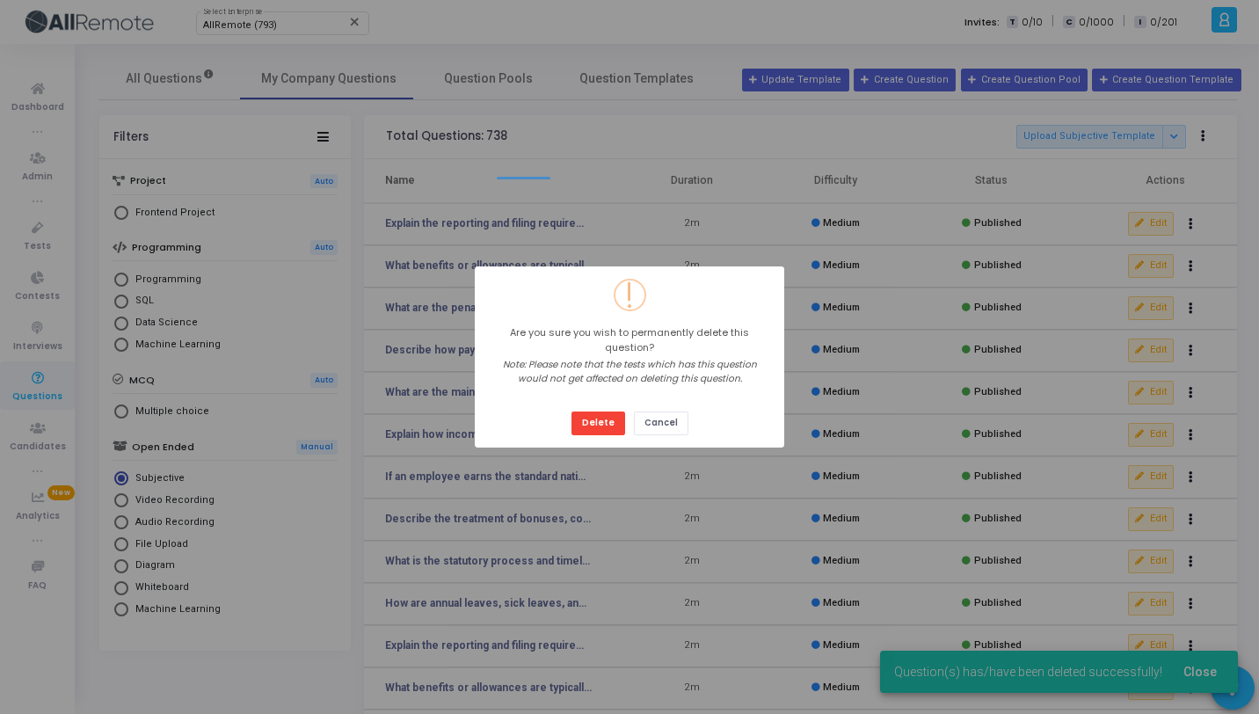
click at [571, 411] on button "Delete" at bounding box center [598, 423] width 54 height 24
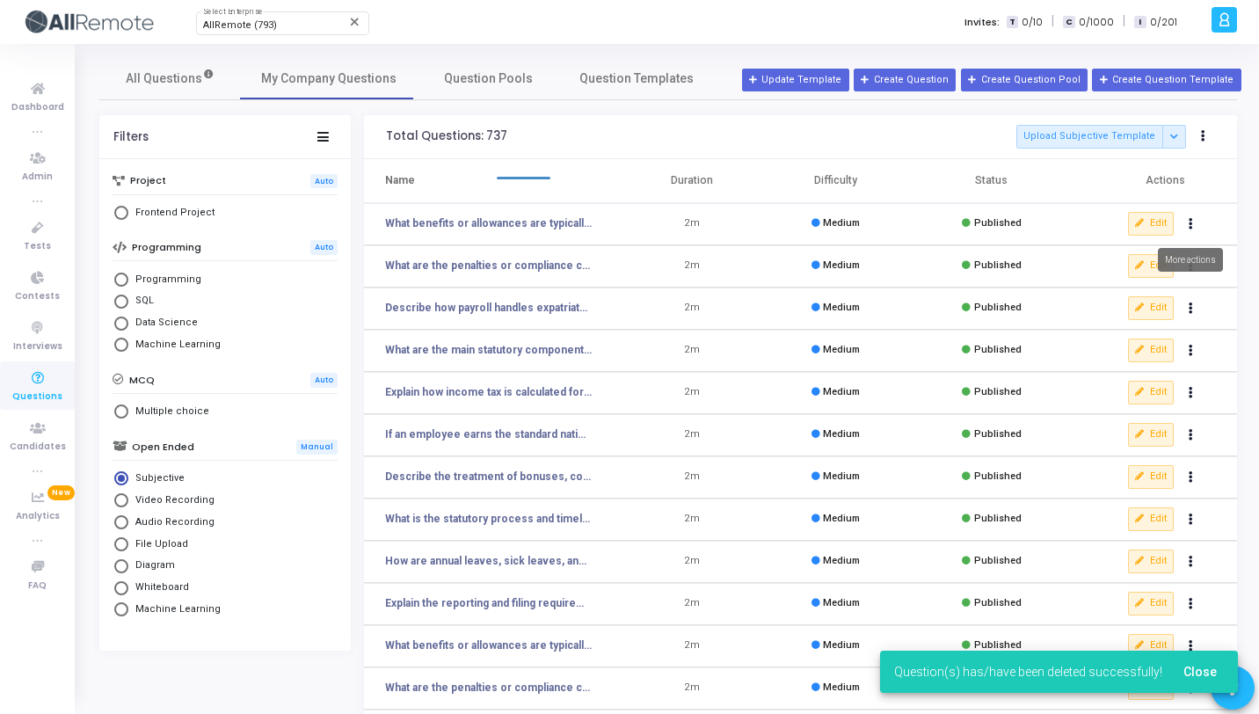
click at [1189, 223] on icon "Actions" at bounding box center [1190, 224] width 4 height 9
click at [1155, 282] on button "delete Delete" at bounding box center [1134, 288] width 135 height 29
click at [1191, 222] on icon "Actions" at bounding box center [1190, 224] width 4 height 9
click at [1117, 298] on button "delete Delete" at bounding box center [1134, 288] width 135 height 29
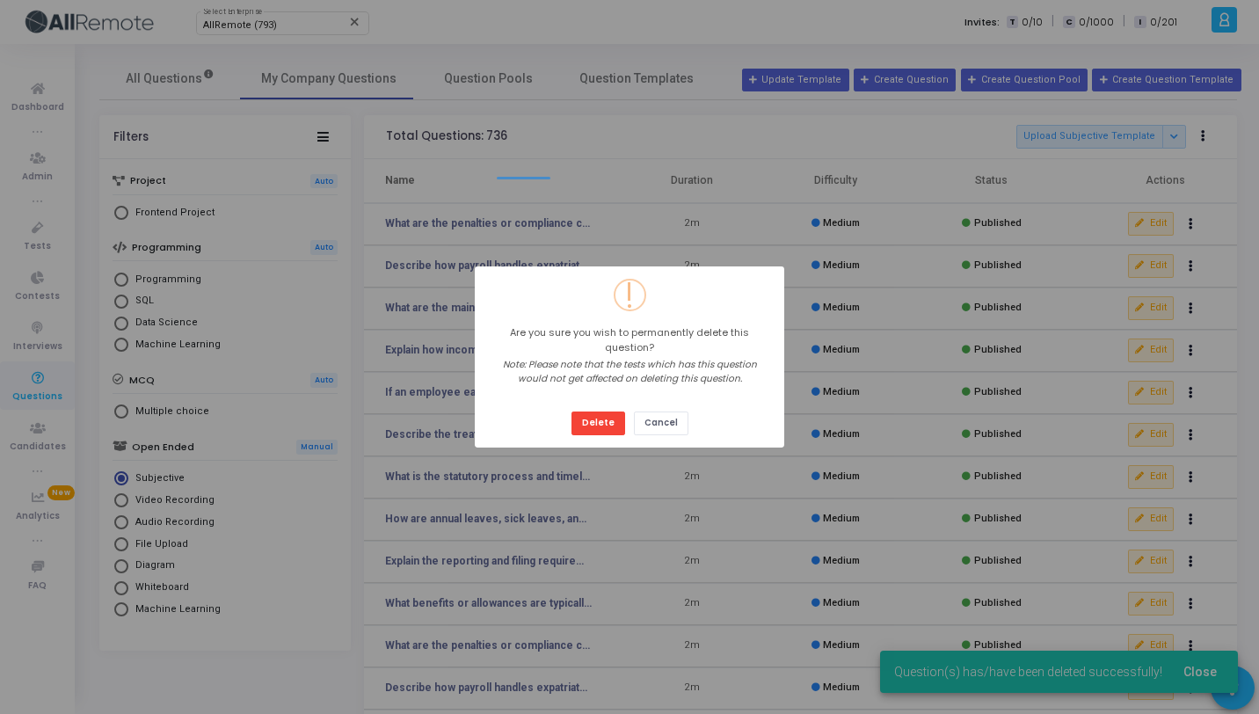
click at [571, 411] on button "Delete" at bounding box center [598, 423] width 54 height 24
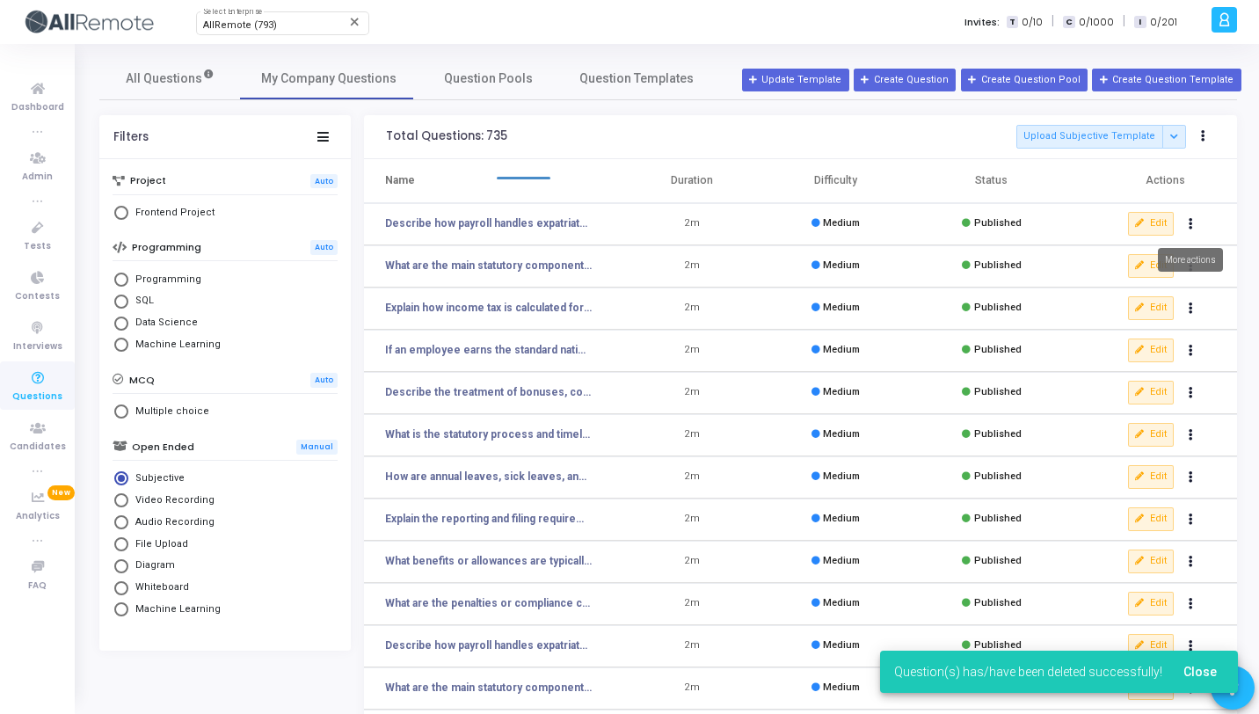
click at [1187, 225] on button "Actions" at bounding box center [1191, 224] width 25 height 25
click at [1168, 282] on button "delete Delete" at bounding box center [1134, 288] width 135 height 29
click at [1197, 230] on button "Actions" at bounding box center [1191, 224] width 25 height 25
click at [1167, 284] on button "delete Delete" at bounding box center [1134, 288] width 135 height 29
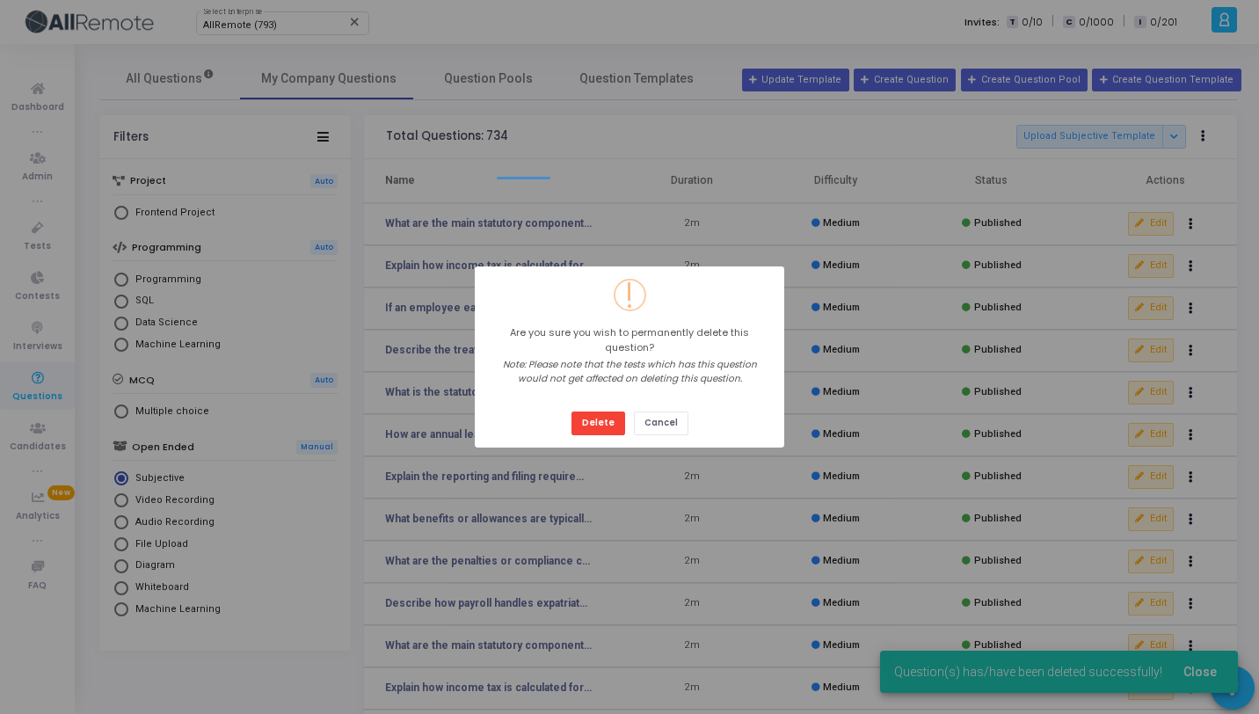
click at [571, 411] on button "Delete" at bounding box center [598, 423] width 54 height 24
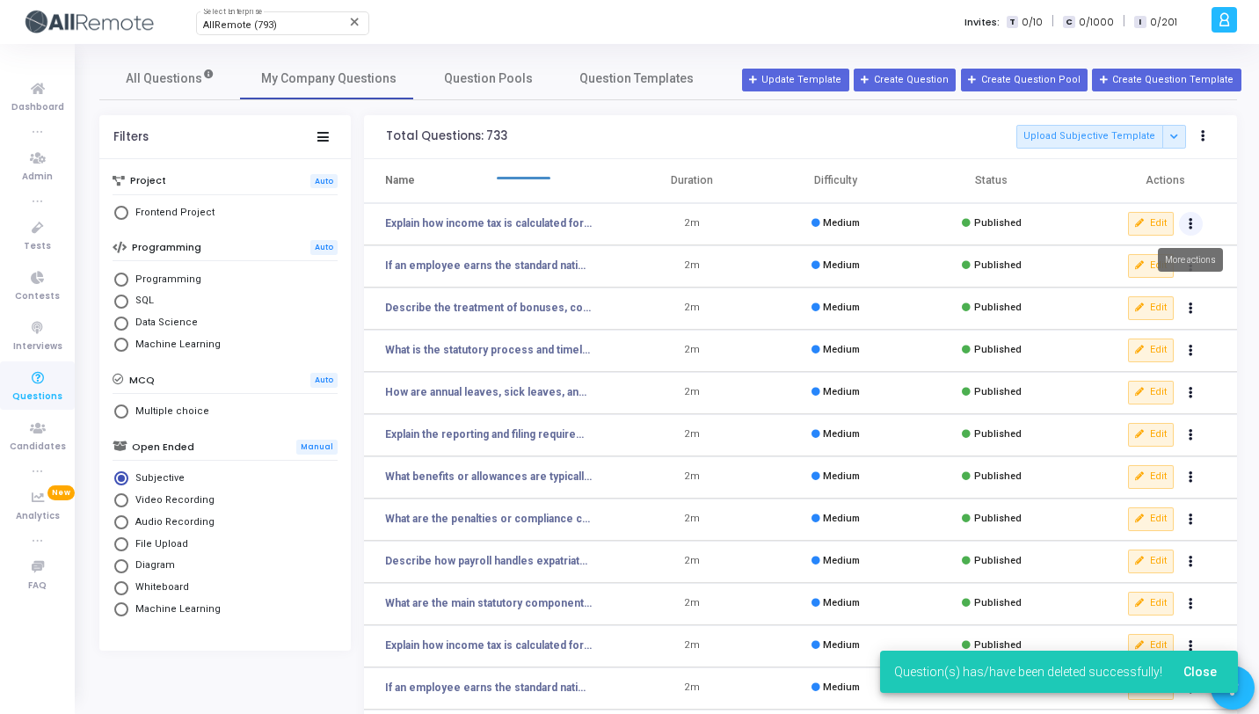
click at [1192, 222] on icon "Actions" at bounding box center [1190, 224] width 4 height 9
click at [1170, 278] on button "delete Delete" at bounding box center [1134, 288] width 135 height 29
click at [1195, 229] on button "Actions" at bounding box center [1191, 224] width 25 height 25
click at [1157, 295] on button "delete Delete" at bounding box center [1134, 288] width 135 height 29
click at [1195, 223] on button "Actions" at bounding box center [1191, 224] width 25 height 25
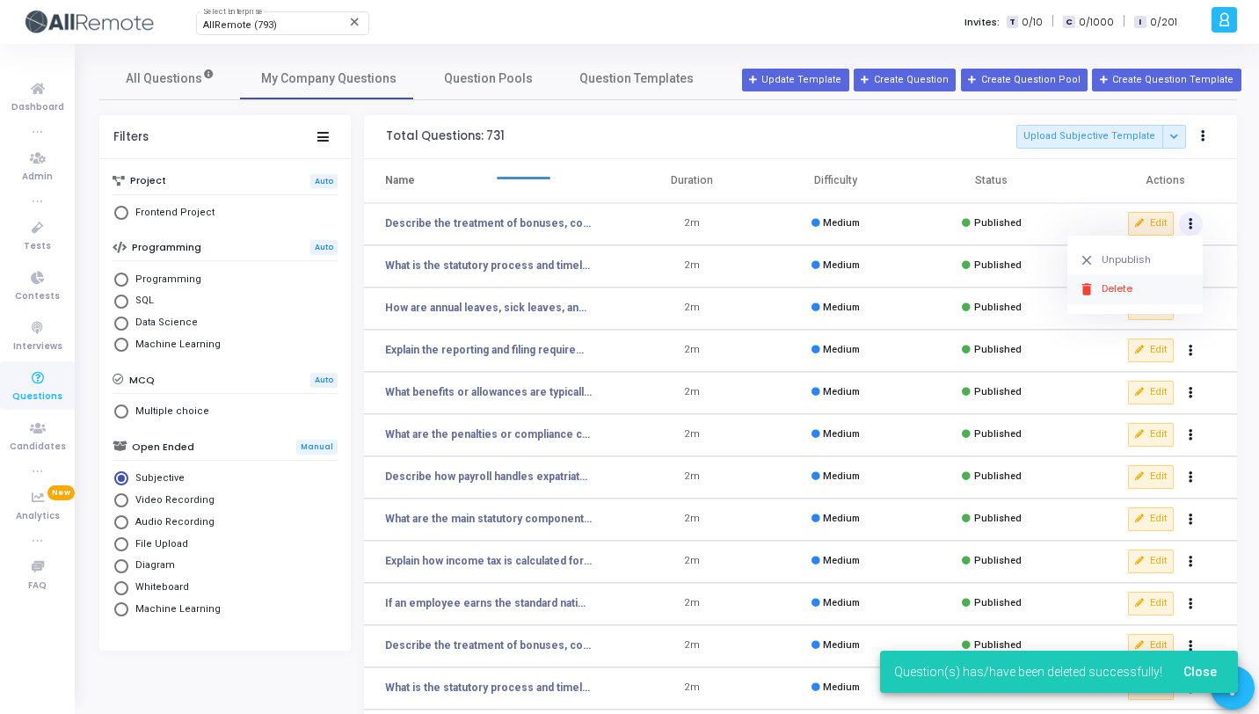
click at [1151, 289] on button "delete Delete" at bounding box center [1134, 288] width 135 height 29
click at [1188, 229] on button "Actions" at bounding box center [1191, 224] width 25 height 25
click at [1142, 283] on button "delete Delete" at bounding box center [1134, 288] width 135 height 29
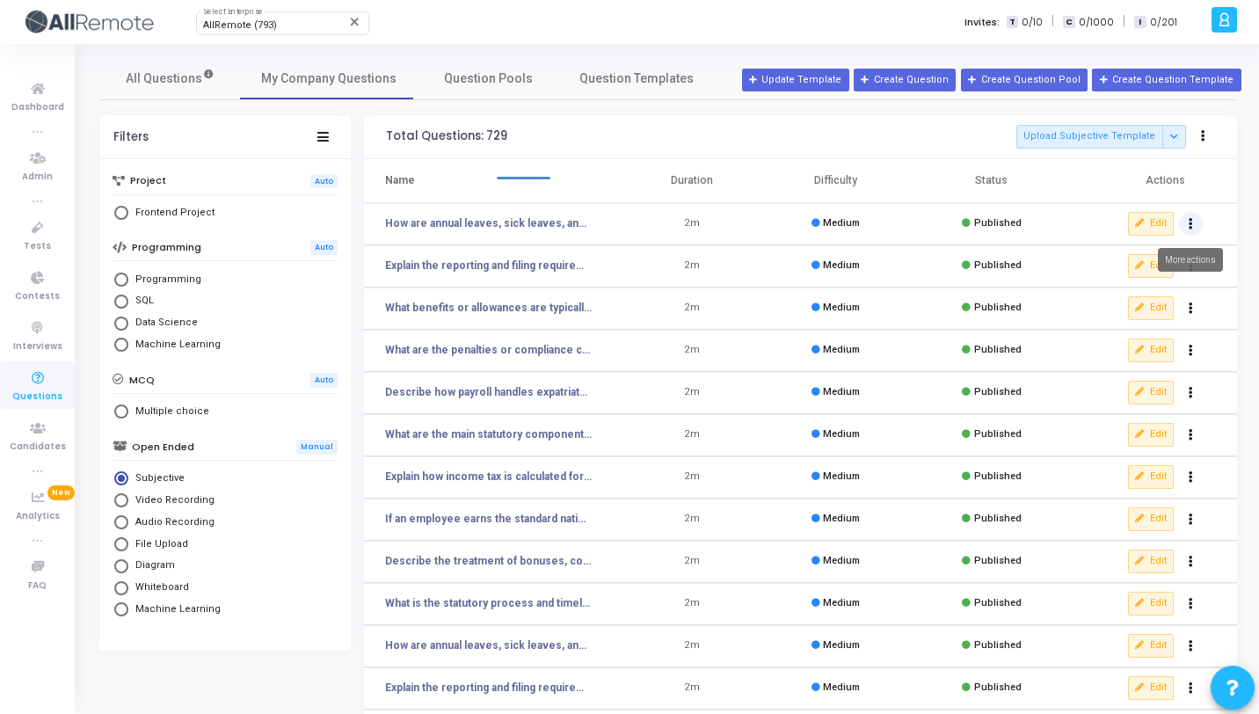
click at [1190, 231] on button "Actions" at bounding box center [1191, 224] width 25 height 25
click at [1166, 285] on button "delete Delete" at bounding box center [1134, 288] width 135 height 29
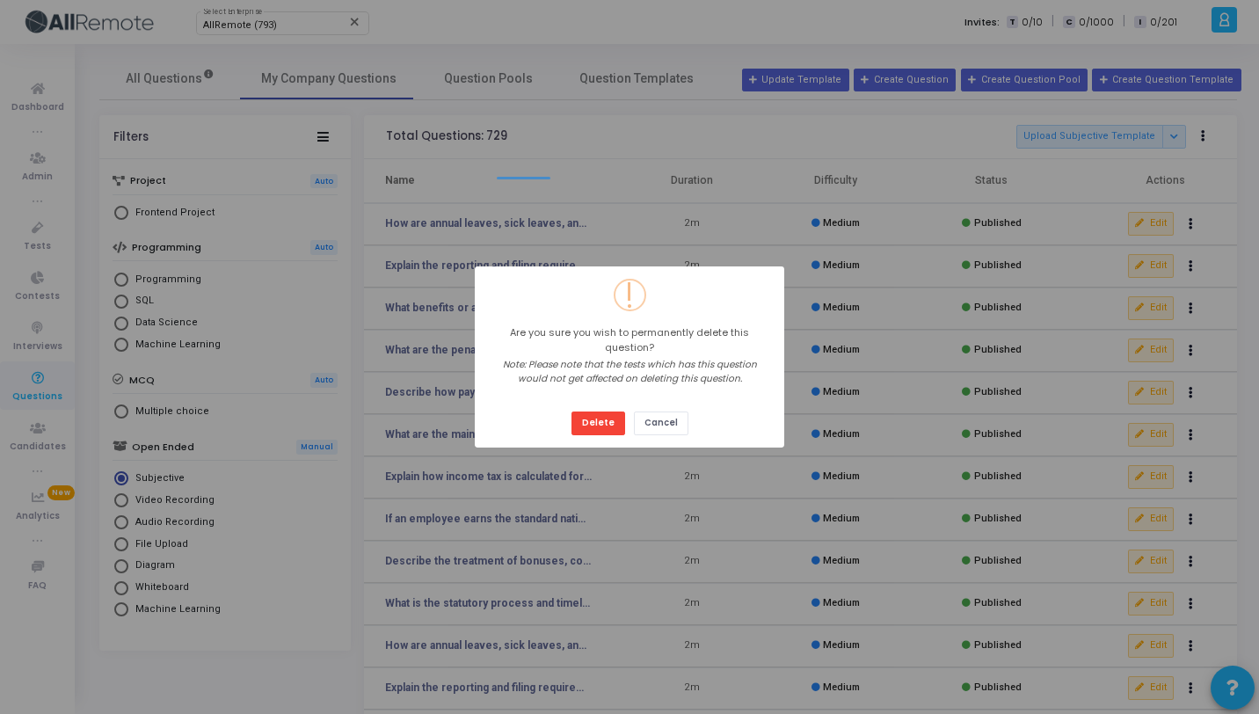
click at [571, 411] on button "Delete" at bounding box center [598, 423] width 54 height 24
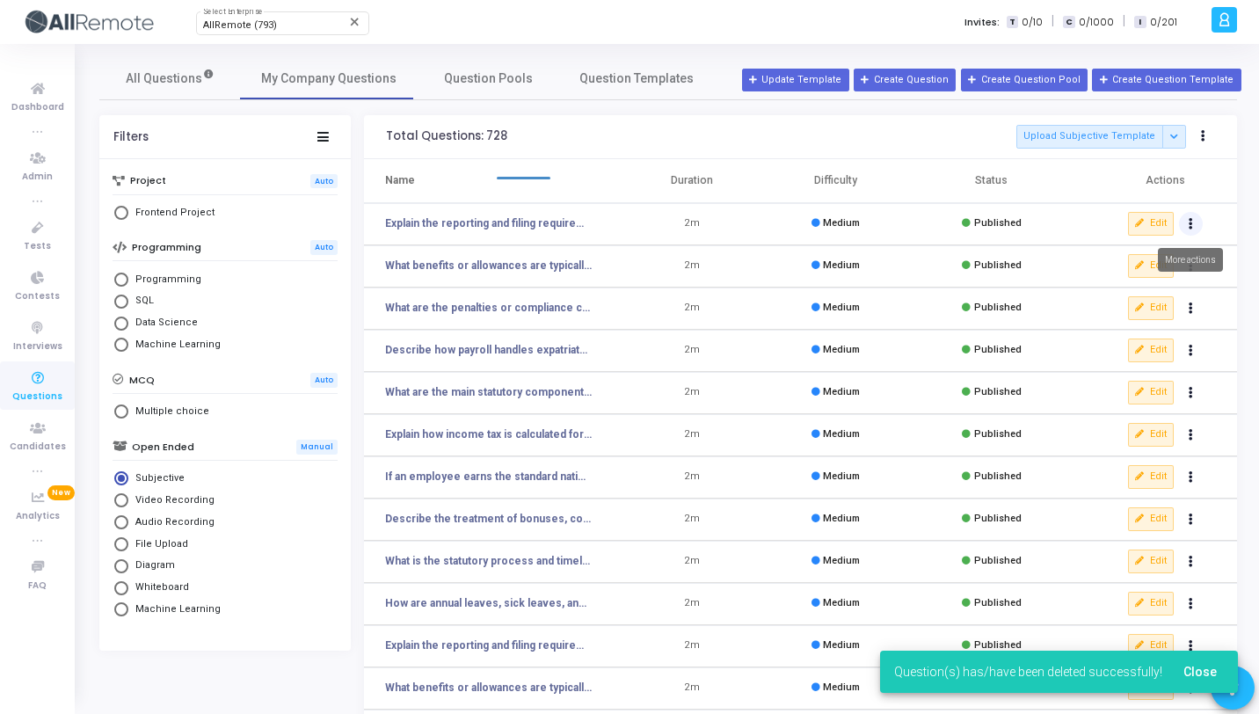
click at [1188, 225] on icon "Actions" at bounding box center [1190, 224] width 4 height 9
click at [1094, 294] on icon "delete" at bounding box center [1087, 289] width 16 height 16
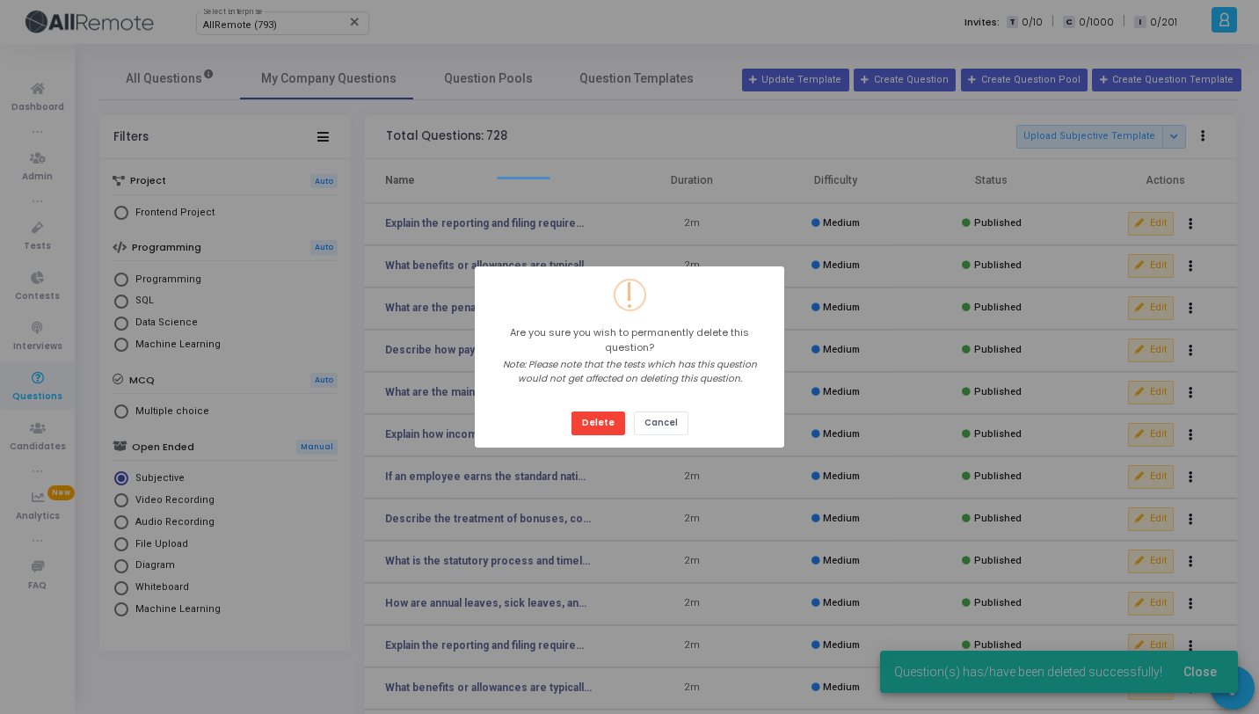
click at [571, 411] on button "Delete" at bounding box center [598, 423] width 54 height 24
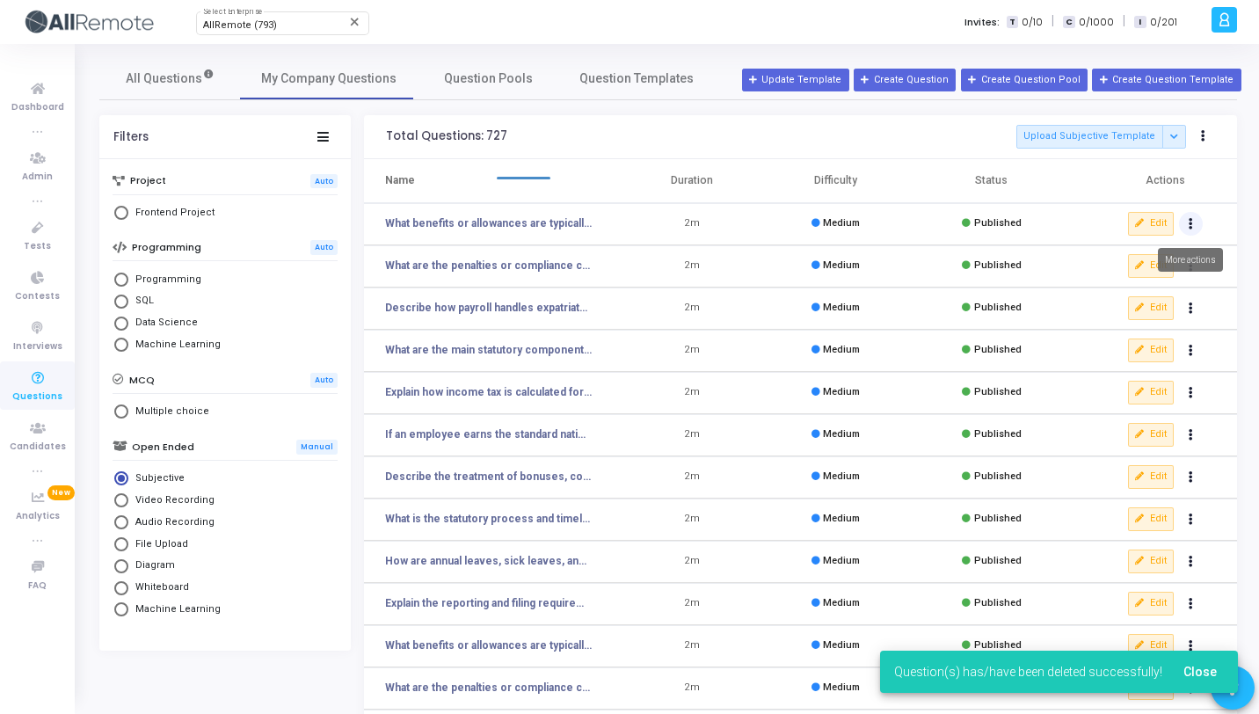
click at [1195, 221] on button "Actions" at bounding box center [1191, 224] width 25 height 25
click at [1159, 289] on button "delete Delete" at bounding box center [1134, 288] width 135 height 29
click at [1192, 226] on icon "Actions" at bounding box center [1190, 224] width 4 height 9
click at [1154, 281] on button "delete Delete" at bounding box center [1134, 288] width 135 height 29
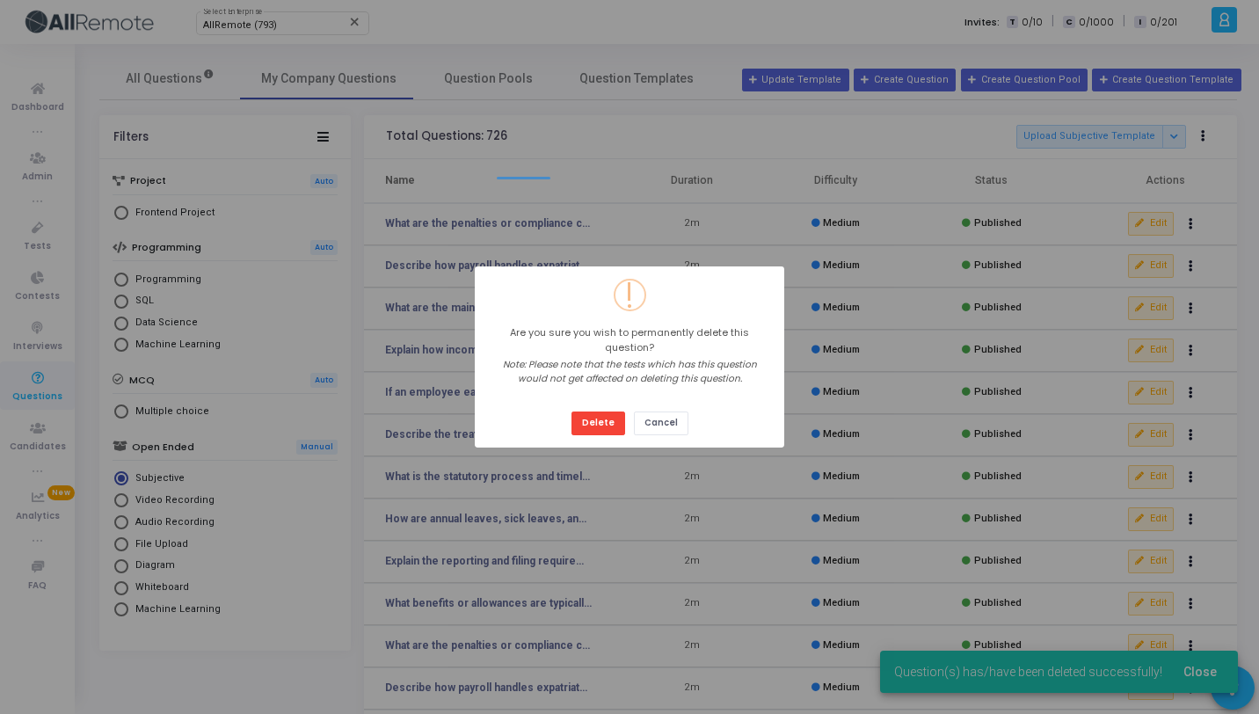
click at [571, 411] on button "Delete" at bounding box center [598, 423] width 54 height 24
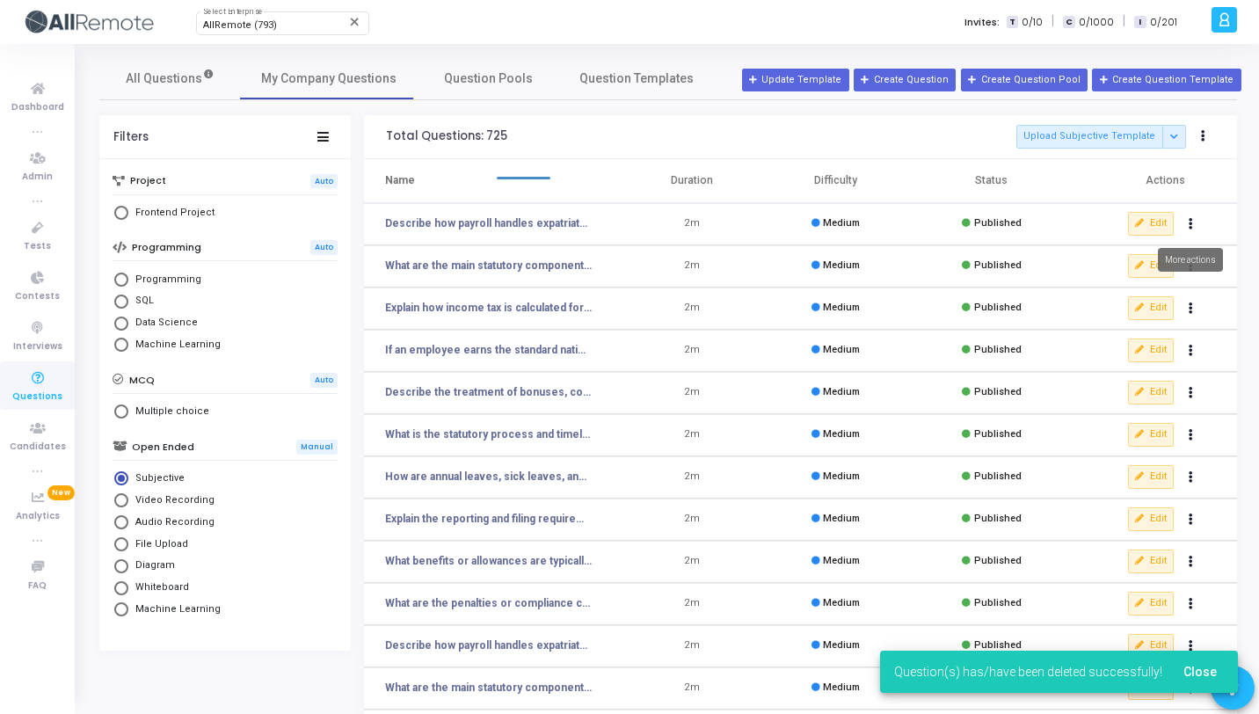
click at [1189, 233] on button "Actions" at bounding box center [1191, 224] width 25 height 25
click at [1141, 293] on button "delete Delete" at bounding box center [1134, 288] width 135 height 29
click at [1193, 224] on button "Actions" at bounding box center [1191, 224] width 25 height 25
click at [1155, 284] on button "delete Delete" at bounding box center [1134, 288] width 135 height 29
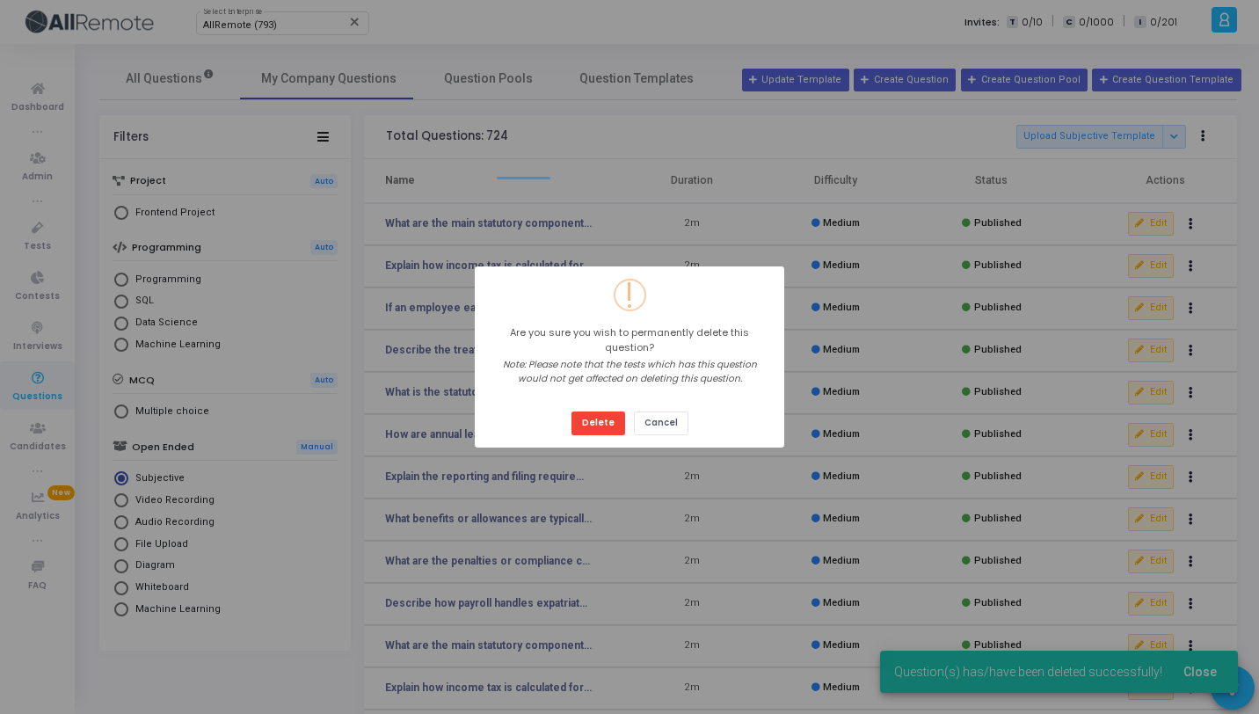
click at [571, 411] on button "Delete" at bounding box center [598, 423] width 54 height 24
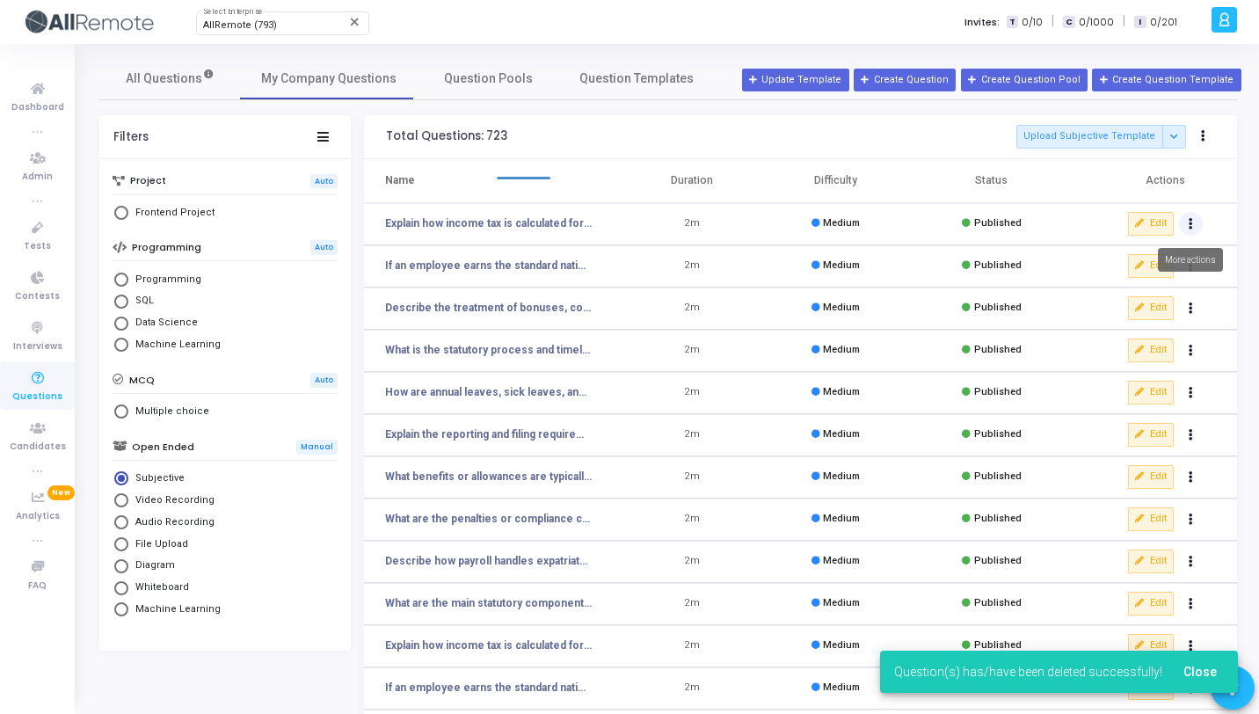
click at [1197, 225] on button "Actions" at bounding box center [1191, 224] width 25 height 25
click at [1159, 287] on button "delete Delete" at bounding box center [1134, 288] width 135 height 29
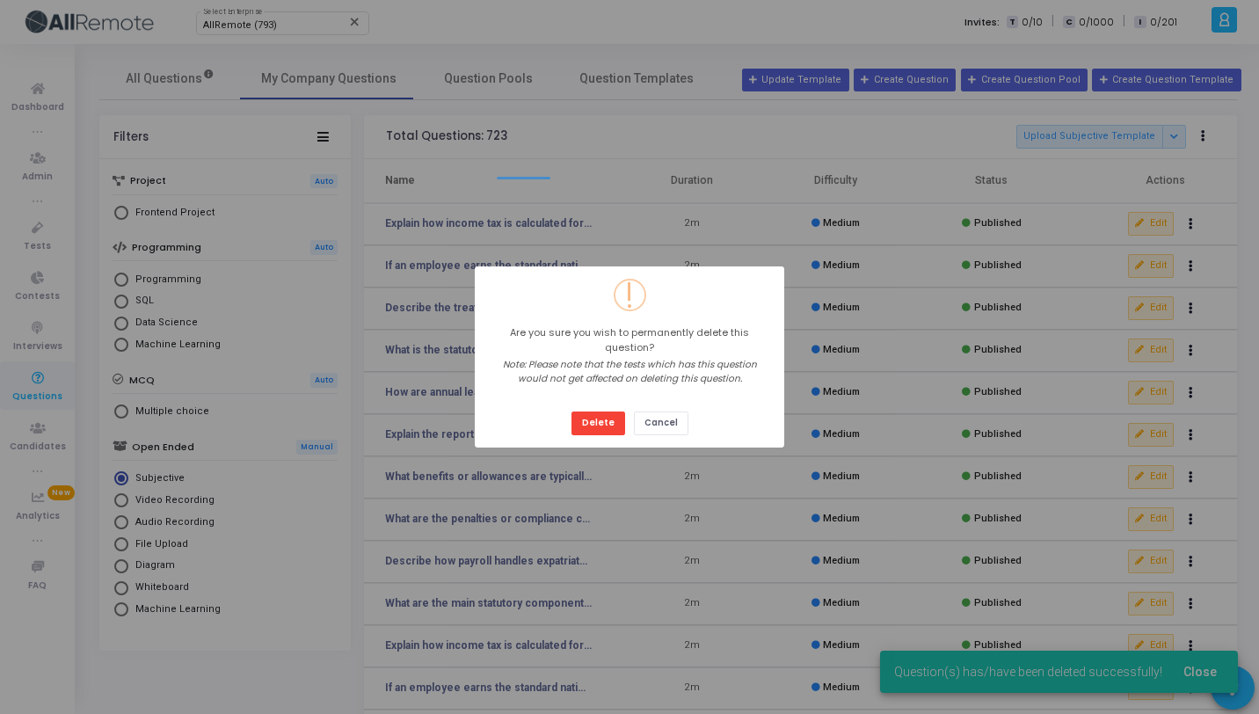
click at [571, 411] on button "Delete" at bounding box center [598, 423] width 54 height 24
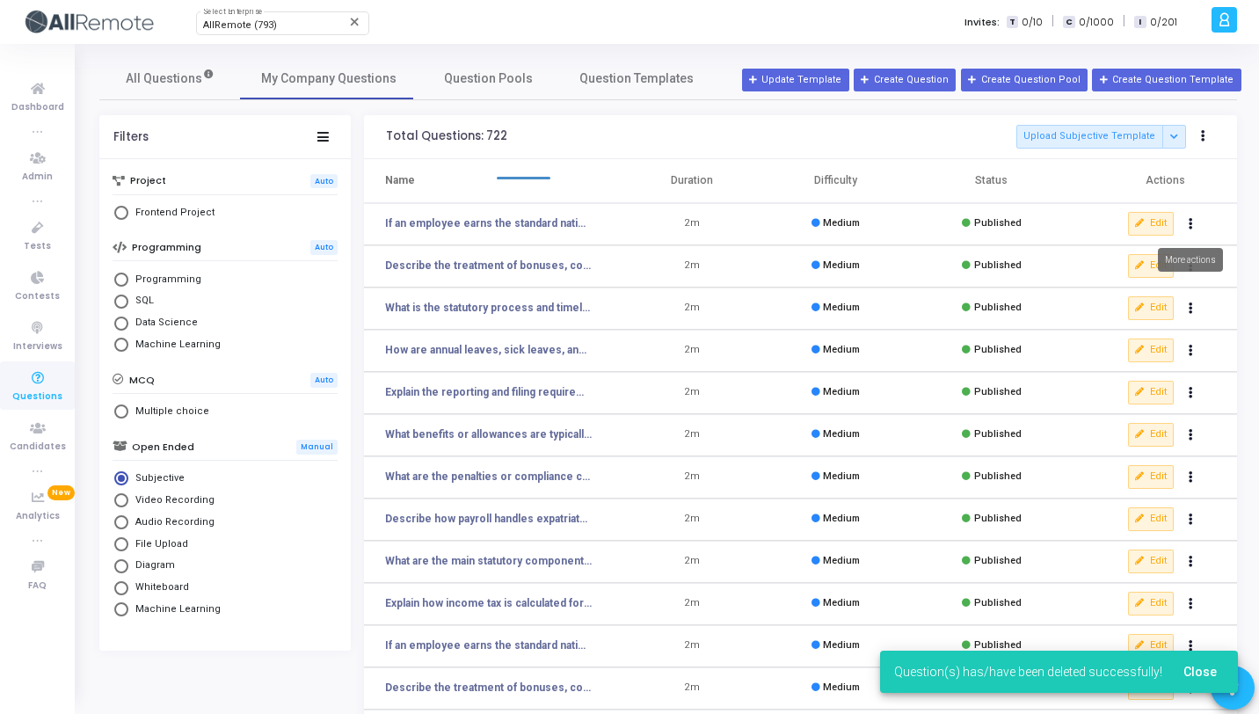
click at [1195, 222] on button "Actions" at bounding box center [1191, 224] width 25 height 25
click at [1133, 292] on button "delete Delete" at bounding box center [1134, 288] width 135 height 29
click at [1189, 231] on button "Actions" at bounding box center [1191, 224] width 25 height 25
click at [1149, 297] on button "delete Delete" at bounding box center [1134, 288] width 135 height 29
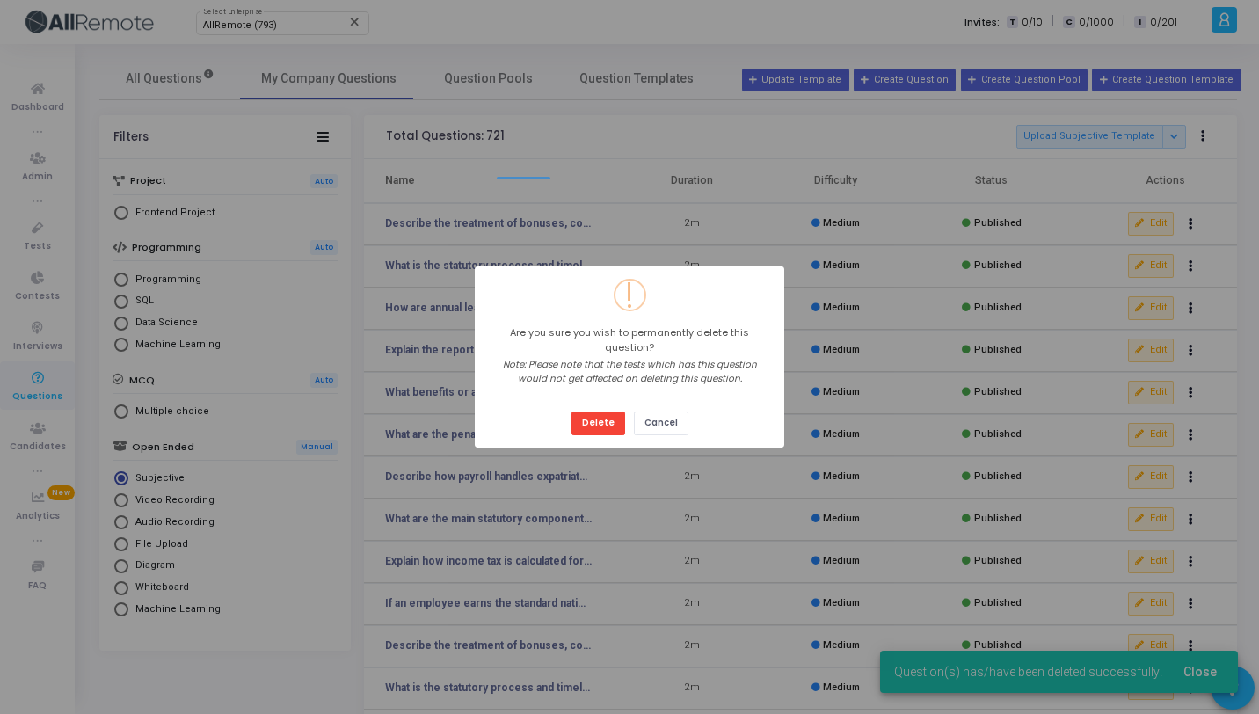
click at [571, 411] on button "Delete" at bounding box center [598, 423] width 54 height 24
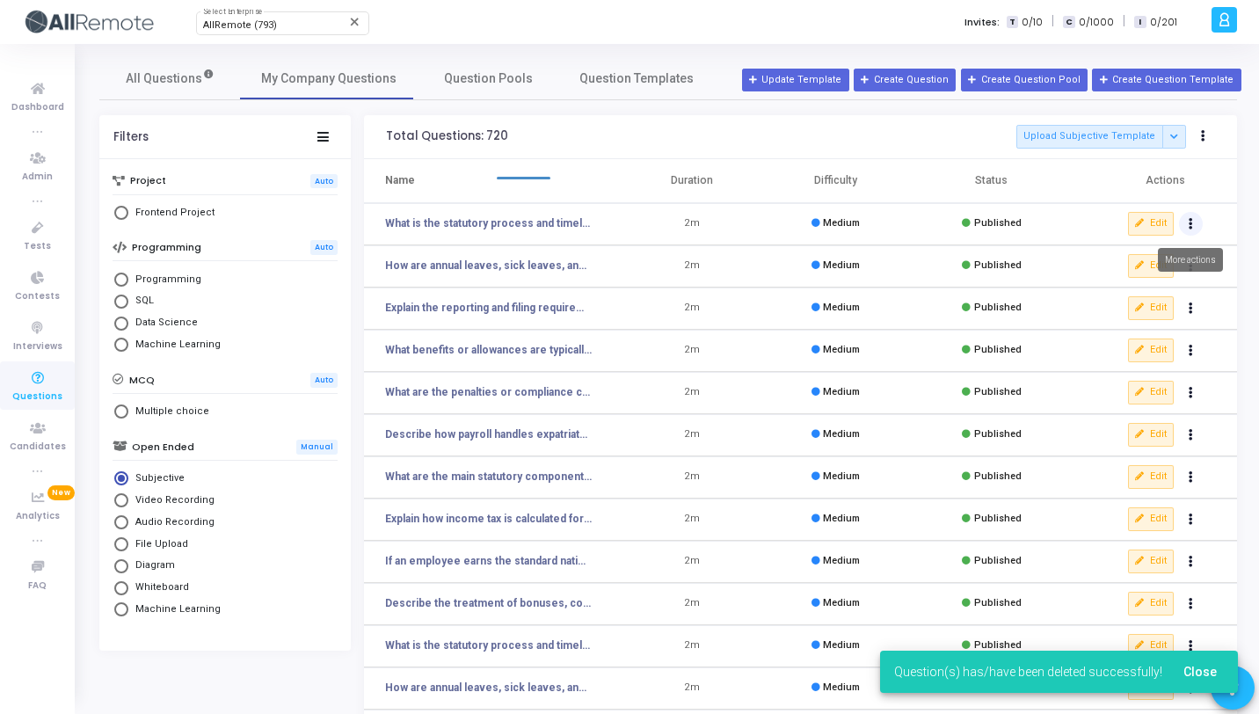
click at [1184, 230] on button "Actions" at bounding box center [1191, 224] width 25 height 25
click at [1151, 293] on button "delete Delete" at bounding box center [1134, 288] width 135 height 29
click at [1197, 220] on button "Actions" at bounding box center [1191, 224] width 25 height 25
click at [1151, 284] on button "delete Delete" at bounding box center [1134, 288] width 135 height 29
click at [1190, 225] on icon "Actions" at bounding box center [1190, 224] width 4 height 9
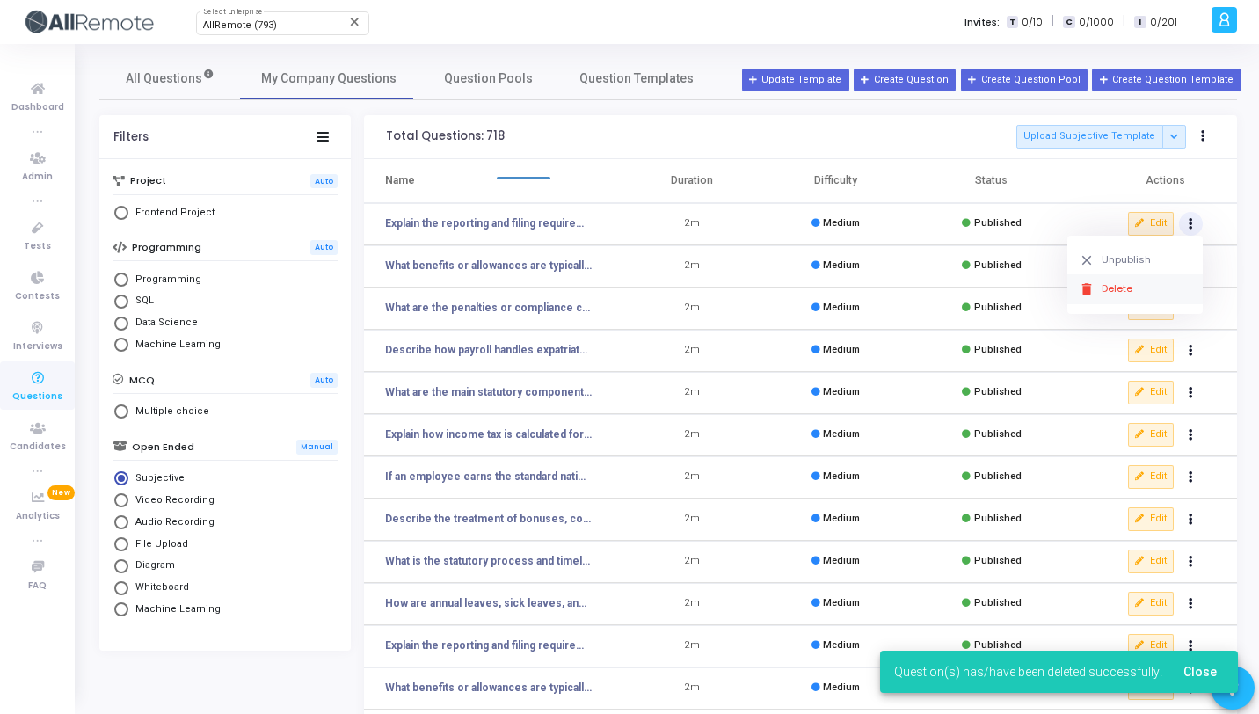
click at [1157, 276] on button "delete Delete" at bounding box center [1134, 288] width 135 height 29
click at [1193, 218] on button "Actions" at bounding box center [1191, 224] width 25 height 25
click at [1149, 281] on button "delete Delete" at bounding box center [1134, 288] width 135 height 29
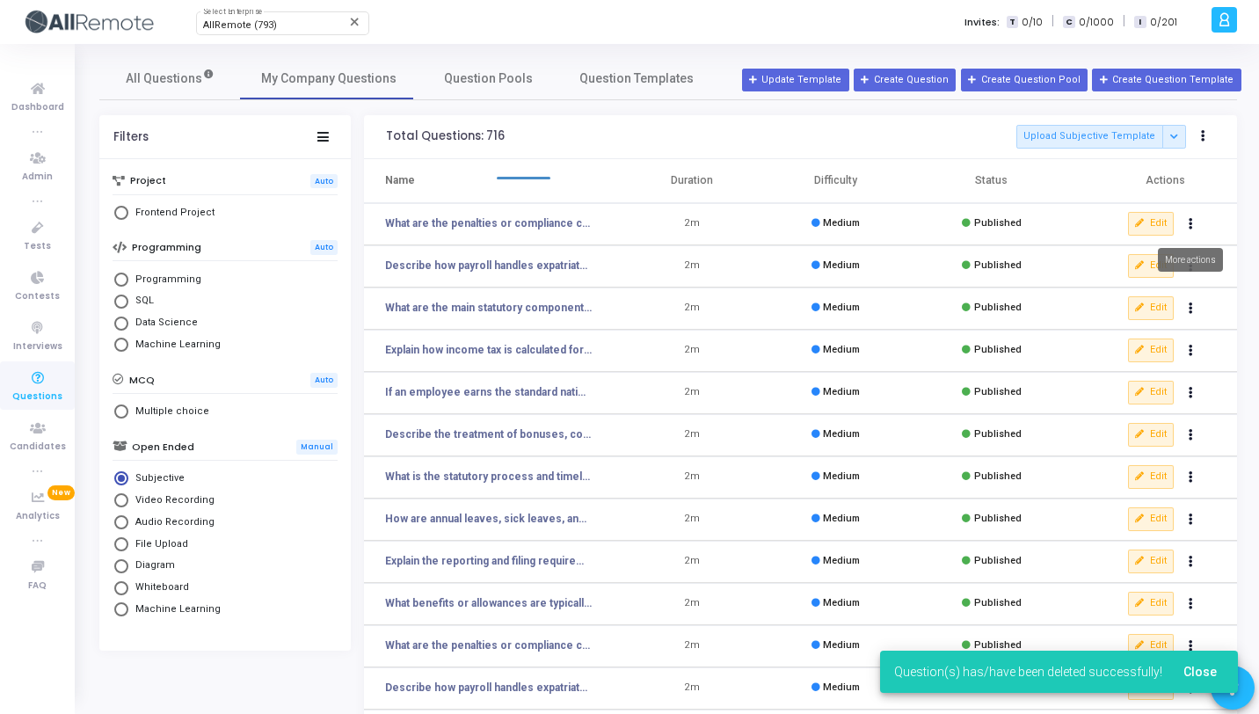
click at [1191, 227] on icon "Actions" at bounding box center [1190, 224] width 4 height 9
click at [1116, 284] on button "delete Delete" at bounding box center [1134, 288] width 135 height 29
click at [1188, 225] on icon "Actions" at bounding box center [1190, 224] width 4 height 9
click at [1135, 275] on button "delete Delete" at bounding box center [1134, 288] width 135 height 29
click at [1186, 226] on button "Actions" at bounding box center [1191, 224] width 25 height 25
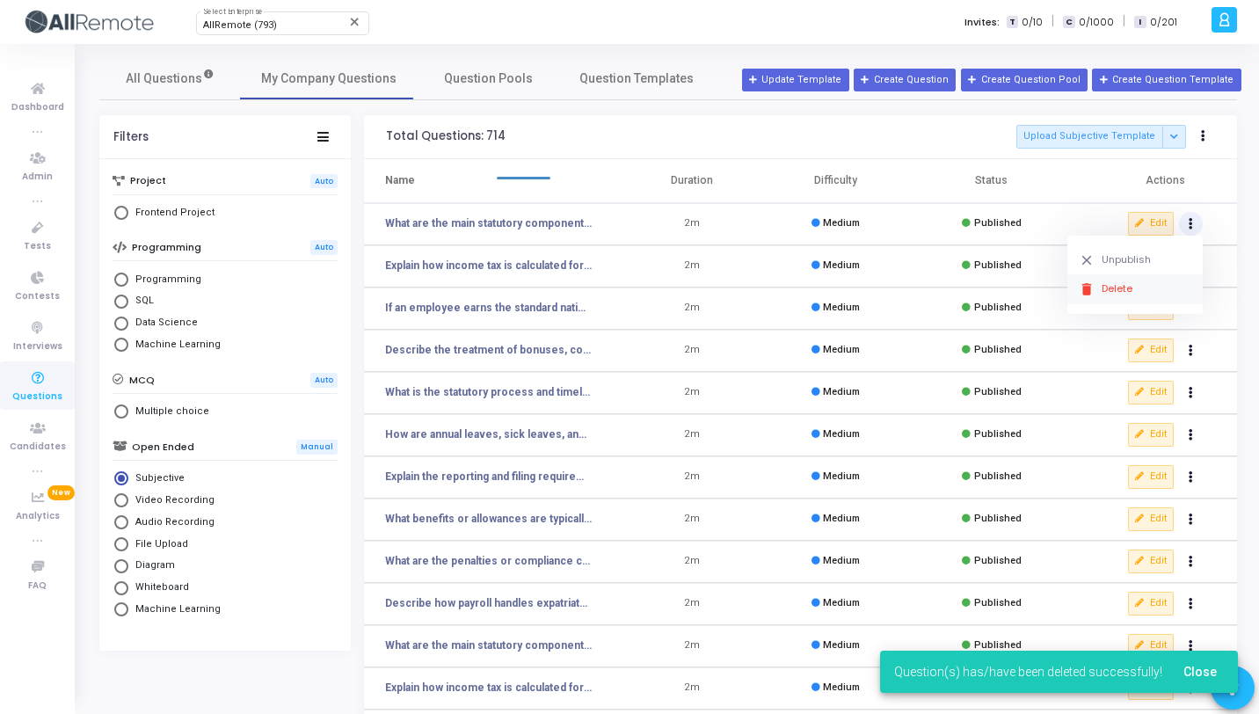
click at [1168, 275] on button "delete Delete" at bounding box center [1134, 288] width 135 height 29
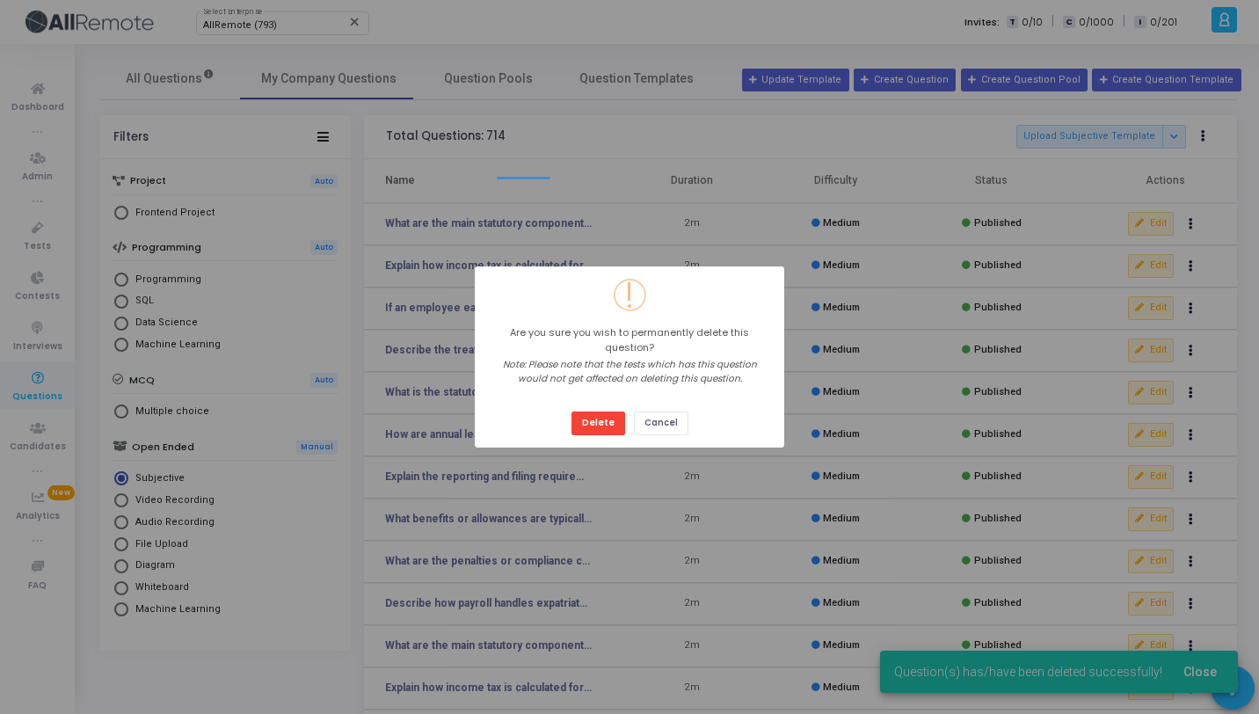
click at [571, 411] on button "Delete" at bounding box center [598, 423] width 54 height 24
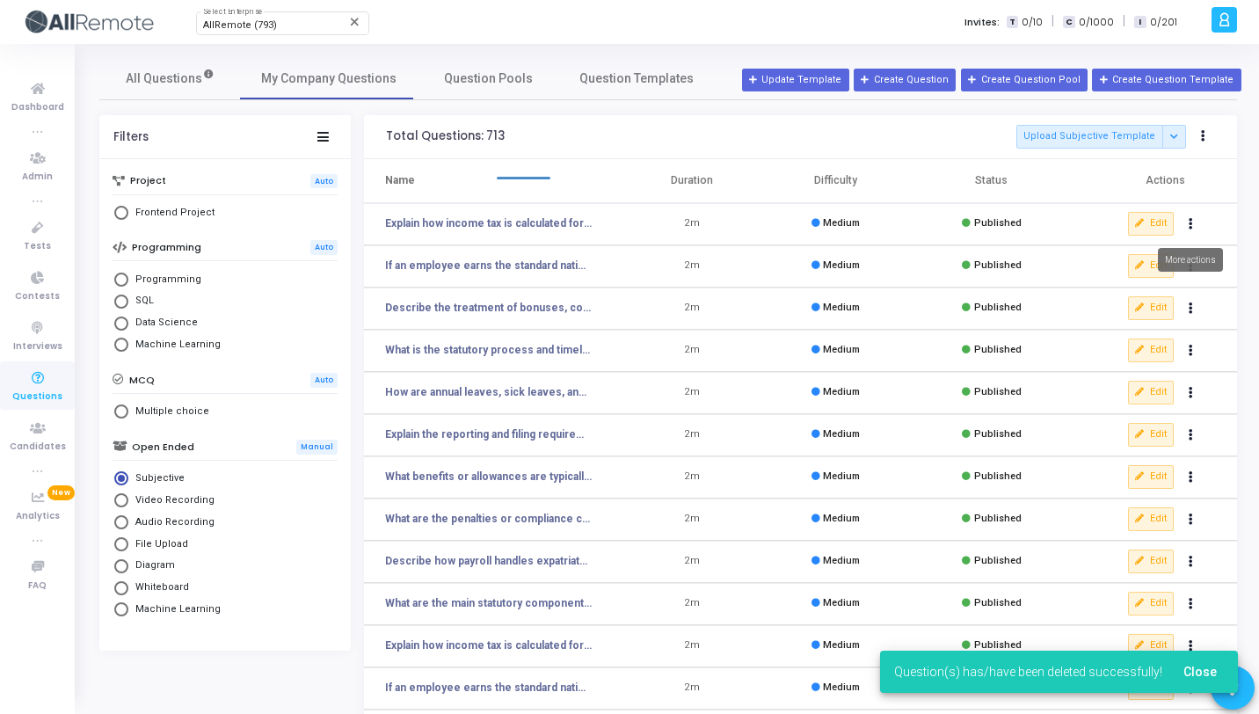
click at [1195, 219] on button "Actions" at bounding box center [1191, 224] width 25 height 25
click at [1158, 285] on button "delete Delete" at bounding box center [1134, 288] width 135 height 29
click at [1195, 221] on button "Actions" at bounding box center [1191, 224] width 25 height 25
click at [1150, 300] on button "delete Delete" at bounding box center [1134, 288] width 135 height 29
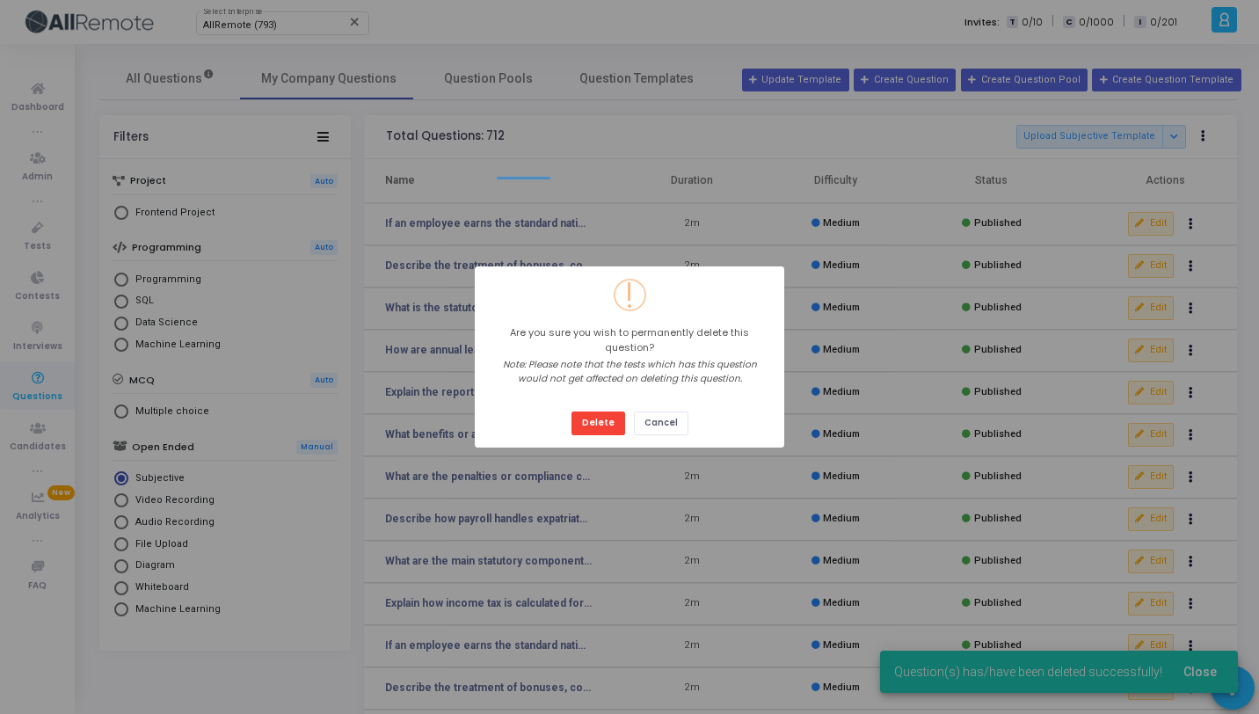
click at [571, 411] on button "Delete" at bounding box center [598, 423] width 54 height 24
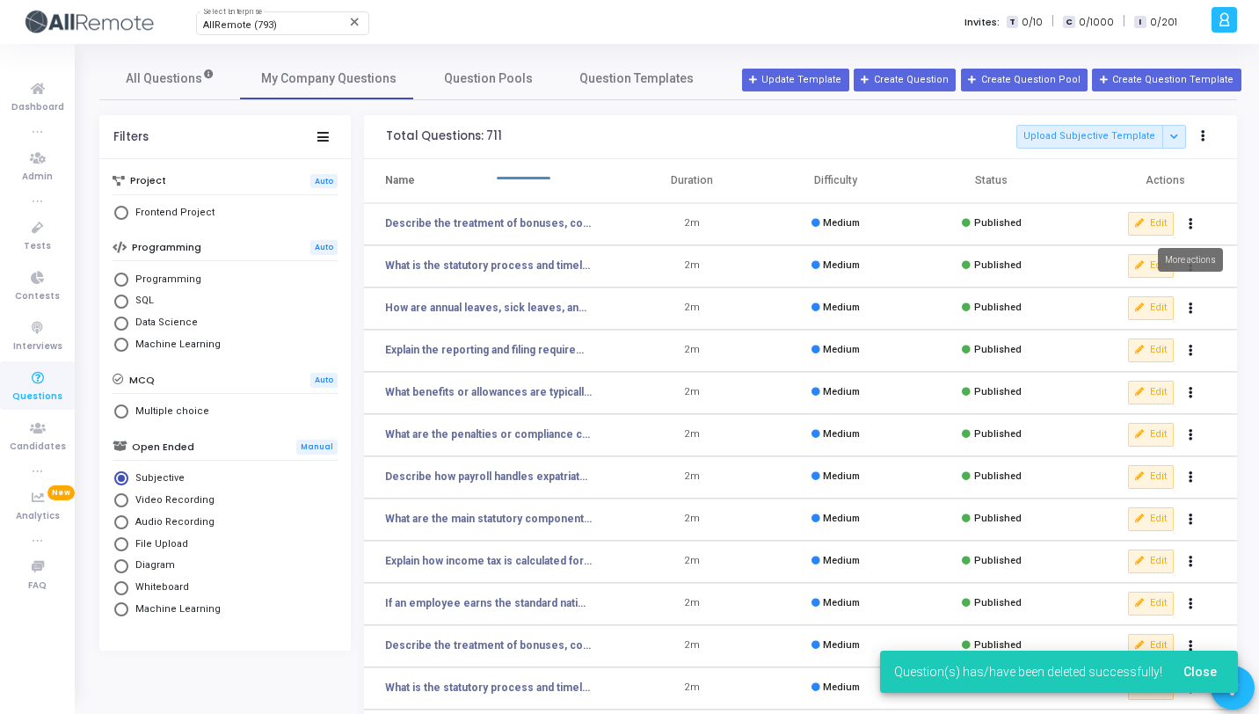
click at [1191, 226] on icon "Actions" at bounding box center [1190, 224] width 4 height 9
click at [1160, 265] on button "clear Unpublish" at bounding box center [1134, 259] width 135 height 29
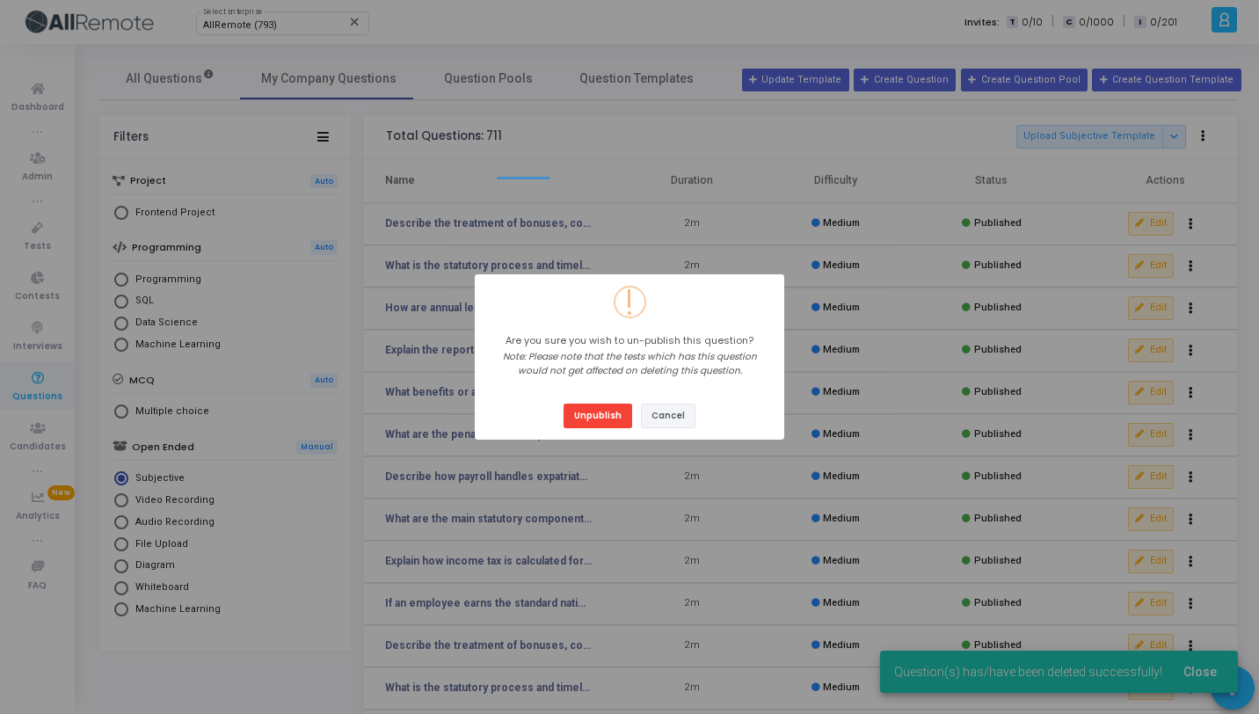
click at [682, 422] on button "Cancel" at bounding box center [668, 415] width 54 height 24
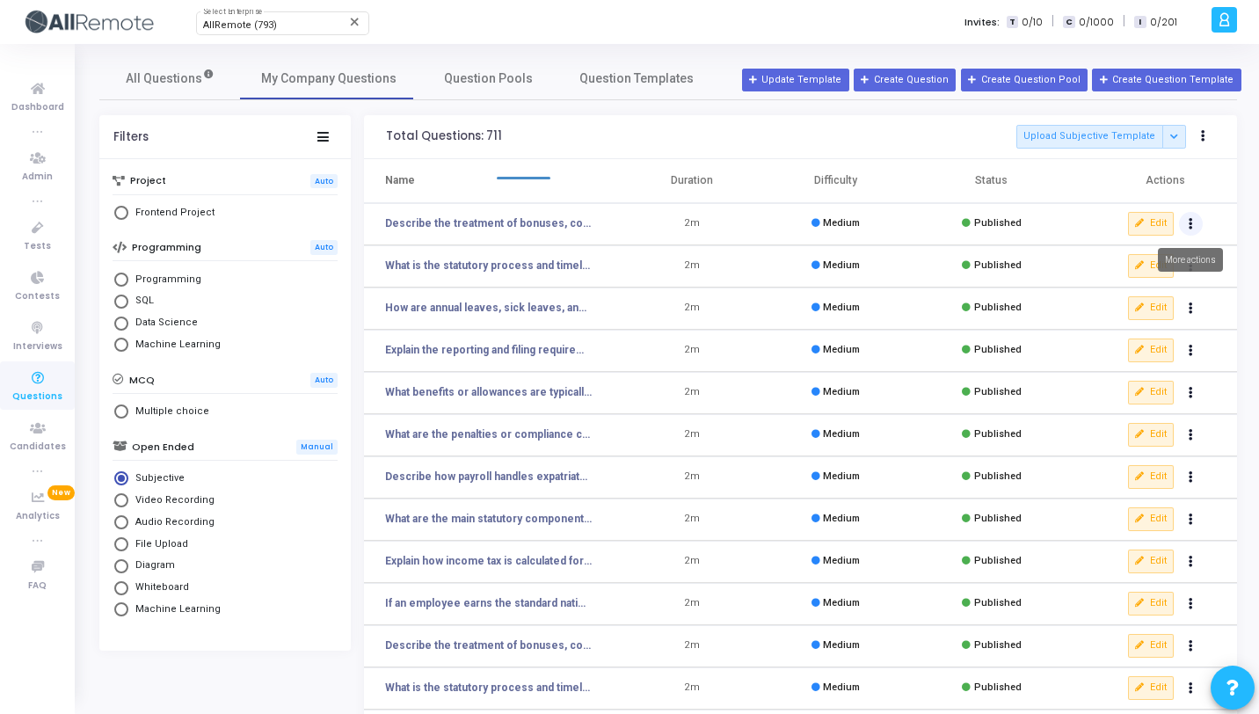
click at [1195, 220] on button "Actions" at bounding box center [1191, 224] width 25 height 25
click at [1123, 292] on button "delete Delete" at bounding box center [1134, 288] width 135 height 29
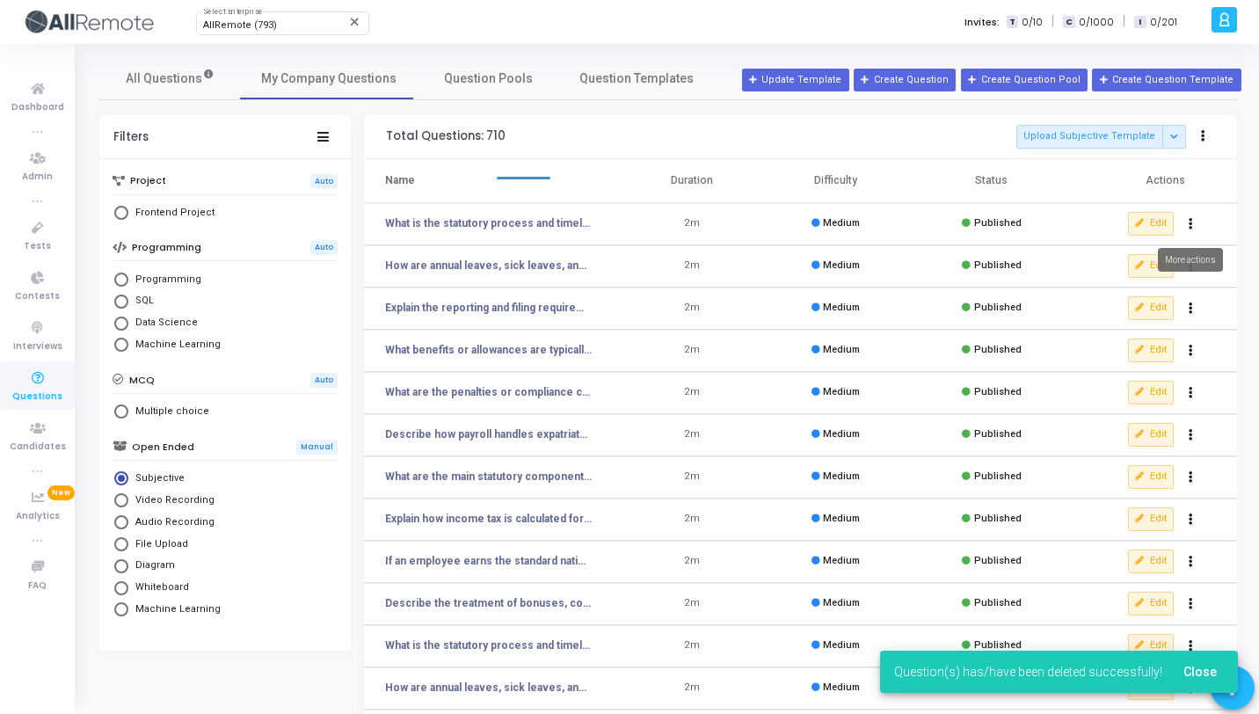
click at [1189, 220] on icon "Actions" at bounding box center [1190, 224] width 4 height 9
click at [1147, 280] on button "delete Delete" at bounding box center [1134, 288] width 135 height 29
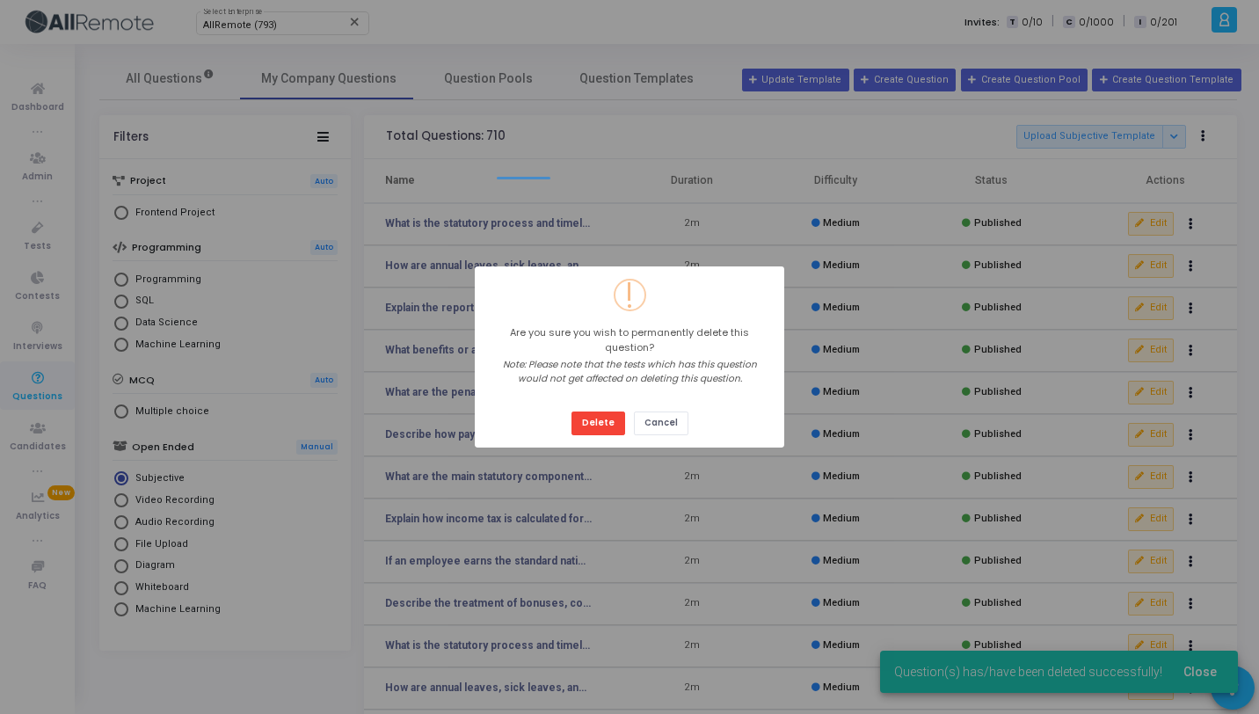
click at [571, 411] on button "Delete" at bounding box center [598, 423] width 54 height 24
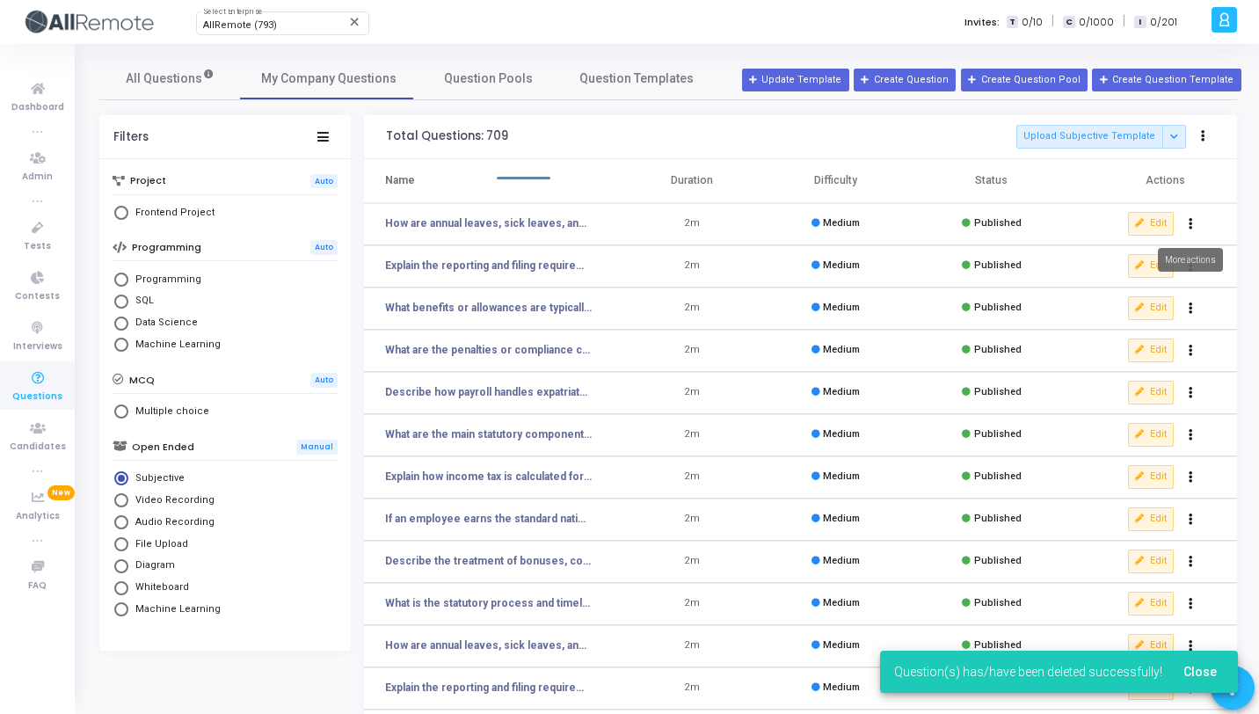
click at [1191, 221] on icon "Actions" at bounding box center [1190, 224] width 4 height 9
click at [1129, 289] on button "delete Delete" at bounding box center [1134, 288] width 135 height 29
click at [1193, 223] on button "Actions" at bounding box center [1191, 224] width 25 height 25
click at [1098, 292] on button "delete Delete" at bounding box center [1134, 288] width 135 height 29
click at [195, 91] on link "All Questions" at bounding box center [169, 78] width 141 height 42
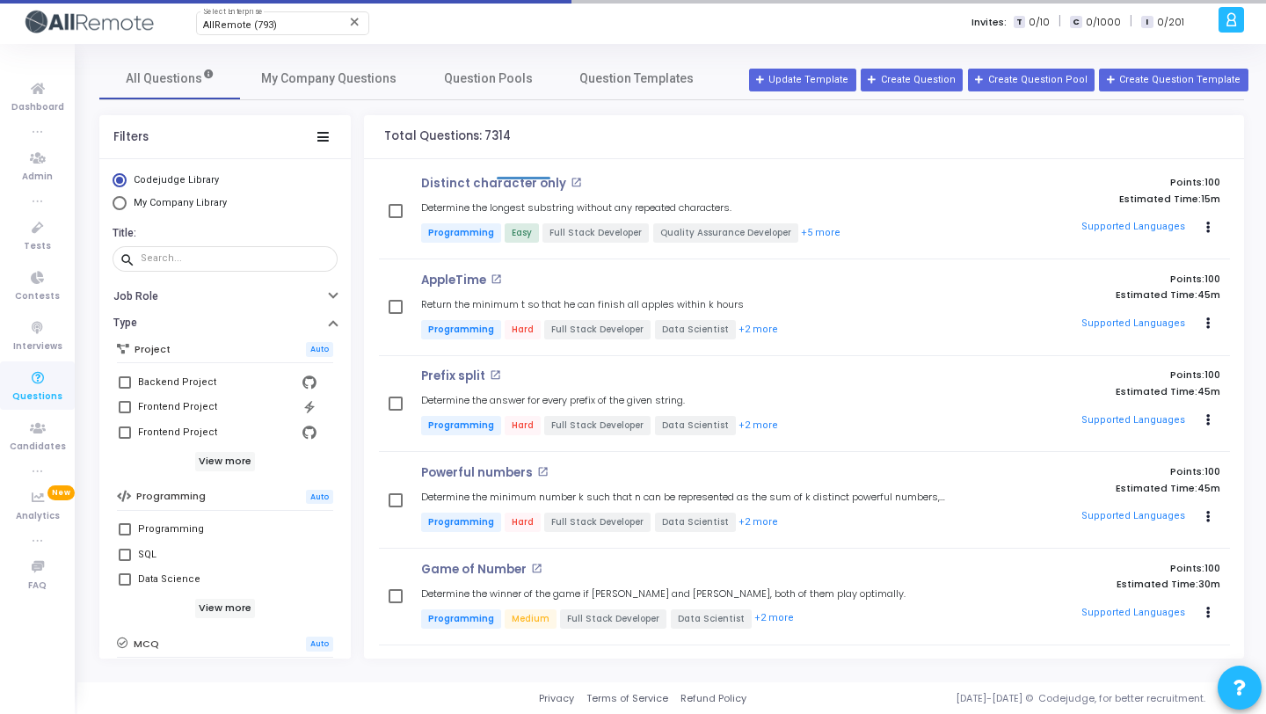
click at [155, 201] on span "My Company Library" at bounding box center [180, 202] width 93 height 11
click at [127, 201] on input "My Company Library" at bounding box center [120, 203] width 14 height 14
radio input "true"
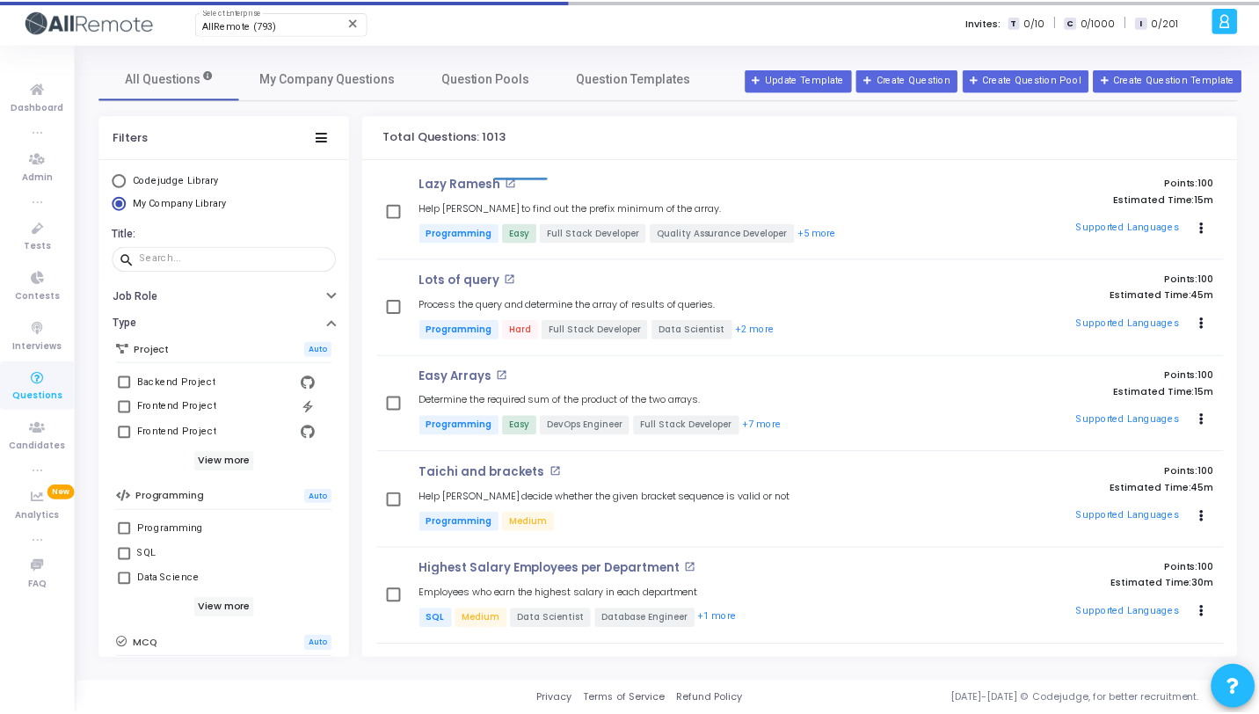
scroll to position [313, 0]
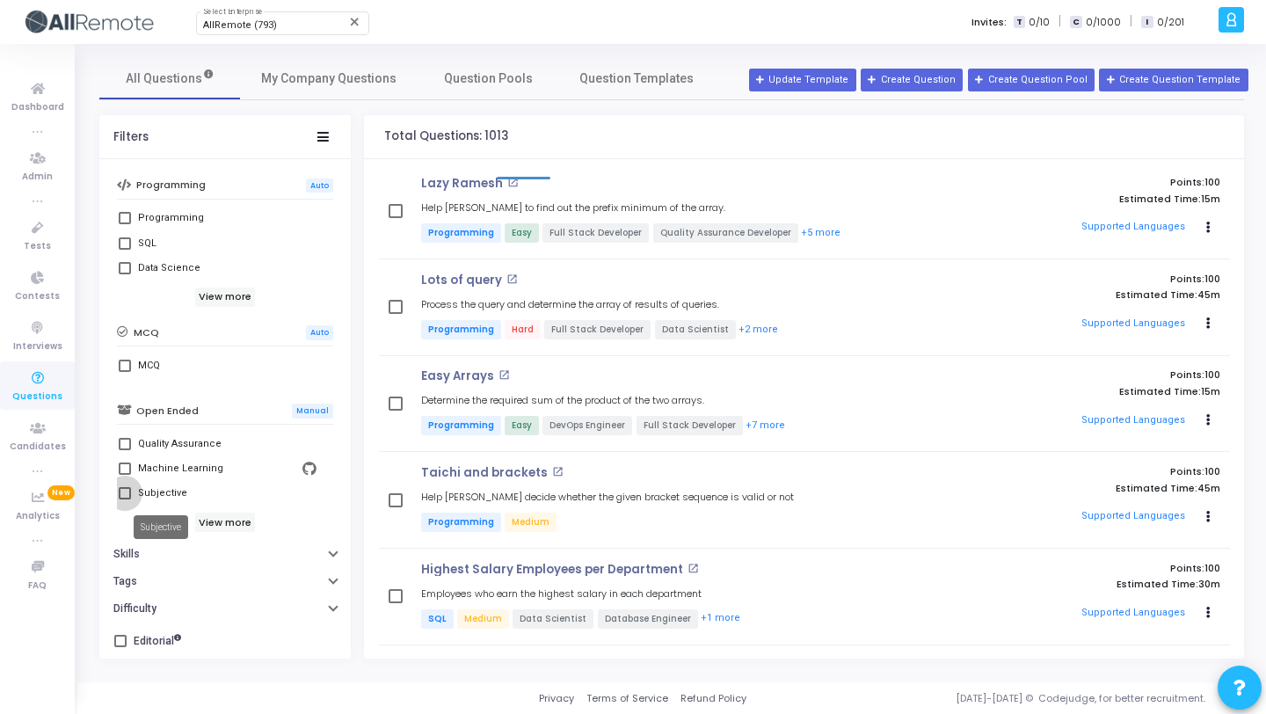
click at [169, 493] on div "Subjective" at bounding box center [162, 493] width 49 height 21
click at [125, 499] on input "Subjective" at bounding box center [124, 499] width 1 height 1
checkbox input "true"
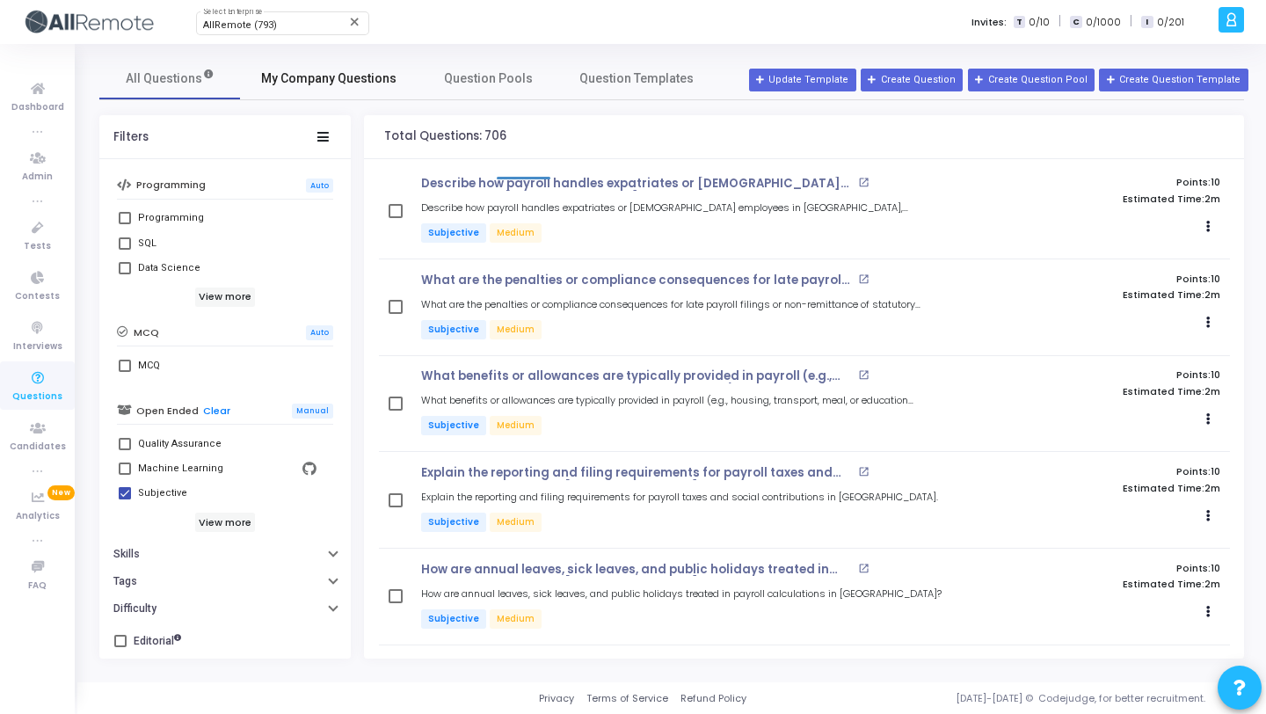
click at [283, 93] on link "My Company Questions" at bounding box center [329, 78] width 178 height 42
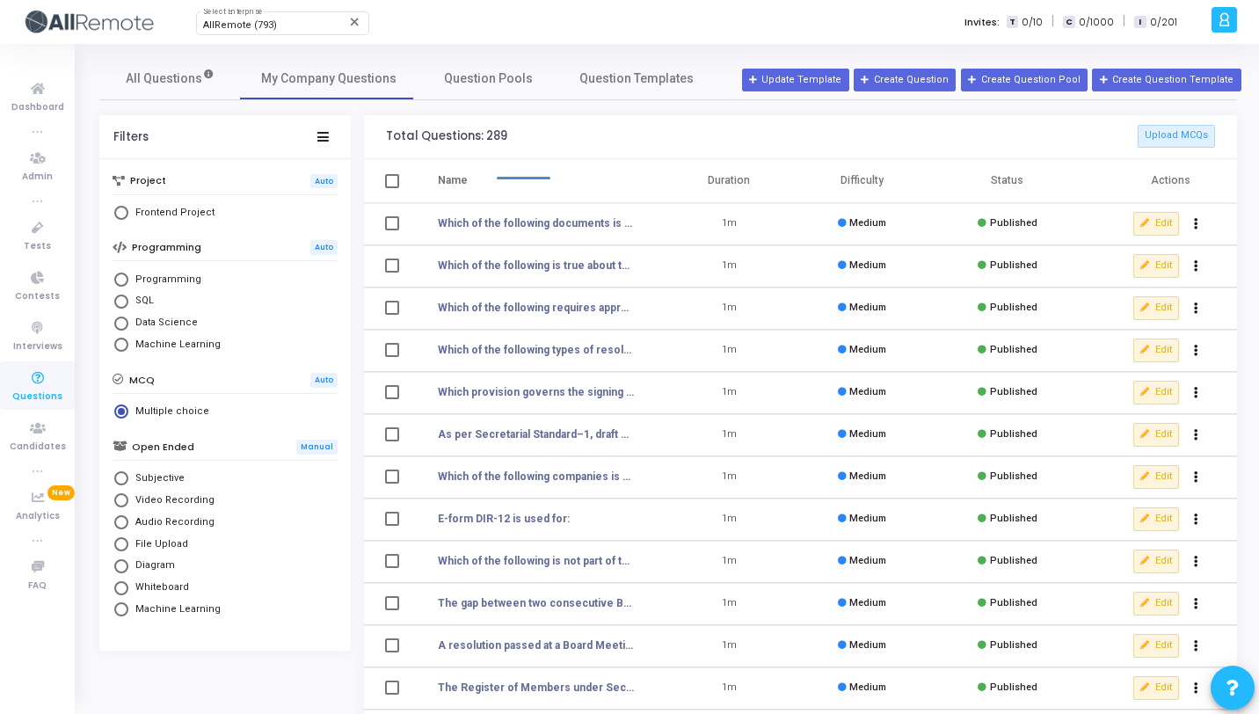
click at [172, 477] on span "Subjective" at bounding box center [156, 478] width 56 height 15
click at [128, 477] on input "Subjective" at bounding box center [121, 478] width 14 height 14
radio input "true"
radio input "false"
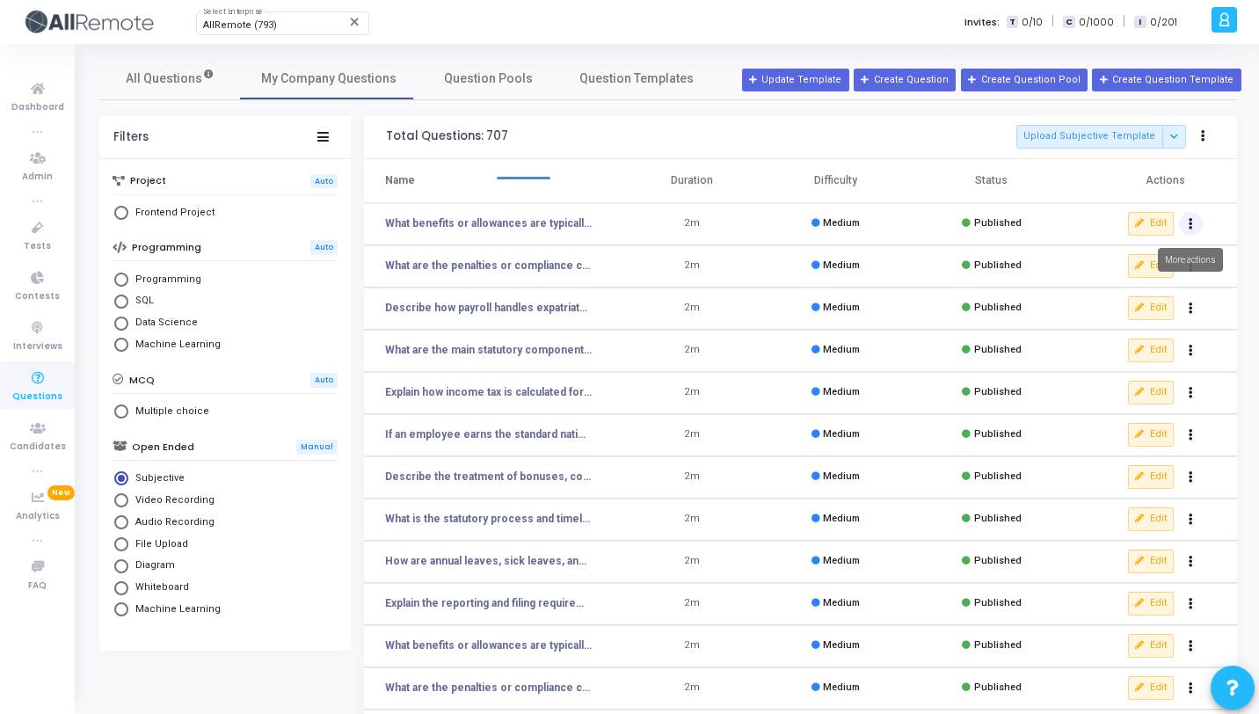
click at [1190, 229] on button "Actions" at bounding box center [1191, 224] width 25 height 25
click at [1101, 290] on button "delete Delete" at bounding box center [1134, 288] width 135 height 29
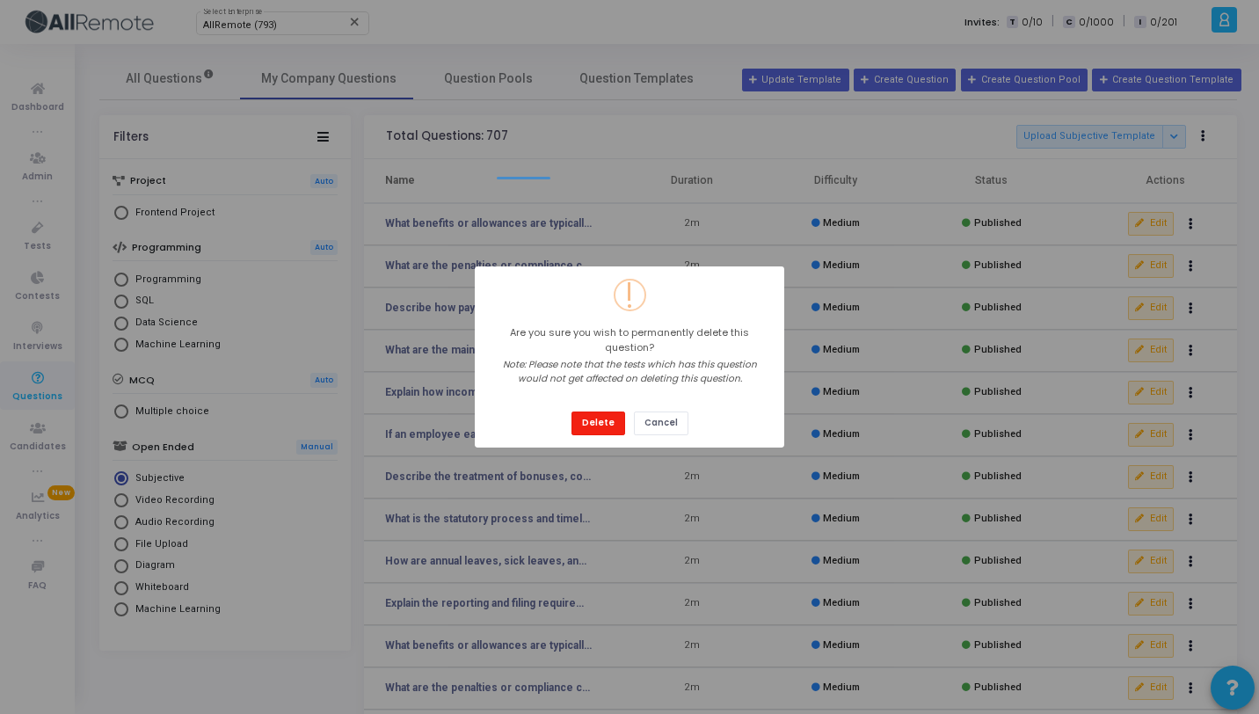
click at [571, 411] on button "Delete" at bounding box center [598, 423] width 54 height 24
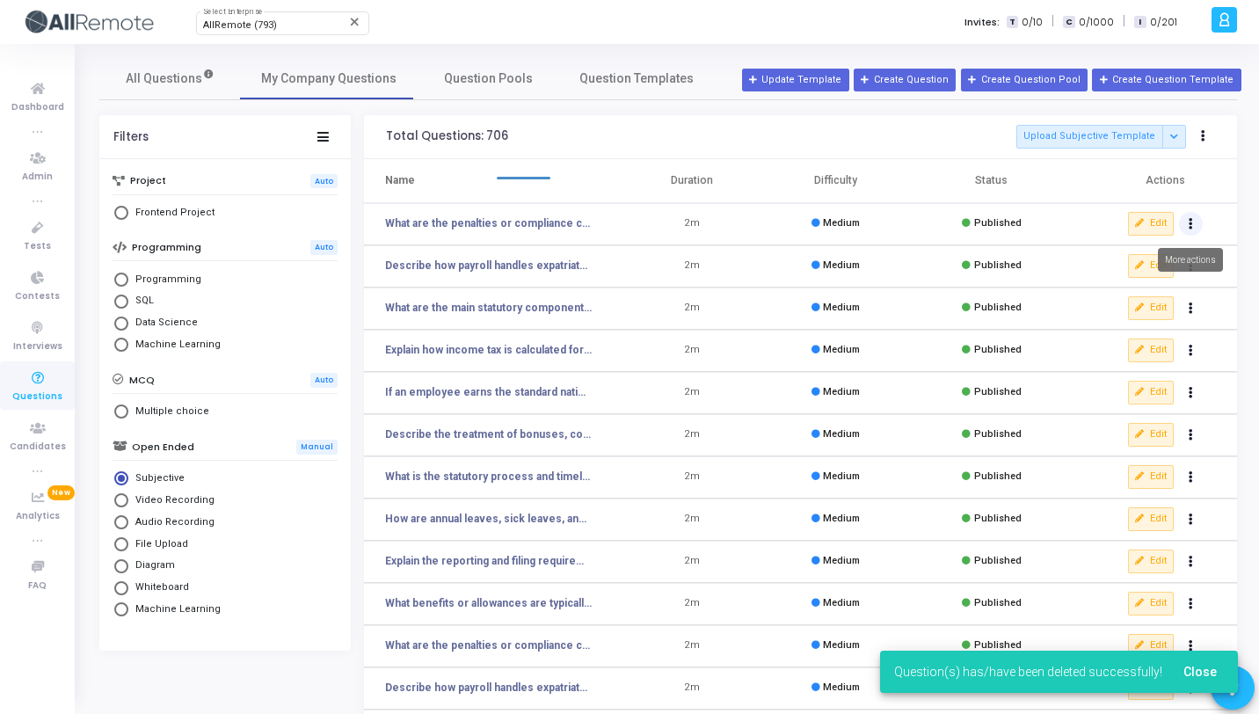
click at [1188, 229] on button "Actions" at bounding box center [1191, 224] width 25 height 25
click at [1130, 283] on button "delete Delete" at bounding box center [1134, 288] width 135 height 29
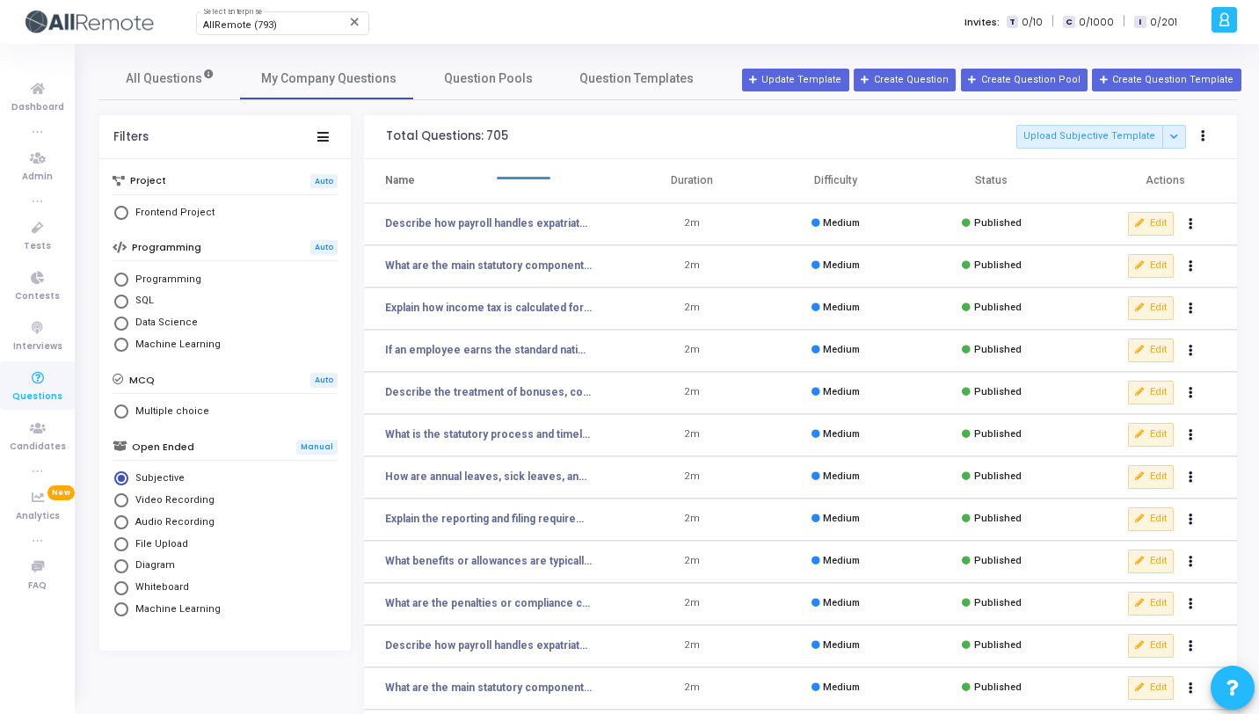
click at [1203, 221] on td "Edit clear Unpublish delete Delete" at bounding box center [1156, 224] width 161 height 42
click at [1189, 226] on icon "Actions" at bounding box center [1190, 224] width 4 height 9
click at [1146, 287] on button "delete Delete" at bounding box center [1134, 288] width 135 height 29
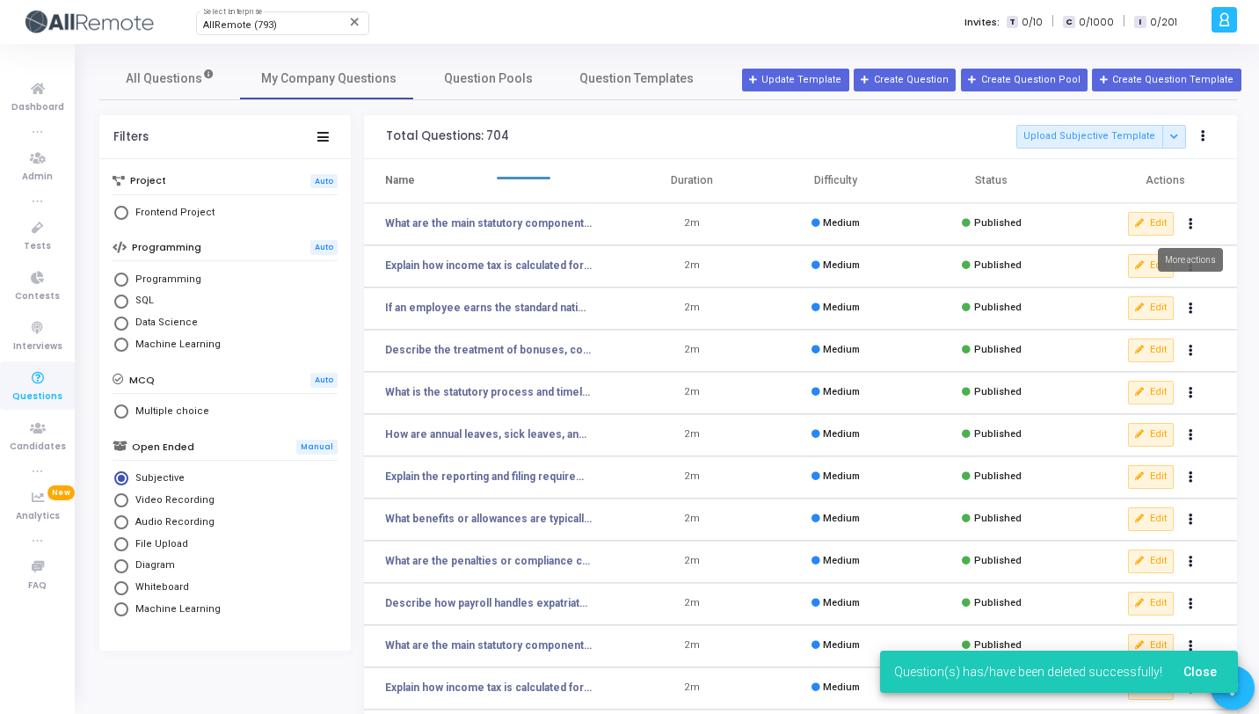
click at [1195, 223] on button "Actions" at bounding box center [1191, 224] width 25 height 25
click at [1142, 284] on button "delete Delete" at bounding box center [1134, 288] width 135 height 29
click at [1195, 225] on button "Actions" at bounding box center [1191, 224] width 25 height 25
click at [1142, 289] on button "delete Delete" at bounding box center [1134, 288] width 135 height 29
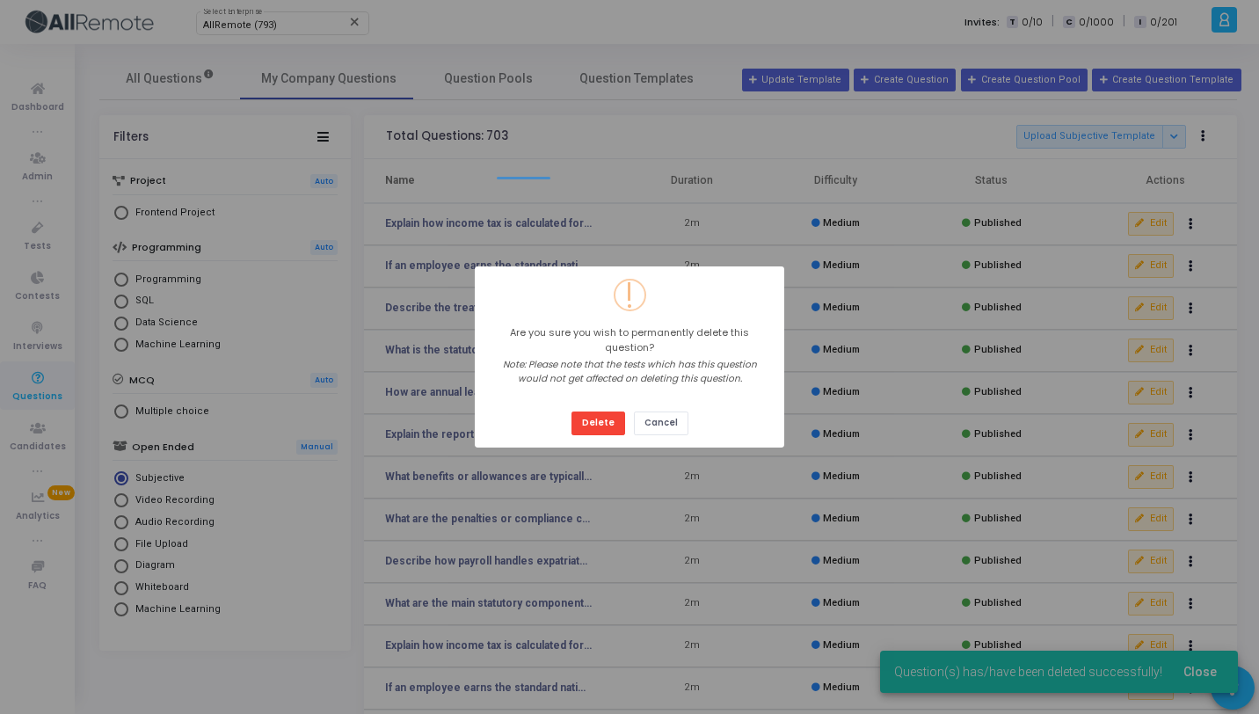
click at [571, 411] on button "Delete" at bounding box center [598, 423] width 54 height 24
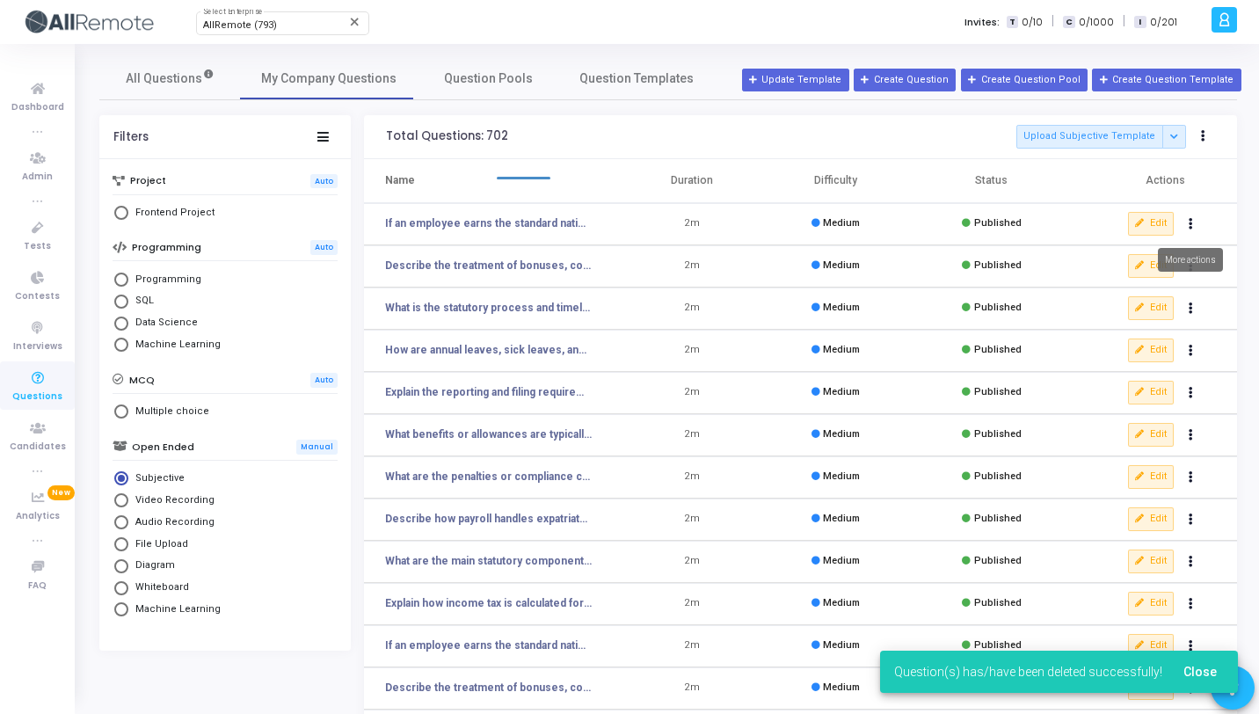
click at [1190, 220] on icon "Actions" at bounding box center [1190, 224] width 4 height 9
click at [1139, 282] on button "delete Delete" at bounding box center [1134, 288] width 135 height 29
click at [1193, 227] on button "Actions" at bounding box center [1191, 224] width 25 height 25
click at [1146, 280] on button "delete Delete" at bounding box center [1134, 288] width 135 height 29
click at [1193, 228] on button "Actions" at bounding box center [1191, 224] width 25 height 25
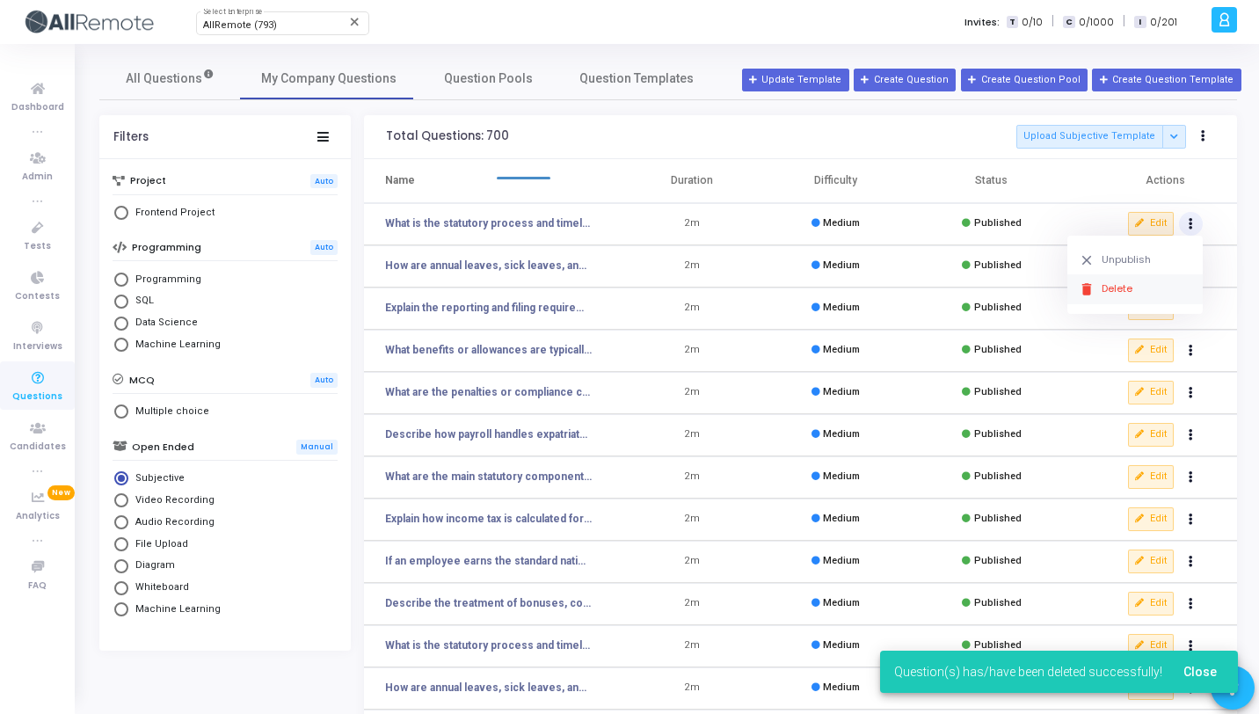
click at [1150, 280] on button "delete Delete" at bounding box center [1134, 288] width 135 height 29
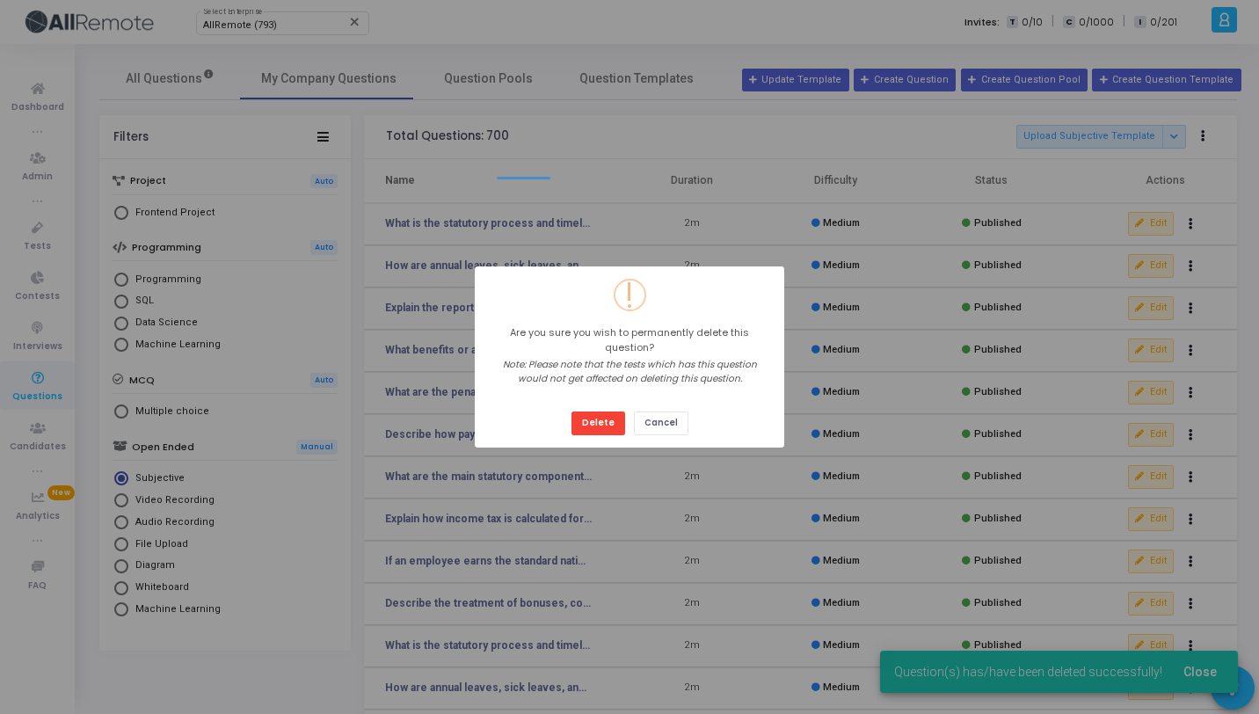
click at [571, 411] on button "Delete" at bounding box center [598, 423] width 54 height 24
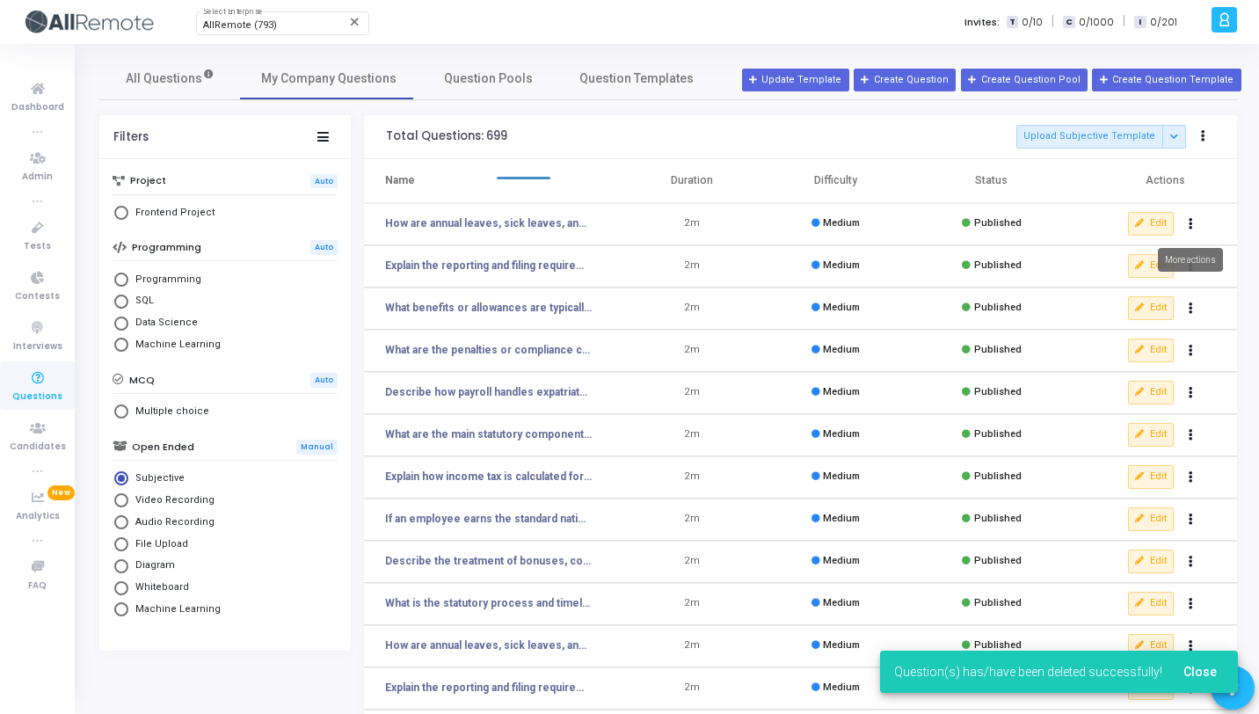
click at [1189, 228] on icon "Actions" at bounding box center [1190, 224] width 4 height 9
click at [1148, 285] on button "delete Delete" at bounding box center [1134, 288] width 135 height 29
click at [1196, 229] on button "Actions" at bounding box center [1191, 224] width 25 height 25
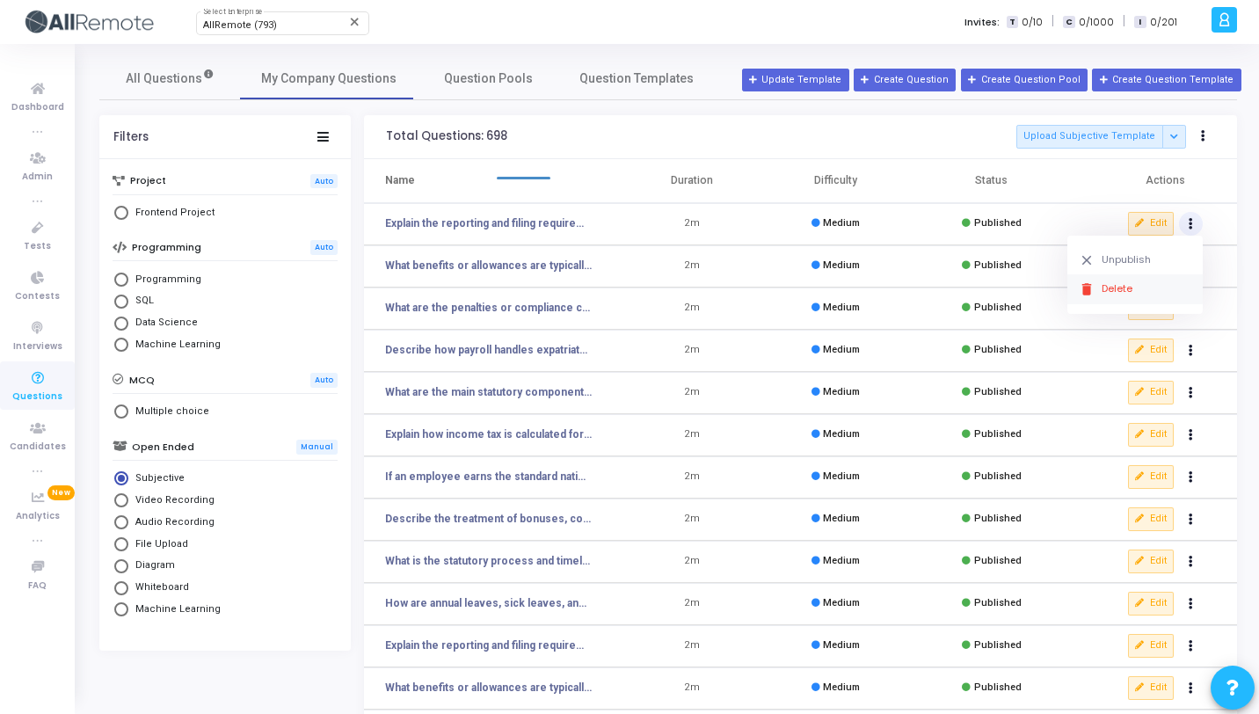
click at [1131, 290] on button "delete Delete" at bounding box center [1134, 288] width 135 height 29
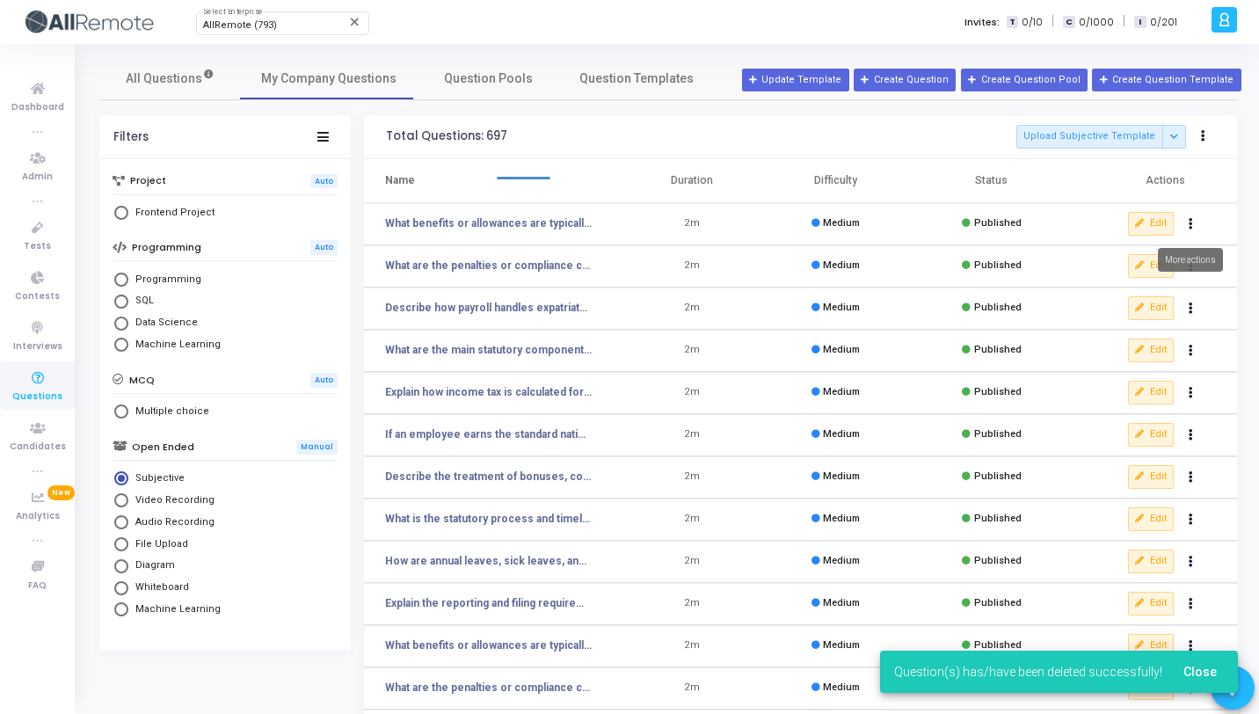
click at [1195, 228] on button "Actions" at bounding box center [1191, 224] width 25 height 25
click at [1171, 283] on button "delete Delete" at bounding box center [1134, 288] width 135 height 29
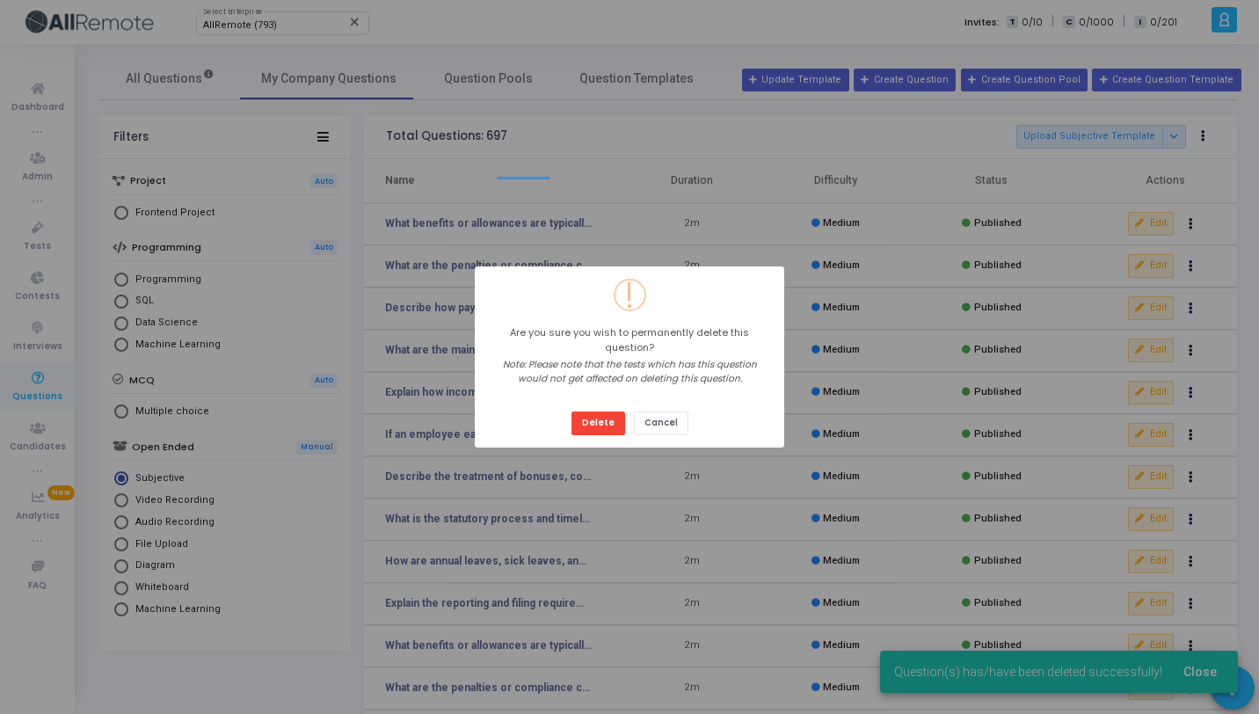
click at [571, 411] on button "Delete" at bounding box center [598, 423] width 54 height 24
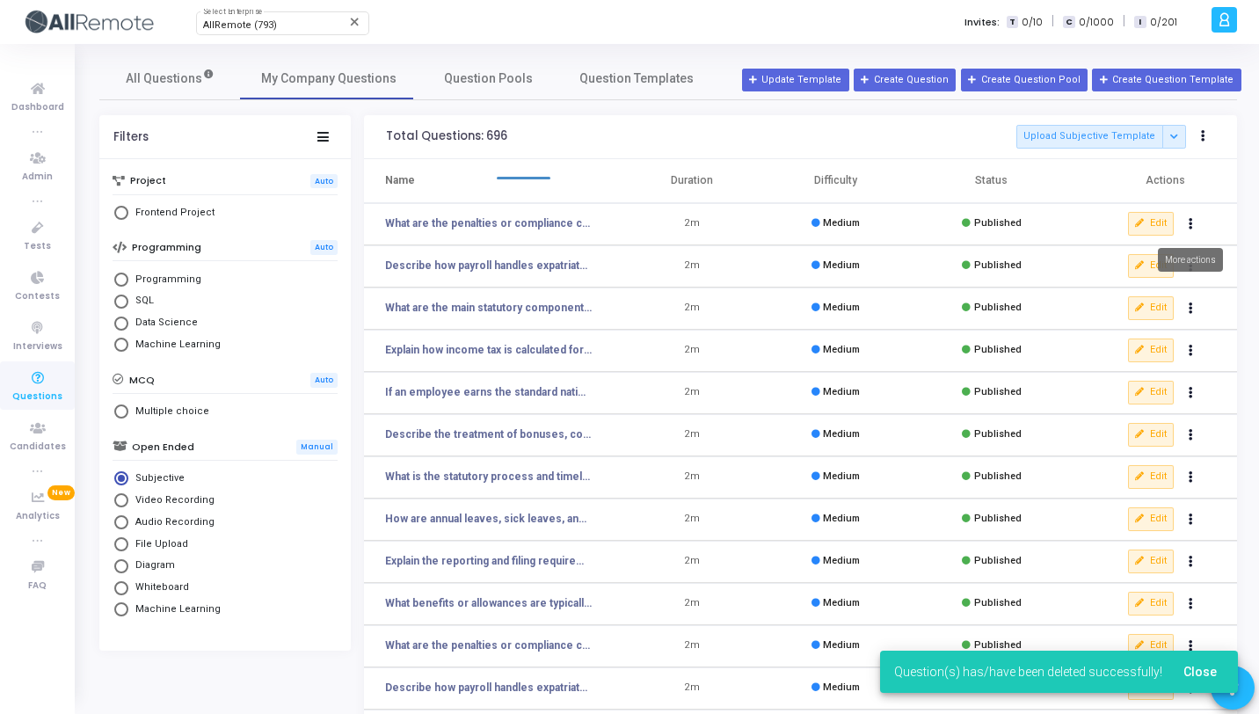
click at [1193, 226] on button "Actions" at bounding box center [1191, 224] width 25 height 25
click at [1157, 289] on button "delete Delete" at bounding box center [1134, 288] width 135 height 29
click at [1195, 227] on button "Actions" at bounding box center [1191, 224] width 25 height 25
click at [1164, 285] on button "delete Delete" at bounding box center [1134, 288] width 135 height 29
click at [1195, 225] on button "Actions" at bounding box center [1191, 224] width 25 height 25
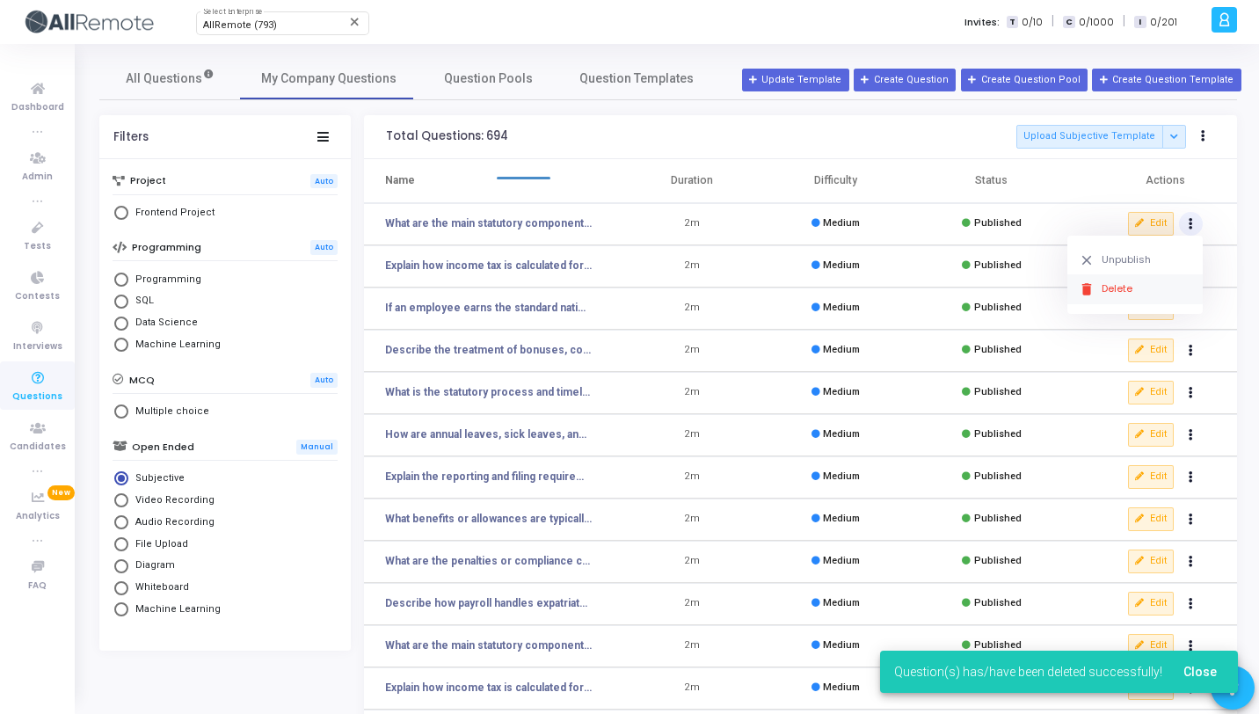
click at [1167, 287] on button "delete Delete" at bounding box center [1134, 288] width 135 height 29
click at [1192, 228] on icon "Actions" at bounding box center [1190, 224] width 4 height 9
click at [1145, 298] on button "delete Delete" at bounding box center [1134, 288] width 135 height 29
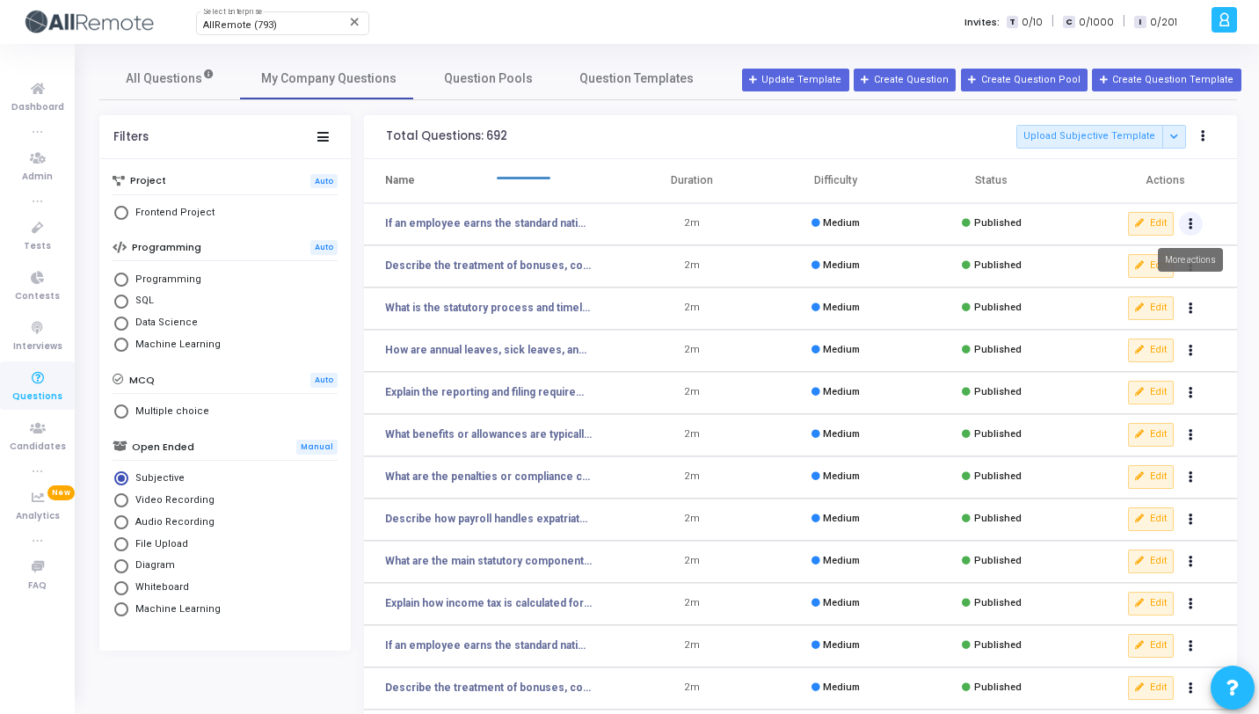
click at [1190, 223] on icon "Actions" at bounding box center [1190, 224] width 4 height 9
click at [1117, 287] on button "delete Delete" at bounding box center [1134, 288] width 135 height 29
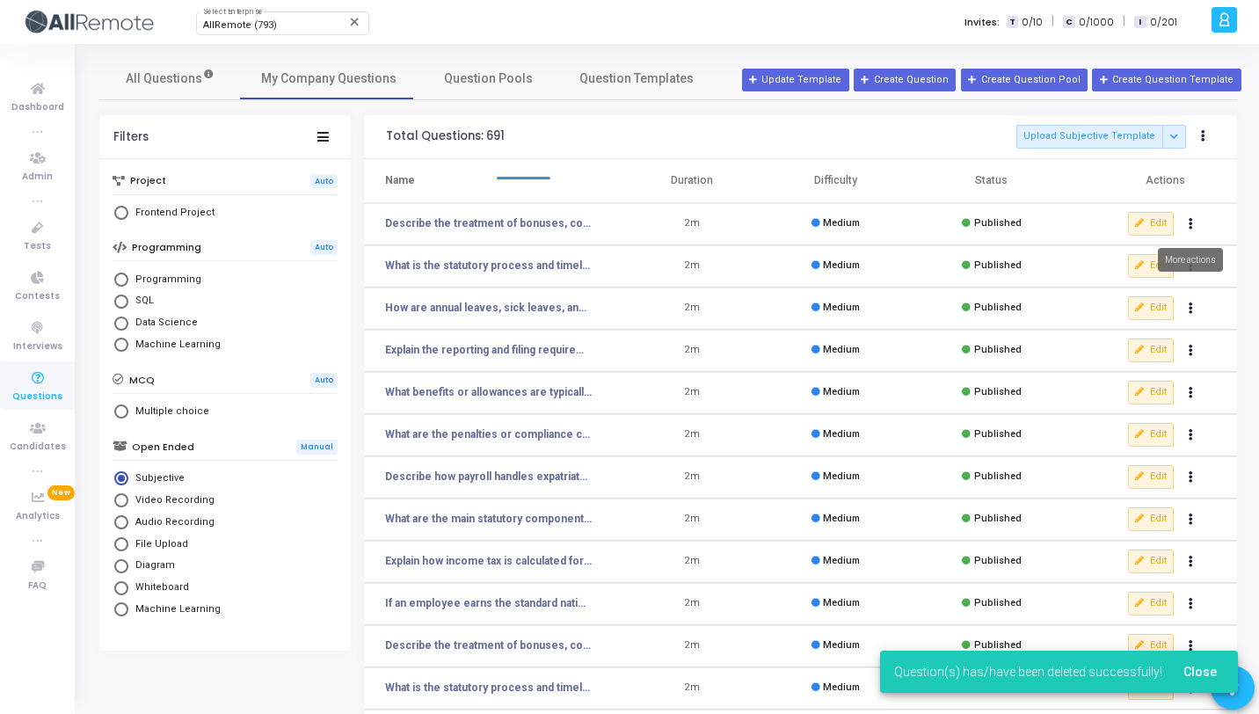
click at [1187, 222] on button "Actions" at bounding box center [1191, 224] width 25 height 25
click at [1116, 290] on button "delete Delete" at bounding box center [1134, 288] width 135 height 29
click at [1195, 229] on button "Actions" at bounding box center [1191, 224] width 25 height 25
click at [1147, 279] on button "delete Delete" at bounding box center [1134, 288] width 135 height 29
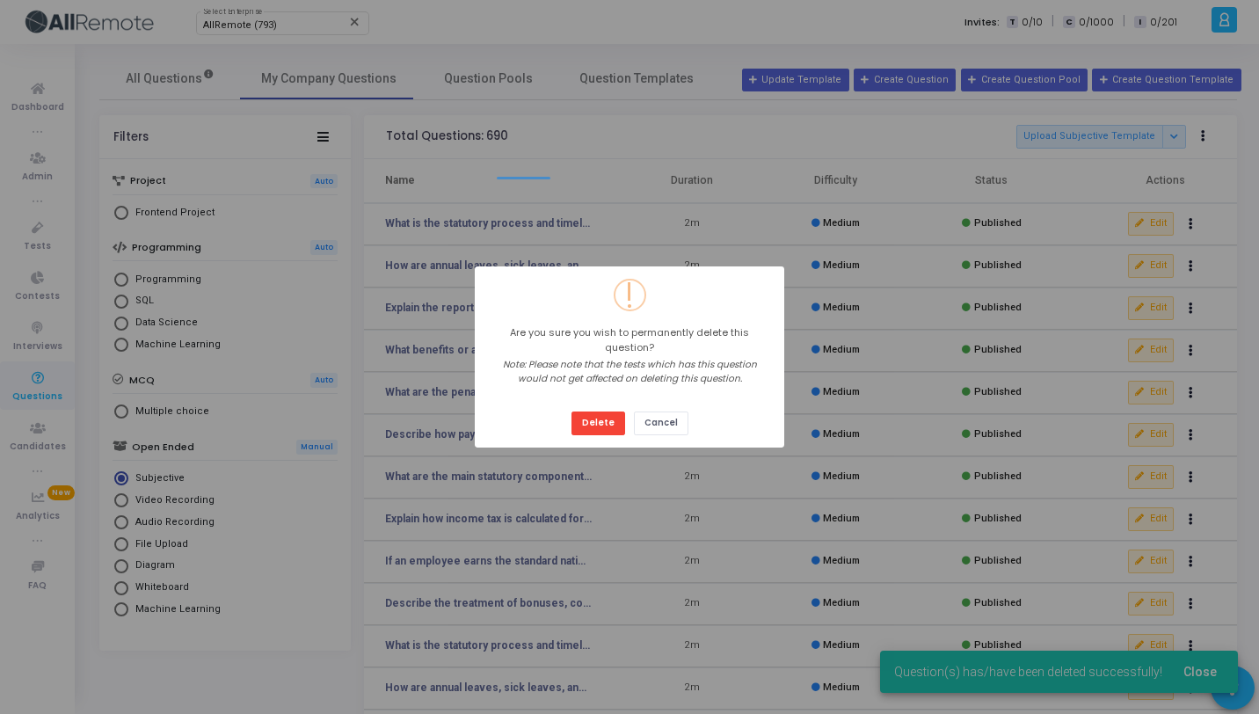
click at [571, 411] on button "Delete" at bounding box center [598, 423] width 54 height 24
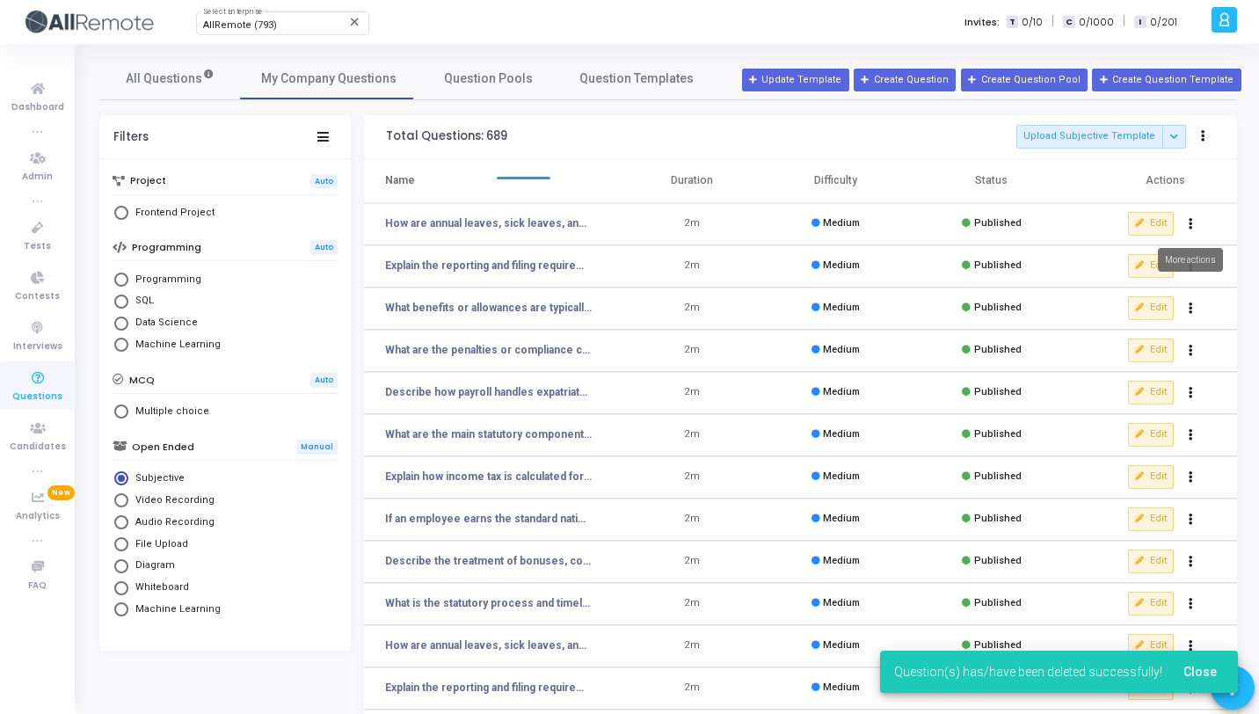
click at [1188, 223] on icon "Actions" at bounding box center [1190, 224] width 4 height 9
click at [1121, 278] on button "delete Delete" at bounding box center [1134, 288] width 135 height 29
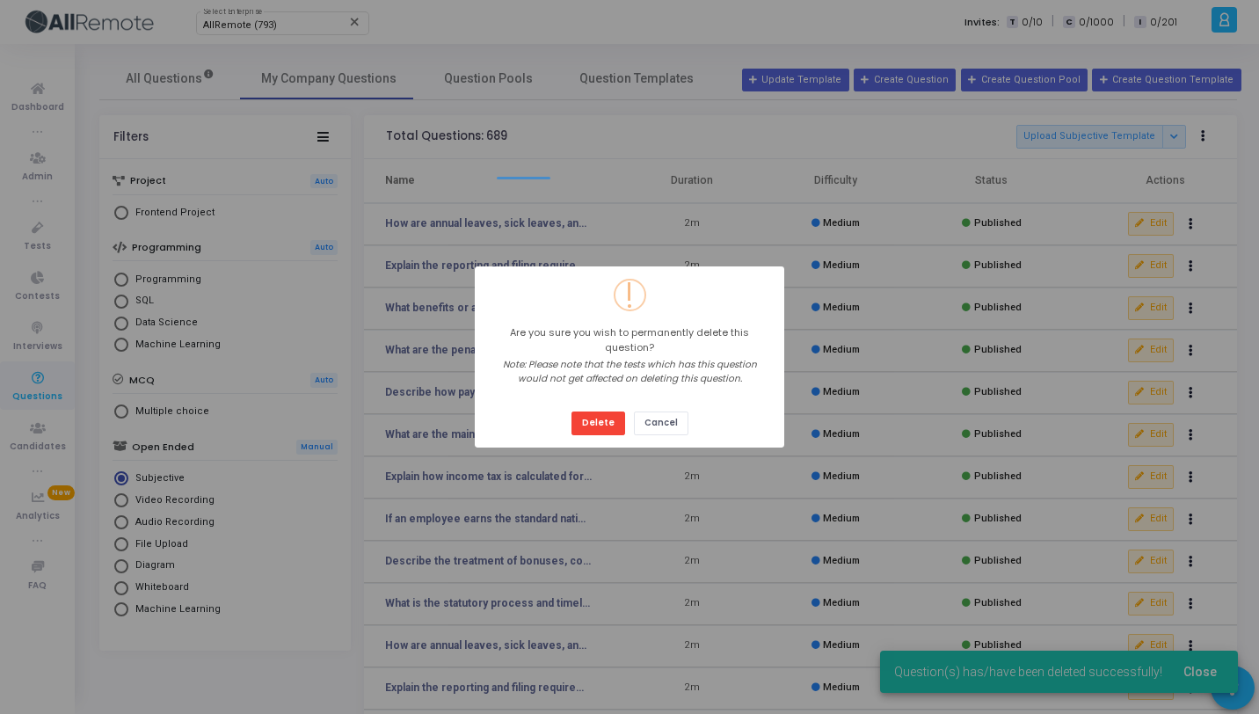
click at [571, 411] on button "Delete" at bounding box center [598, 423] width 54 height 24
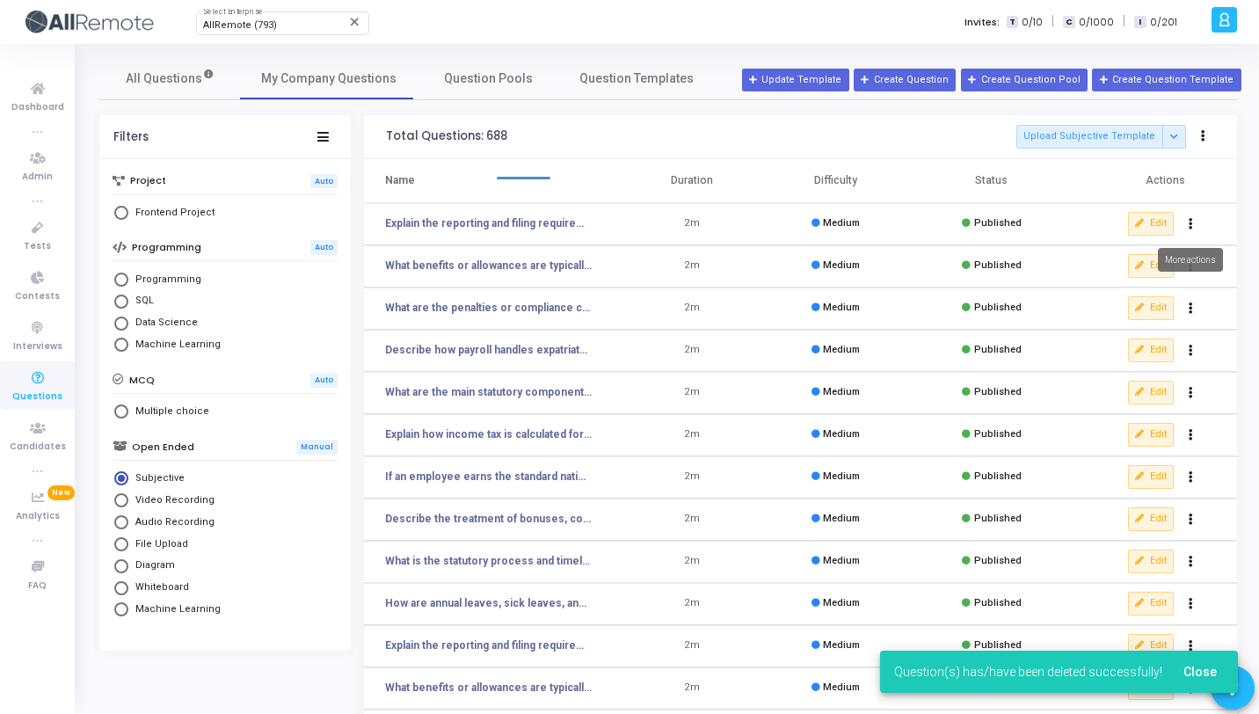
click at [1188, 221] on icon "Actions" at bounding box center [1190, 224] width 4 height 9
click at [1134, 276] on button "delete Delete" at bounding box center [1134, 288] width 135 height 29
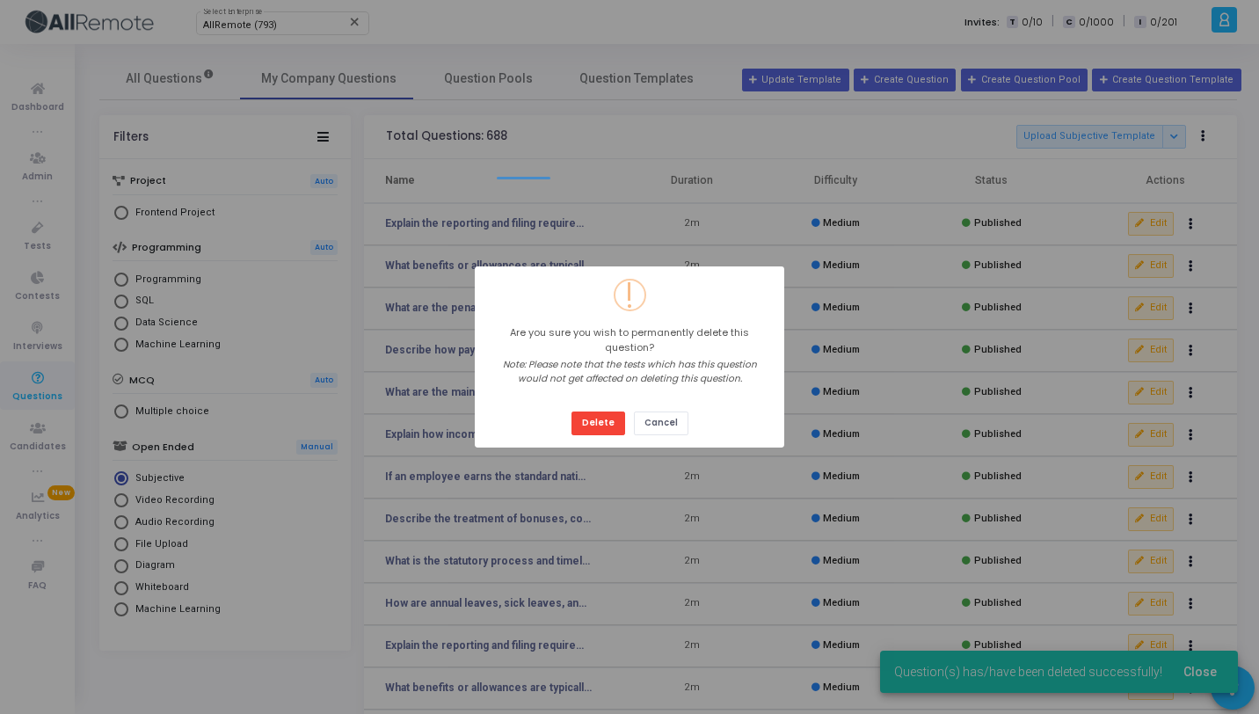
click at [571, 411] on button "Delete" at bounding box center [598, 423] width 54 height 24
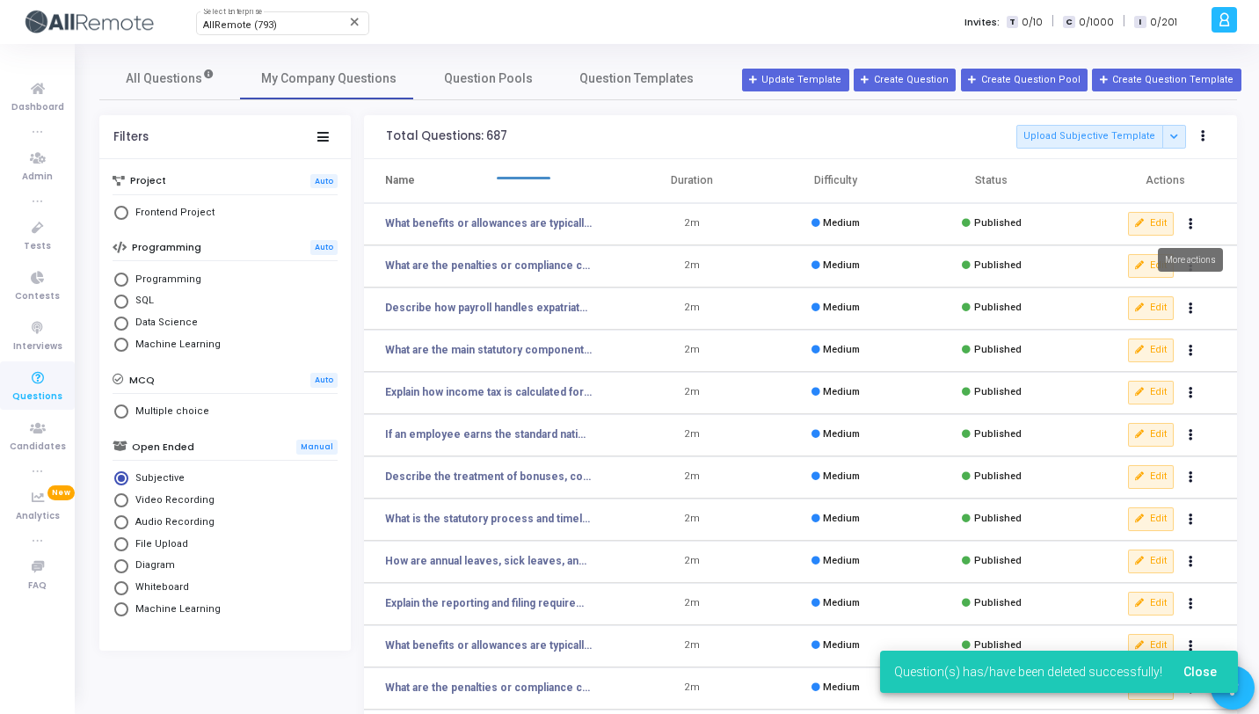
click at [1190, 227] on icon "Actions" at bounding box center [1190, 224] width 4 height 9
click at [1145, 289] on button "delete Delete" at bounding box center [1134, 288] width 135 height 29
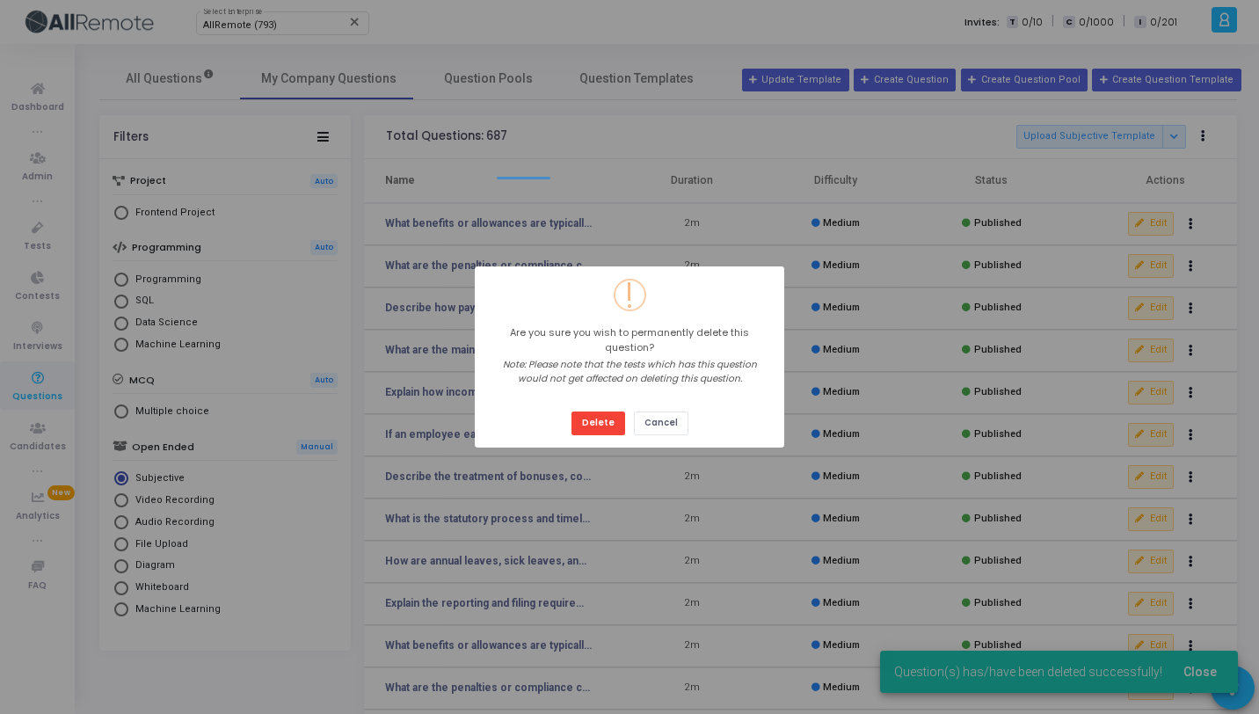
click at [571, 411] on button "Delete" at bounding box center [598, 423] width 54 height 24
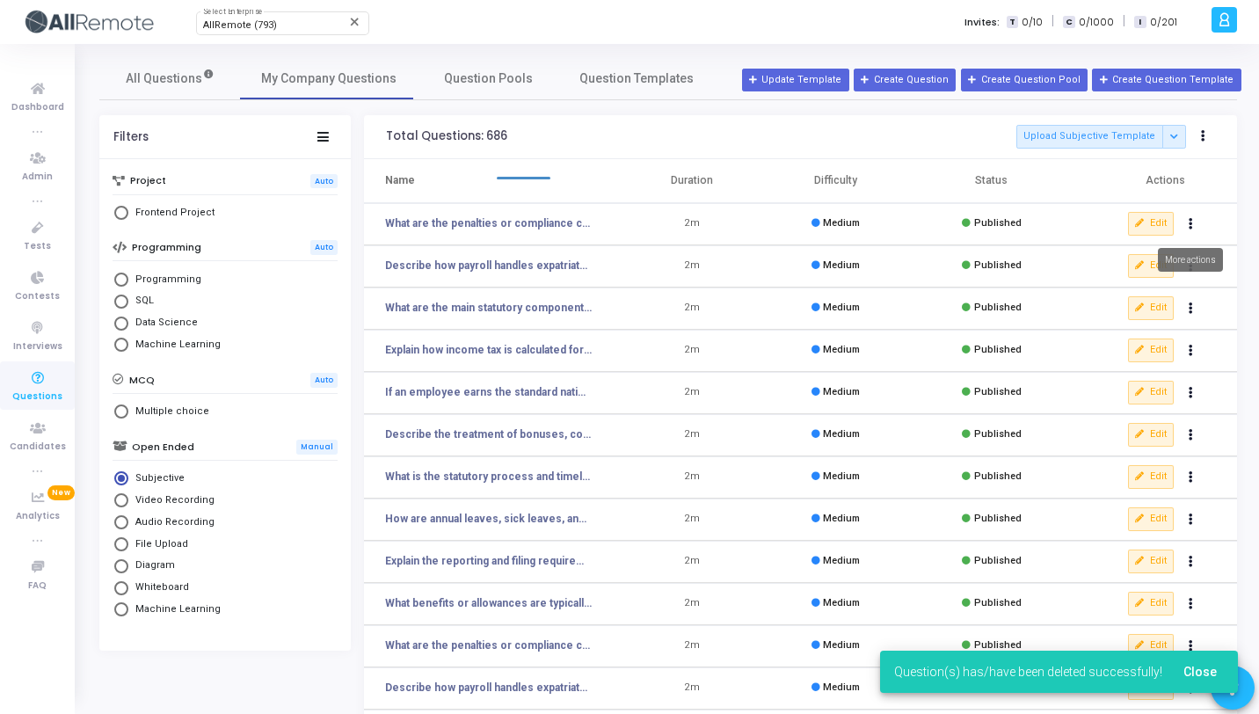
click at [1189, 230] on button "Actions" at bounding box center [1191, 224] width 25 height 25
click at [1141, 284] on button "delete Delete" at bounding box center [1134, 288] width 135 height 29
click at [1184, 226] on button "Actions" at bounding box center [1191, 224] width 25 height 25
click at [1090, 287] on icon "delete" at bounding box center [1087, 289] width 16 height 16
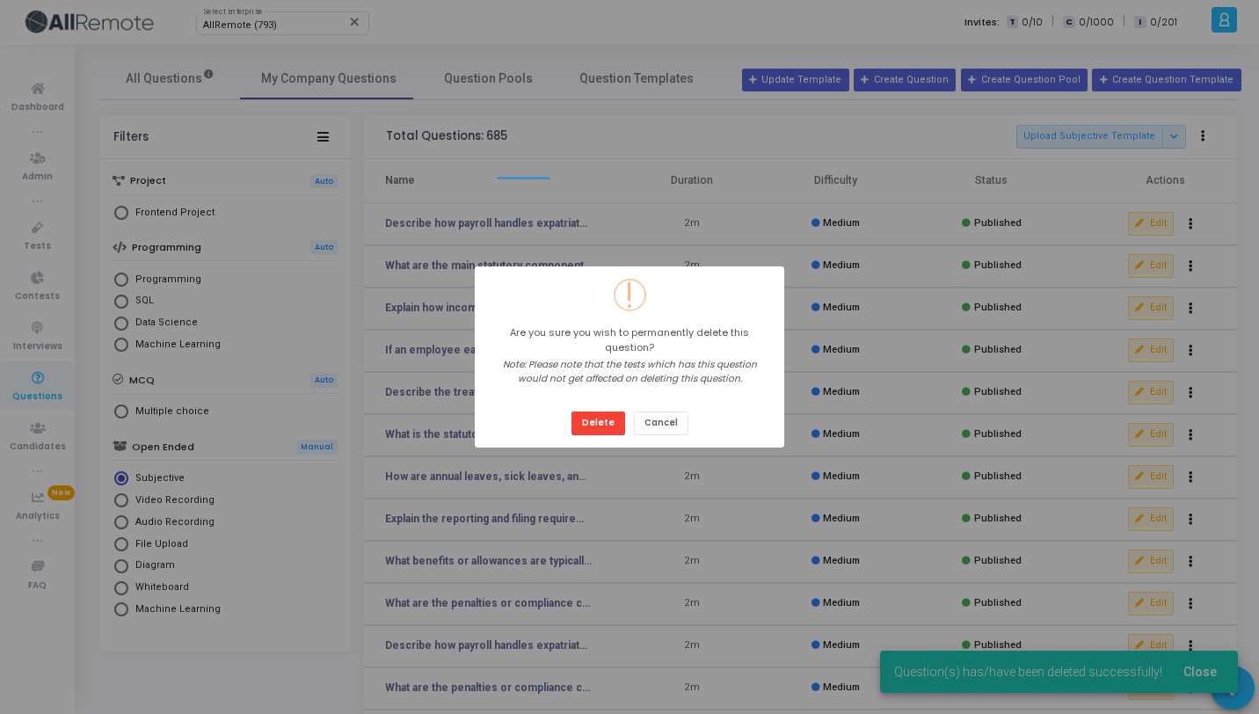
click at [571, 411] on button "Delete" at bounding box center [598, 423] width 54 height 24
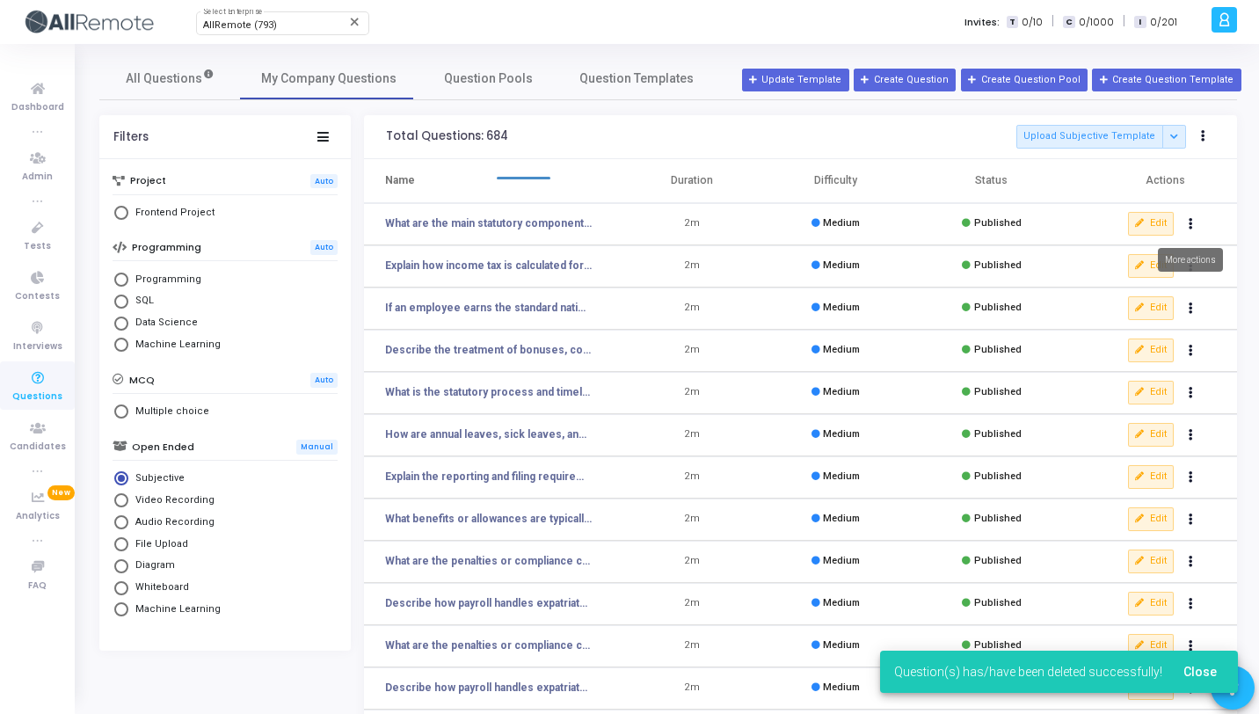
click at [1190, 226] on icon "Actions" at bounding box center [1190, 224] width 4 height 9
click at [1141, 283] on button "delete Delete" at bounding box center [1134, 288] width 135 height 29
click at [1195, 222] on button "Actions" at bounding box center [1191, 224] width 25 height 25
click at [1151, 282] on button "delete Delete" at bounding box center [1134, 288] width 135 height 29
click at [1188, 222] on icon "Actions" at bounding box center [1190, 224] width 4 height 9
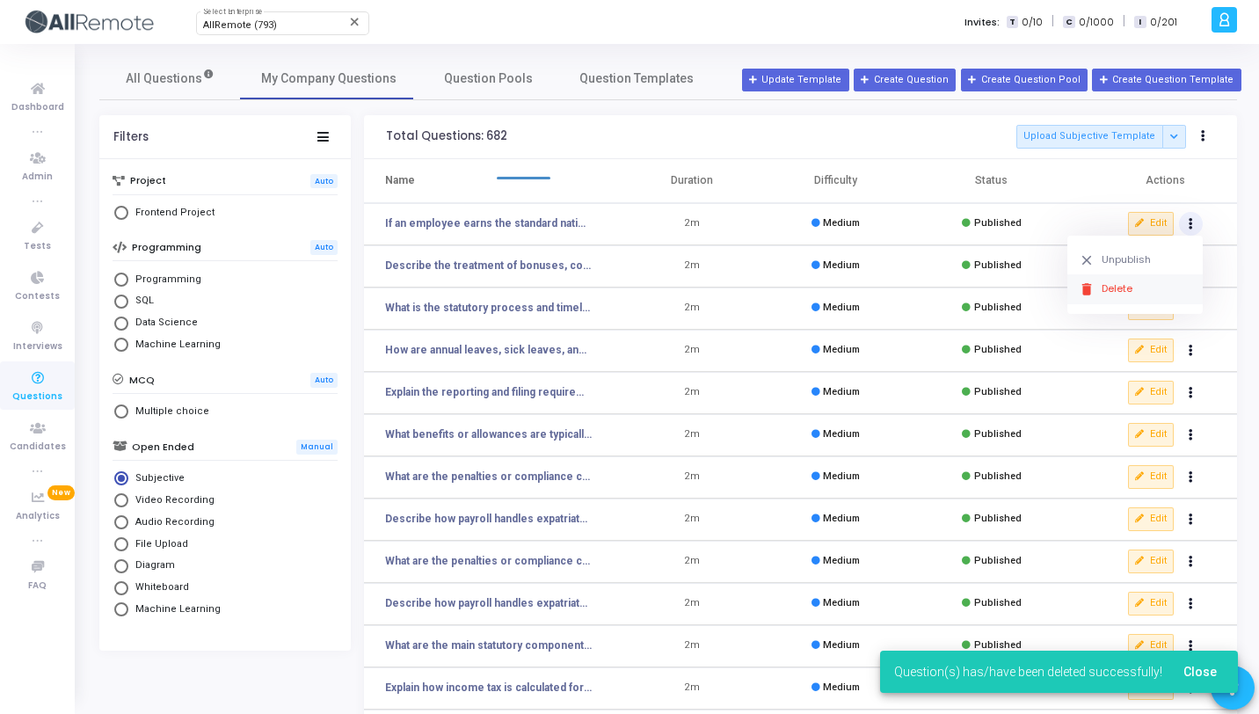
click at [1132, 291] on button "delete Delete" at bounding box center [1134, 288] width 135 height 29
click at [1194, 222] on button "Actions" at bounding box center [1191, 224] width 25 height 25
click at [1131, 289] on button "delete Delete" at bounding box center [1134, 288] width 135 height 29
click at [1191, 227] on icon "Actions" at bounding box center [1190, 224] width 4 height 9
click at [1136, 287] on button "delete Delete" at bounding box center [1134, 288] width 135 height 29
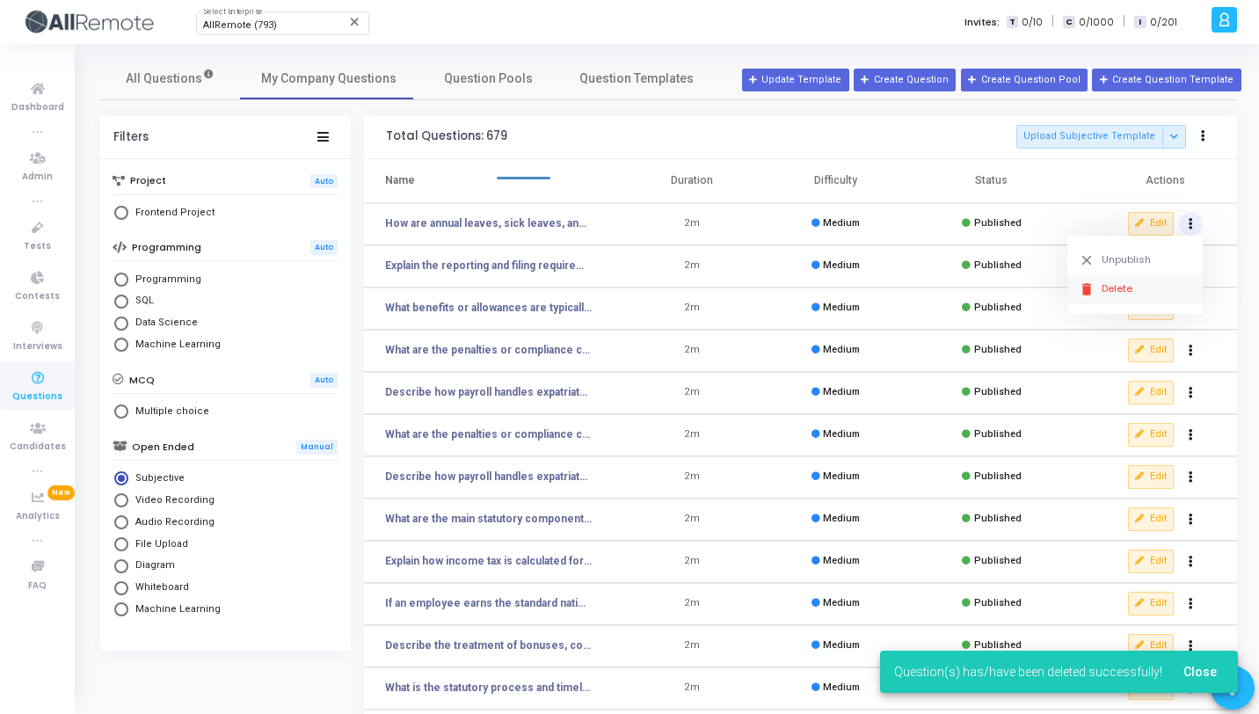
click at [1124, 283] on button "delete Delete" at bounding box center [1134, 288] width 135 height 29
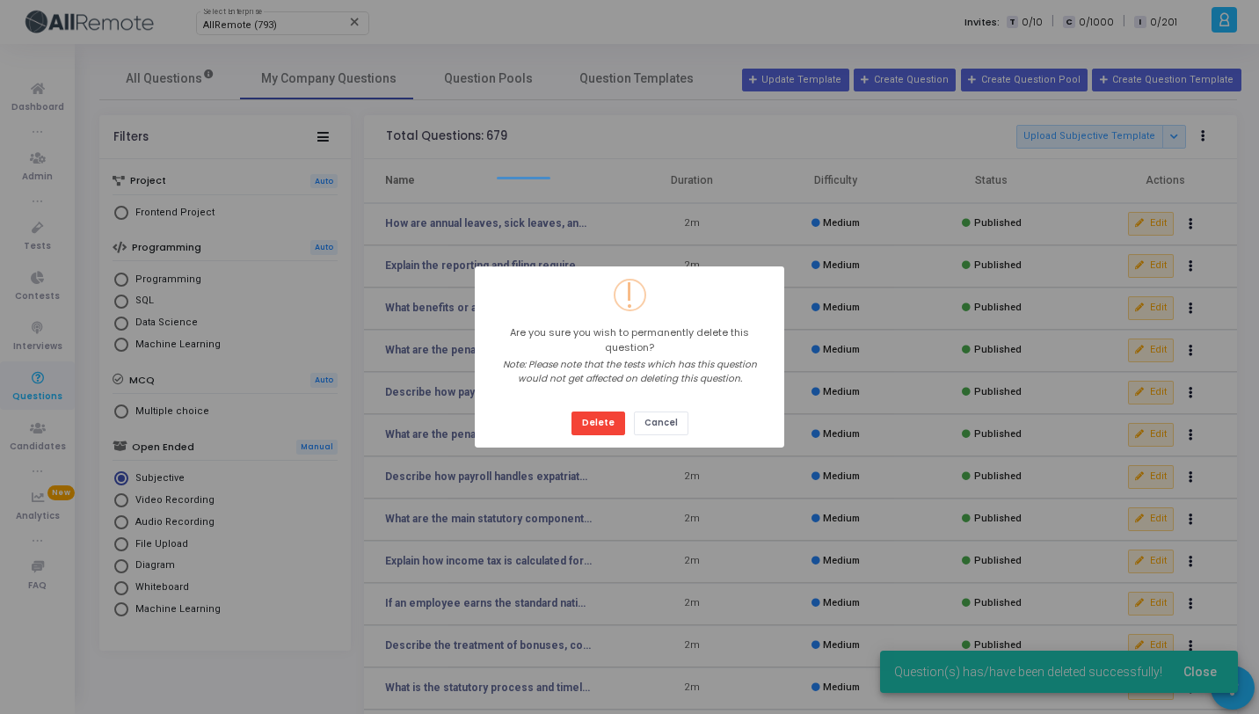
click at [571, 411] on button "Delete" at bounding box center [598, 423] width 54 height 24
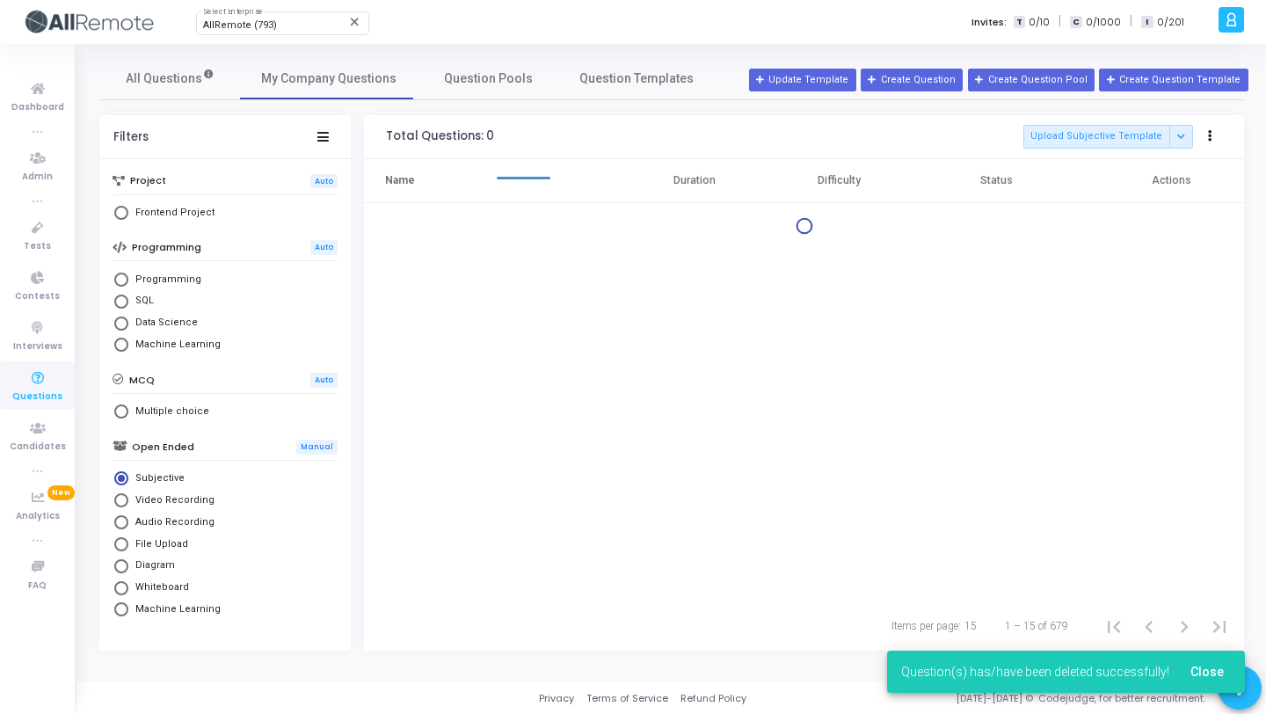
click at [1193, 222] on div at bounding box center [804, 226] width 880 height 18
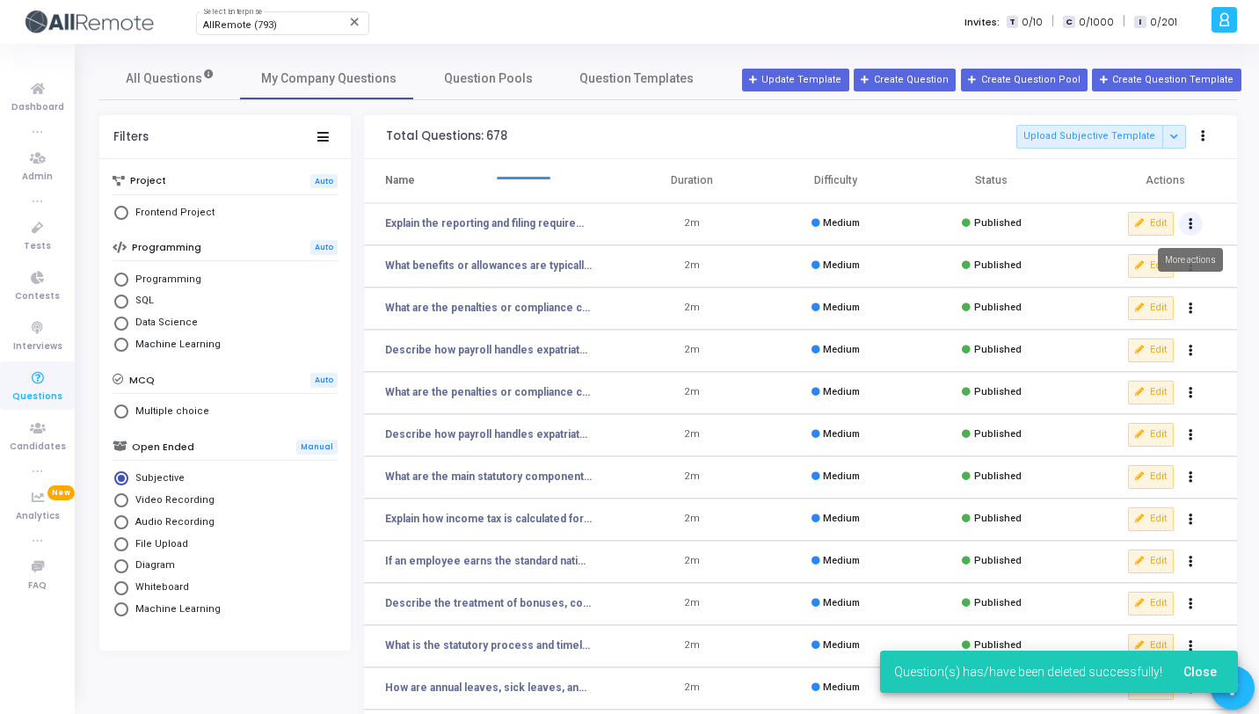
click at [1179, 225] on button "Actions" at bounding box center [1191, 224] width 25 height 25
click at [1128, 289] on button "delete Delete" at bounding box center [1134, 288] width 135 height 29
click at [1190, 223] on icon "Actions" at bounding box center [1190, 224] width 4 height 9
click at [1132, 278] on button "delete Delete" at bounding box center [1134, 288] width 135 height 29
click at [1190, 223] on icon "Actions" at bounding box center [1190, 224] width 4 height 9
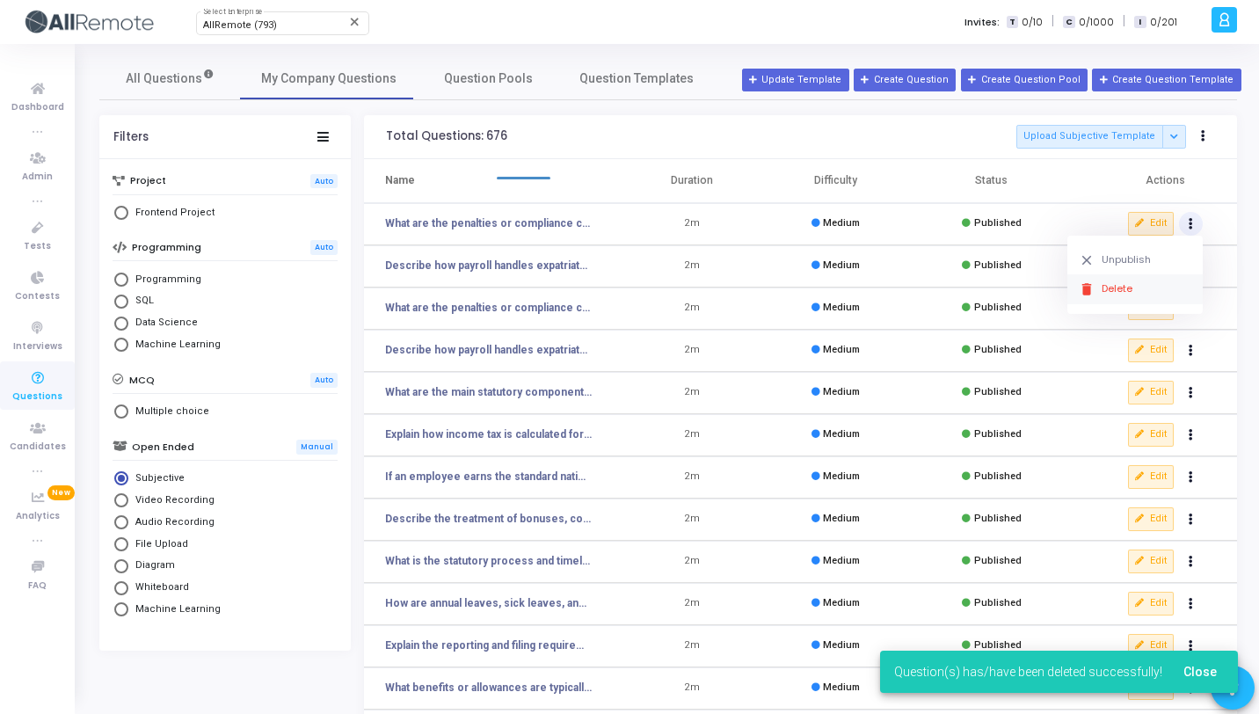
click at [1101, 284] on button "delete Delete" at bounding box center [1134, 288] width 135 height 29
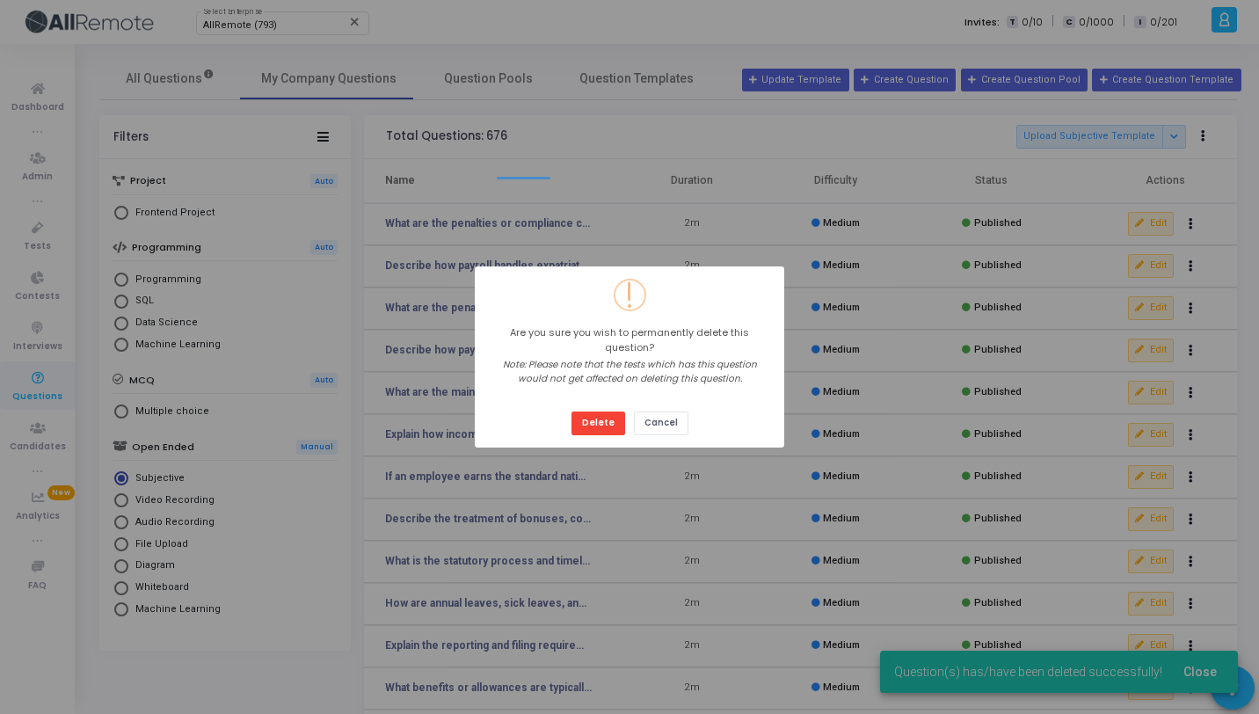
click at [571, 411] on button "Delete" at bounding box center [598, 423] width 54 height 24
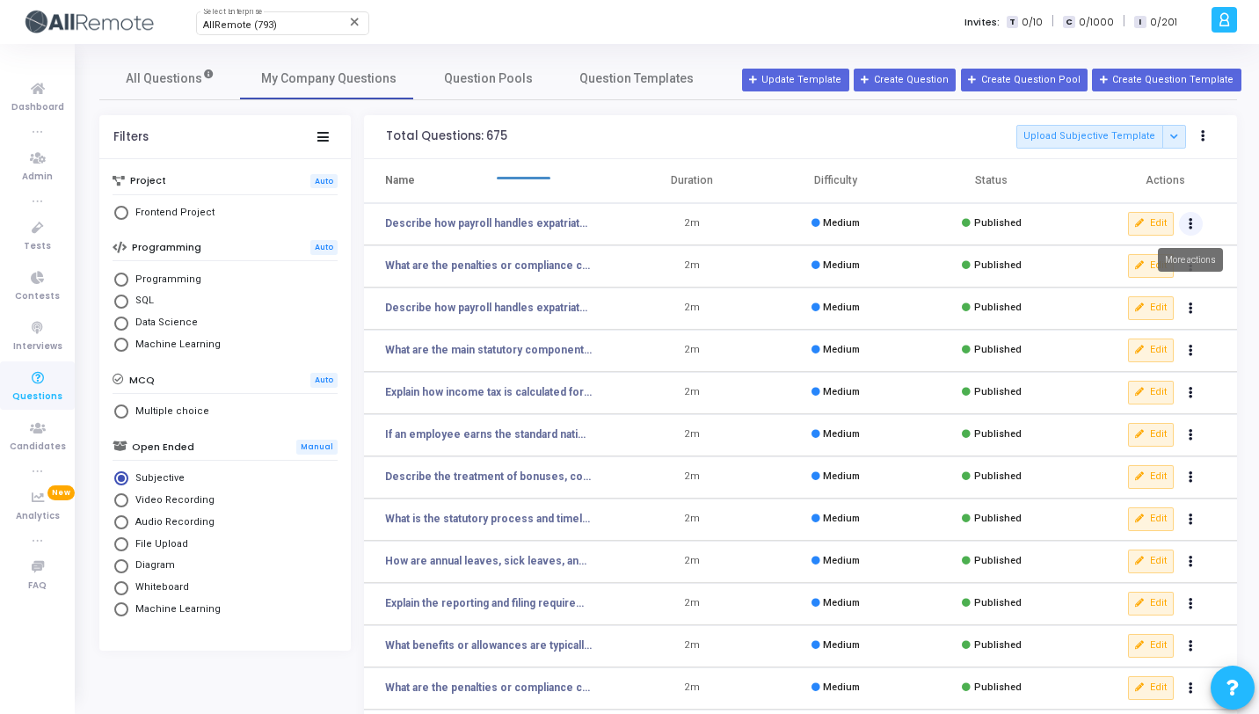
click at [1193, 220] on button "Actions" at bounding box center [1191, 224] width 25 height 25
click at [1109, 285] on button "delete Delete" at bounding box center [1134, 288] width 135 height 29
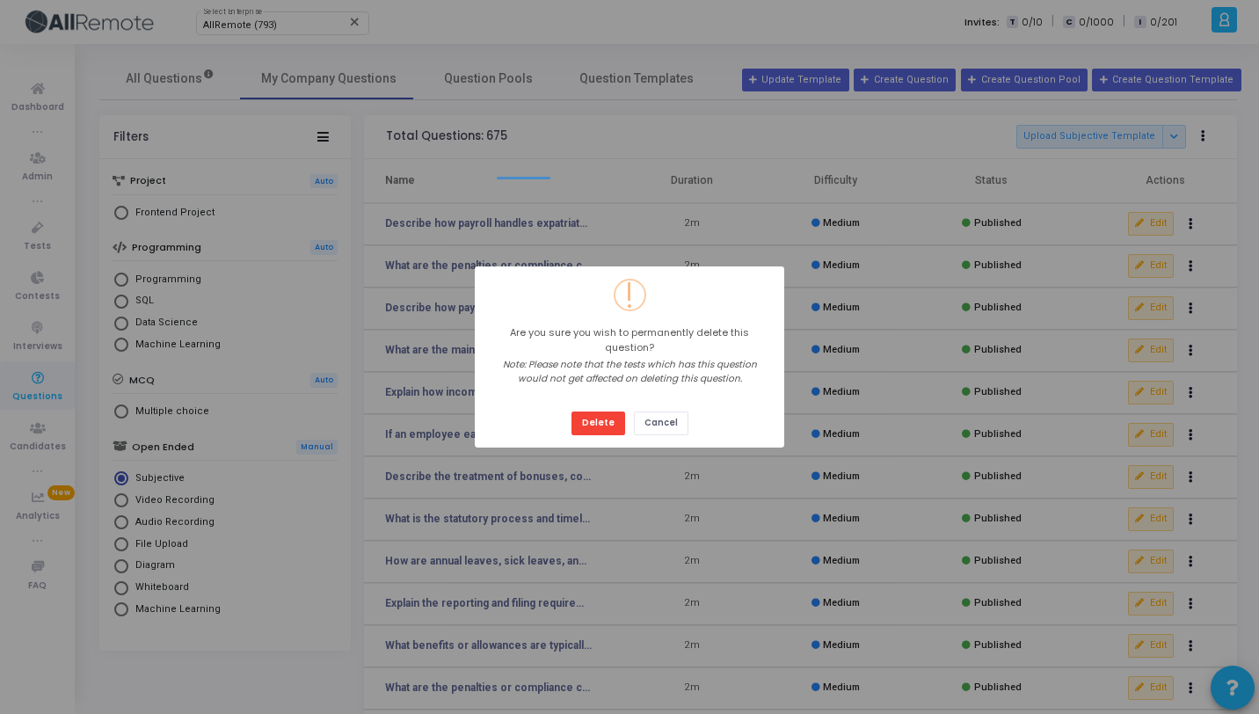
click at [571, 411] on button "Delete" at bounding box center [598, 423] width 54 height 24
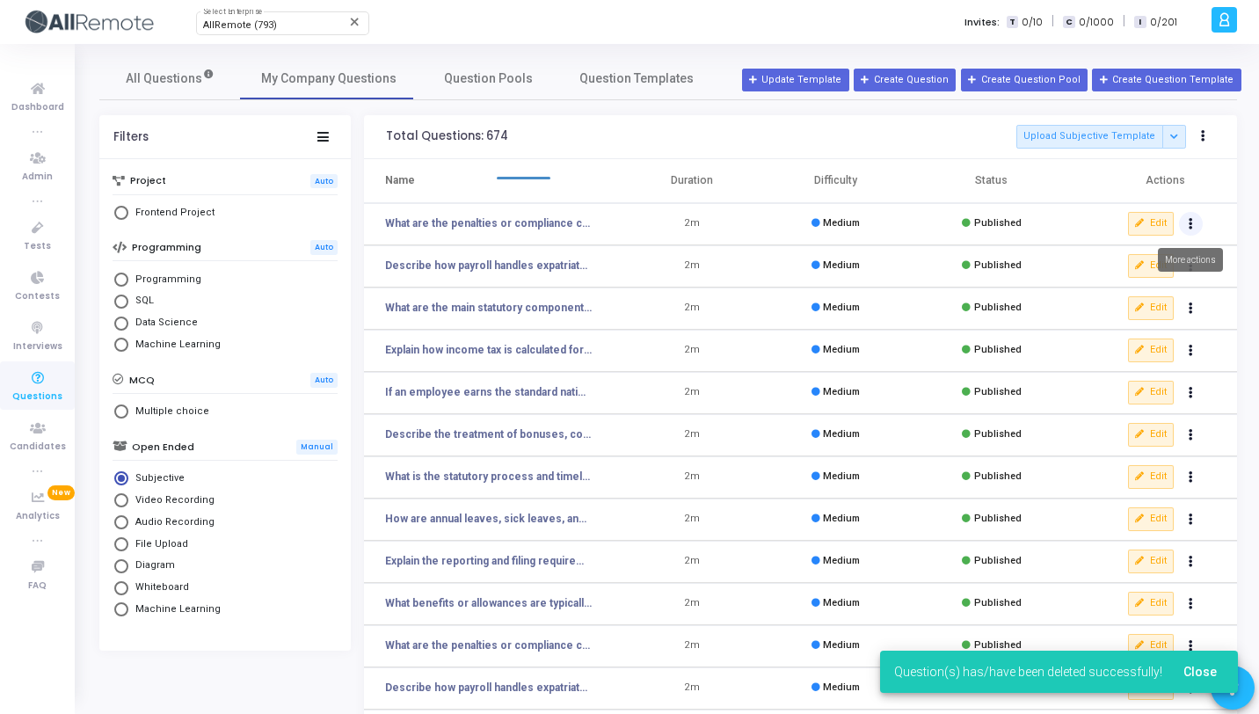
click at [1185, 221] on button "Actions" at bounding box center [1191, 224] width 25 height 25
click at [1145, 280] on button "delete Delete" at bounding box center [1134, 288] width 135 height 29
click at [1189, 221] on icon "Actions" at bounding box center [1190, 224] width 4 height 9
click at [1135, 288] on button "delete Delete" at bounding box center [1134, 288] width 135 height 29
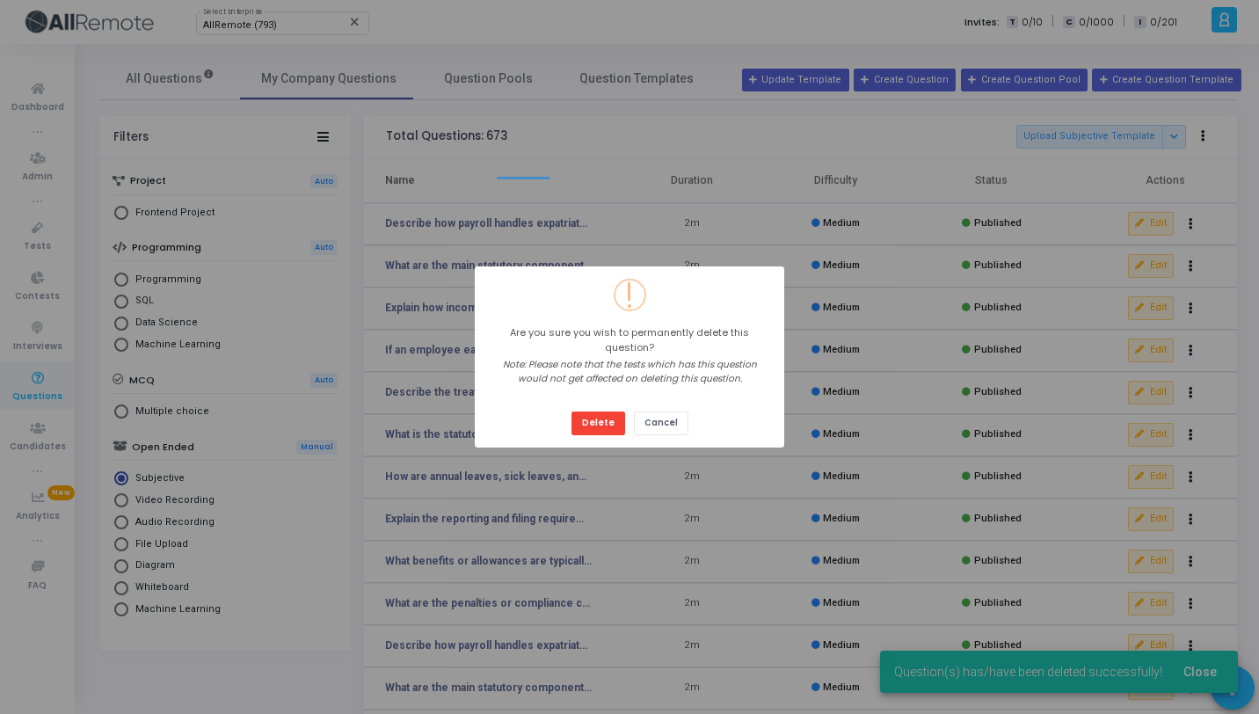
click at [571, 411] on button "Delete" at bounding box center [598, 423] width 54 height 24
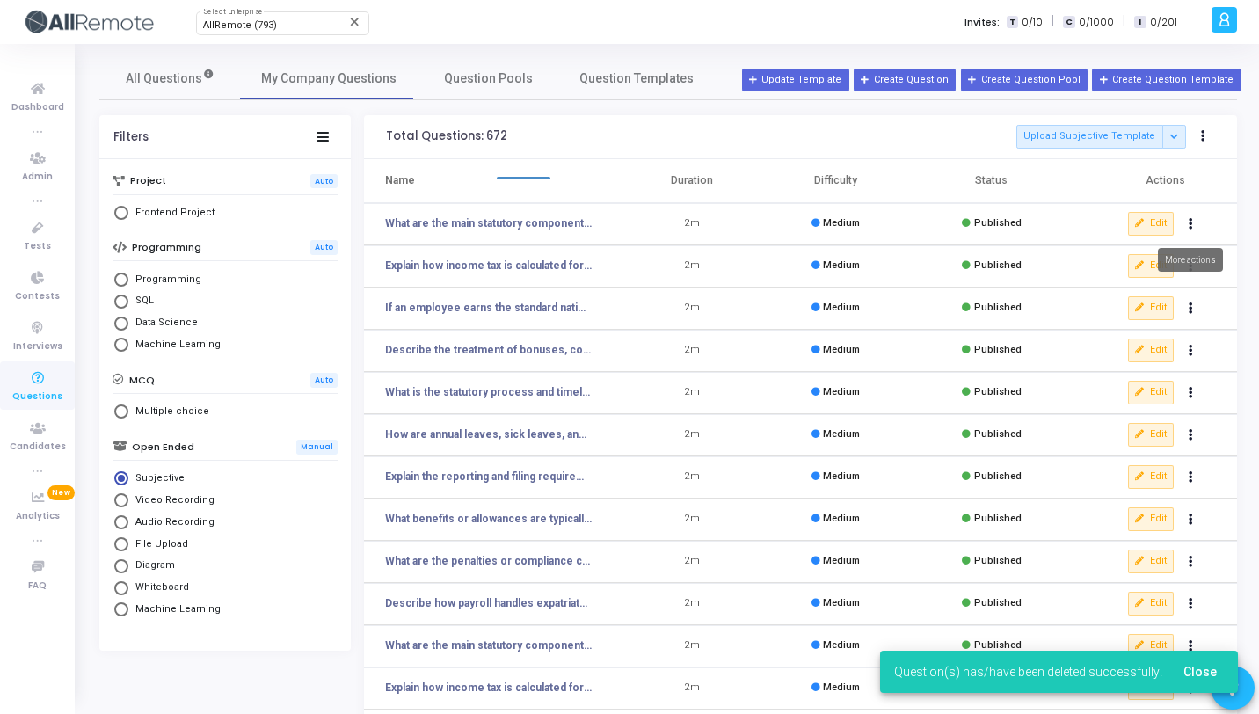
click at [1191, 222] on icon "Actions" at bounding box center [1190, 224] width 4 height 9
click at [1137, 284] on button "delete Delete" at bounding box center [1134, 288] width 135 height 29
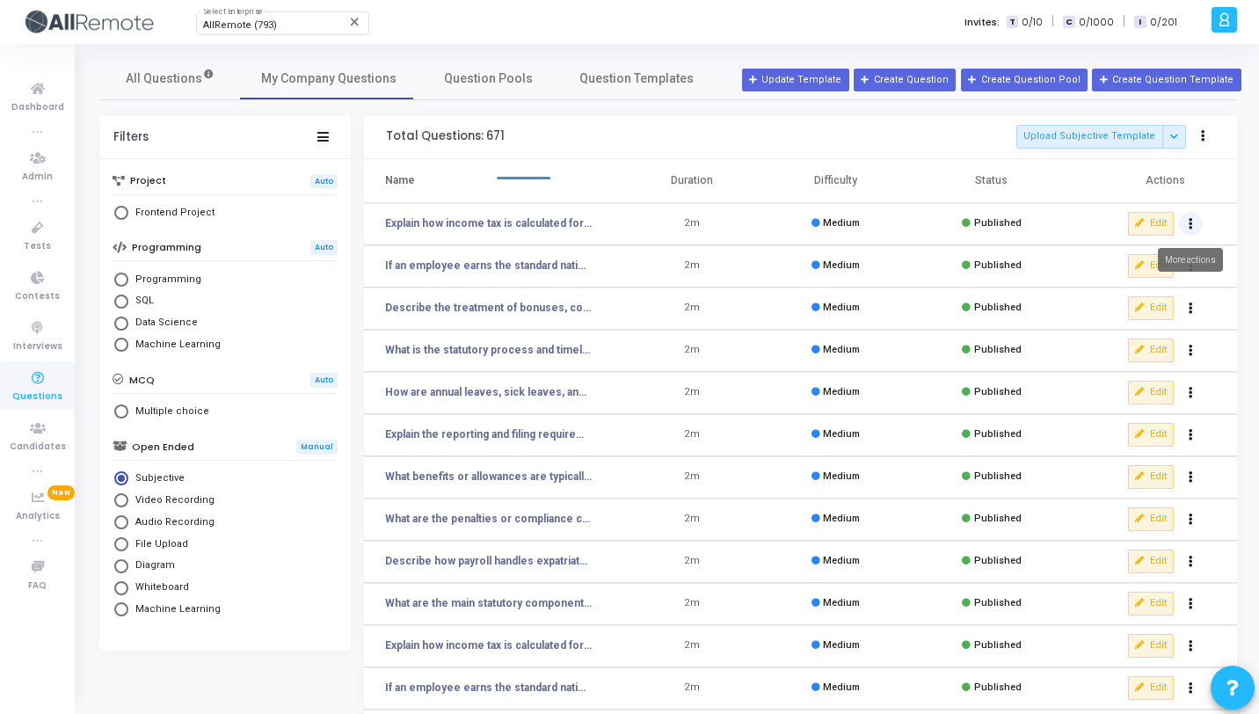
click at [1187, 224] on button "Actions" at bounding box center [1191, 224] width 25 height 25
click at [1145, 286] on button "delete Delete" at bounding box center [1134, 288] width 135 height 29
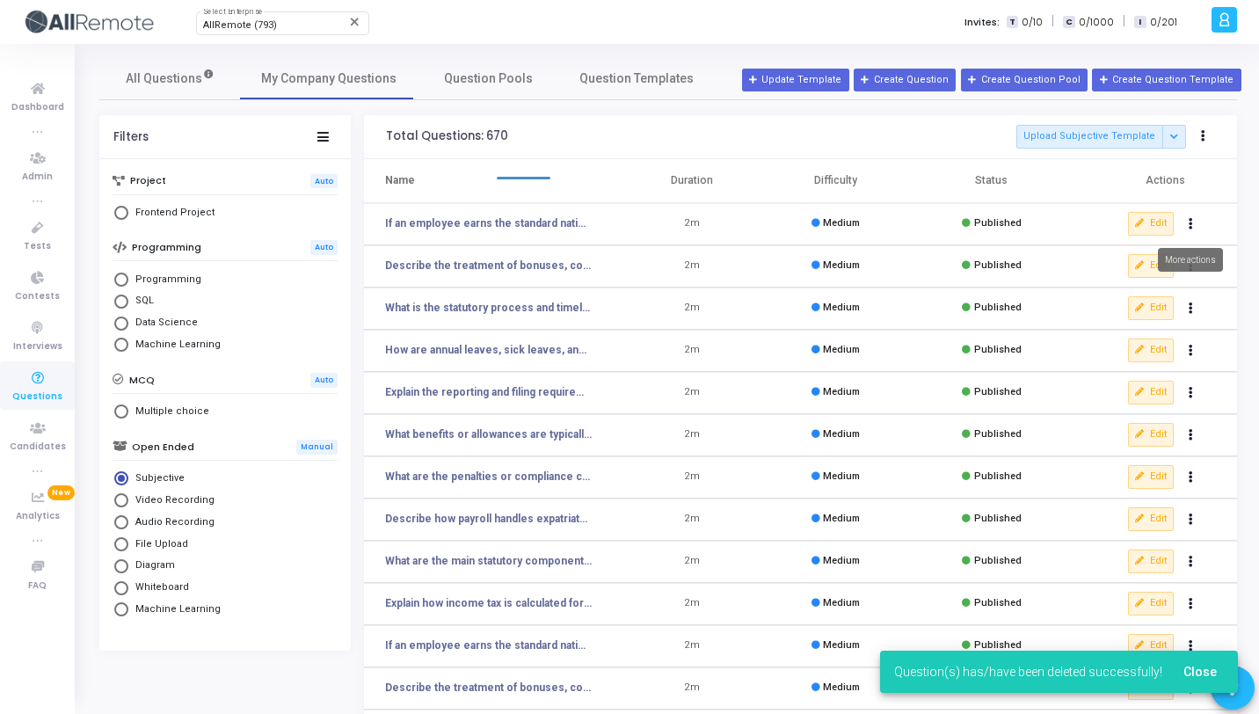
click at [1190, 222] on icon "Actions" at bounding box center [1190, 224] width 4 height 9
click at [1143, 292] on button "delete Delete" at bounding box center [1134, 288] width 135 height 29
click at [1193, 228] on button "Actions" at bounding box center [1191, 224] width 25 height 25
click at [1155, 287] on button "delete Delete" at bounding box center [1134, 288] width 135 height 29
click at [1192, 221] on icon "Actions" at bounding box center [1190, 224] width 4 height 9
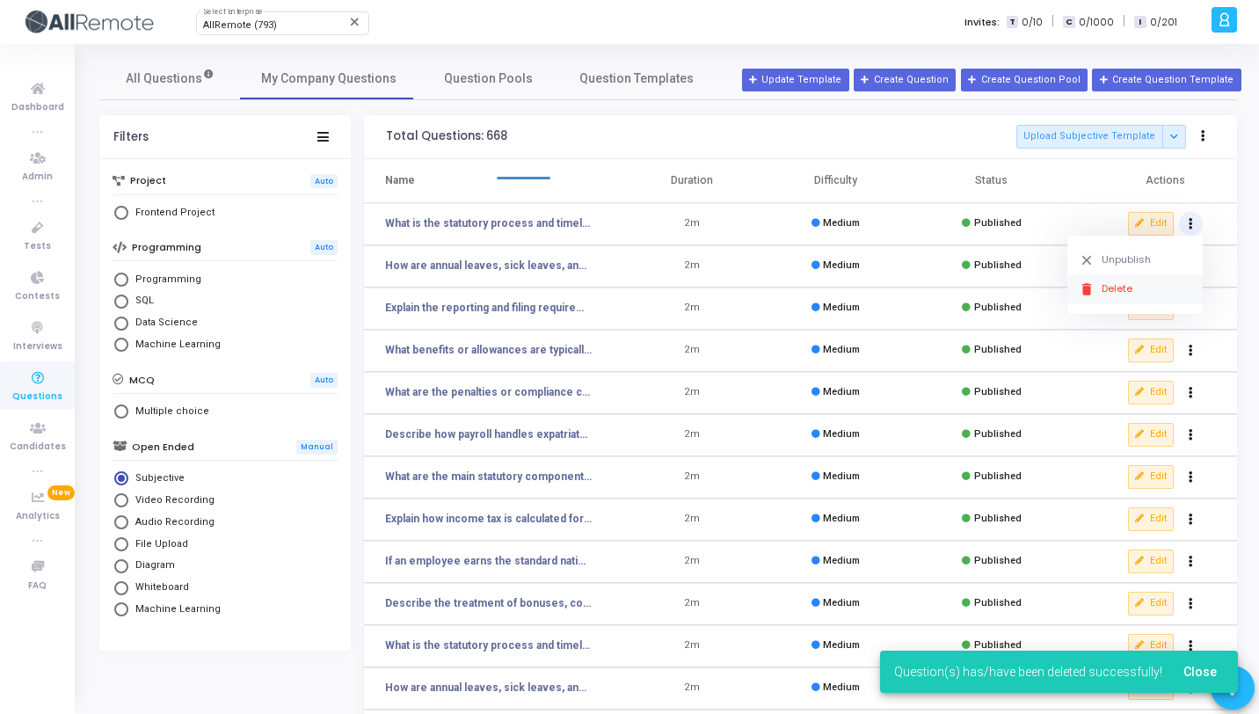
click at [1144, 285] on button "delete Delete" at bounding box center [1134, 288] width 135 height 29
click at [1196, 225] on button "Actions" at bounding box center [1191, 224] width 25 height 25
click at [1122, 294] on button "delete Delete" at bounding box center [1134, 288] width 135 height 29
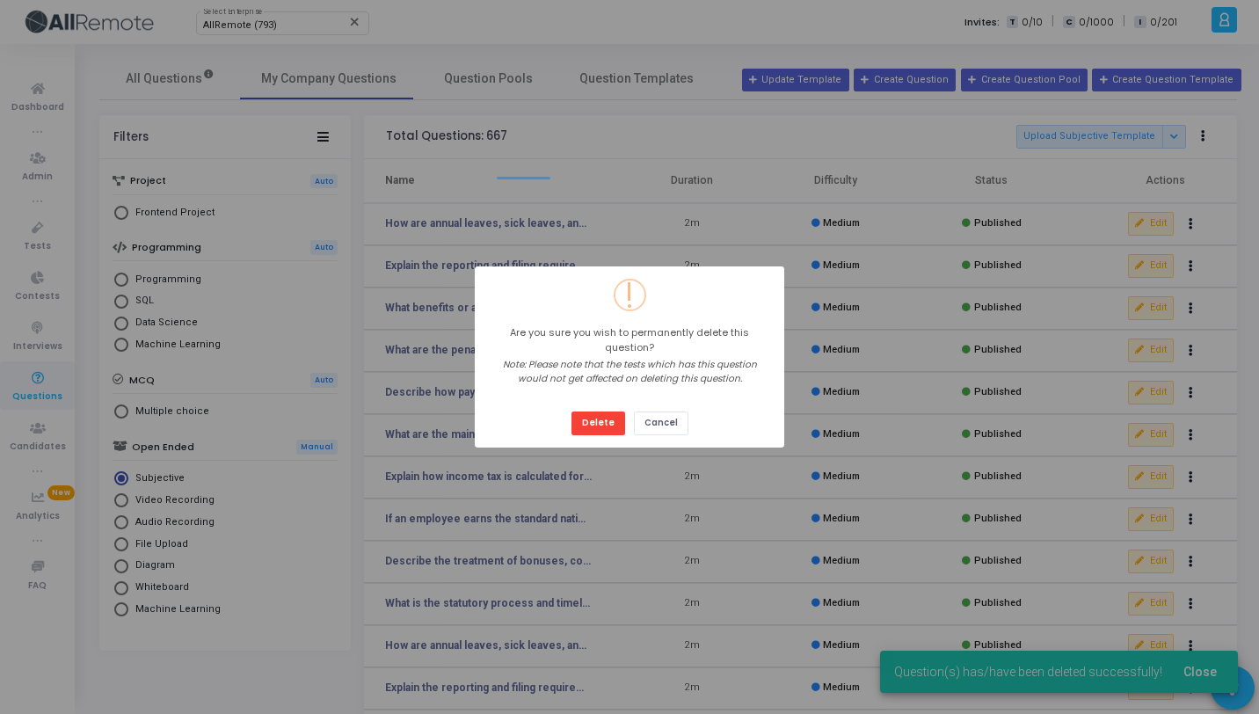
click at [571, 411] on button "Delete" at bounding box center [598, 423] width 54 height 24
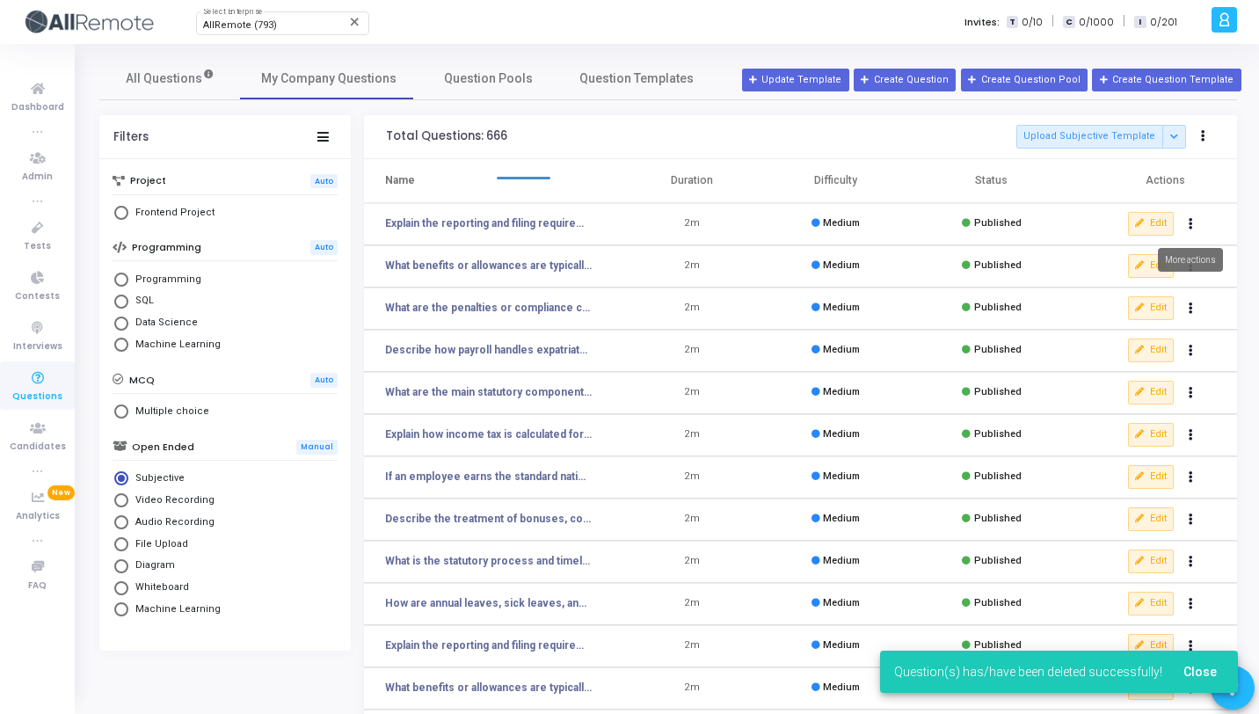
click at [1194, 222] on button "Actions" at bounding box center [1191, 224] width 25 height 25
click at [1151, 278] on button "delete Delete" at bounding box center [1134, 288] width 135 height 29
click at [1190, 229] on button "Actions" at bounding box center [1191, 224] width 25 height 25
click at [1166, 283] on button "delete Delete" at bounding box center [1134, 288] width 135 height 29
click at [1196, 219] on button "Actions" at bounding box center [1191, 224] width 25 height 25
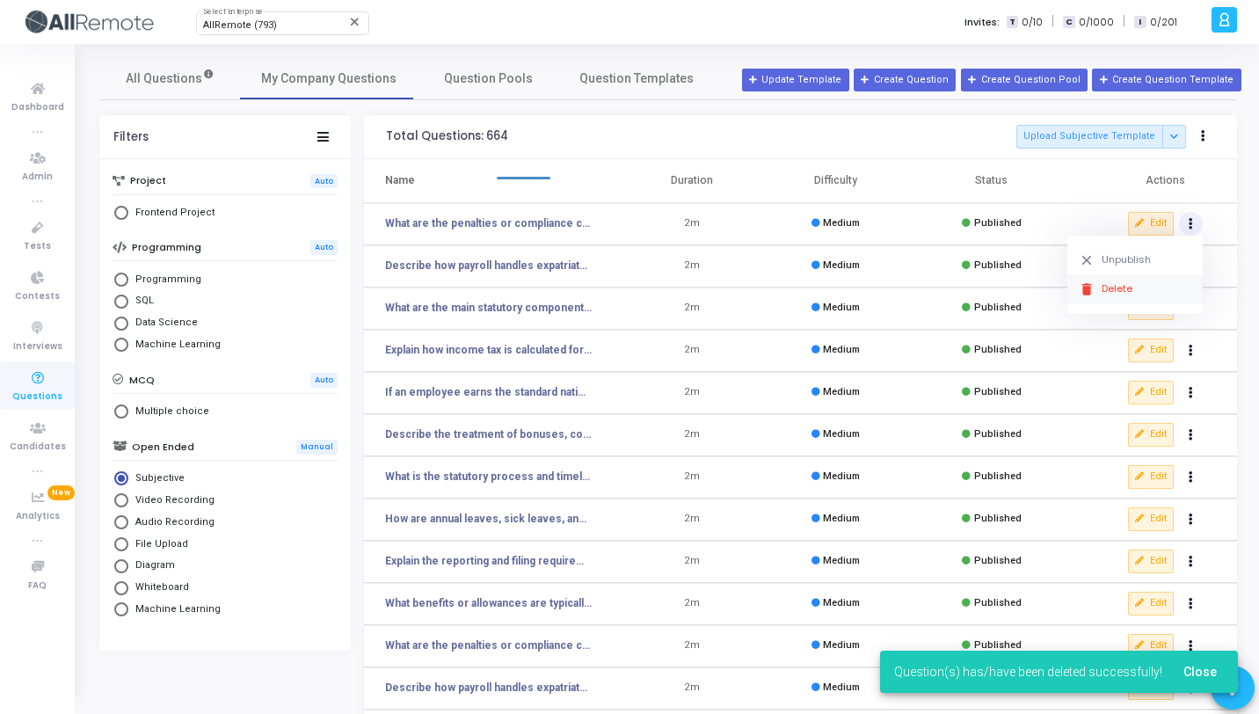
click at [1159, 279] on button "delete Delete" at bounding box center [1134, 288] width 135 height 29
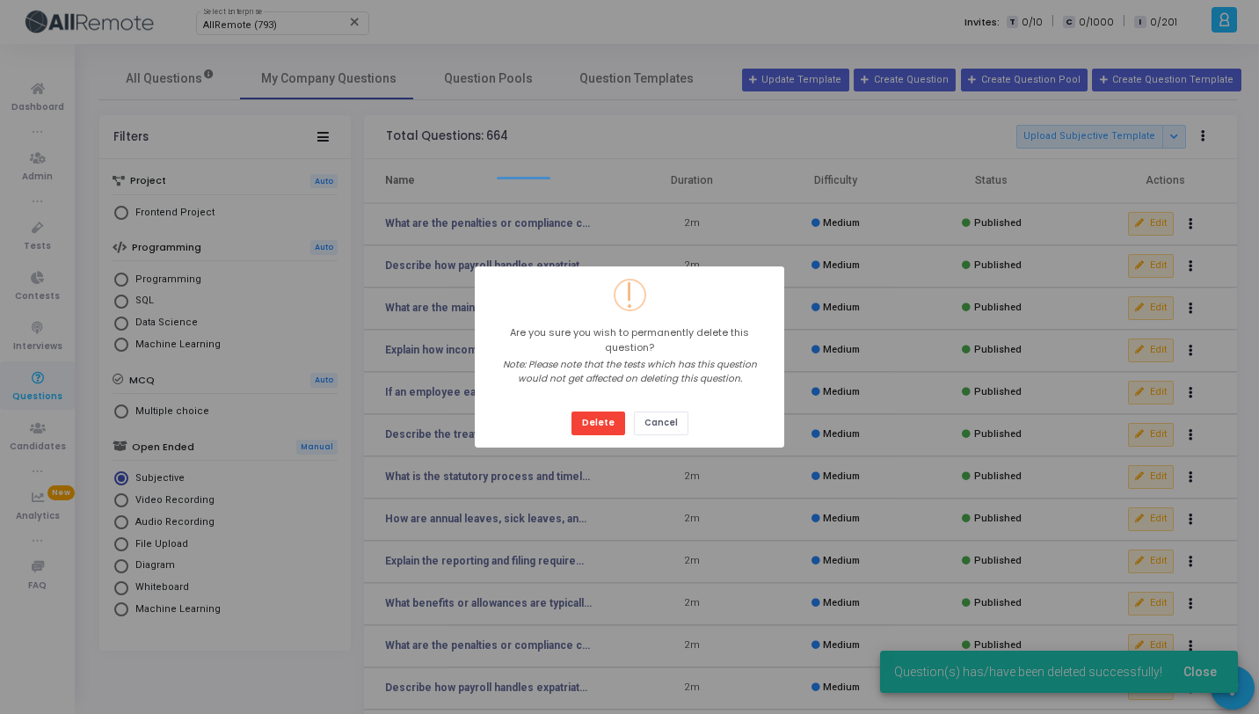
click at [571, 411] on button "Delete" at bounding box center [598, 423] width 54 height 24
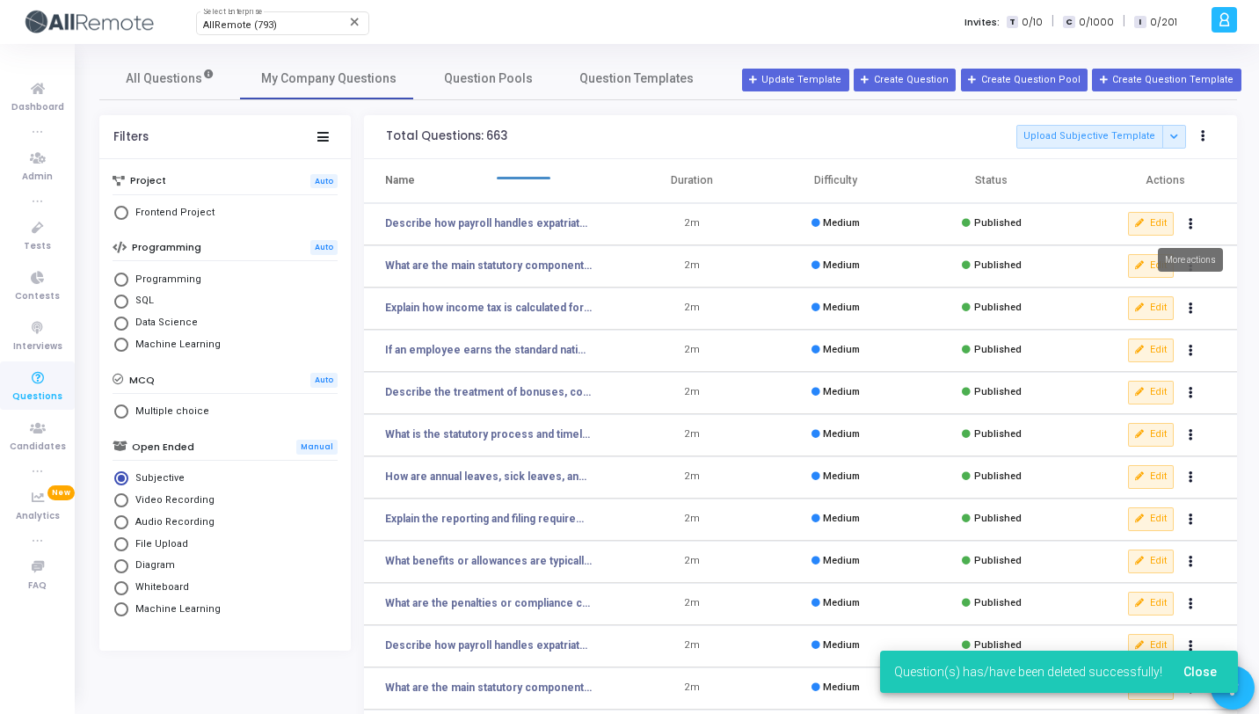
click at [1185, 228] on button "Actions" at bounding box center [1191, 224] width 25 height 25
click at [1148, 282] on button "delete Delete" at bounding box center [1134, 288] width 135 height 29
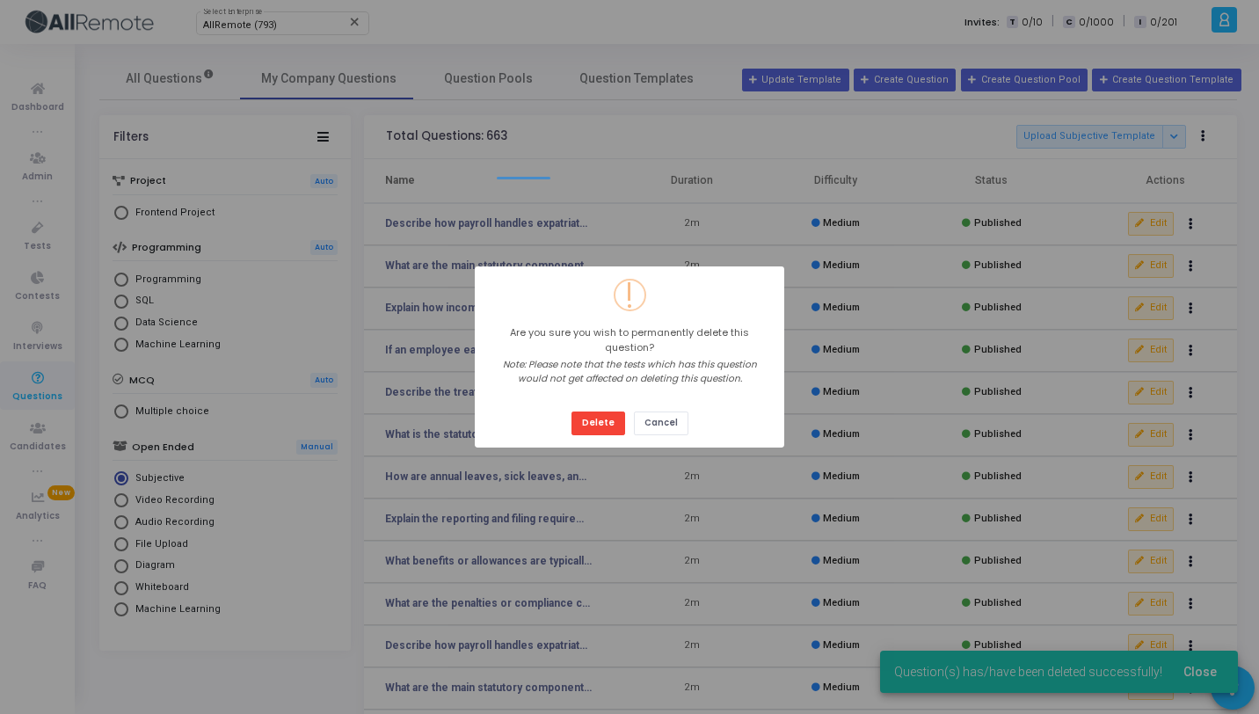
click at [571, 411] on button "Delete" at bounding box center [598, 423] width 54 height 24
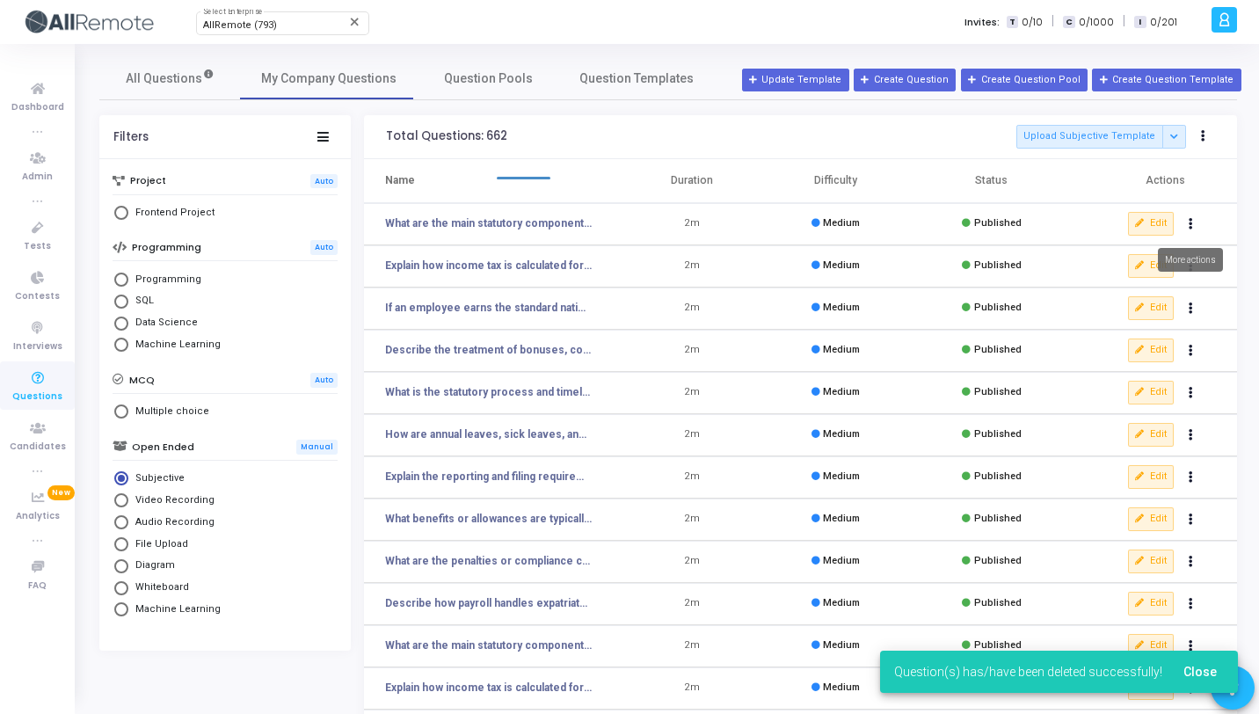
click at [1189, 223] on icon "Actions" at bounding box center [1190, 224] width 4 height 9
click at [1147, 287] on button "delete Delete" at bounding box center [1134, 288] width 135 height 29
drag, startPoint x: 1190, startPoint y: 220, endPoint x: 1186, endPoint y: 228, distance: 9.0
click at [1189, 220] on icon "Actions" at bounding box center [1190, 224] width 4 height 9
click at [1143, 282] on button "delete Delete" at bounding box center [1134, 288] width 135 height 29
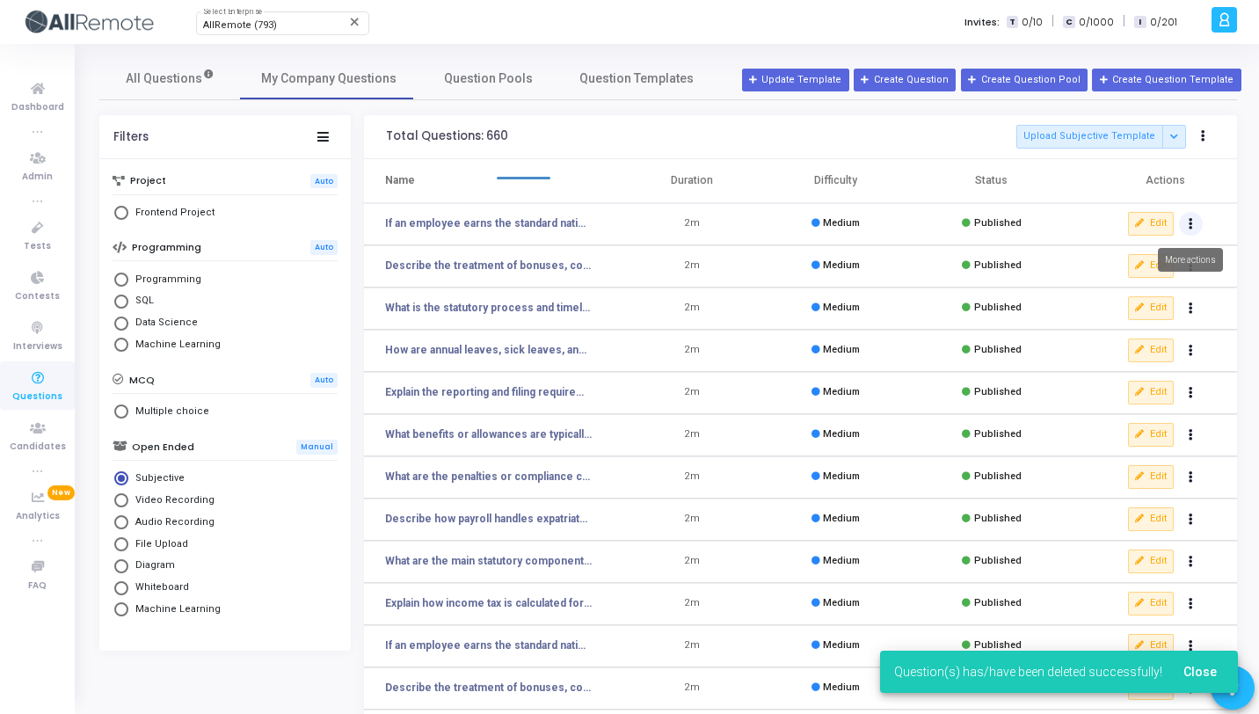
click at [1188, 222] on icon "Actions" at bounding box center [1190, 224] width 4 height 9
click at [1162, 287] on button "delete Delete" at bounding box center [1134, 288] width 135 height 29
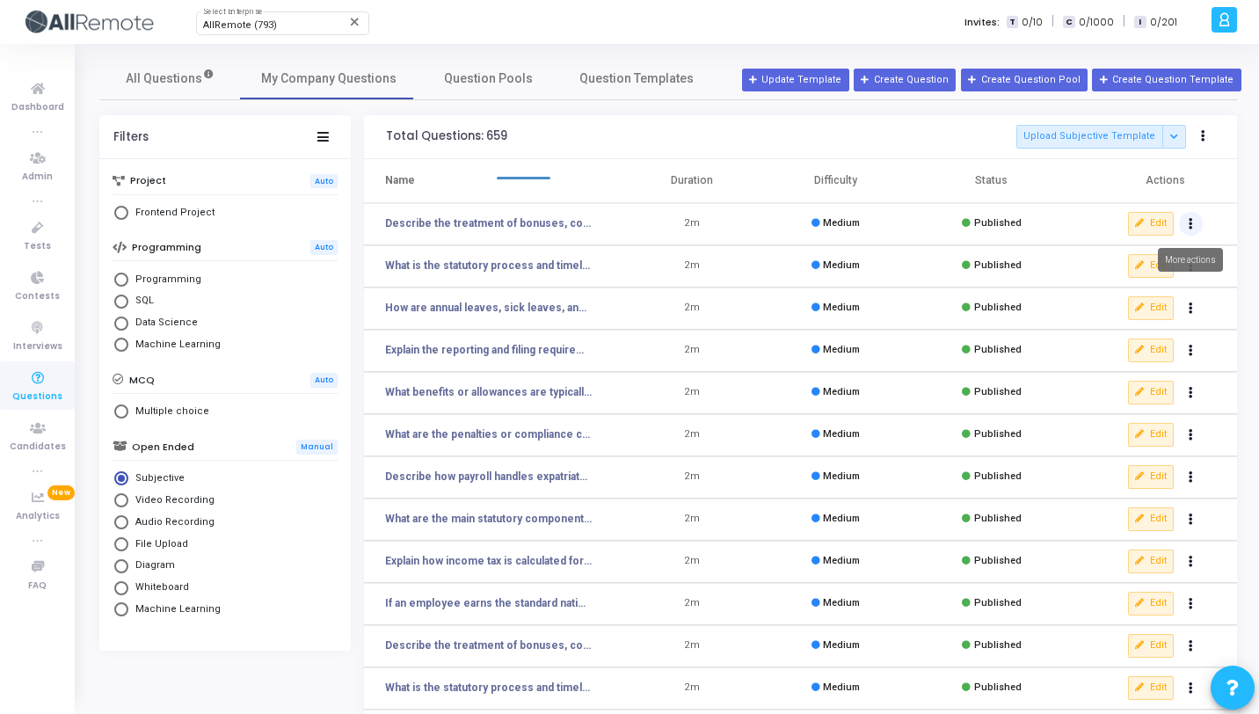
click at [1194, 225] on button "Actions" at bounding box center [1191, 224] width 25 height 25
click at [1139, 285] on button "delete Delete" at bounding box center [1134, 288] width 135 height 29
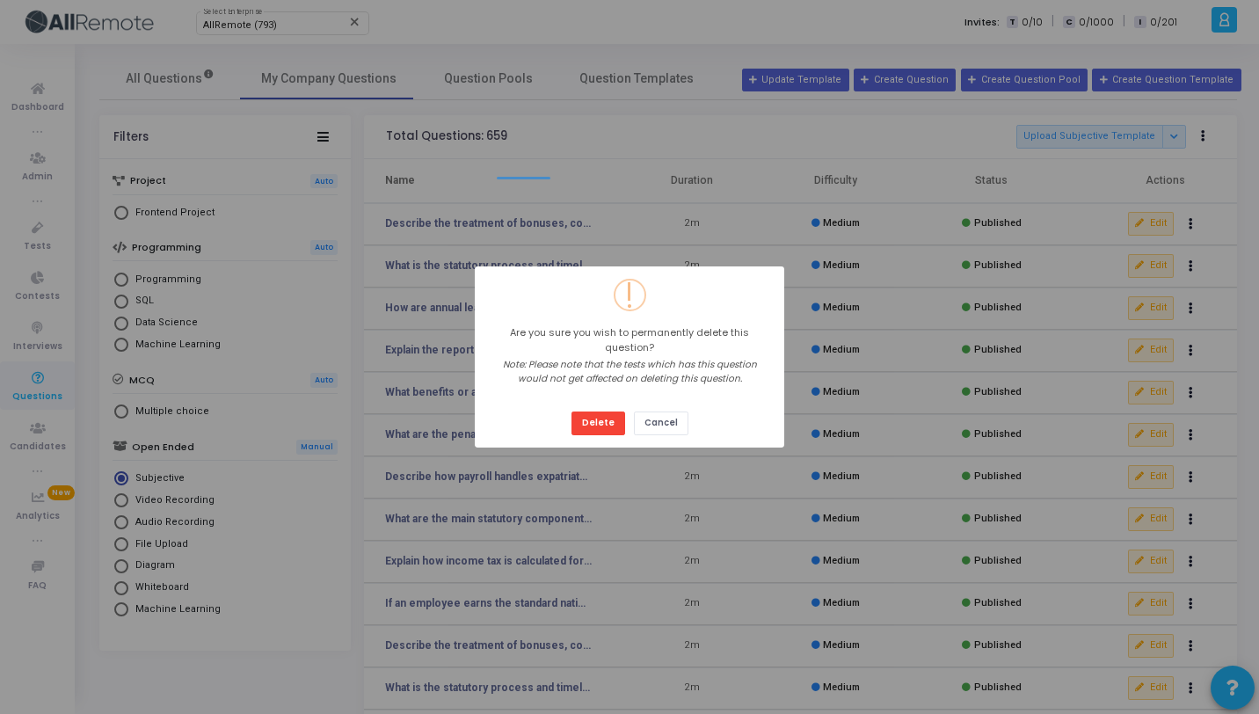
click at [571, 411] on button "Delete" at bounding box center [598, 423] width 54 height 24
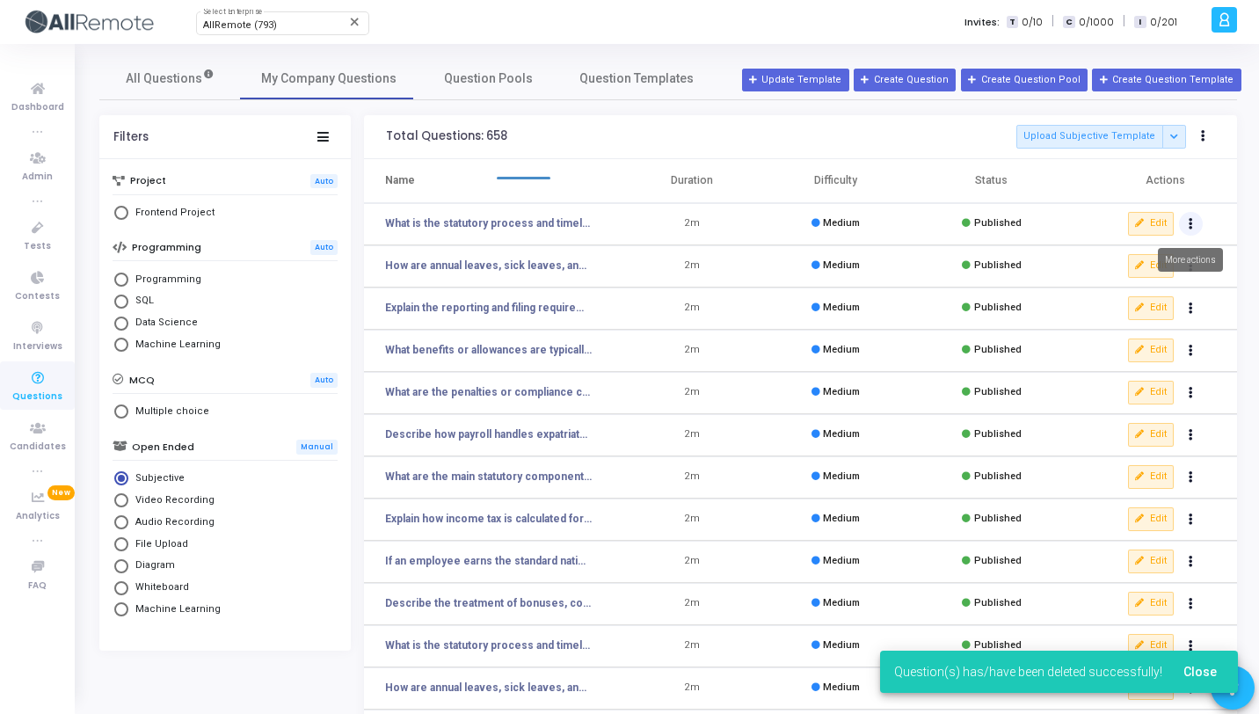
click at [1186, 222] on button "Actions" at bounding box center [1191, 224] width 25 height 25
click at [1149, 289] on button "delete Delete" at bounding box center [1134, 288] width 135 height 29
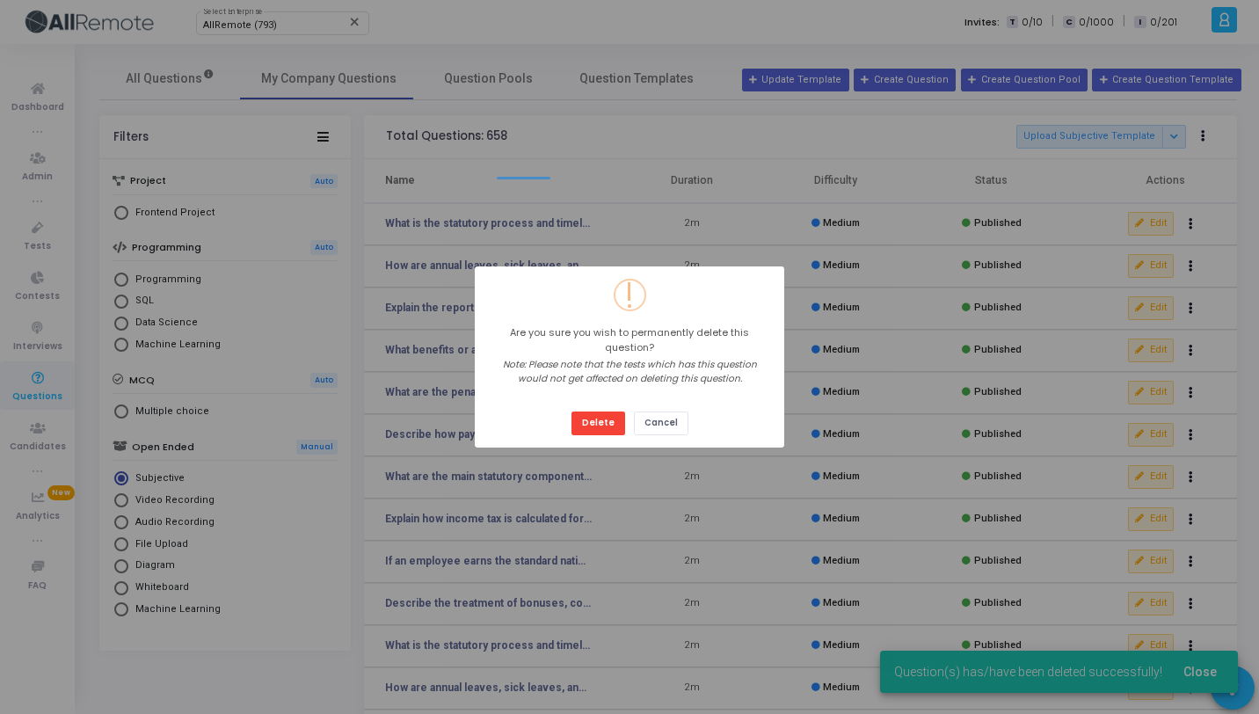
click at [571, 411] on button "Delete" at bounding box center [598, 423] width 54 height 24
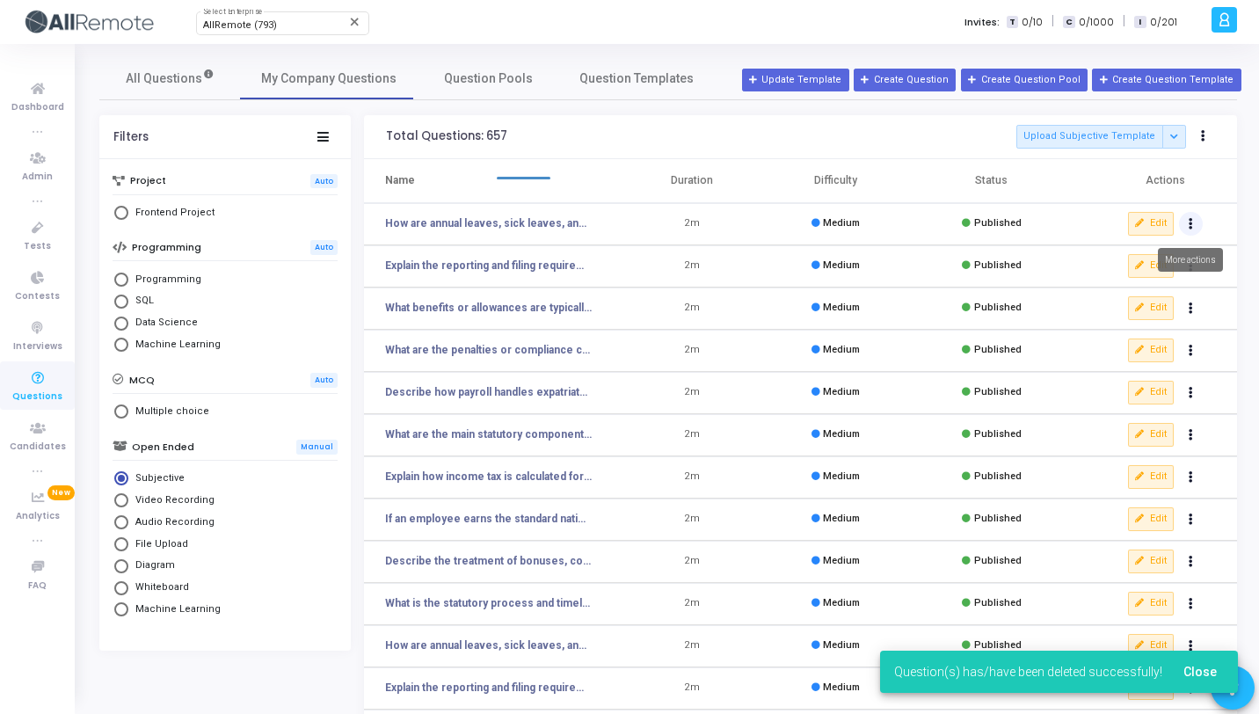
click at [1189, 226] on icon "Actions" at bounding box center [1190, 224] width 4 height 9
click at [1138, 289] on button "delete Delete" at bounding box center [1134, 288] width 135 height 29
click at [1188, 220] on icon "Actions" at bounding box center [1190, 224] width 4 height 9
click at [1129, 282] on button "delete Delete" at bounding box center [1134, 288] width 135 height 29
click at [1184, 221] on button "Actions" at bounding box center [1191, 224] width 25 height 25
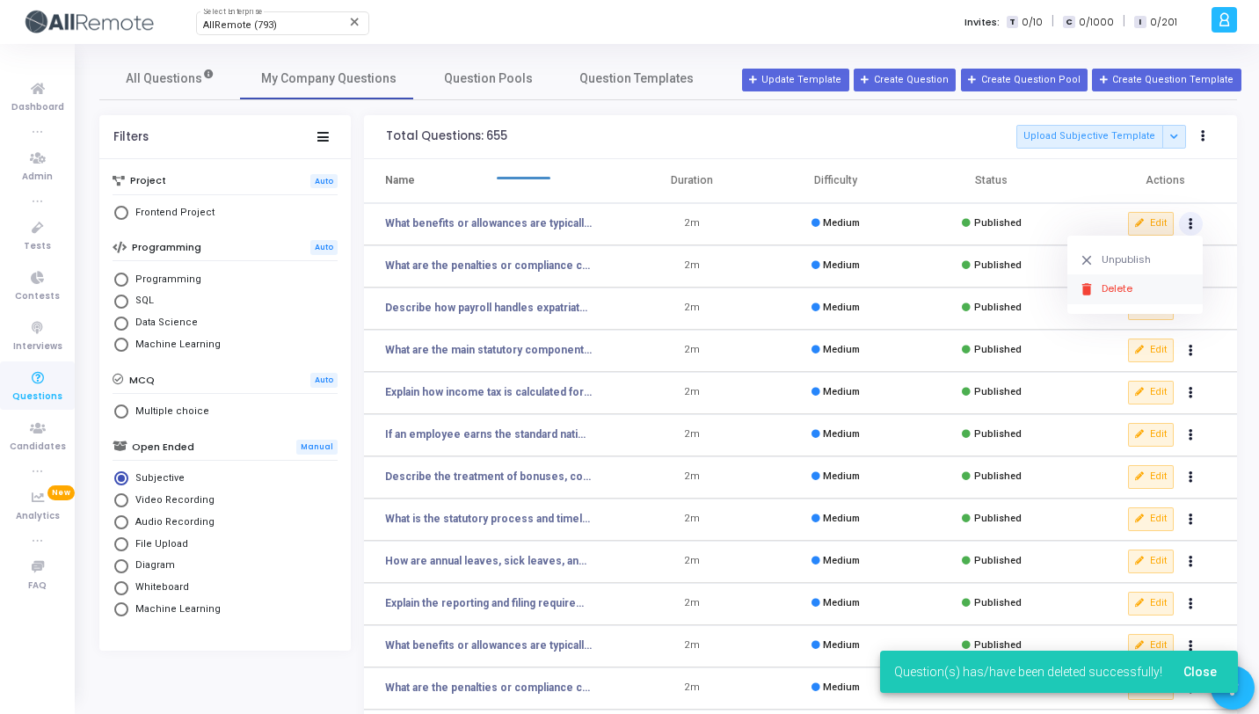
click at [1179, 212] on button "Actions" at bounding box center [1191, 224] width 25 height 25
click at [1144, 286] on td "Edit clear Unpublish delete Delete" at bounding box center [1156, 266] width 161 height 42
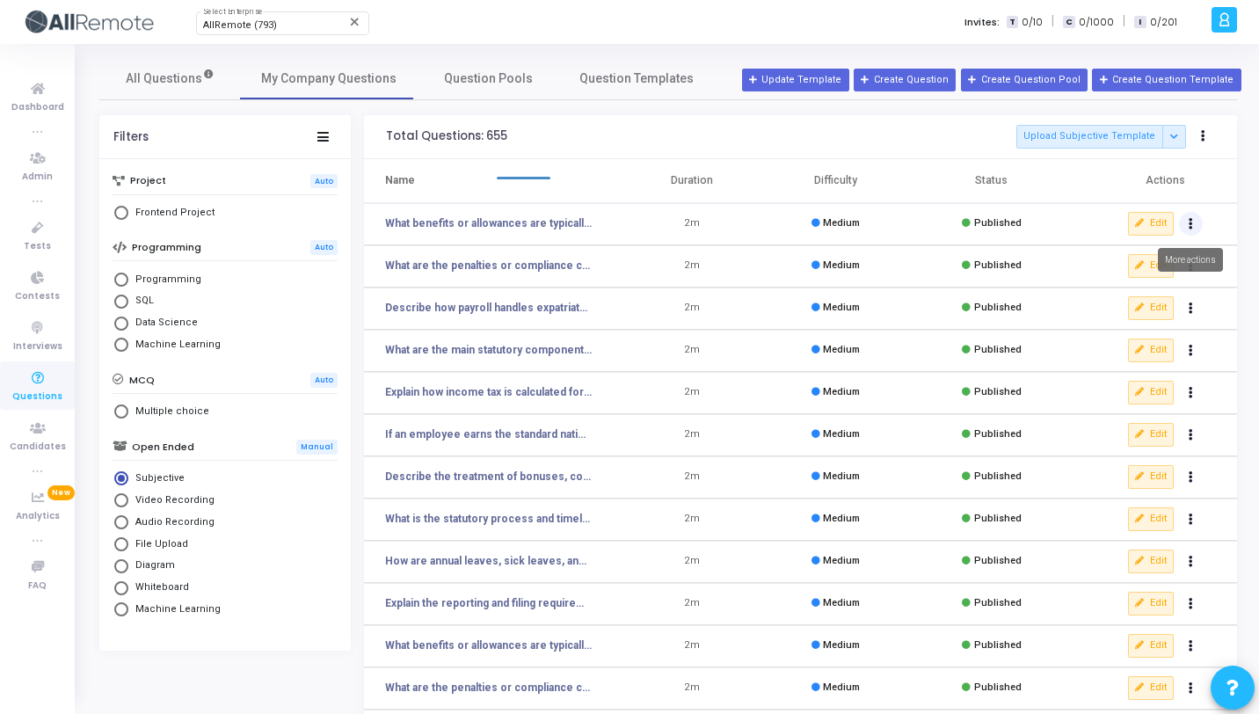
click at [1187, 220] on button "Actions" at bounding box center [1191, 224] width 25 height 25
click at [1109, 285] on button "delete Delete" at bounding box center [1134, 288] width 135 height 29
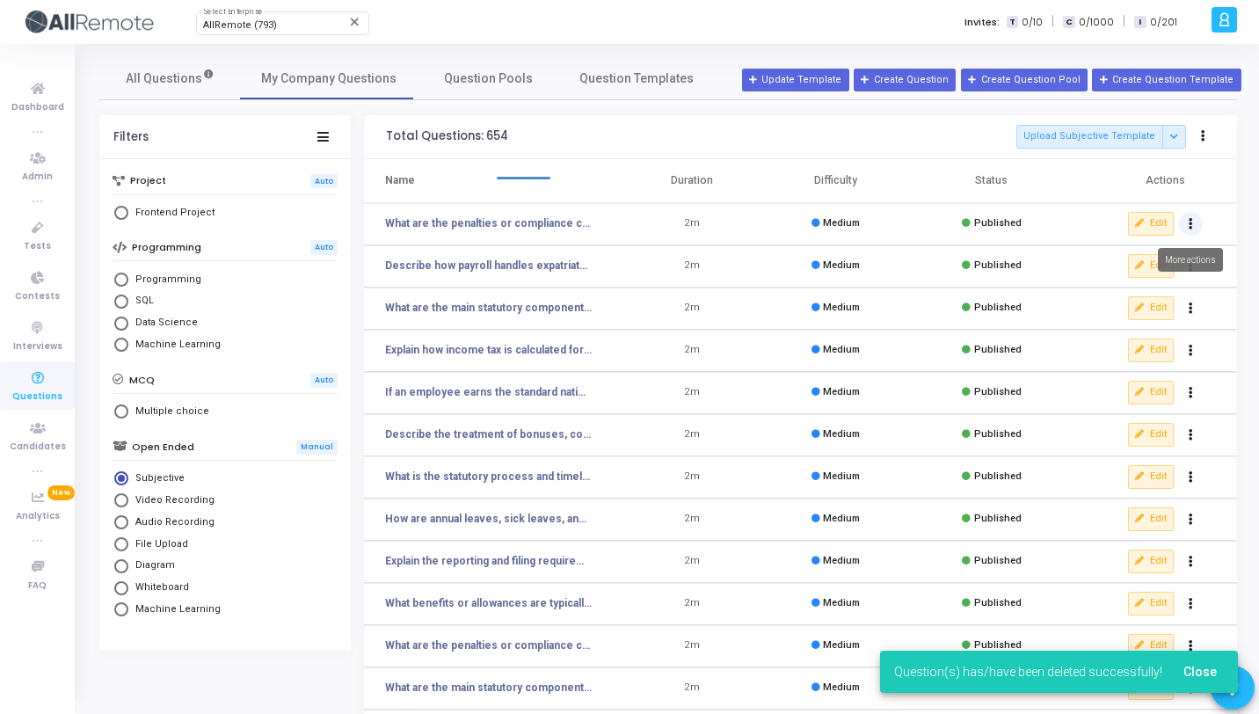
click at [1187, 220] on button "Actions" at bounding box center [1191, 224] width 25 height 25
click at [1113, 291] on button "delete Delete" at bounding box center [1134, 288] width 135 height 29
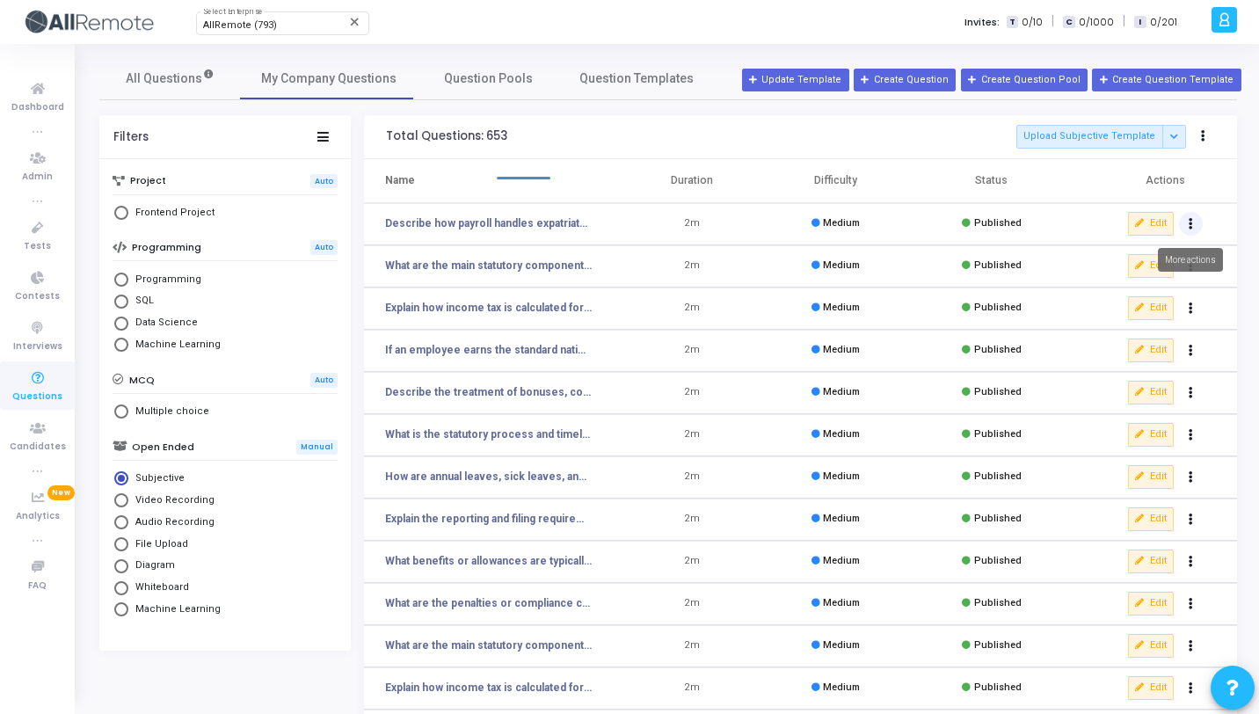
click at [1192, 224] on icon "Actions" at bounding box center [1190, 224] width 4 height 9
click at [1156, 280] on button "delete Delete" at bounding box center [1134, 288] width 135 height 29
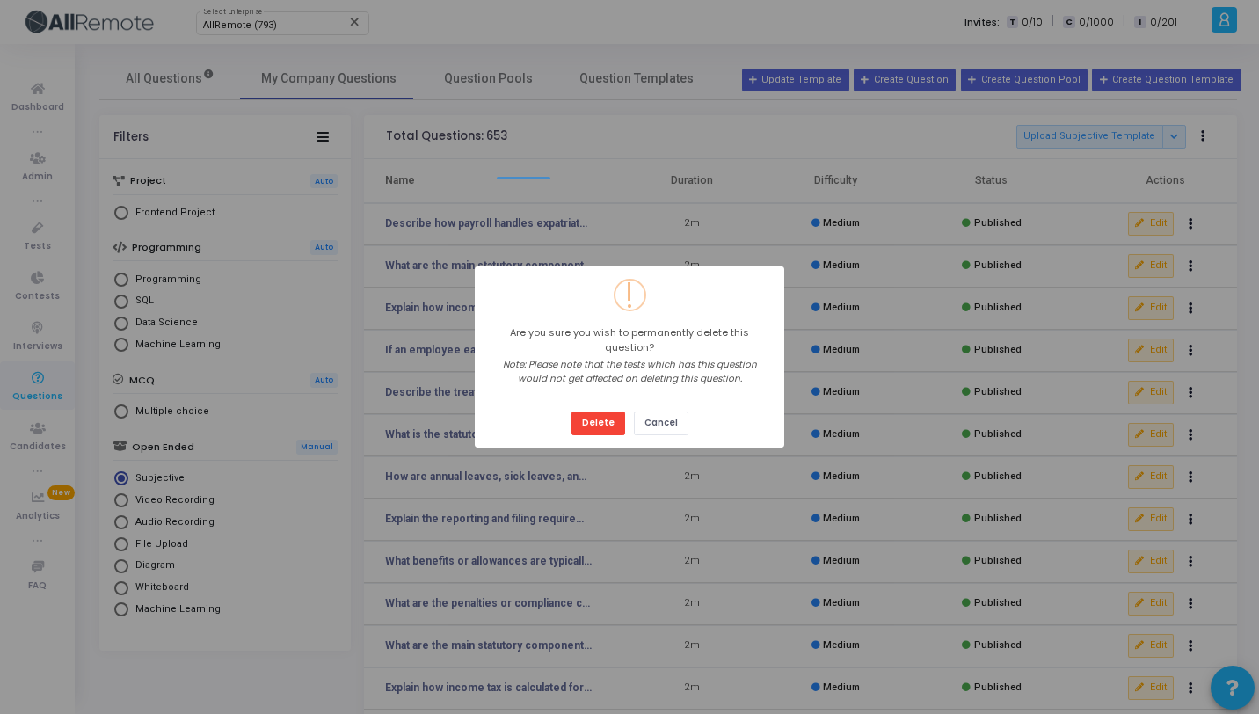
click at [571, 411] on button "Delete" at bounding box center [598, 423] width 54 height 24
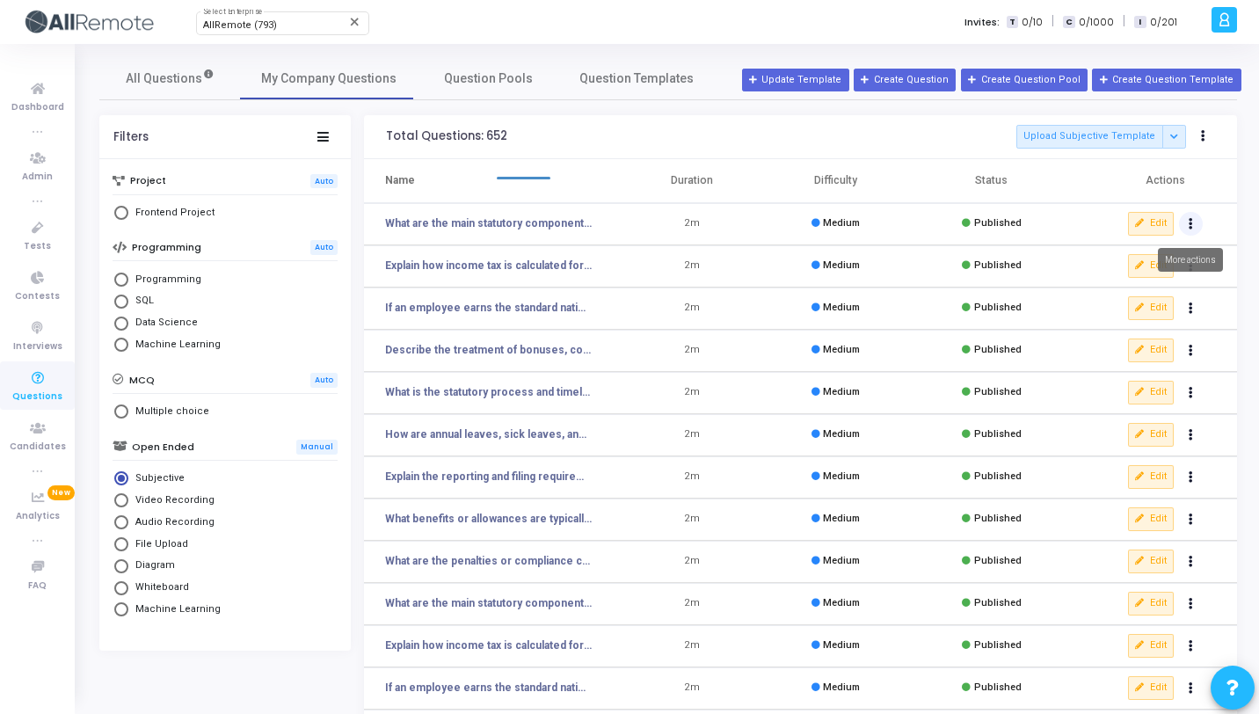
click at [1189, 214] on button "Actions" at bounding box center [1191, 224] width 25 height 25
click at [1132, 286] on button "delete Delete" at bounding box center [1134, 288] width 135 height 29
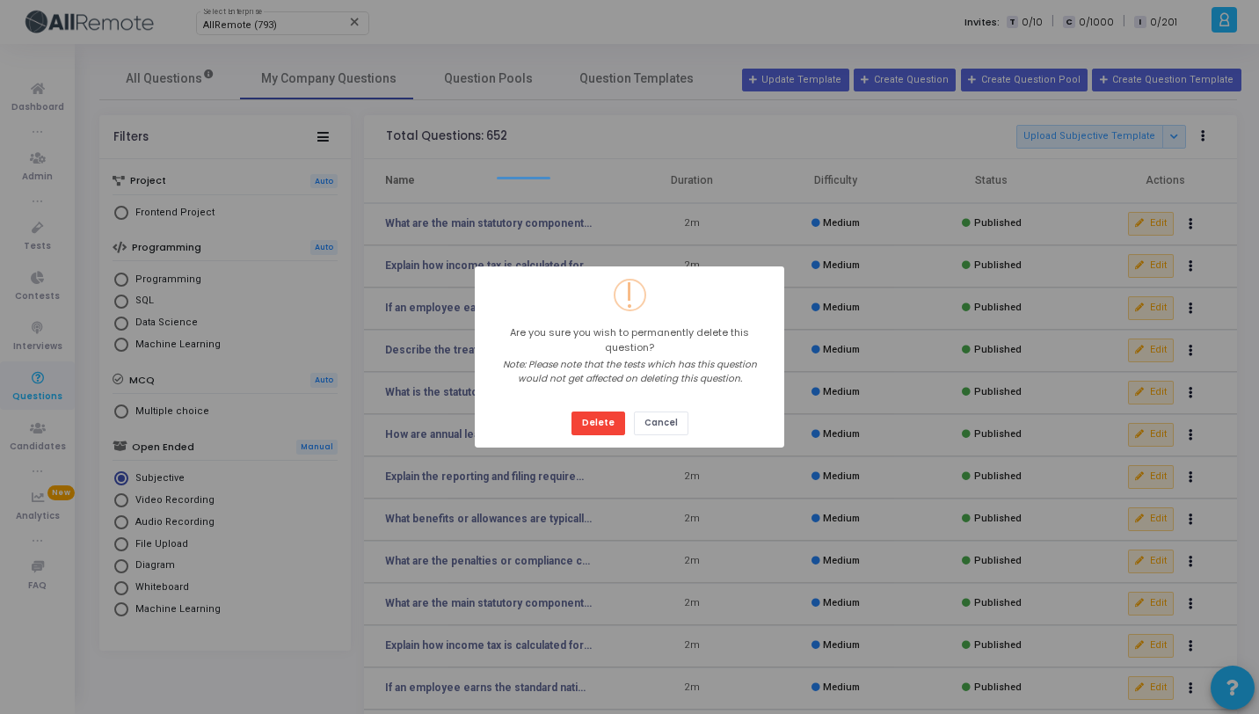
click at [571, 411] on button "Delete" at bounding box center [598, 423] width 54 height 24
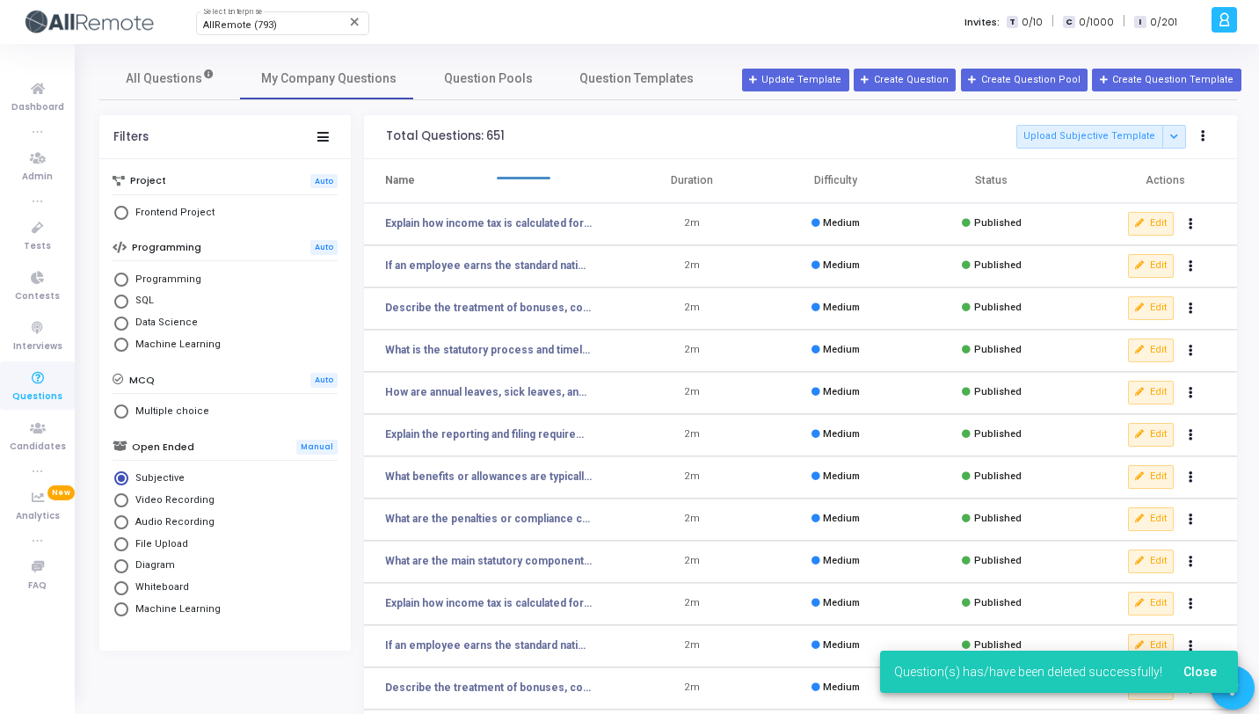
click at [1189, 207] on td "Edit clear Unpublish delete Delete" at bounding box center [1156, 224] width 161 height 42
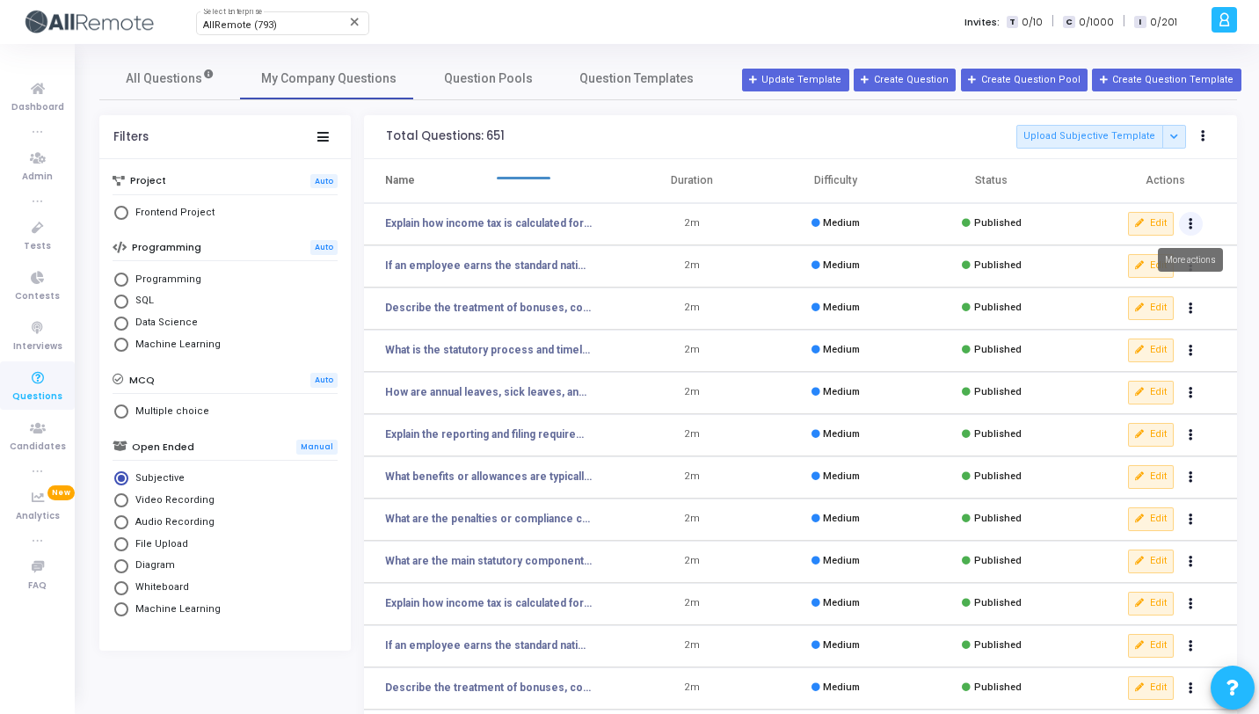
click at [1189, 226] on icon "Actions" at bounding box center [1190, 224] width 4 height 9
click at [1138, 278] on button "delete Delete" at bounding box center [1134, 288] width 135 height 29
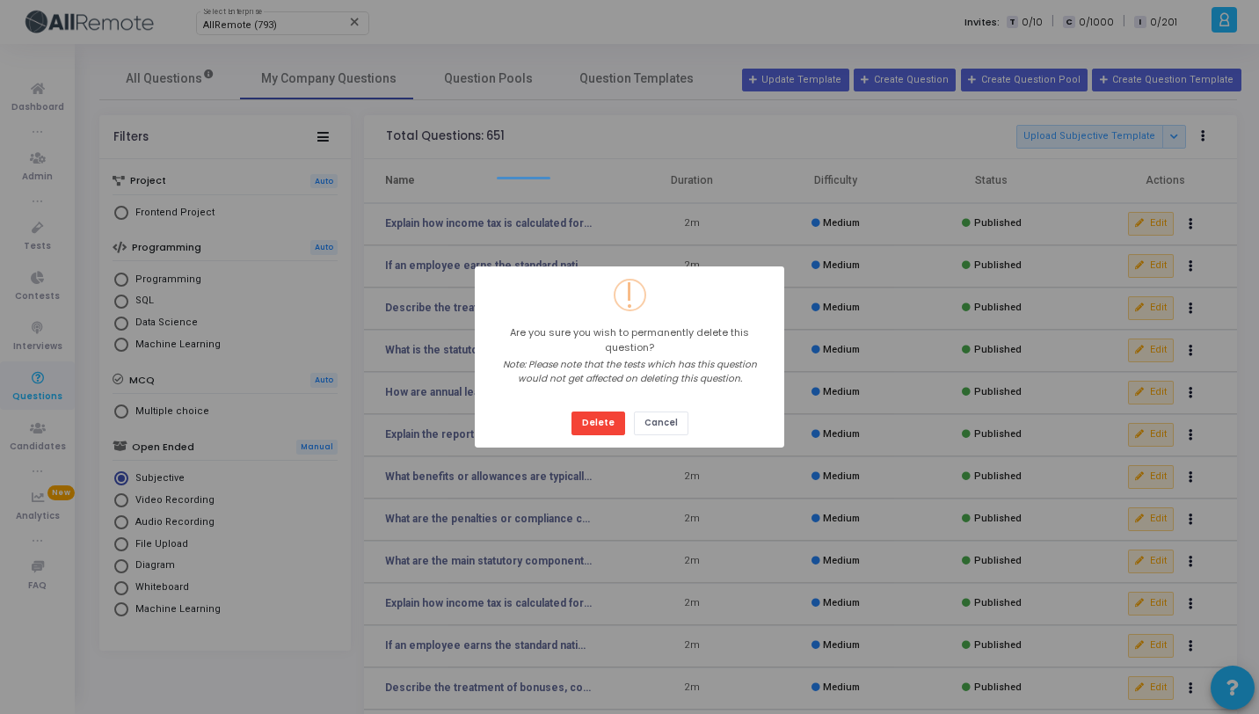
click at [571, 411] on button "Delete" at bounding box center [598, 423] width 54 height 24
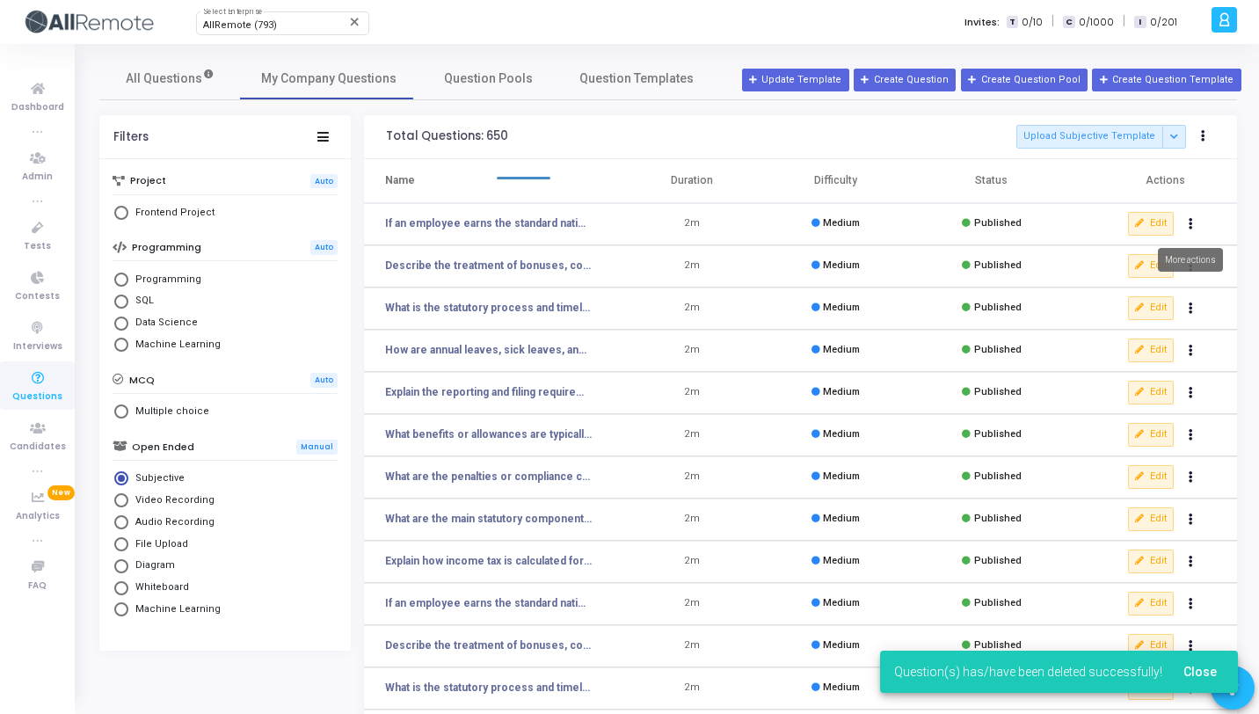
click at [1188, 225] on icon "Actions" at bounding box center [1190, 224] width 4 height 9
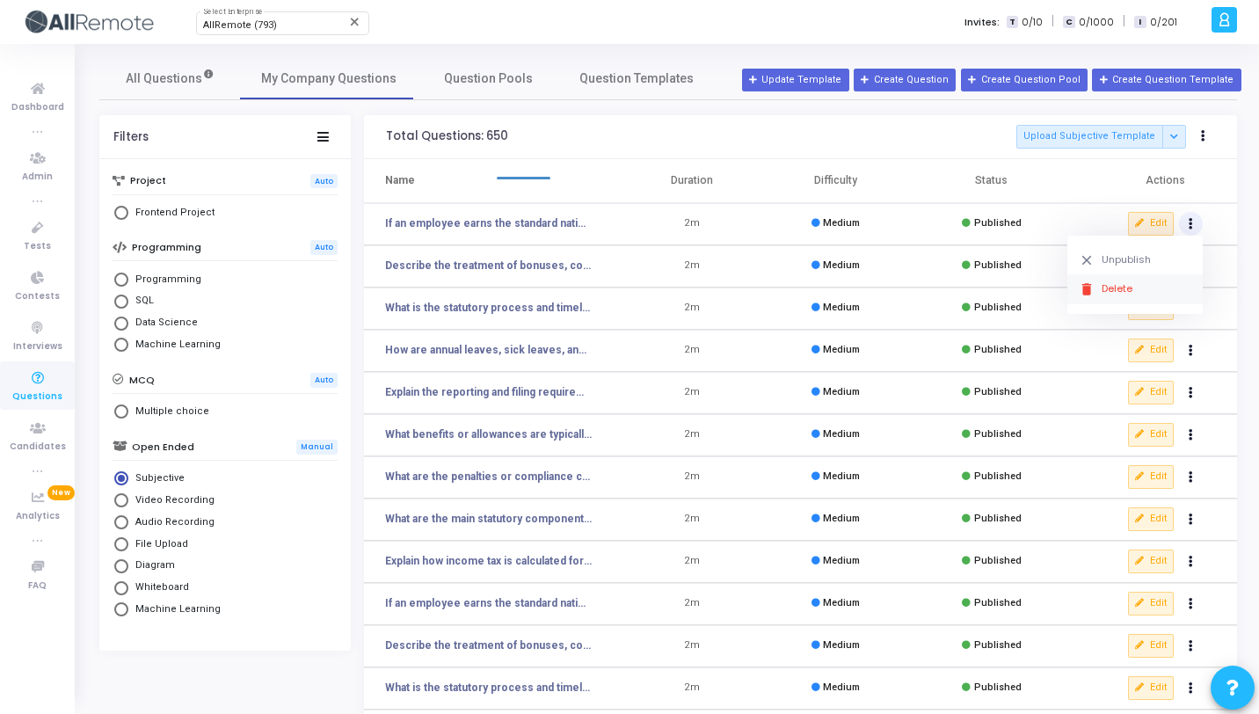
click at [1146, 290] on button "delete Delete" at bounding box center [1134, 288] width 135 height 29
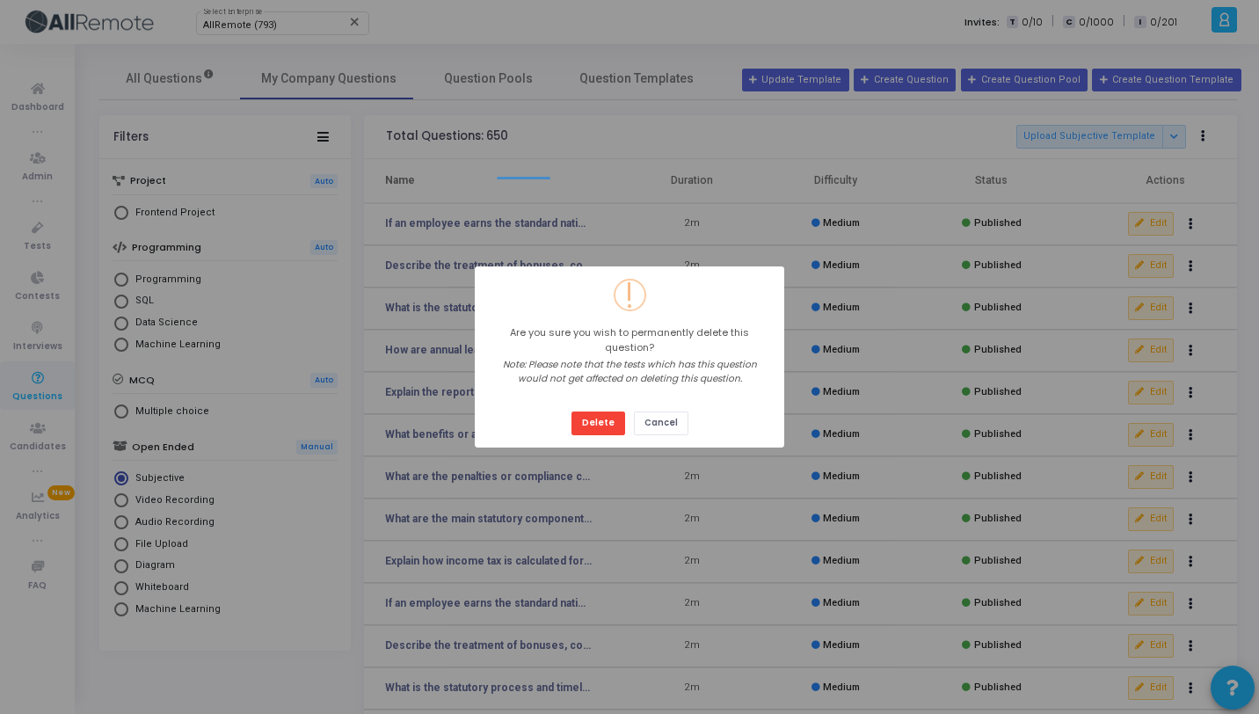
click at [571, 411] on button "Delete" at bounding box center [598, 423] width 54 height 24
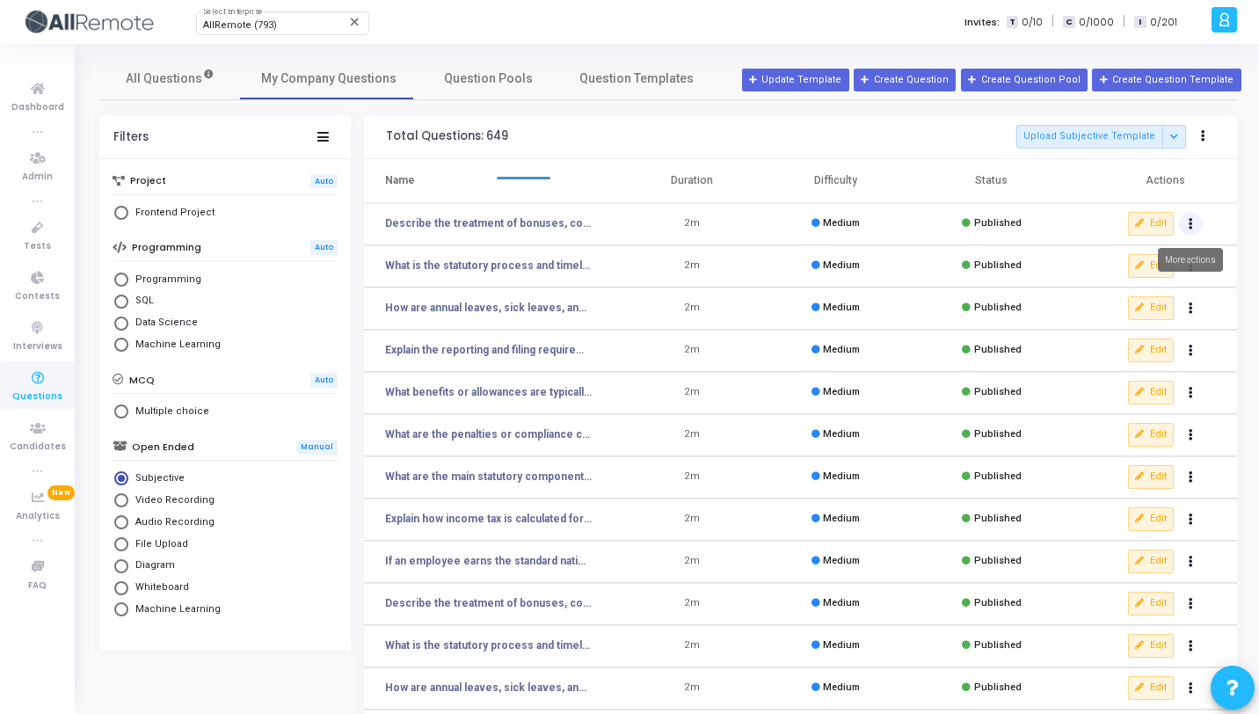
click at [1197, 226] on button "Actions" at bounding box center [1191, 224] width 25 height 25
click at [1130, 284] on button "delete Delete" at bounding box center [1134, 288] width 135 height 29
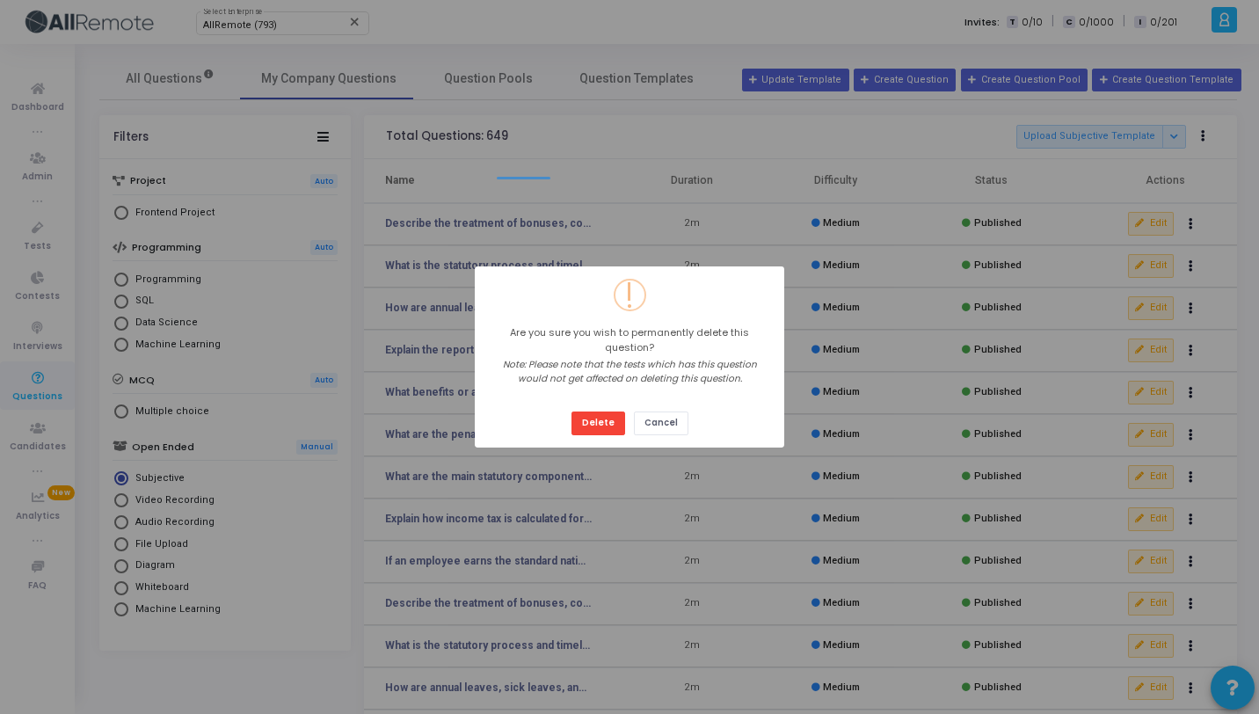
click at [571, 411] on button "Delete" at bounding box center [598, 423] width 54 height 24
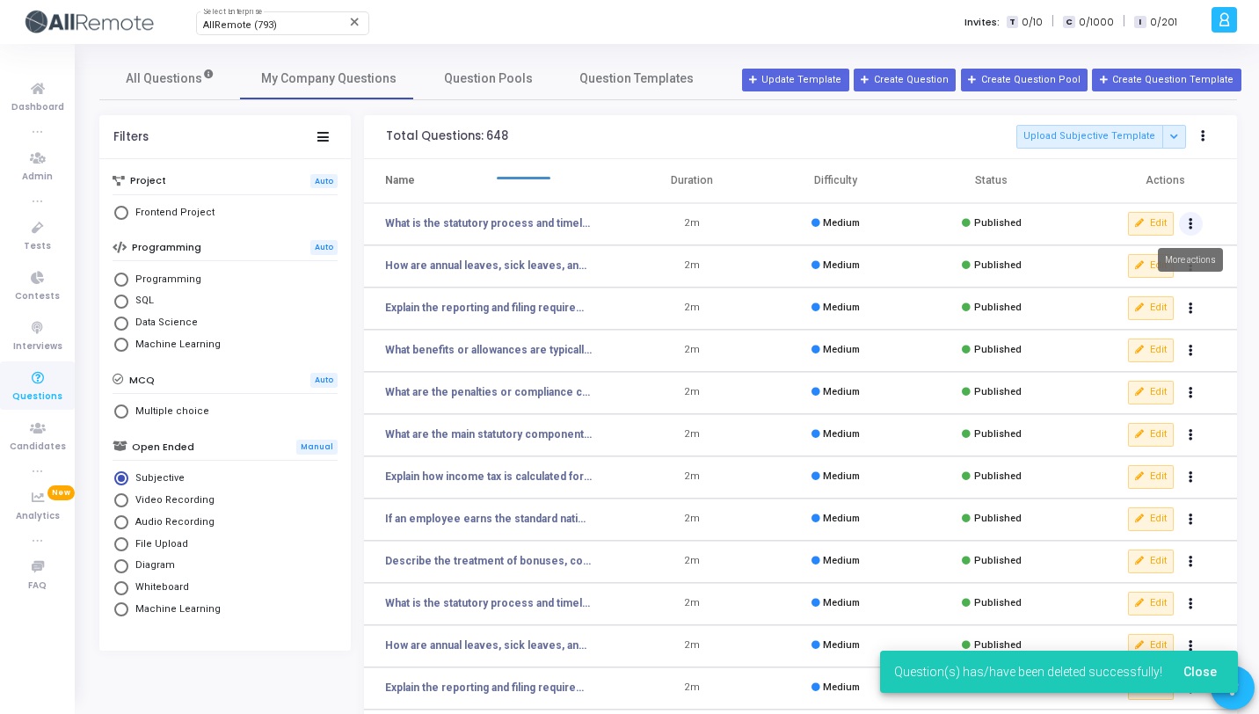
click at [1191, 226] on icon "Actions" at bounding box center [1190, 224] width 4 height 9
click at [1154, 283] on button "delete Delete" at bounding box center [1134, 288] width 135 height 29
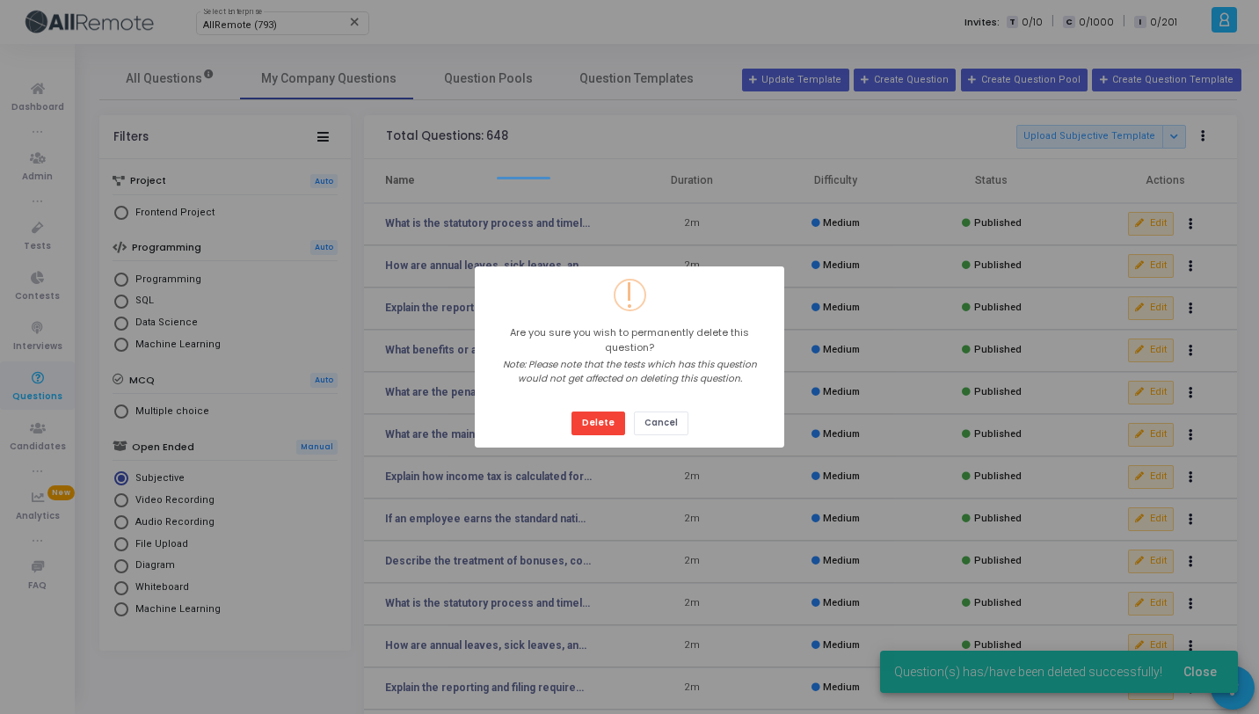
click at [571, 411] on button "Delete" at bounding box center [598, 423] width 54 height 24
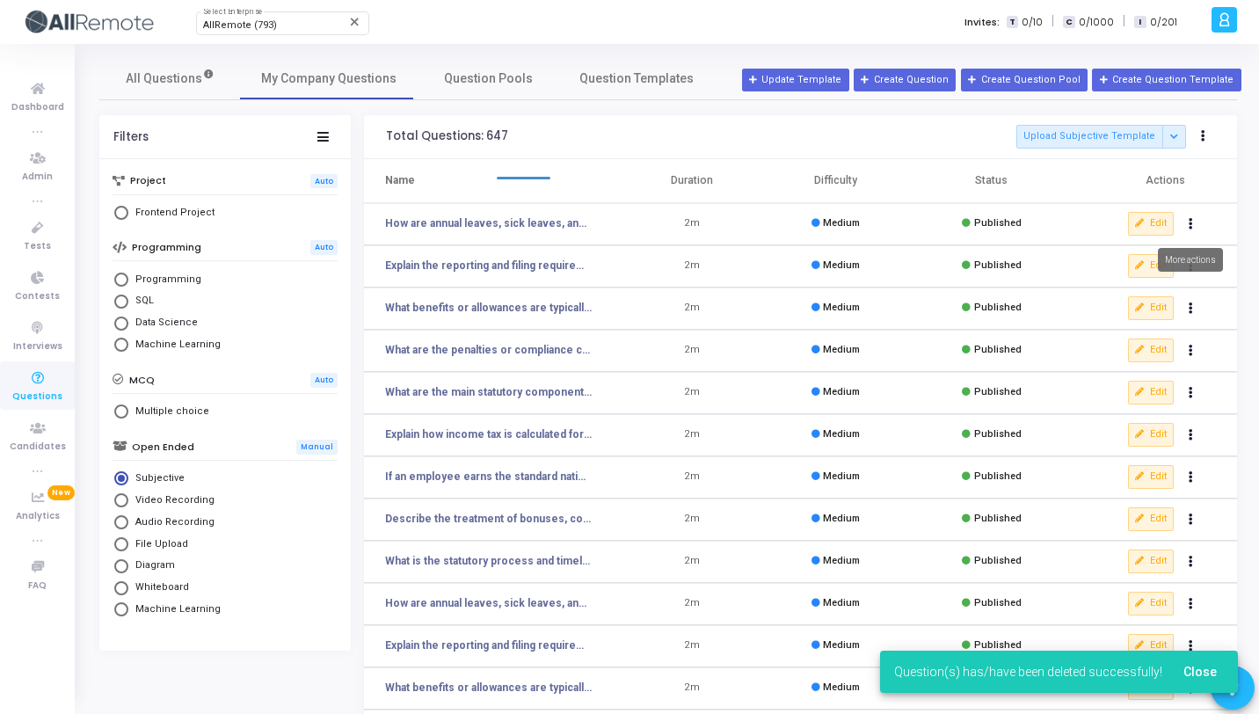
click at [1180, 226] on button "Actions" at bounding box center [1191, 224] width 25 height 25
click at [1153, 288] on button "delete Delete" at bounding box center [1134, 288] width 135 height 29
click at [1198, 225] on button "Actions" at bounding box center [1191, 224] width 25 height 25
click at [1163, 286] on button "delete Delete" at bounding box center [1134, 288] width 135 height 29
click at [1190, 226] on icon "Actions" at bounding box center [1190, 224] width 4 height 9
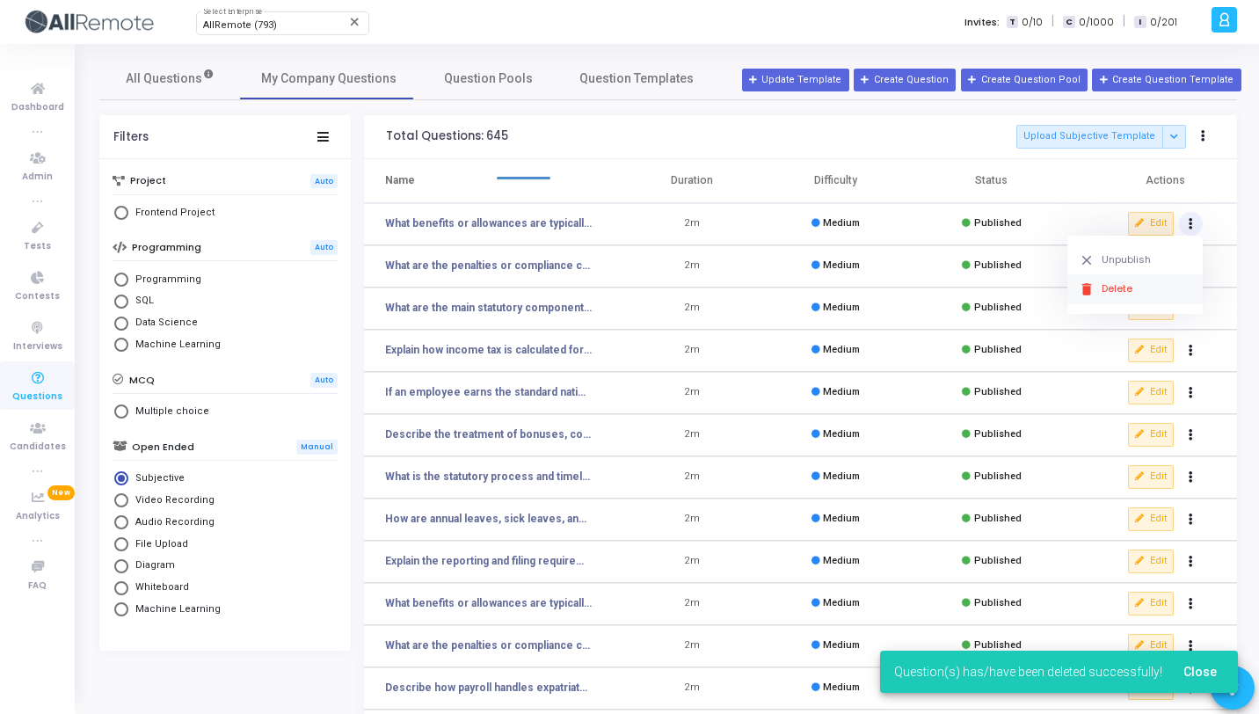
click at [1133, 280] on button "delete Delete" at bounding box center [1134, 288] width 135 height 29
click at [1194, 227] on button "Actions" at bounding box center [1191, 224] width 25 height 25
click at [1151, 292] on button "delete Delete" at bounding box center [1134, 288] width 135 height 29
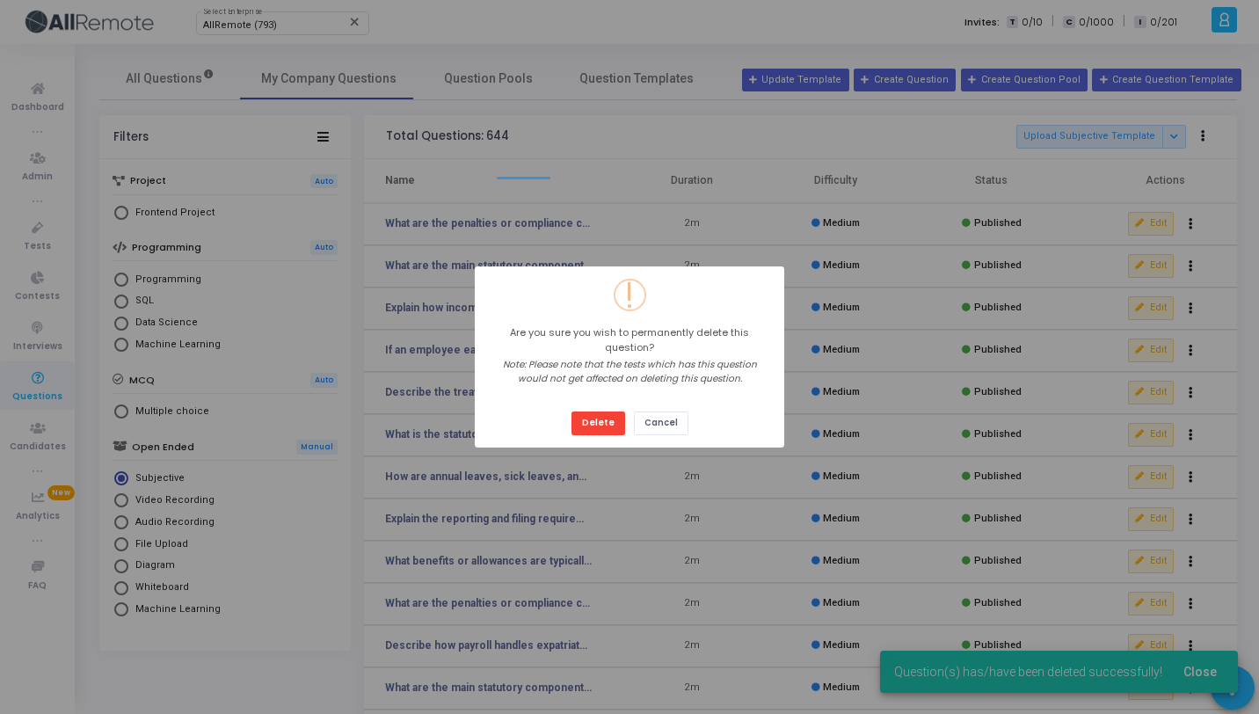
click at [571, 411] on button "Delete" at bounding box center [598, 423] width 54 height 24
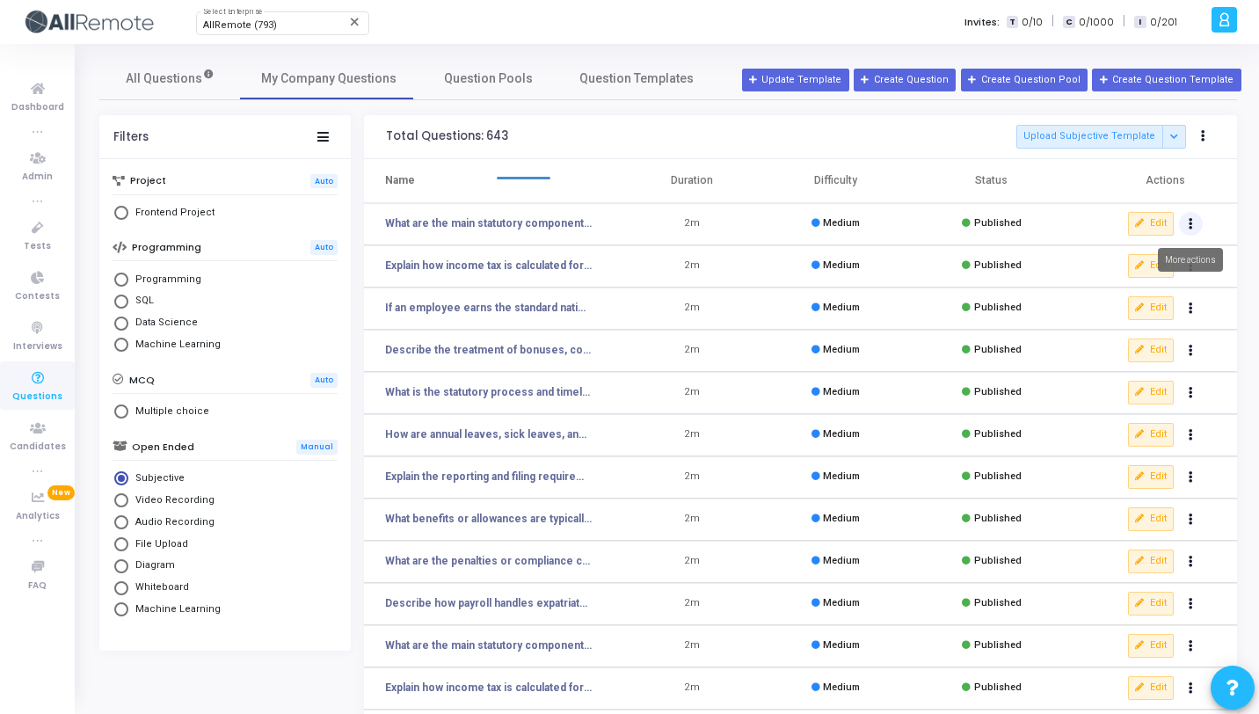
click at [1194, 222] on button "Actions" at bounding box center [1191, 224] width 25 height 25
click at [1141, 290] on button "delete Delete" at bounding box center [1134, 288] width 135 height 29
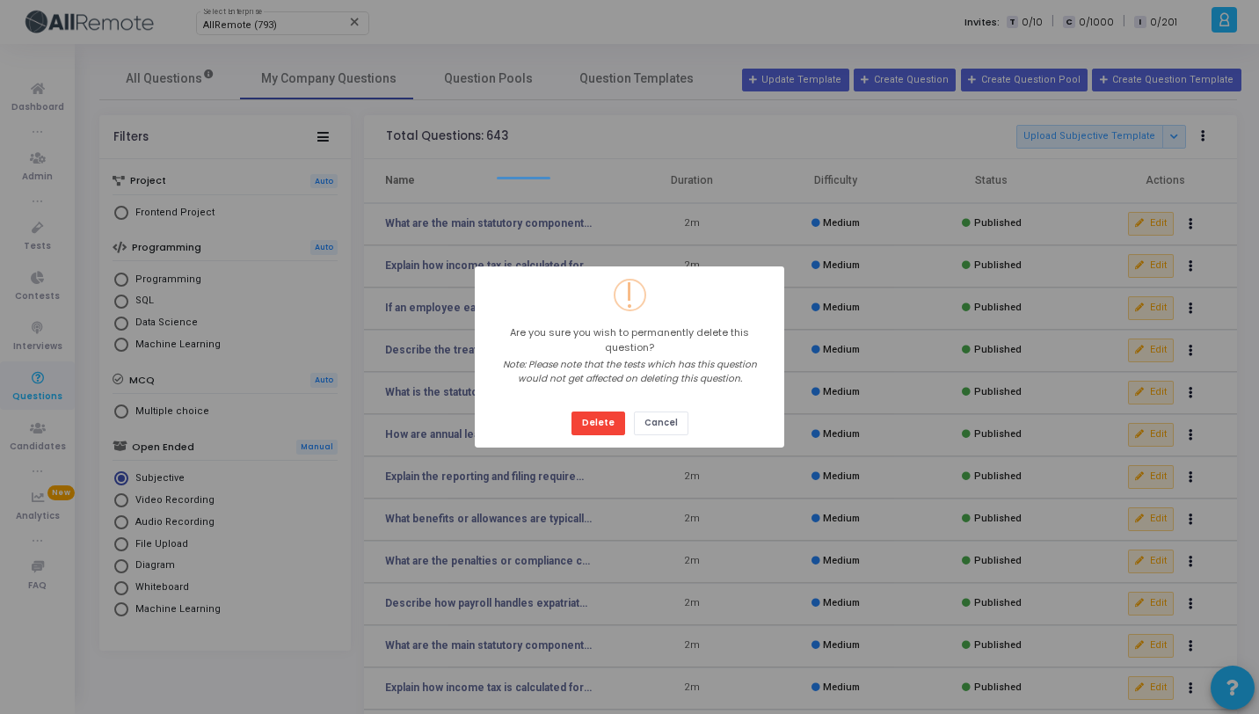
click at [571, 411] on button "Delete" at bounding box center [598, 423] width 54 height 24
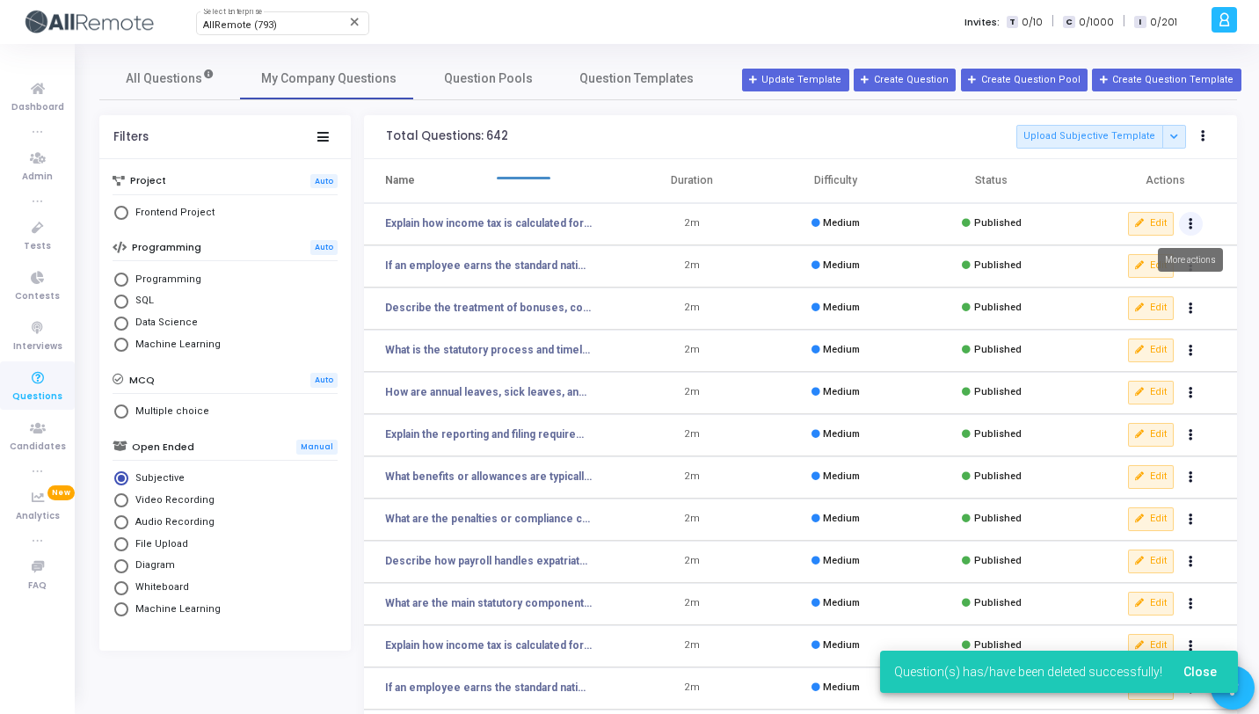
click at [1185, 232] on button "Actions" at bounding box center [1191, 224] width 25 height 25
click at [1133, 286] on button "delete Delete" at bounding box center [1134, 288] width 135 height 29
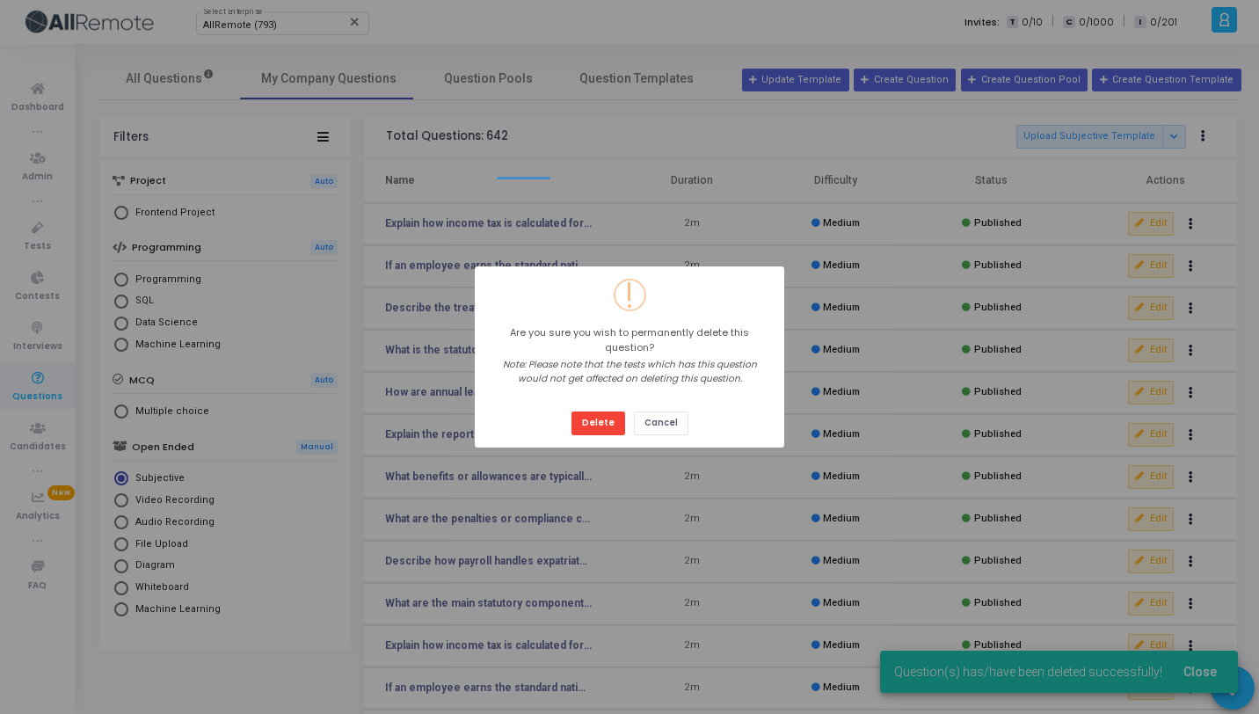
click at [571, 411] on button "Delete" at bounding box center [598, 423] width 54 height 24
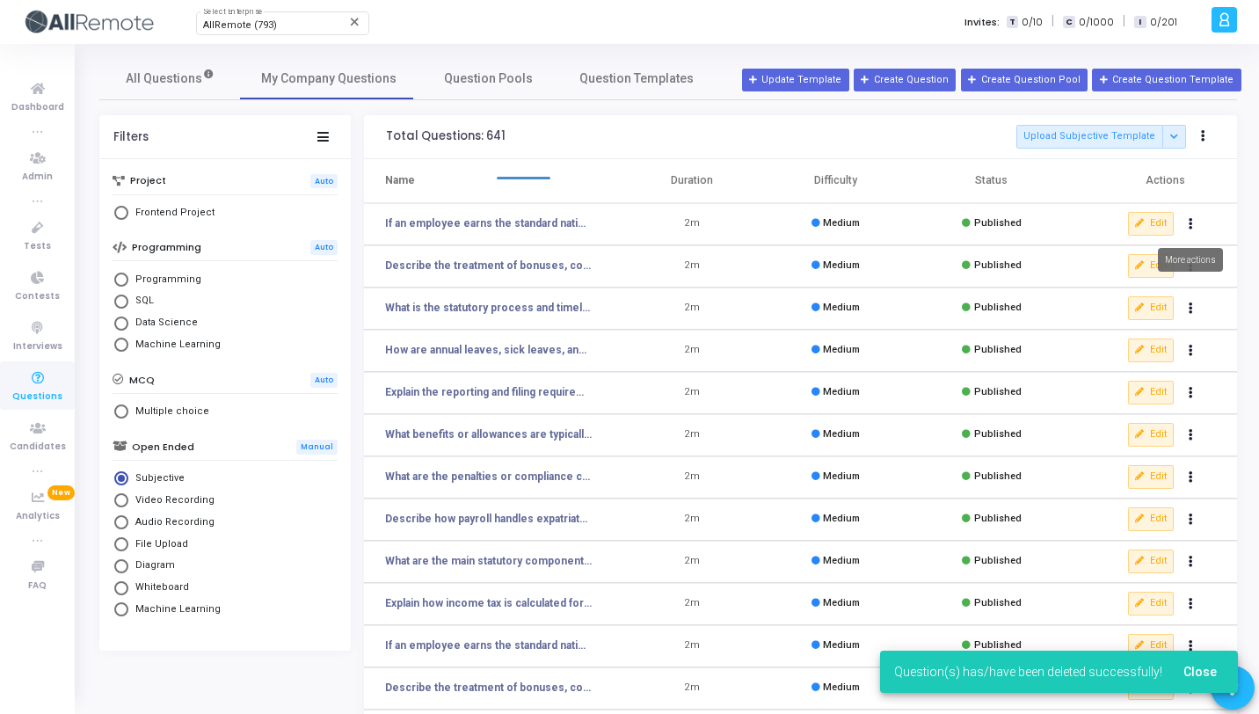
click at [1186, 226] on button "Actions" at bounding box center [1191, 224] width 25 height 25
click at [1141, 292] on button "delete Delete" at bounding box center [1134, 288] width 135 height 29
click at [1196, 228] on button "Actions" at bounding box center [1191, 224] width 25 height 25
click at [1132, 292] on button "delete Delete" at bounding box center [1134, 288] width 135 height 29
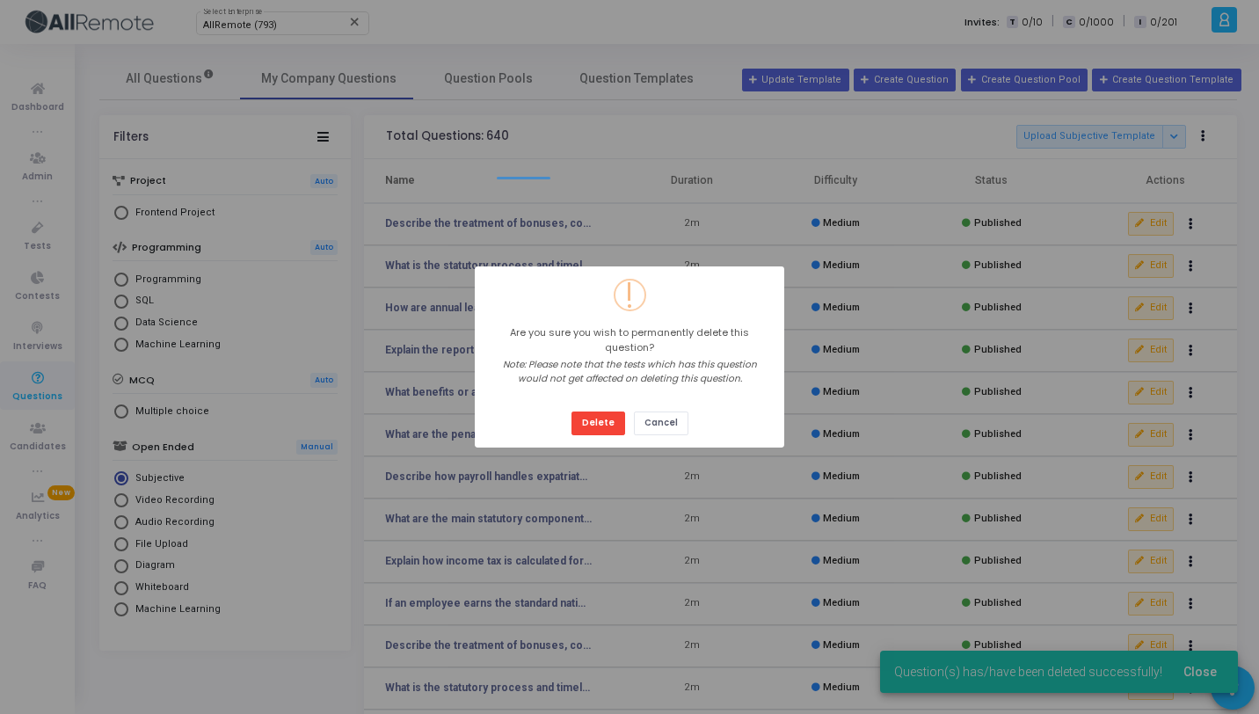
click at [571, 411] on button "Delete" at bounding box center [598, 423] width 54 height 24
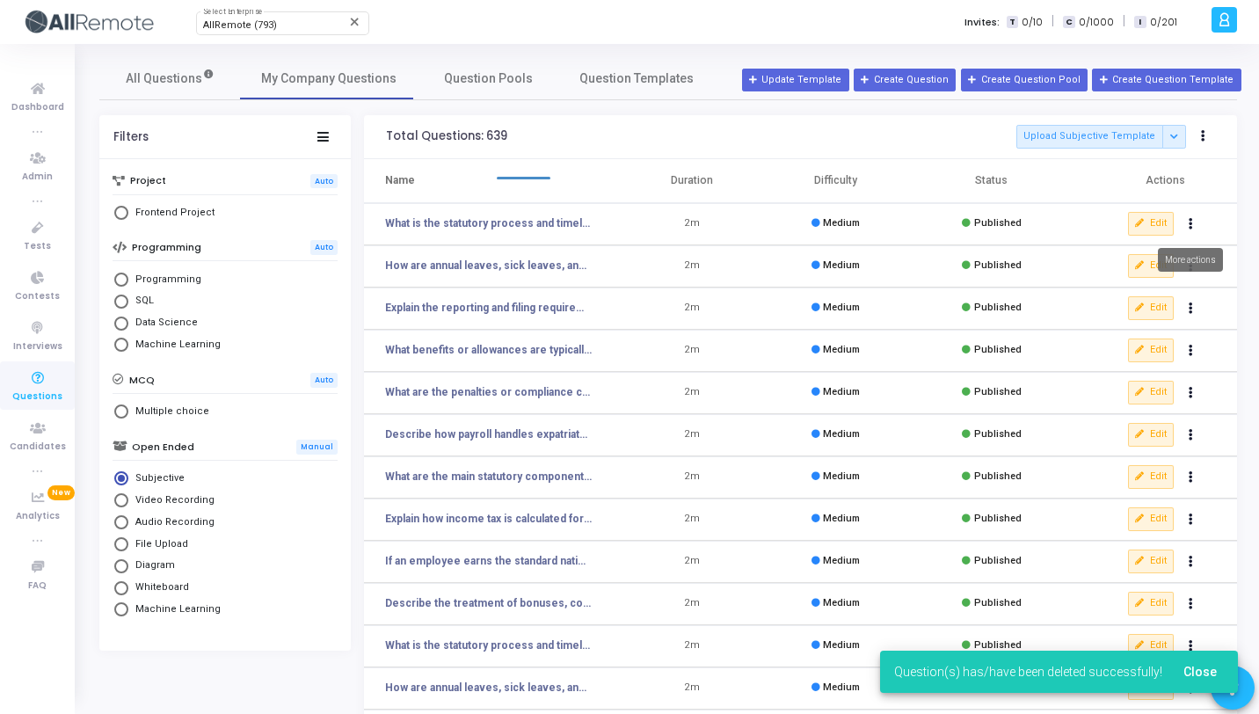
click at [1191, 222] on icon "Actions" at bounding box center [1190, 224] width 4 height 9
click at [1151, 287] on button "delete Delete" at bounding box center [1134, 288] width 135 height 29
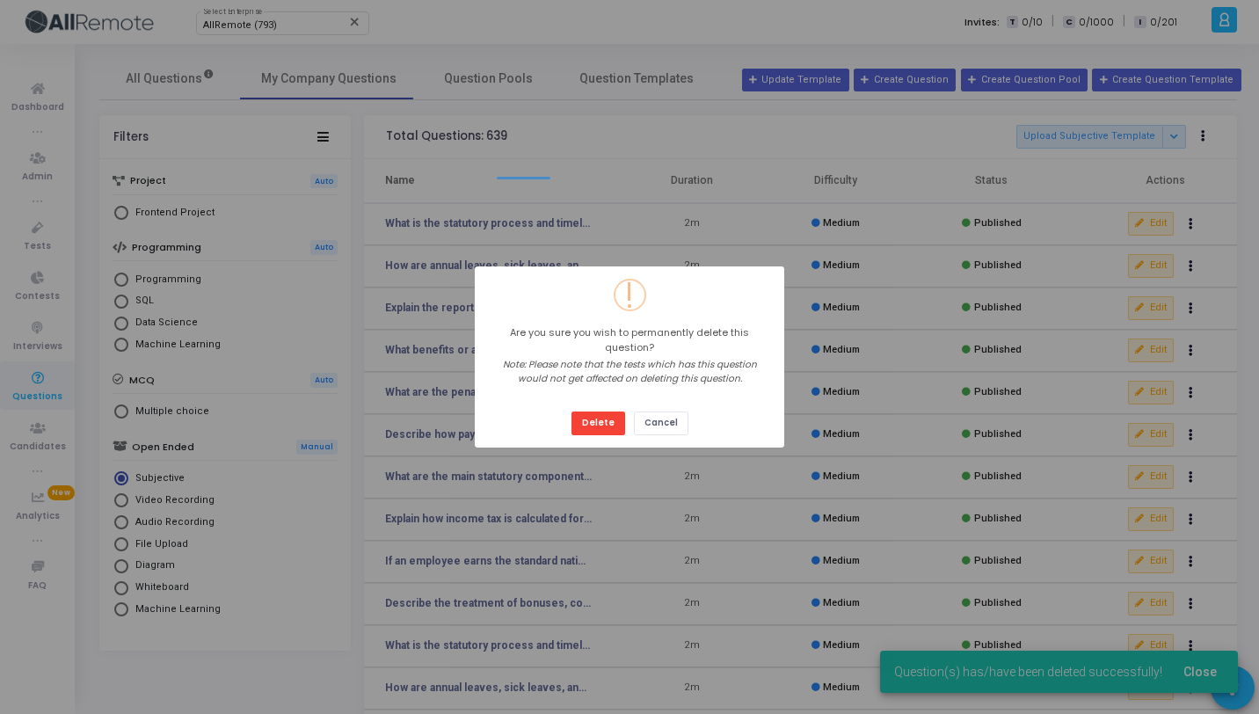
click at [571, 411] on button "Delete" at bounding box center [598, 423] width 54 height 24
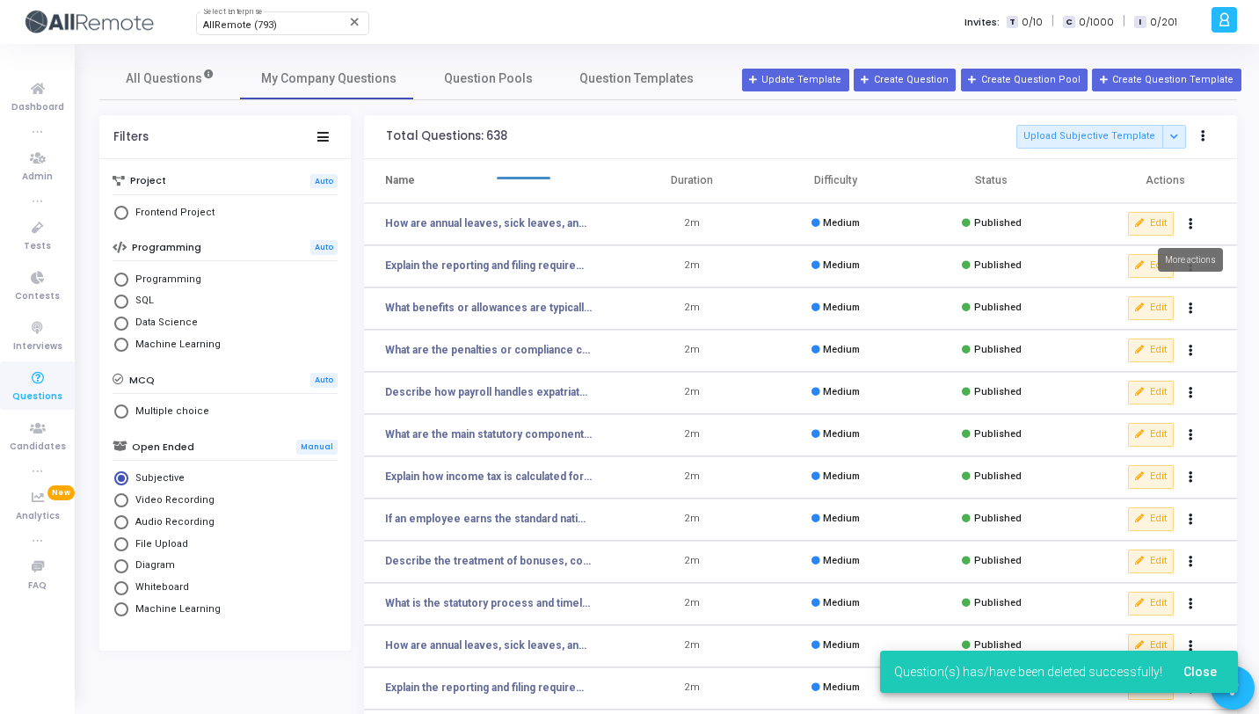
click at [1189, 227] on icon "Actions" at bounding box center [1190, 224] width 4 height 9
click at [1139, 287] on button "delete Delete" at bounding box center [1134, 288] width 135 height 29
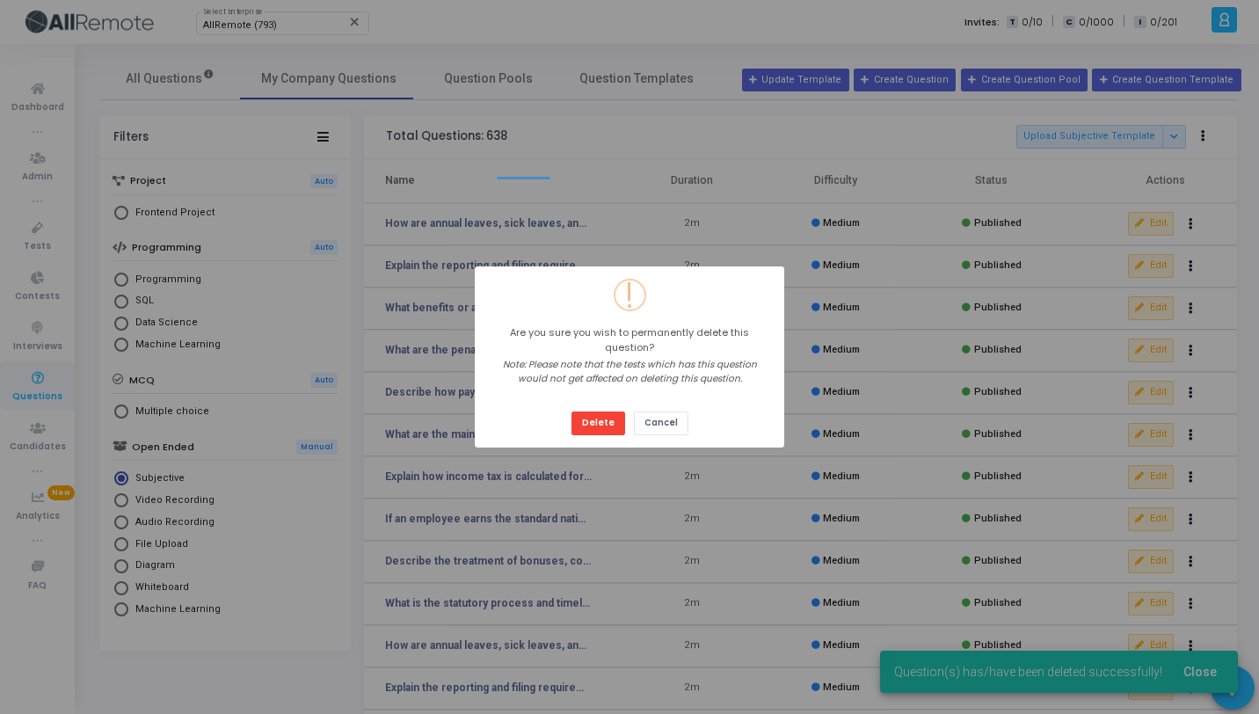
click at [571, 411] on button "Delete" at bounding box center [598, 423] width 54 height 24
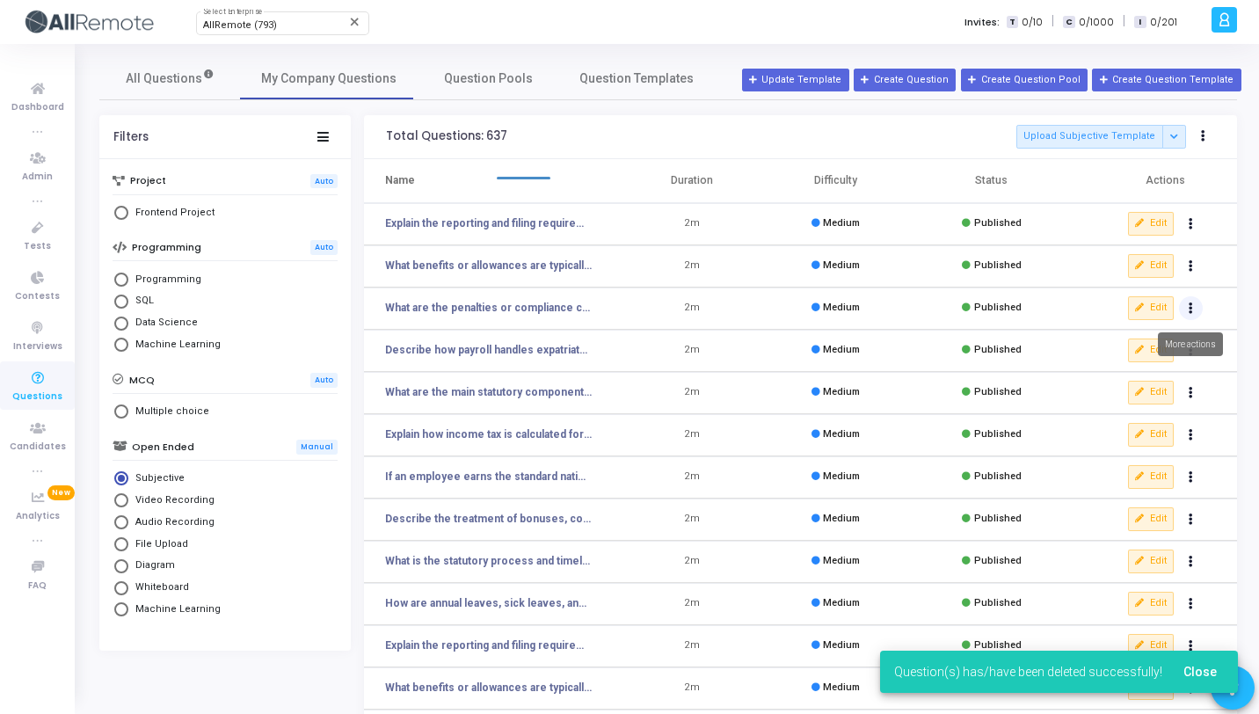
click at [1188, 305] on button "Actions" at bounding box center [1191, 308] width 25 height 25
click at [1115, 381] on button "delete Delete" at bounding box center [1134, 373] width 135 height 29
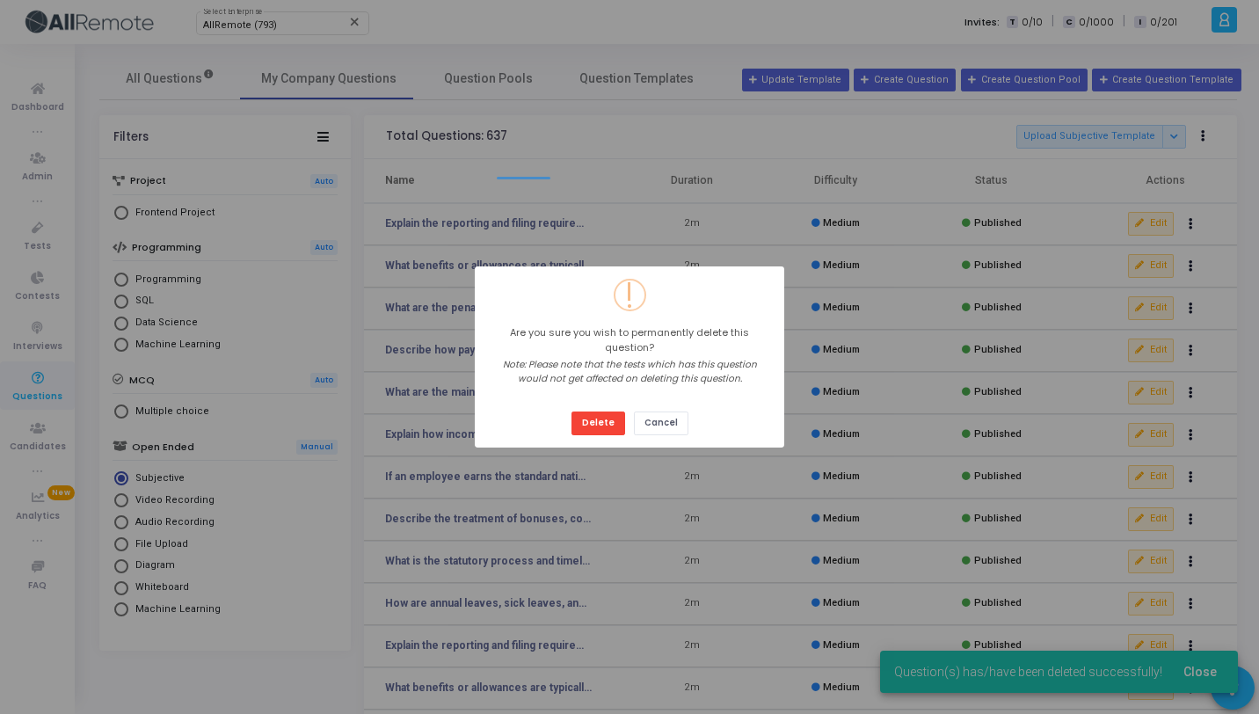
click at [571, 411] on button "Delete" at bounding box center [598, 423] width 54 height 24
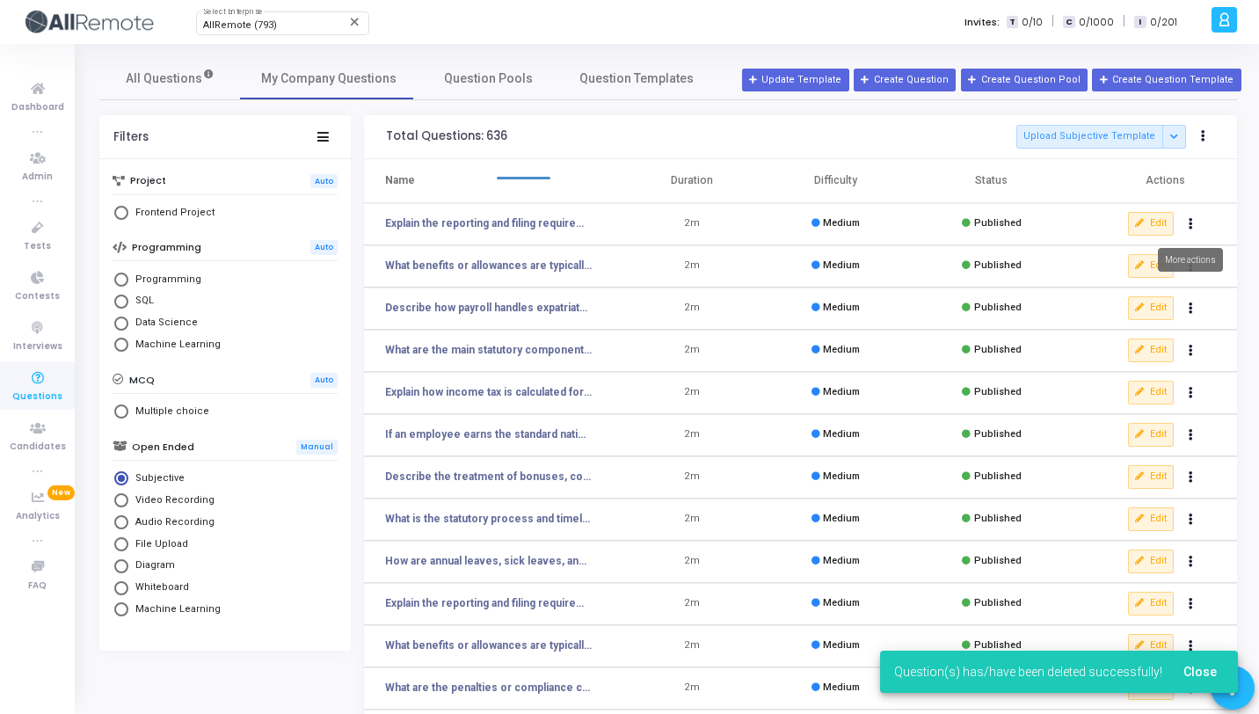
click at [1190, 223] on icon "Actions" at bounding box center [1190, 224] width 4 height 9
click at [1142, 287] on button "delete Delete" at bounding box center [1134, 288] width 135 height 29
click at [1190, 229] on button "Actions" at bounding box center [1191, 224] width 25 height 25
click at [1154, 290] on button "delete Delete" at bounding box center [1134, 288] width 135 height 29
click at [1187, 230] on button "Actions" at bounding box center [1191, 224] width 25 height 25
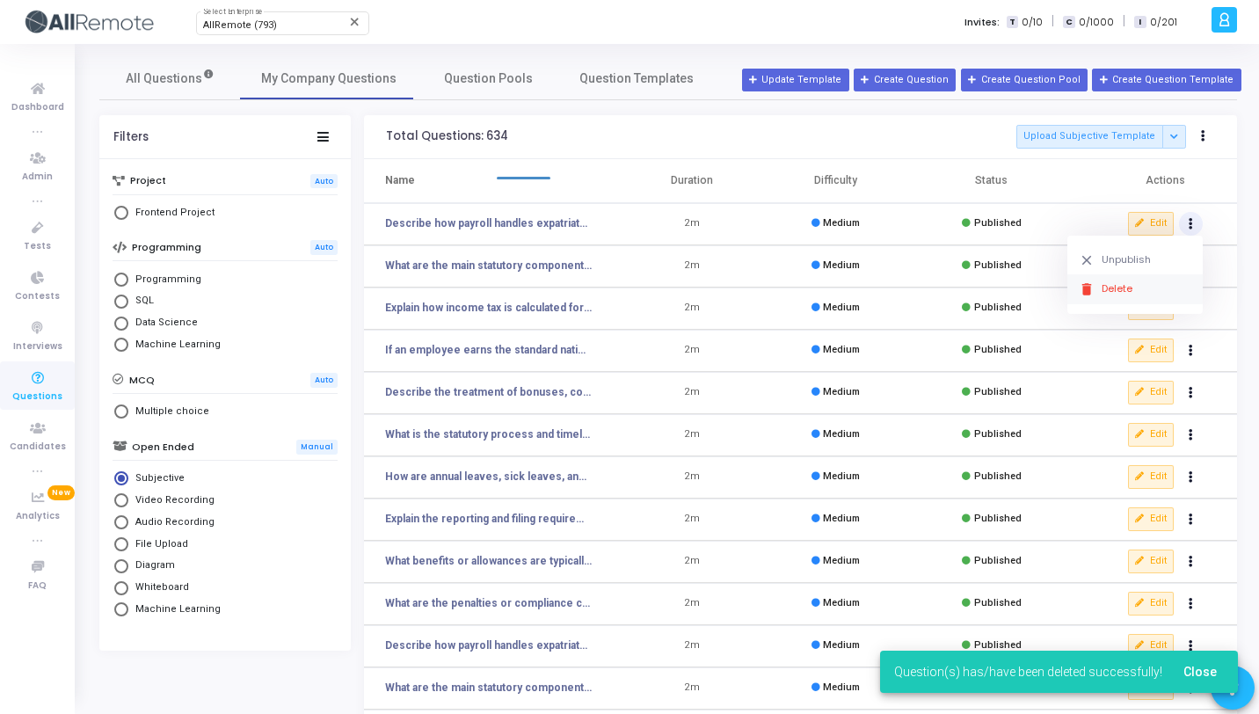
click at [1150, 275] on button "delete Delete" at bounding box center [1134, 288] width 135 height 29
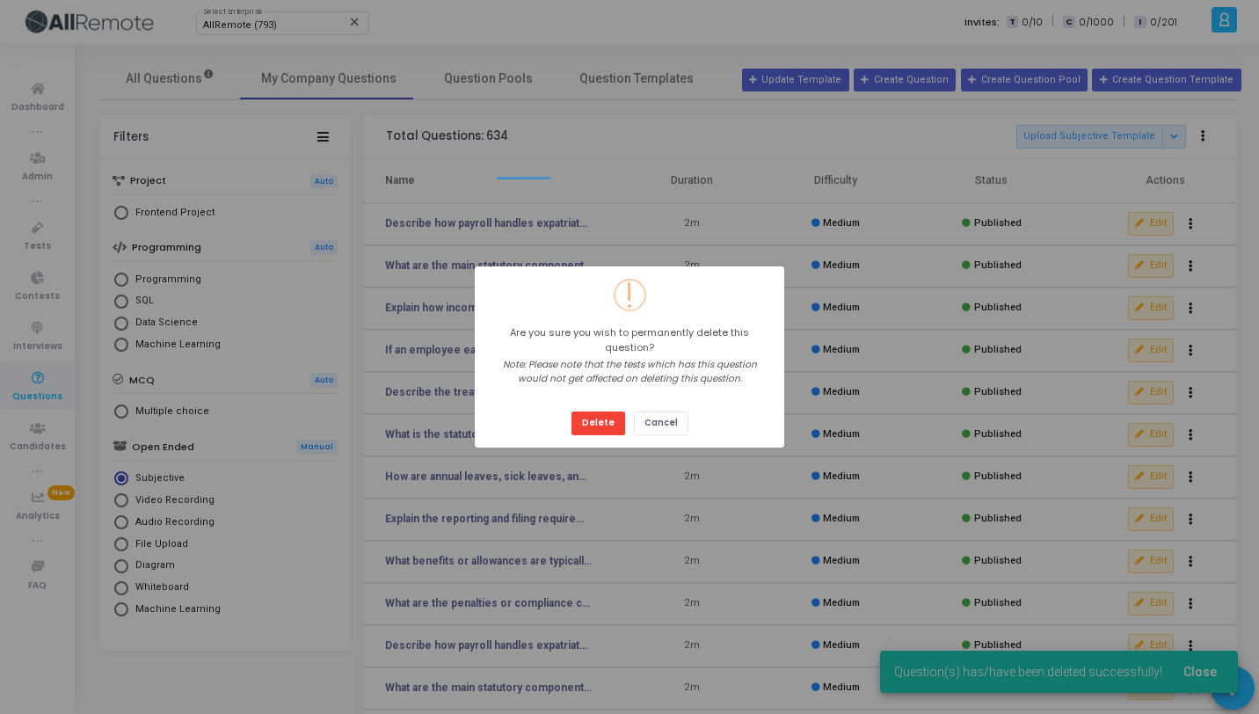
click at [571, 411] on button "Delete" at bounding box center [598, 423] width 54 height 24
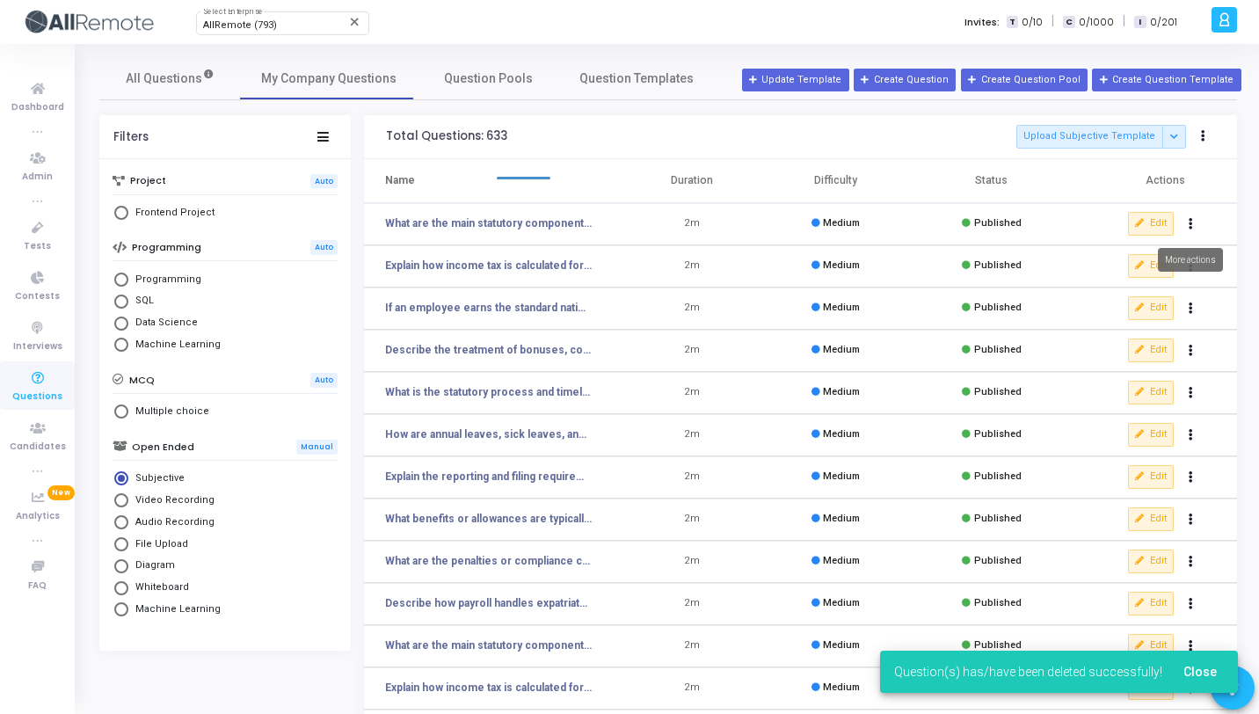
click at [1200, 227] on button "Actions" at bounding box center [1191, 224] width 25 height 25
click at [1126, 289] on button "delete Delete" at bounding box center [1134, 288] width 135 height 29
click at [1191, 229] on button "Actions" at bounding box center [1191, 224] width 25 height 25
click at [1137, 287] on button "delete Delete" at bounding box center [1134, 288] width 135 height 29
click at [1186, 388] on button "Actions" at bounding box center [1191, 393] width 25 height 25
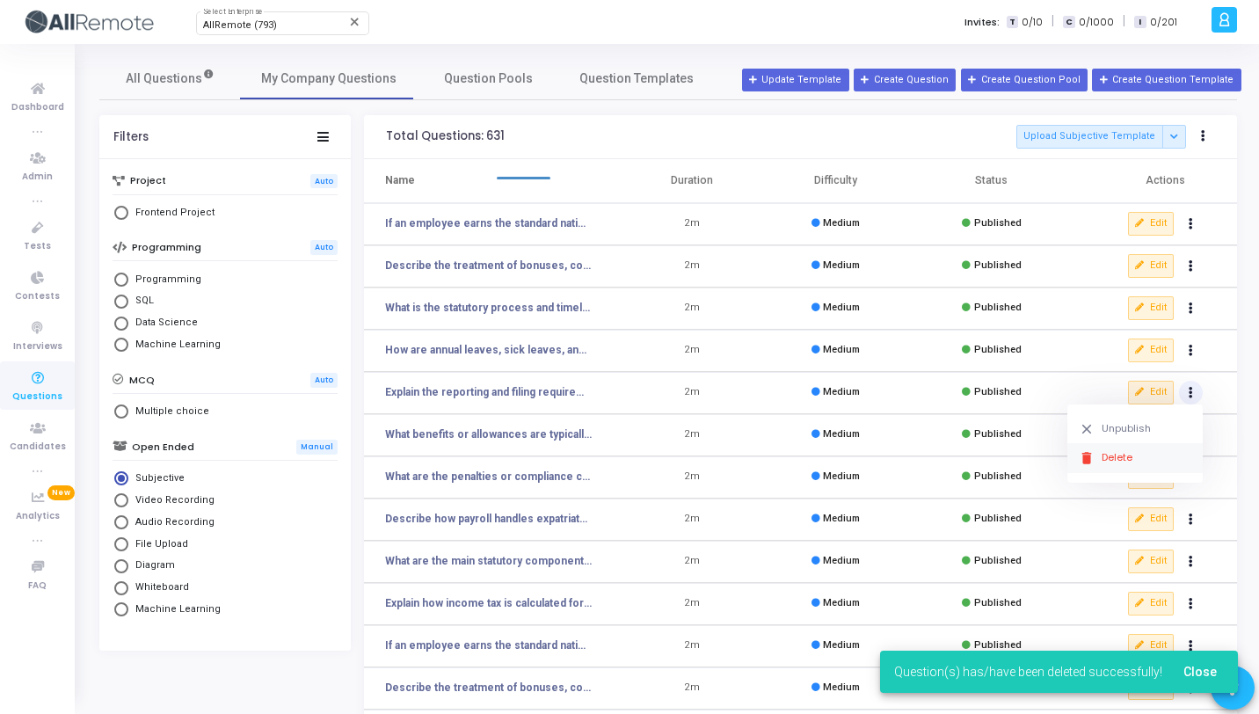
click at [1140, 447] on button "delete Delete" at bounding box center [1134, 457] width 135 height 29
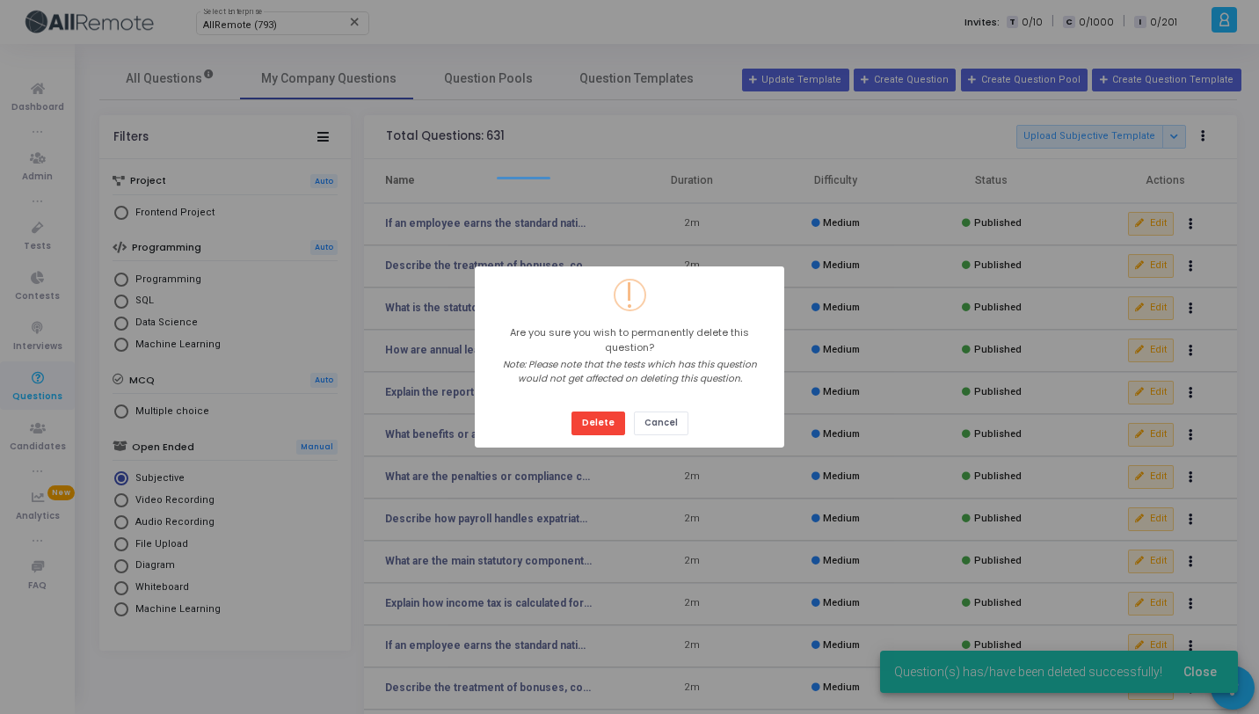
click at [571, 411] on button "Delete" at bounding box center [598, 423] width 54 height 24
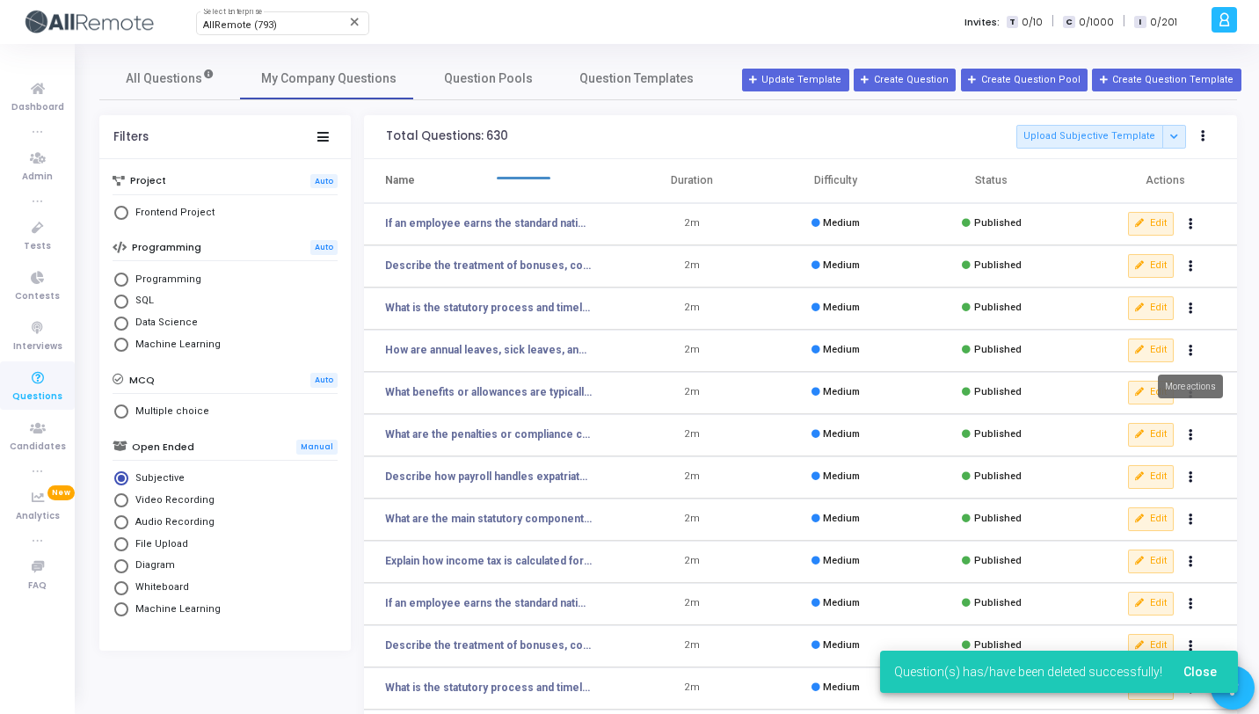
click at [1188, 348] on icon "Actions" at bounding box center [1190, 350] width 4 height 9
click at [1115, 412] on button "delete Delete" at bounding box center [1134, 415] width 135 height 29
click at [1190, 307] on icon "Actions" at bounding box center [1190, 308] width 4 height 9
click at [1155, 368] on button "delete Delete" at bounding box center [1134, 373] width 135 height 29
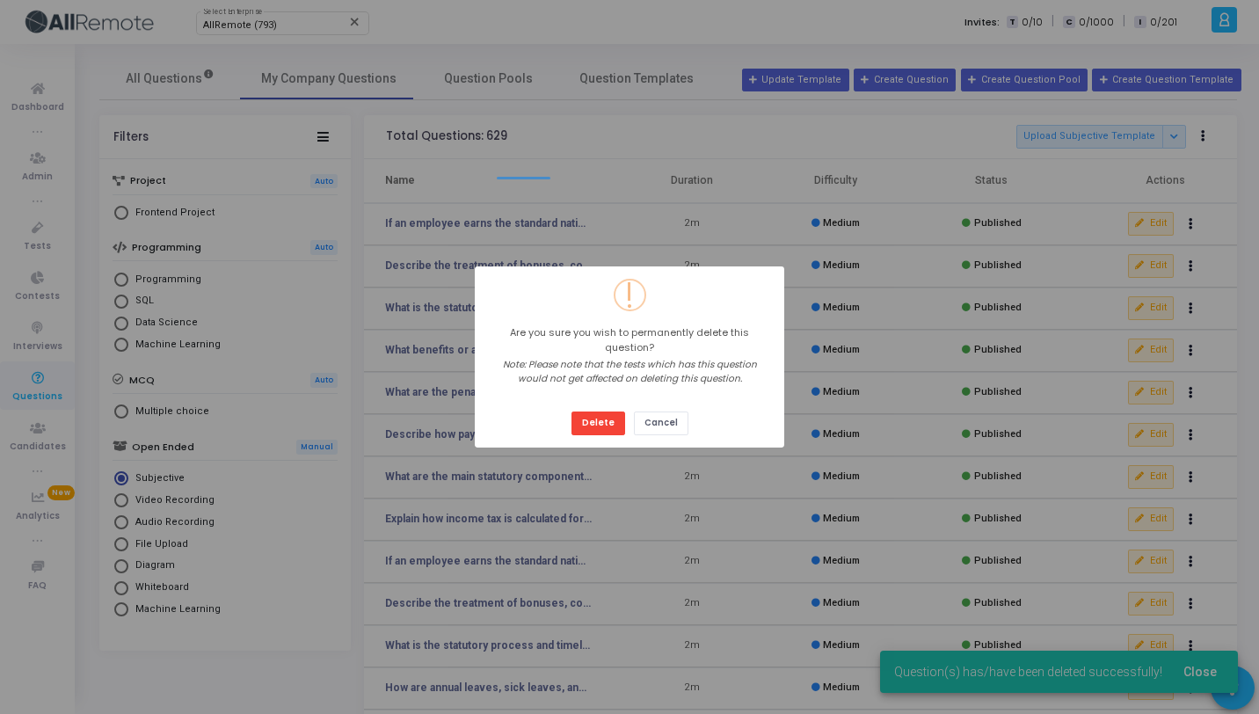
click at [571, 411] on button "Delete" at bounding box center [598, 423] width 54 height 24
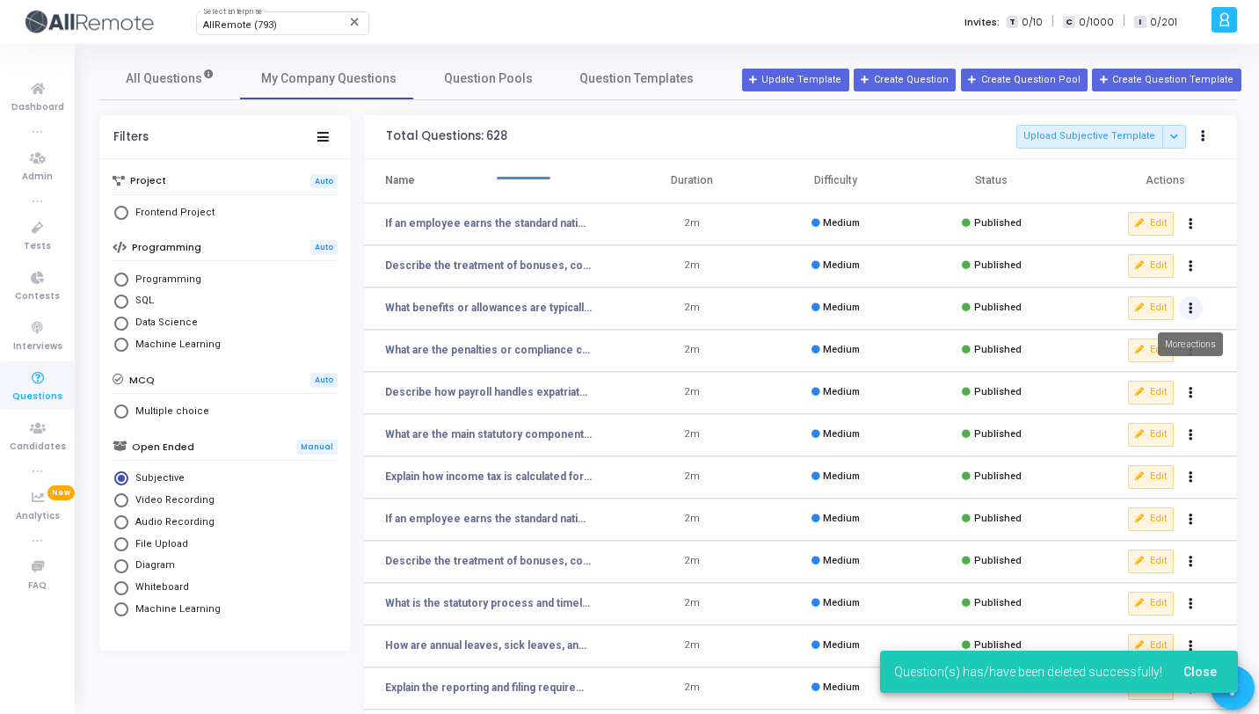
click at [1195, 309] on button "Actions" at bounding box center [1191, 308] width 25 height 25
click at [1165, 364] on button "delete Delete" at bounding box center [1134, 373] width 135 height 29
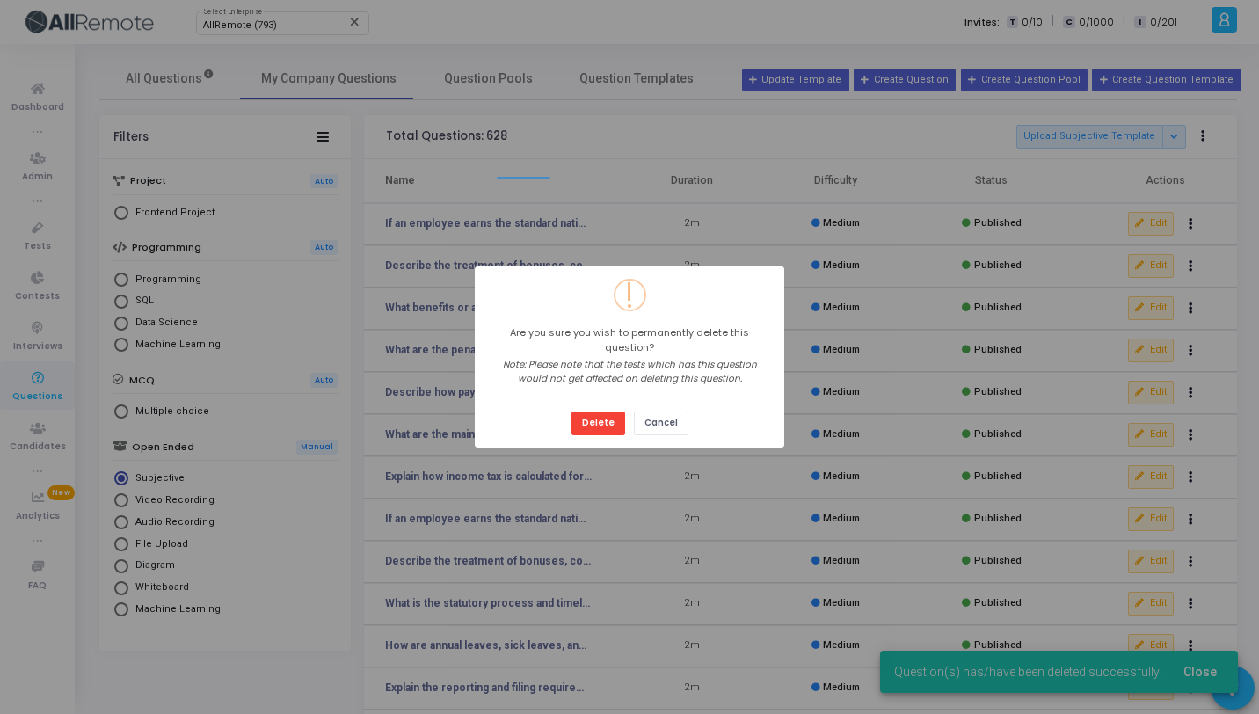
click at [571, 411] on button "Delete" at bounding box center [598, 423] width 54 height 24
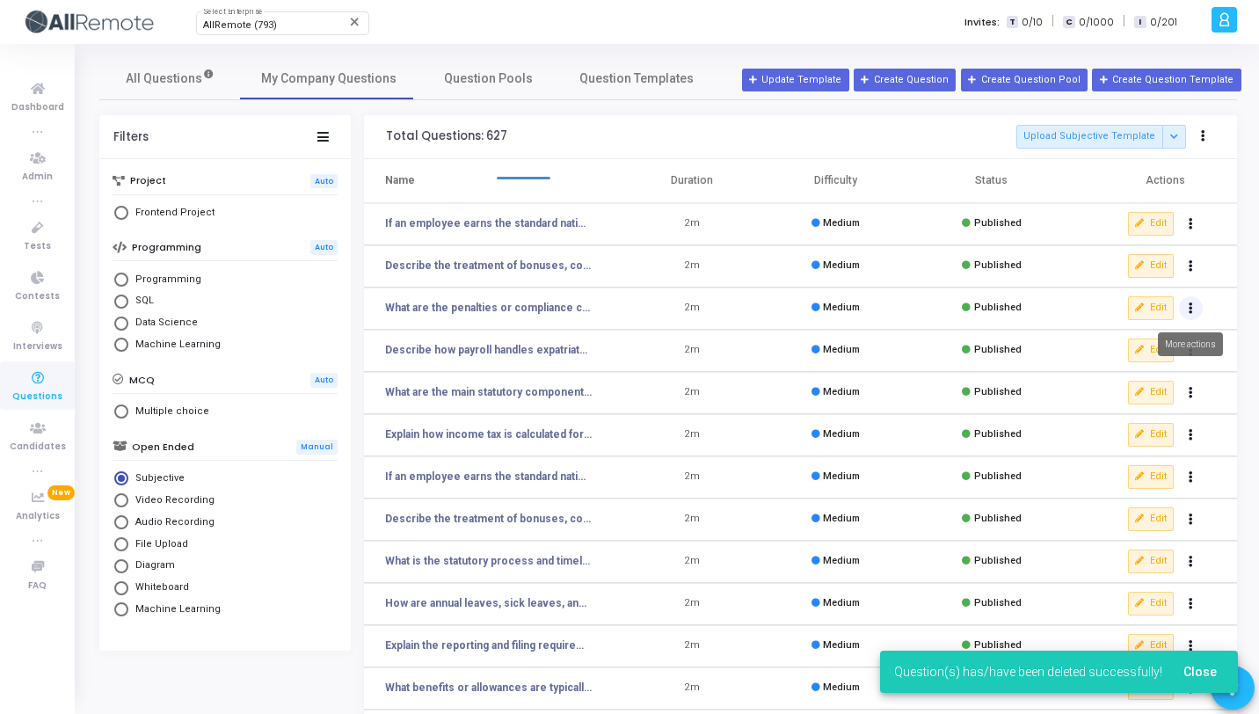
click at [1200, 309] on button "Actions" at bounding box center [1191, 308] width 25 height 25
click at [1155, 364] on button "delete Delete" at bounding box center [1134, 373] width 135 height 29
click at [1193, 299] on button "Actions" at bounding box center [1191, 308] width 25 height 25
click at [1135, 369] on button "delete Delete" at bounding box center [1134, 373] width 135 height 29
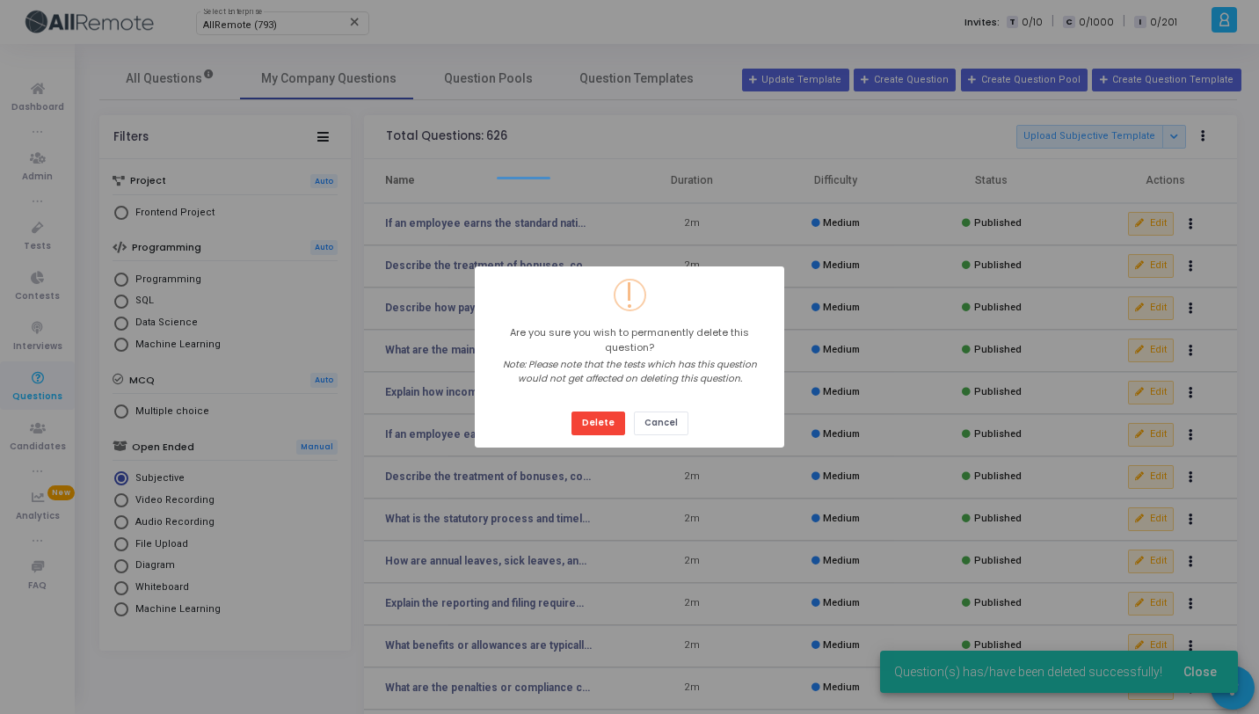
click at [571, 411] on button "Delete" at bounding box center [598, 423] width 54 height 24
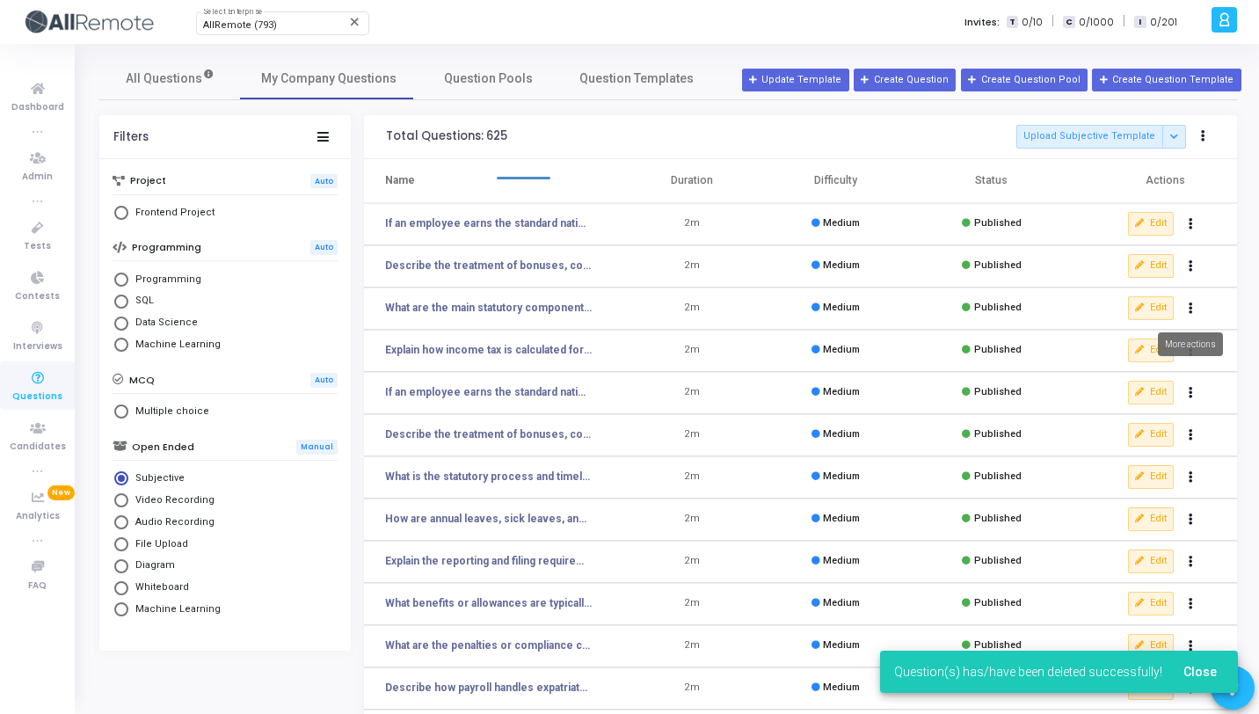
click at [1188, 304] on icon "Actions" at bounding box center [1190, 308] width 4 height 9
click at [1119, 363] on button "delete Delete" at bounding box center [1134, 373] width 135 height 29
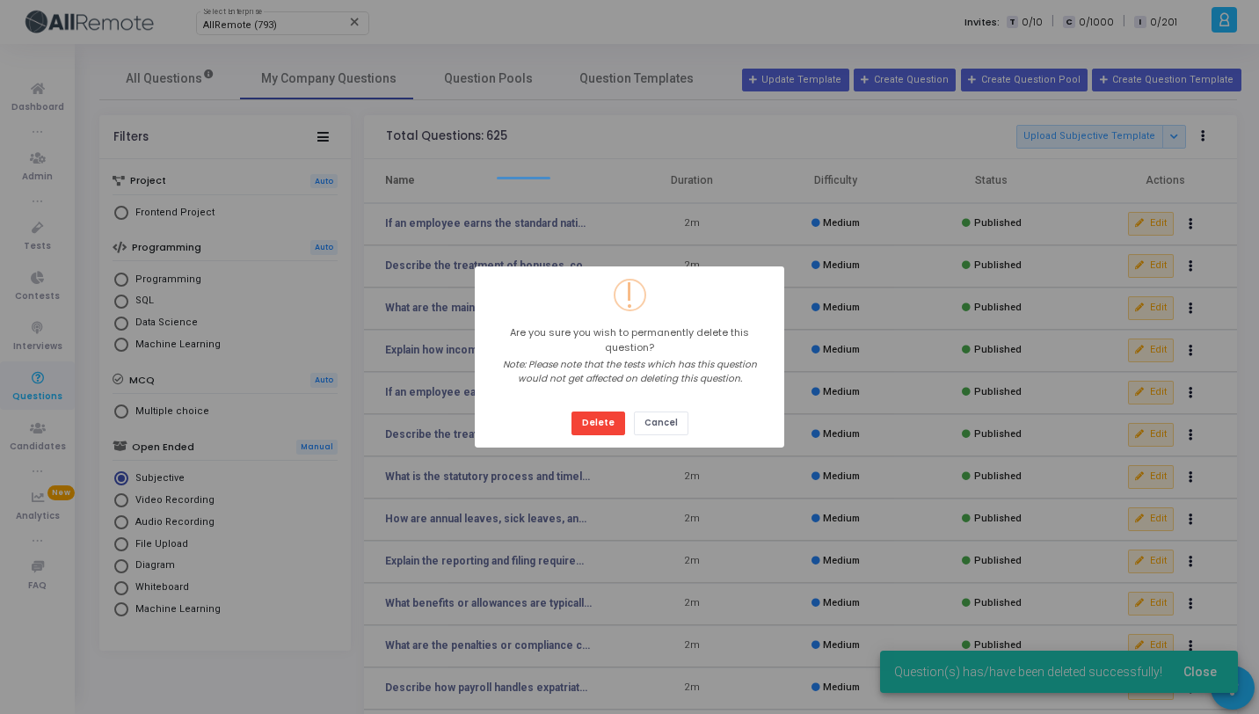
click at [571, 411] on button "Delete" at bounding box center [598, 423] width 54 height 24
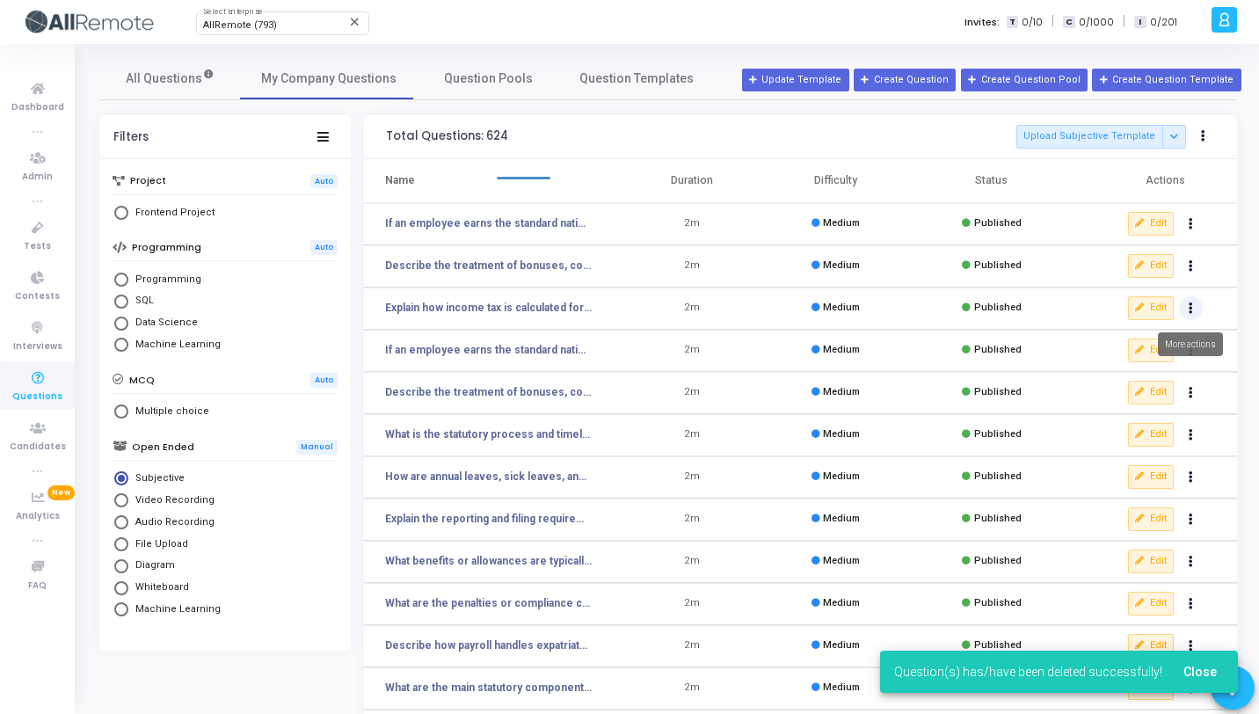
click at [1195, 308] on button "Actions" at bounding box center [1191, 308] width 25 height 25
click at [1149, 376] on button "delete Delete" at bounding box center [1134, 373] width 135 height 29
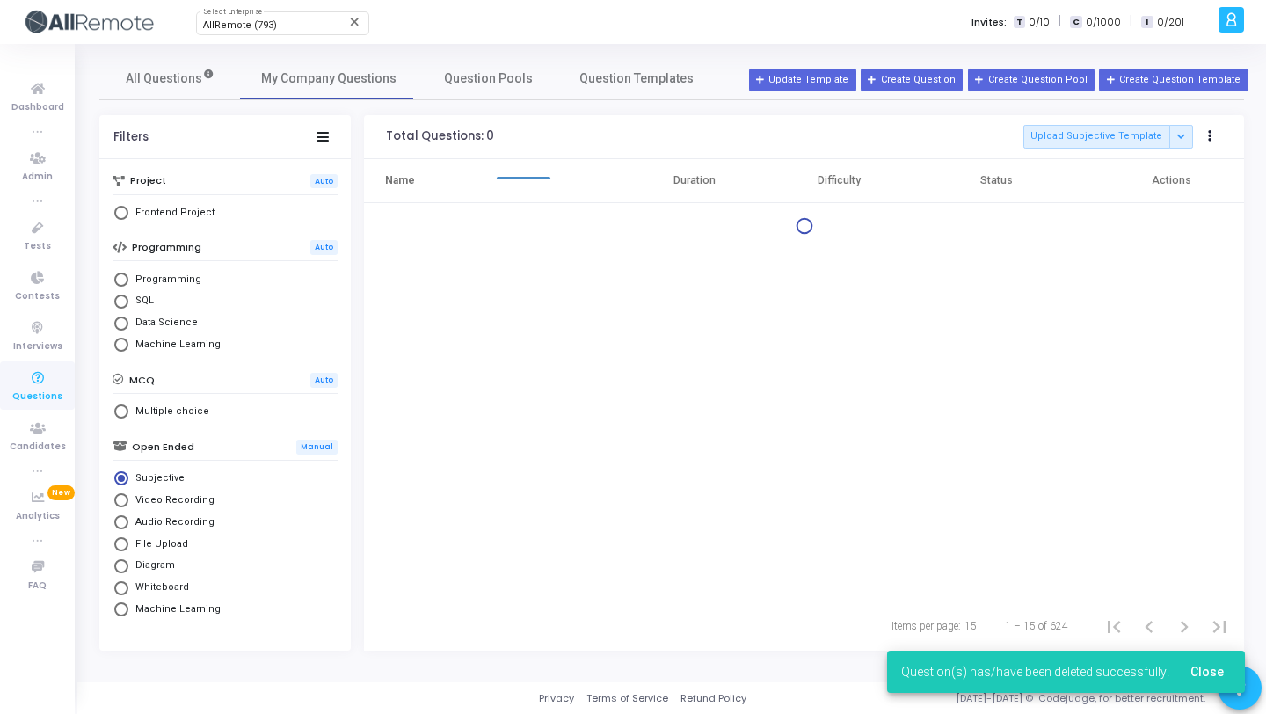
click at [1192, 307] on div "Name Duration Difficulty Status Actions" at bounding box center [804, 380] width 880 height 442
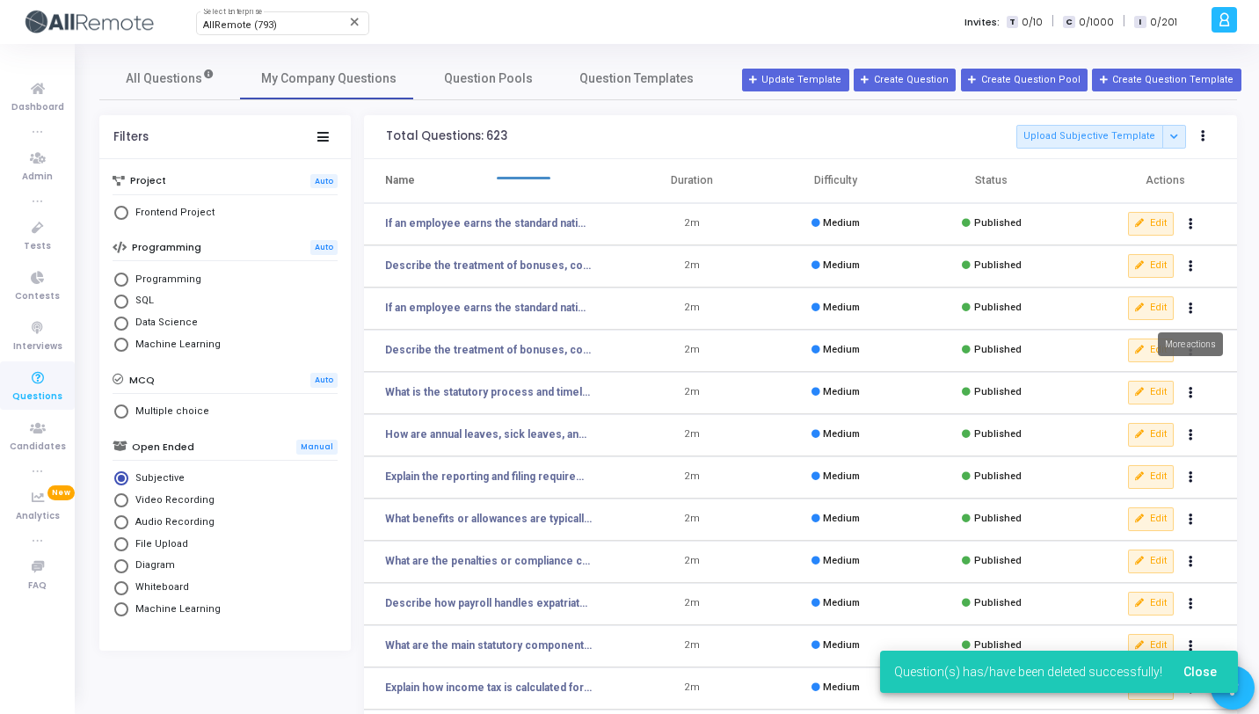
click at [1192, 307] on icon "Actions" at bounding box center [1190, 308] width 4 height 9
click at [1135, 363] on button "delete Delete" at bounding box center [1134, 373] width 135 height 29
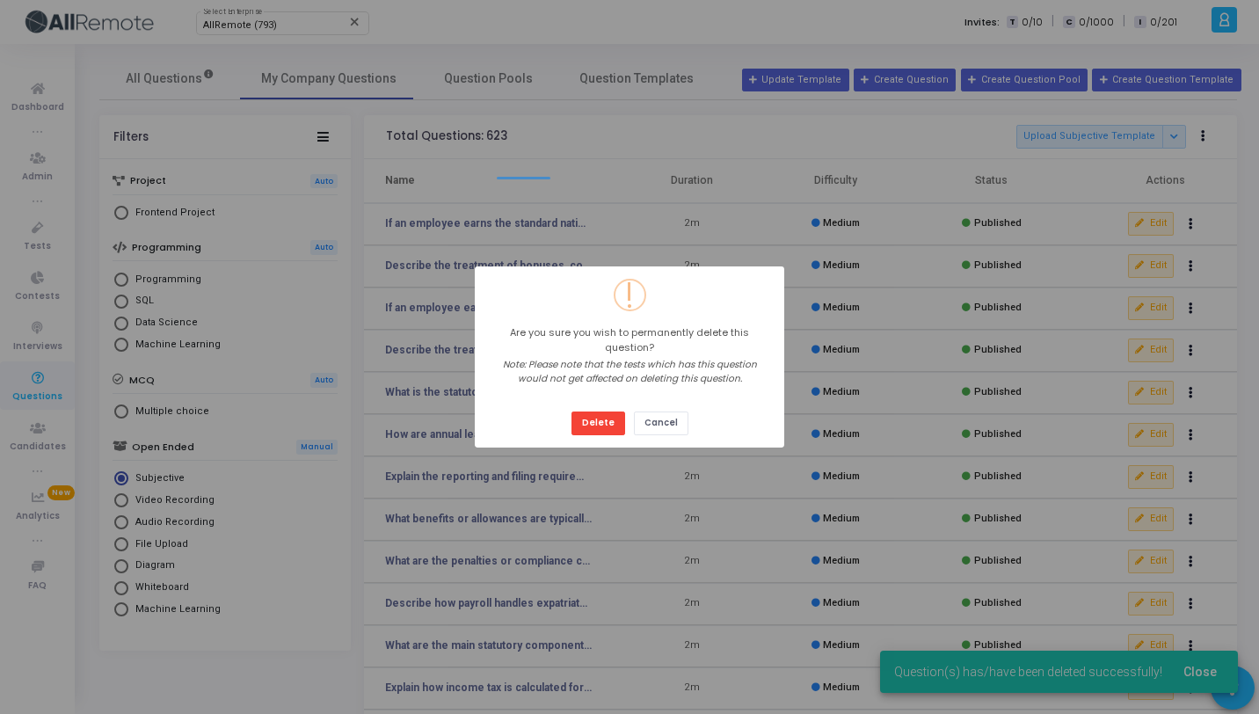
click at [571, 411] on button "Delete" at bounding box center [598, 423] width 54 height 24
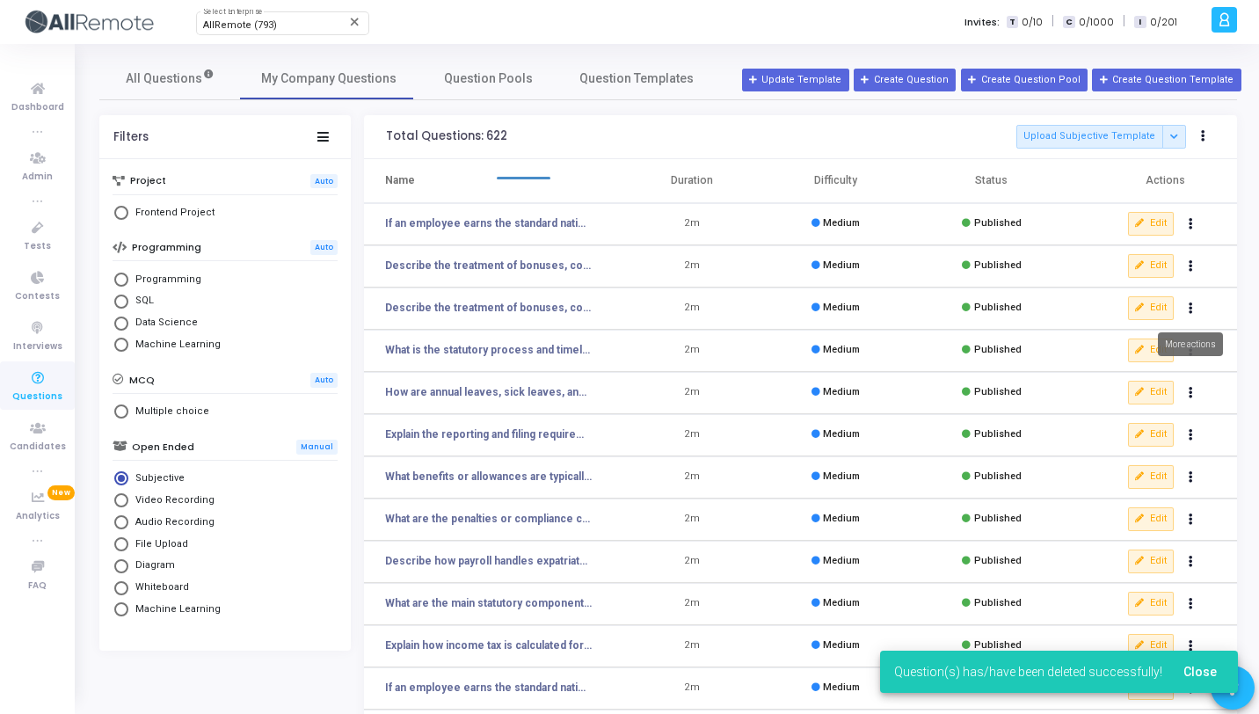
click at [1190, 315] on button "Actions" at bounding box center [1191, 308] width 25 height 25
click at [1143, 381] on button "delete Delete" at bounding box center [1134, 373] width 135 height 29
click at [1190, 311] on icon "Actions" at bounding box center [1190, 308] width 4 height 9
click at [1141, 374] on button "delete Delete" at bounding box center [1134, 373] width 135 height 29
click at [1192, 317] on button "Actions" at bounding box center [1191, 308] width 25 height 25
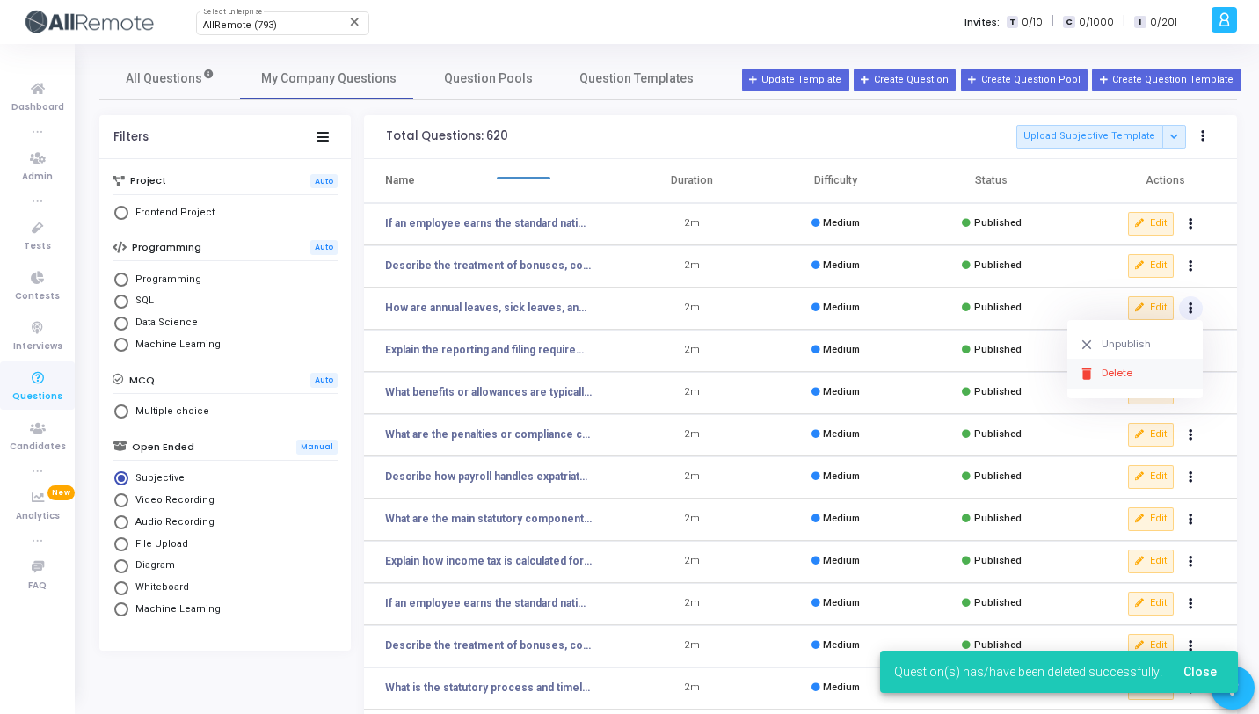
click at [1144, 369] on button "delete Delete" at bounding box center [1134, 373] width 135 height 29
click at [1193, 302] on button "Actions" at bounding box center [1191, 308] width 25 height 25
click at [1132, 367] on button "delete Delete" at bounding box center [1134, 373] width 135 height 29
click at [1196, 309] on button "Actions" at bounding box center [1191, 308] width 25 height 25
click at [1151, 372] on button "delete Delete" at bounding box center [1134, 373] width 135 height 29
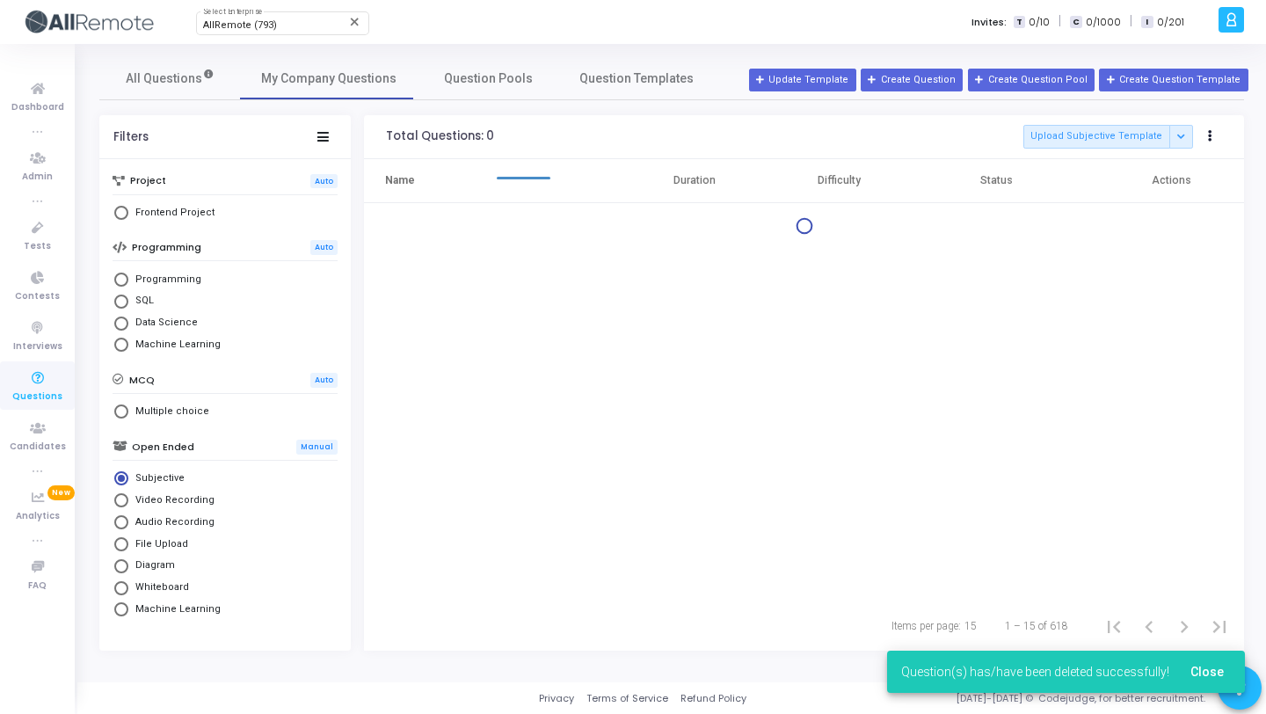
click at [1190, 307] on div "Name Duration Difficulty Status Actions" at bounding box center [804, 380] width 880 height 442
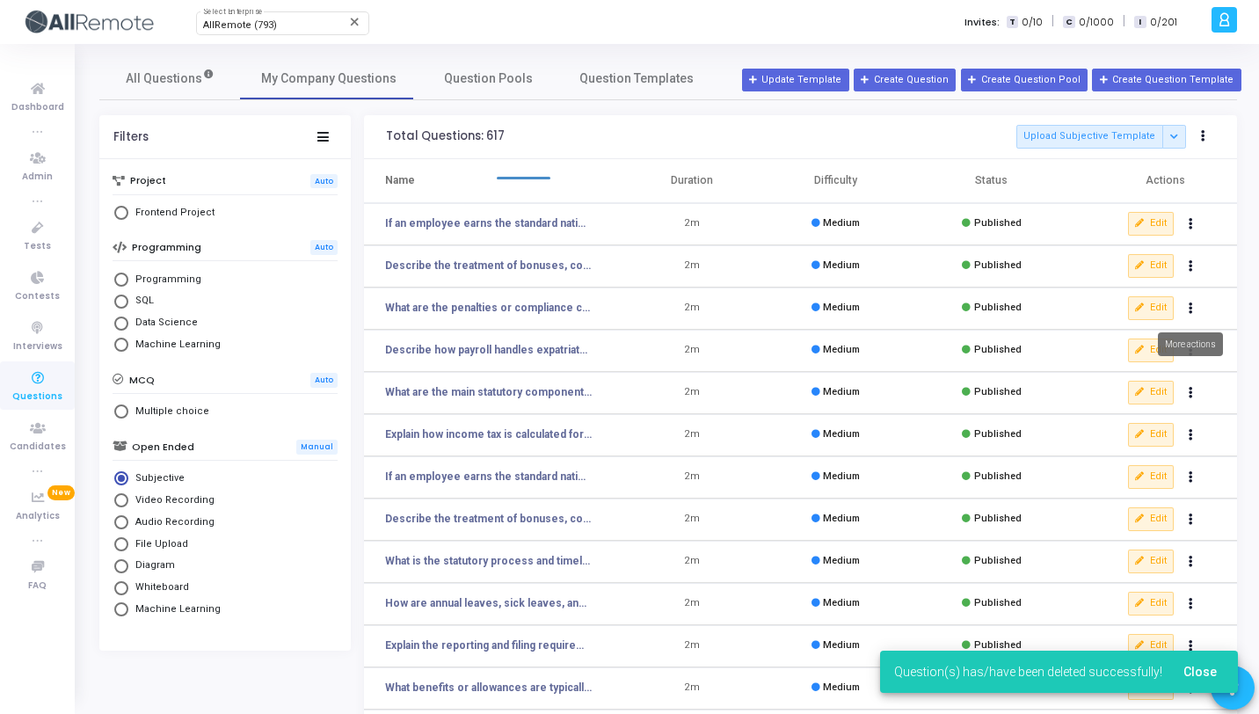
click at [1190, 307] on icon "Actions" at bounding box center [1190, 308] width 4 height 9
click at [1122, 362] on button "delete Delete" at bounding box center [1134, 373] width 135 height 29
click at [1193, 308] on button "Actions" at bounding box center [1191, 308] width 25 height 25
click at [1132, 379] on button "delete Delete" at bounding box center [1134, 373] width 135 height 29
click at [1196, 311] on button "Actions" at bounding box center [1191, 308] width 25 height 25
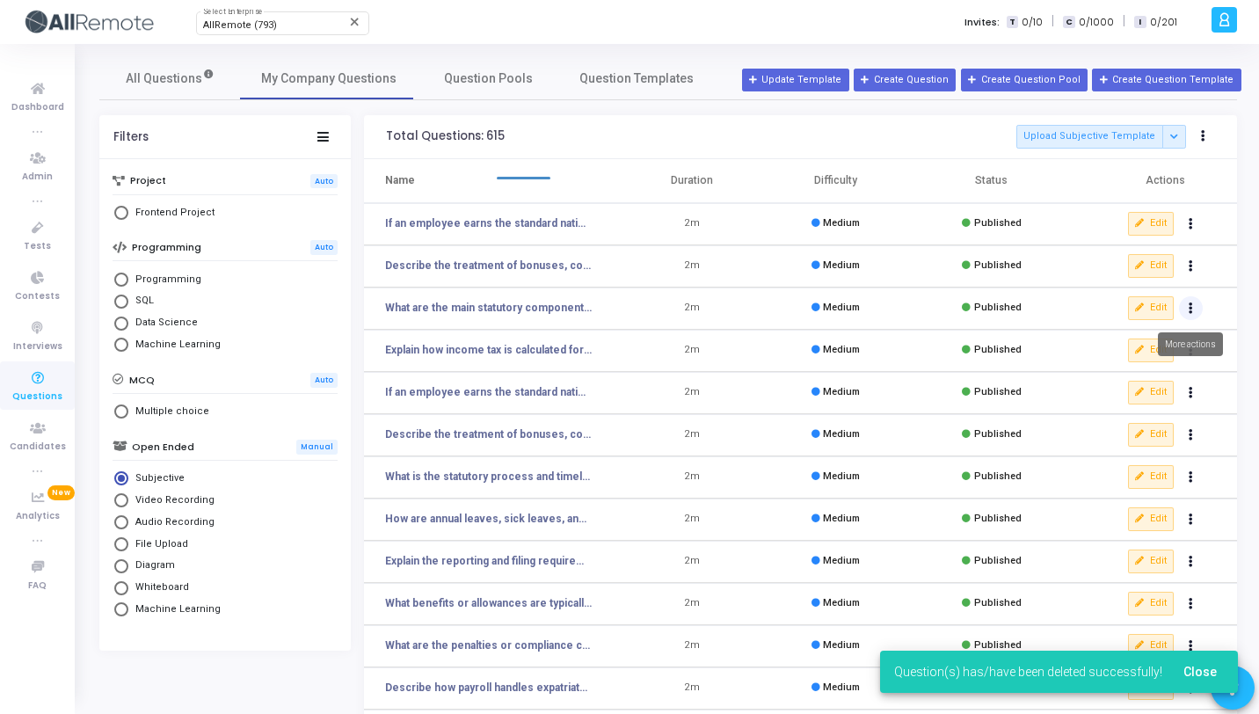
click at [1185, 309] on button "Actions" at bounding box center [1191, 308] width 25 height 25
click at [1137, 371] on button "delete Delete" at bounding box center [1134, 373] width 135 height 29
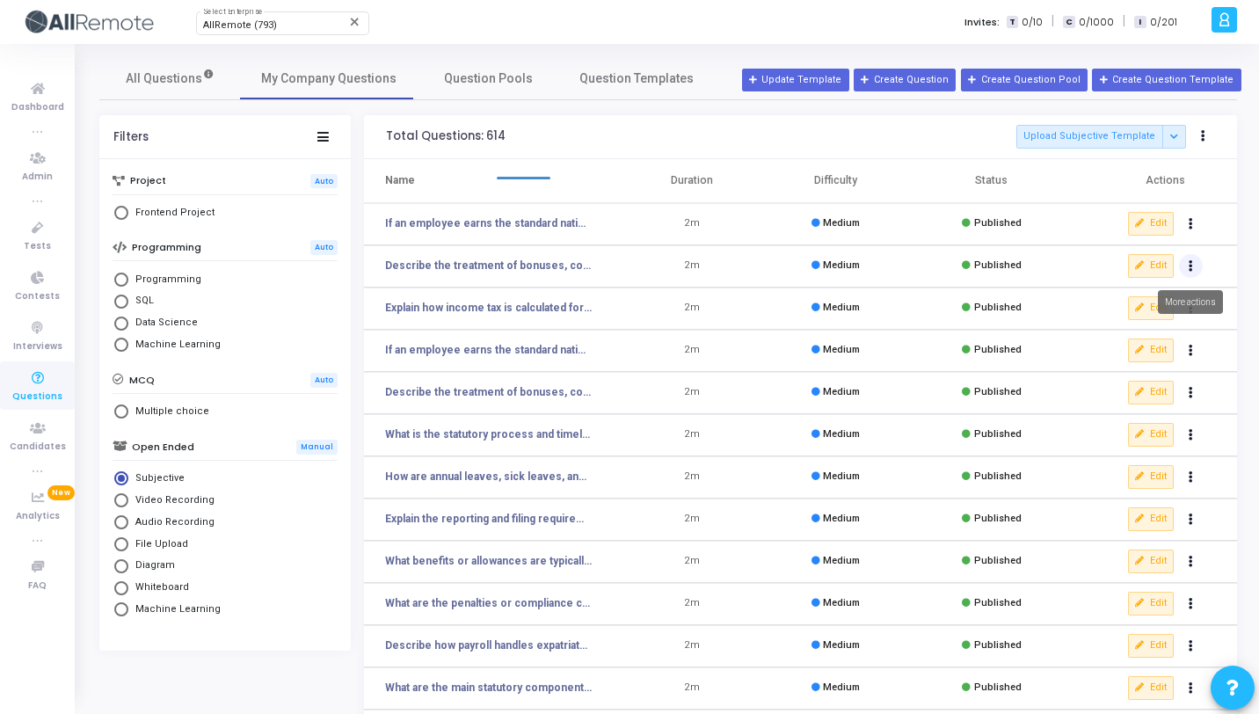
click at [1191, 262] on icon "Actions" at bounding box center [1190, 266] width 4 height 9
click at [1179, 254] on button "Actions" at bounding box center [1191, 266] width 25 height 25
click at [1194, 255] on button "Actions" at bounding box center [1191, 266] width 25 height 25
click at [1144, 323] on button "delete Delete" at bounding box center [1134, 330] width 135 height 29
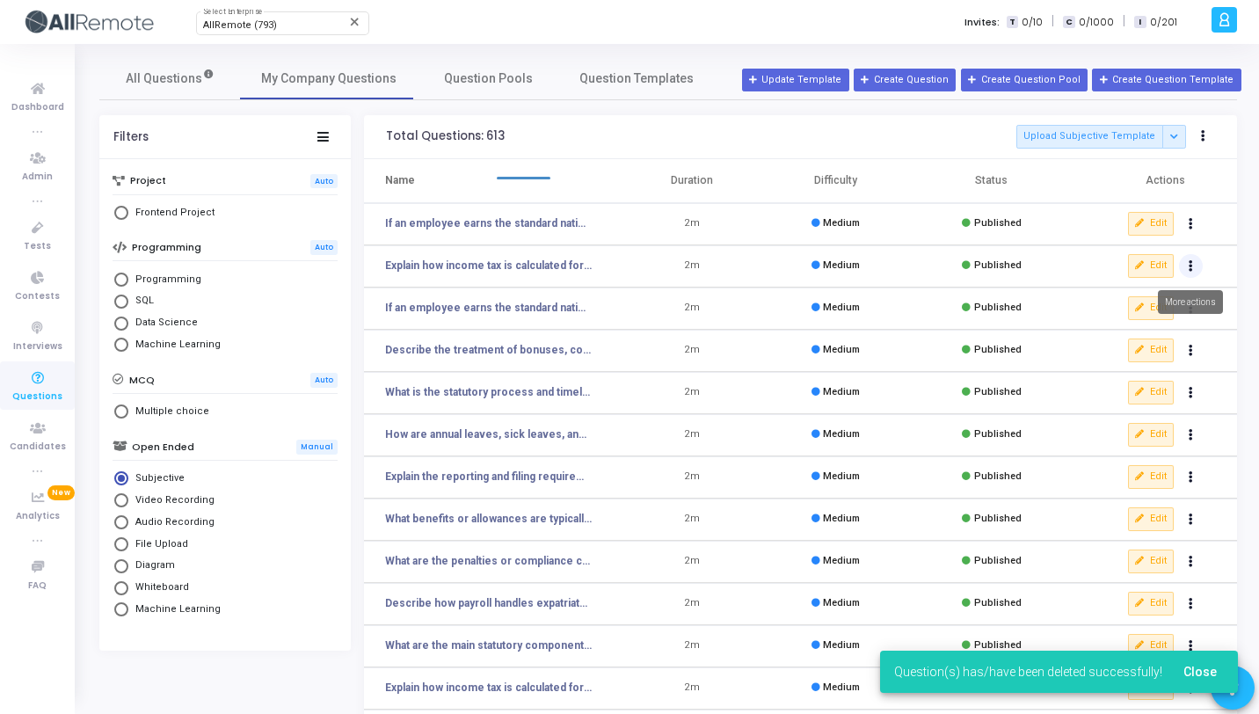
click at [1188, 267] on icon "Actions" at bounding box center [1190, 266] width 4 height 9
click at [1134, 338] on button "delete Delete" at bounding box center [1134, 330] width 135 height 29
click at [1192, 262] on button "Actions" at bounding box center [1191, 266] width 25 height 25
click at [1131, 329] on button "delete Delete" at bounding box center [1134, 330] width 135 height 29
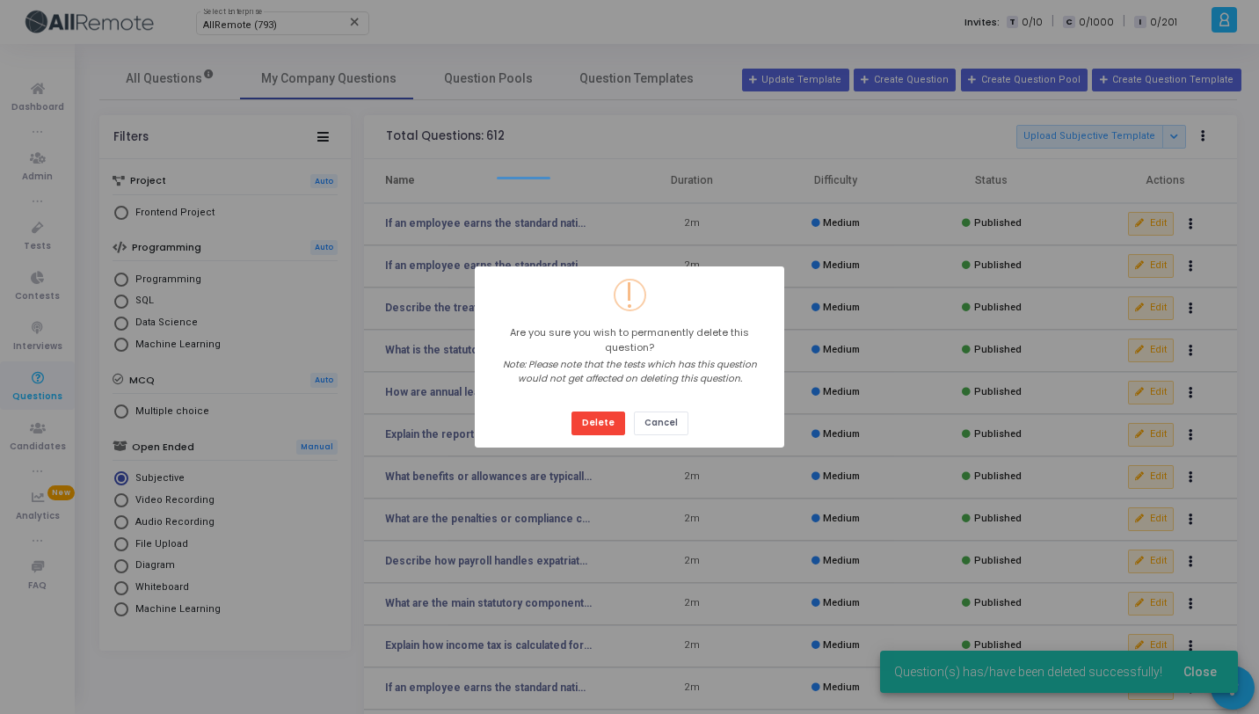
click at [571, 411] on button "Delete" at bounding box center [598, 423] width 54 height 24
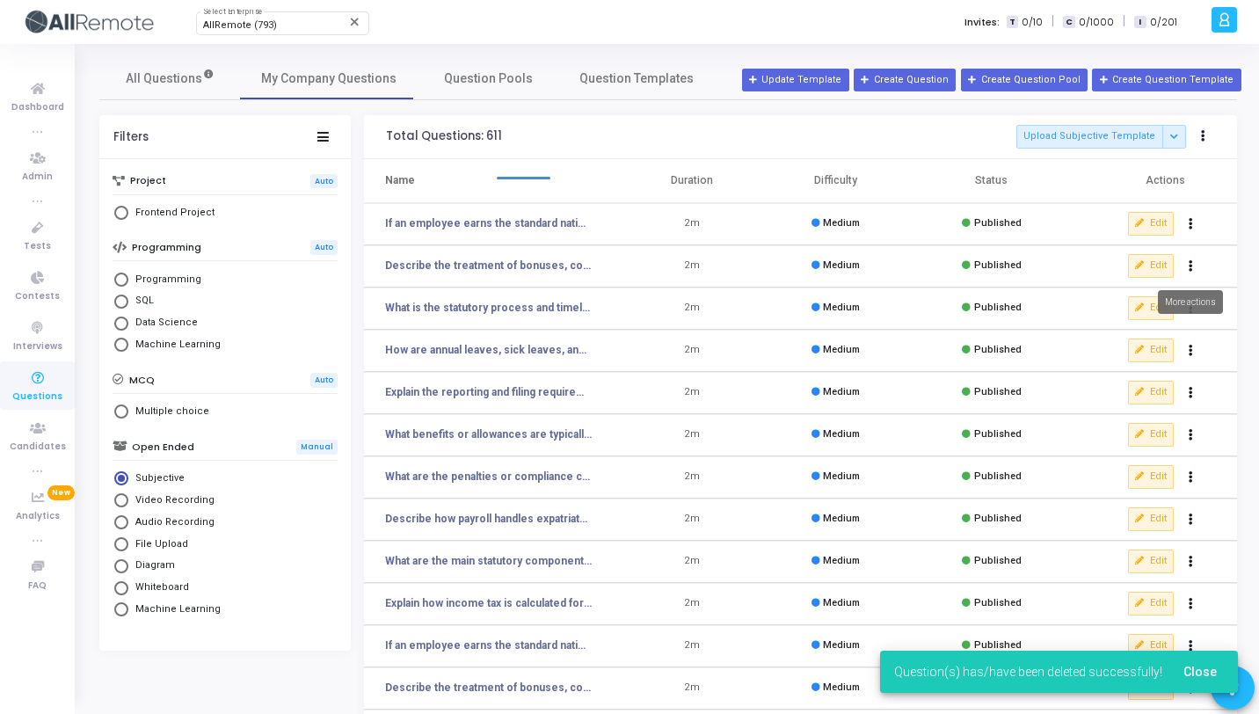
click at [1189, 265] on icon "Actions" at bounding box center [1190, 266] width 4 height 9
click at [1126, 330] on button "delete Delete" at bounding box center [1134, 330] width 135 height 29
click at [1188, 268] on icon "Actions" at bounding box center [1190, 266] width 4 height 9
click at [1138, 325] on button "delete Delete" at bounding box center [1134, 330] width 135 height 29
click at [1189, 262] on icon "Actions" at bounding box center [1190, 266] width 4 height 9
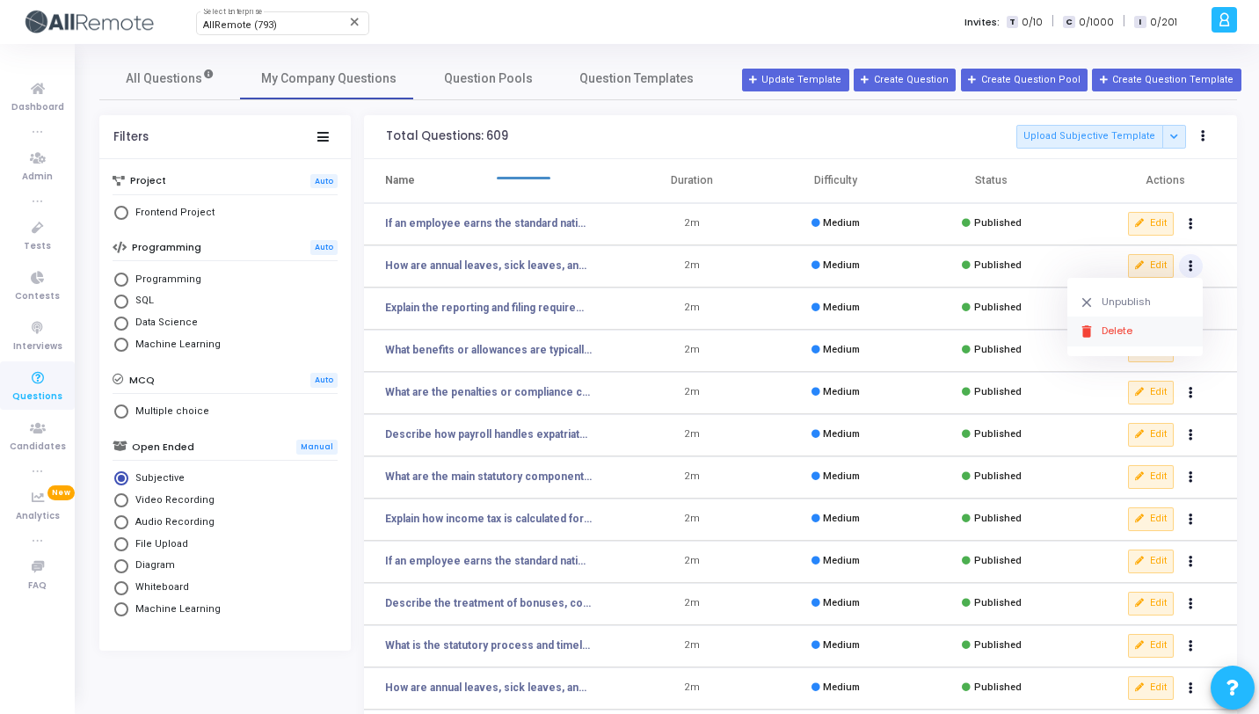
click at [1093, 338] on icon "delete" at bounding box center [1087, 331] width 16 height 16
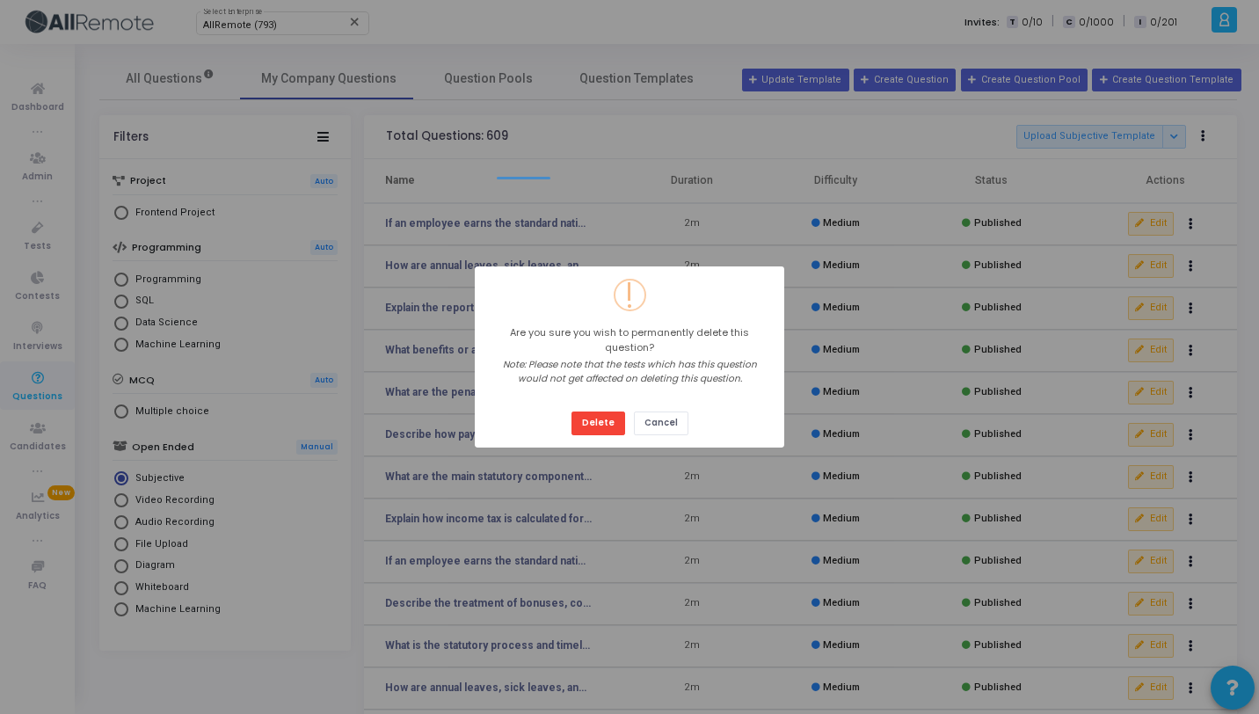
click at [571, 411] on button "Delete" at bounding box center [598, 423] width 54 height 24
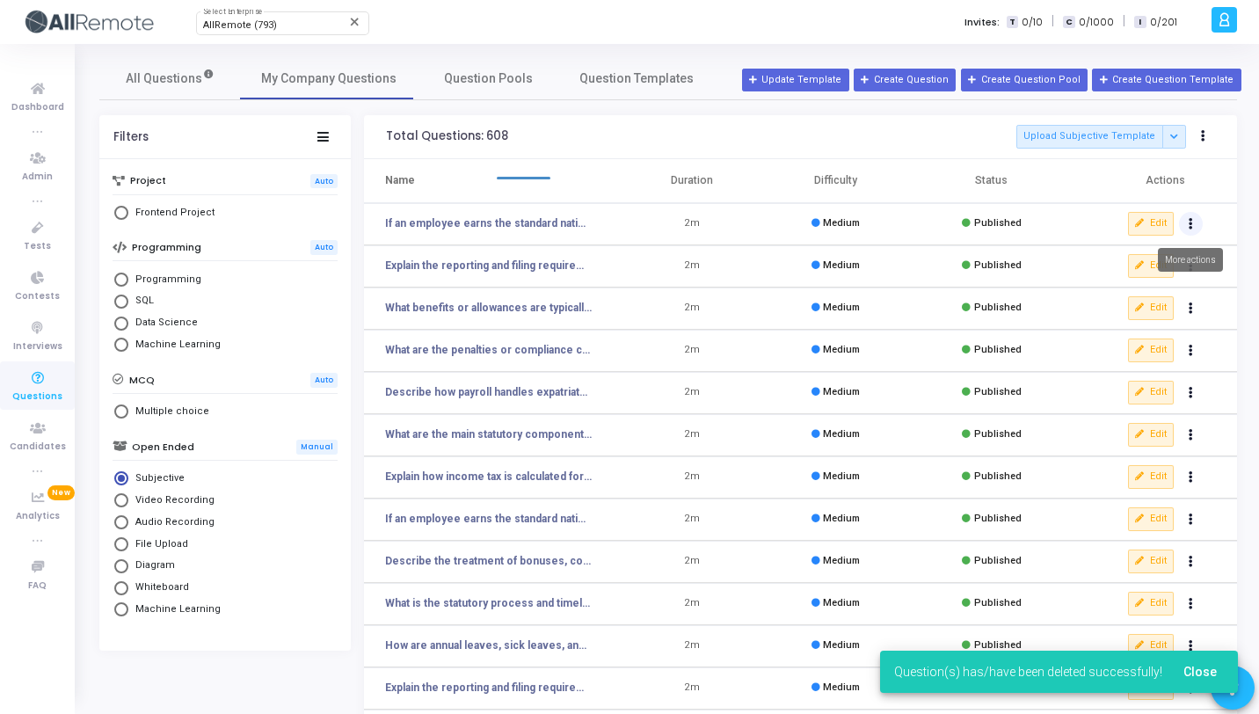
click at [1188, 226] on icon "Actions" at bounding box center [1190, 224] width 4 height 9
click at [1130, 291] on button "delete Delete" at bounding box center [1134, 288] width 135 height 29
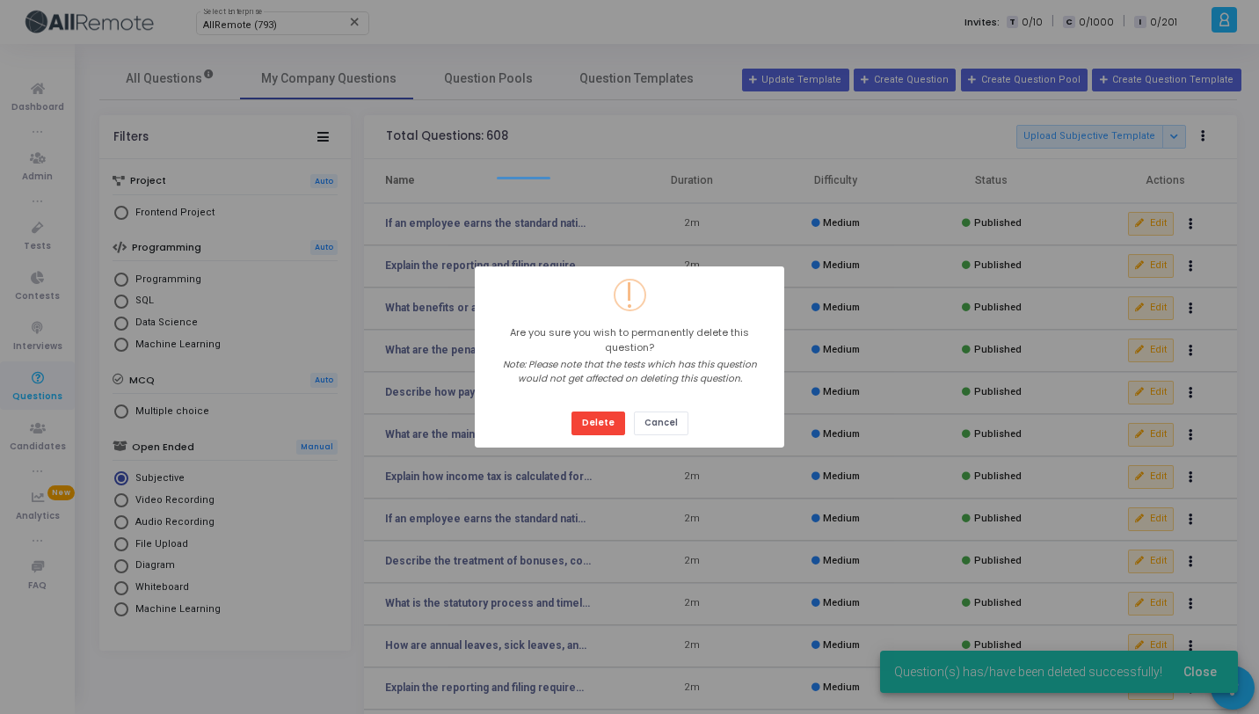
click at [571, 411] on button "Delete" at bounding box center [598, 423] width 54 height 24
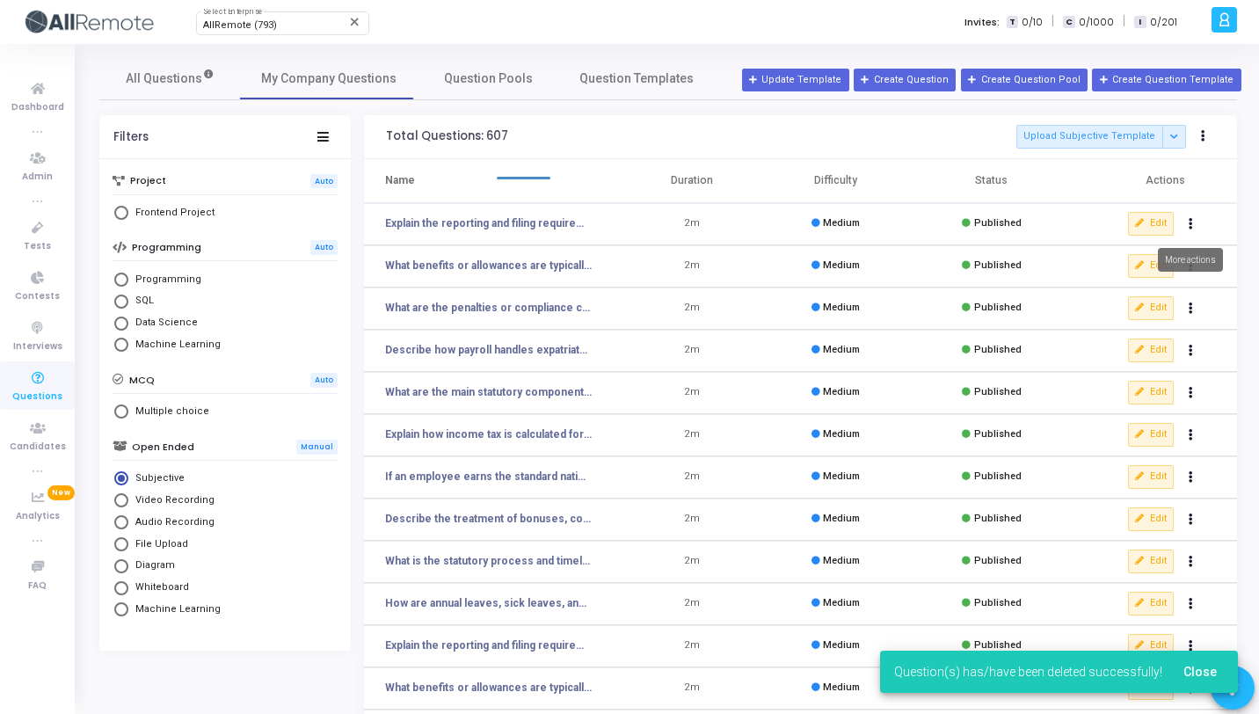
click at [1184, 239] on mat-tooltip-component "More actions" at bounding box center [1190, 260] width 90 height 48
click at [1191, 210] on td "Edit clear Unpublish delete Delete" at bounding box center [1156, 224] width 161 height 42
click at [1188, 227] on icon "Actions" at bounding box center [1190, 224] width 4 height 9
click at [1115, 280] on button "delete Delete" at bounding box center [1134, 288] width 135 height 29
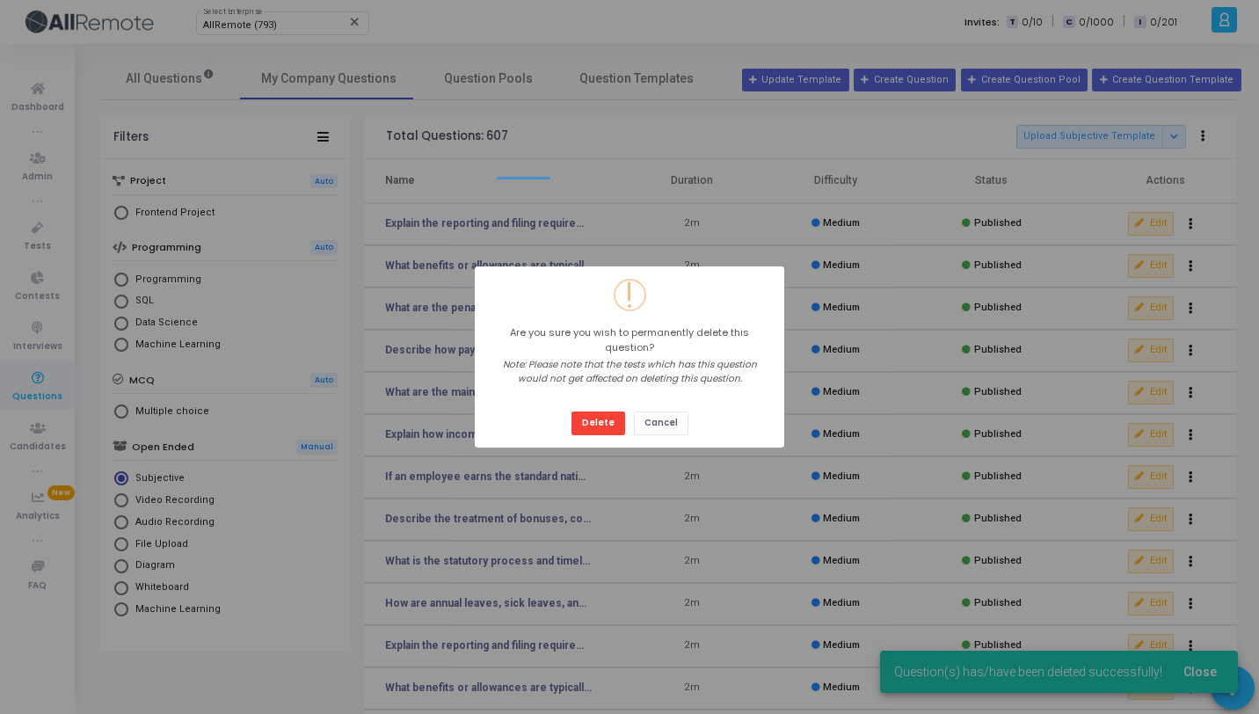
click at [571, 411] on button "Delete" at bounding box center [598, 423] width 54 height 24
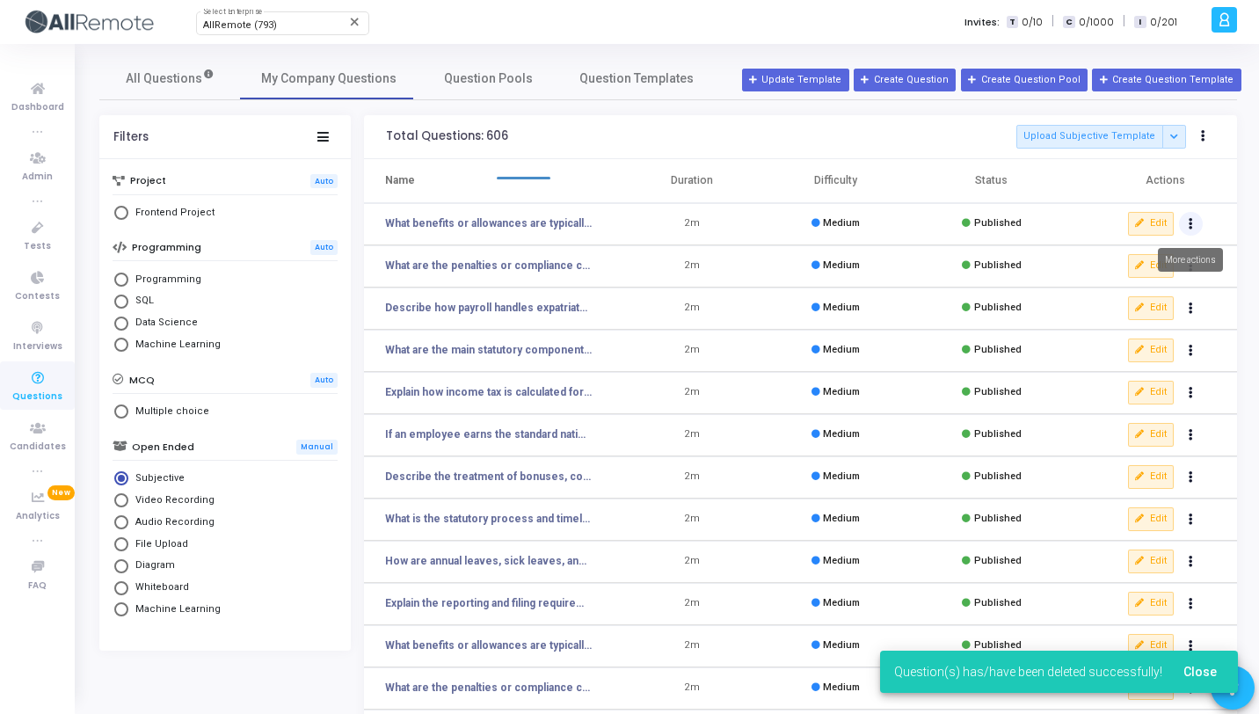
drag, startPoint x: 1192, startPoint y: 219, endPoint x: 1188, endPoint y: 228, distance: 9.8
click at [1191, 220] on icon "Actions" at bounding box center [1190, 224] width 4 height 9
click at [1155, 287] on button "delete Delete" at bounding box center [1134, 288] width 135 height 29
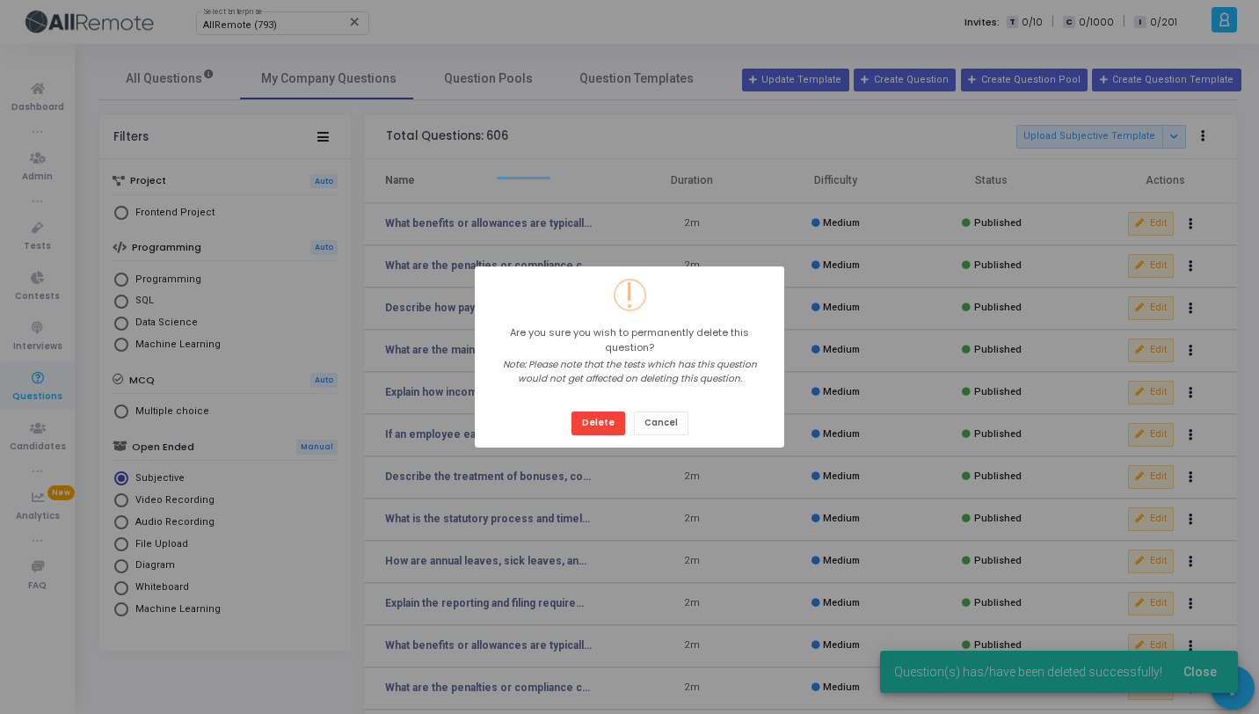
click at [571, 411] on button "Delete" at bounding box center [598, 423] width 54 height 24
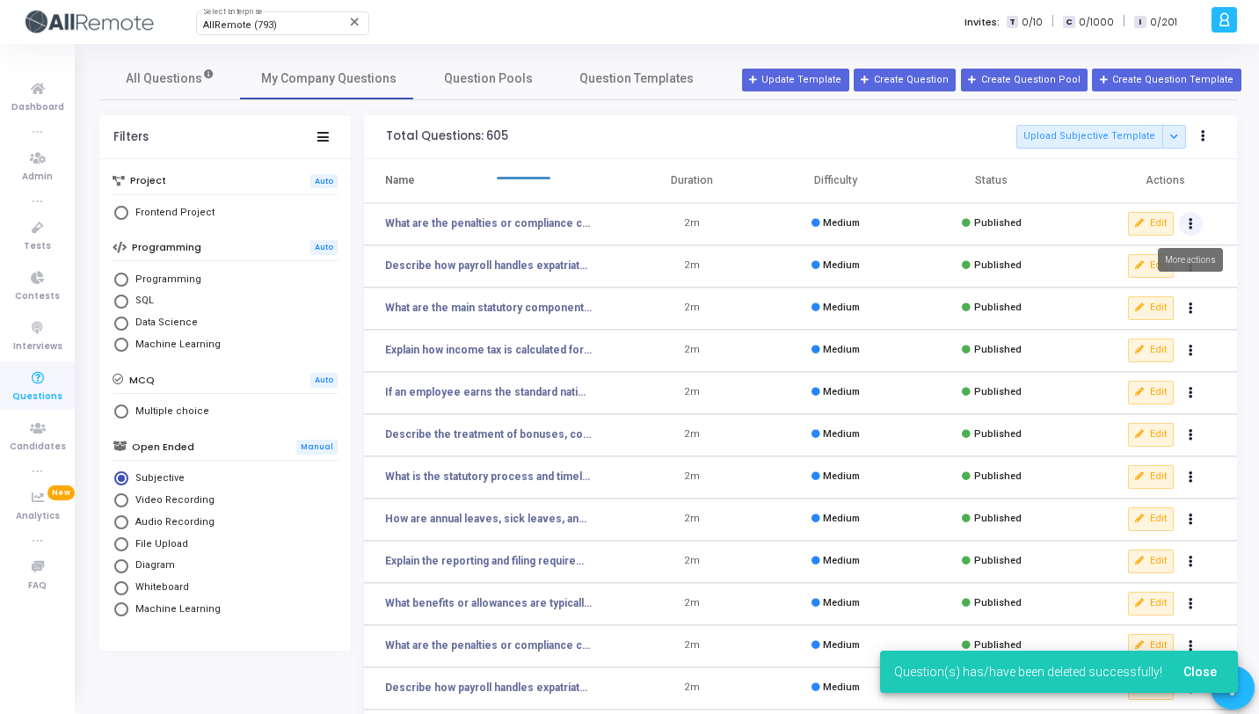
click at [1194, 223] on button "Actions" at bounding box center [1191, 224] width 25 height 25
click at [1153, 284] on button "delete Delete" at bounding box center [1134, 288] width 135 height 29
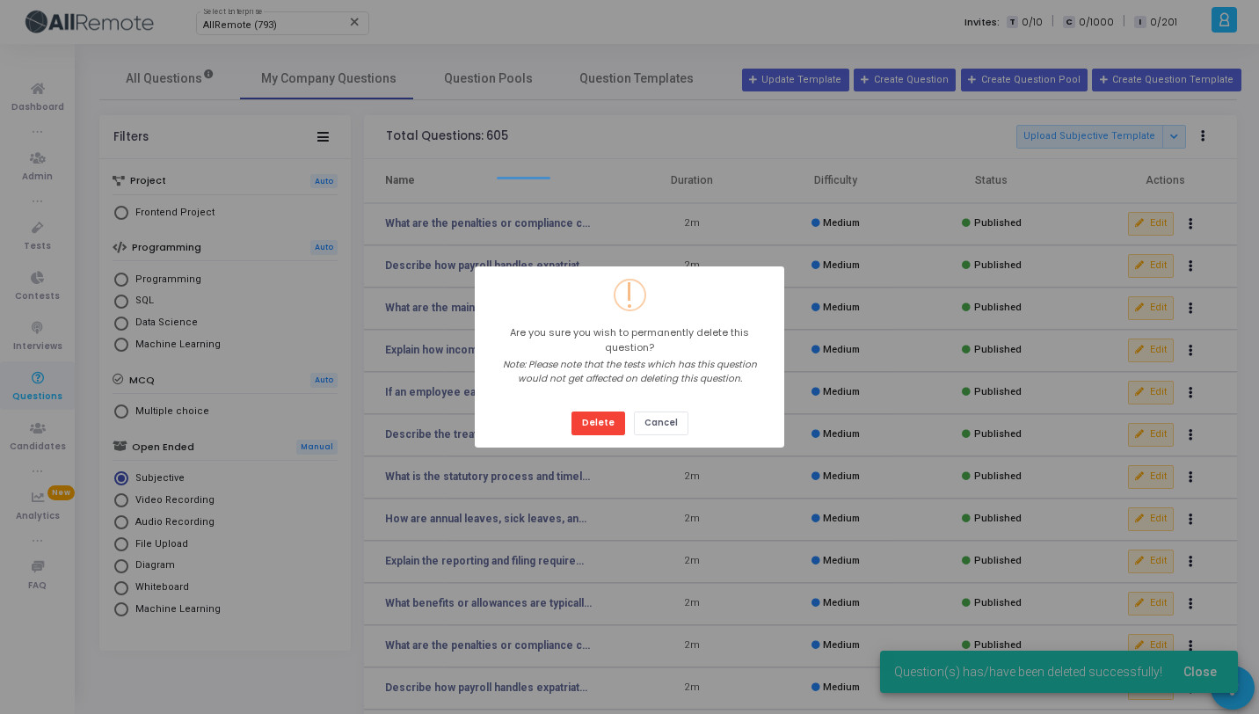
click at [571, 411] on button "Delete" at bounding box center [598, 423] width 54 height 24
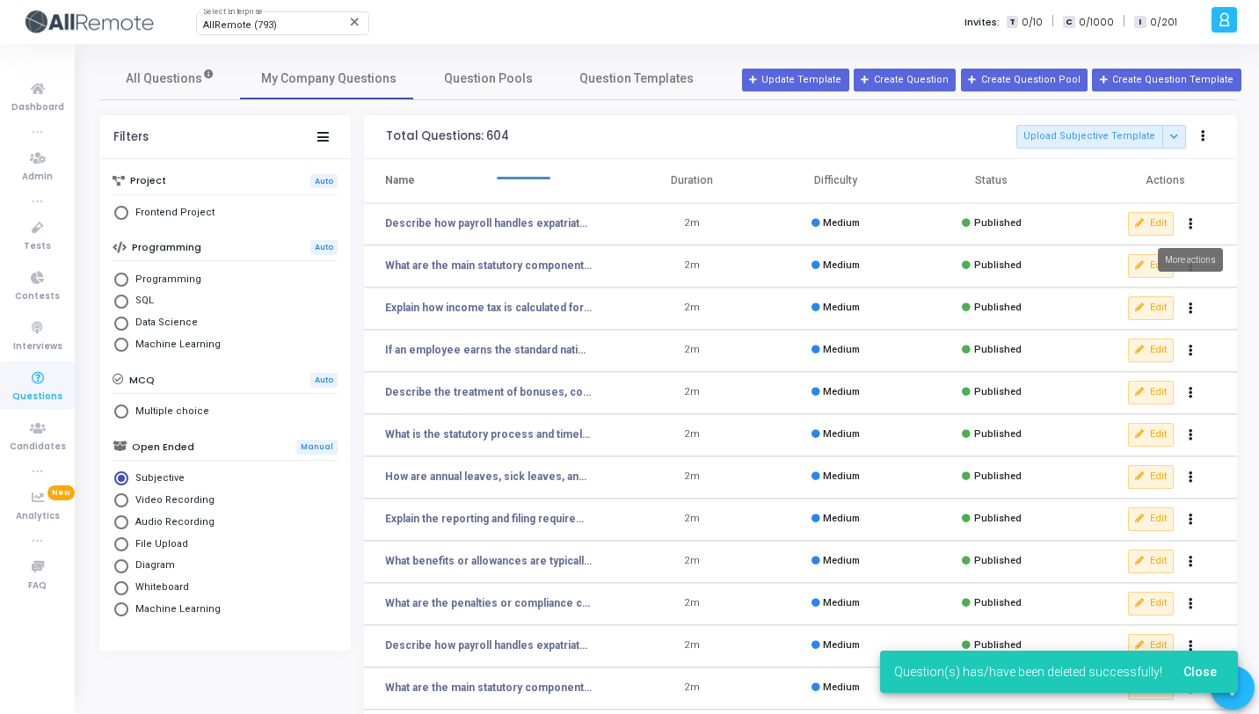
click at [1190, 223] on icon "Actions" at bounding box center [1190, 224] width 4 height 9
click at [1128, 280] on button "delete Delete" at bounding box center [1134, 288] width 135 height 29
click at [1191, 220] on icon "Actions" at bounding box center [1190, 224] width 4 height 9
click at [1145, 293] on button "delete Delete" at bounding box center [1134, 288] width 135 height 29
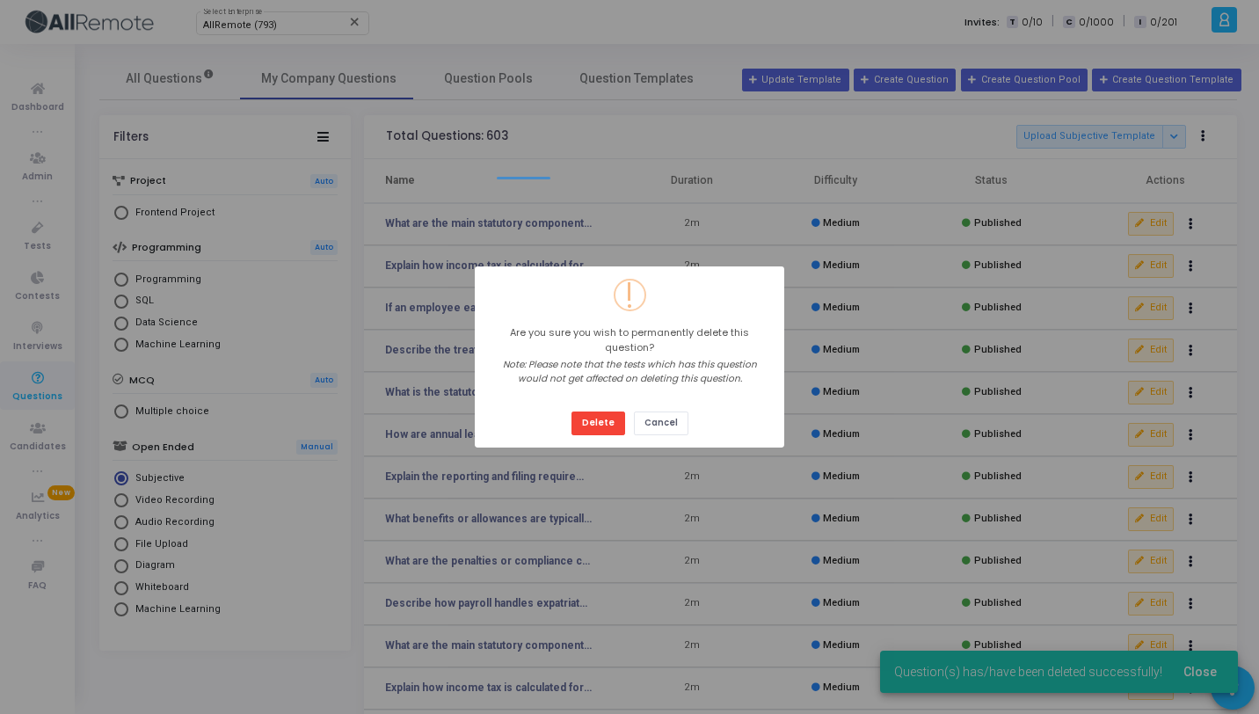
click at [571, 411] on button "Delete" at bounding box center [598, 423] width 54 height 24
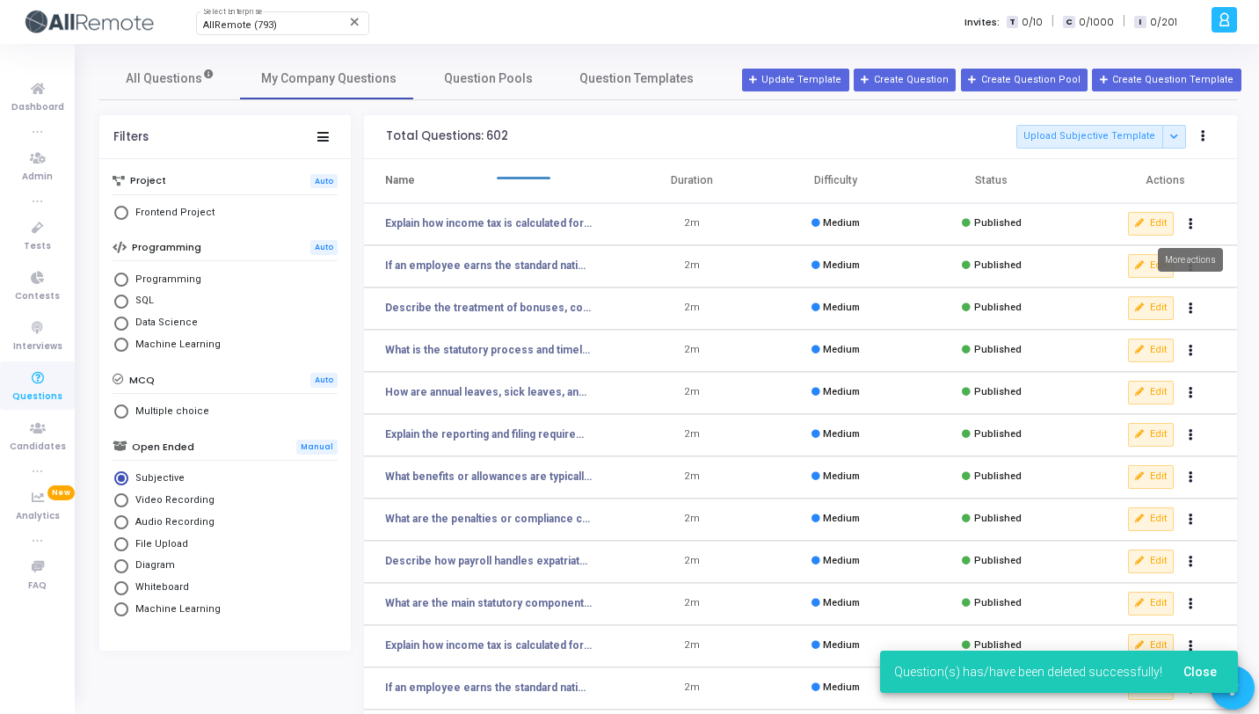
click at [1198, 220] on button "Actions" at bounding box center [1191, 224] width 25 height 25
click at [1159, 278] on button "delete Delete" at bounding box center [1134, 288] width 135 height 29
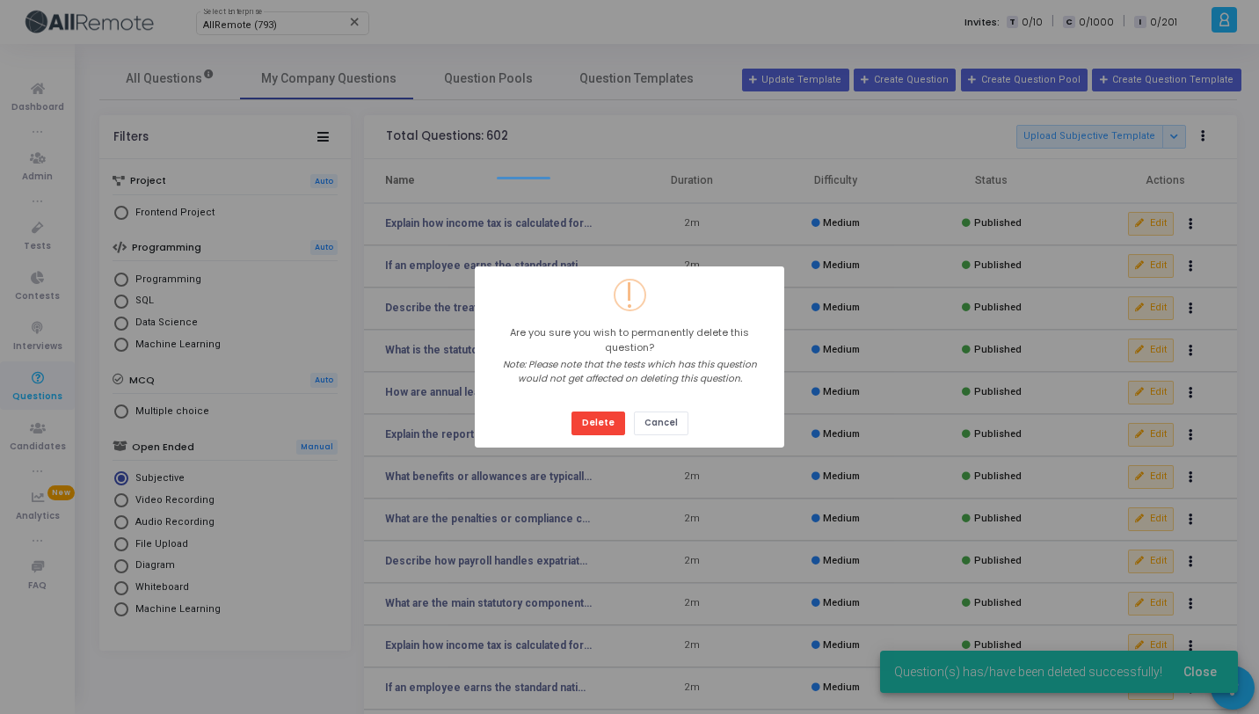
click at [571, 411] on button "Delete" at bounding box center [598, 423] width 54 height 24
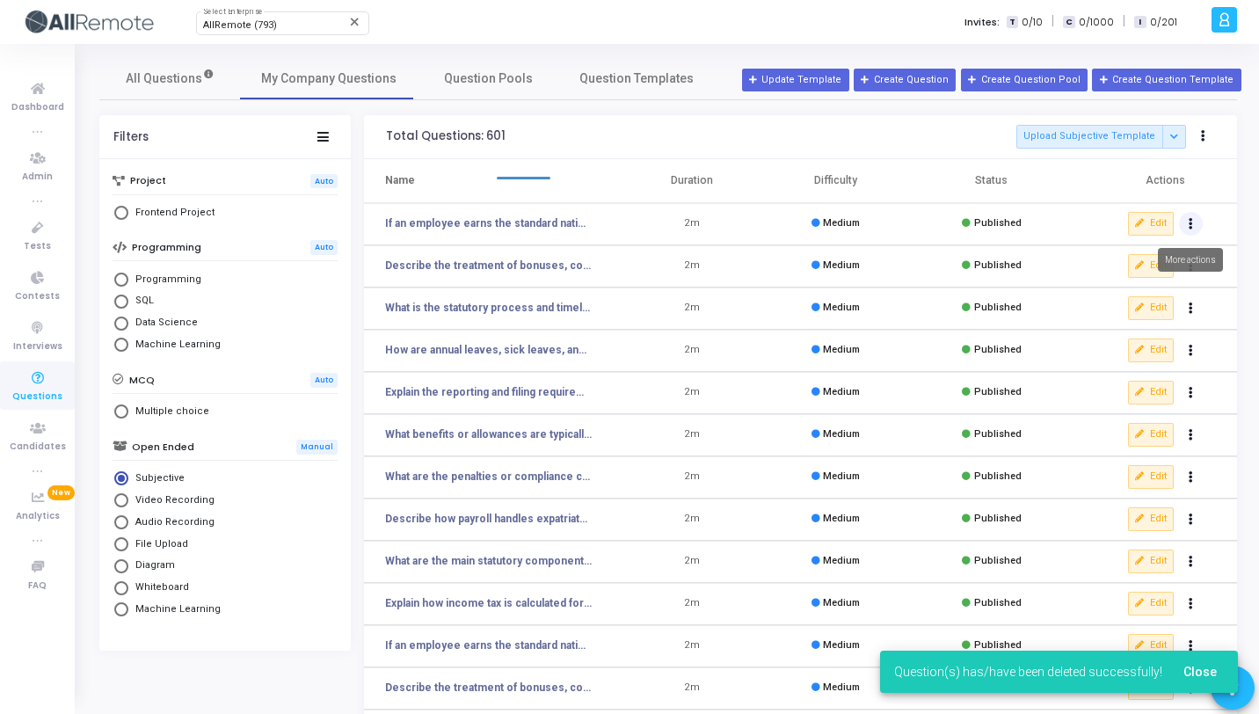
click at [1197, 219] on button "Actions" at bounding box center [1191, 224] width 25 height 25
click at [1153, 290] on button "delete Delete" at bounding box center [1134, 288] width 135 height 29
click at [1193, 229] on button "Actions" at bounding box center [1191, 224] width 25 height 25
click at [1169, 282] on button "delete Delete" at bounding box center [1134, 288] width 135 height 29
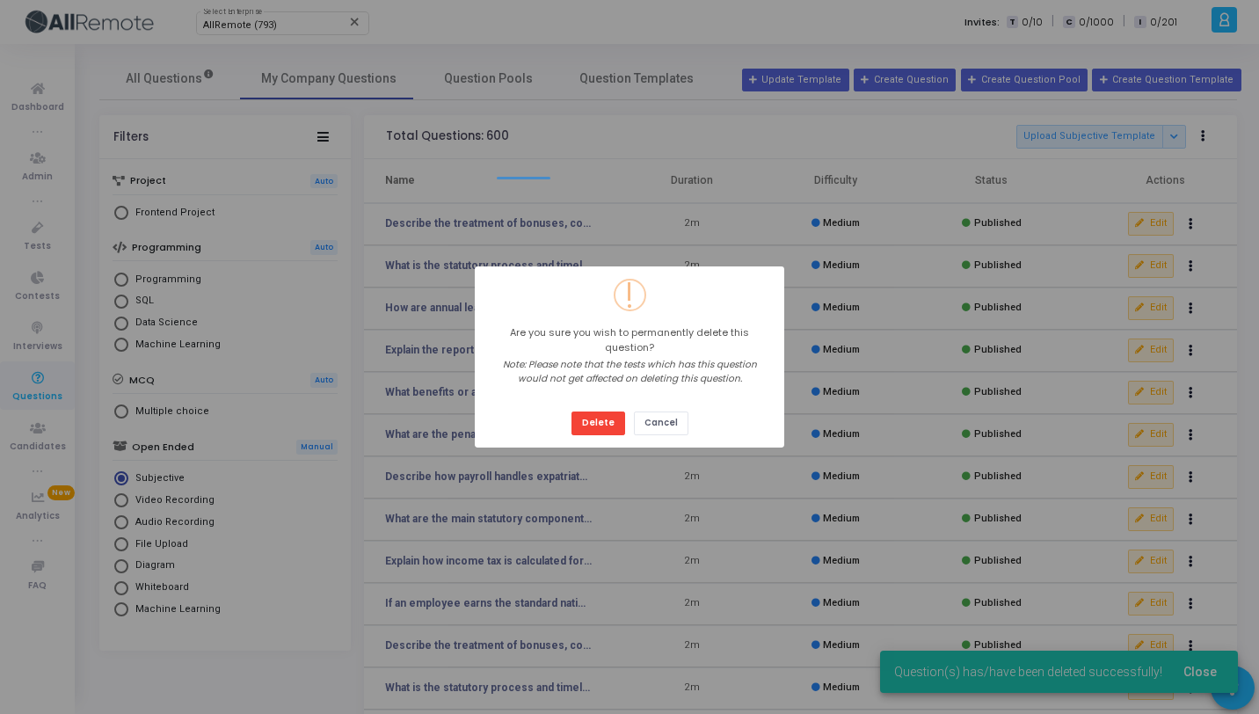
click at [571, 411] on button "Delete" at bounding box center [598, 423] width 54 height 24
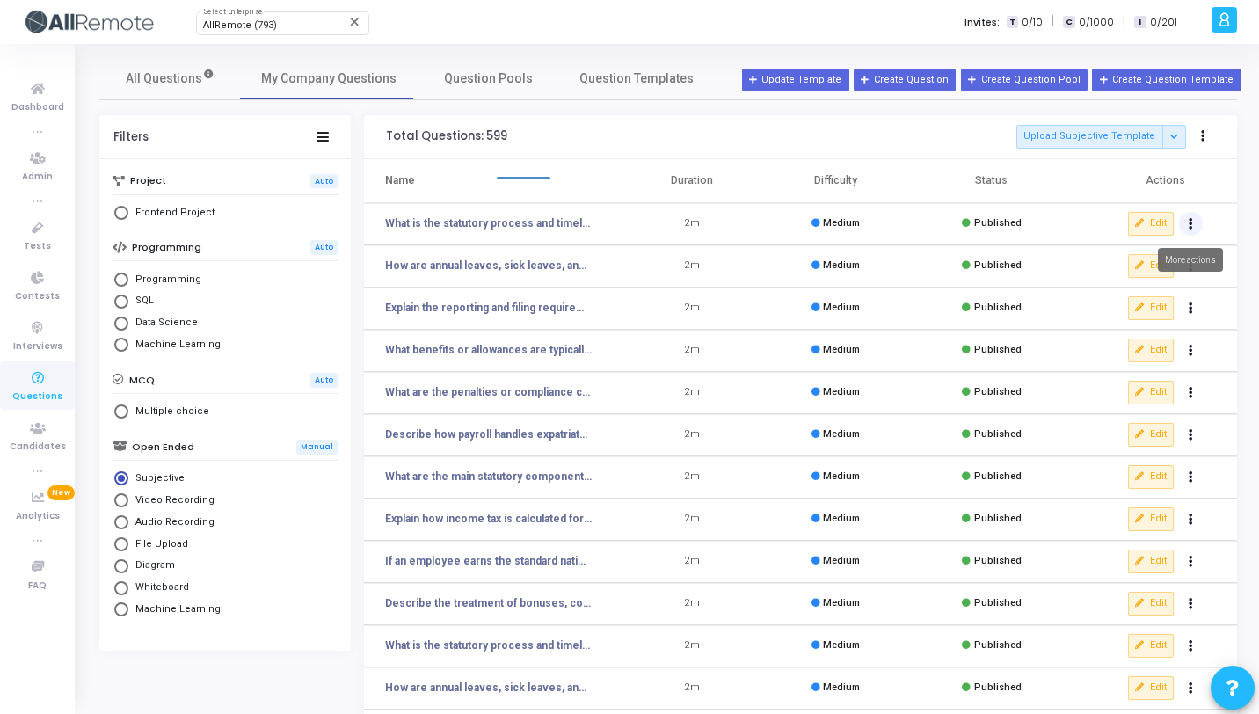
click at [1188, 229] on button "Actions" at bounding box center [1191, 224] width 25 height 25
click
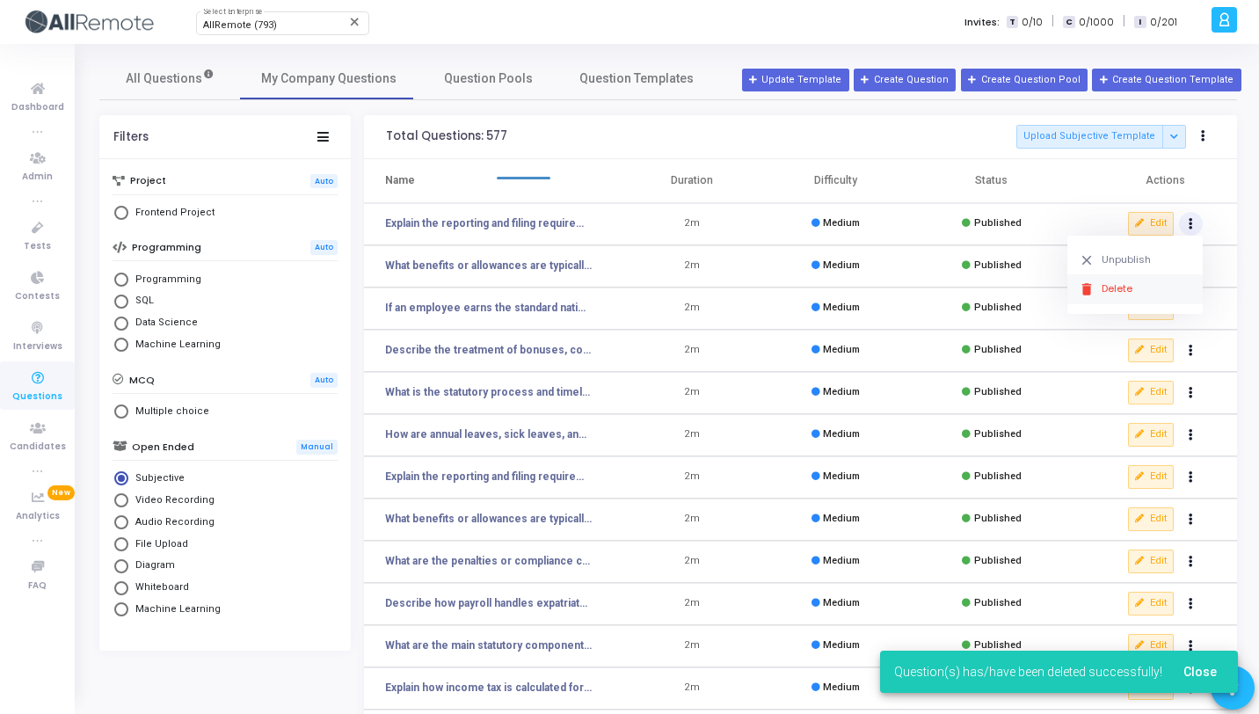
click at [1144, 283] on button "delete Delete" at bounding box center [1134, 288] width 135 height 29
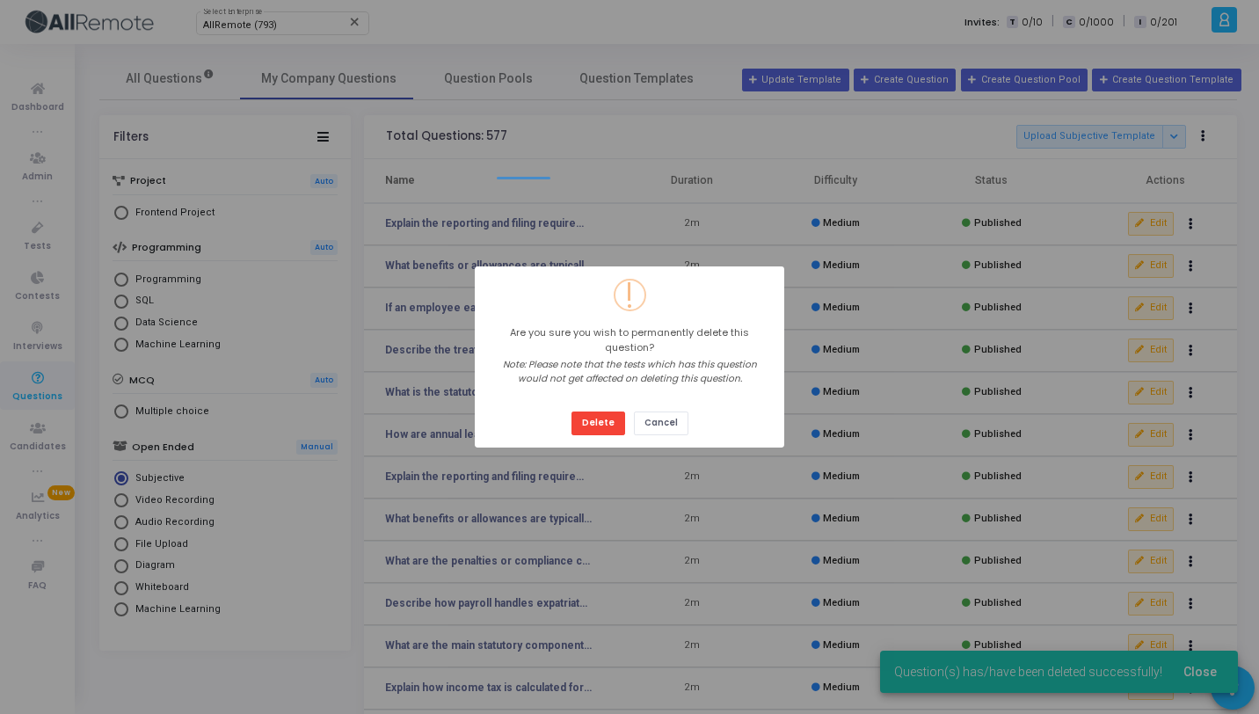
click at [571, 411] on button "Delete" at bounding box center [598, 423] width 54 height 24
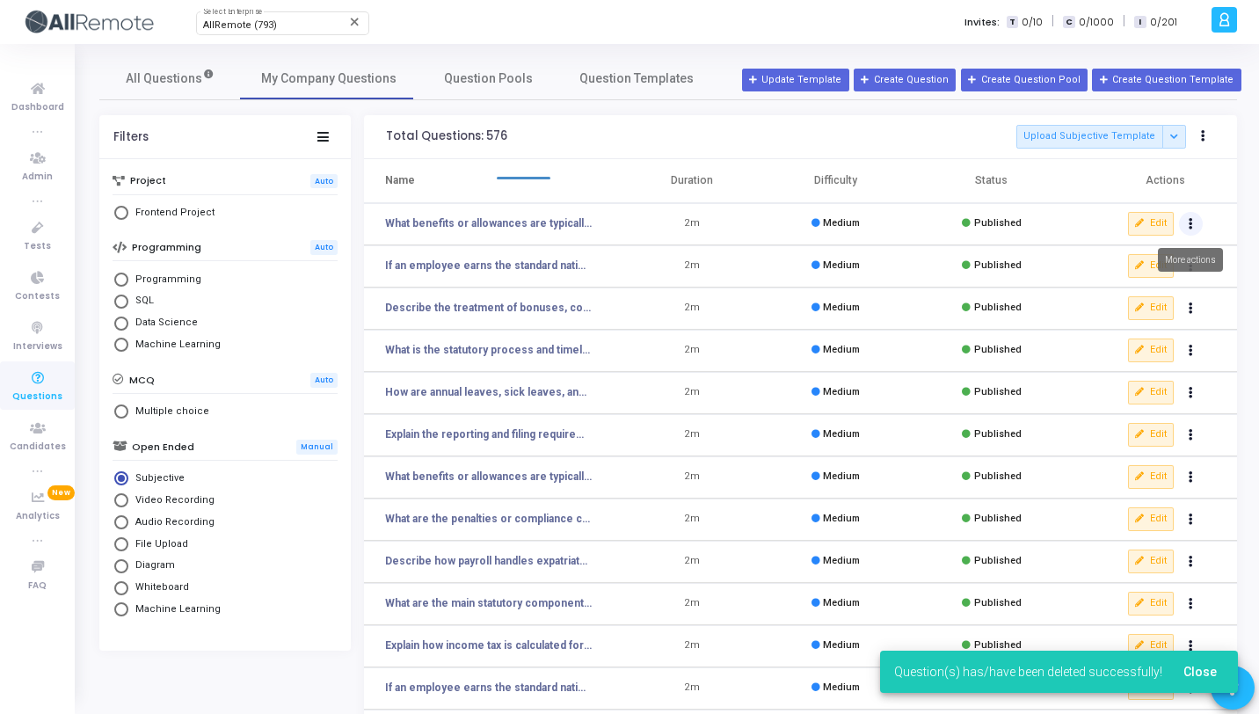
click at [1196, 222] on button "Actions" at bounding box center [1191, 224] width 25 height 25
click at [1150, 294] on button "delete Delete" at bounding box center [1134, 288] width 135 height 29
click at [1189, 227] on icon "Actions" at bounding box center [1190, 224] width 4 height 9
click at [1133, 298] on button "delete Delete" at bounding box center [1134, 288] width 135 height 29
click at [1188, 222] on icon "Actions" at bounding box center [1190, 224] width 4 height 9
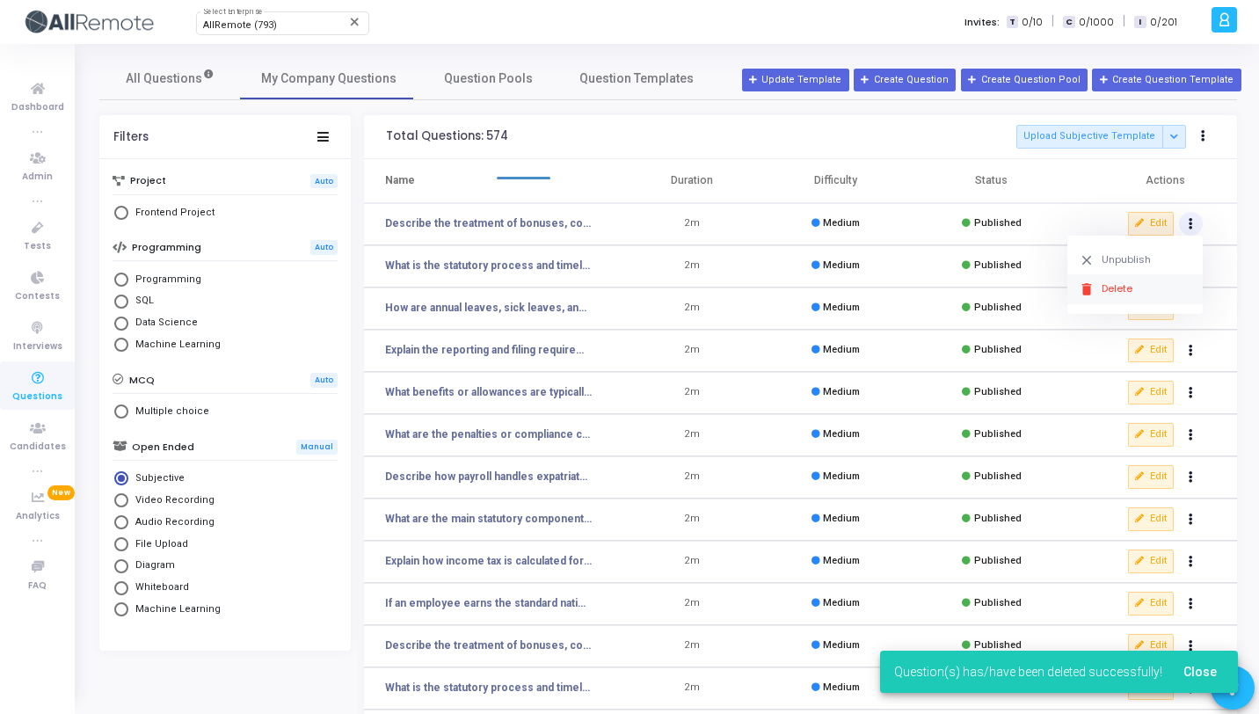
click at [1134, 283] on button "delete Delete" at bounding box center [1134, 288] width 135 height 29
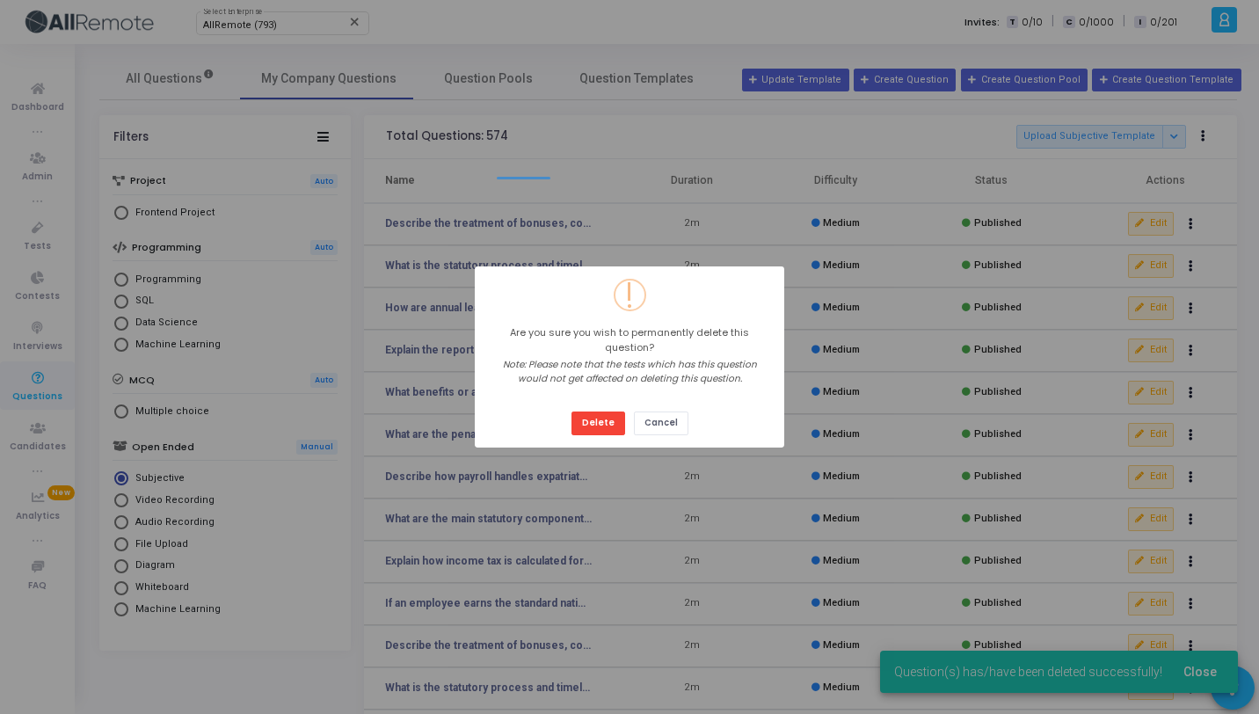
click at [571, 411] on button "Delete" at bounding box center [598, 423] width 54 height 24
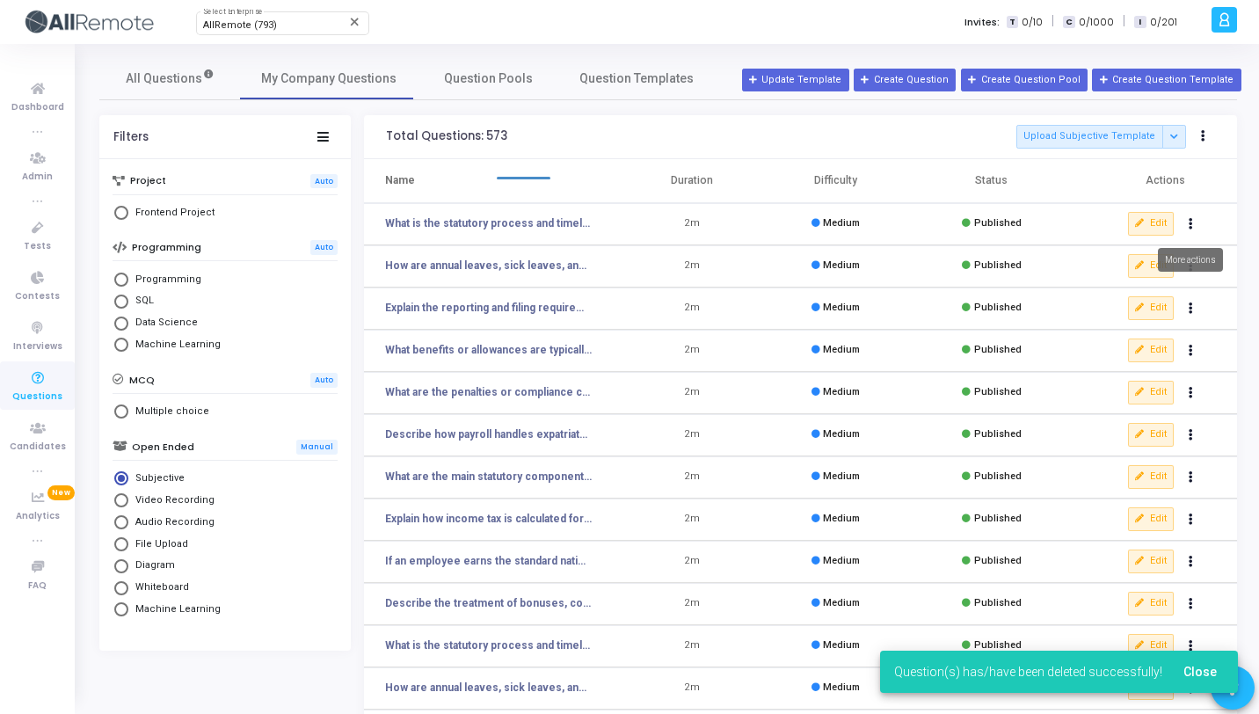
click at [1192, 228] on icon "Actions" at bounding box center [1190, 224] width 4 height 9
click at [1162, 276] on button "delete Delete" at bounding box center [1134, 288] width 135 height 29
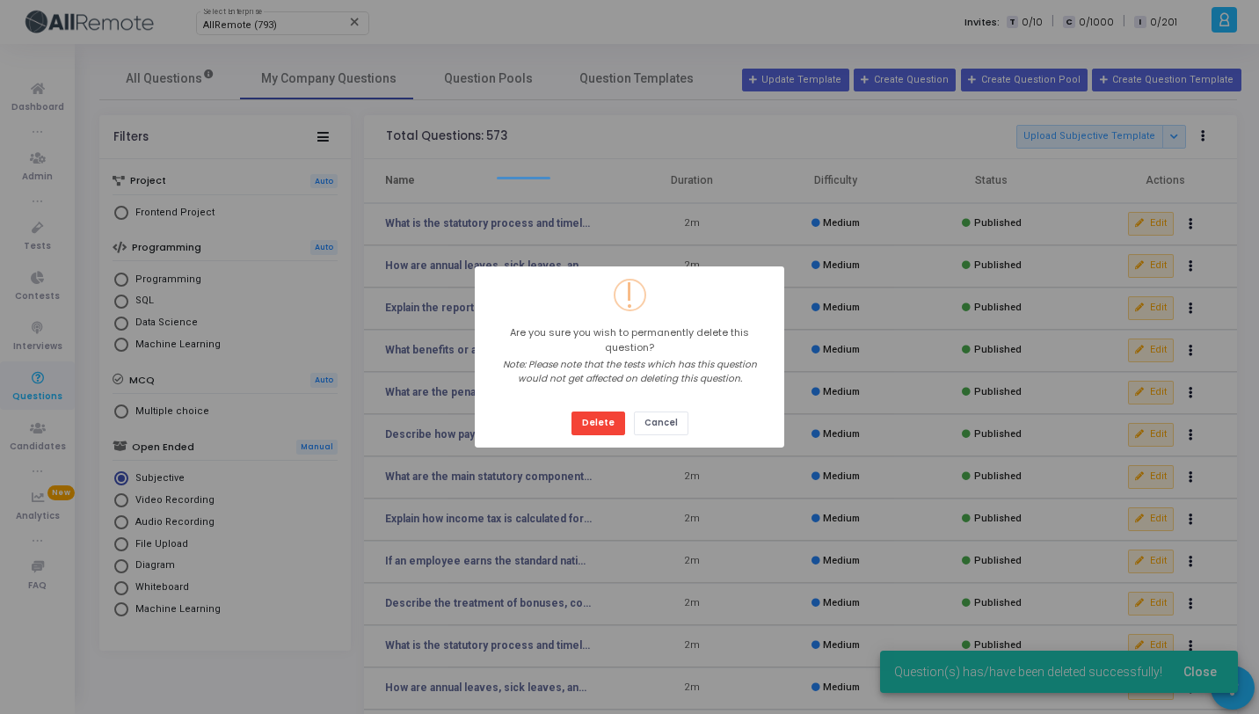
click at [571, 411] on button "Delete" at bounding box center [598, 423] width 54 height 24
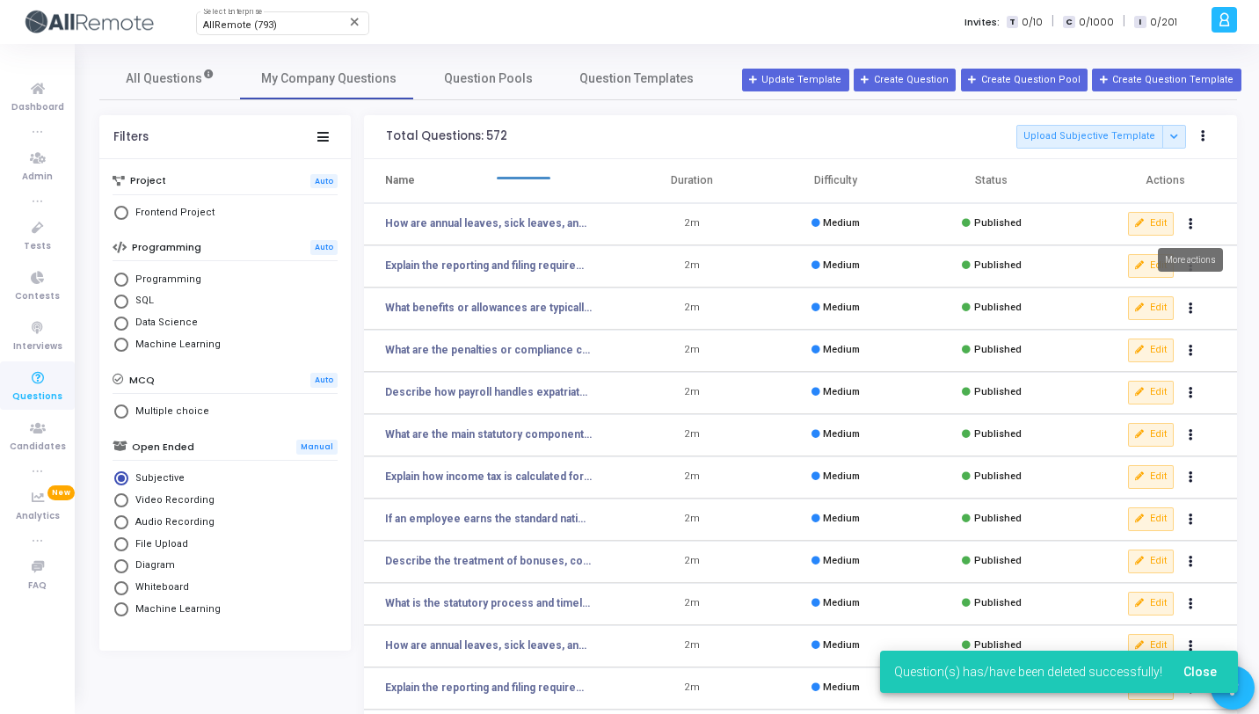
click at [1190, 228] on icon "Actions" at bounding box center [1190, 224] width 4 height 9
click at [1160, 287] on button "delete Delete" at bounding box center [1134, 288] width 135 height 29
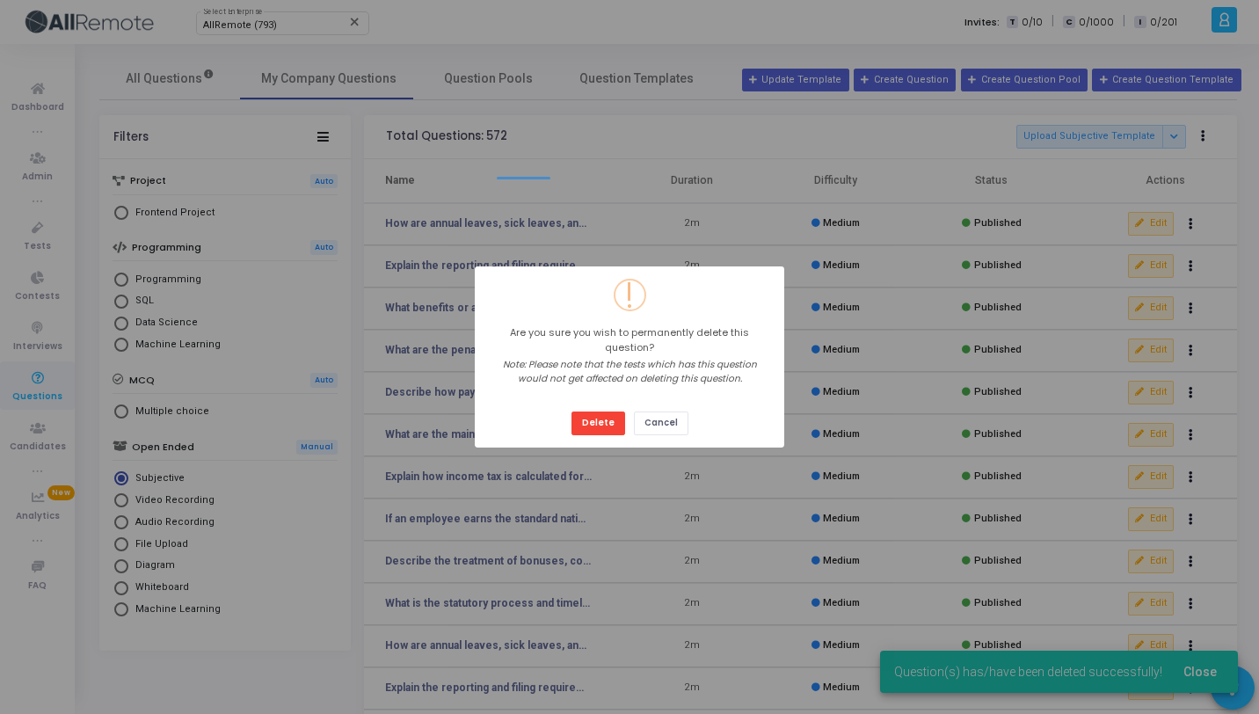
click at [571, 411] on button "Delete" at bounding box center [598, 423] width 54 height 24
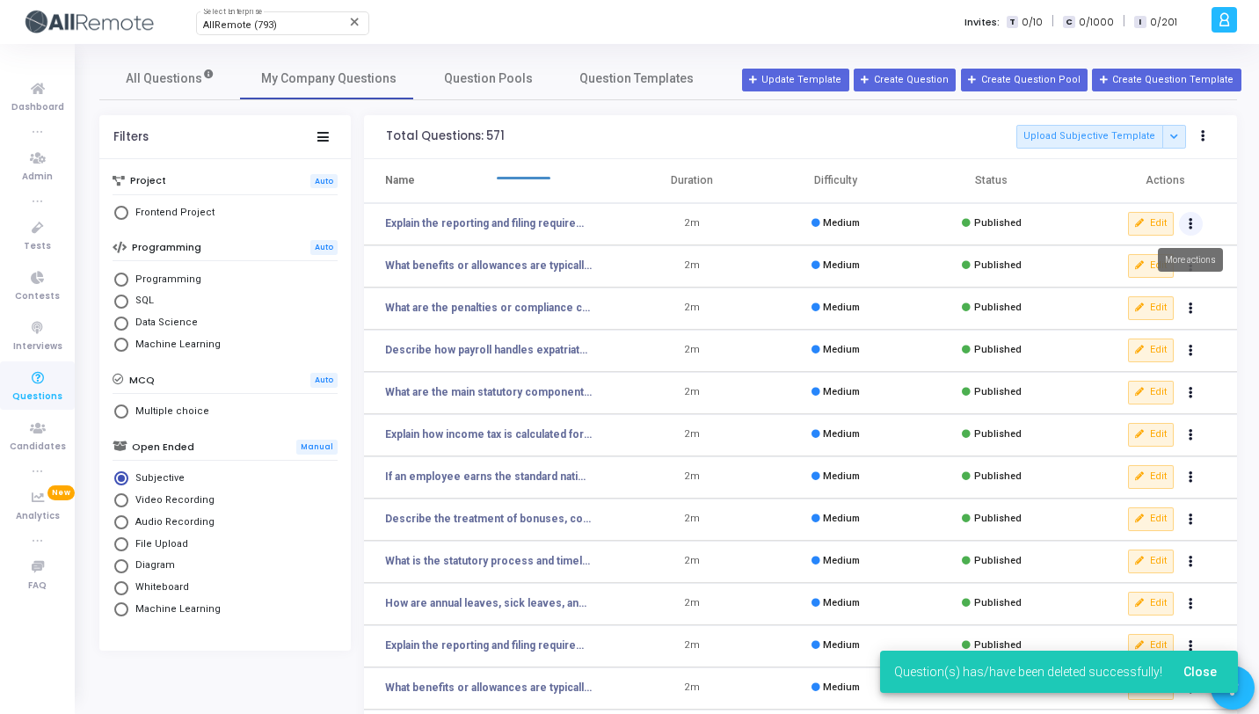
click at [1189, 226] on icon "Actions" at bounding box center [1190, 224] width 4 height 9
click at [1154, 284] on button "delete Delete" at bounding box center [1134, 288] width 135 height 29
click at [1188, 228] on icon "Actions" at bounding box center [1190, 224] width 4 height 9
click at [1147, 294] on button "delete Delete" at bounding box center [1134, 288] width 135 height 29
click at [1195, 233] on button "Actions" at bounding box center [1191, 224] width 25 height 25
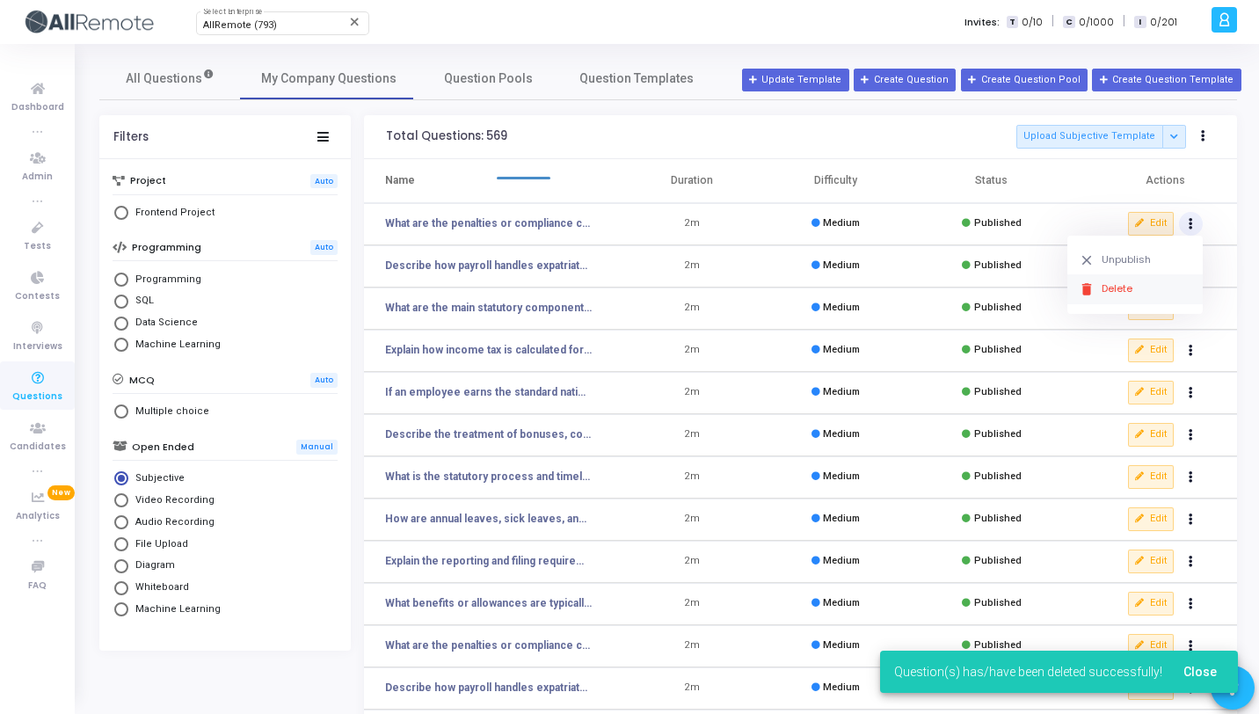
click at [1167, 284] on button "delete Delete" at bounding box center [1134, 288] width 135 height 29
click at [1196, 224] on button "Actions" at bounding box center [1191, 224] width 25 height 25
click at [1134, 284] on button "delete Delete" at bounding box center [1134, 288] width 135 height 29
click at [1199, 223] on button "Actions" at bounding box center [1191, 224] width 25 height 25
click at [1153, 281] on button "delete Delete" at bounding box center [1134, 288] width 135 height 29
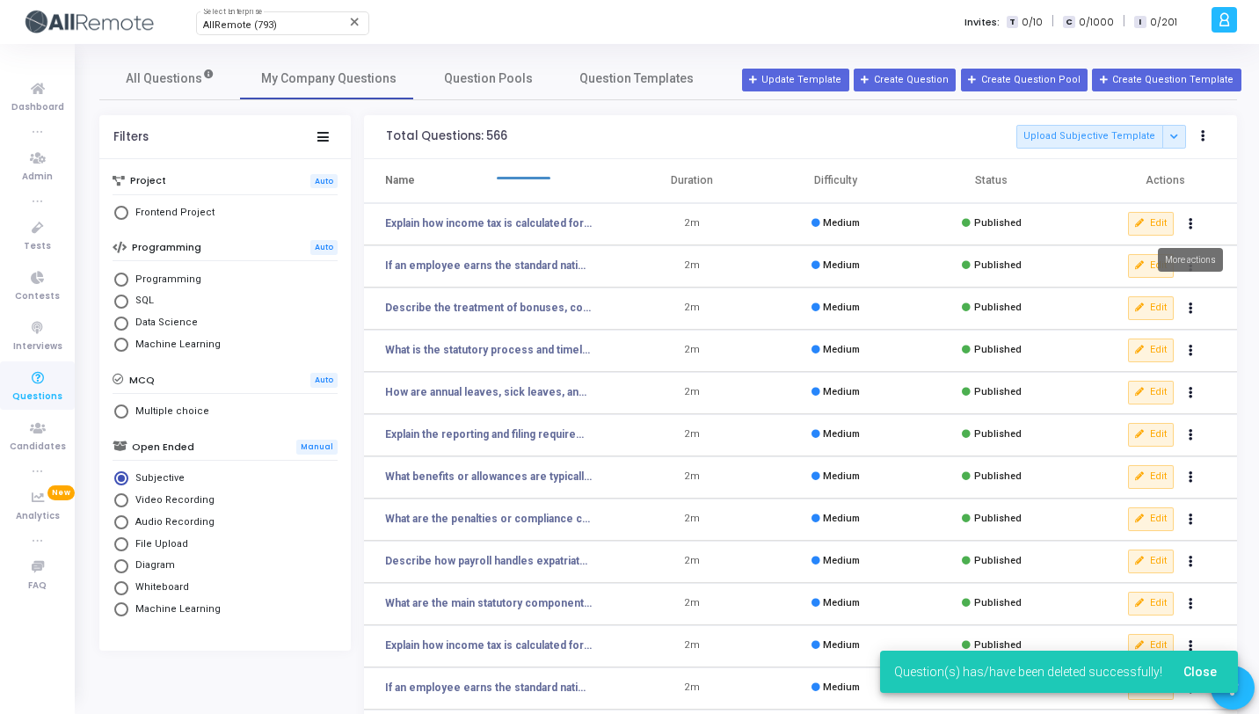
click at [1195, 219] on button "Actions" at bounding box center [1191, 224] width 25 height 25
click at [1122, 290] on button "delete Delete" at bounding box center [1134, 288] width 135 height 29
